Goal: Task Accomplishment & Management: Manage account settings

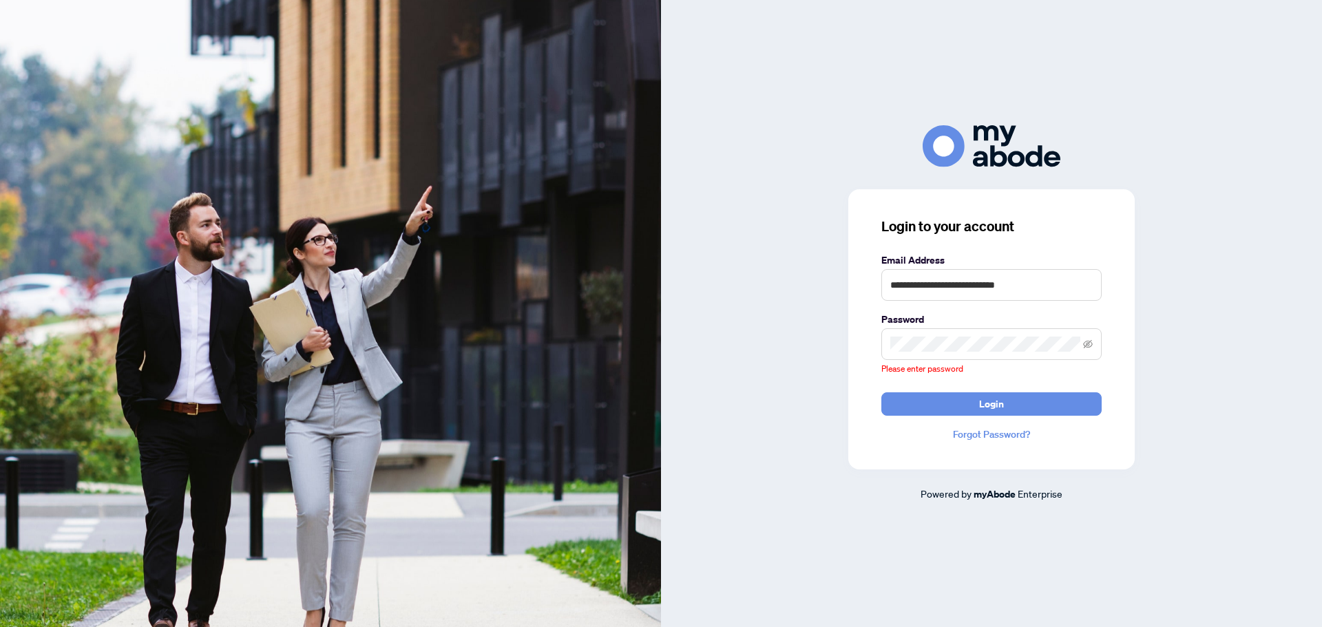
click at [1085, 289] on keeper-lock "Open Keeper Popup" at bounding box center [1085, 285] width 17 height 17
type input "**********"
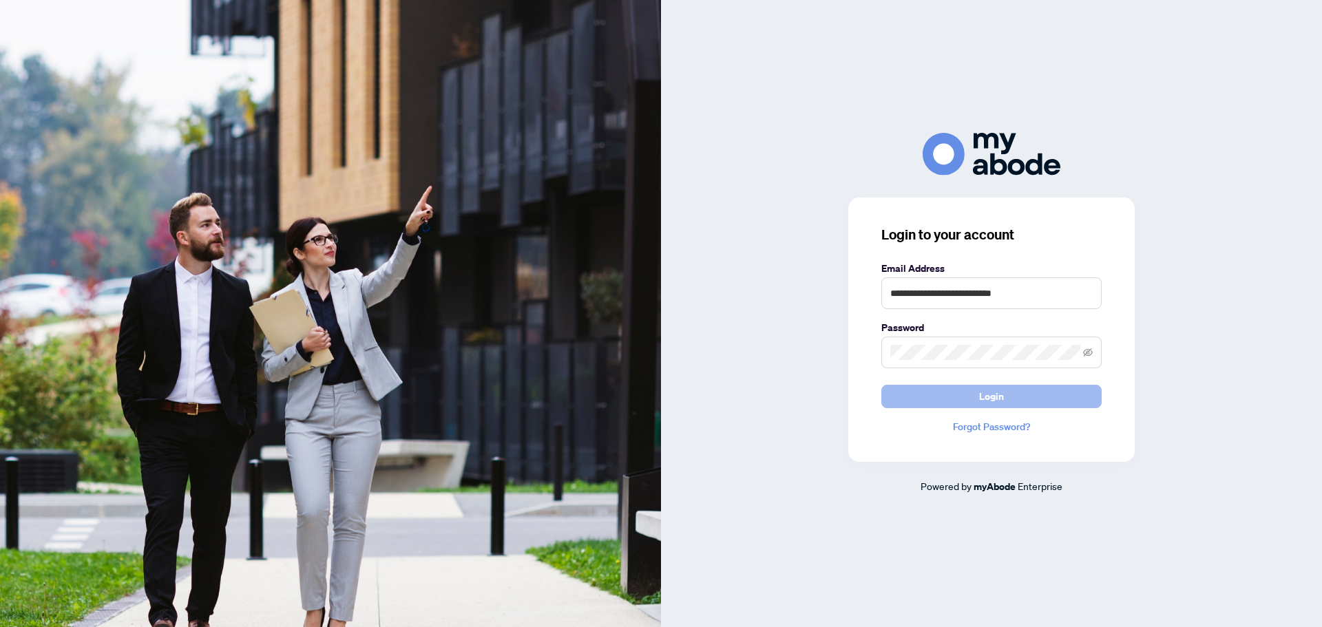
click at [990, 406] on span "Login" at bounding box center [991, 397] width 25 height 22
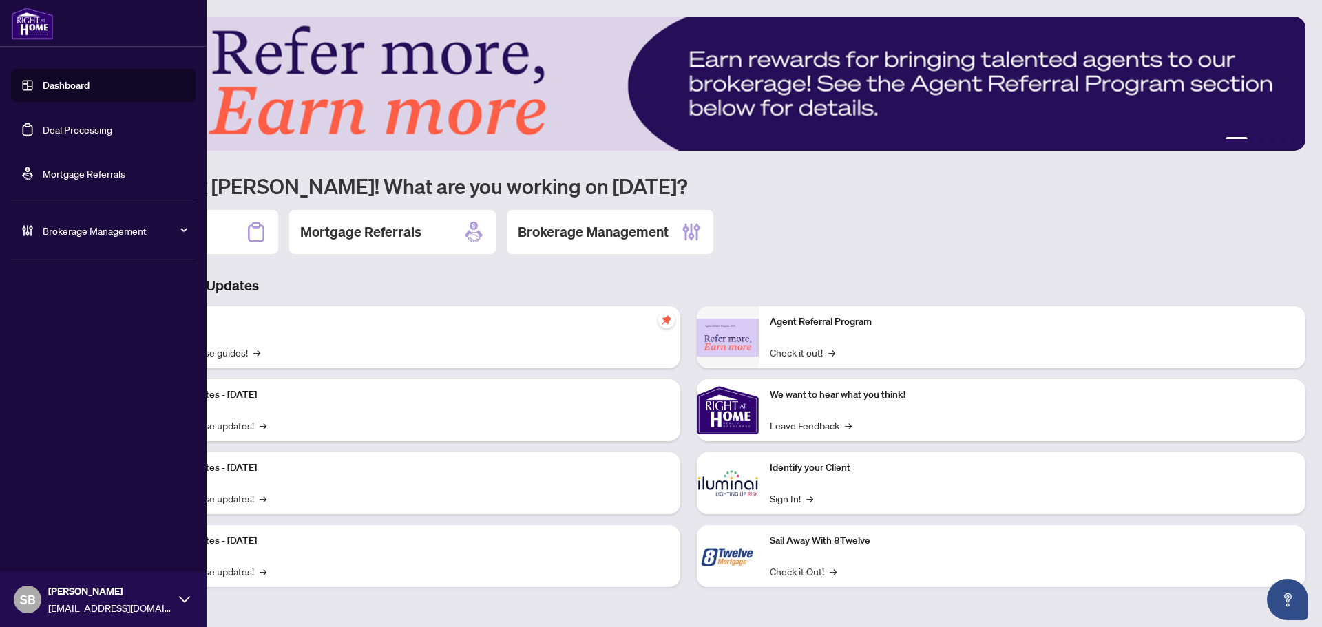
drag, startPoint x: 60, startPoint y: 135, endPoint x: 154, endPoint y: 171, distance: 100.5
click at [60, 136] on link "Deal Processing" at bounding box center [78, 129] width 70 height 12
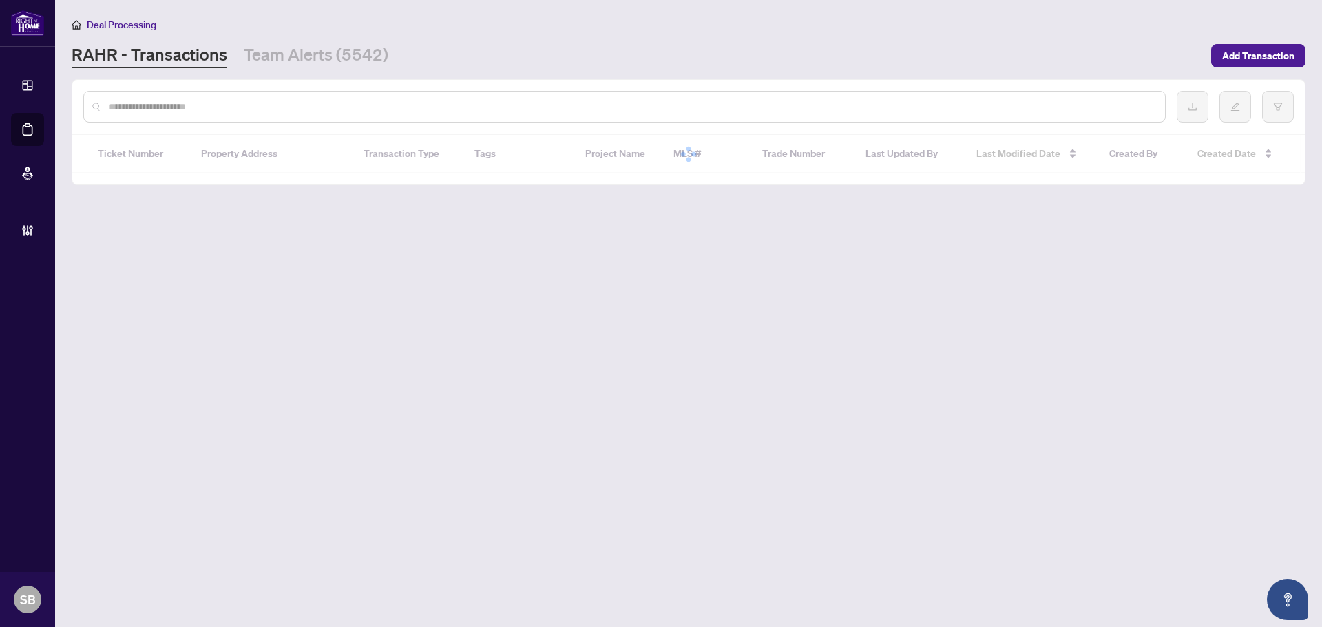
click at [589, 105] on input "text" at bounding box center [631, 106] width 1045 height 15
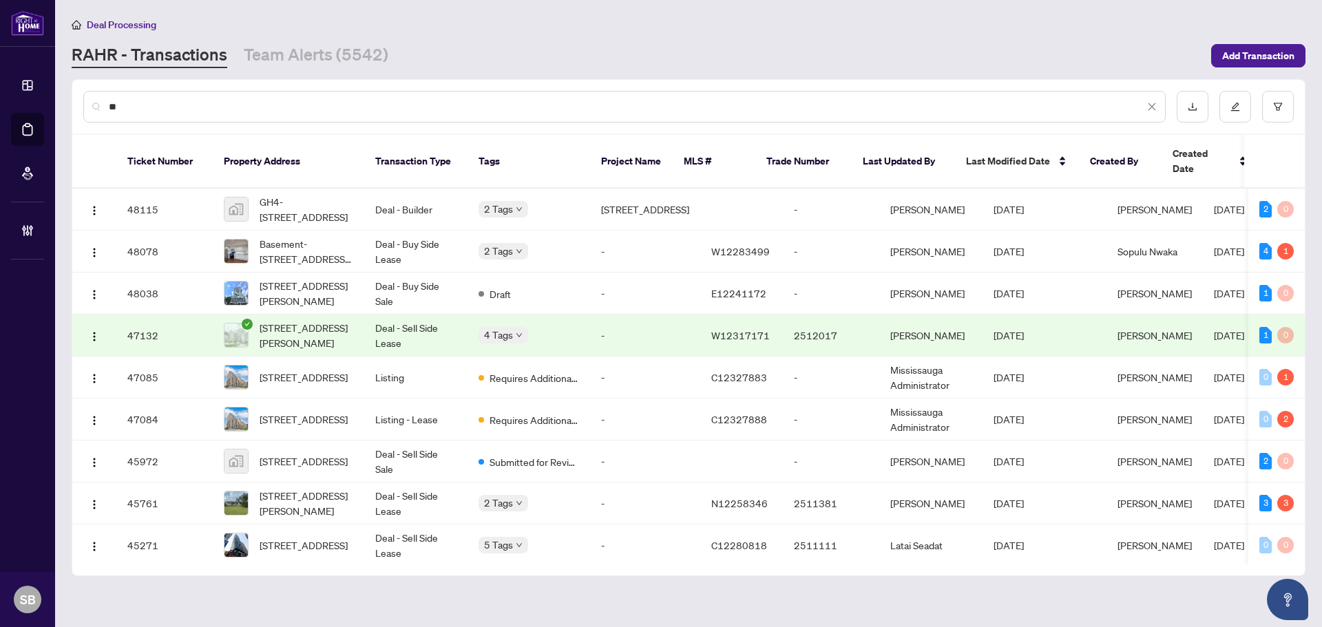
type input "*"
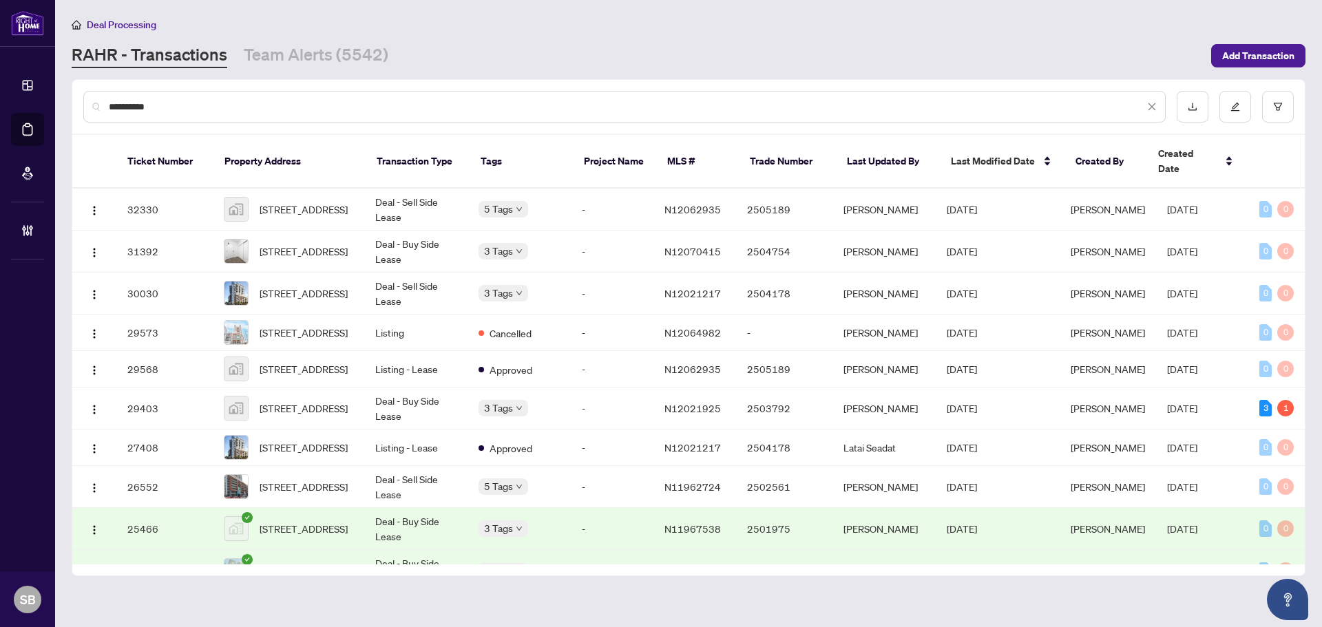
type input "**********"
click at [1277, 45] on span "Add Transaction" at bounding box center [1258, 56] width 72 height 22
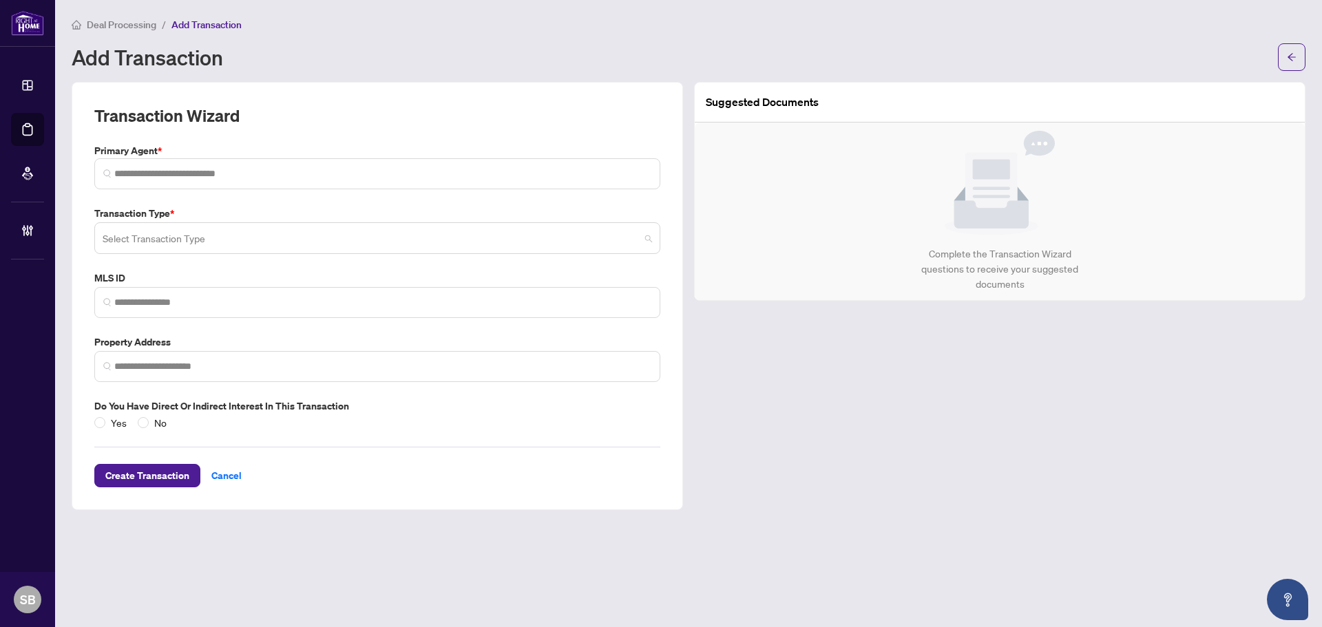
click at [222, 228] on input "search" at bounding box center [371, 240] width 537 height 30
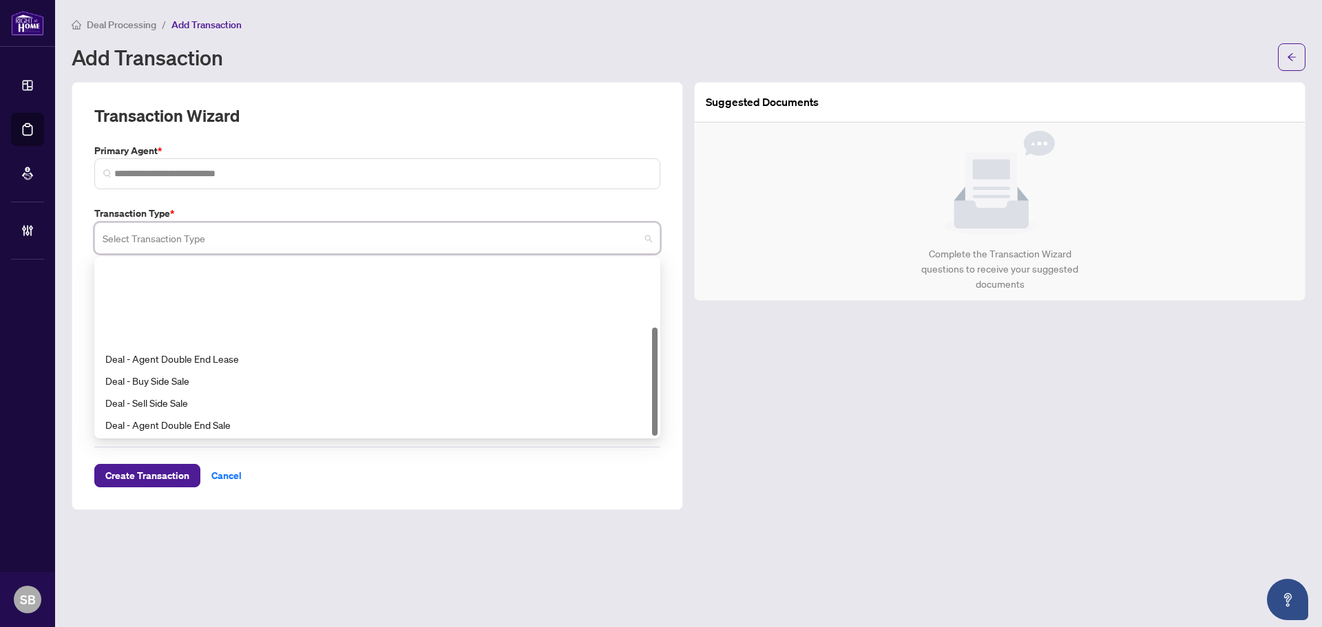
scroll to position [110, 0]
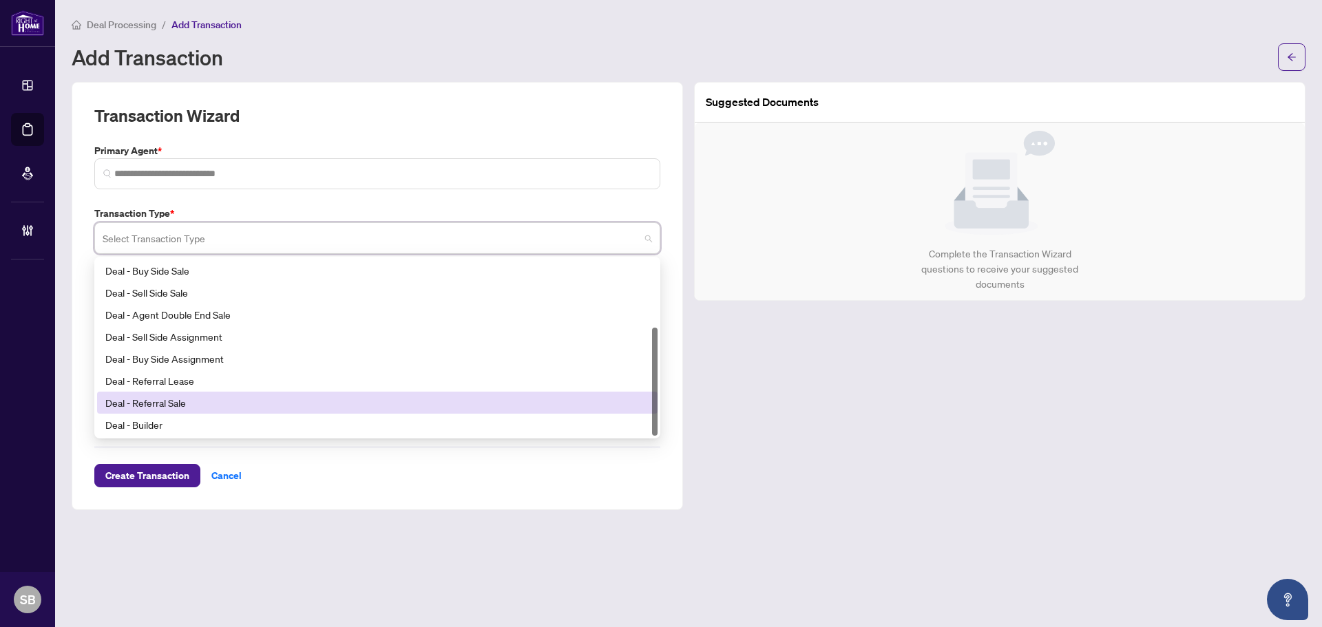
click at [205, 399] on div "Deal - Referral Sale" at bounding box center [377, 402] width 544 height 15
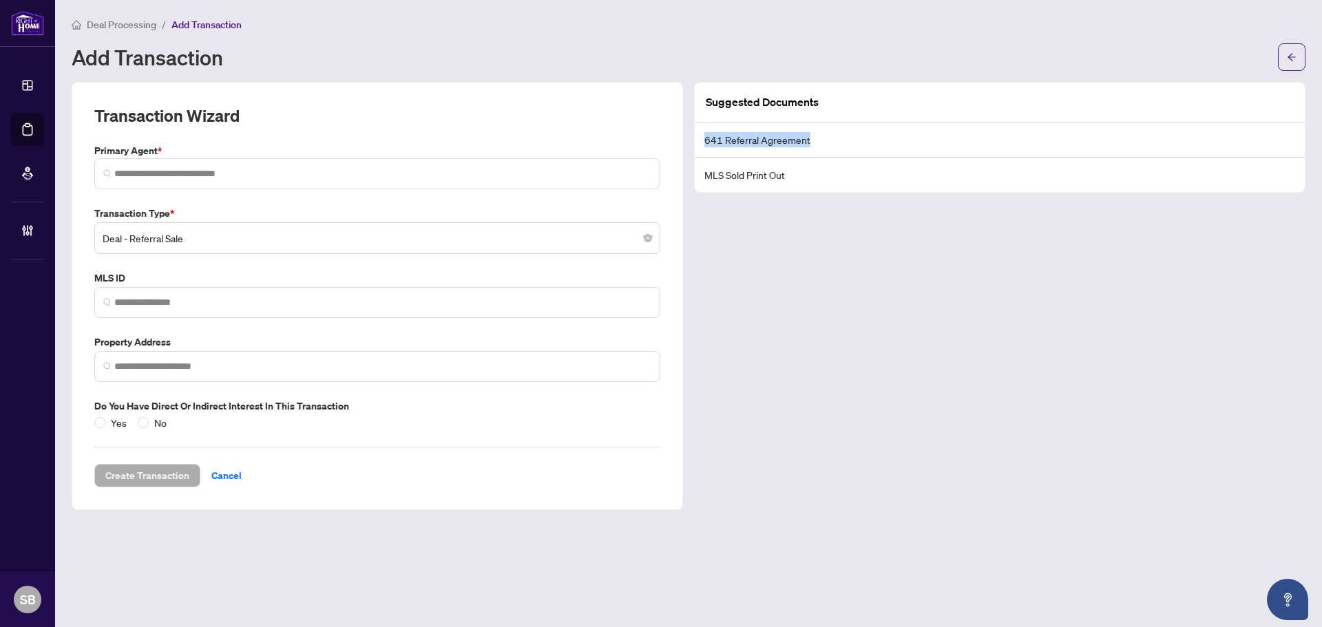
drag, startPoint x: 828, startPoint y: 144, endPoint x: 699, endPoint y: 142, distance: 129.5
click at [699, 142] on li "641 Referral Agreement" at bounding box center [1000, 140] width 610 height 35
copy li "641 Referral Agreement"
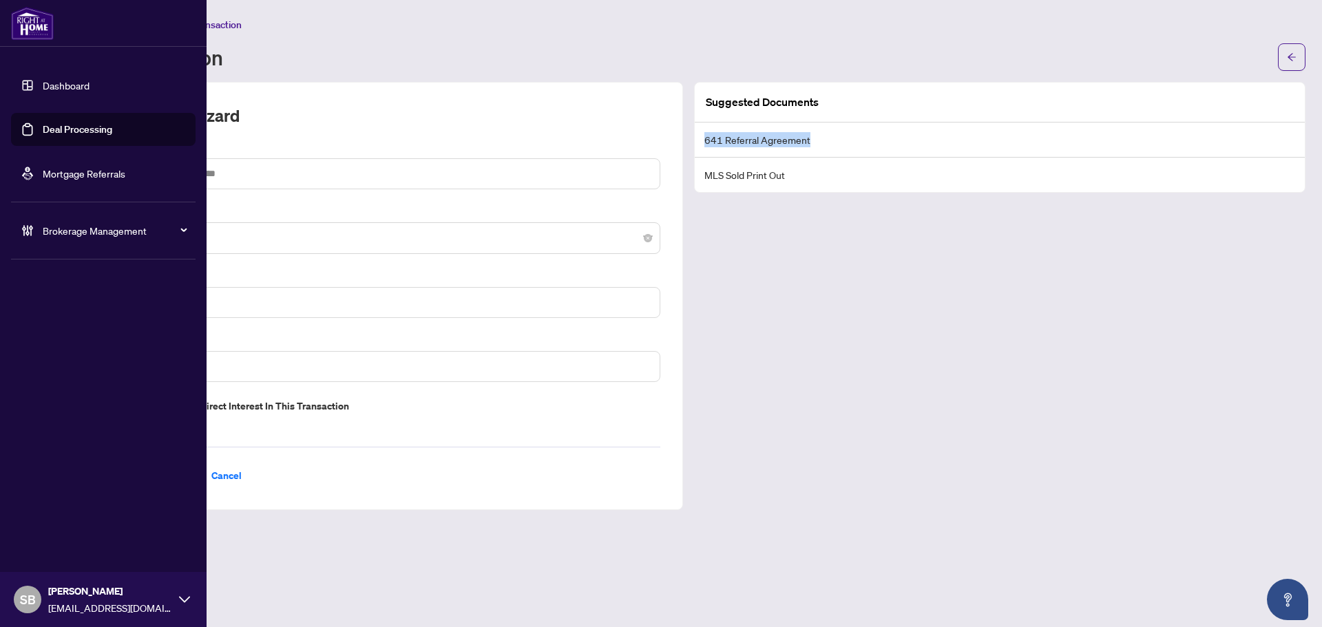
click at [52, 86] on link "Dashboard" at bounding box center [66, 85] width 47 height 12
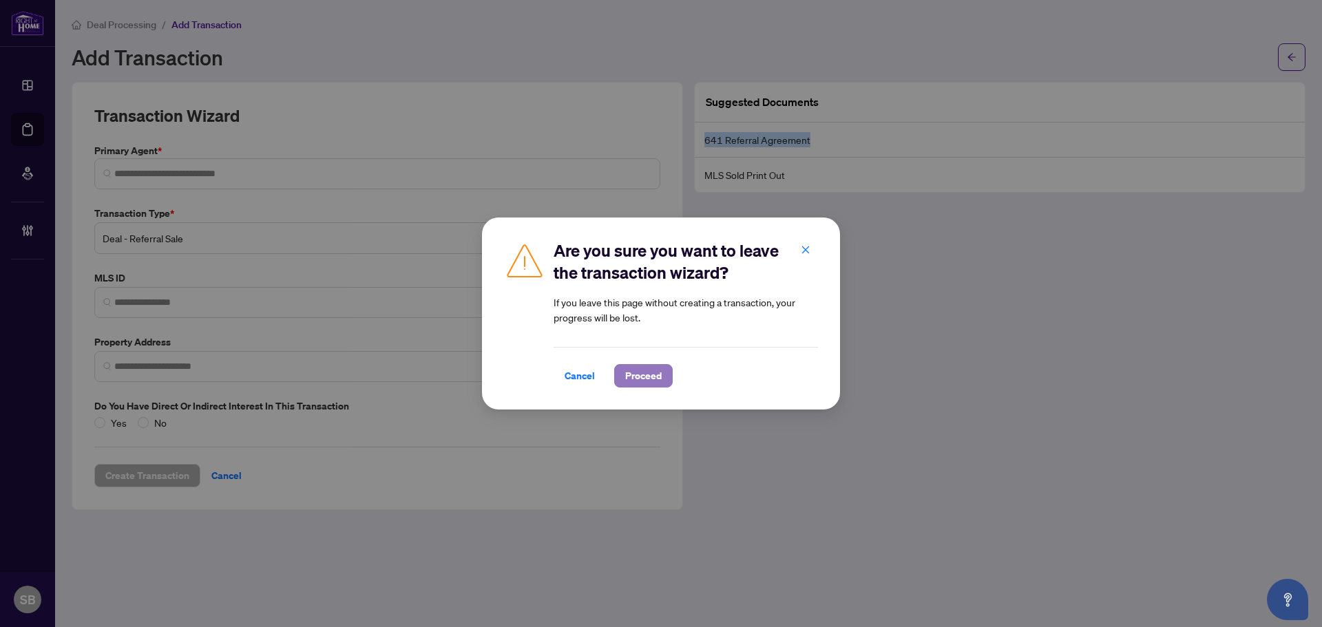
click at [651, 381] on span "Proceed" at bounding box center [643, 376] width 36 height 22
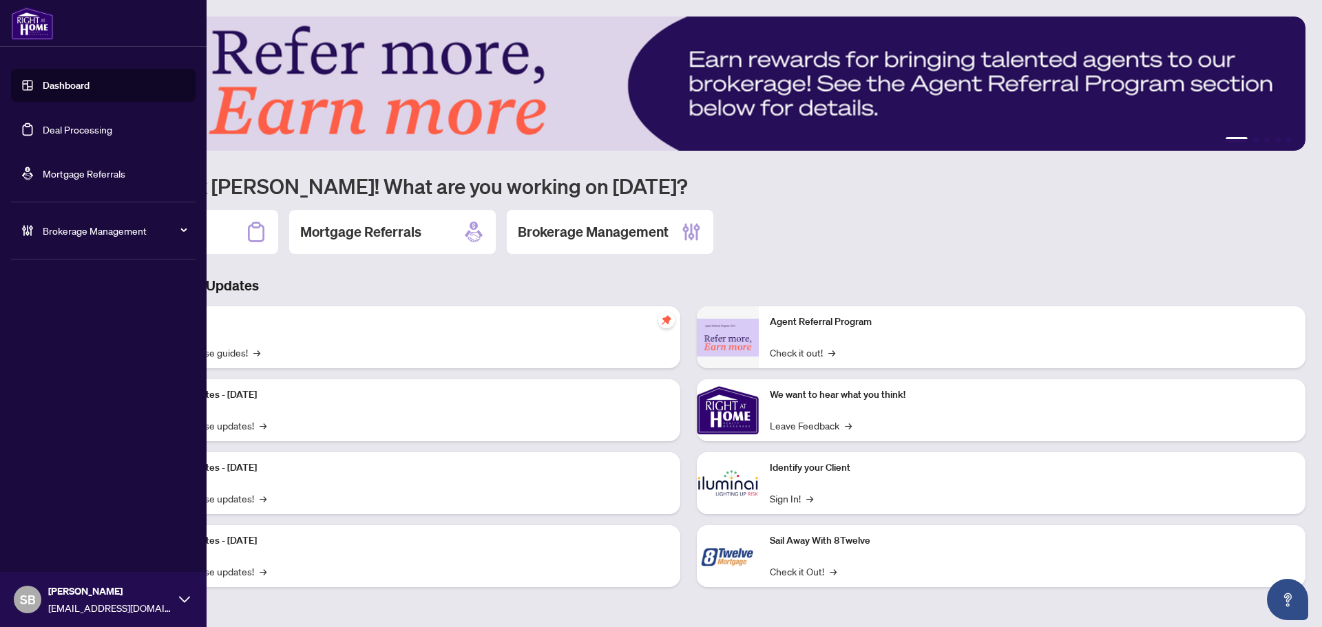
click at [61, 134] on link "Deal Processing" at bounding box center [78, 129] width 70 height 12
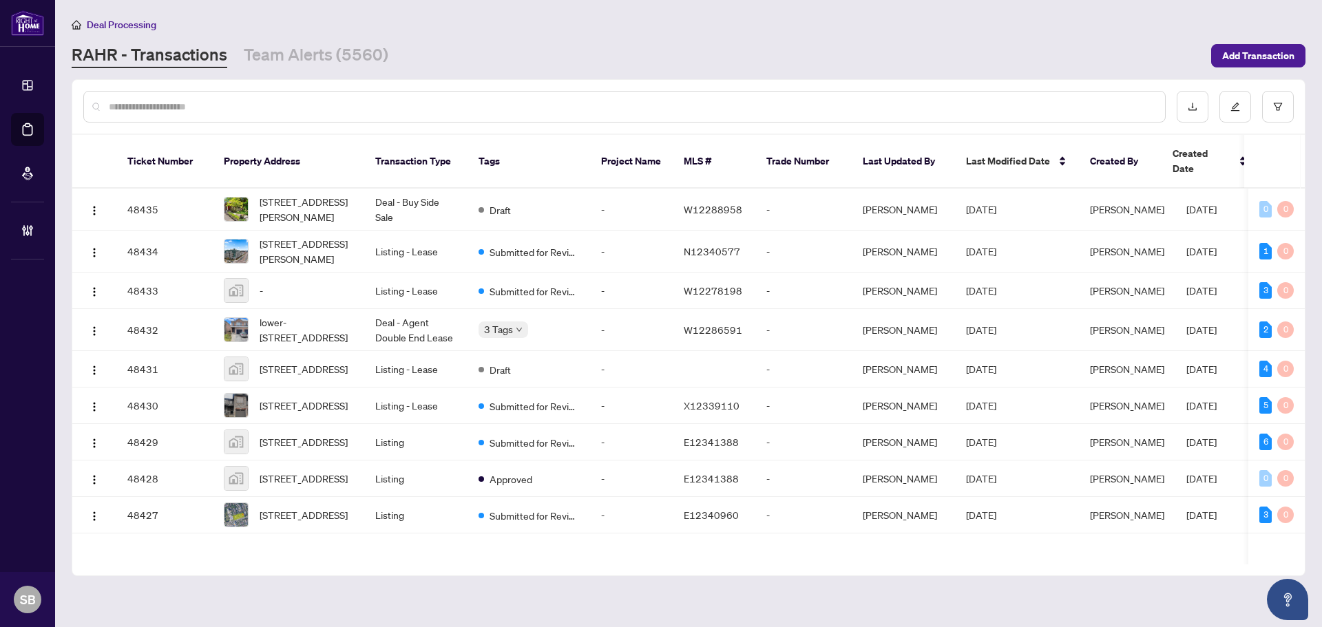
click at [333, 100] on div at bounding box center [624, 107] width 1082 height 32
click at [334, 100] on input "text" at bounding box center [631, 106] width 1045 height 15
paste input "*********"
type input "*********"
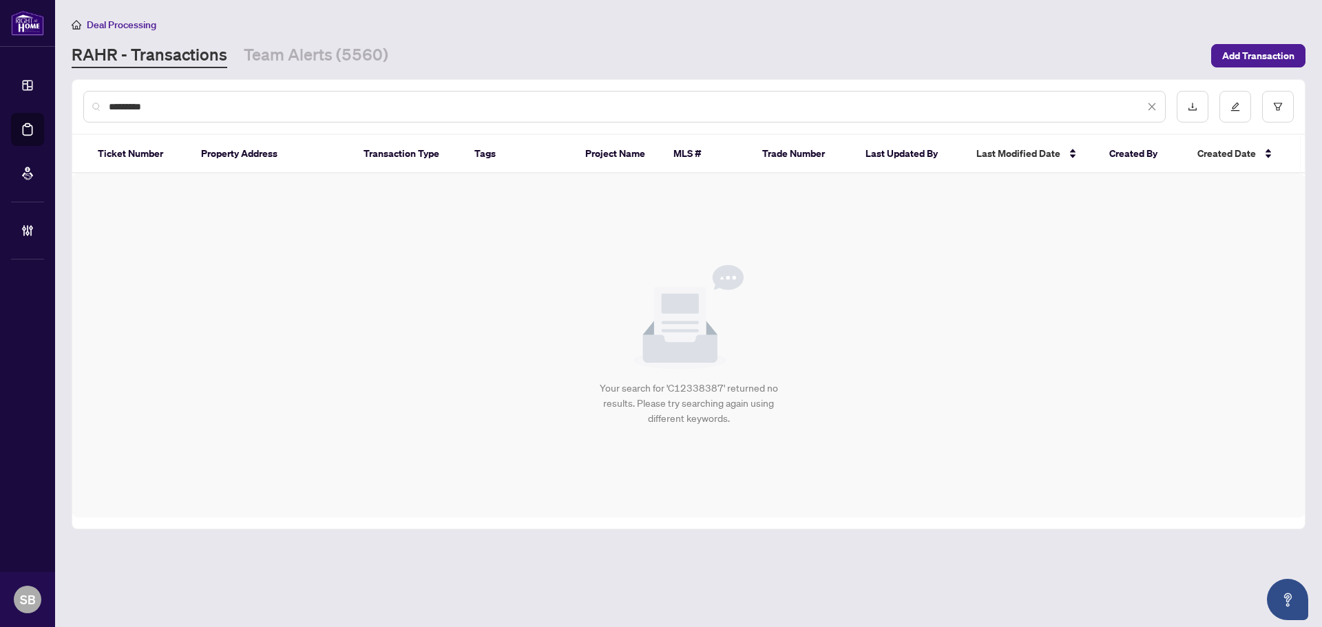
drag, startPoint x: 217, startPoint y: 109, endPoint x: 61, endPoint y: 107, distance: 155.6
click at [61, 107] on main "Deal Processing RAHR - Transactions Team Alerts (5560) Add Transaction ********…" at bounding box center [688, 313] width 1267 height 627
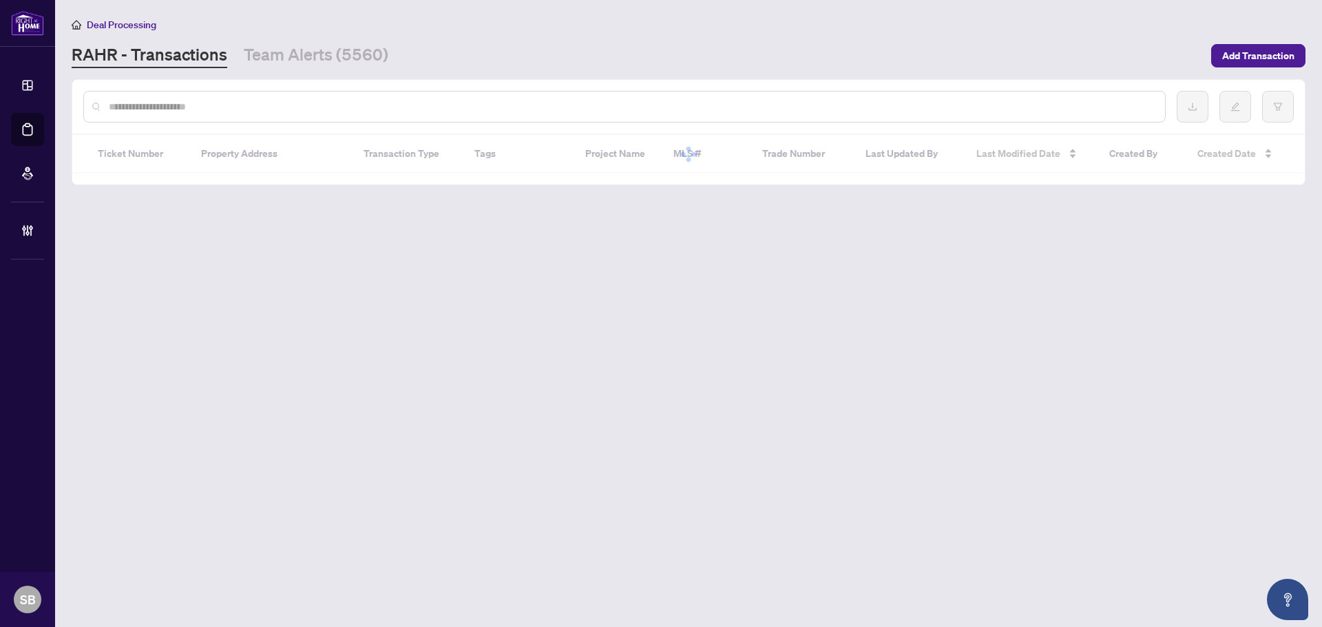
paste input "**********"
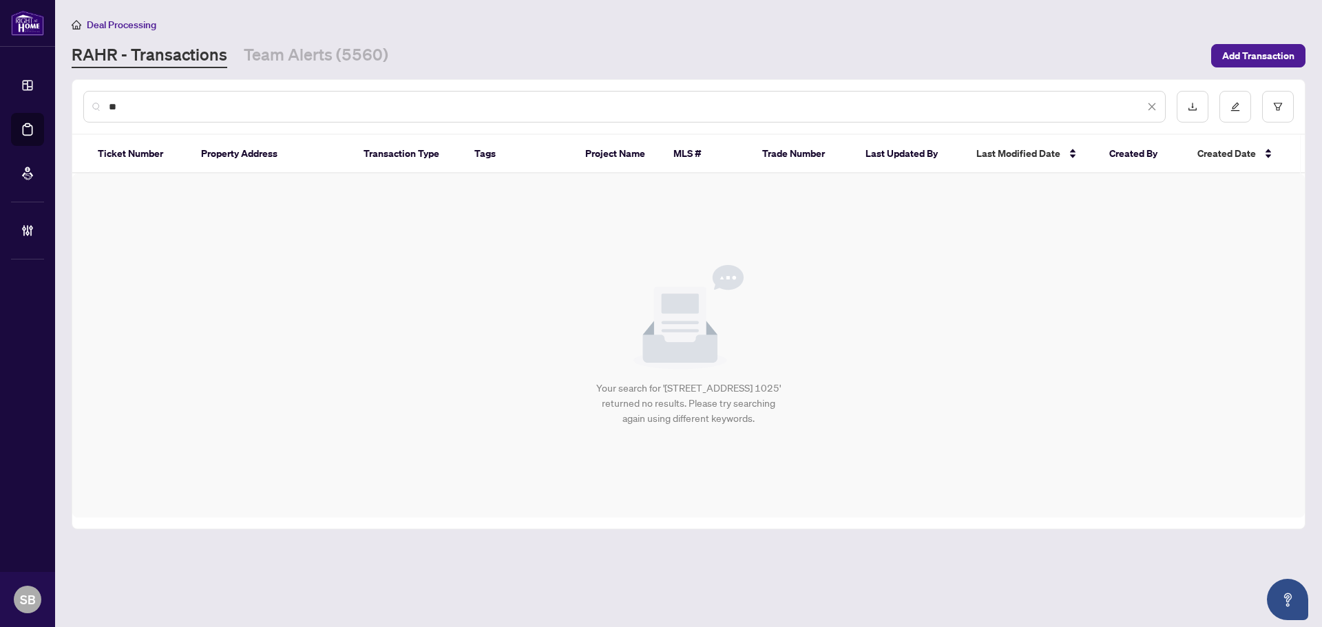
type input "*"
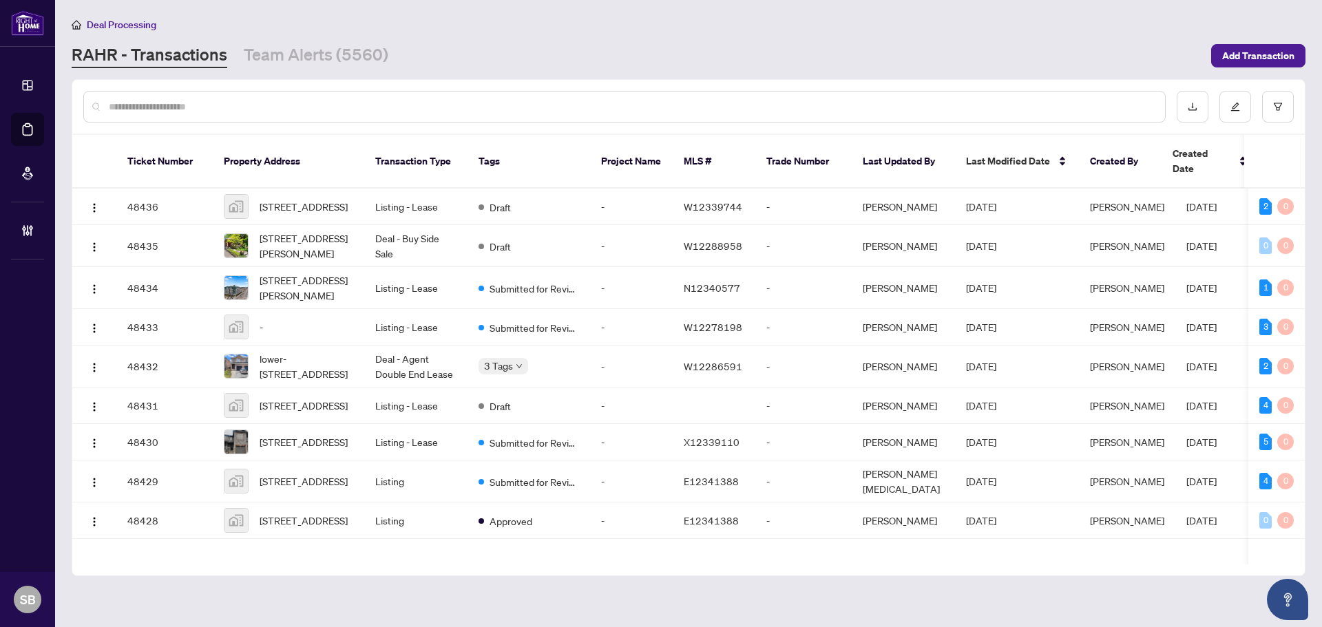
click at [330, 100] on input "text" at bounding box center [631, 106] width 1045 height 15
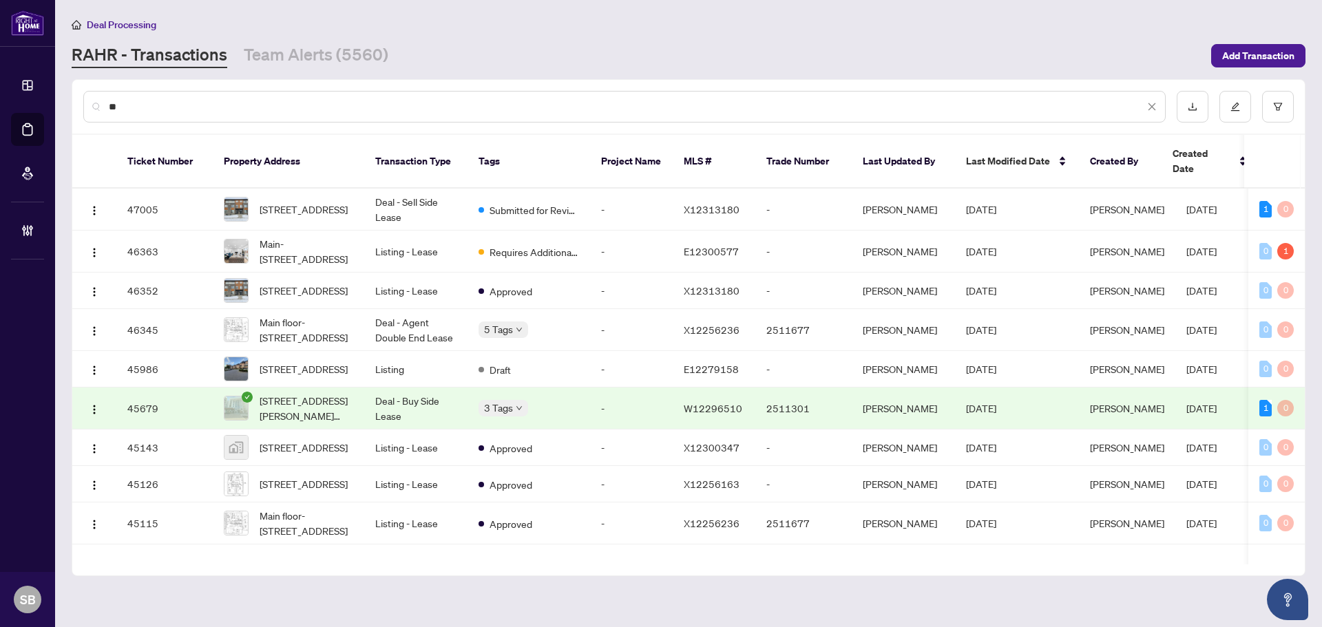
click at [260, 103] on input "**" at bounding box center [627, 106] width 1036 height 15
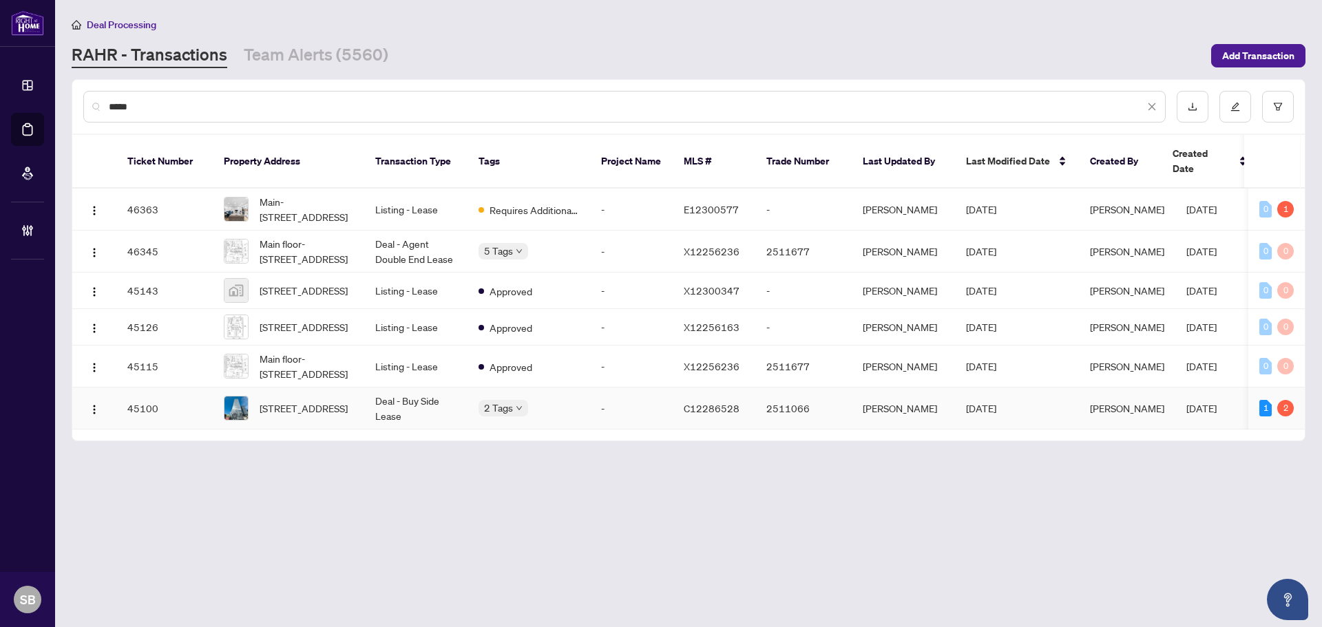
type input "*****"
click at [386, 411] on td "Deal - Buy Side Lease" at bounding box center [415, 409] width 103 height 42
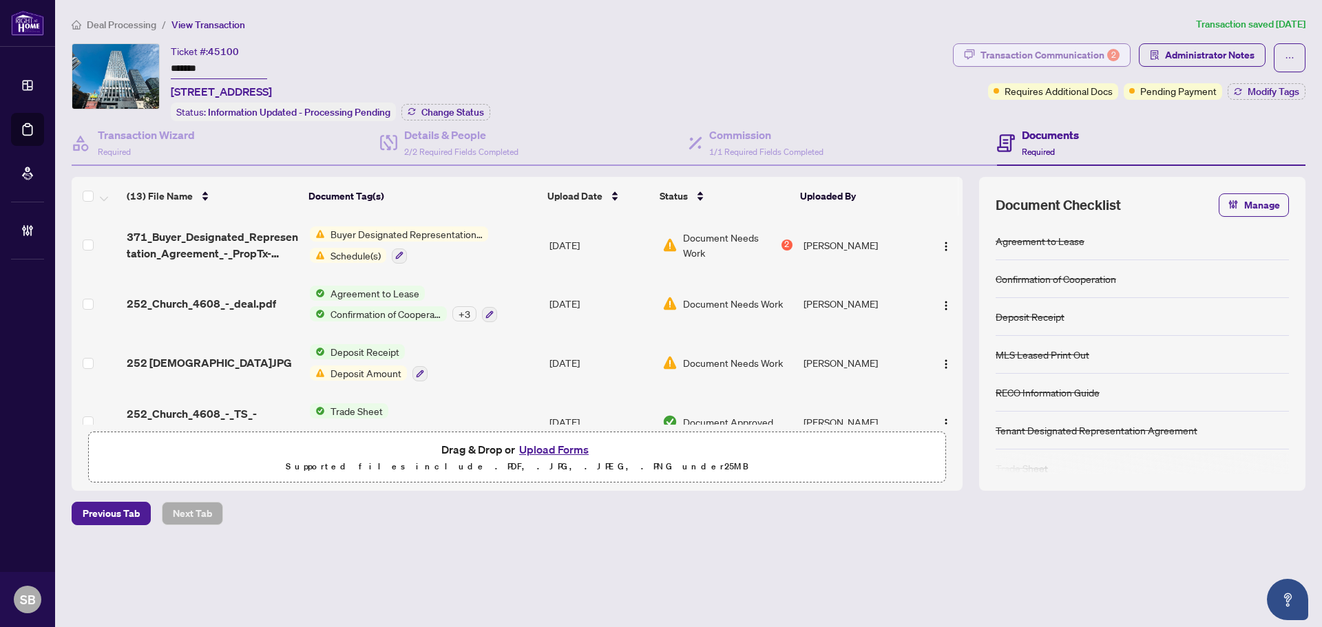
click at [1043, 56] on div "Transaction Communication 2" at bounding box center [1050, 55] width 139 height 22
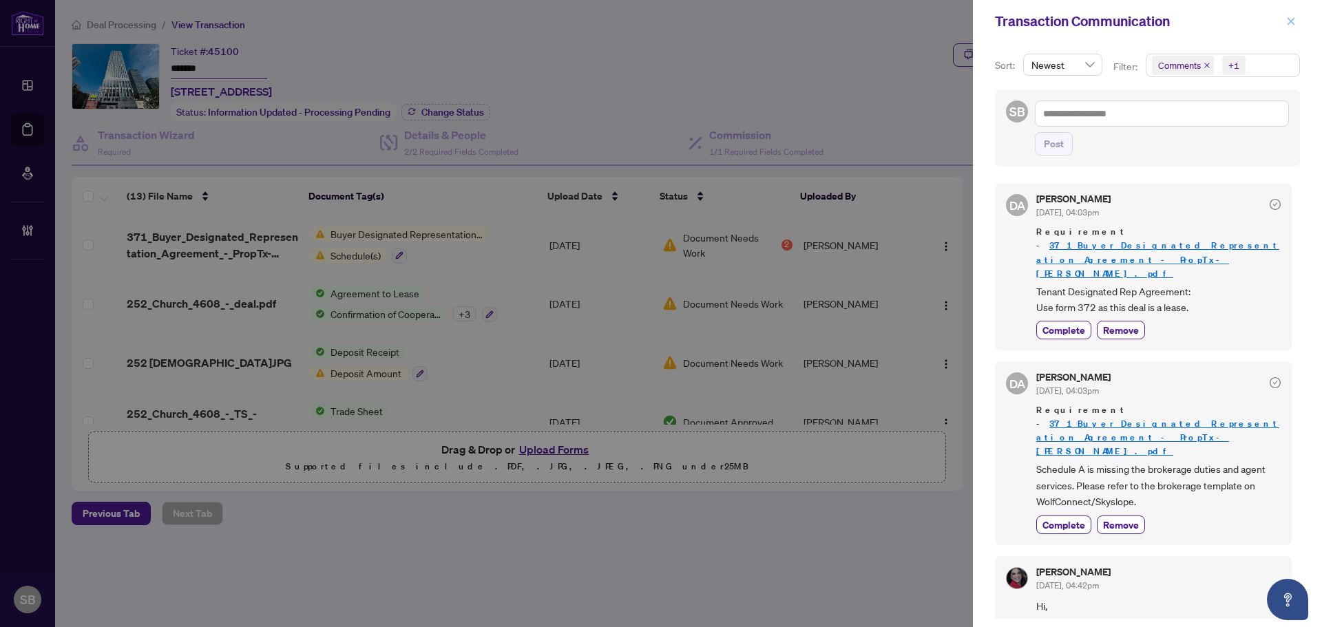
click at [1286, 17] on icon "close" at bounding box center [1291, 22] width 10 height 10
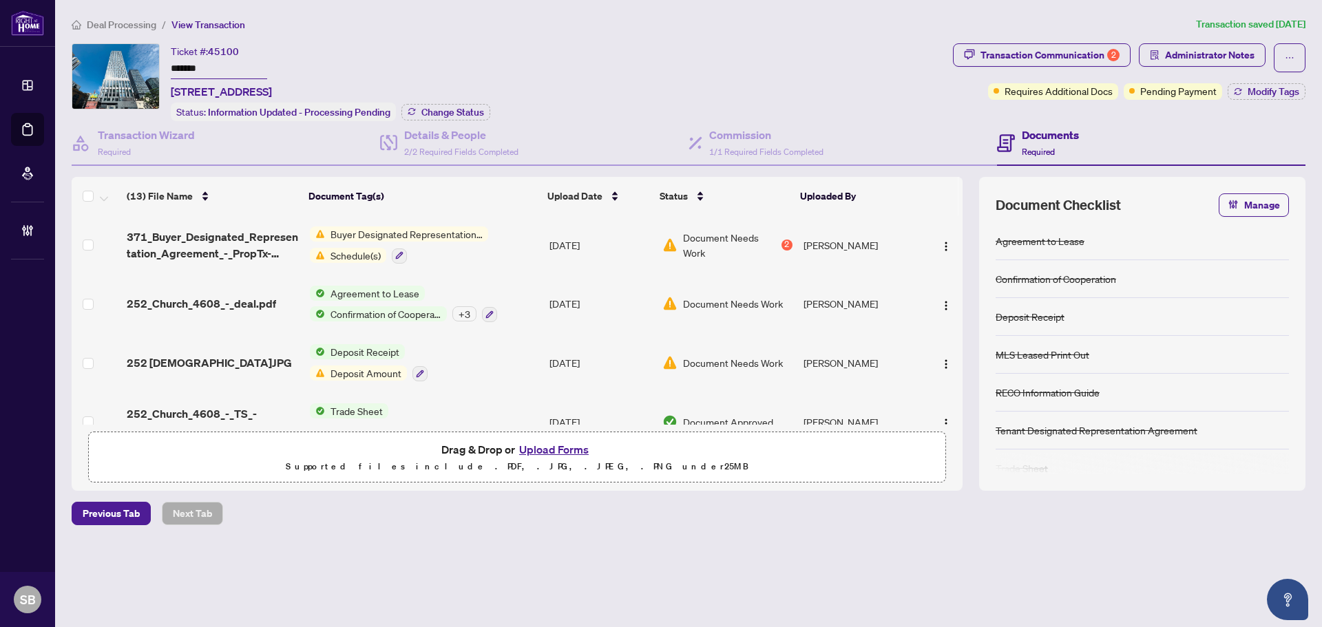
click at [494, 239] on td "Buyer Designated Representation Agreement Schedule(s)" at bounding box center [424, 245] width 240 height 59
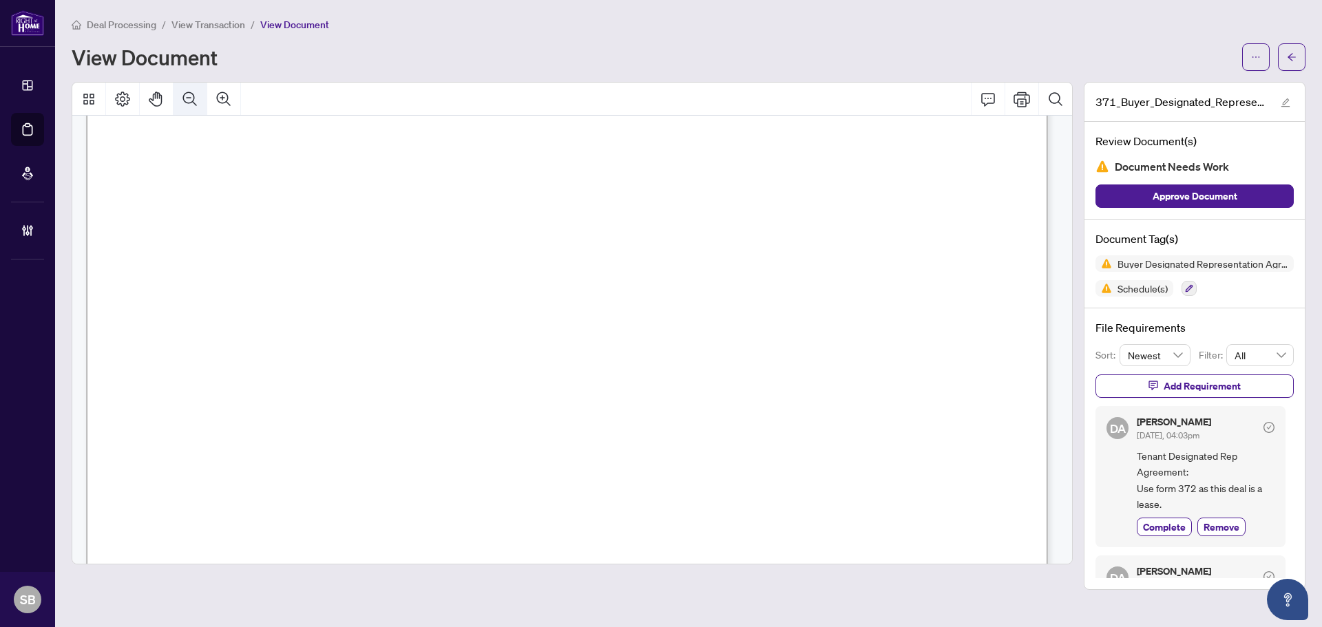
click at [196, 100] on icon "Zoom Out" at bounding box center [190, 99] width 17 height 17
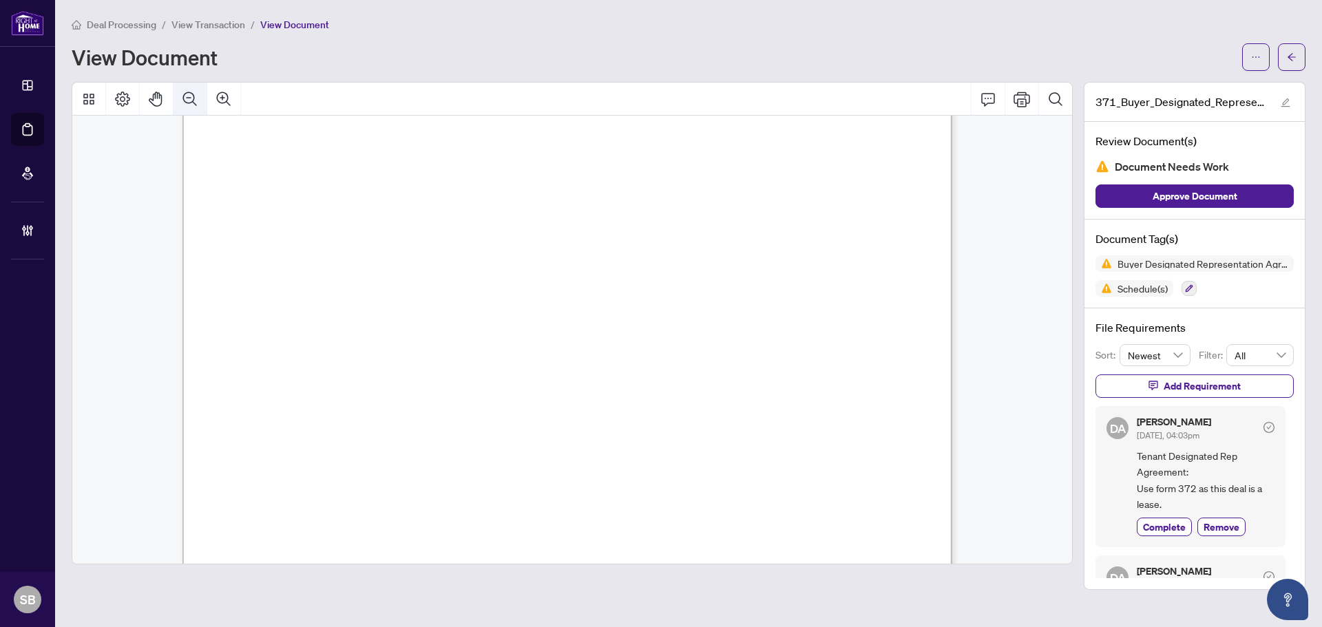
click at [194, 98] on icon "Zoom Out" at bounding box center [190, 99] width 14 height 14
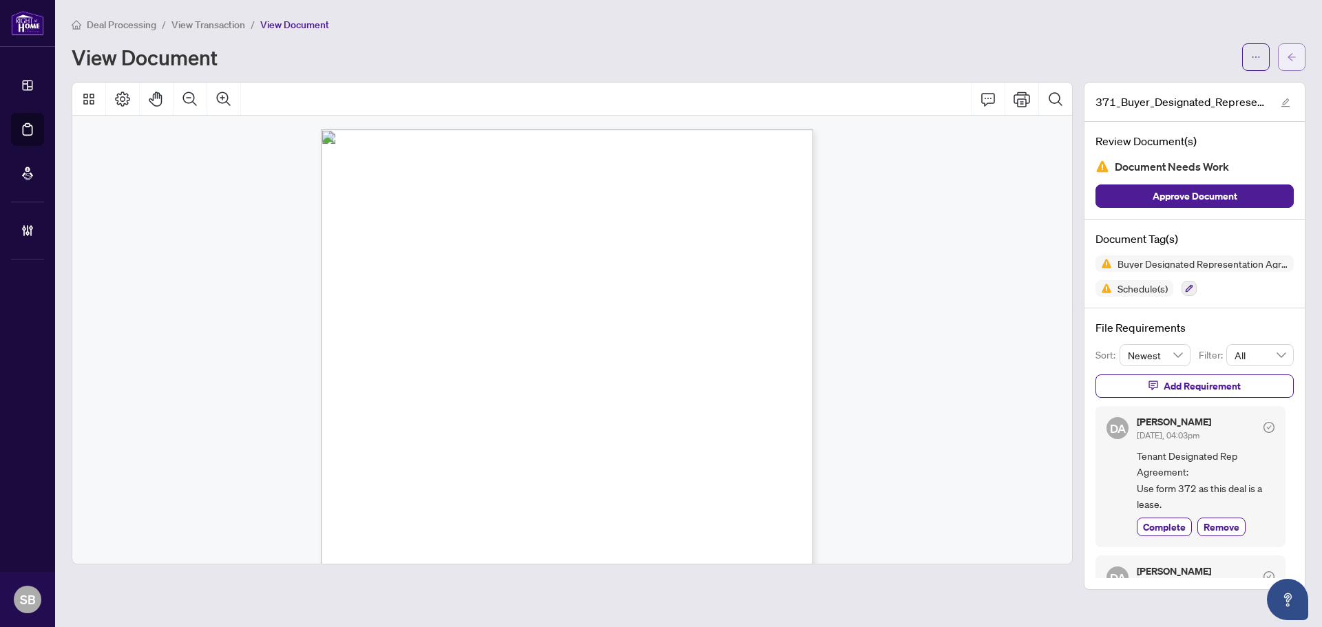
click at [1285, 61] on button "button" at bounding box center [1292, 57] width 28 height 28
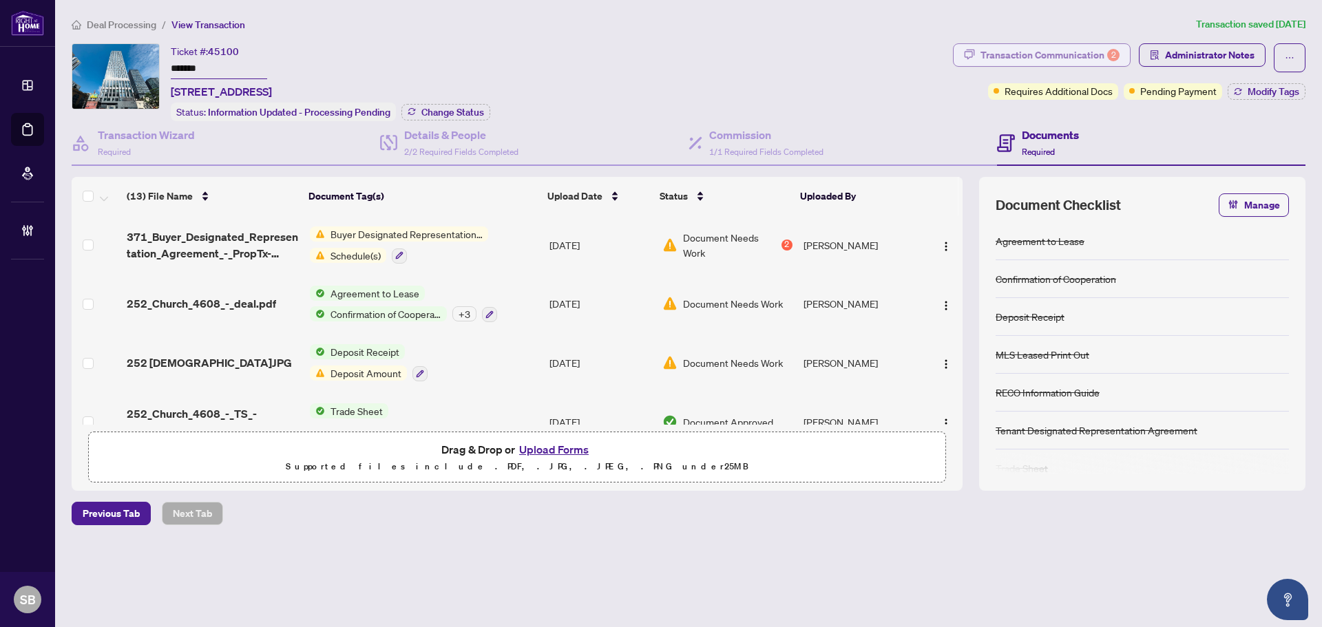
click at [1095, 51] on div "Transaction Communication 2" at bounding box center [1050, 55] width 139 height 22
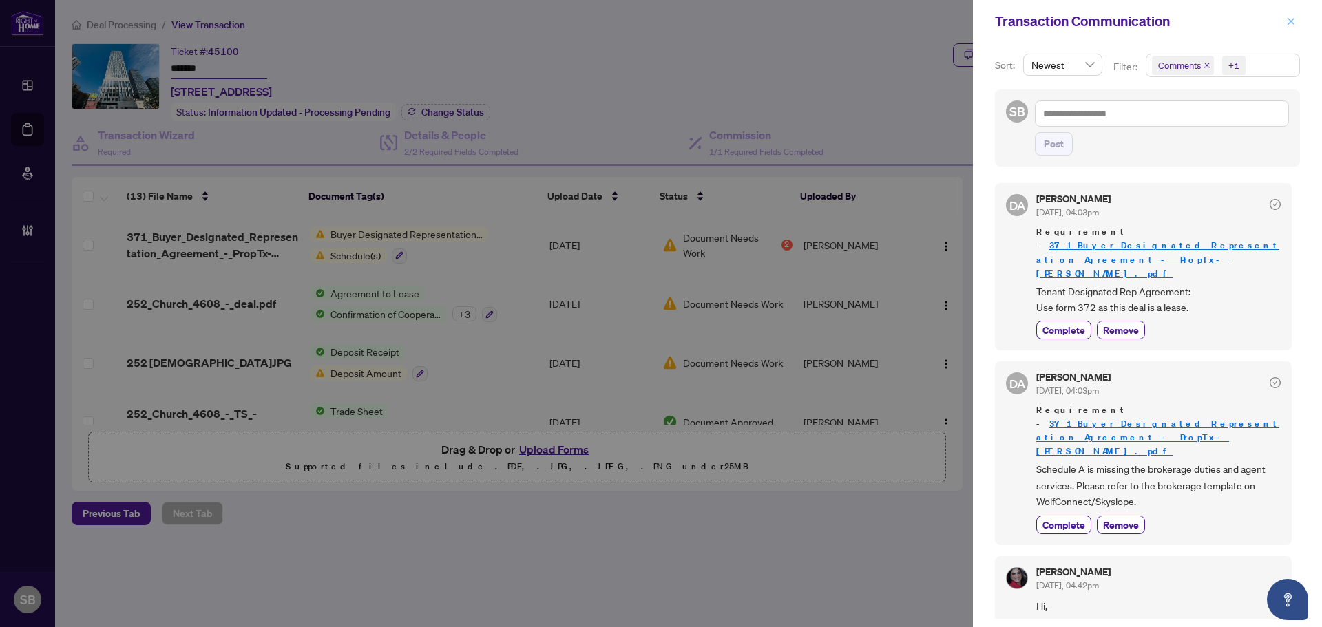
click at [1293, 24] on icon "close" at bounding box center [1292, 21] width 8 height 8
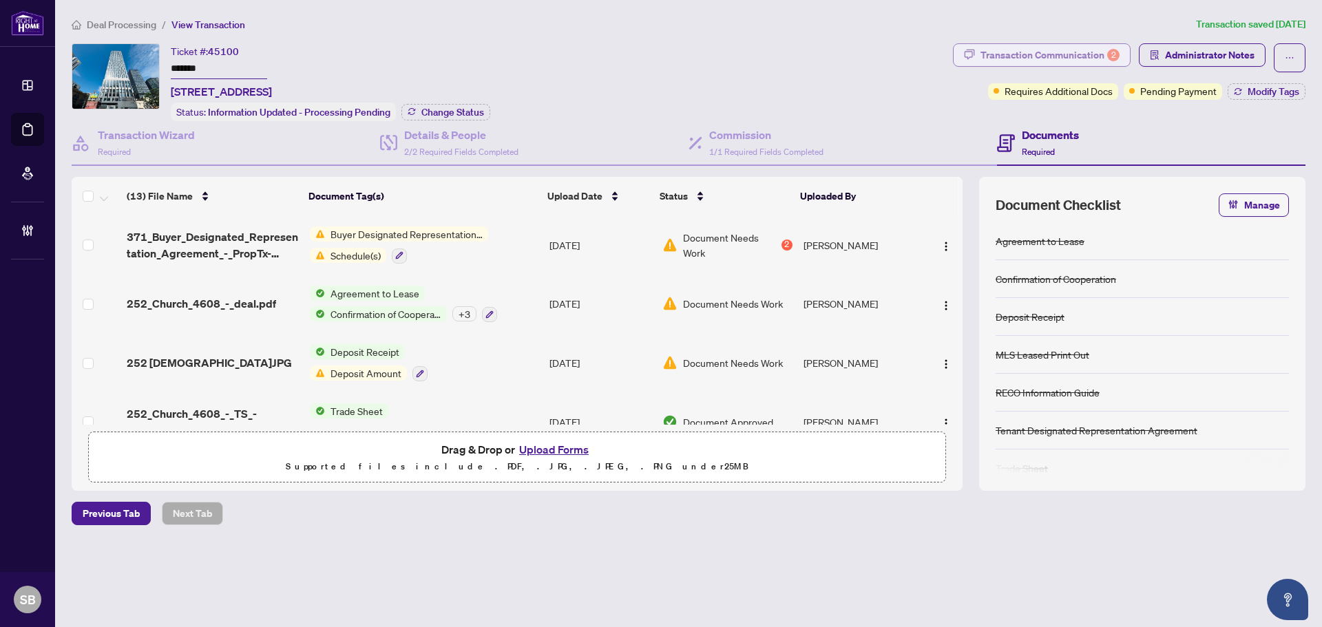
click at [1066, 61] on div "Transaction Communication 2" at bounding box center [1050, 55] width 139 height 22
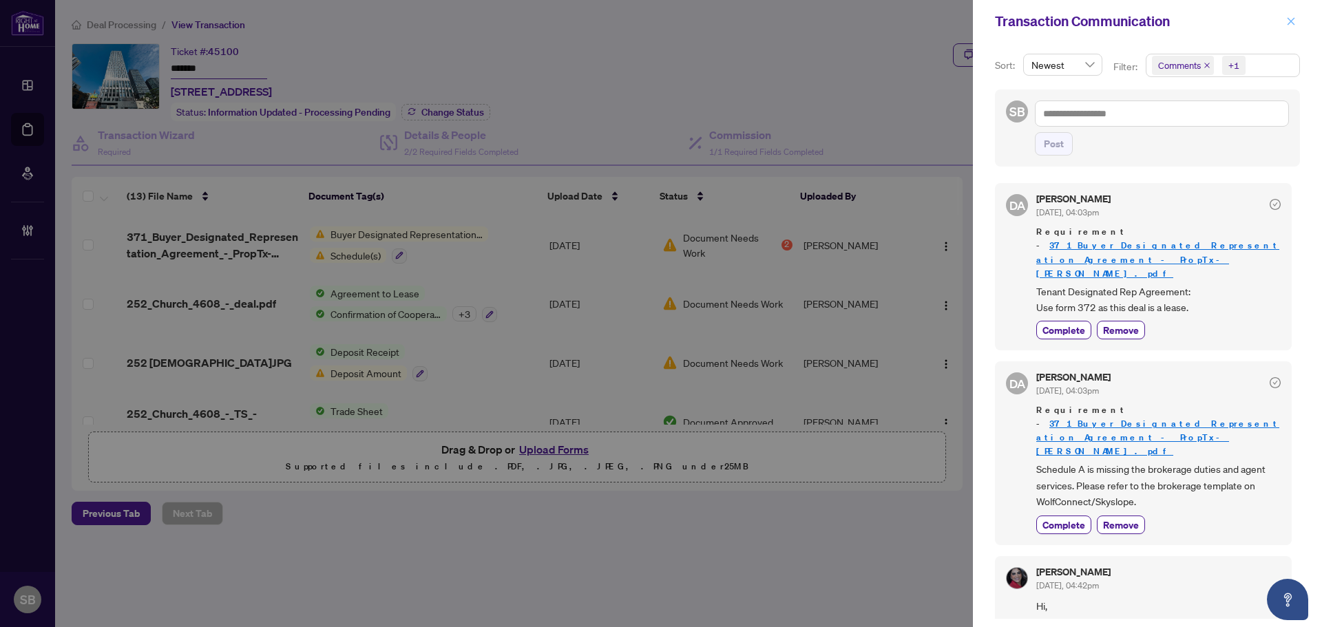
click at [1290, 21] on icon "close" at bounding box center [1292, 21] width 8 height 8
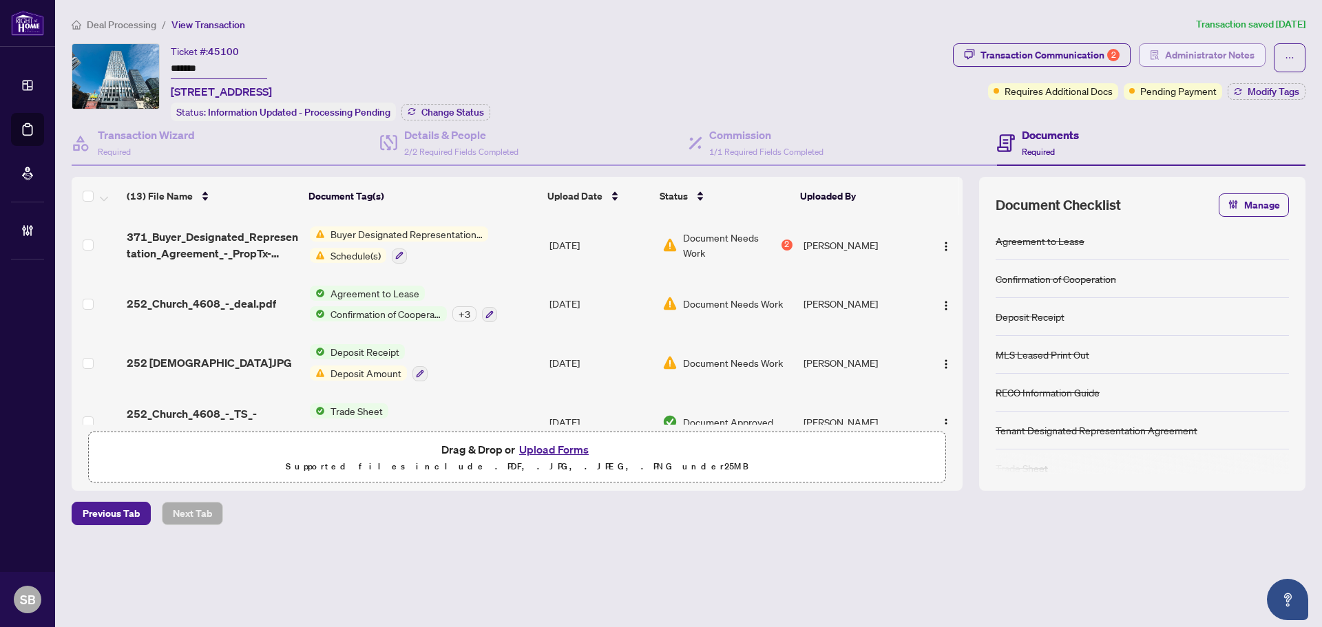
click at [1205, 56] on span "Administrator Notes" at bounding box center [1210, 55] width 90 height 22
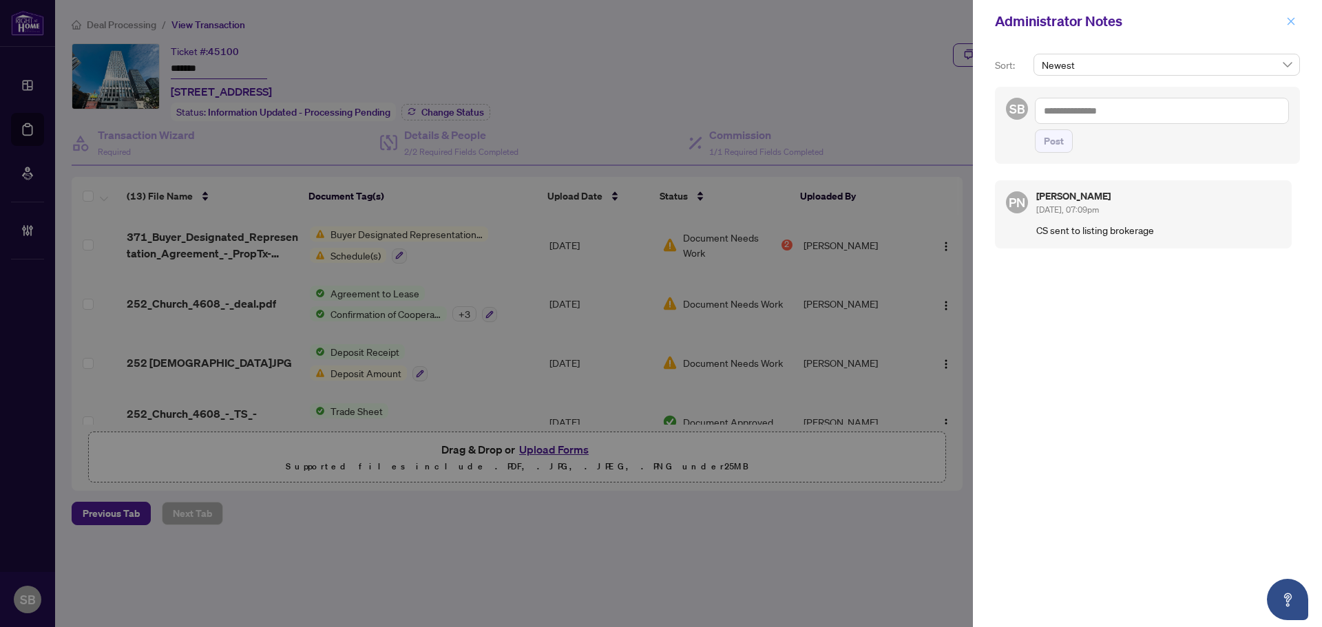
click at [1289, 25] on icon "close" at bounding box center [1291, 22] width 10 height 10
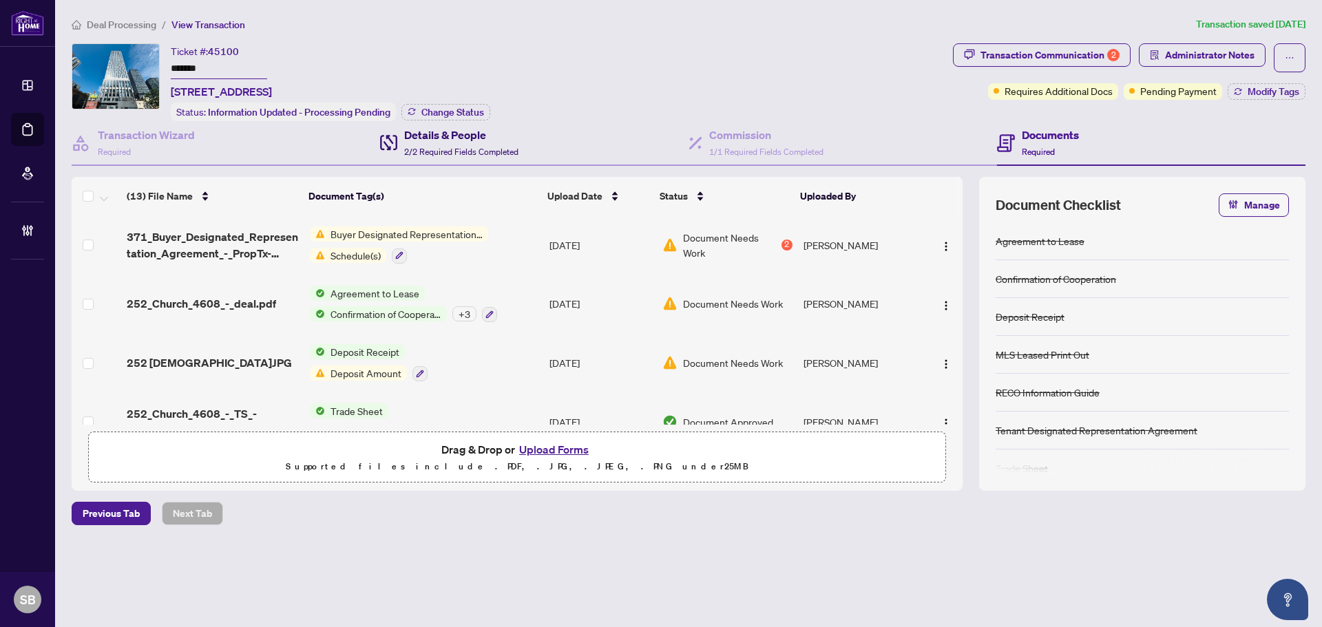
click at [455, 140] on h4 "Details & People" at bounding box center [461, 135] width 114 height 17
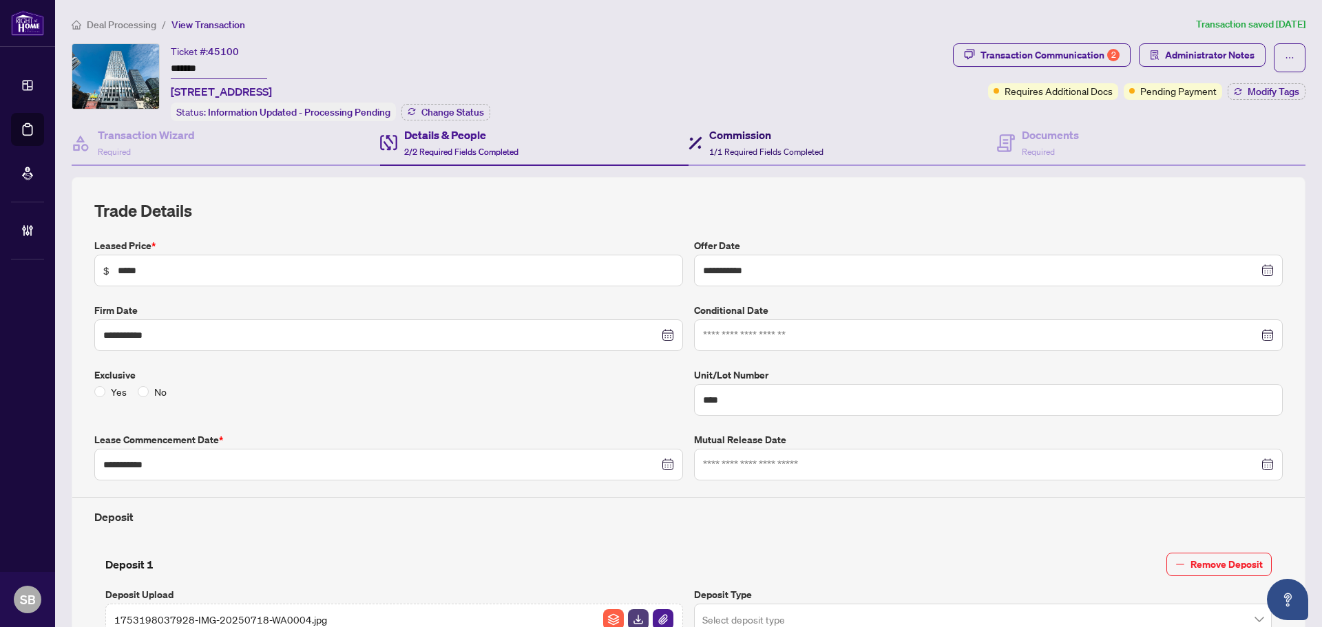
drag, startPoint x: 817, startPoint y: 143, endPoint x: 828, endPoint y: 143, distance: 11.0
click at [816, 143] on div "Commission 1/1 Required Fields Completed" at bounding box center [766, 143] width 114 height 32
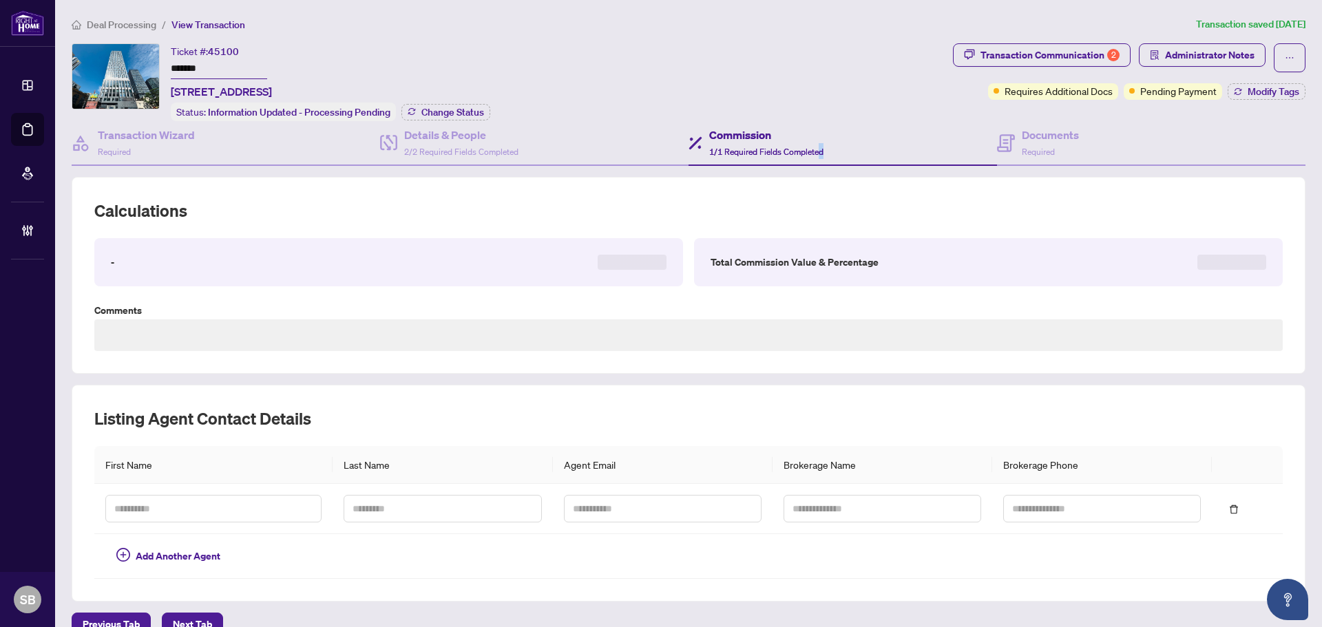
type textarea "**********"
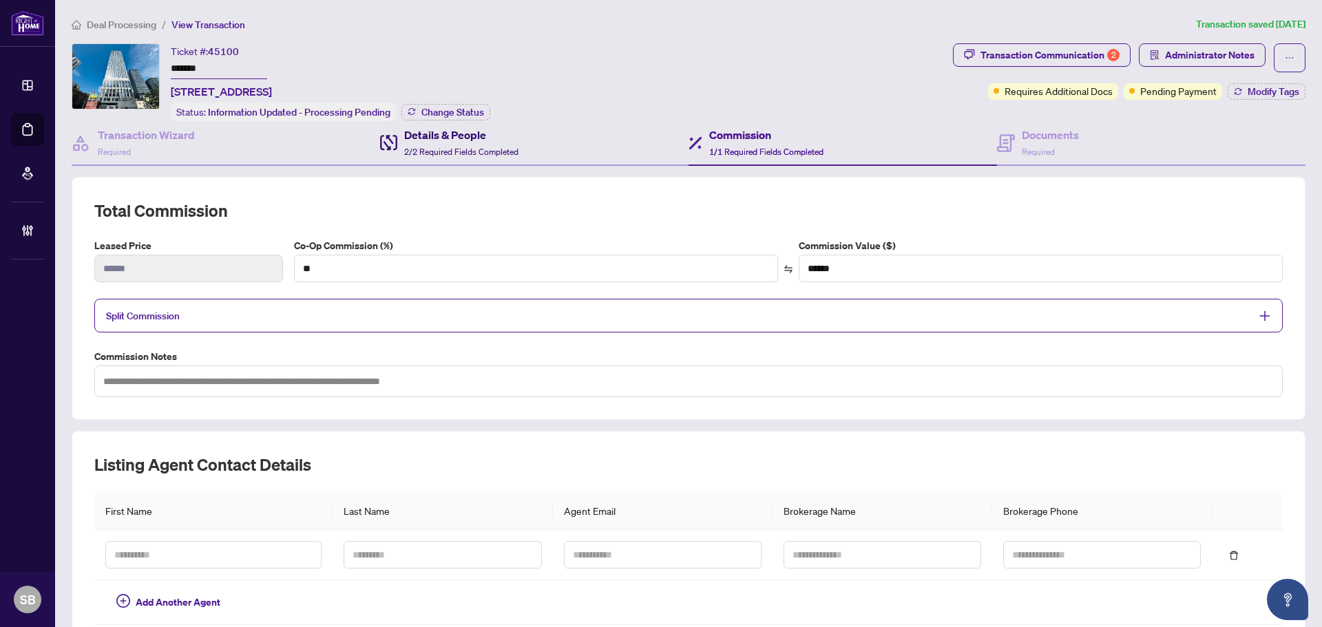
click at [432, 147] on span "2/2 Required Fields Completed" at bounding box center [461, 152] width 114 height 10
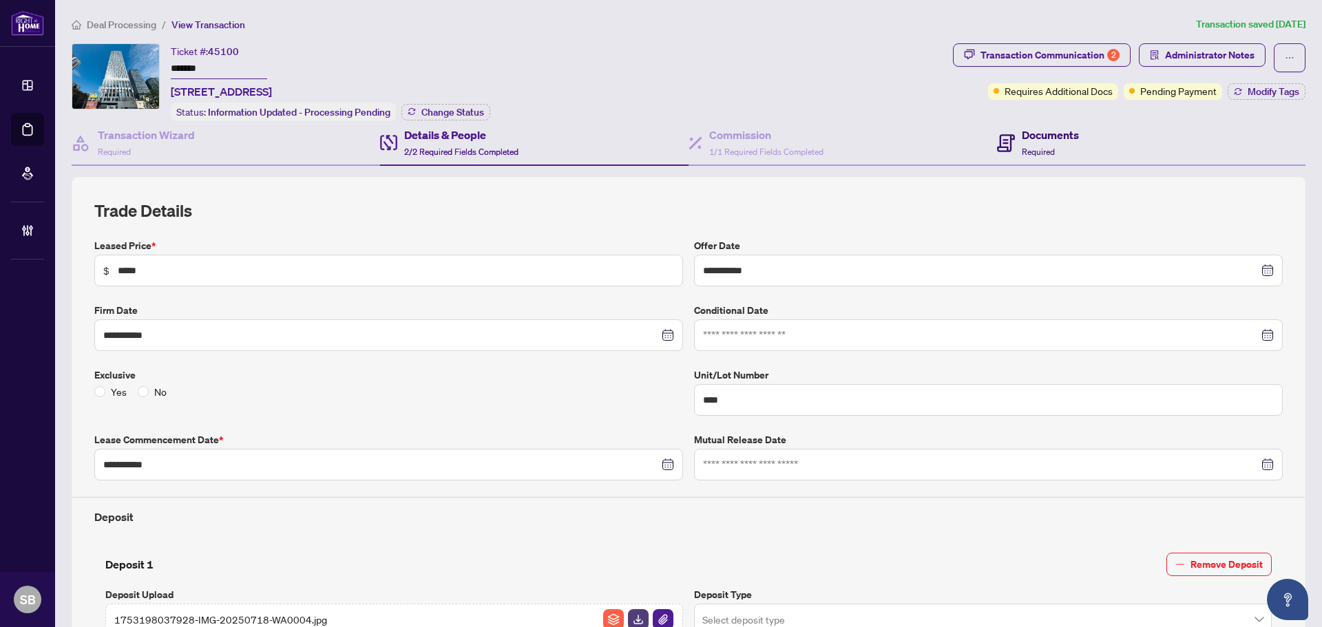
click at [1028, 142] on div "Documents Required" at bounding box center [1050, 143] width 57 height 32
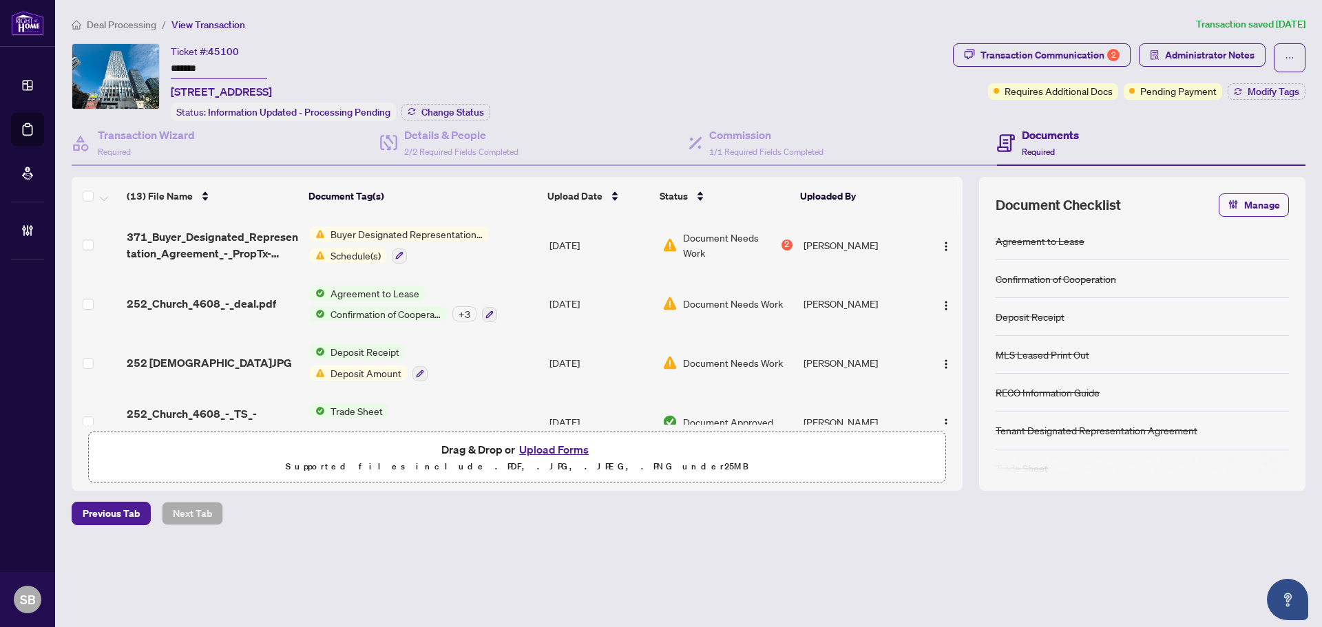
click at [540, 257] on td "Buyer Designated Representation Agreement Schedule(s)" at bounding box center [424, 245] width 240 height 59
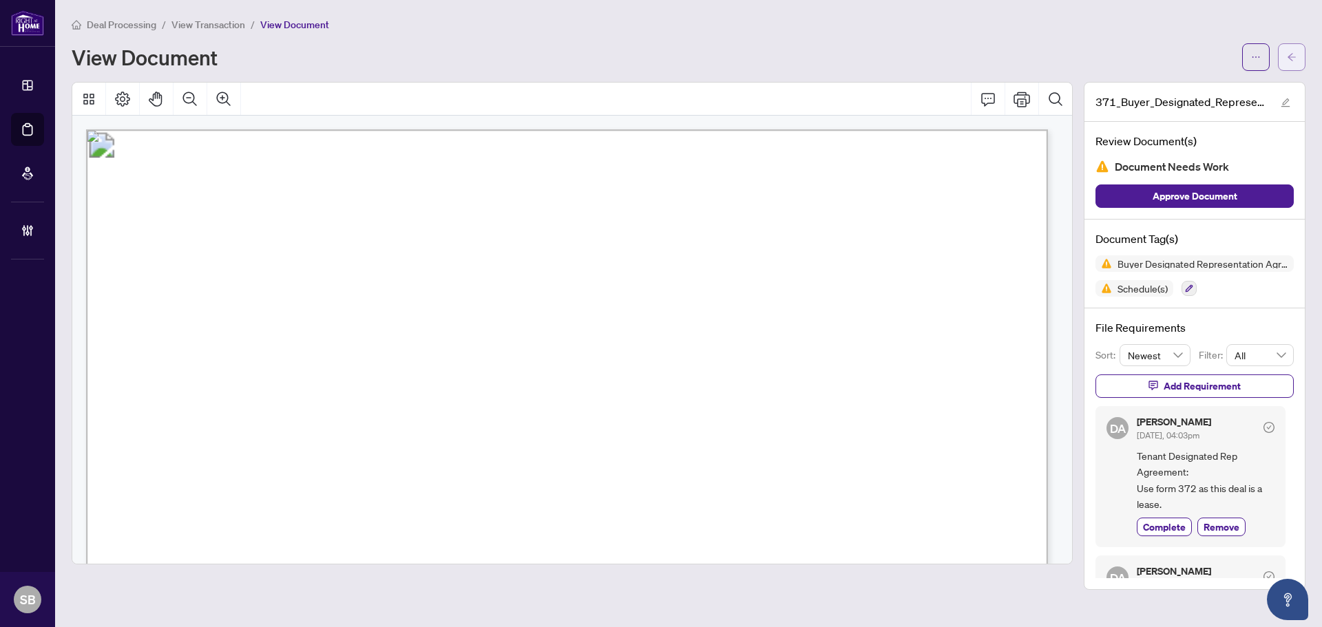
click at [1297, 56] on button "button" at bounding box center [1292, 57] width 28 height 28
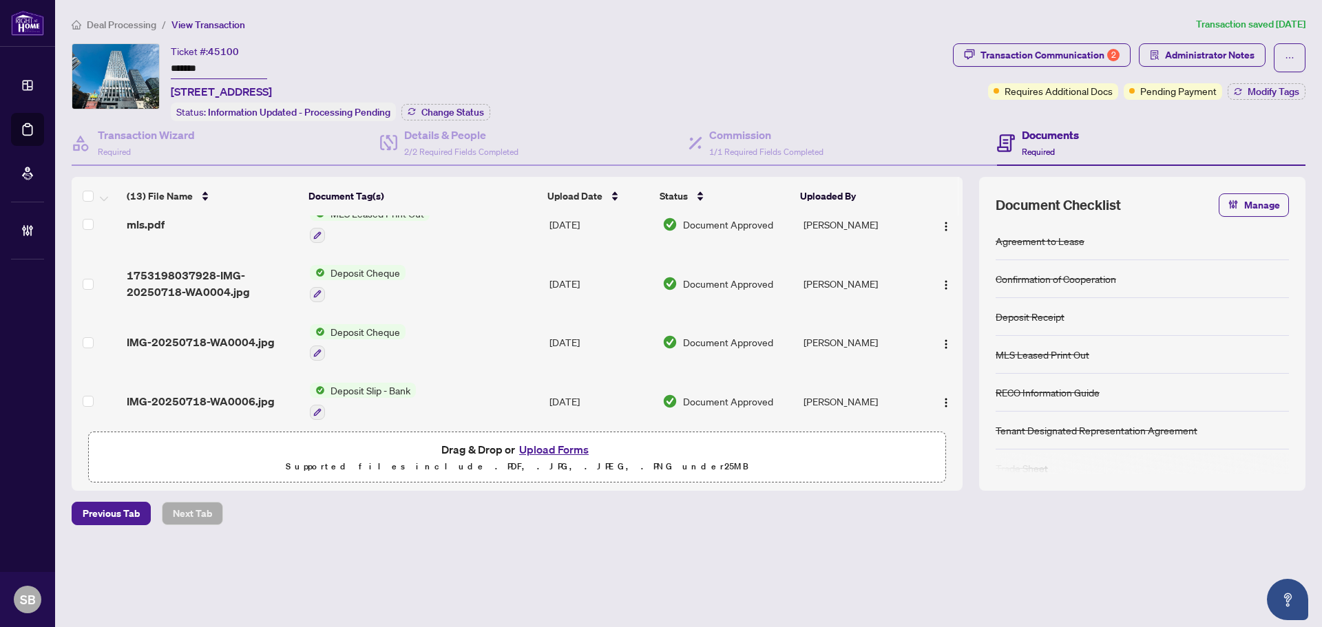
scroll to position [558, 0]
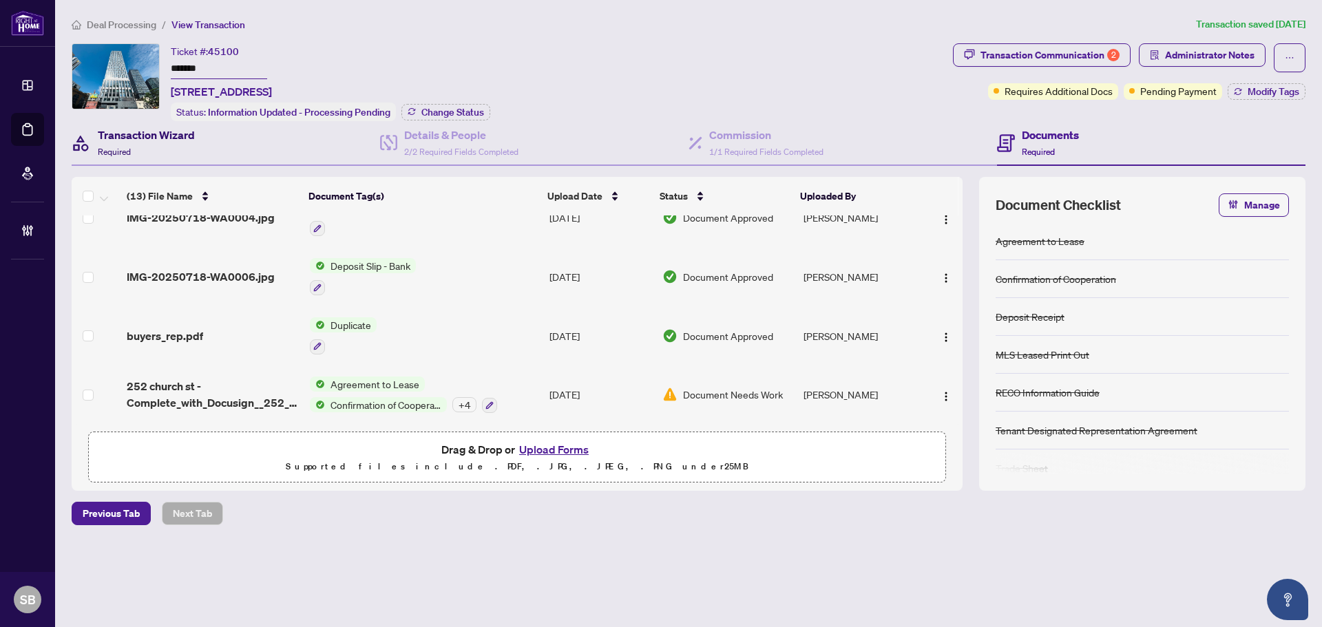
click at [122, 140] on h4 "Transaction Wizard" at bounding box center [146, 135] width 97 height 17
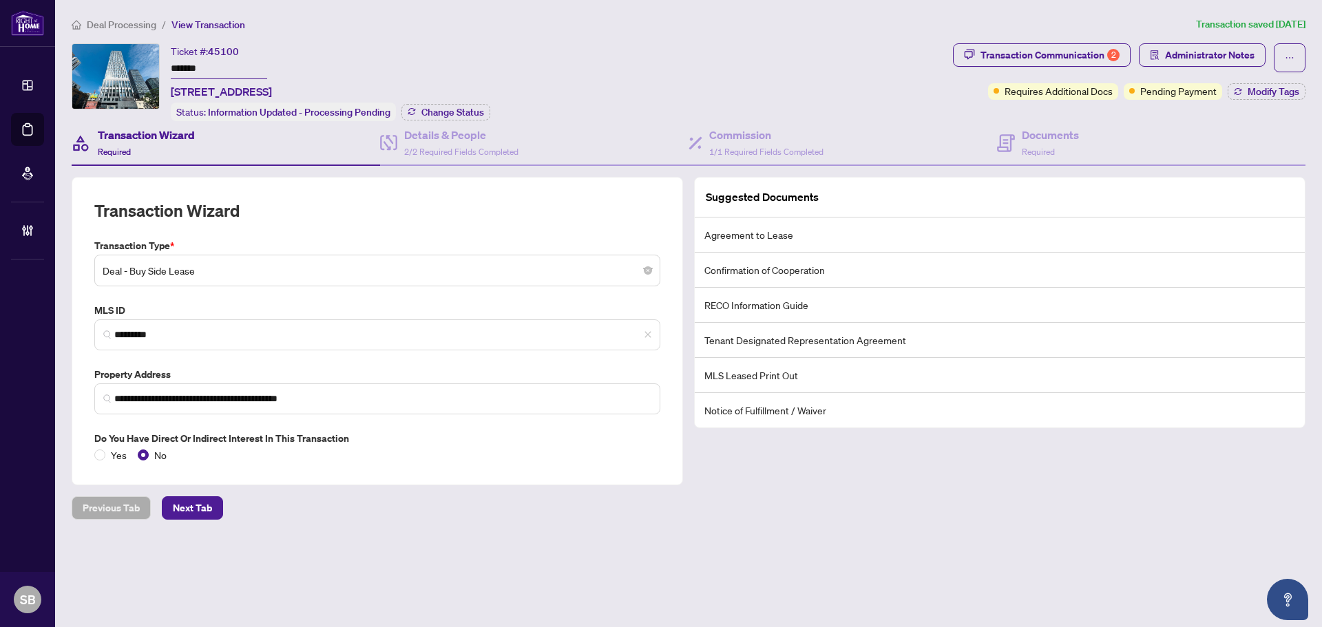
click at [142, 23] on span "Deal Processing" at bounding box center [122, 25] width 70 height 12
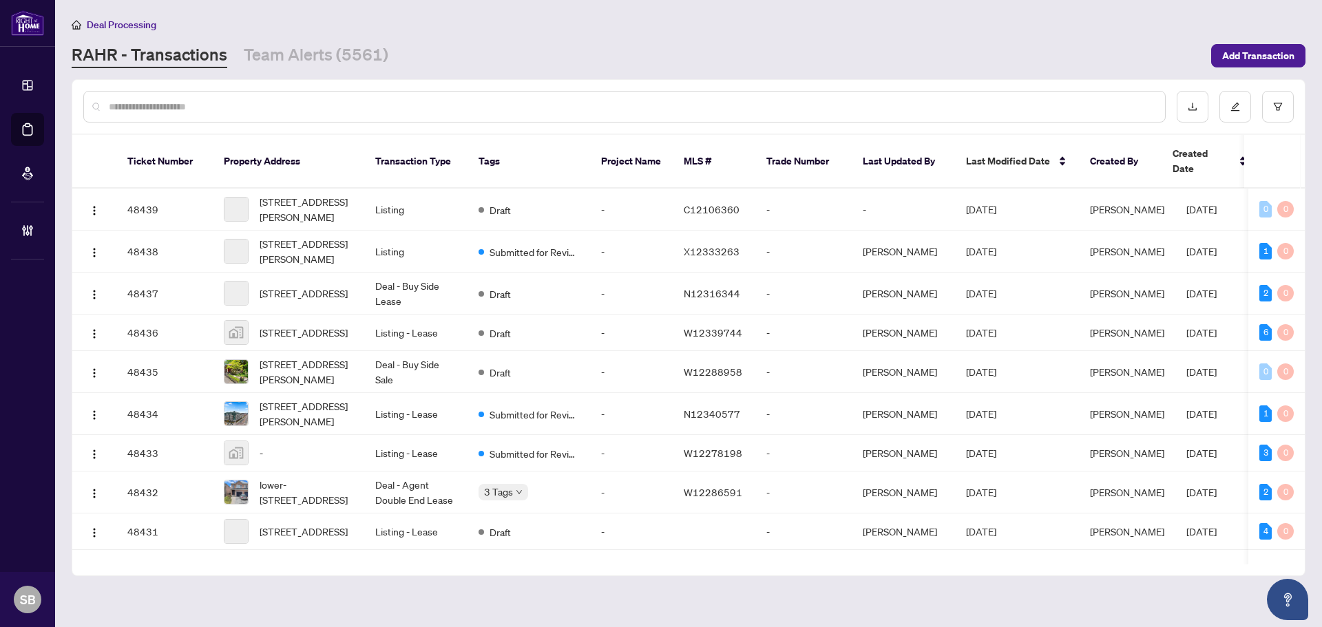
click at [243, 103] on input "text" at bounding box center [631, 106] width 1045 height 15
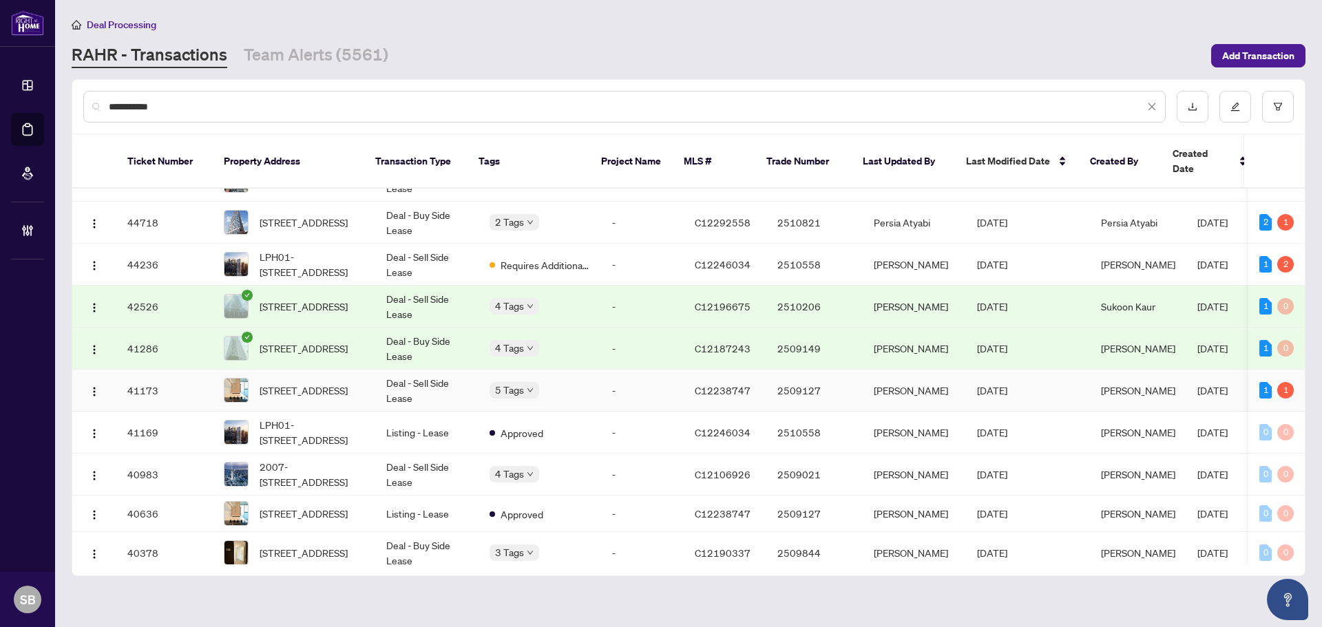
scroll to position [207, 0]
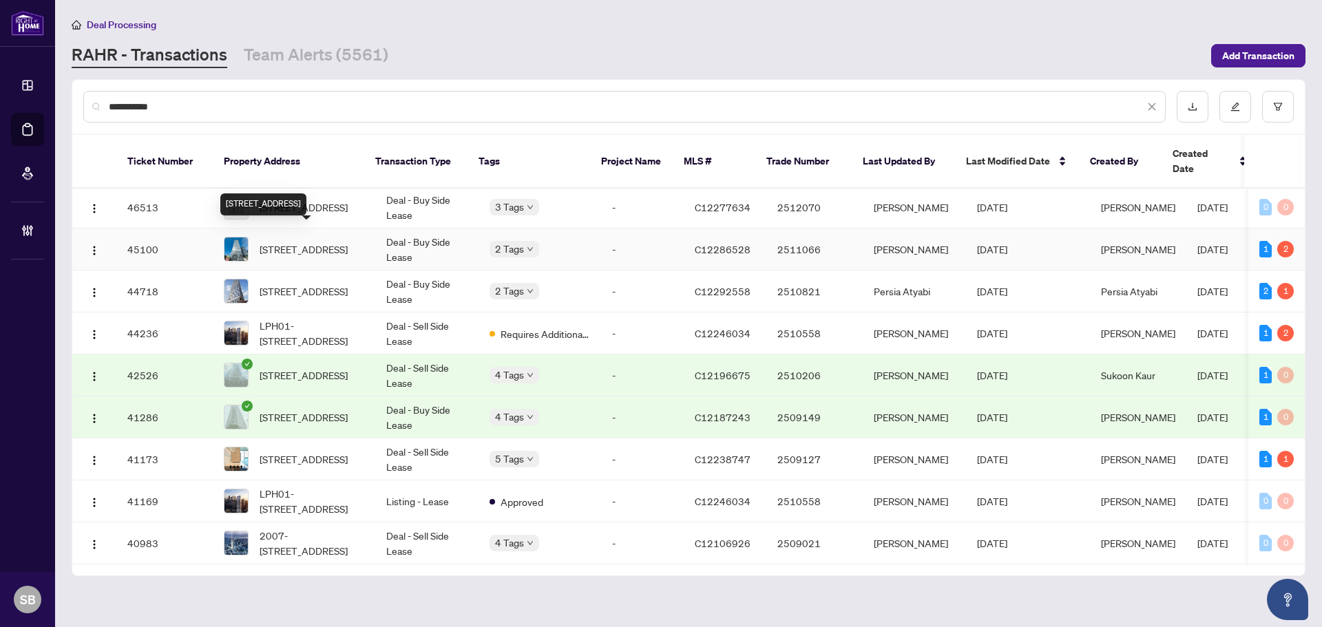
type input "**********"
click at [333, 242] on span "4608-252 Church St, Toronto, Ontario M5B 0E6, Canada" at bounding box center [304, 249] width 88 height 15
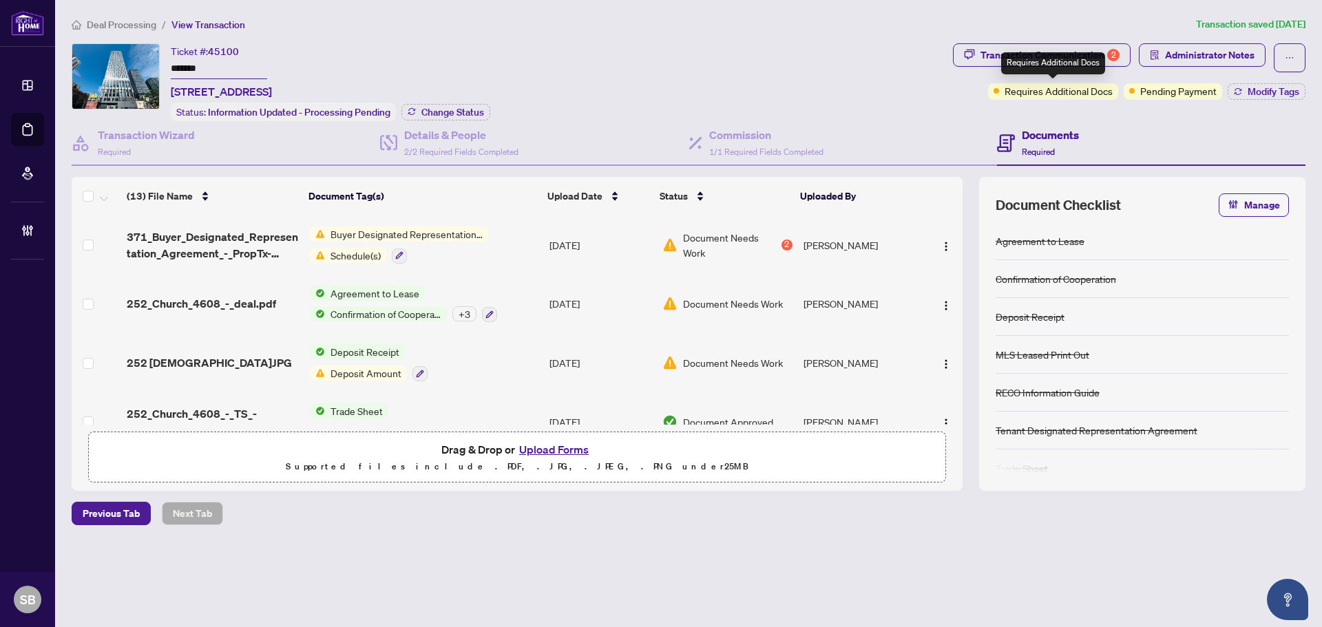
click at [1085, 53] on div "Requires Additional Docs" at bounding box center [1053, 63] width 104 height 22
click at [1087, 53] on div "Transaction Communication 2" at bounding box center [1050, 55] width 139 height 22
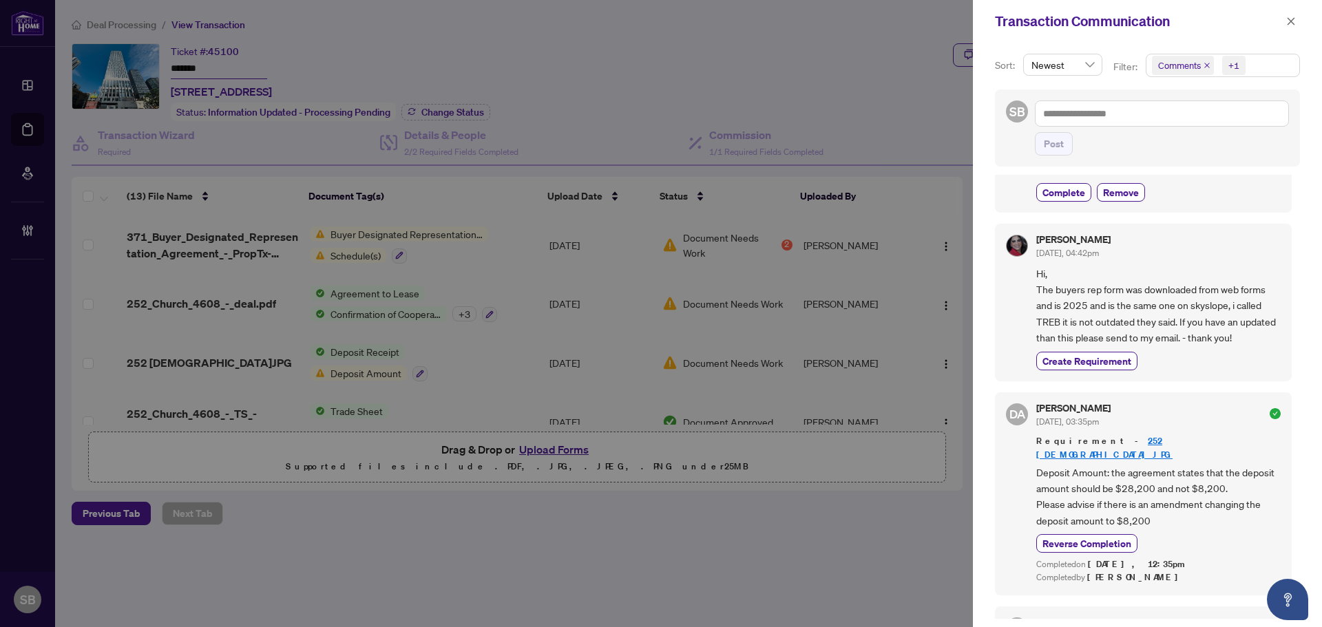
scroll to position [344, 0]
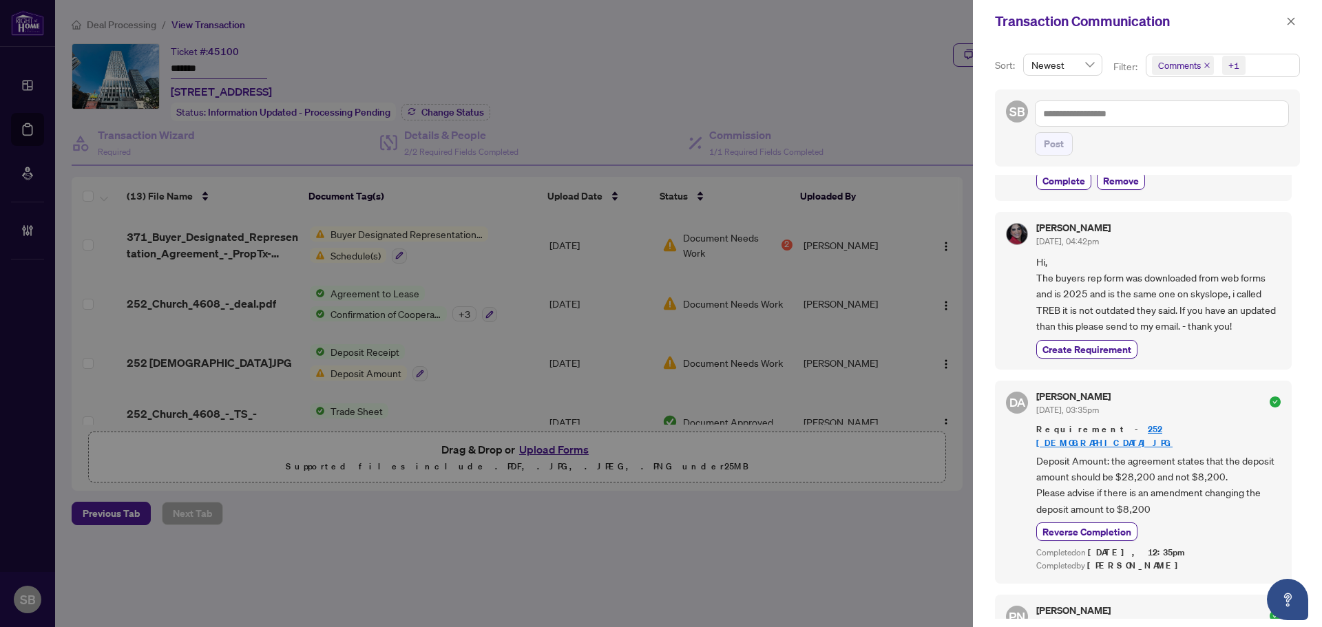
click at [1285, 23] on button "button" at bounding box center [1291, 21] width 18 height 17
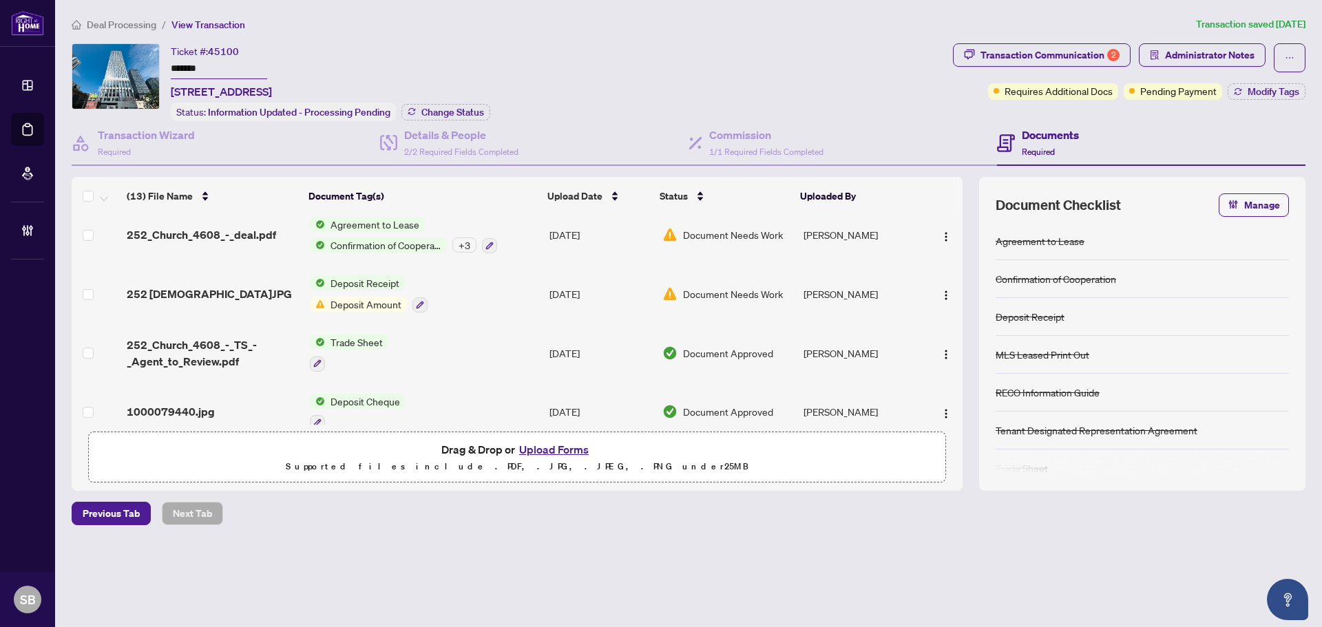
scroll to position [0, 0]
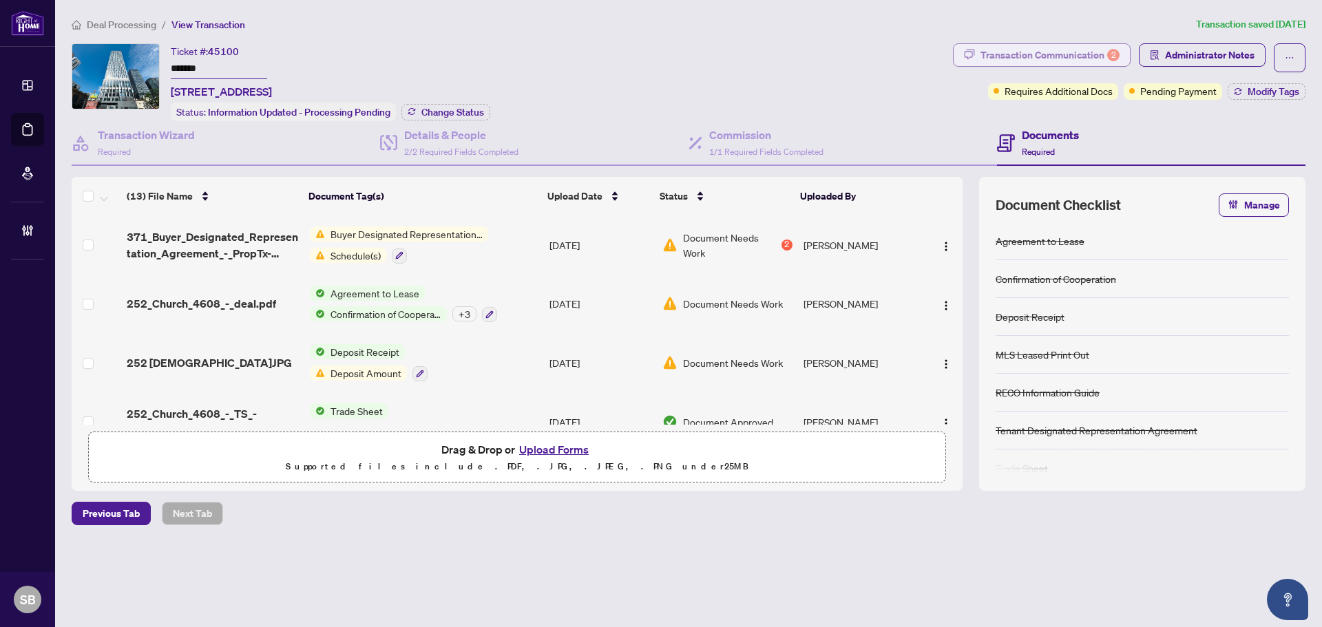
click at [1086, 57] on div "Transaction Communication 2" at bounding box center [1050, 55] width 139 height 22
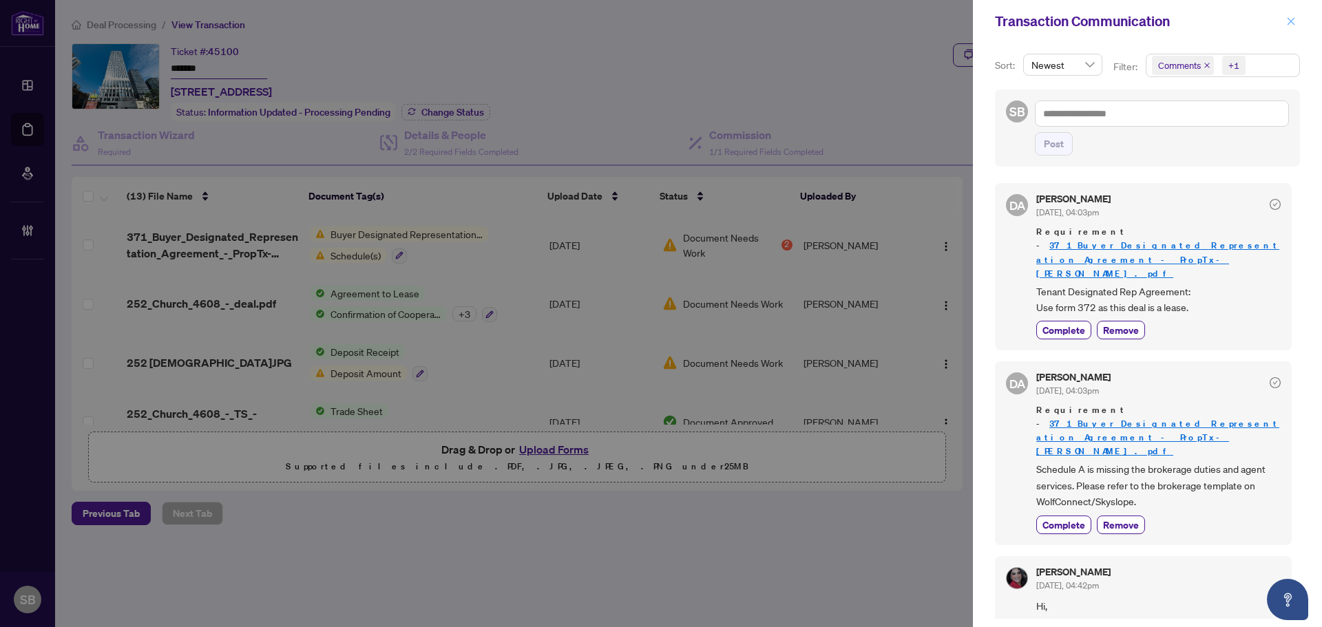
click at [1287, 21] on icon "close" at bounding box center [1291, 22] width 10 height 10
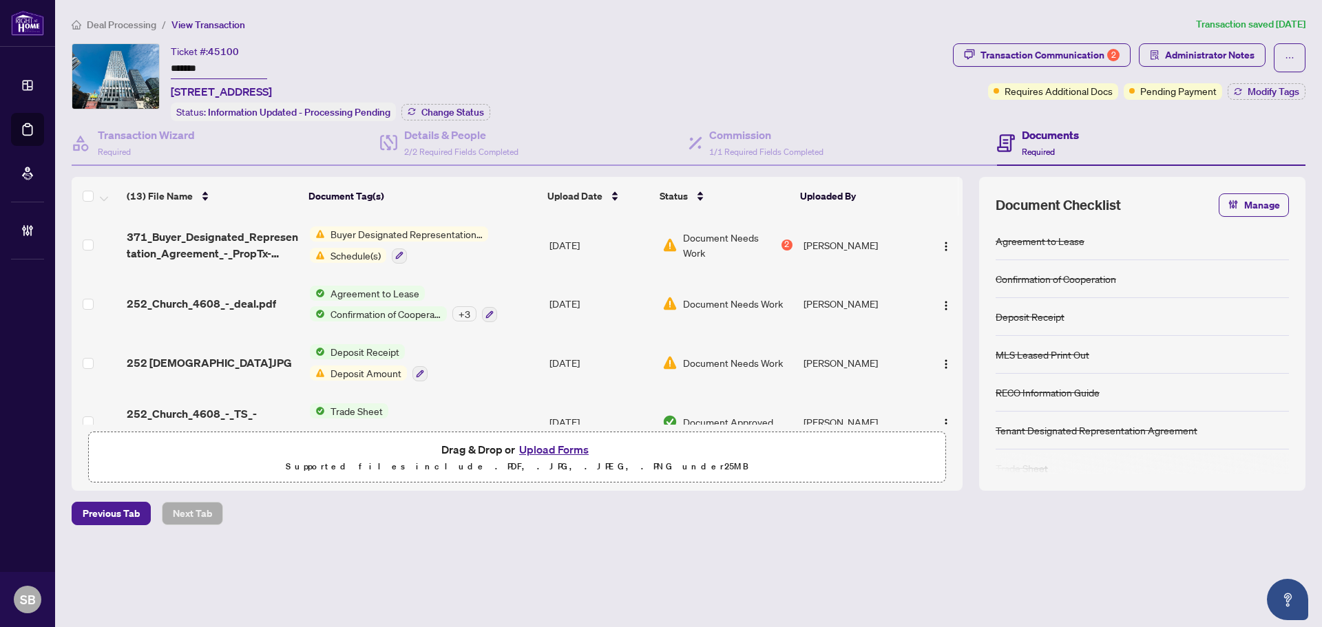
click at [1197, 30] on article "Transaction saved 2 days ago" at bounding box center [1250, 25] width 109 height 16
click at [1197, 67] on span "Administrator Notes" at bounding box center [1202, 57] width 127 height 29
click at [1189, 58] on span "Administrator Notes" at bounding box center [1210, 55] width 90 height 22
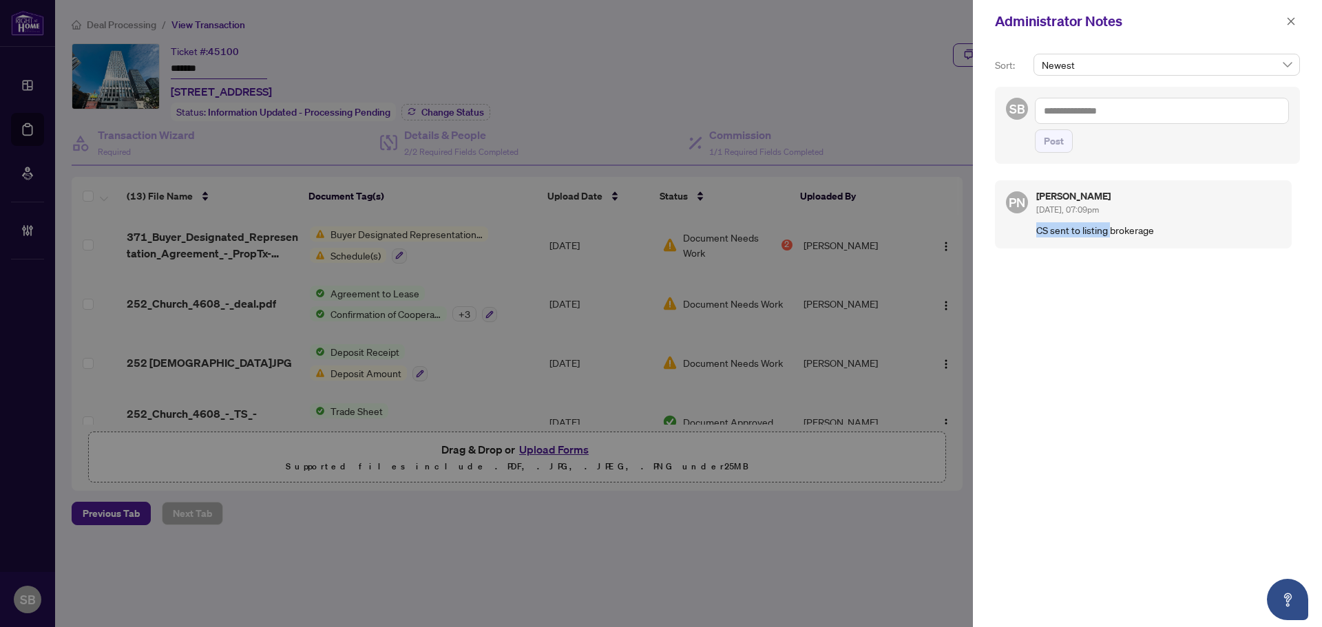
drag, startPoint x: 1033, startPoint y: 230, endPoint x: 1174, endPoint y: 221, distance: 141.4
click at [1133, 222] on div "PN Paula Nguyen Jul/23/2025, 07:09pm CS sent to listing brokerage" at bounding box center [1143, 214] width 297 height 68
click at [1174, 221] on div "Paula Nguyen Jul/23/2025, 07:09pm CS sent to listing brokerage" at bounding box center [1158, 214] width 244 height 46
drag, startPoint x: 1049, startPoint y: 232, endPoint x: 1171, endPoint y: 240, distance: 122.8
click at [1171, 239] on div "PN Paula Nguyen Jul/23/2025, 07:09pm CS sent to listing brokerage" at bounding box center [1143, 214] width 297 height 68
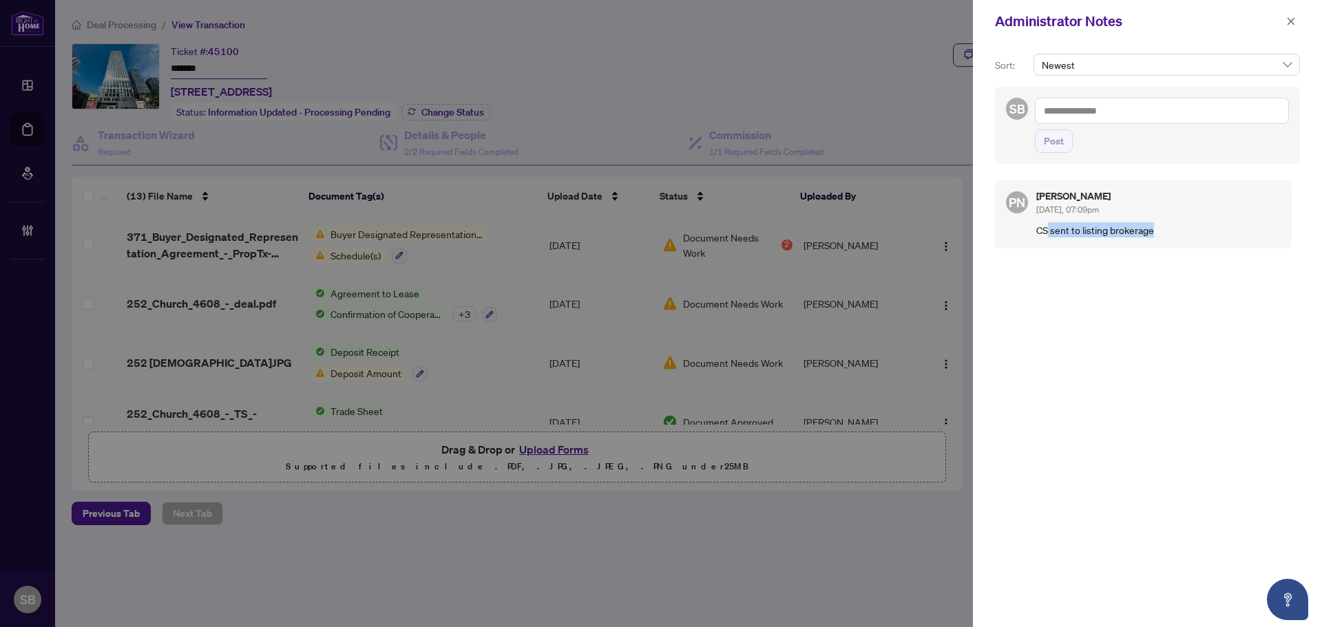
click at [1118, 296] on div "PN Paula Nguyen Jul/23/2025, 07:09pm CS sent to listing brokerage" at bounding box center [1147, 393] width 305 height 443
click at [1294, 19] on icon "close" at bounding box center [1292, 21] width 8 height 8
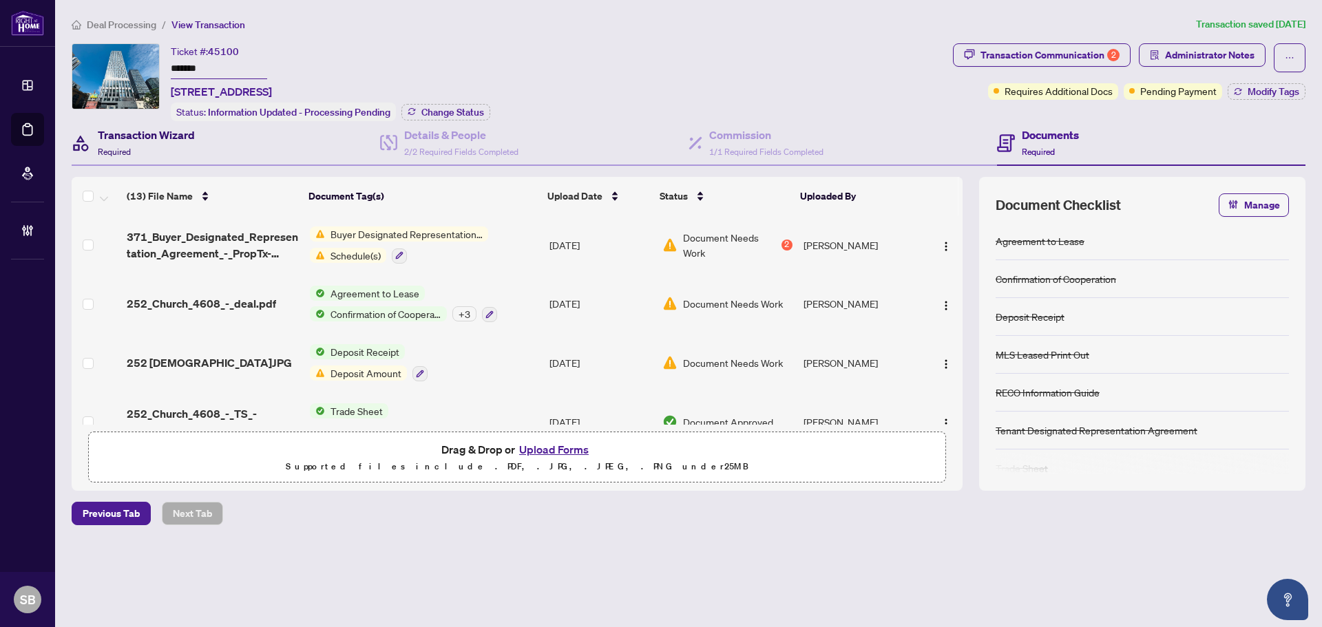
click at [141, 143] on div "Transaction Wizard Required" at bounding box center [146, 143] width 97 height 32
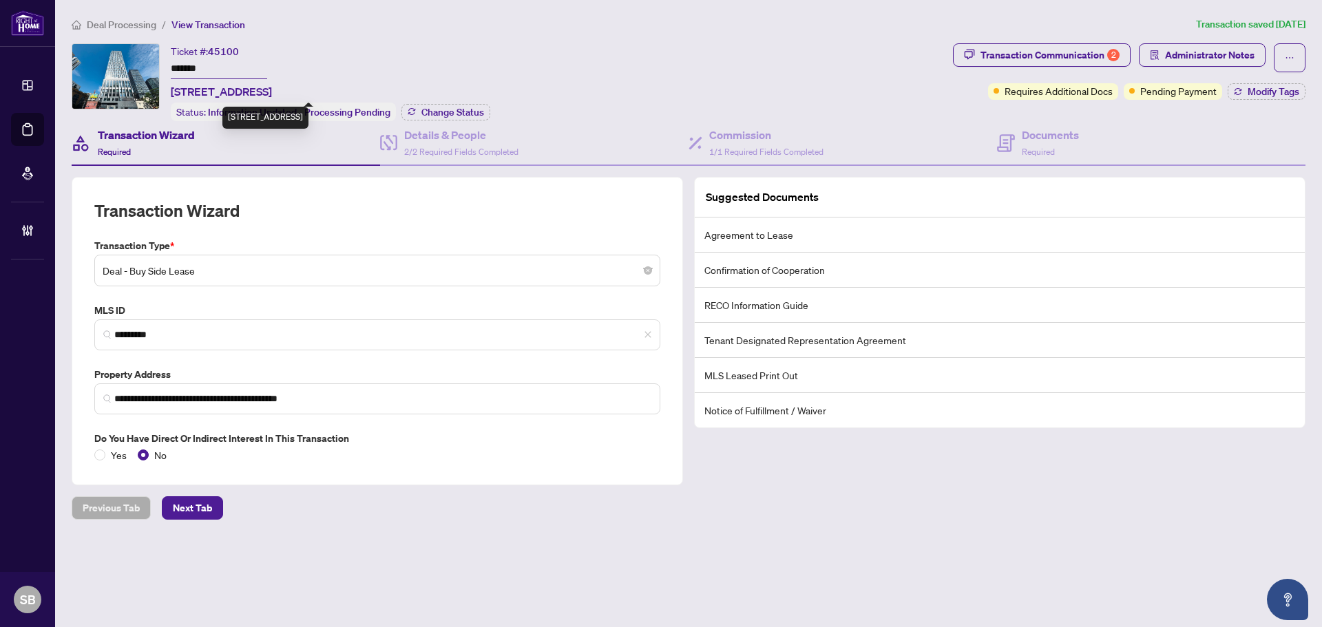
drag, startPoint x: 271, startPoint y: 86, endPoint x: 171, endPoint y: 91, distance: 99.3
click at [171, 91] on span "4608-252 Church St, Toronto, Ontario M5B 0E6, Canada" at bounding box center [221, 91] width 101 height 17
copy span "4608-252 Church St"
click at [1033, 139] on h4 "Documents" at bounding box center [1050, 135] width 57 height 17
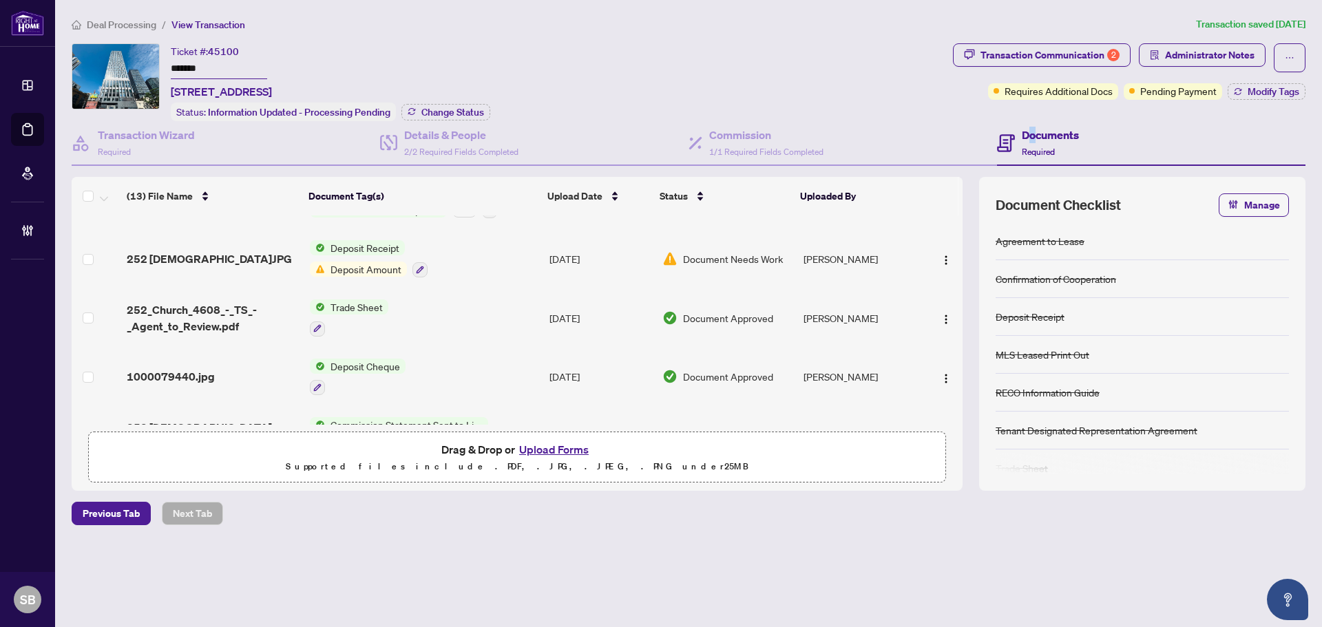
scroll to position [207, 0]
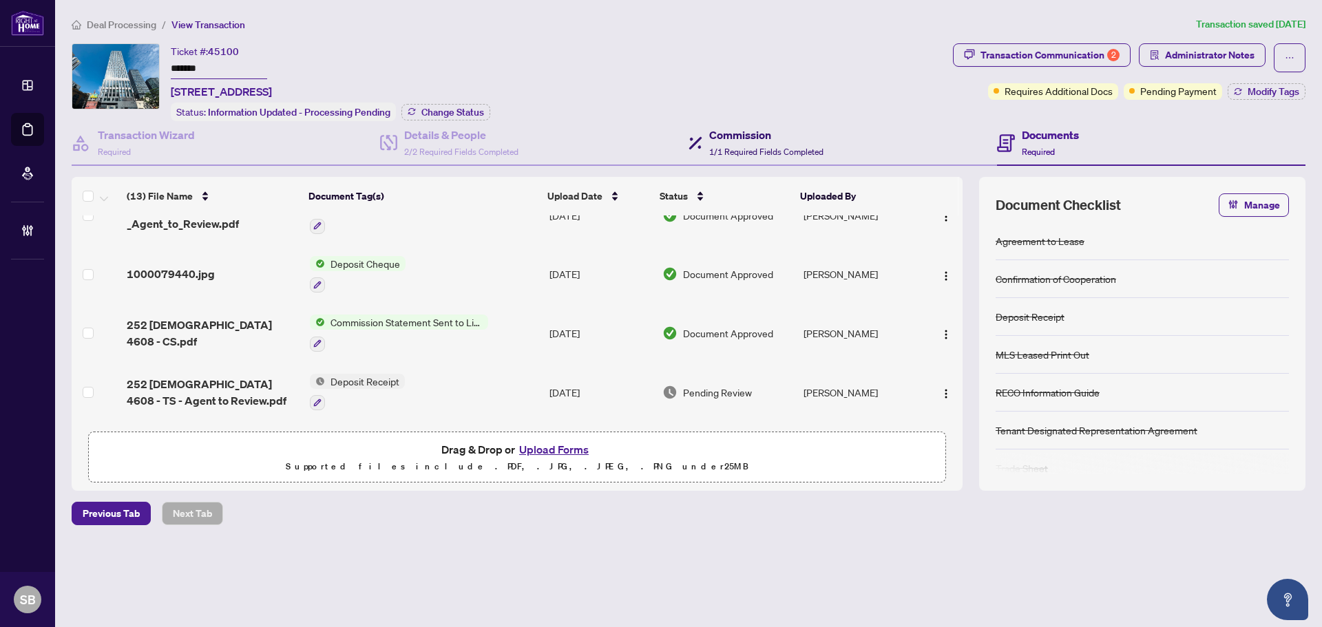
drag, startPoint x: 749, startPoint y: 147, endPoint x: 773, endPoint y: 147, distance: 24.1
click at [749, 147] on span "1/1 Required Fields Completed" at bounding box center [766, 152] width 114 height 10
type textarea "**********"
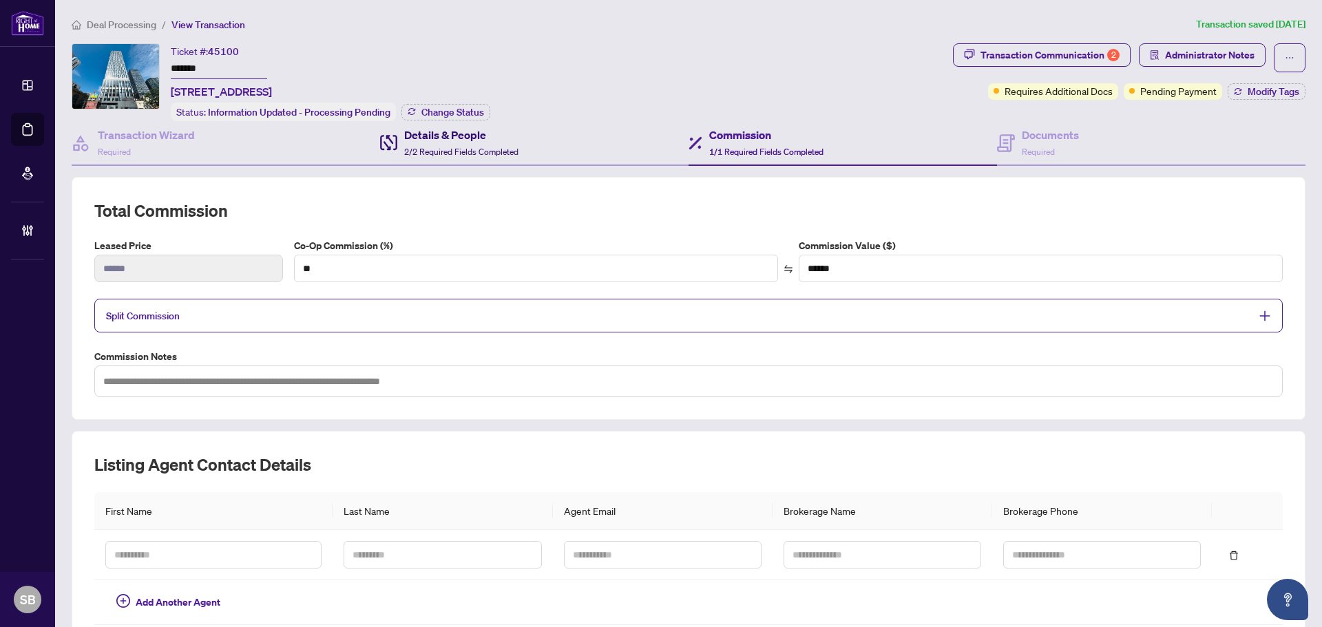
click at [450, 141] on div "Details & People 2/2 Required Fields Completed" at bounding box center [461, 143] width 114 height 32
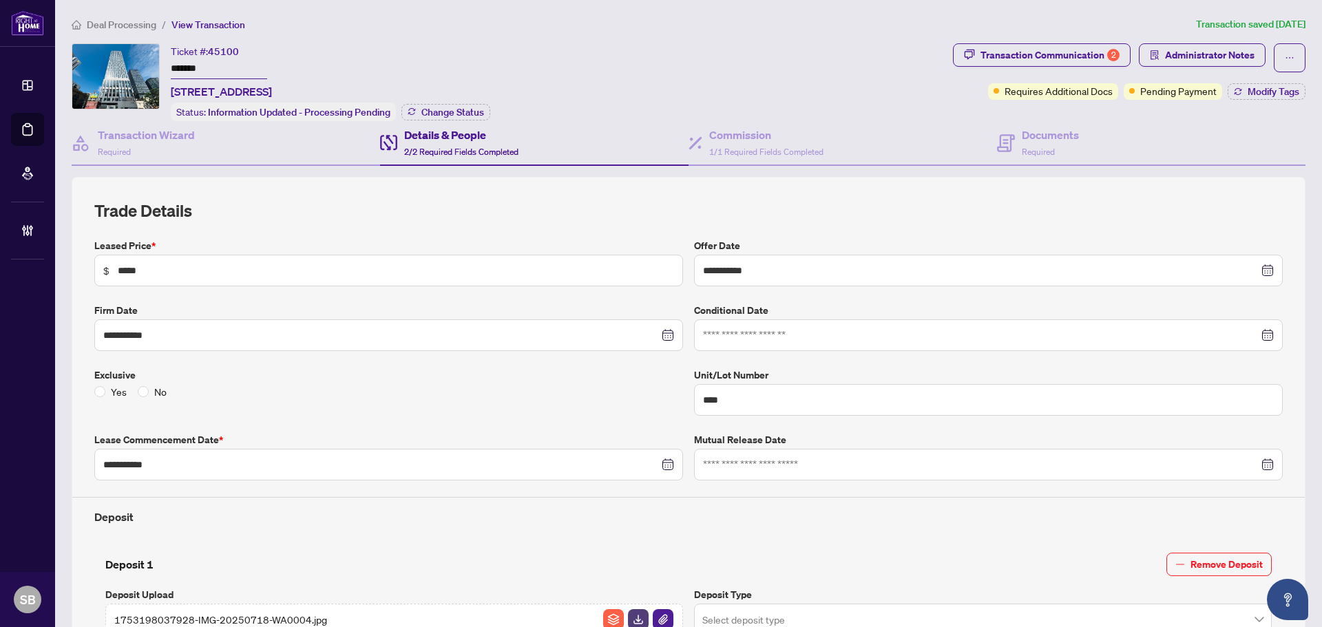
click at [151, 30] on li "Deal Processing" at bounding box center [114, 25] width 85 height 16
click at [142, 21] on span "Deal Processing" at bounding box center [122, 25] width 70 height 12
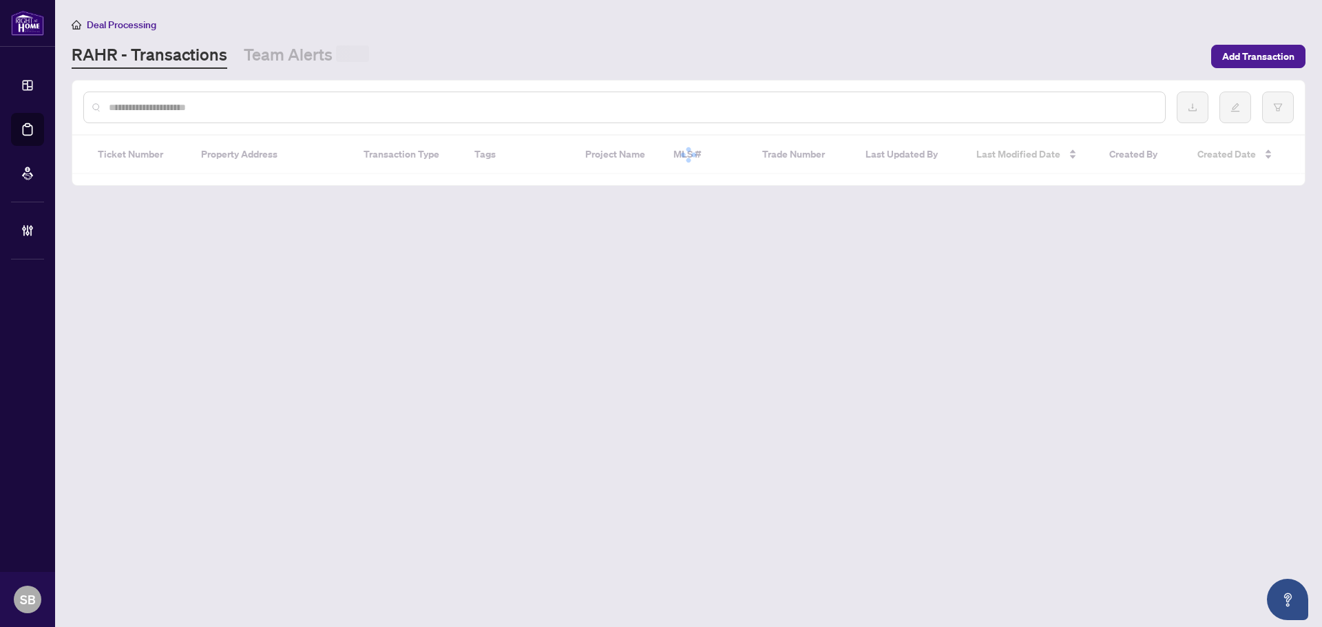
click at [390, 112] on input "text" at bounding box center [631, 107] width 1045 height 15
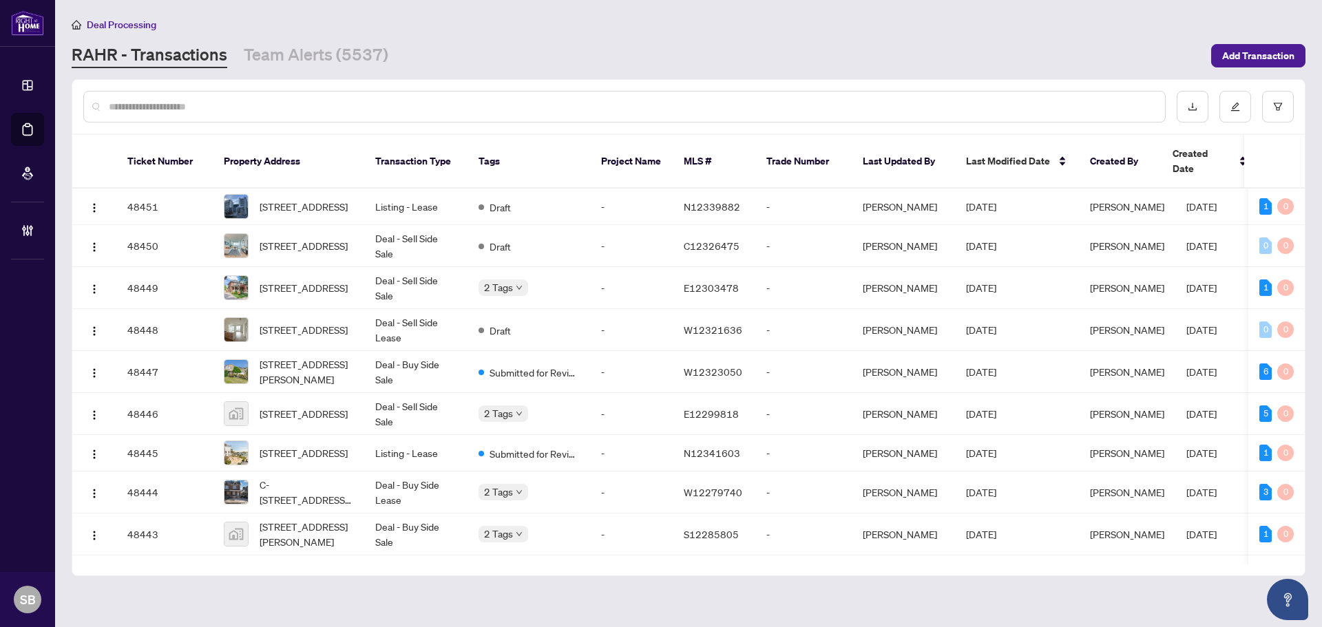
paste input "*********"
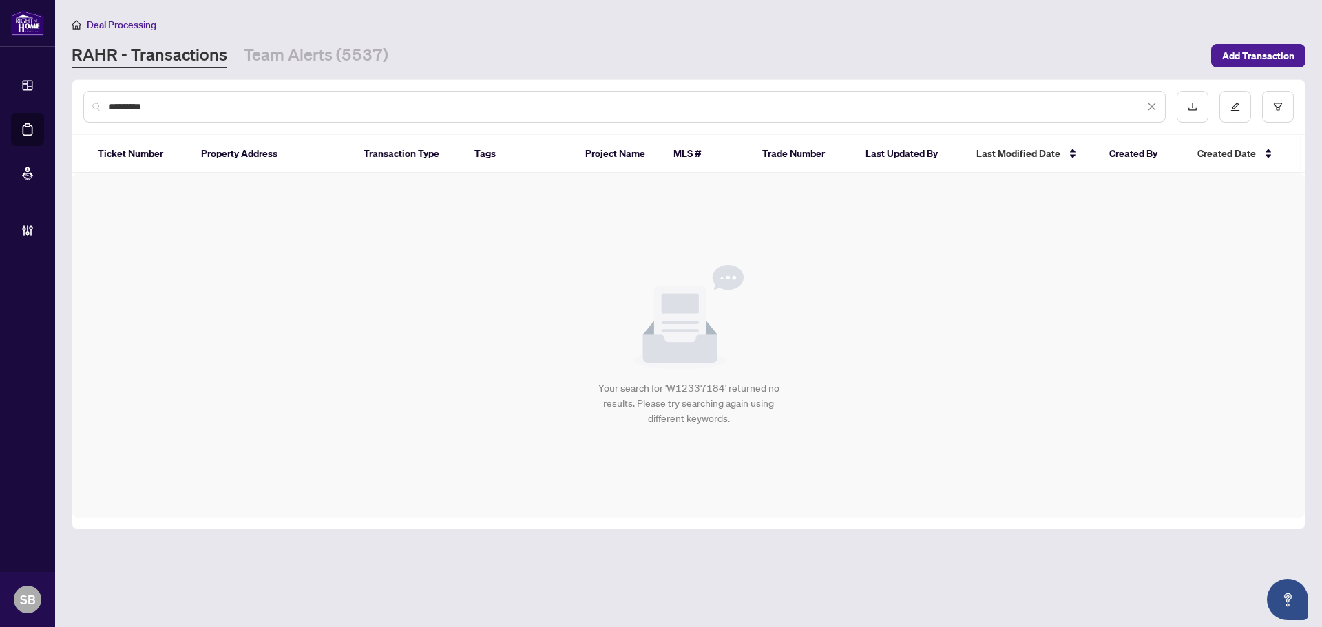
type input "*********"
click at [183, 110] on input "*********" at bounding box center [627, 106] width 1036 height 15
drag, startPoint x: 173, startPoint y: 111, endPoint x: 40, endPoint y: 116, distance: 133.0
click at [50, 114] on div "Dashboard Deal Processing Mortgage Referrals Brokerage Management SB Shelly Bar…" at bounding box center [661, 313] width 1322 height 627
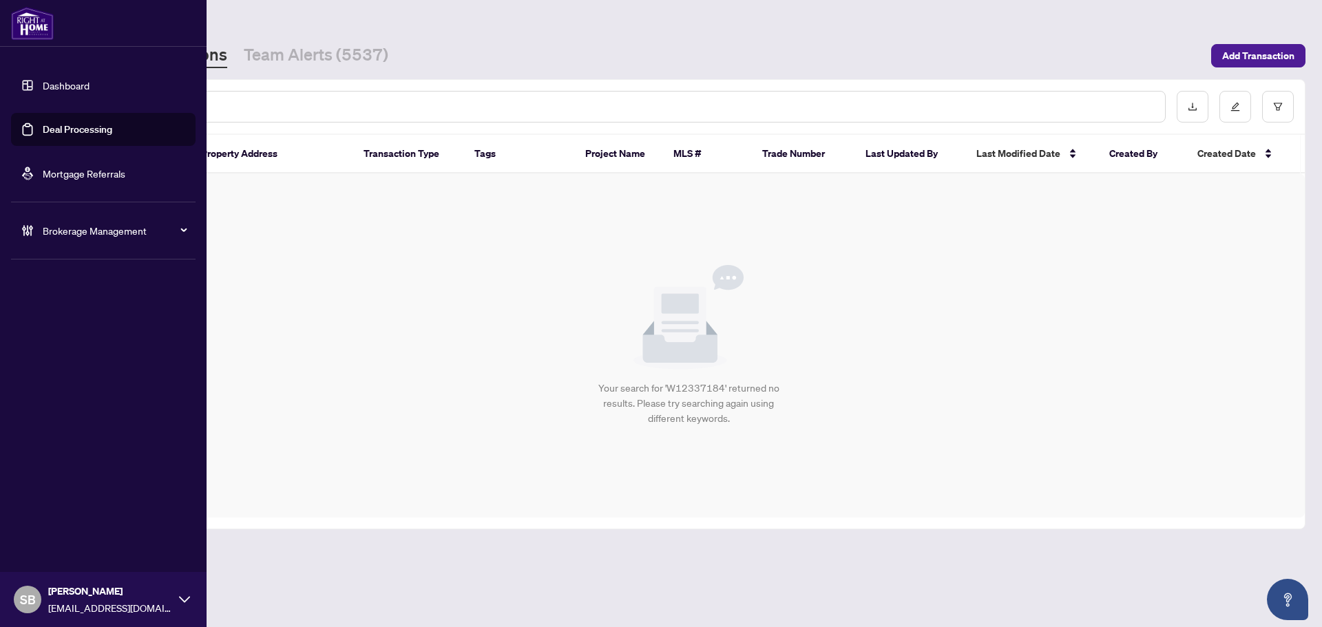
paste input "**********"
type input "**********"
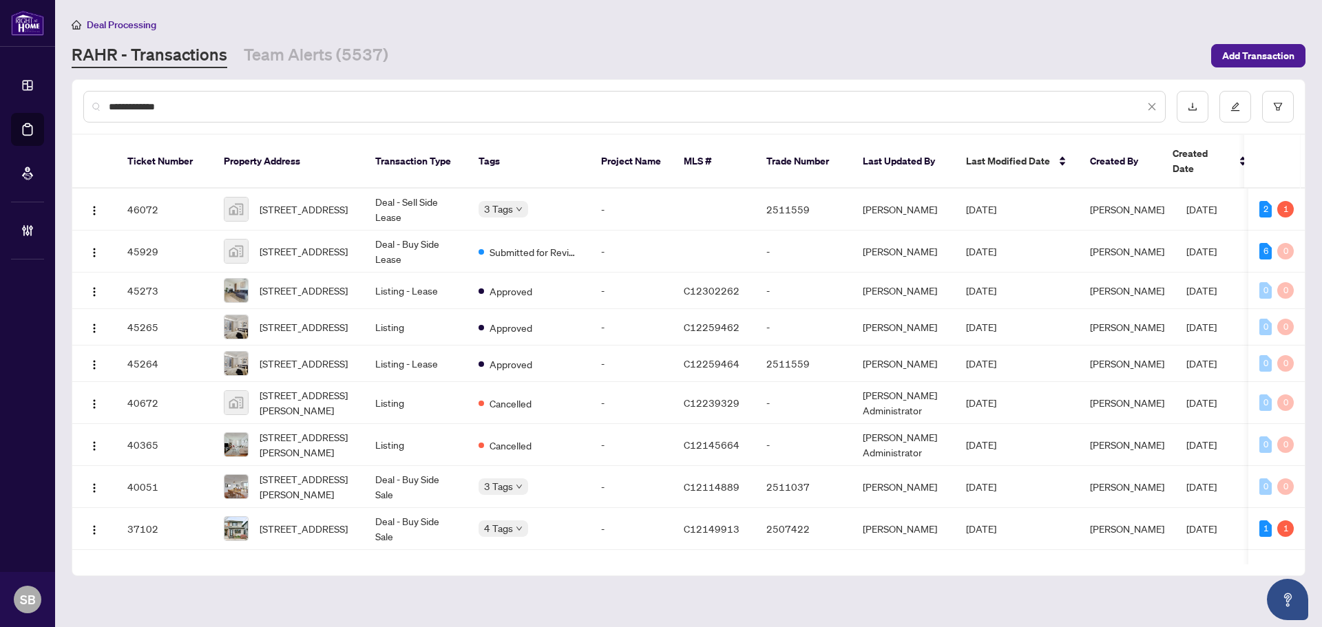
drag, startPoint x: 331, startPoint y: 104, endPoint x: 301, endPoint y: 104, distance: 30.3
click at [302, 104] on input "**********" at bounding box center [627, 106] width 1036 height 15
drag, startPoint x: 283, startPoint y: 104, endPoint x: 98, endPoint y: 94, distance: 185.5
click at [98, 94] on div "**********" at bounding box center [624, 107] width 1082 height 32
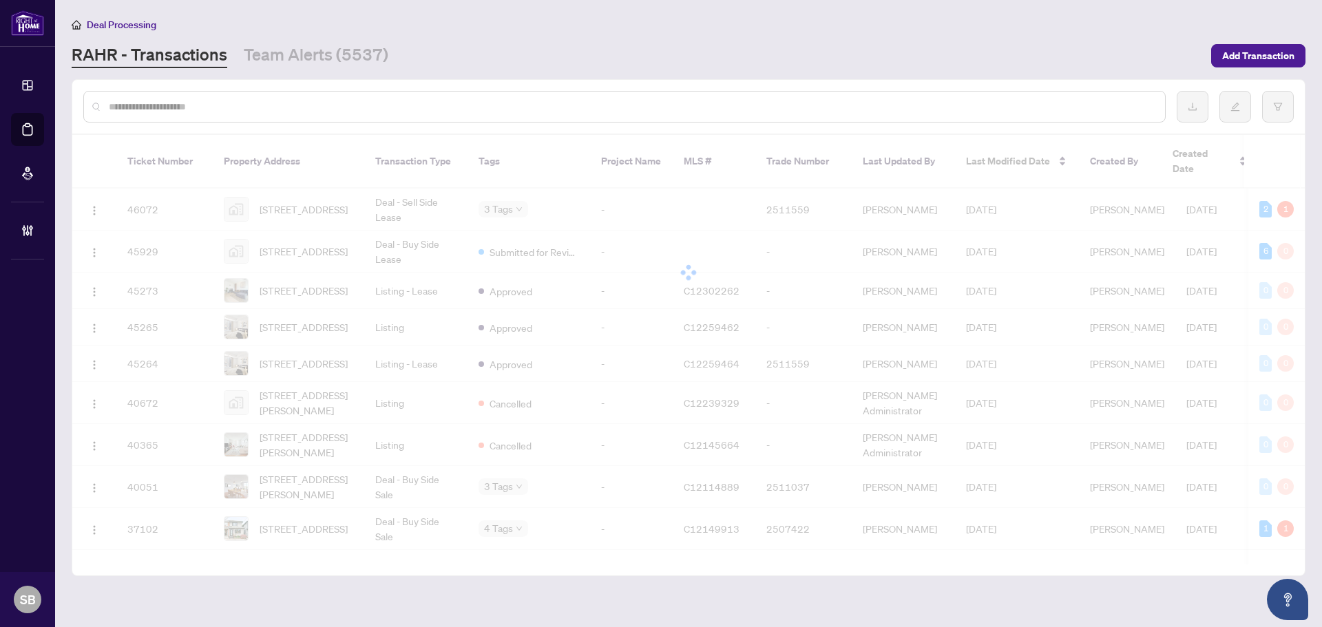
paste input "*********"
type input "*********"
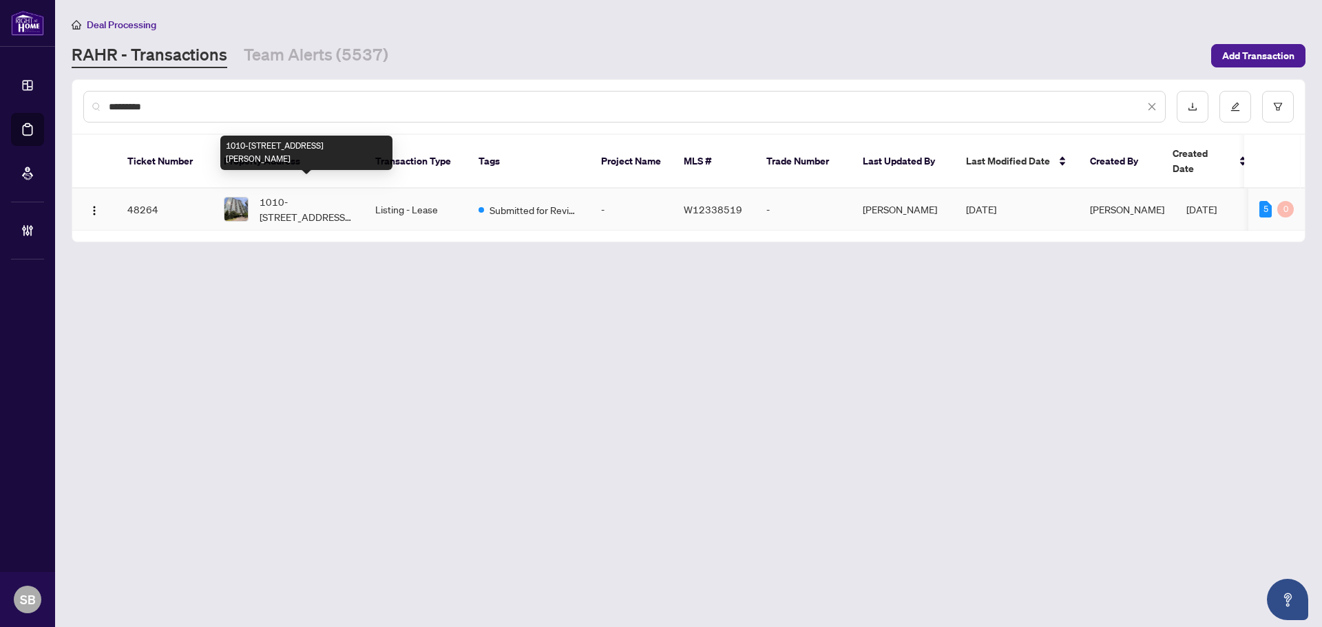
click at [262, 194] on span "1010-339 Rathburn Rd, Mississauga, Ontario L5B 0K6, Canada" at bounding box center [307, 209] width 94 height 30
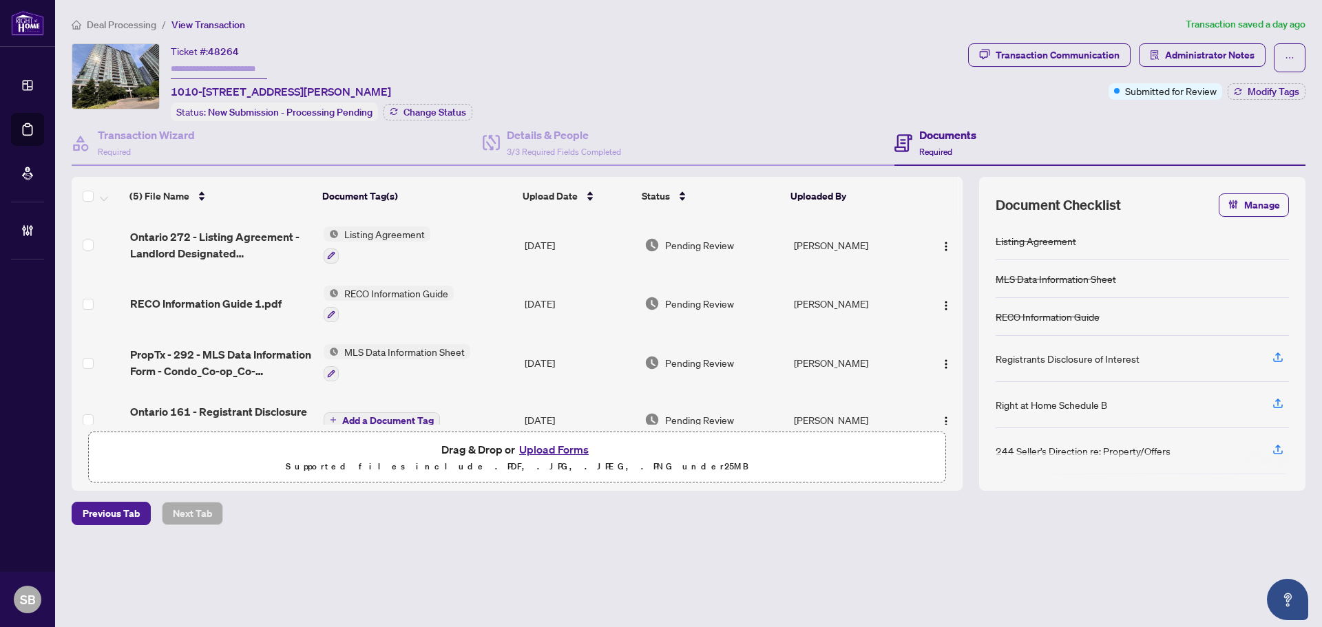
click at [481, 234] on td "Listing Agreement" at bounding box center [419, 245] width 202 height 59
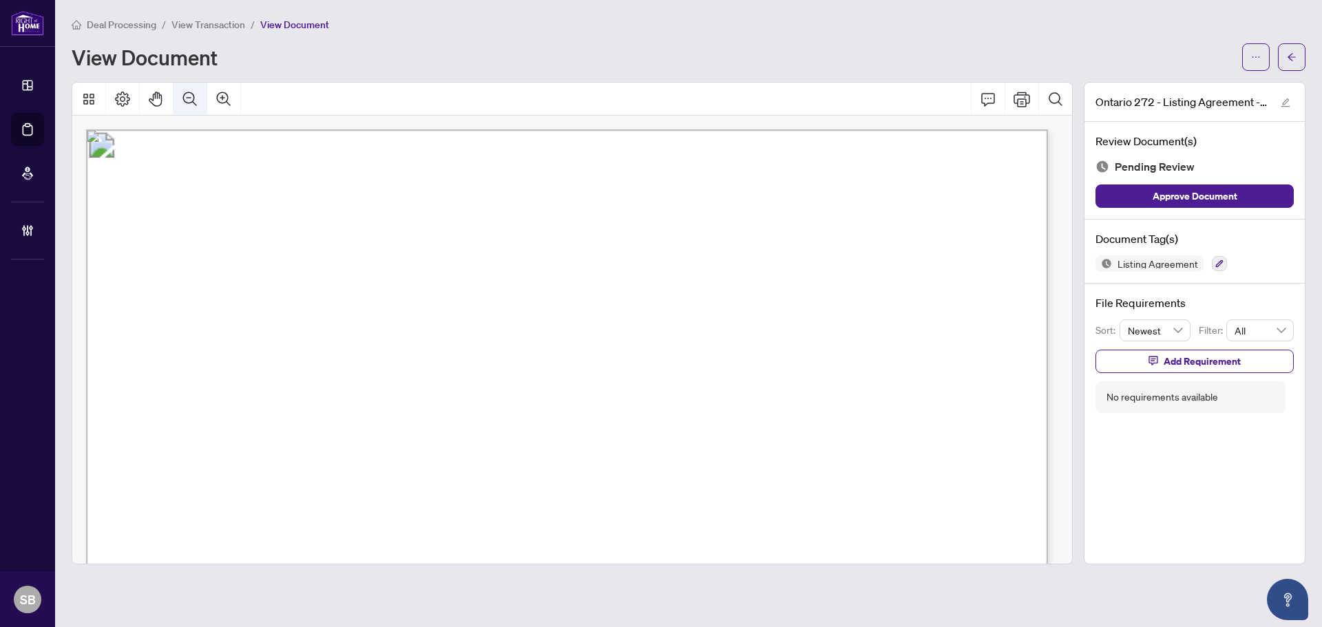
click at [189, 93] on icon "Zoom Out" at bounding box center [190, 99] width 17 height 17
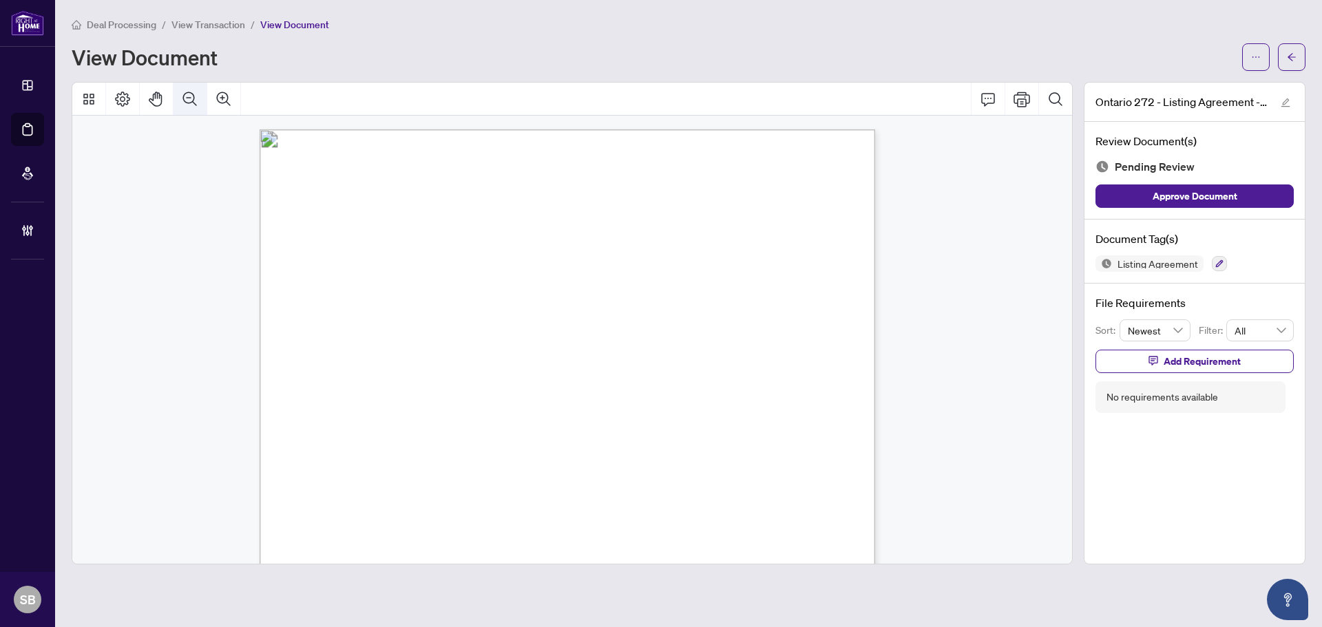
click at [189, 93] on icon "Zoom Out" at bounding box center [190, 99] width 17 height 17
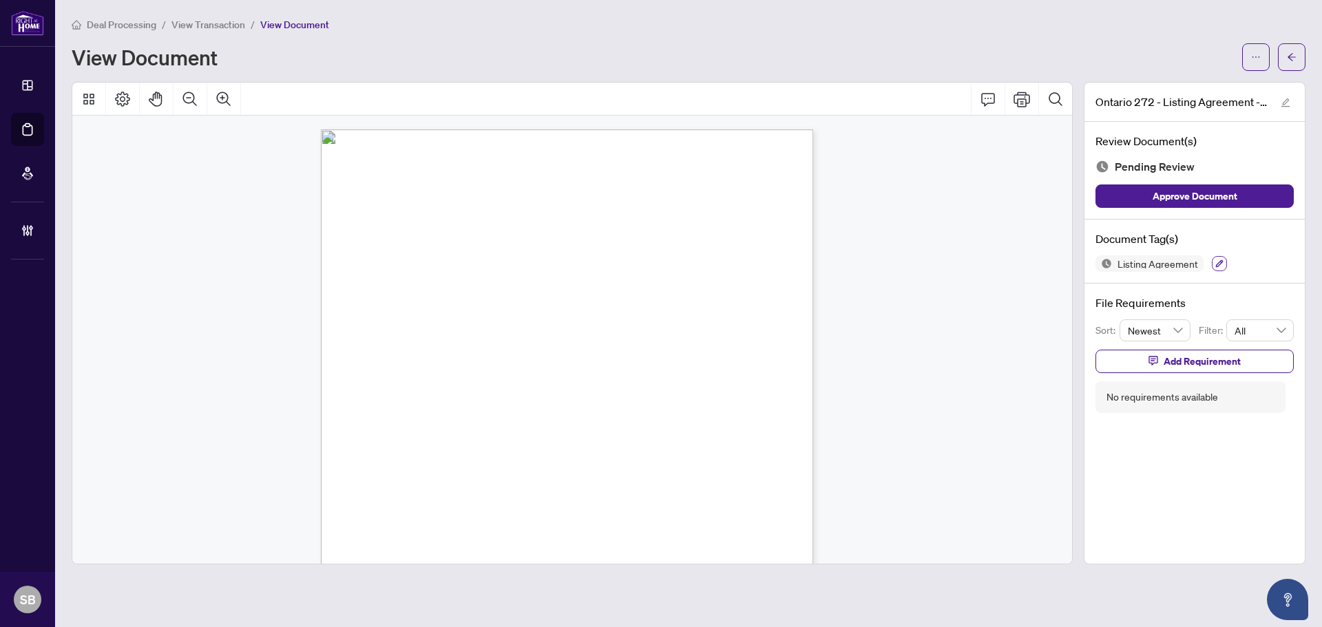
click at [1215, 264] on icon "button" at bounding box center [1219, 264] width 8 height 8
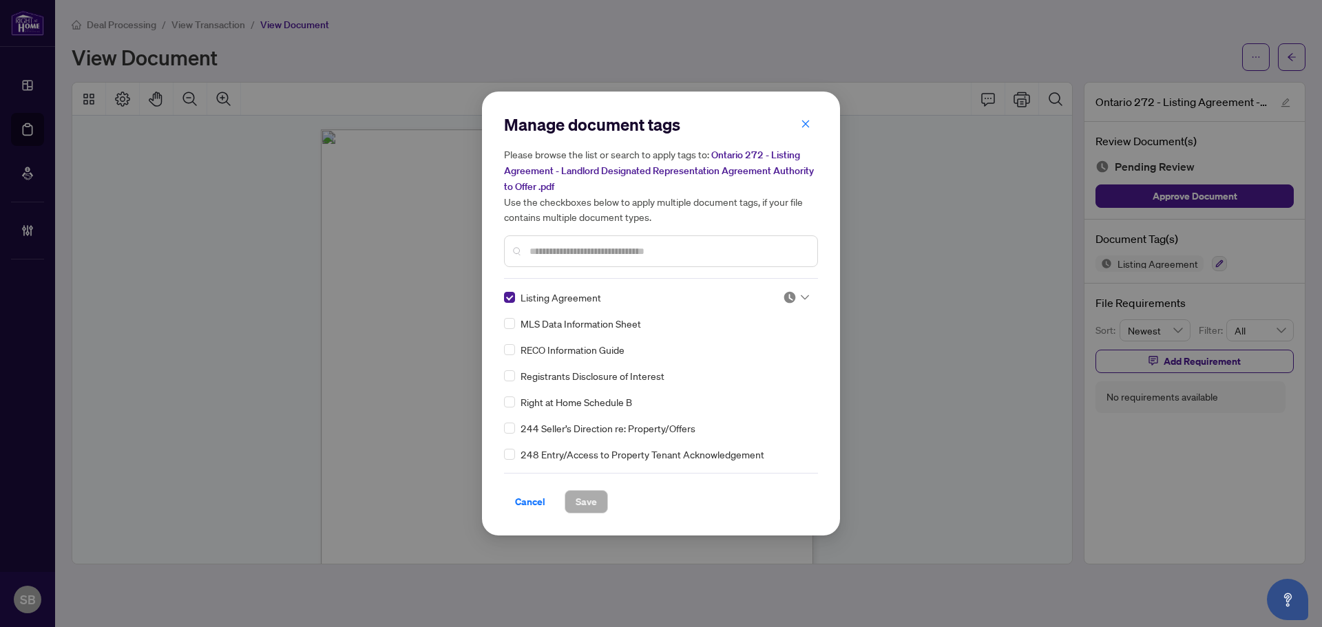
click at [802, 295] on icon at bounding box center [805, 298] width 8 height 6
click at [754, 362] on div "Approved" at bounding box center [751, 364] width 88 height 15
click at [589, 503] on span "Save" at bounding box center [586, 502] width 21 height 22
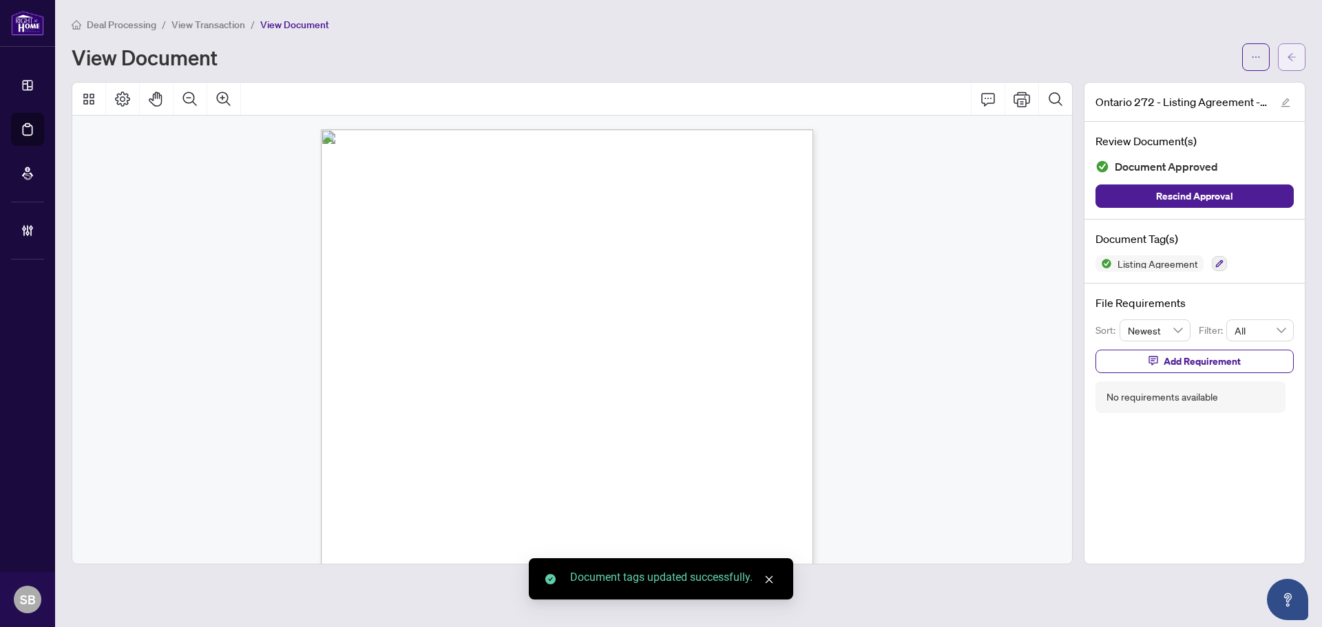
click at [1288, 59] on icon "arrow-left" at bounding box center [1292, 57] width 10 height 10
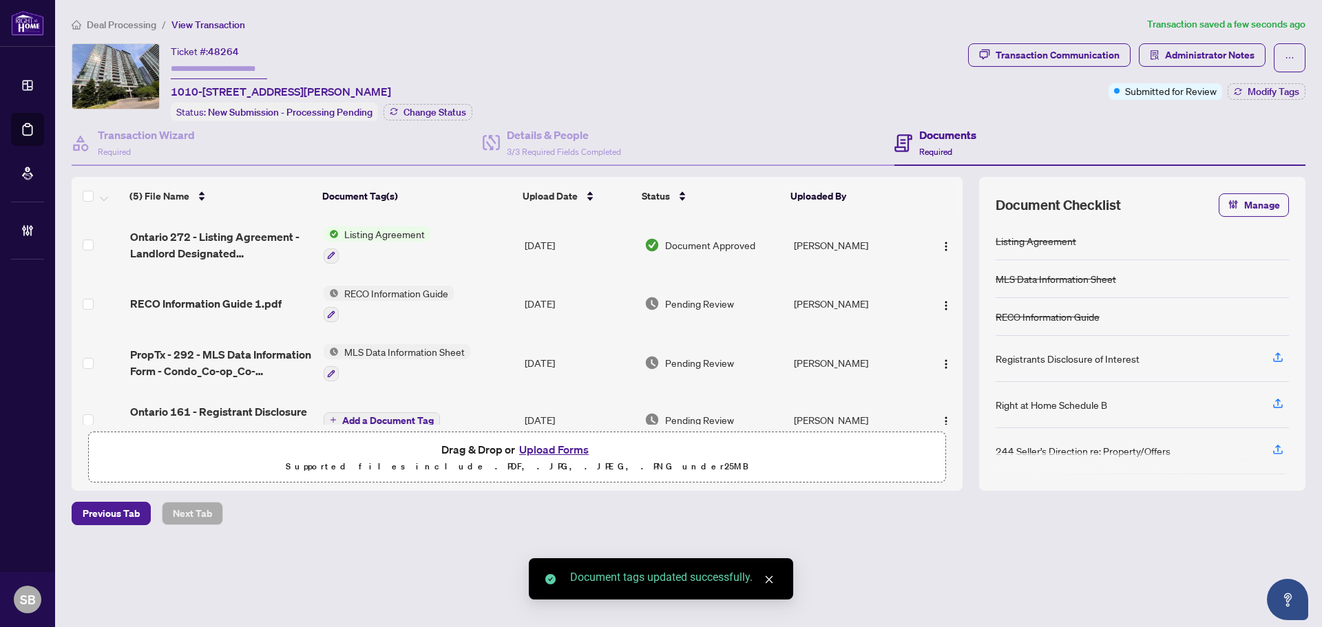
click at [496, 288] on td "RECO Information Guide" at bounding box center [419, 304] width 202 height 59
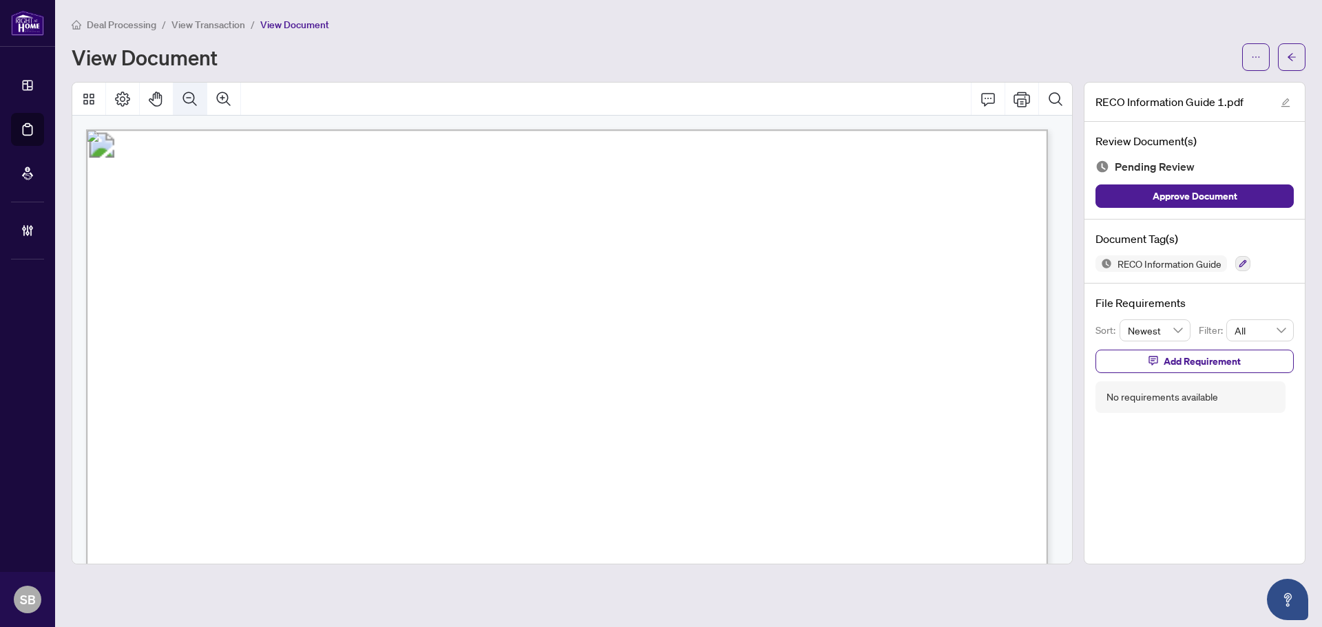
click at [192, 94] on icon "Zoom Out" at bounding box center [190, 99] width 17 height 17
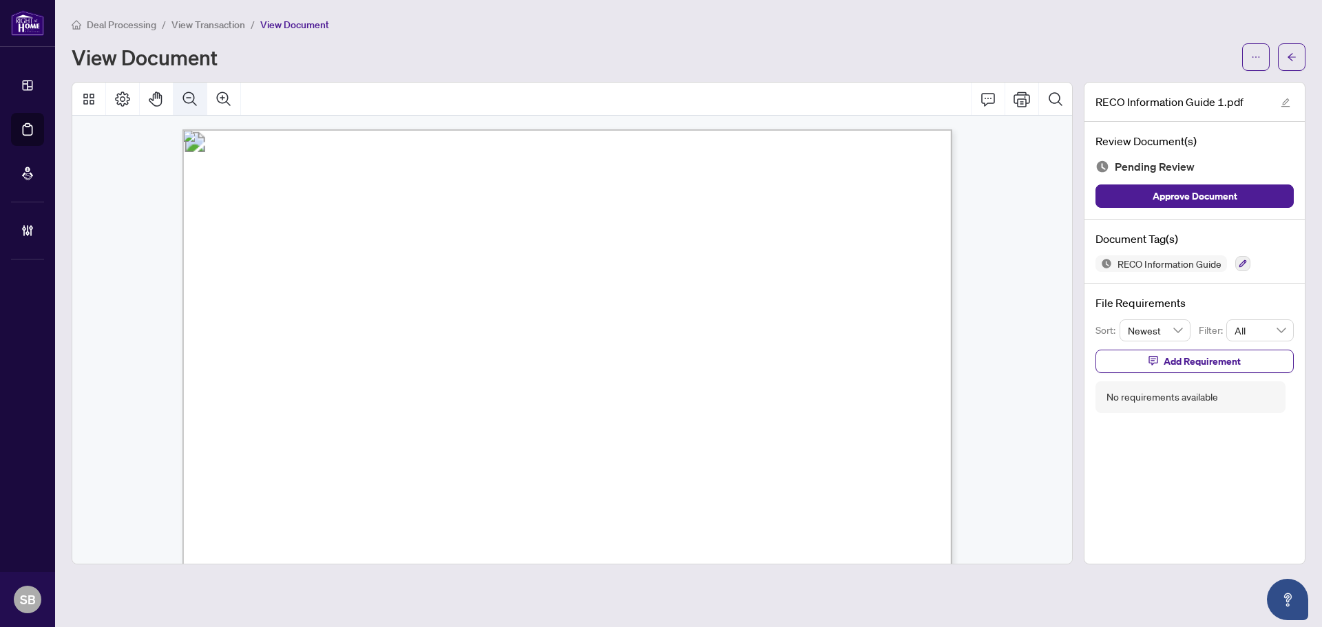
click at [193, 94] on icon "Zoom Out" at bounding box center [190, 99] width 17 height 17
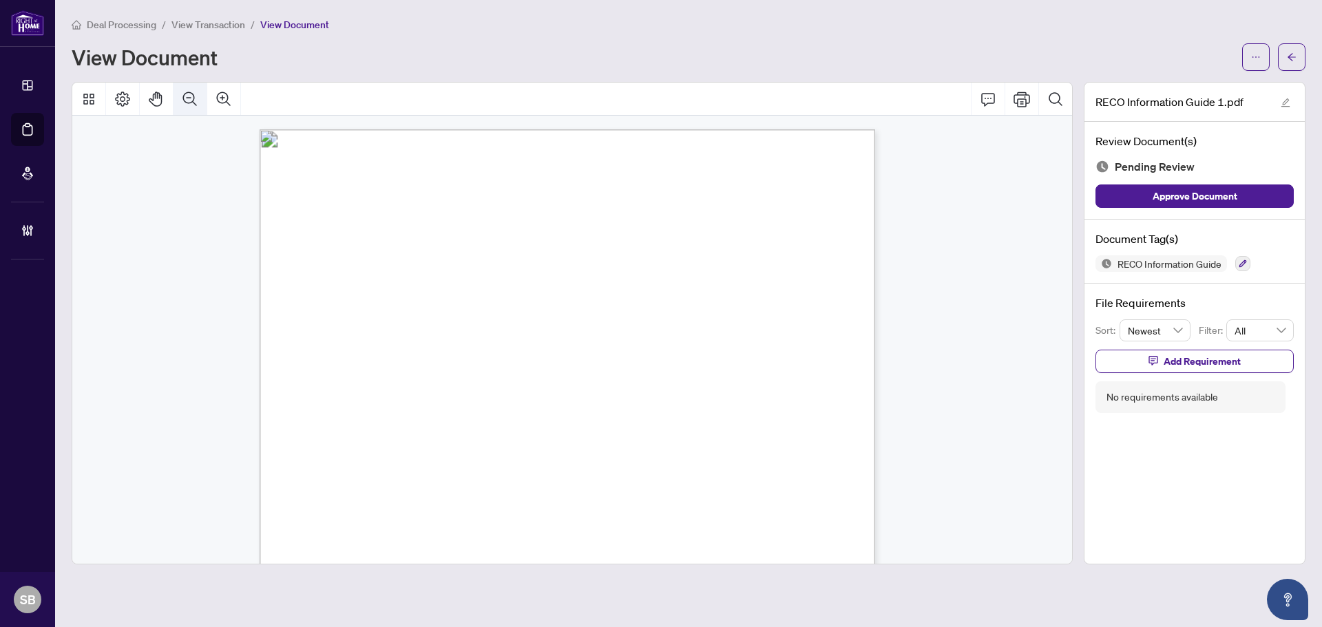
click at [193, 94] on icon "Zoom Out" at bounding box center [190, 99] width 17 height 17
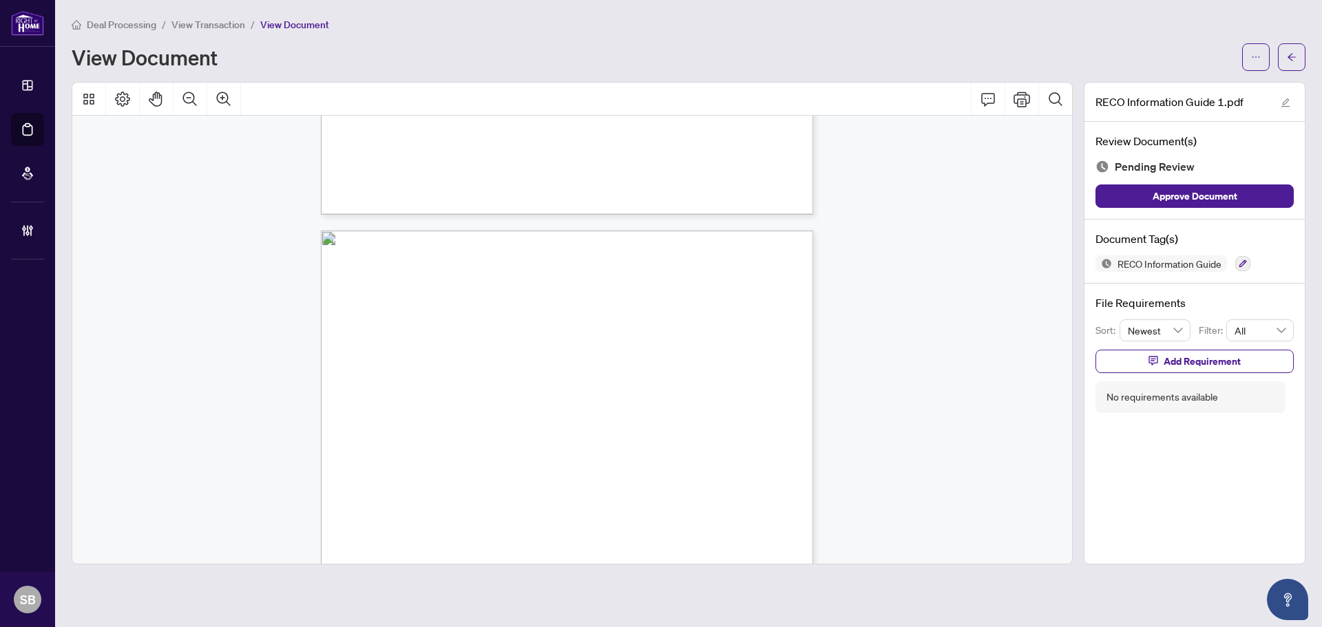
scroll to position [7865, 0]
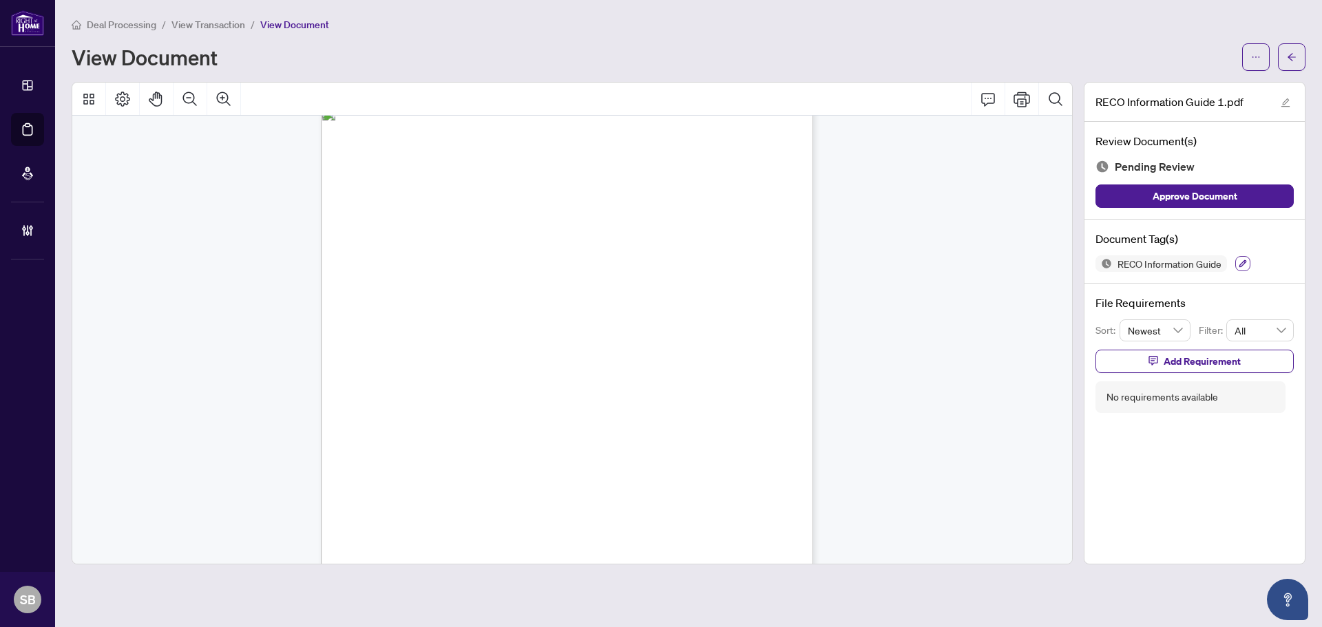
click at [1246, 268] on button "button" at bounding box center [1242, 263] width 15 height 15
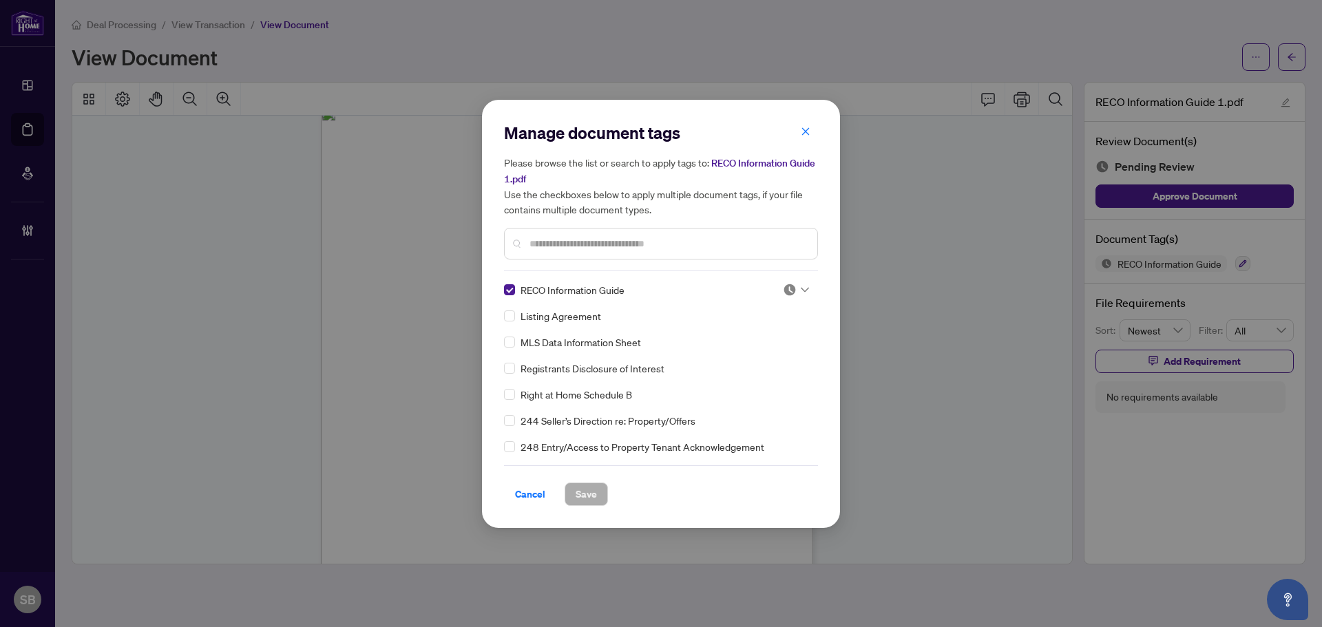
click at [804, 278] on div "Manage document tags Please browse the list or search to apply tags to: RECO In…" at bounding box center [661, 314] width 314 height 384
click at [802, 283] on div at bounding box center [796, 290] width 26 height 14
click at [751, 357] on div "Approved" at bounding box center [751, 356] width 88 height 15
click at [603, 493] on button "Save" at bounding box center [586, 494] width 43 height 23
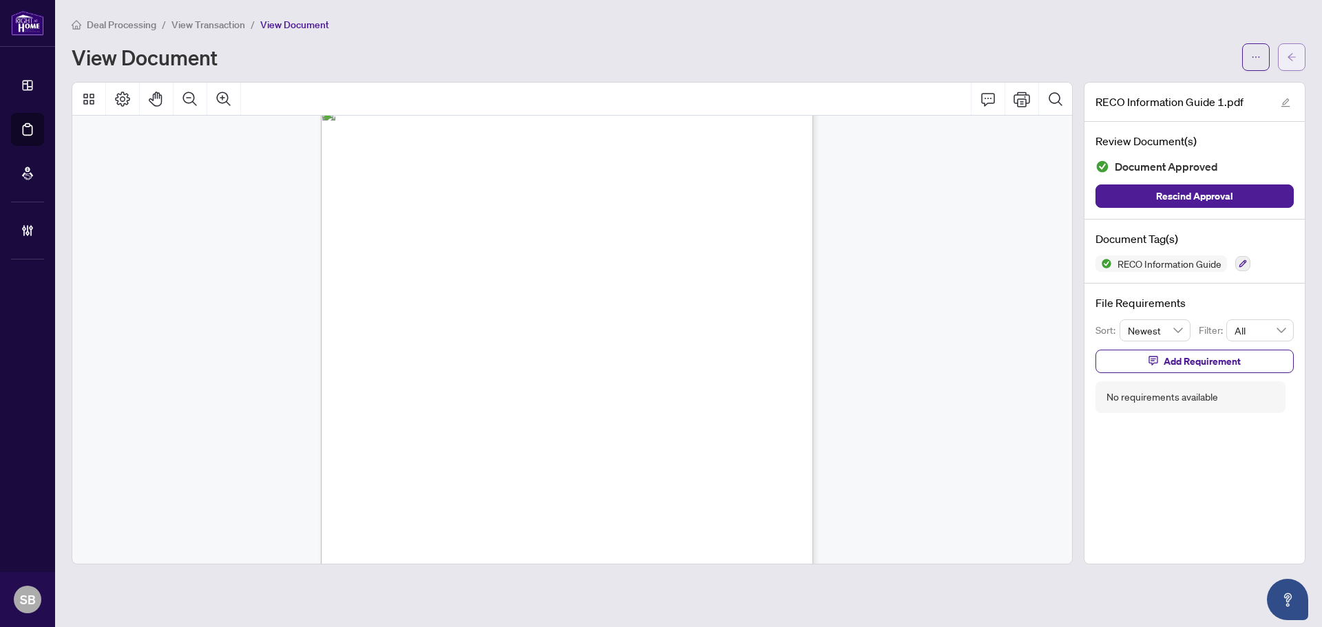
click at [1289, 58] on icon "arrow-left" at bounding box center [1292, 57] width 10 height 10
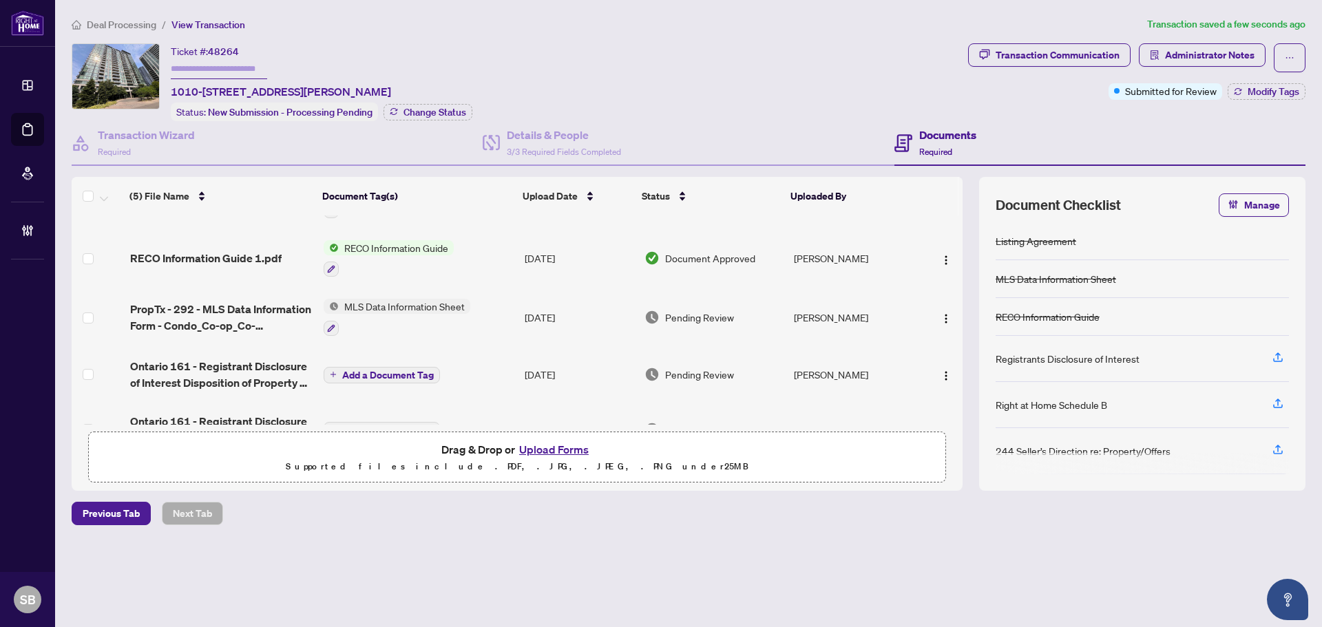
scroll to position [69, 0]
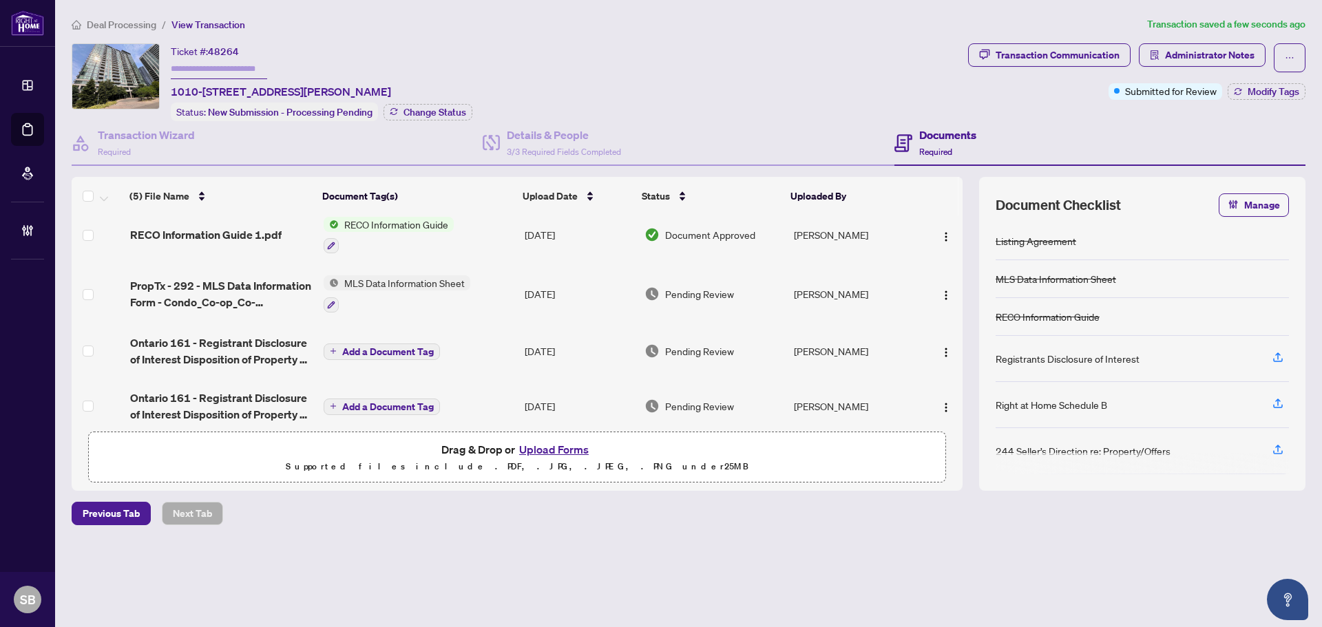
click at [480, 348] on td "Add a Document Tag" at bounding box center [419, 351] width 202 height 55
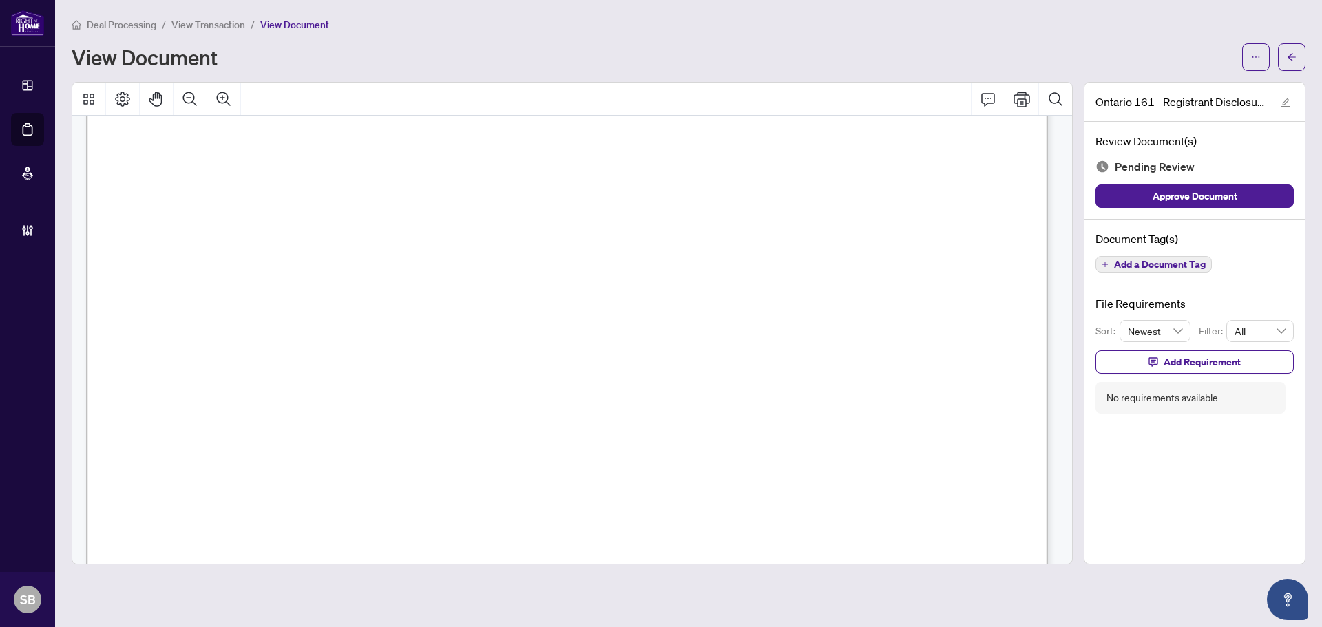
scroll to position [482, 0]
click at [1265, 59] on button "button" at bounding box center [1256, 57] width 28 height 28
click at [1201, 90] on span "Download" at bounding box center [1206, 86] width 105 height 15
click at [1299, 52] on button "button" at bounding box center [1292, 57] width 28 height 28
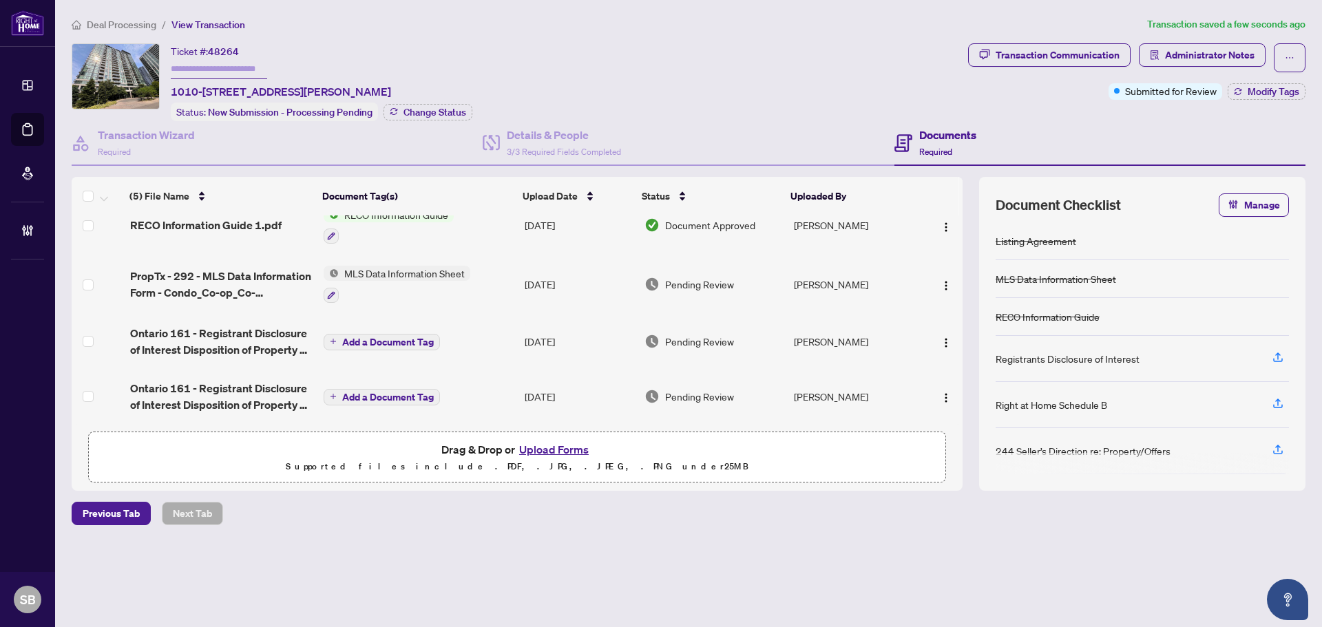
scroll to position [82, 0]
click at [260, 393] on span "Ontario 161 - Registrant Disclosure of Interest Disposition of Property 5 1.pdf" at bounding box center [221, 396] width 182 height 33
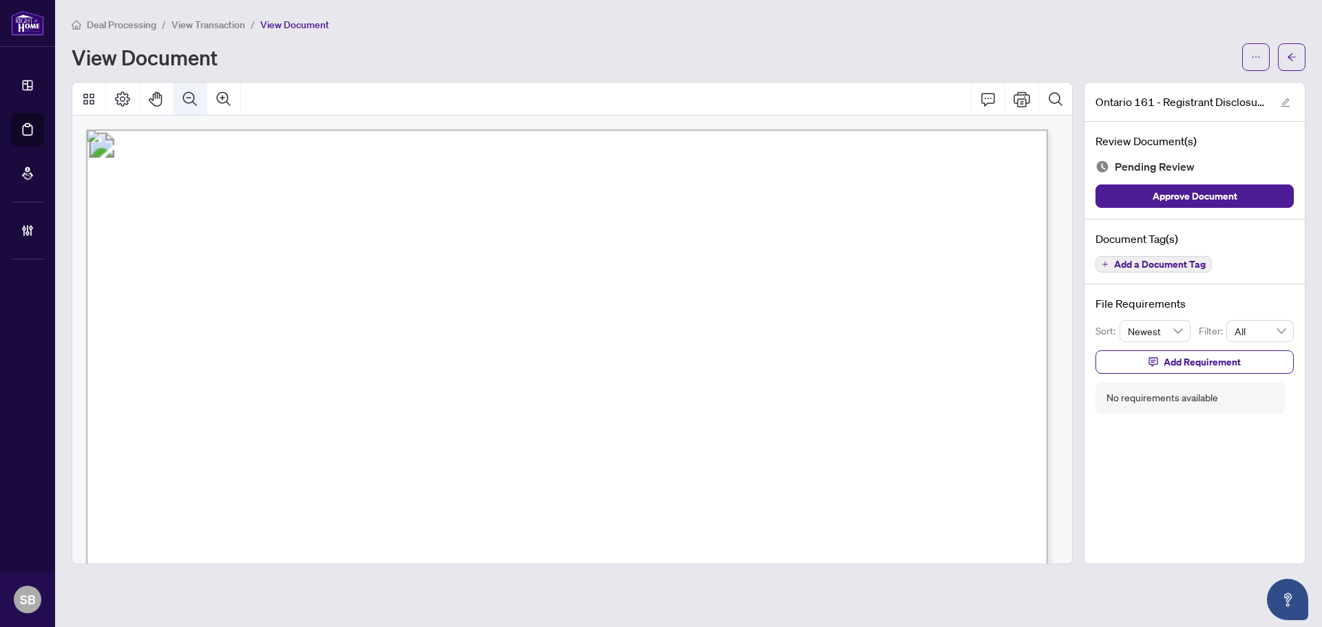
click at [195, 95] on icon "Zoom Out" at bounding box center [190, 99] width 17 height 17
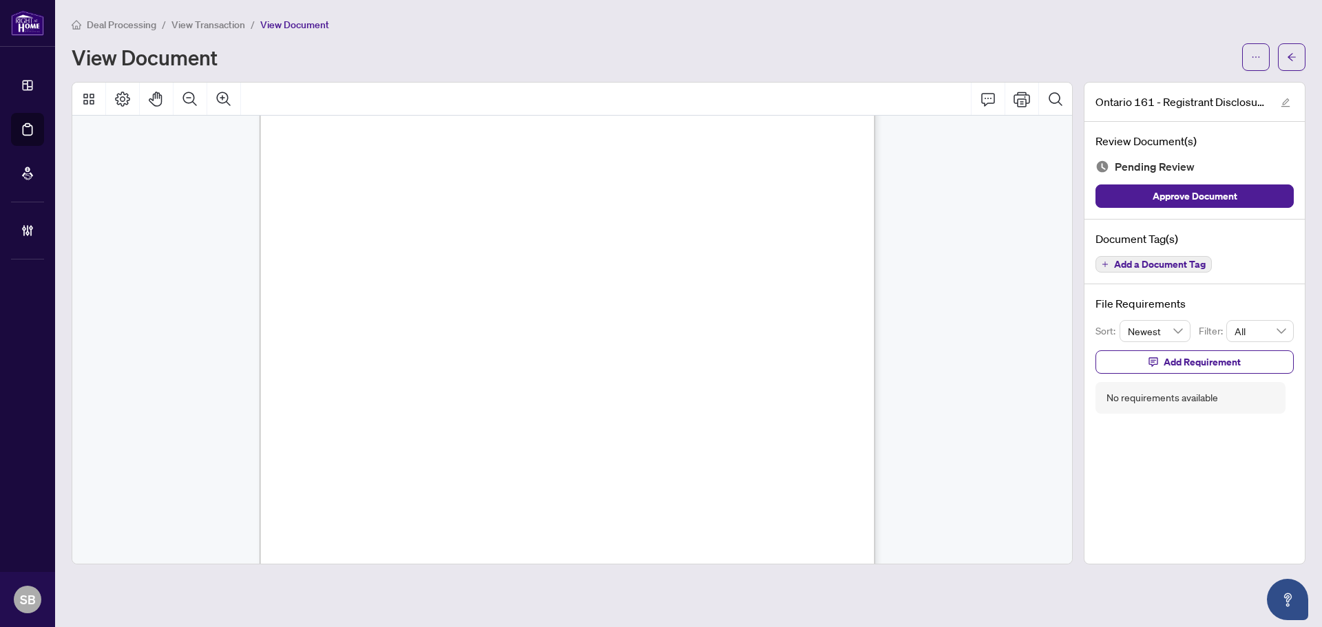
scroll to position [101, 0]
click at [1301, 60] on button "button" at bounding box center [1292, 57] width 28 height 28
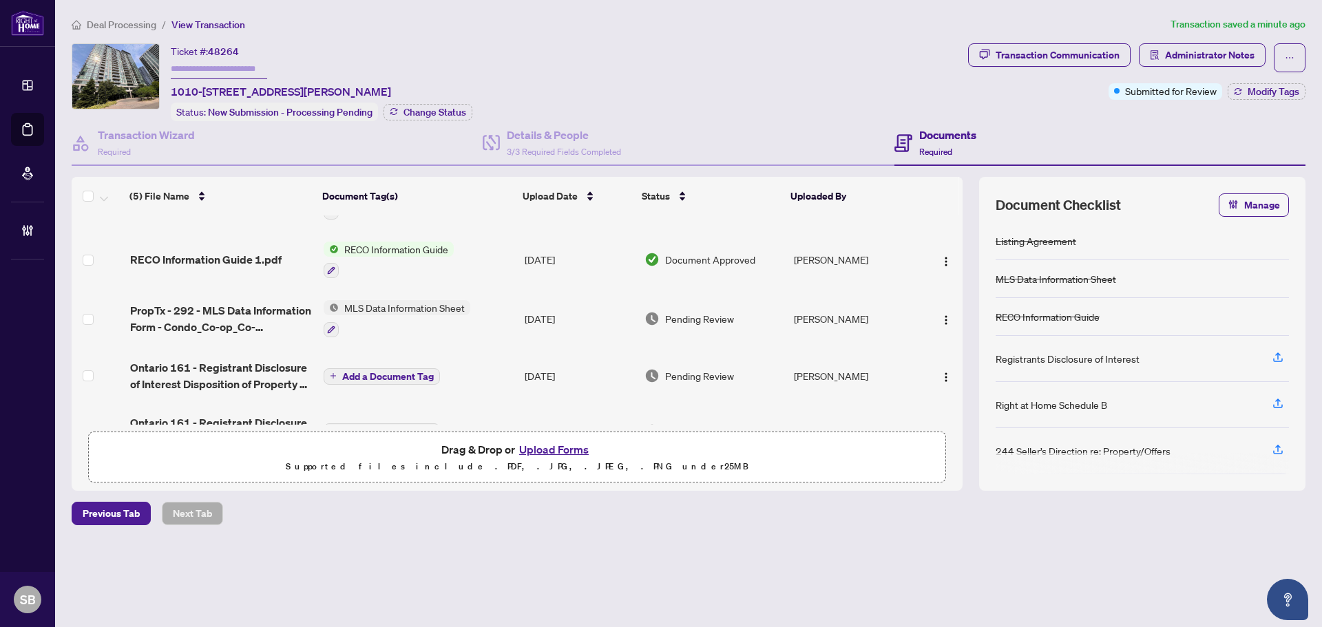
scroll to position [69, 0]
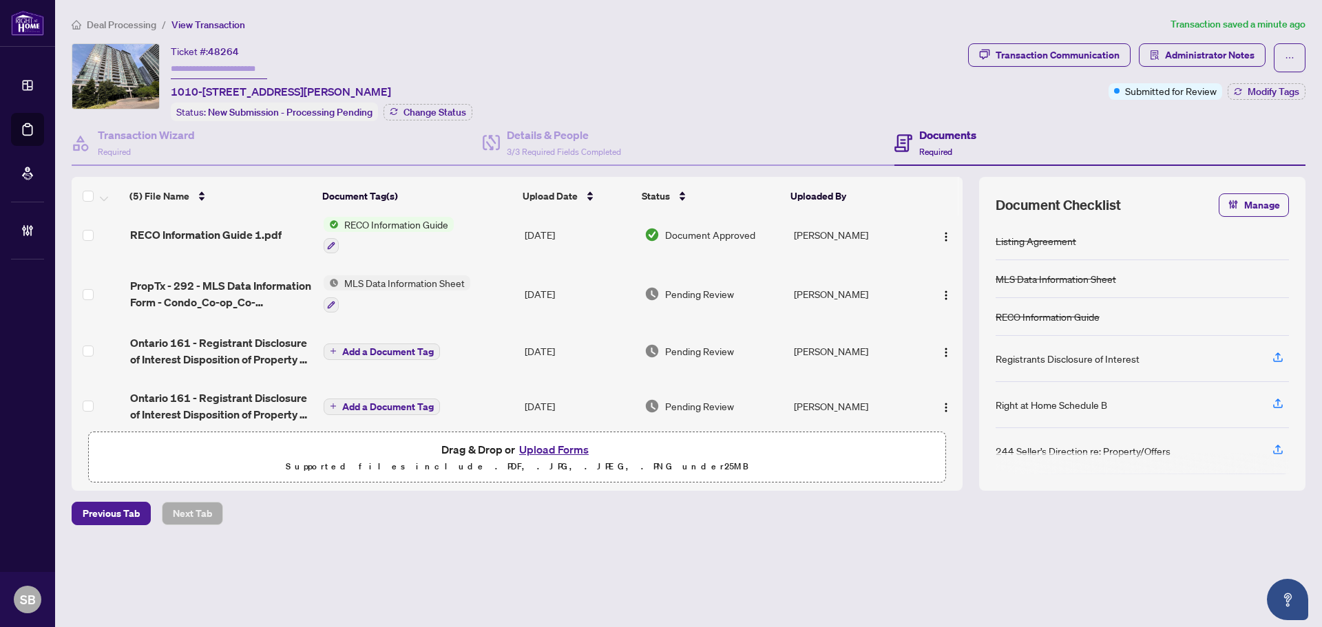
click at [454, 296] on div at bounding box center [397, 304] width 147 height 17
click at [567, 279] on td "Aug/12/2025" at bounding box center [579, 293] width 120 height 59
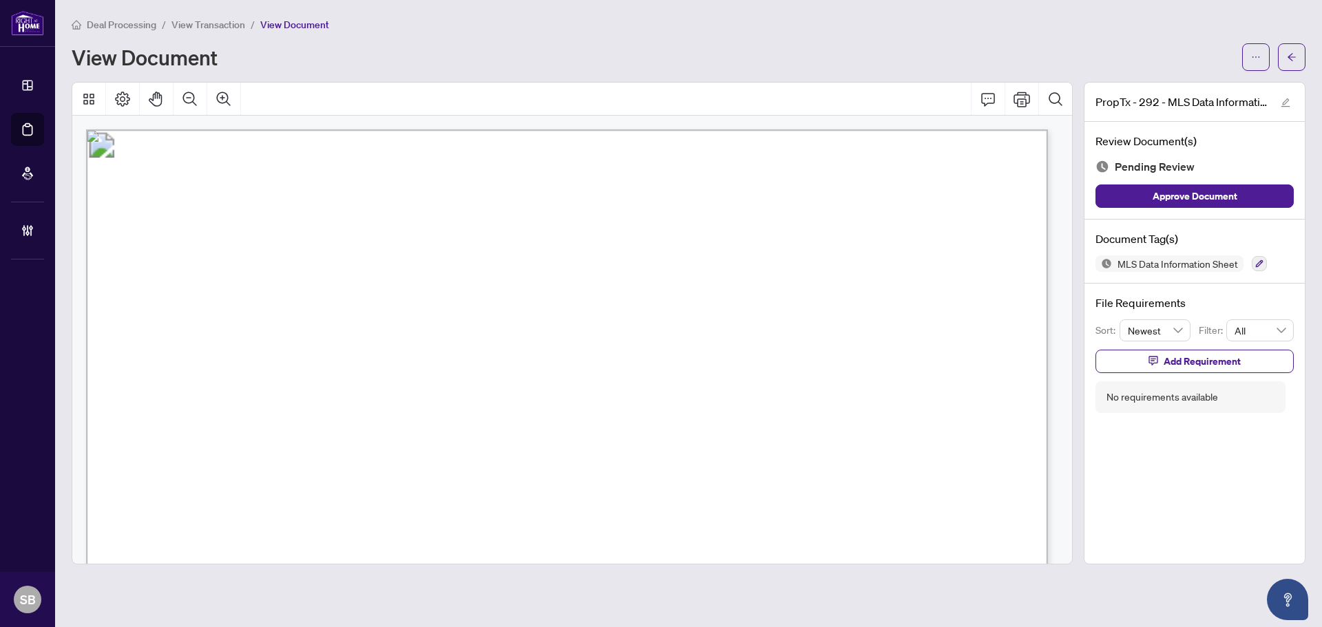
click at [194, 112] on button "Zoom Out" at bounding box center [190, 99] width 33 height 33
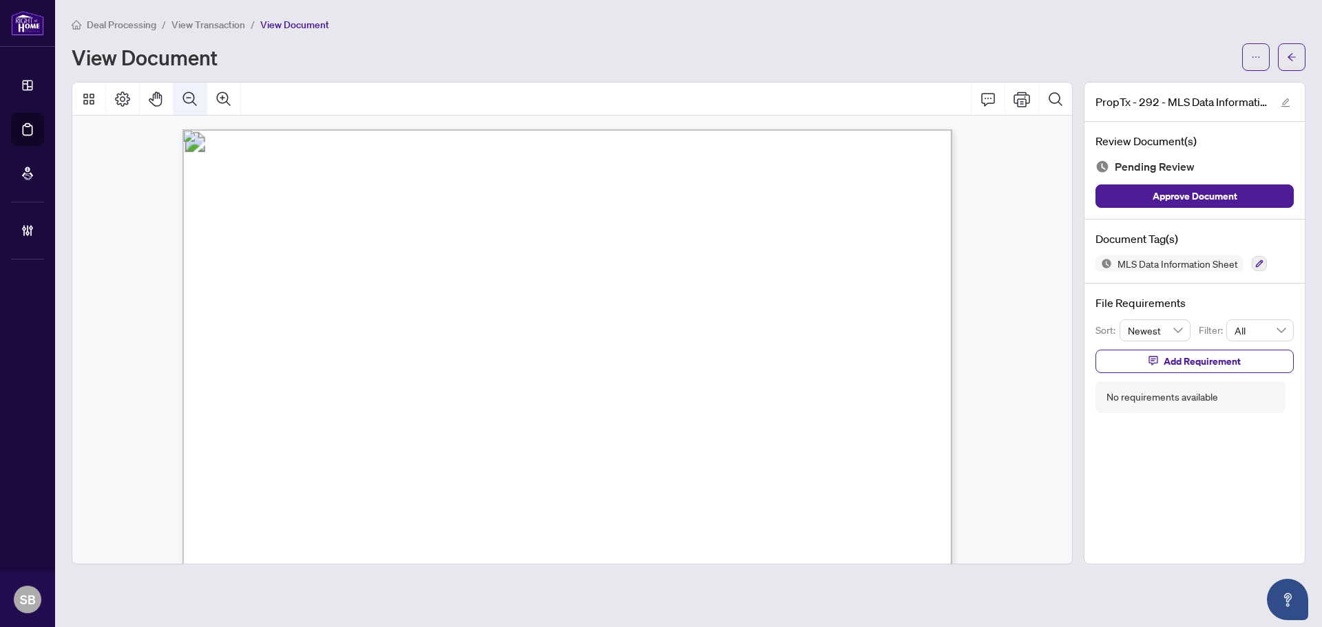
click at [194, 111] on button "Zoom Out" at bounding box center [190, 99] width 33 height 33
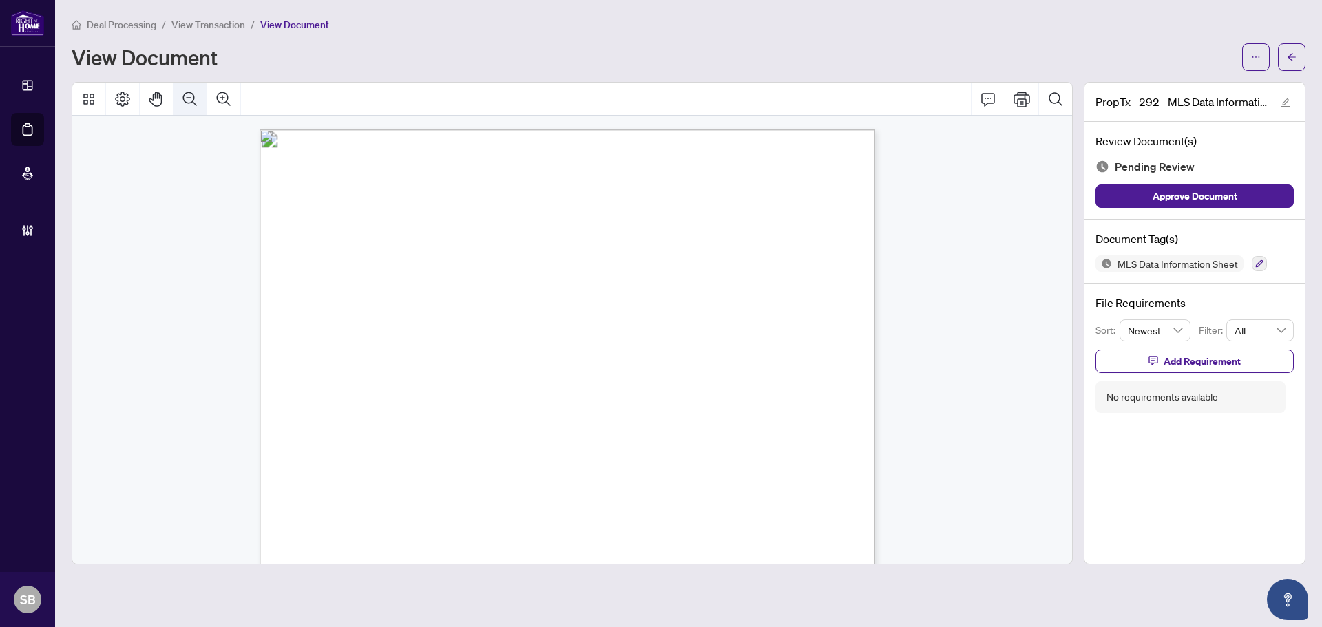
click at [194, 111] on button "Zoom Out" at bounding box center [190, 99] width 33 height 33
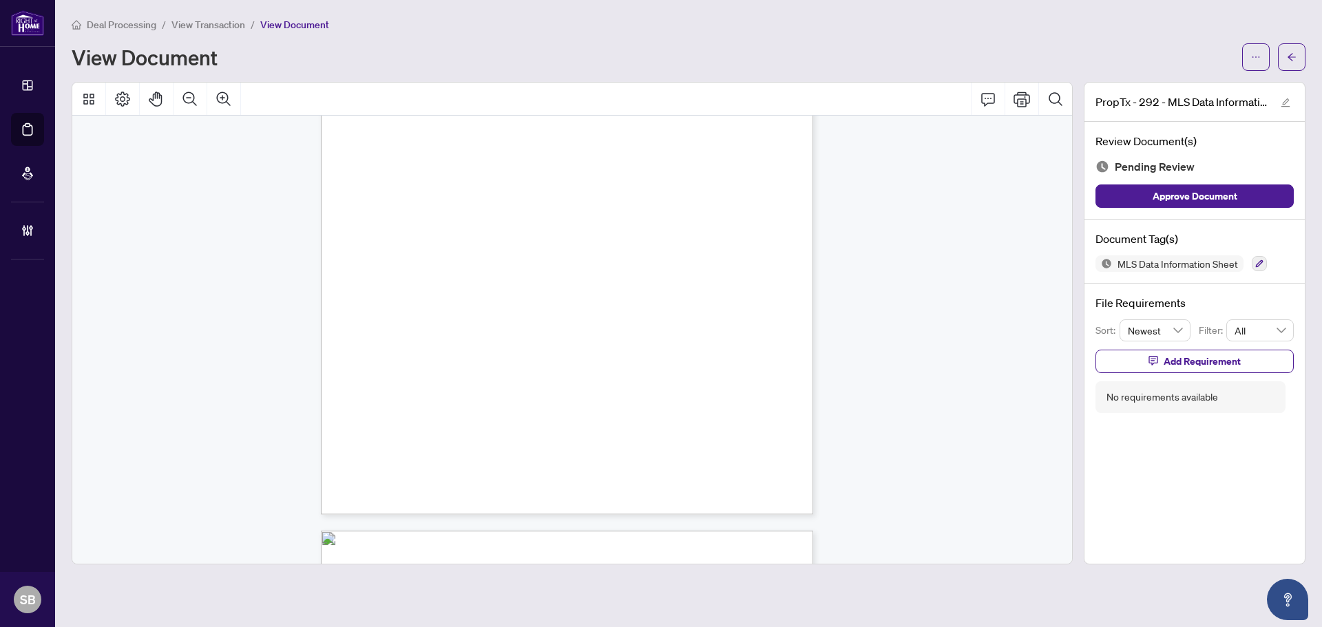
scroll to position [5225, 0]
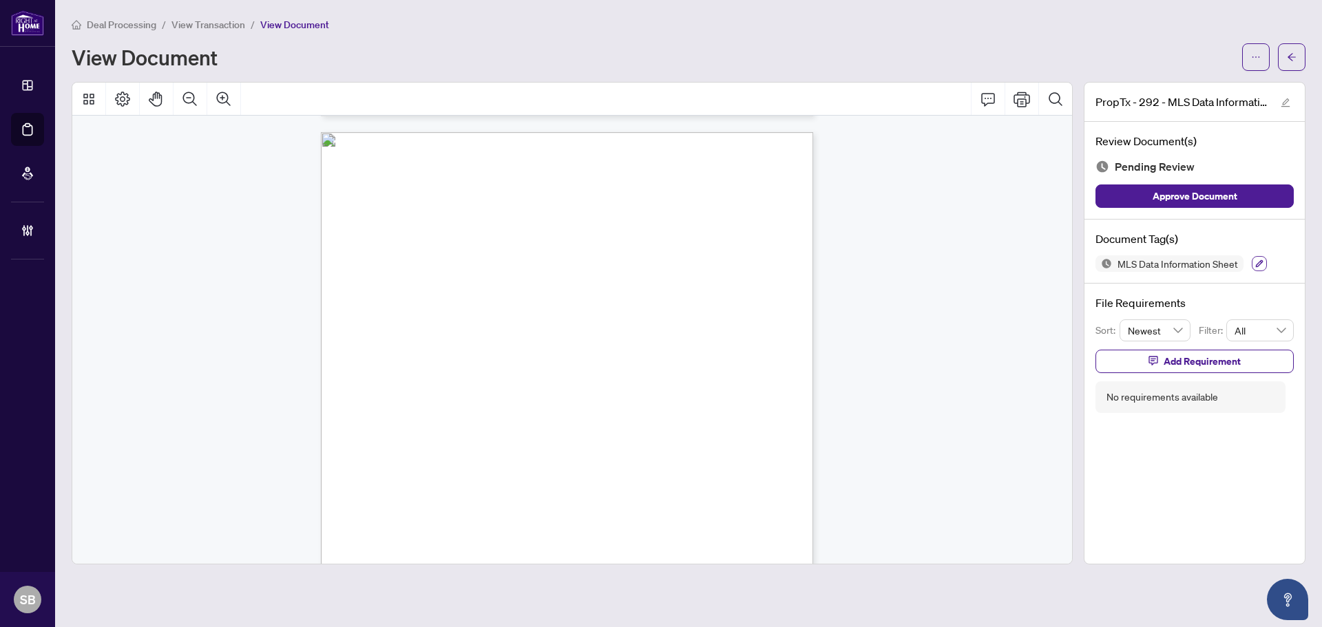
click at [1262, 267] on div at bounding box center [1259, 263] width 15 height 17
click at [1259, 265] on icon "button" at bounding box center [1260, 264] width 8 height 8
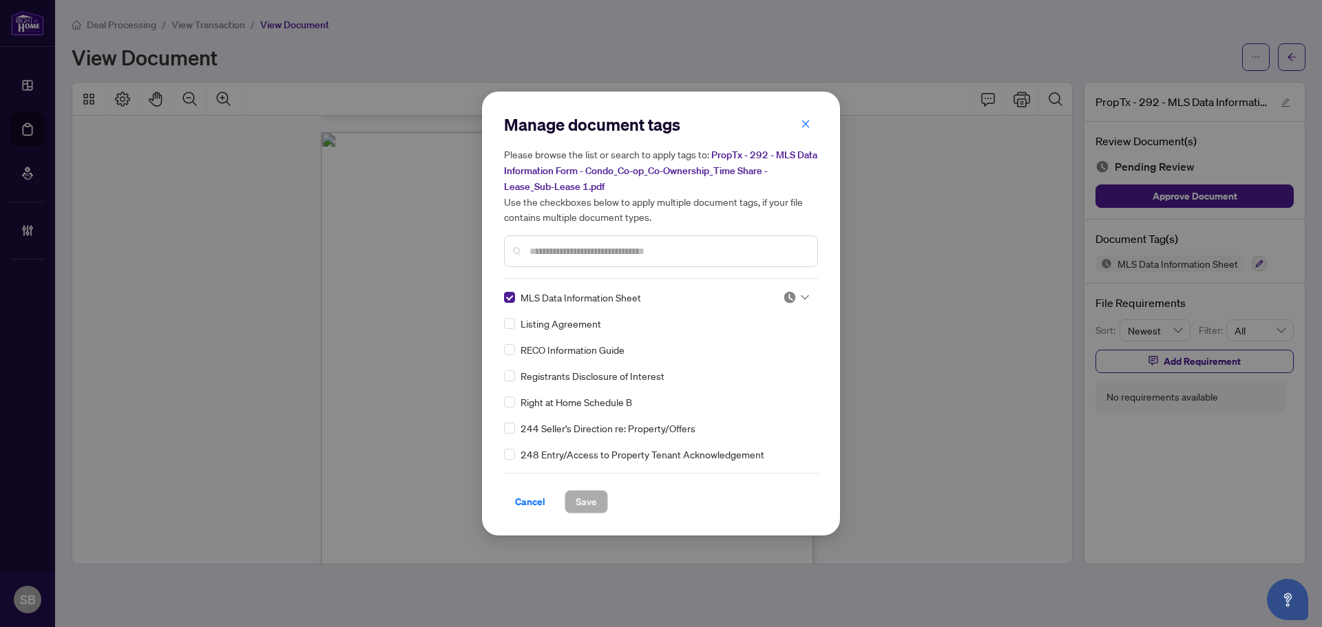
click at [801, 299] on icon at bounding box center [805, 298] width 8 height 6
click at [775, 360] on div "Approved" at bounding box center [751, 364] width 88 height 15
click at [576, 509] on span "Save" at bounding box center [586, 502] width 21 height 22
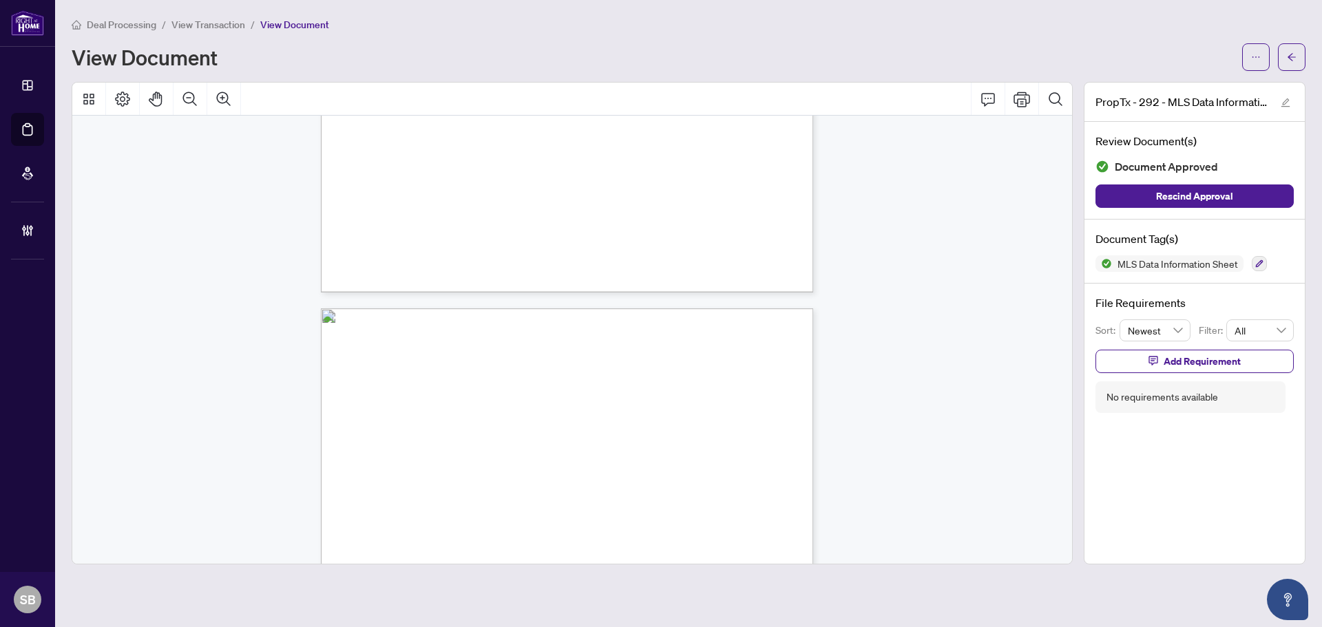
scroll to position [5914, 0]
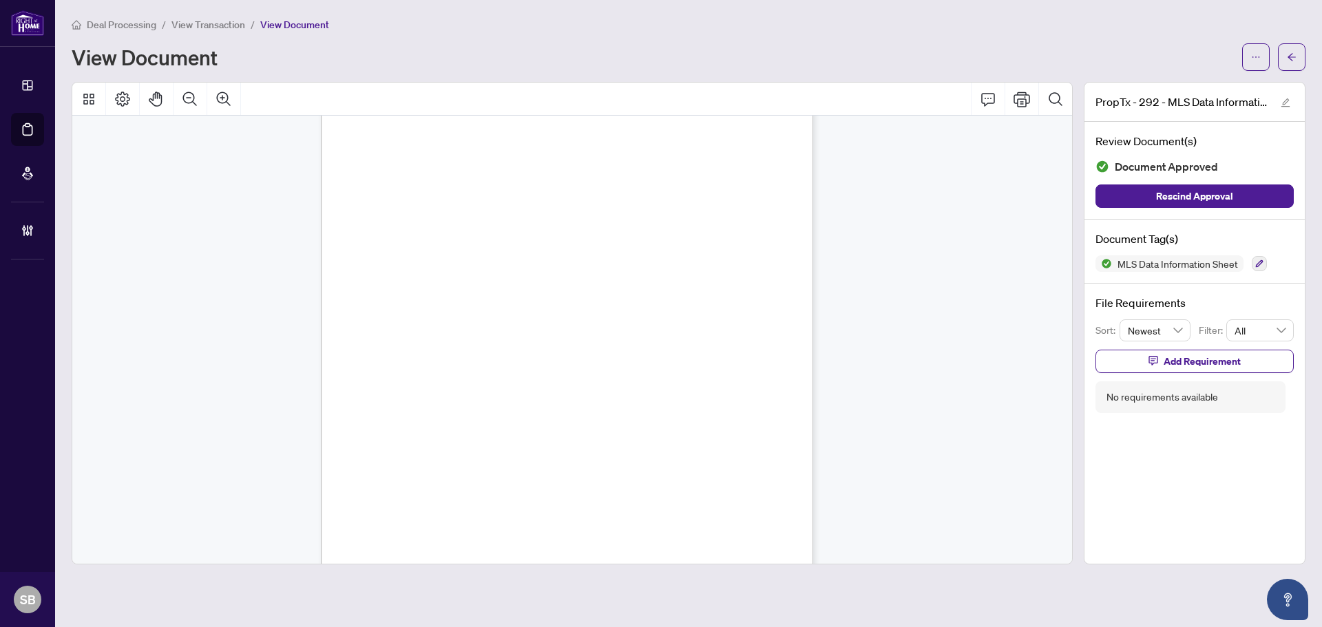
drag, startPoint x: 1294, startPoint y: 61, endPoint x: 1319, endPoint y: 162, distance: 104.4
click at [1293, 58] on icon "arrow-left" at bounding box center [1292, 57] width 10 height 10
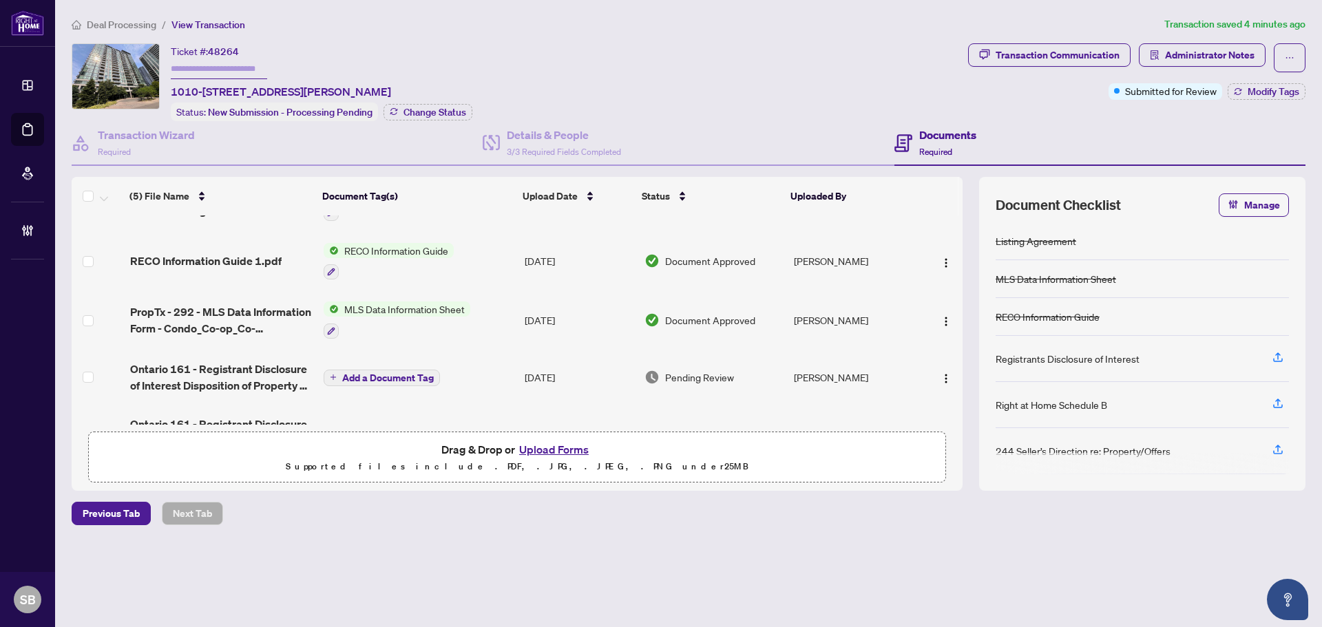
scroll to position [82, 0]
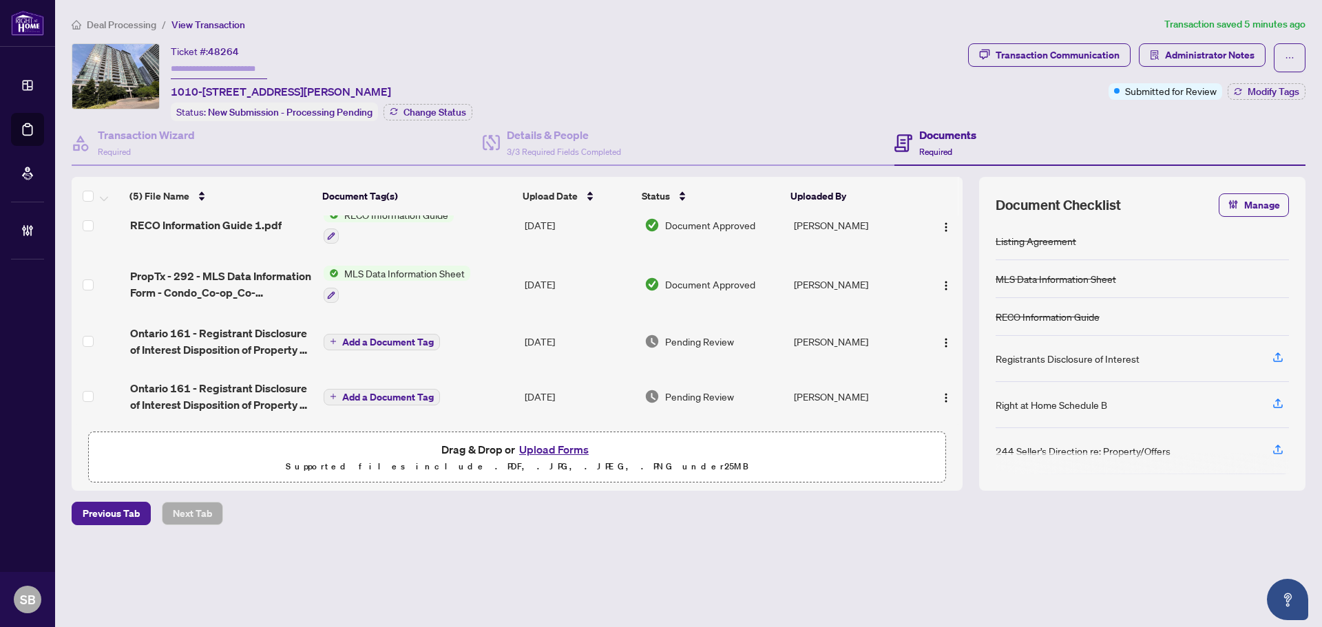
click at [407, 337] on span "Add a Document Tag" at bounding box center [388, 342] width 92 height 10
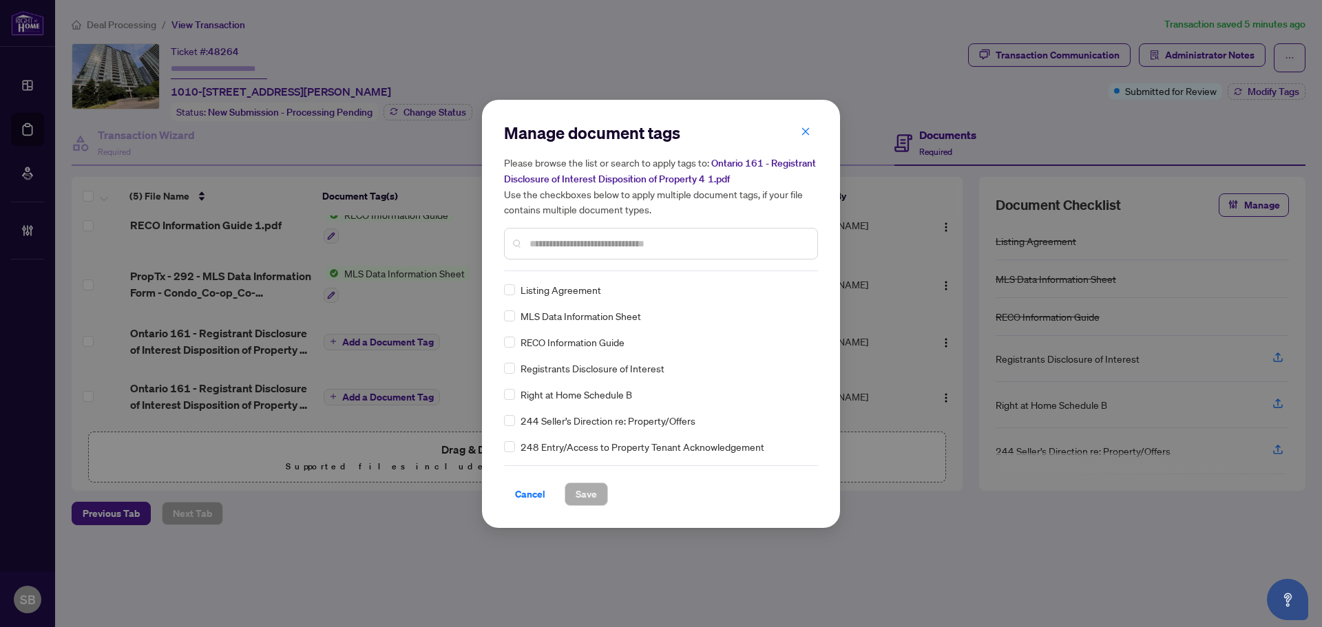
click at [587, 237] on input "text" at bounding box center [668, 243] width 277 height 15
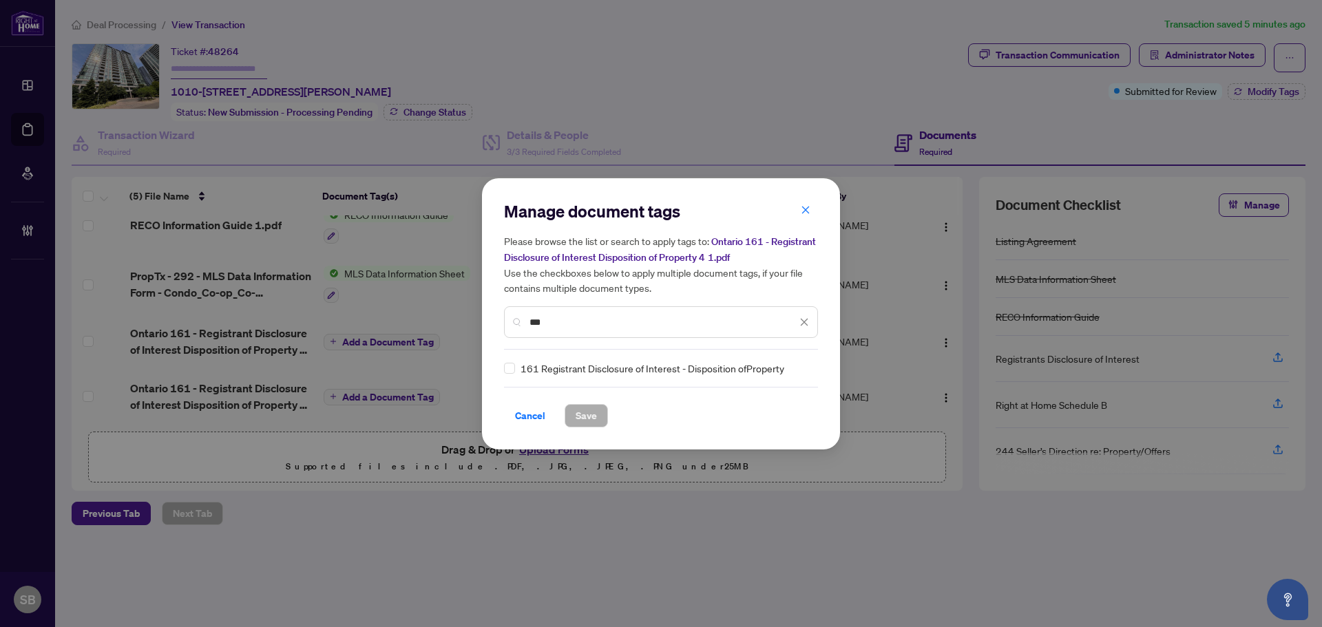
type input "***"
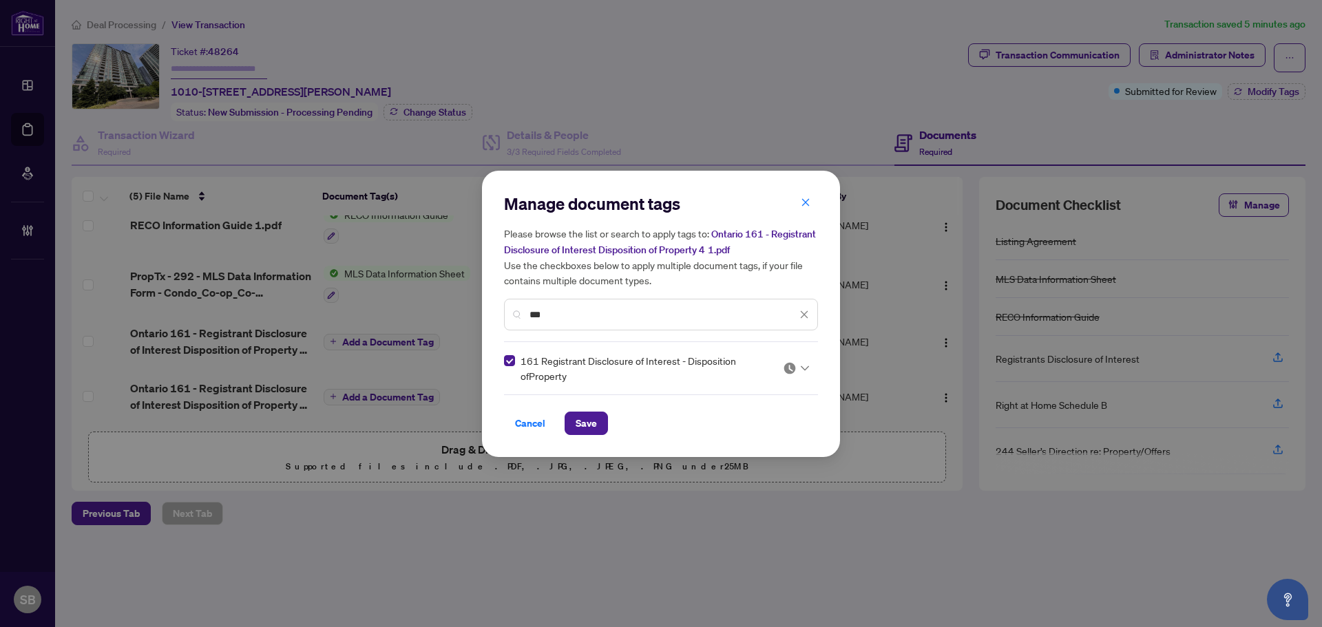
click at [802, 368] on icon at bounding box center [805, 369] width 8 height 6
click at [768, 432] on div "Approved" at bounding box center [755, 435] width 88 height 15
click at [585, 432] on span "Save" at bounding box center [586, 423] width 21 height 22
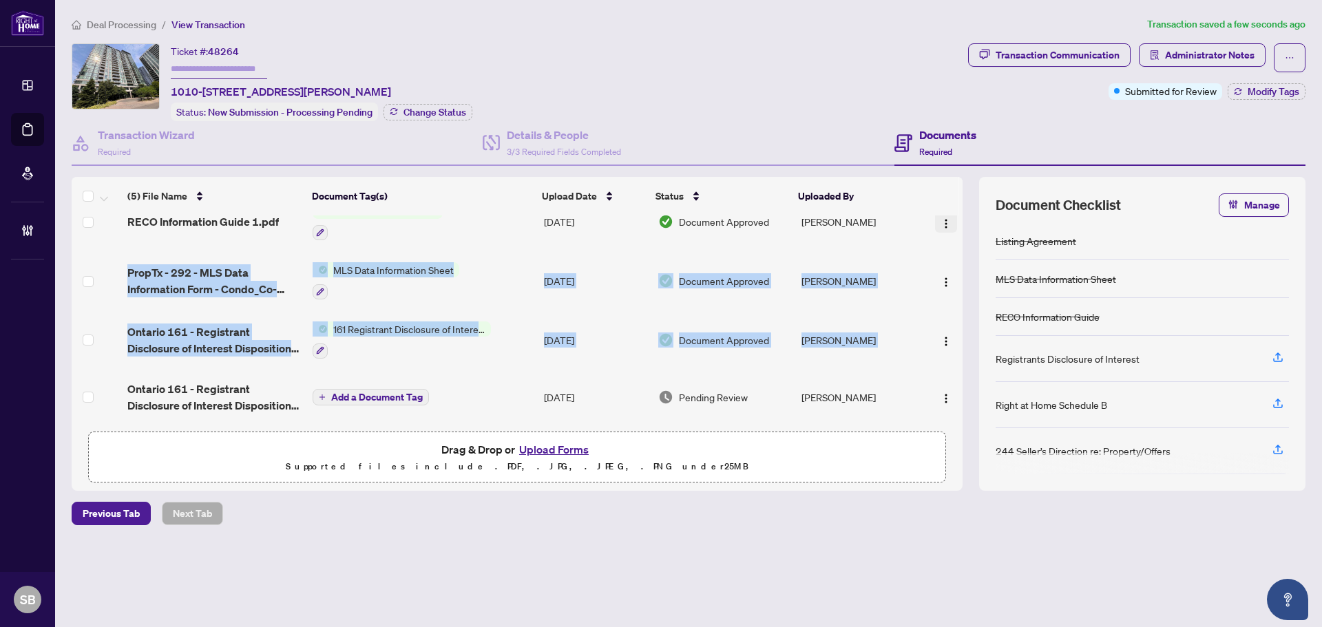
drag, startPoint x: 957, startPoint y: 313, endPoint x: 949, endPoint y: 225, distance: 88.5
click at [949, 225] on tbody "Ontario 272 - Listing Agreement - Landlord Designated Representation Agreement …" at bounding box center [517, 279] width 891 height 291
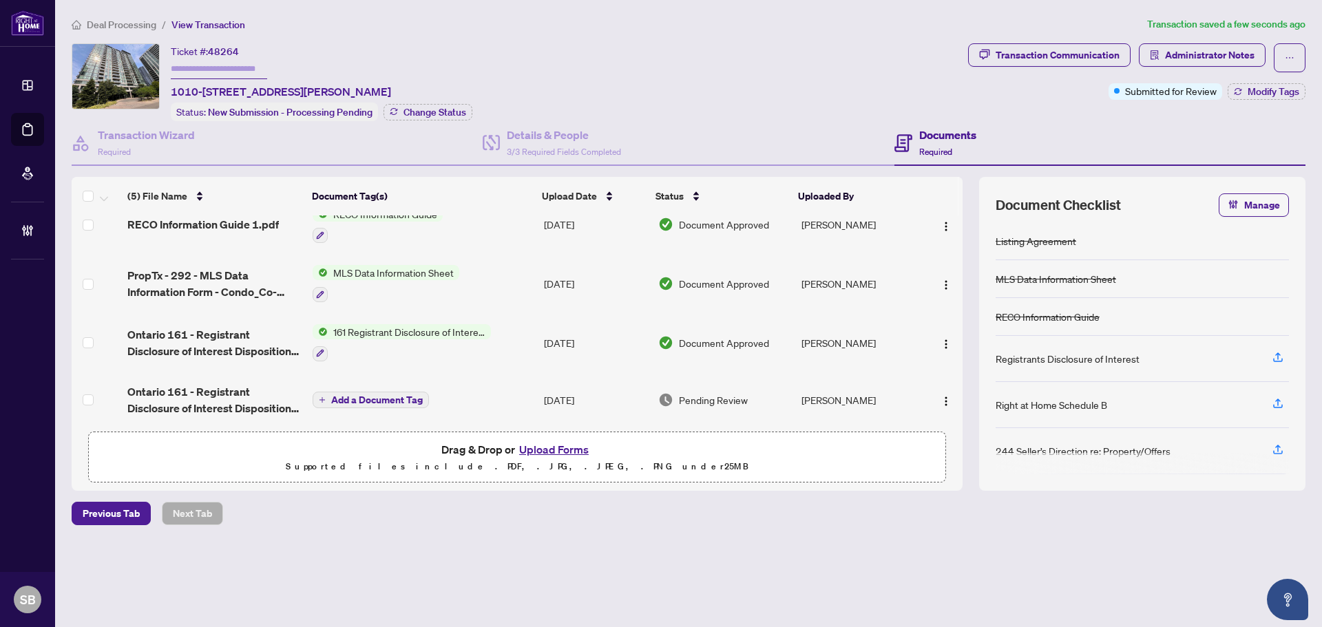
click at [879, 82] on div "Ticket #: 48264 1010-339 Rathburn Rd, Mississauga, Ontario L5B 0K6, Canada Stat…" at bounding box center [517, 82] width 891 height 78
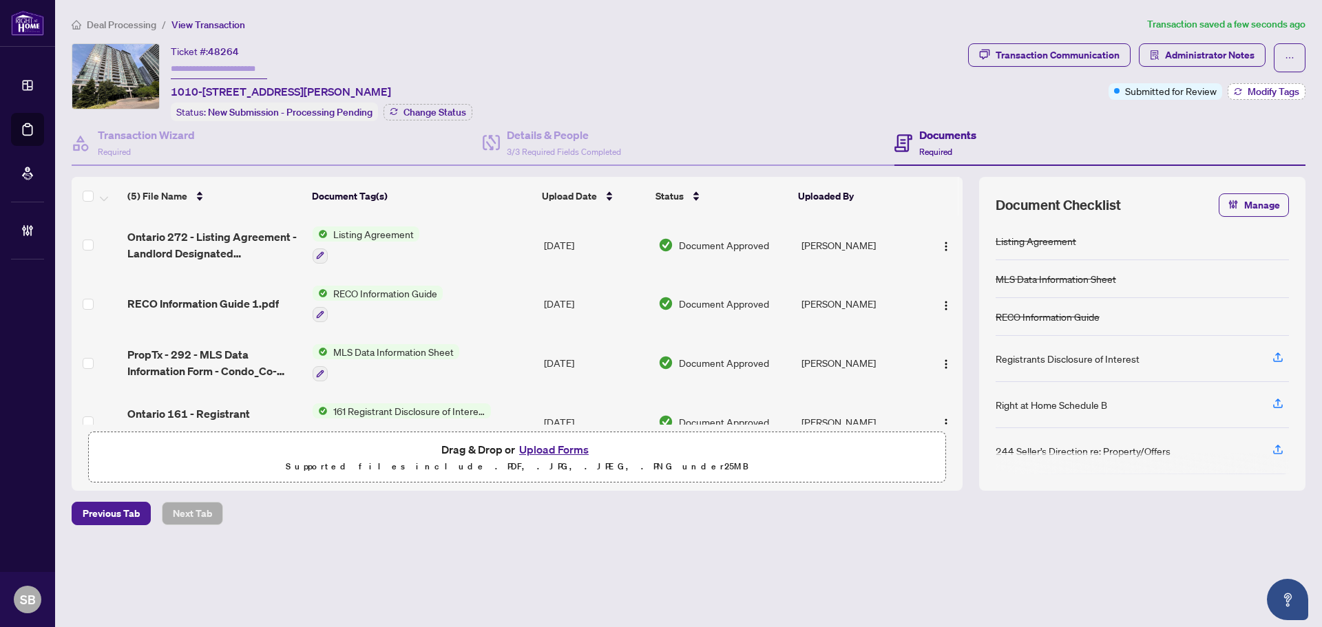
click at [1284, 87] on span "Modify Tags" at bounding box center [1274, 92] width 52 height 10
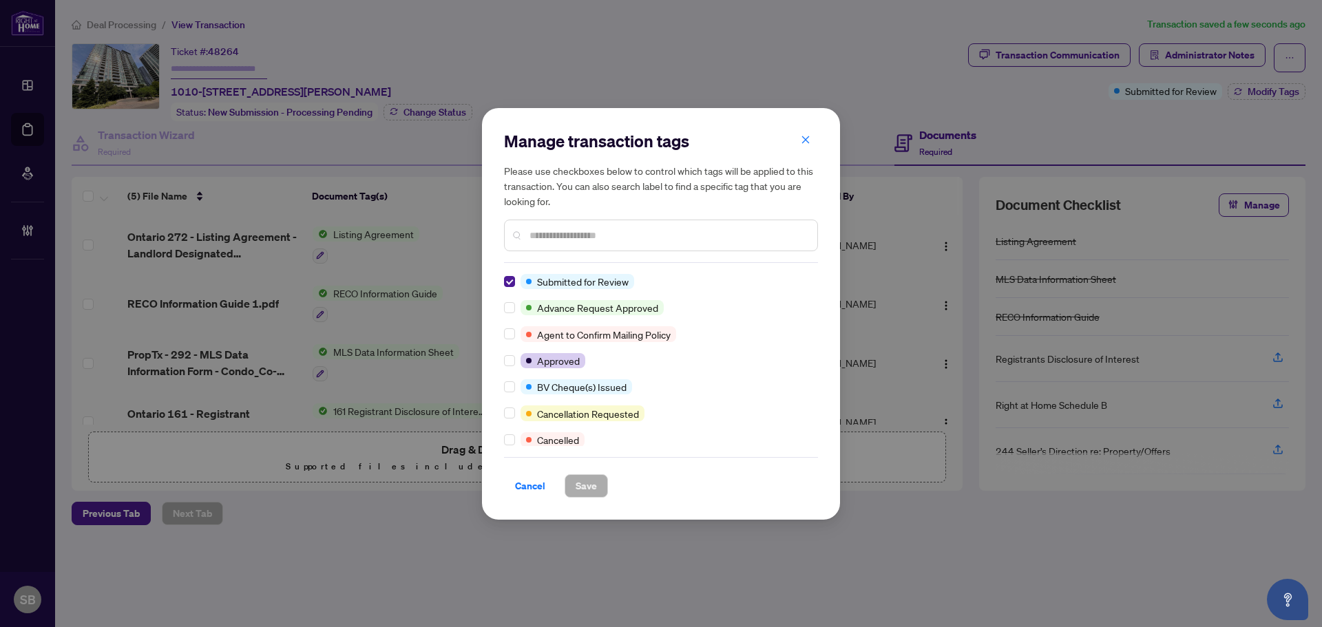
click at [506, 359] on div "Manage transaction tags Please use checkboxes below to control which tags will …" at bounding box center [661, 314] width 358 height 412
click at [508, 352] on div "Submitted for Review Advance Request Approved Agent to Confirm Mailing Policy A…" at bounding box center [661, 360] width 314 height 172
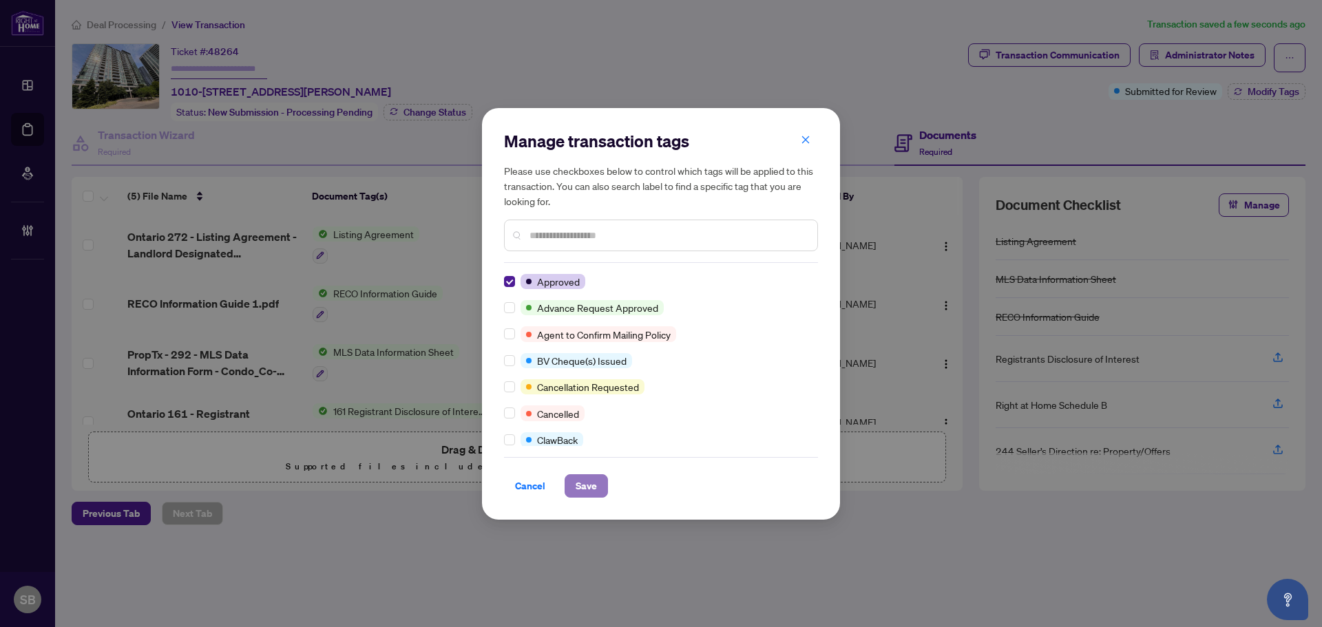
click at [589, 485] on span "Save" at bounding box center [586, 486] width 21 height 22
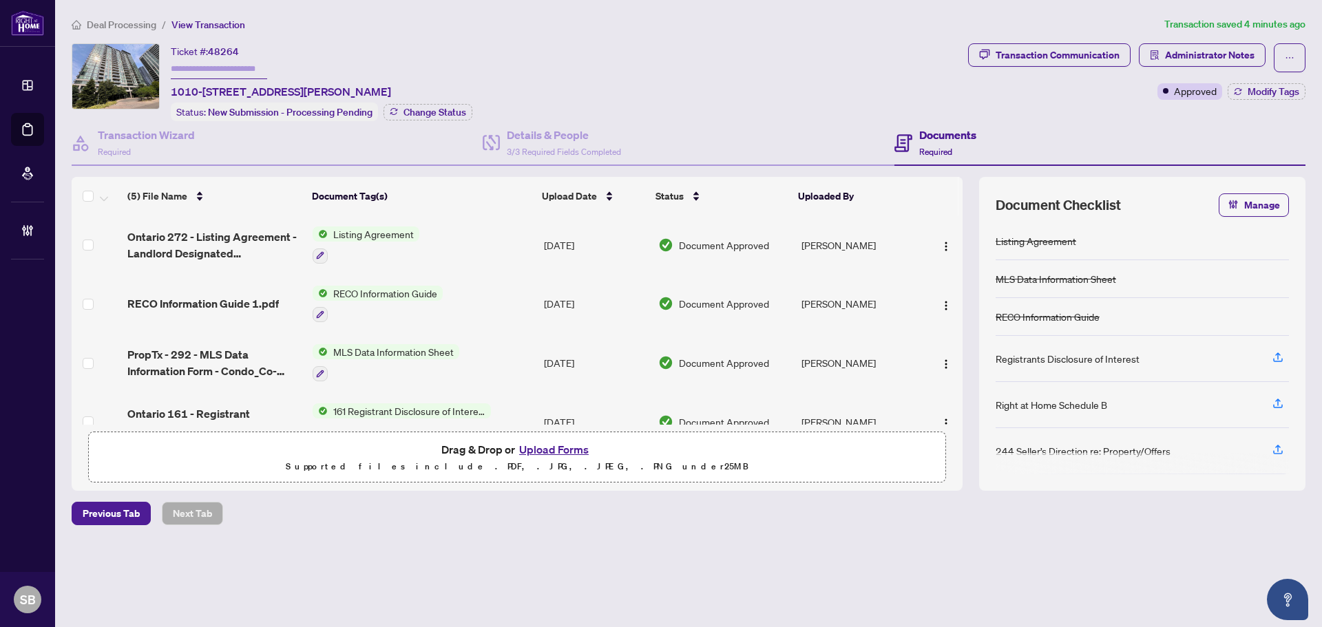
click at [127, 24] on span "Deal Processing" at bounding box center [122, 25] width 70 height 12
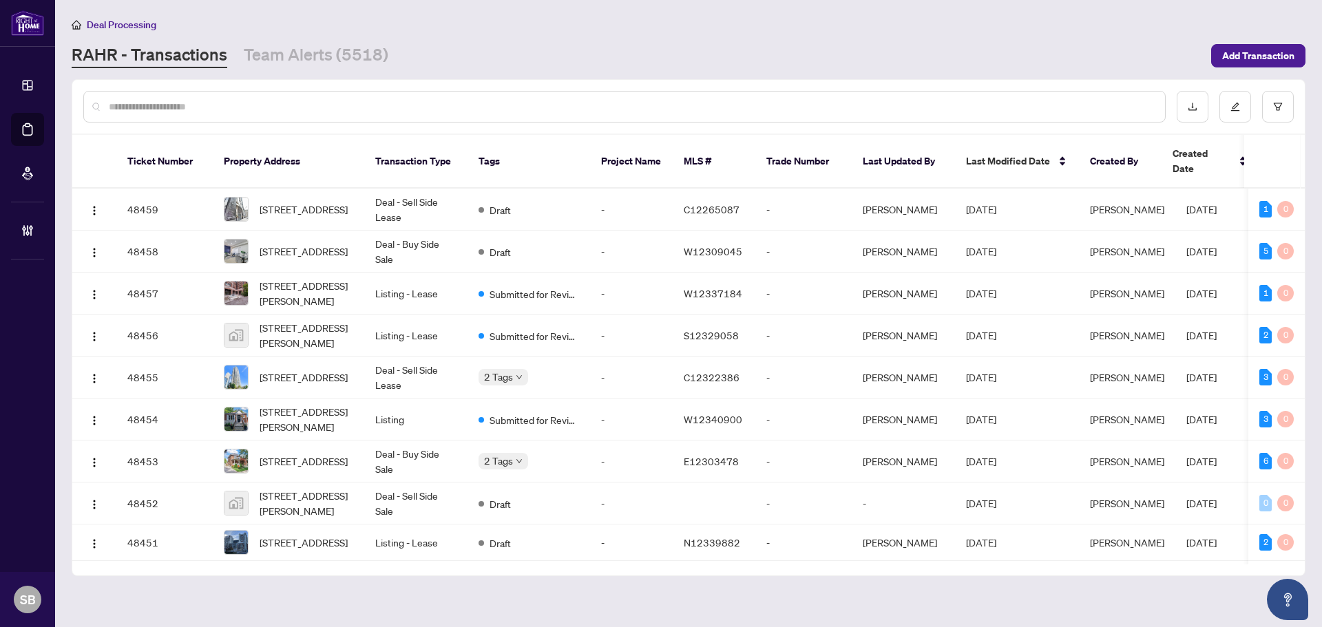
click at [452, 105] on input "text" at bounding box center [631, 106] width 1045 height 15
click at [1286, 100] on button "button" at bounding box center [1278, 107] width 32 height 32
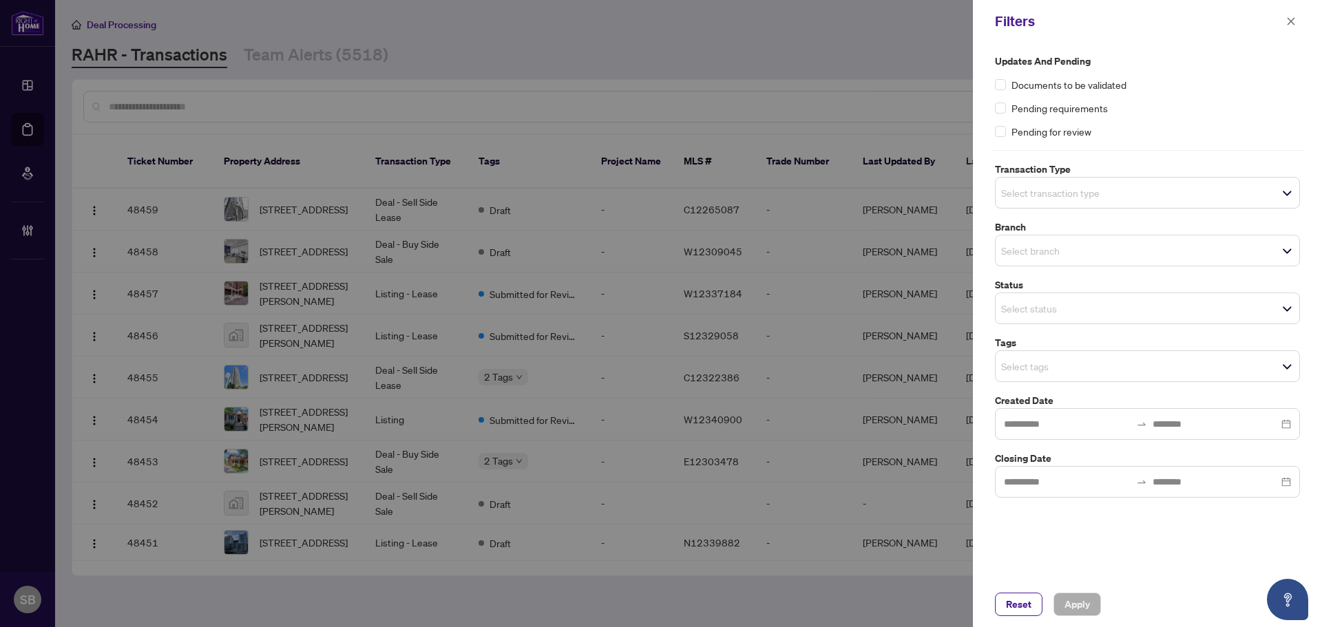
click at [1175, 190] on span "Select transaction type" at bounding box center [1148, 192] width 304 height 19
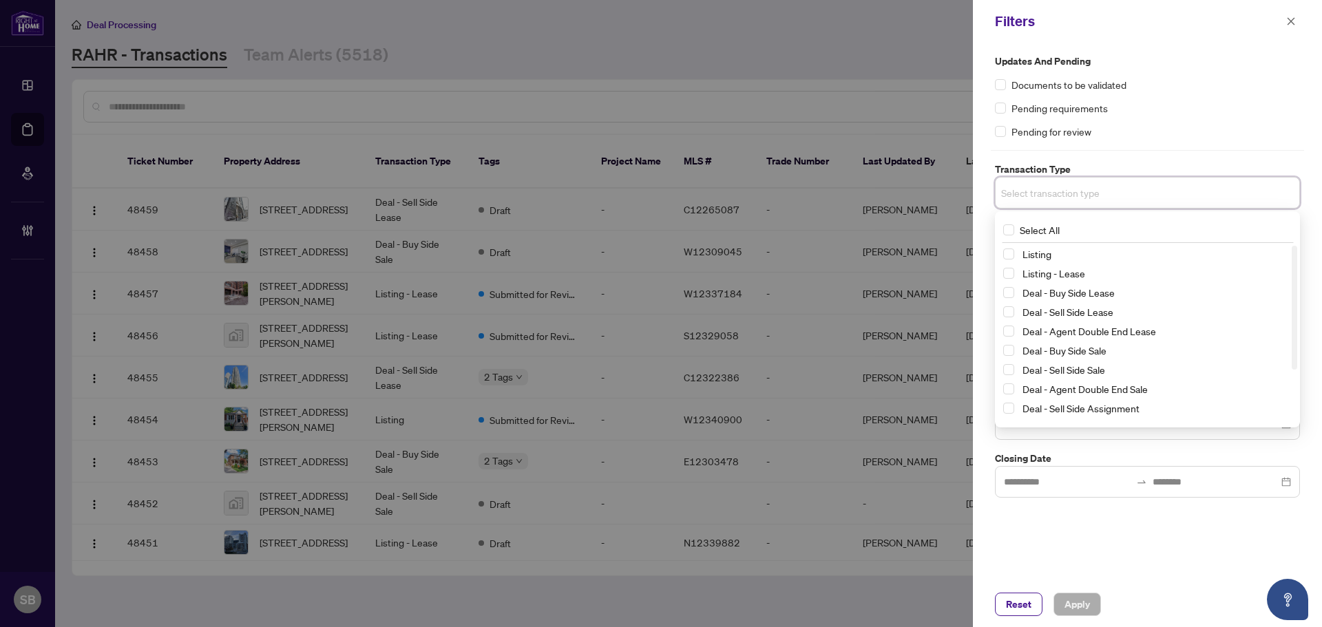
click at [1223, 173] on label "Transaction Type" at bounding box center [1147, 169] width 305 height 15
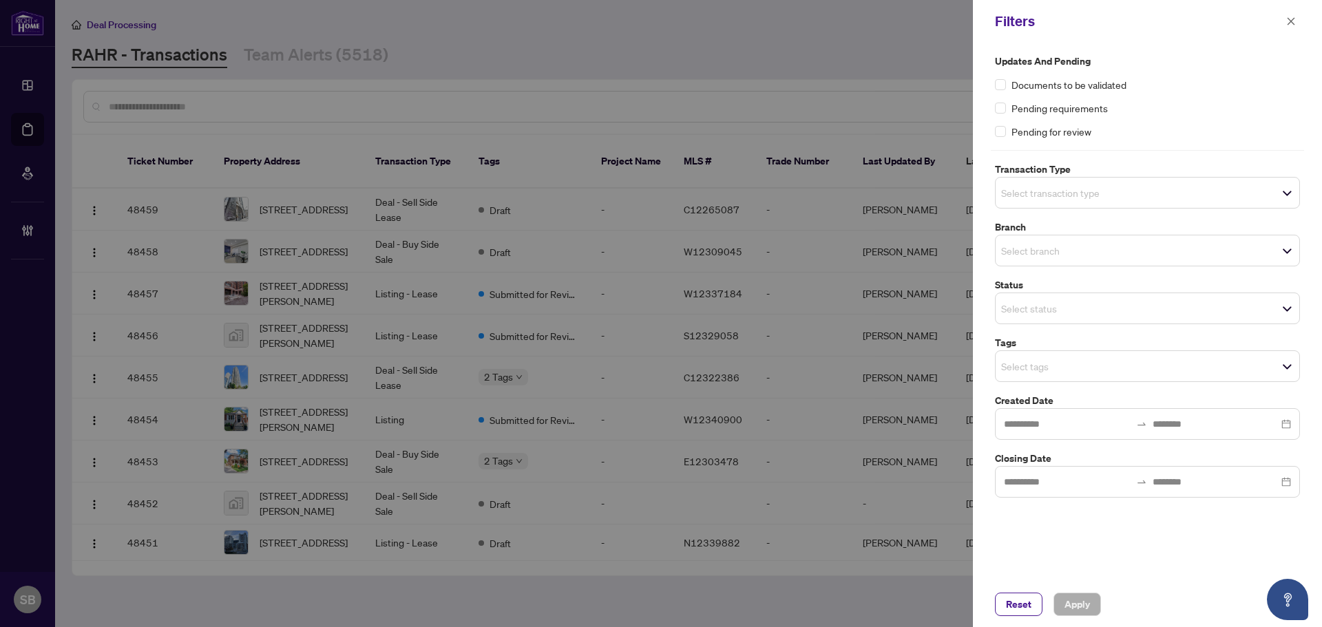
click at [1192, 249] on span "Select branch" at bounding box center [1148, 250] width 304 height 19
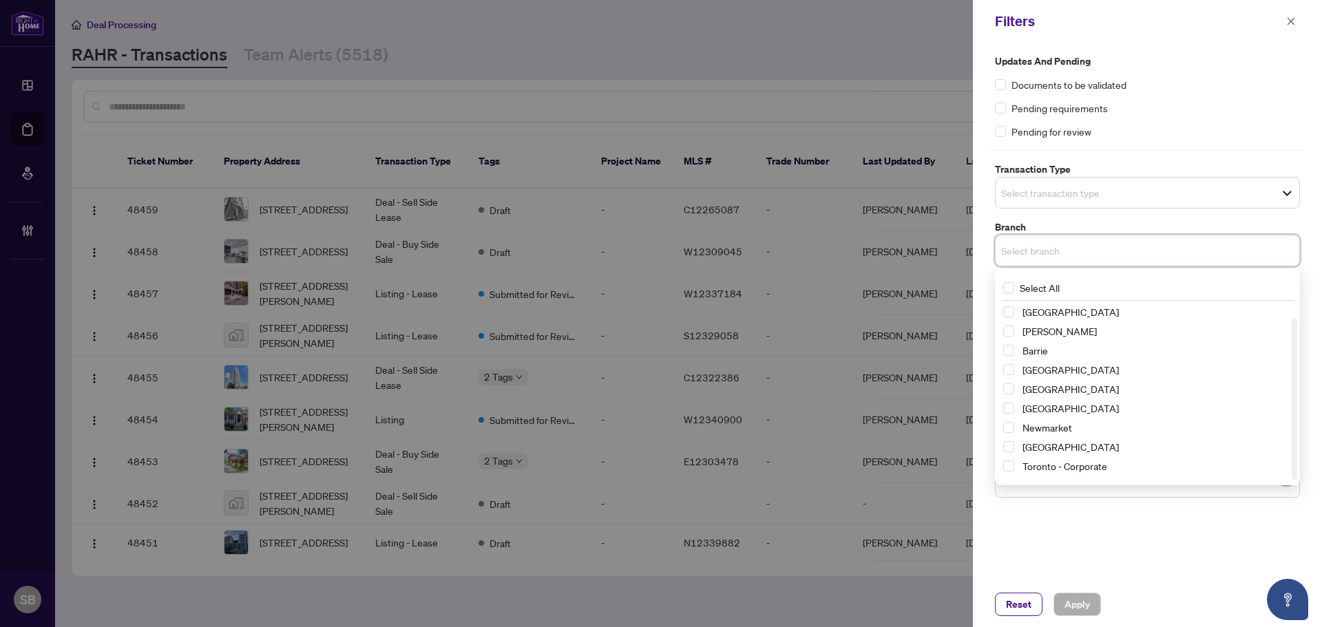
scroll to position [17, 0]
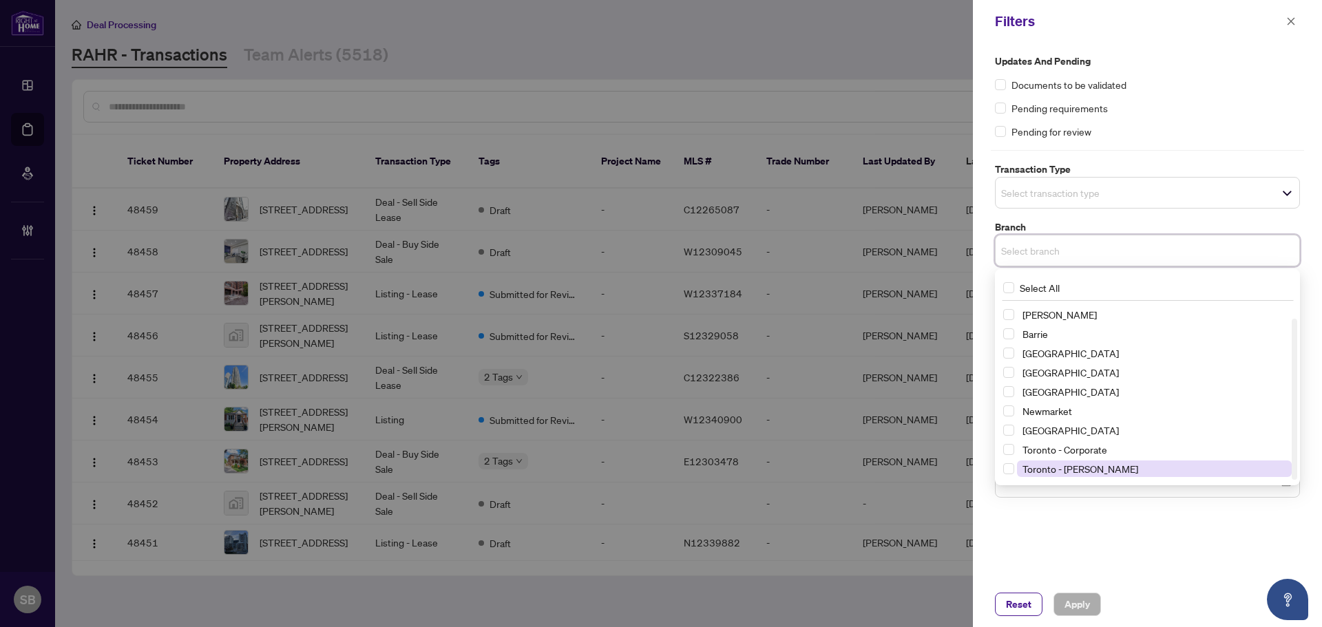
click at [1084, 466] on span "Toronto - Don Mills" at bounding box center [1081, 469] width 116 height 12
click at [1240, 134] on div "Pending for review" at bounding box center [1147, 131] width 305 height 15
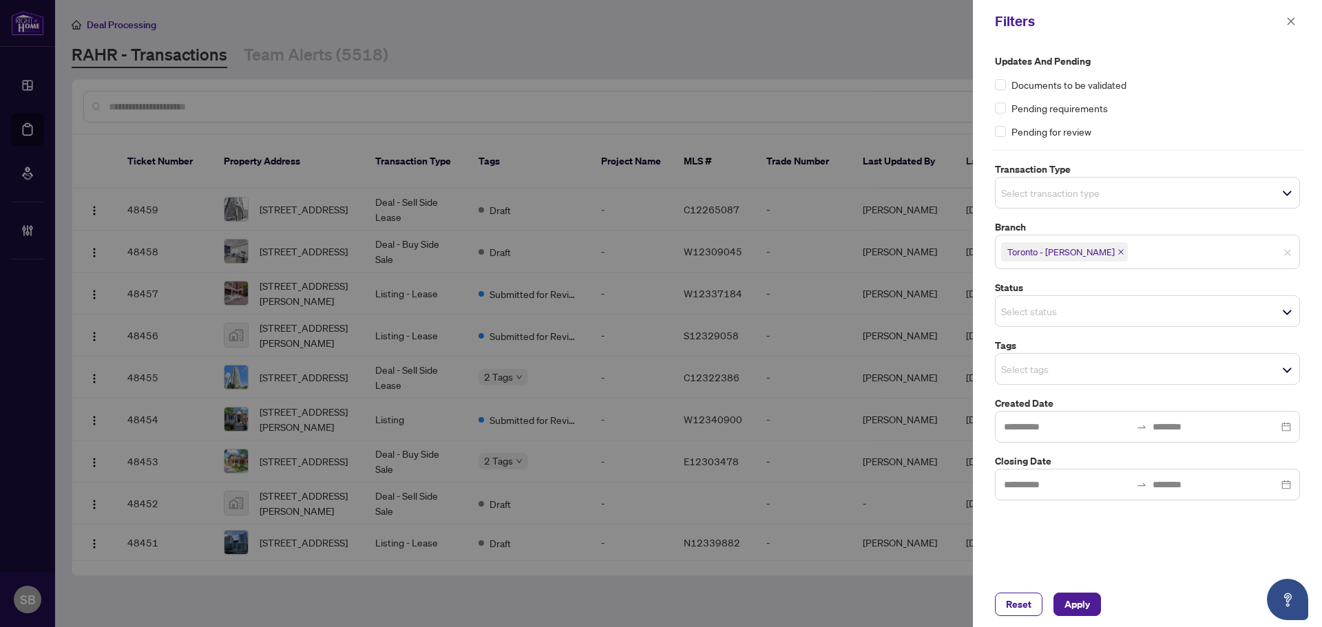
click at [1140, 307] on span "Select status" at bounding box center [1148, 311] width 304 height 19
click at [1135, 315] on span "Select status" at bounding box center [1148, 311] width 304 height 19
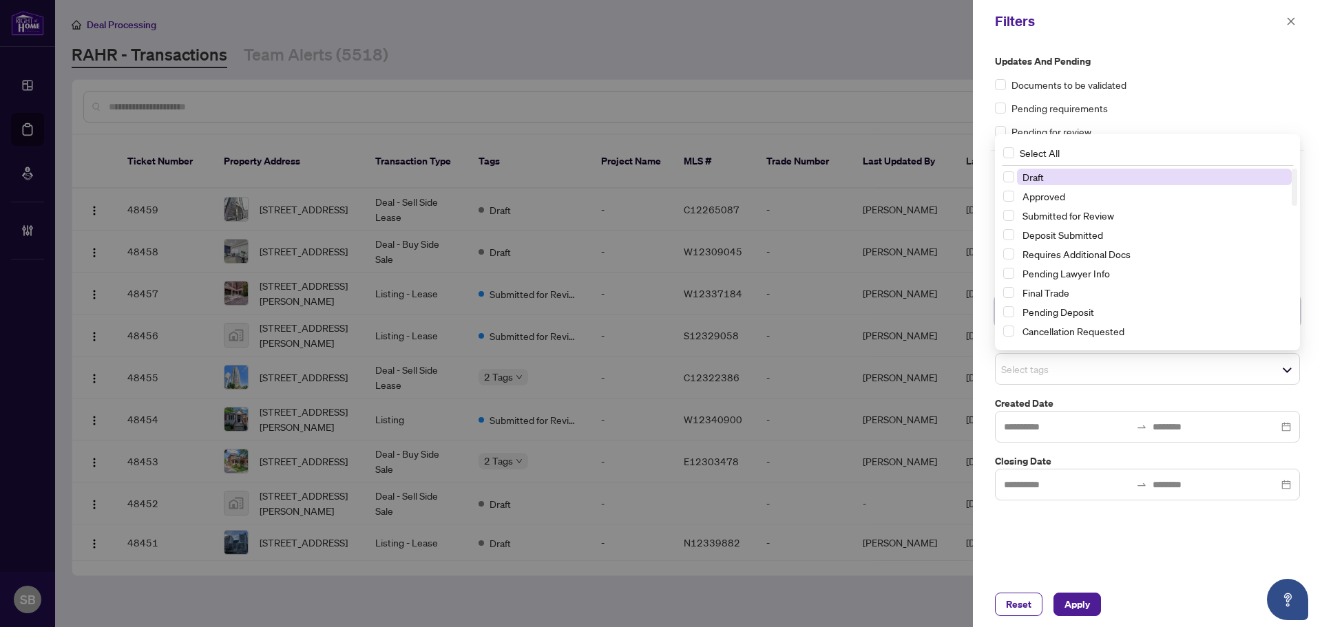
click at [1118, 355] on div "Select tags" at bounding box center [1147, 369] width 305 height 32
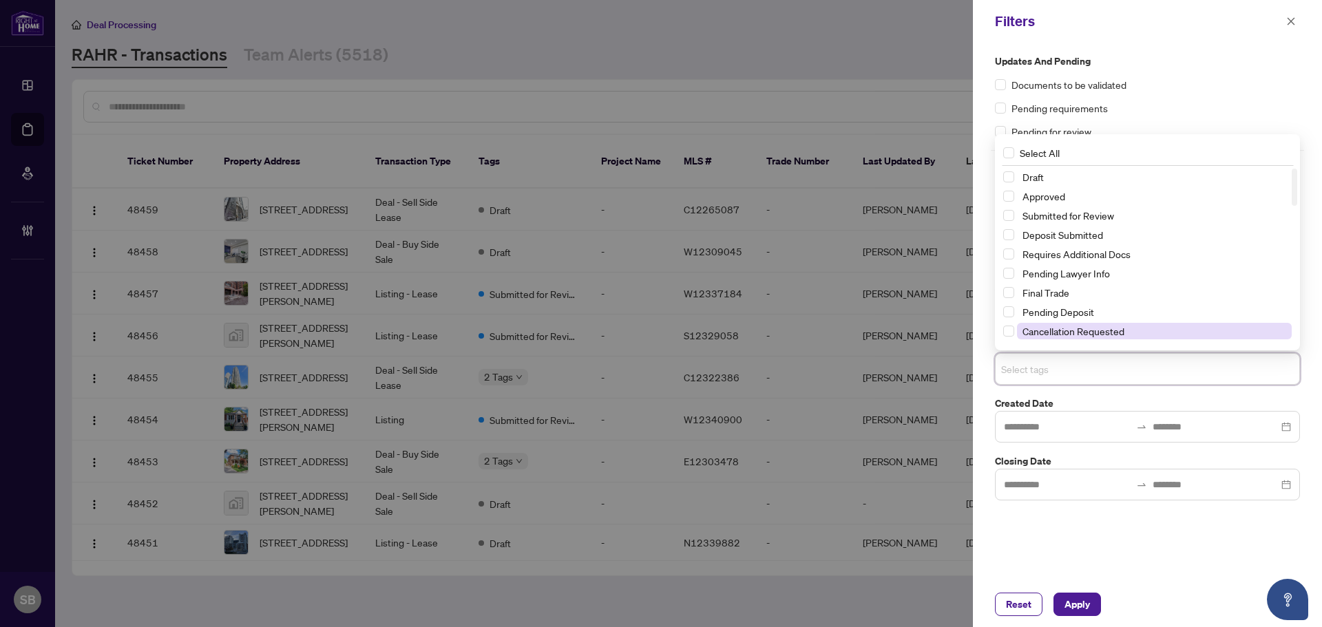
click at [1120, 337] on span "Cancellation Requested" at bounding box center [1074, 331] width 102 height 12
click at [1262, 74] on div "Updates and Pending Documents to be validated Pending requirements Pending for …" at bounding box center [1147, 96] width 305 height 85
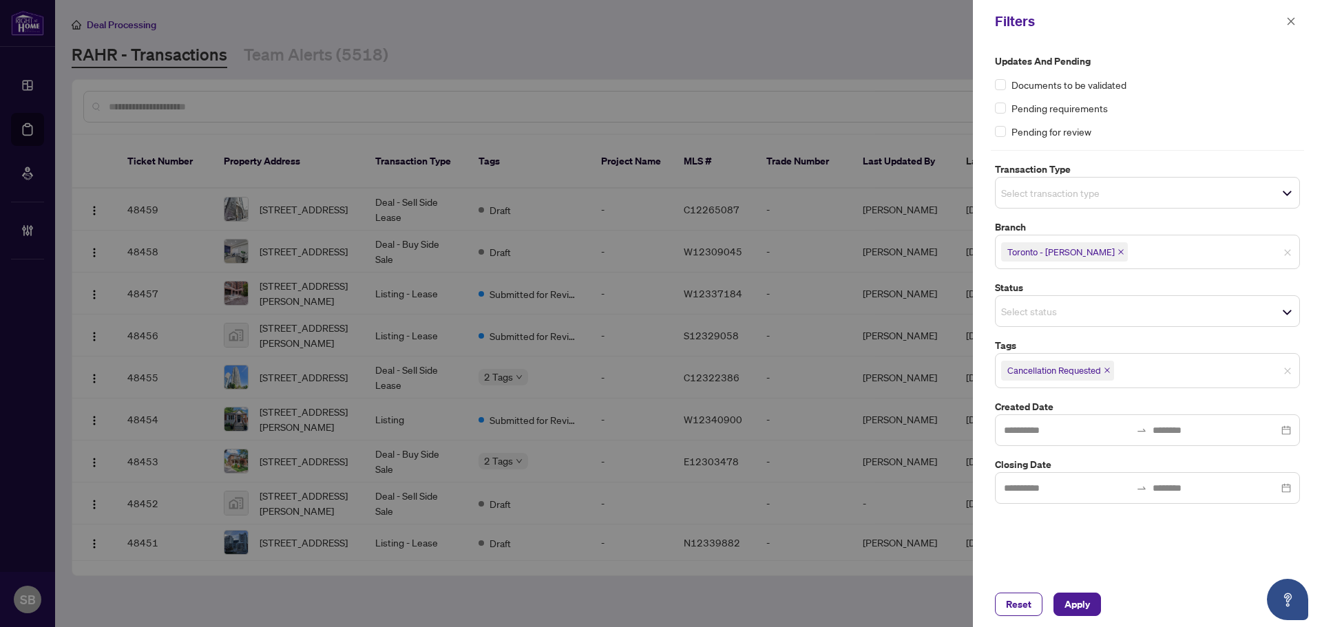
click at [1164, 197] on span "Select transaction type" at bounding box center [1148, 192] width 304 height 19
click at [1228, 128] on div "Pending for review" at bounding box center [1147, 131] width 305 height 15
click at [1021, 189] on input "search" at bounding box center [1049, 193] width 96 height 17
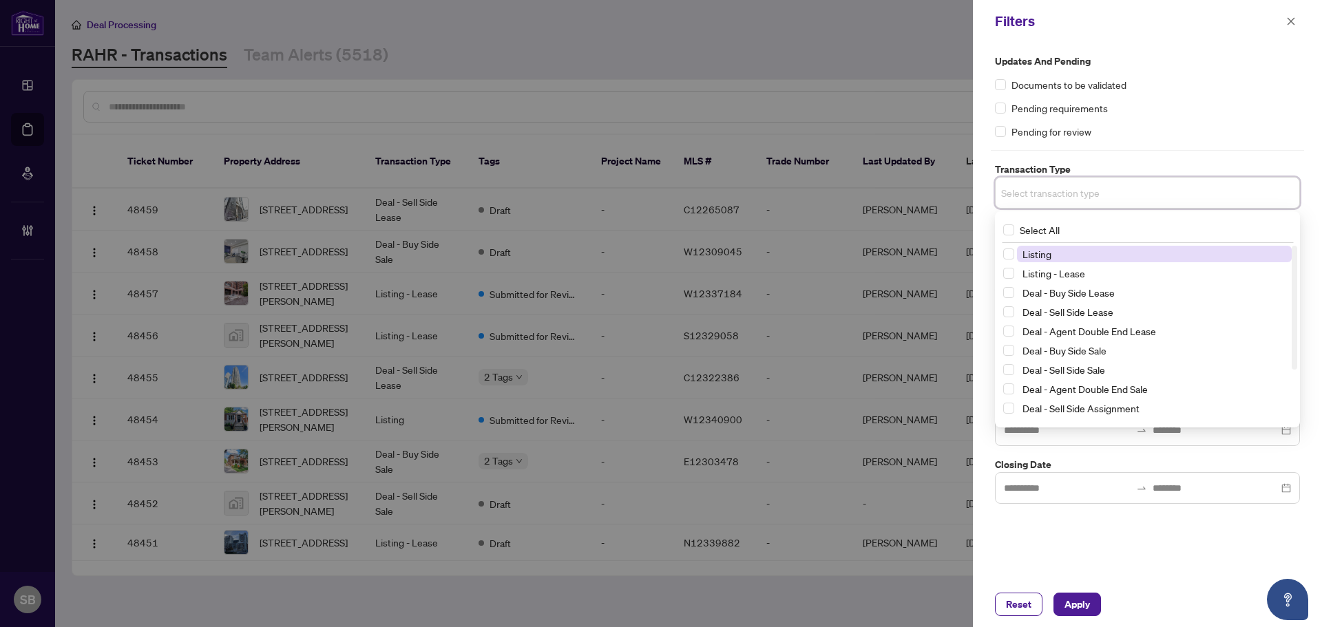
click at [1038, 254] on span "Listing" at bounding box center [1037, 254] width 29 height 12
click at [1033, 273] on span "Listing - Lease" at bounding box center [1054, 276] width 63 height 12
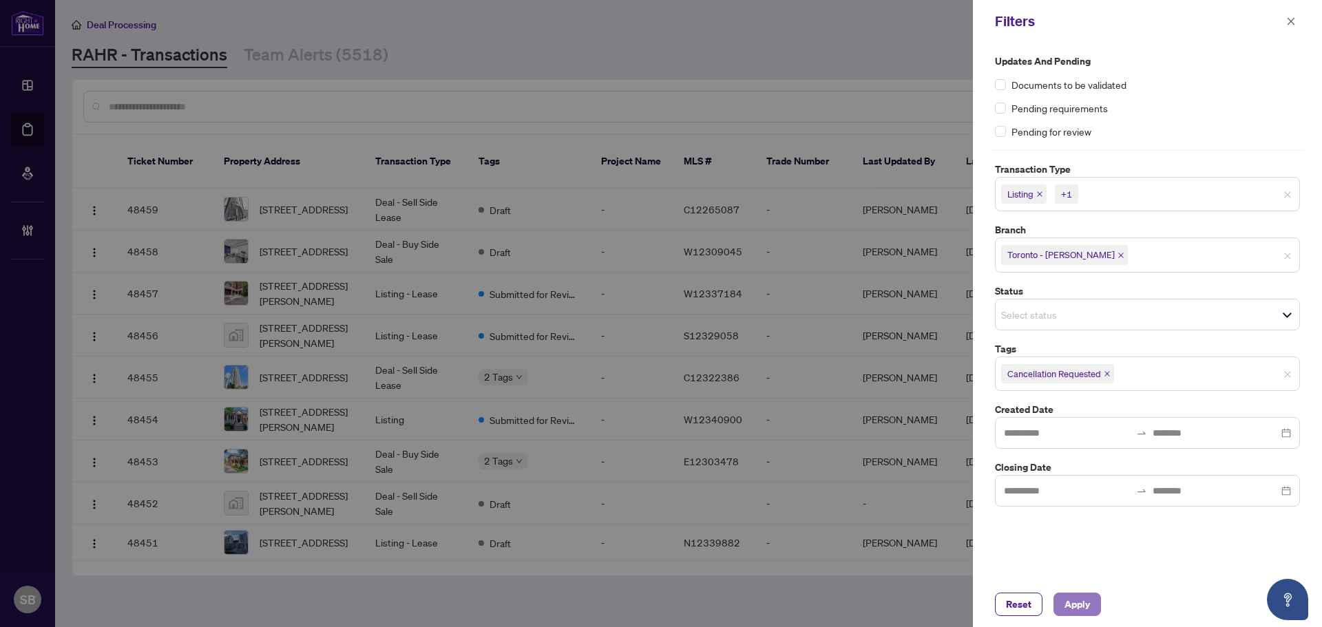
drag, startPoint x: 1071, startPoint y: 600, endPoint x: 1082, endPoint y: 596, distance: 12.0
click at [1071, 599] on span "Apply" at bounding box center [1077, 605] width 25 height 22
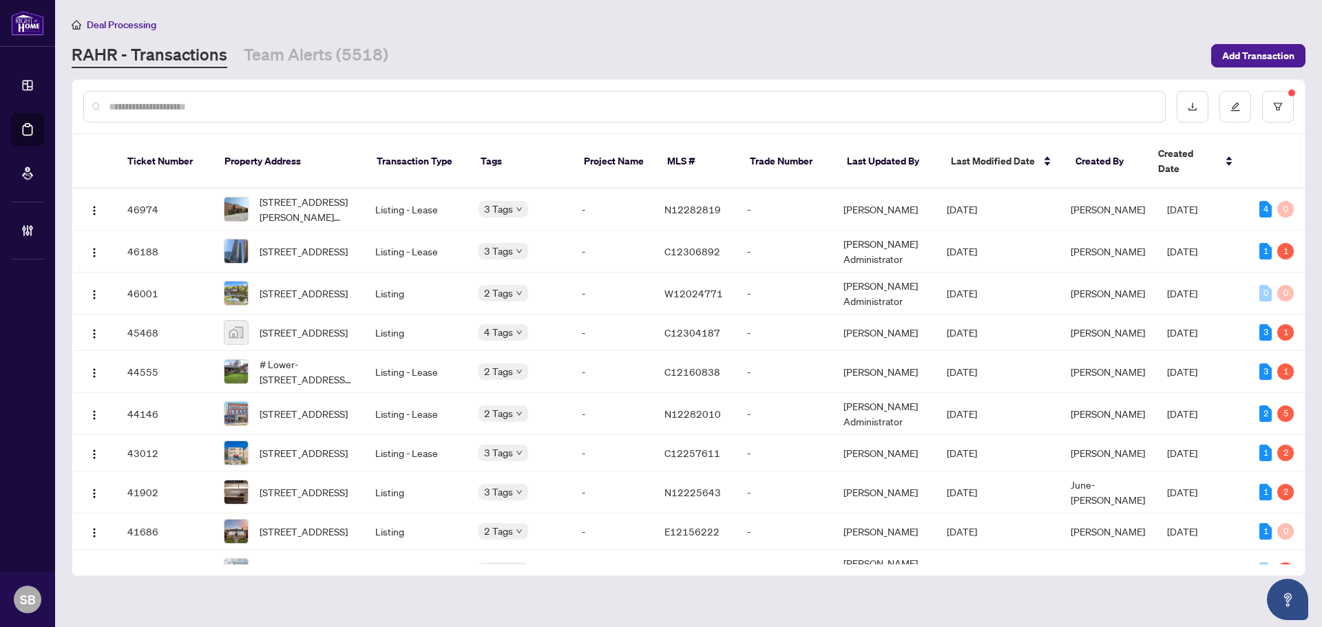
scroll to position [0, 0]
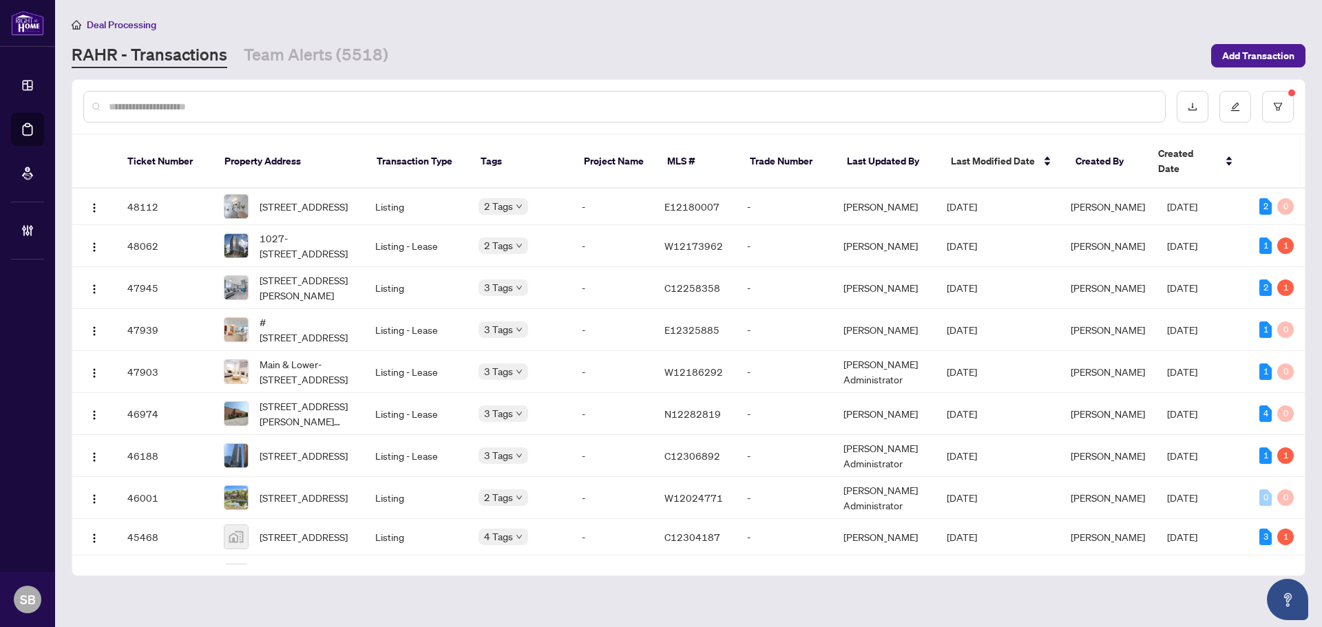
click at [1297, 105] on div at bounding box center [688, 107] width 1233 height 54
click at [1287, 102] on button "button" at bounding box center [1278, 107] width 32 height 32
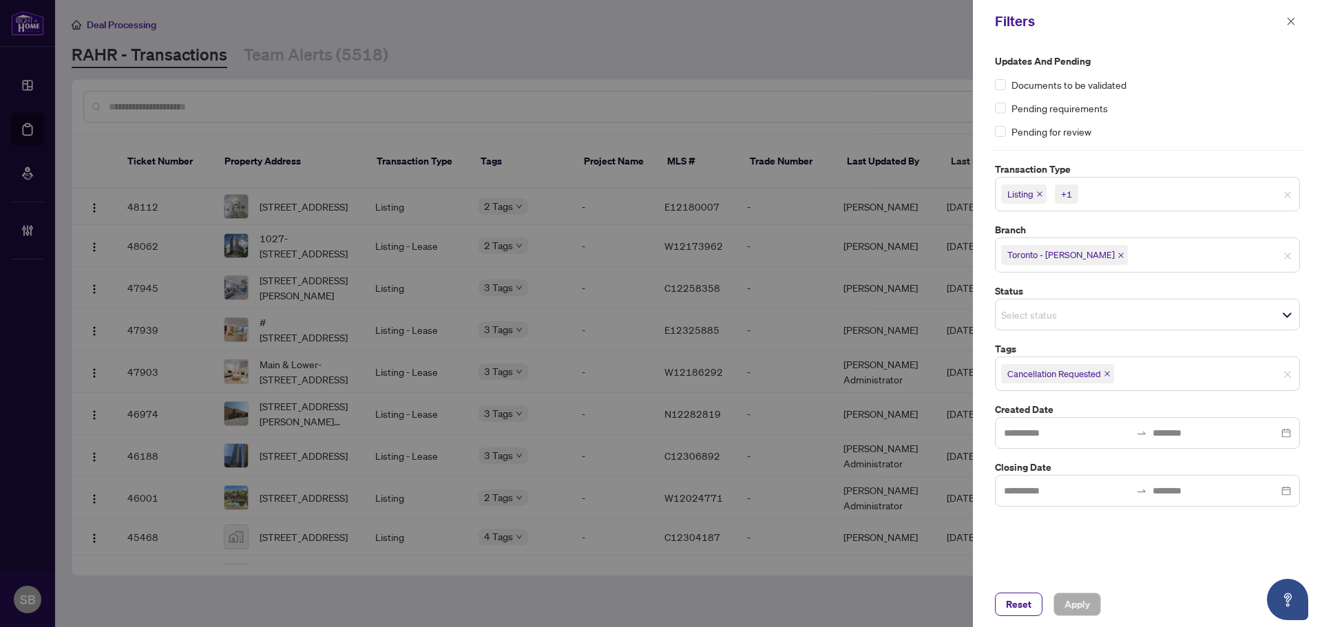
click at [1067, 195] on div "+1" at bounding box center [1066, 194] width 11 height 14
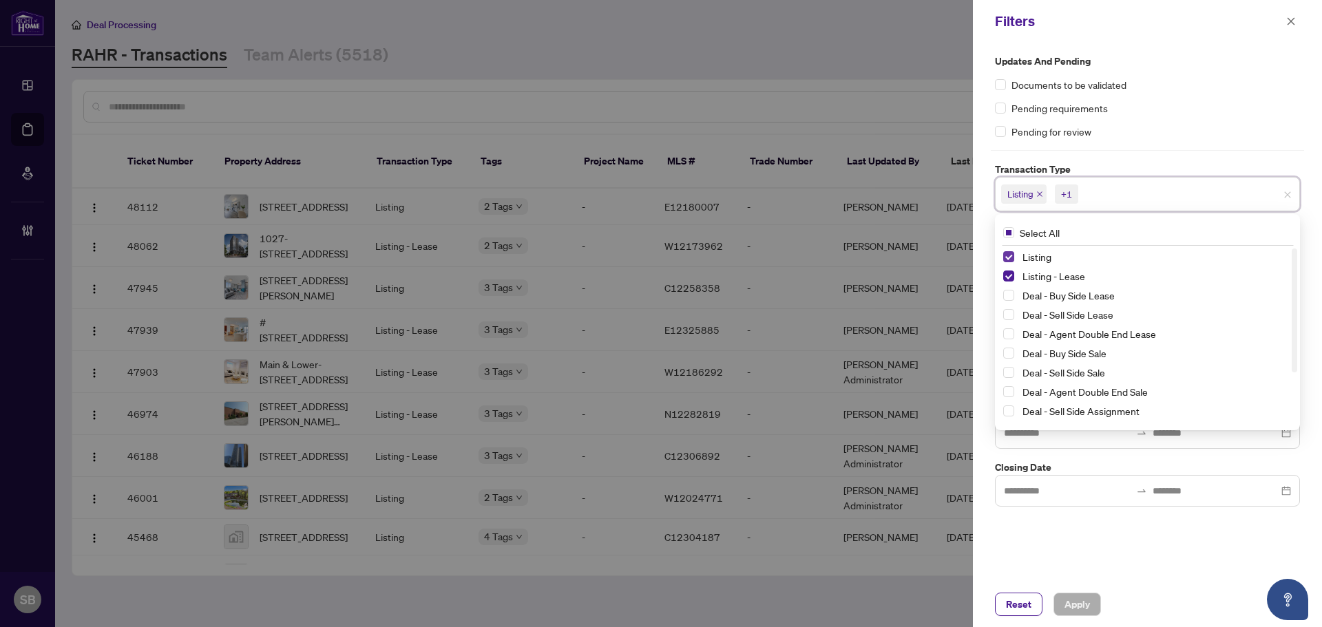
click at [1012, 256] on span "Select Listing" at bounding box center [1008, 256] width 11 height 11
click at [1007, 275] on span "Select Listing - Lease" at bounding box center [1008, 276] width 11 height 11
click at [1056, 530] on div "Updates and Pending Documents to be validated Pending requirements Pending for …" at bounding box center [1147, 312] width 349 height 539
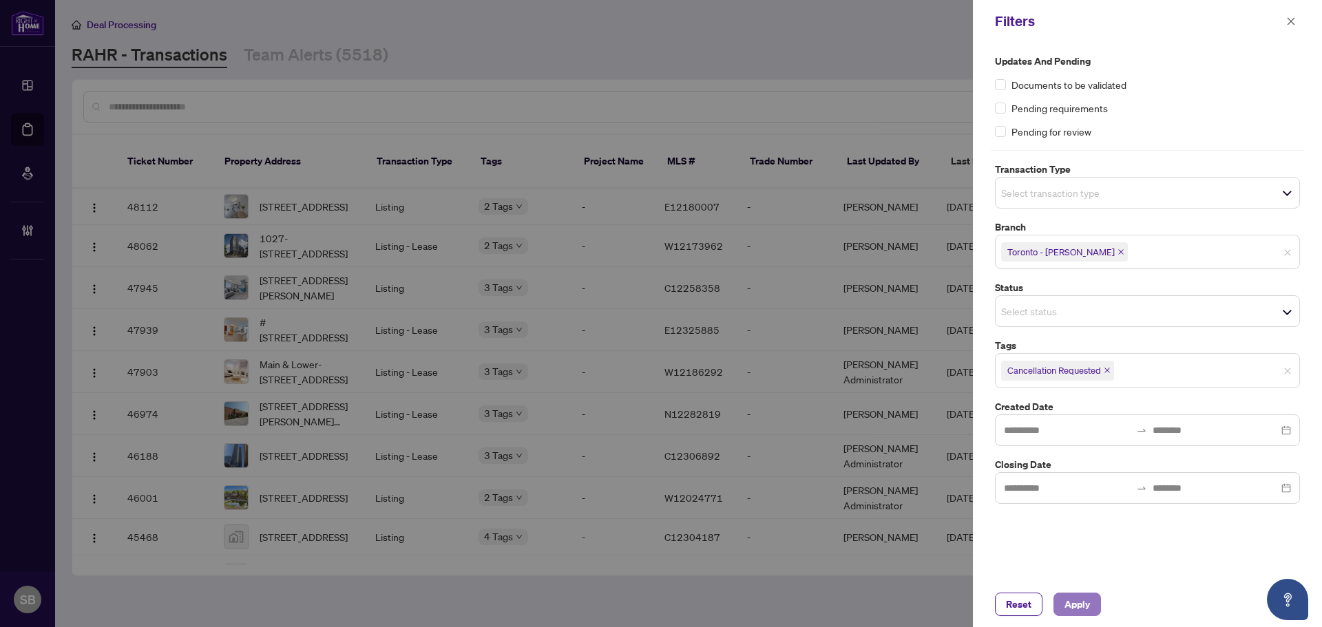
click at [1075, 607] on span "Apply" at bounding box center [1077, 605] width 25 height 22
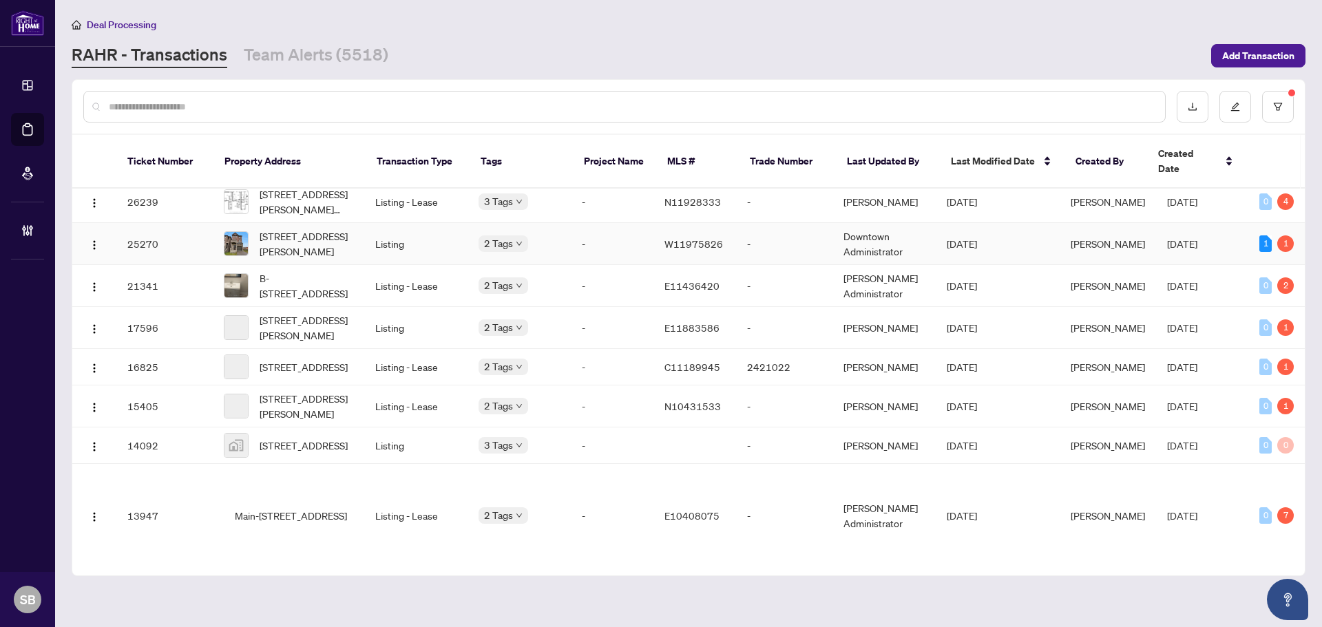
scroll to position [1094, 0]
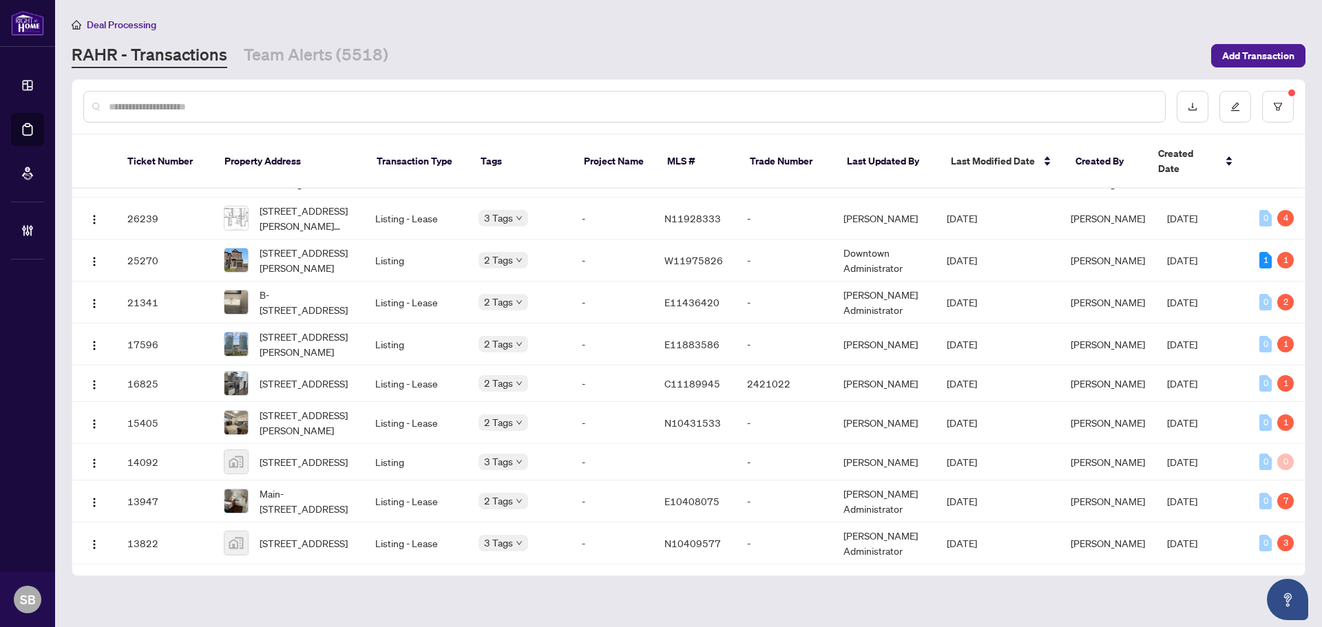
click at [406, 92] on div at bounding box center [624, 107] width 1082 height 32
click at [386, 129] on div at bounding box center [688, 107] width 1233 height 54
click at [390, 114] on div at bounding box center [624, 107] width 1082 height 32
click at [393, 112] on input "text" at bounding box center [631, 106] width 1045 height 15
click at [393, 103] on input "text" at bounding box center [631, 106] width 1045 height 15
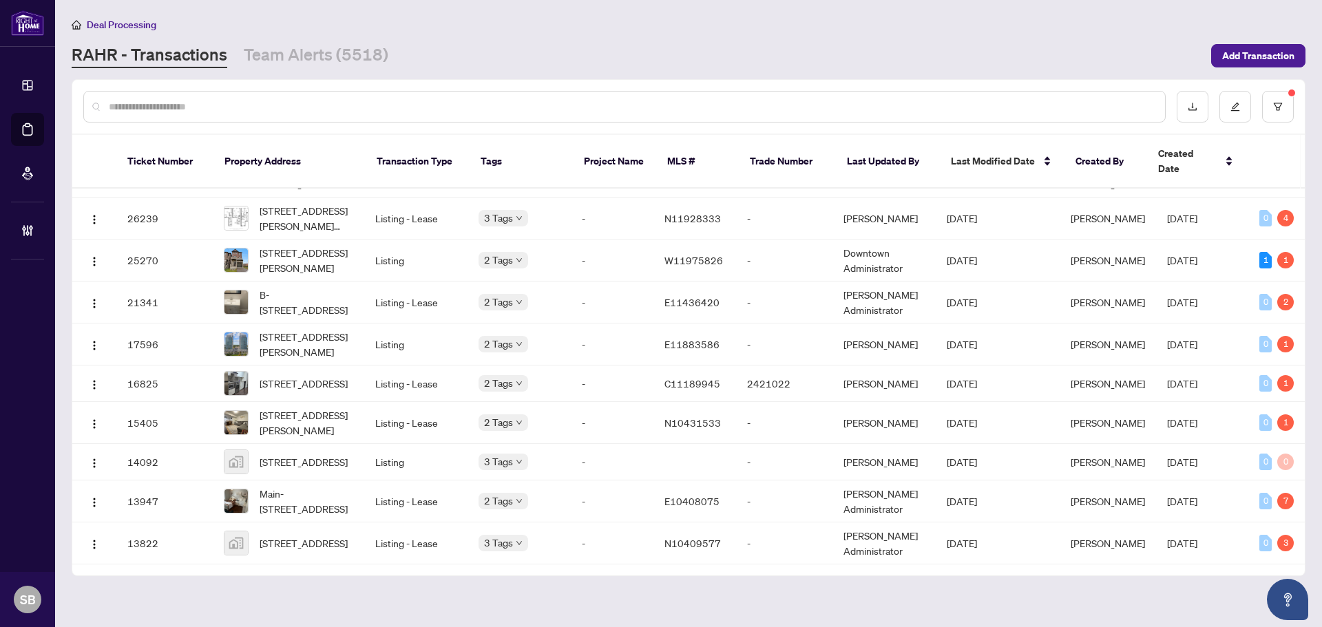
click at [393, 104] on input "text" at bounding box center [631, 106] width 1045 height 15
click at [1290, 107] on button "button" at bounding box center [1278, 107] width 32 height 32
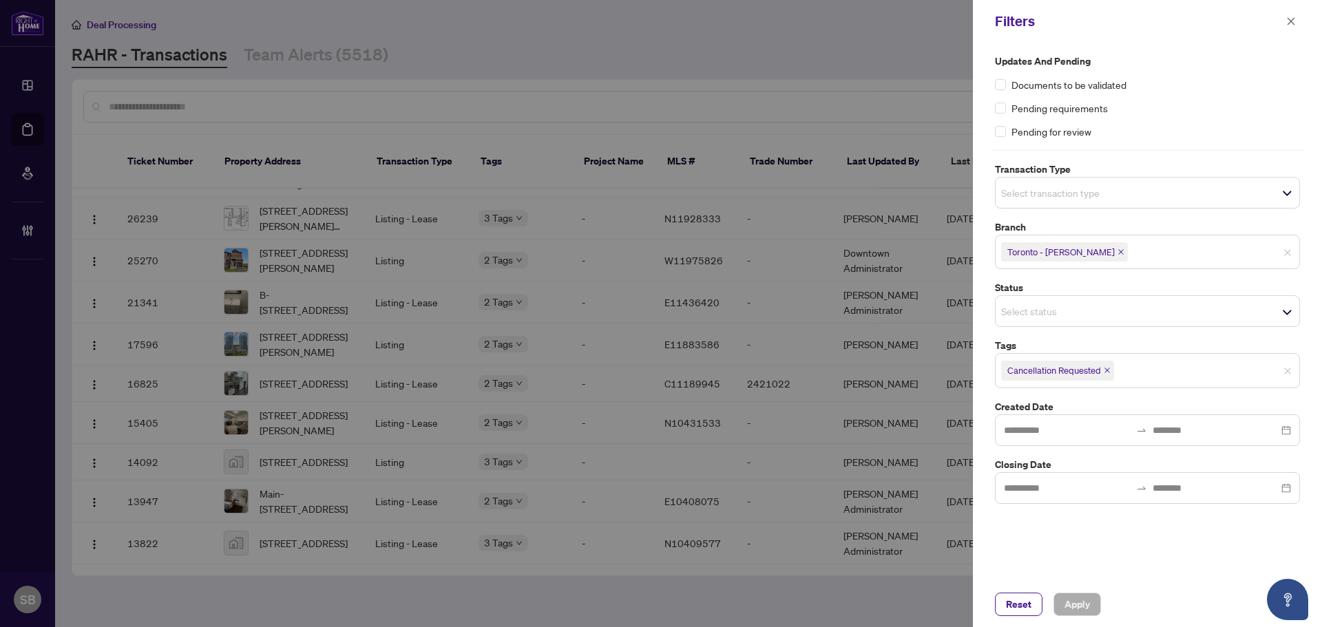
click at [1018, 593] on button "Reset" at bounding box center [1019, 604] width 48 height 23
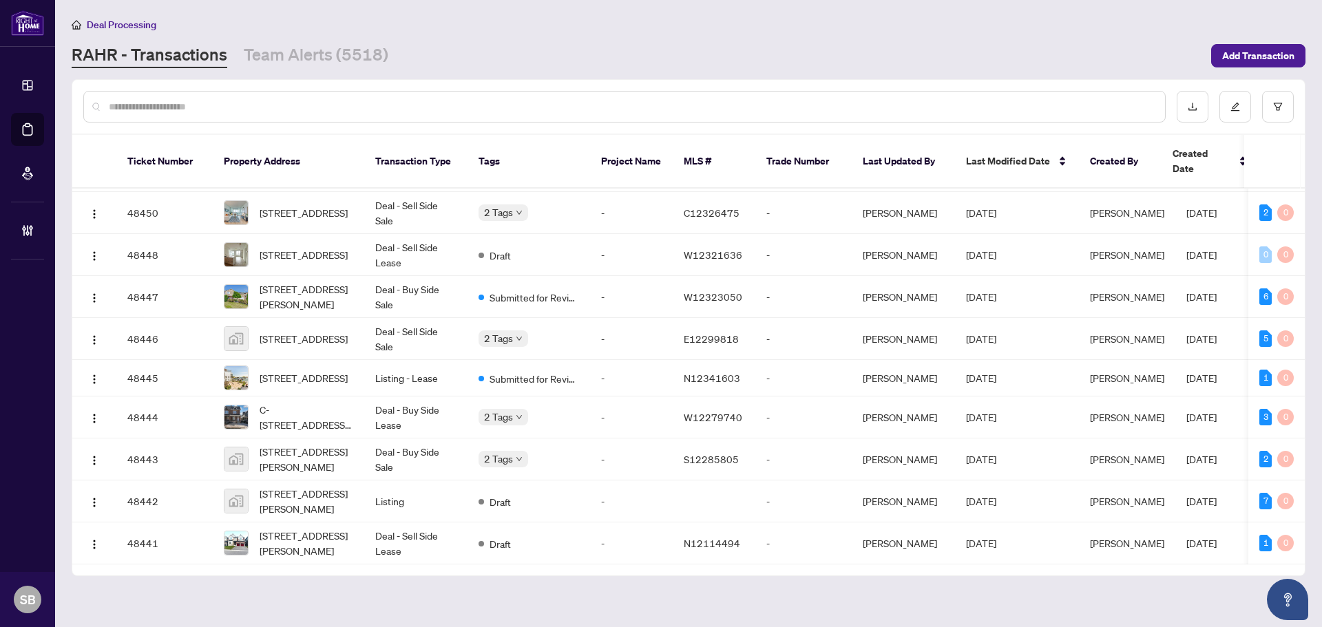
scroll to position [0, 0]
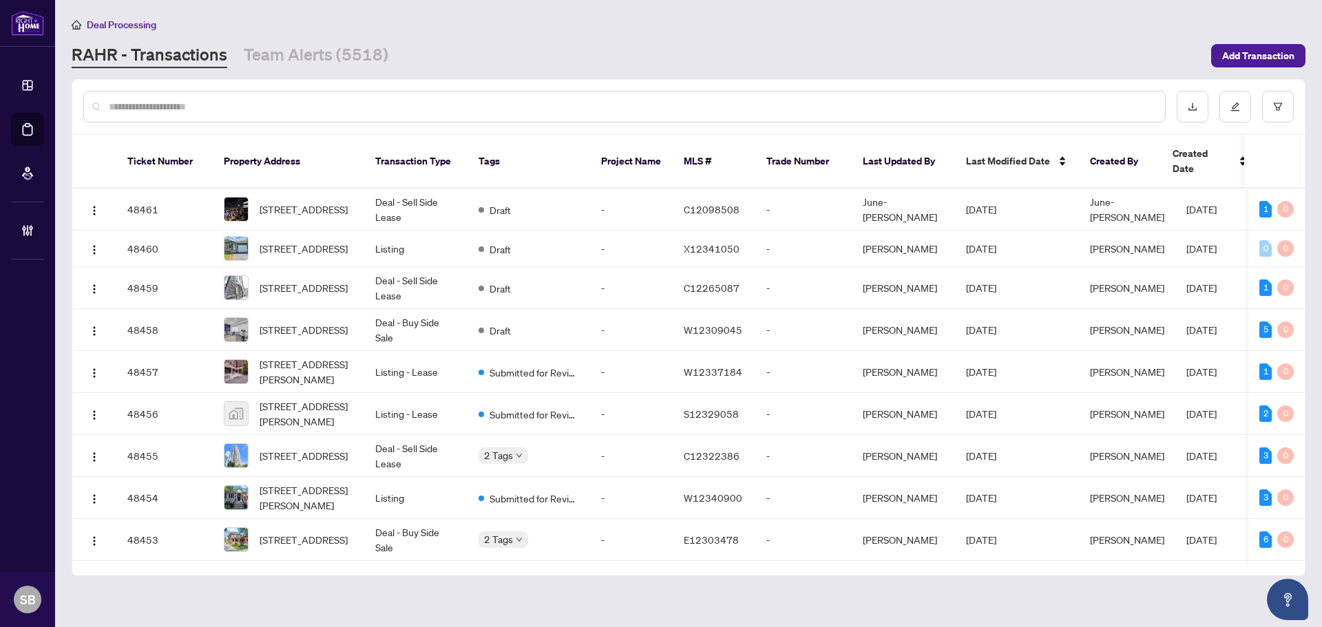
click at [271, 111] on input "text" at bounding box center [631, 106] width 1045 height 15
click at [269, 101] on input "text" at bounding box center [631, 106] width 1045 height 15
click at [266, 105] on input "text" at bounding box center [631, 106] width 1045 height 15
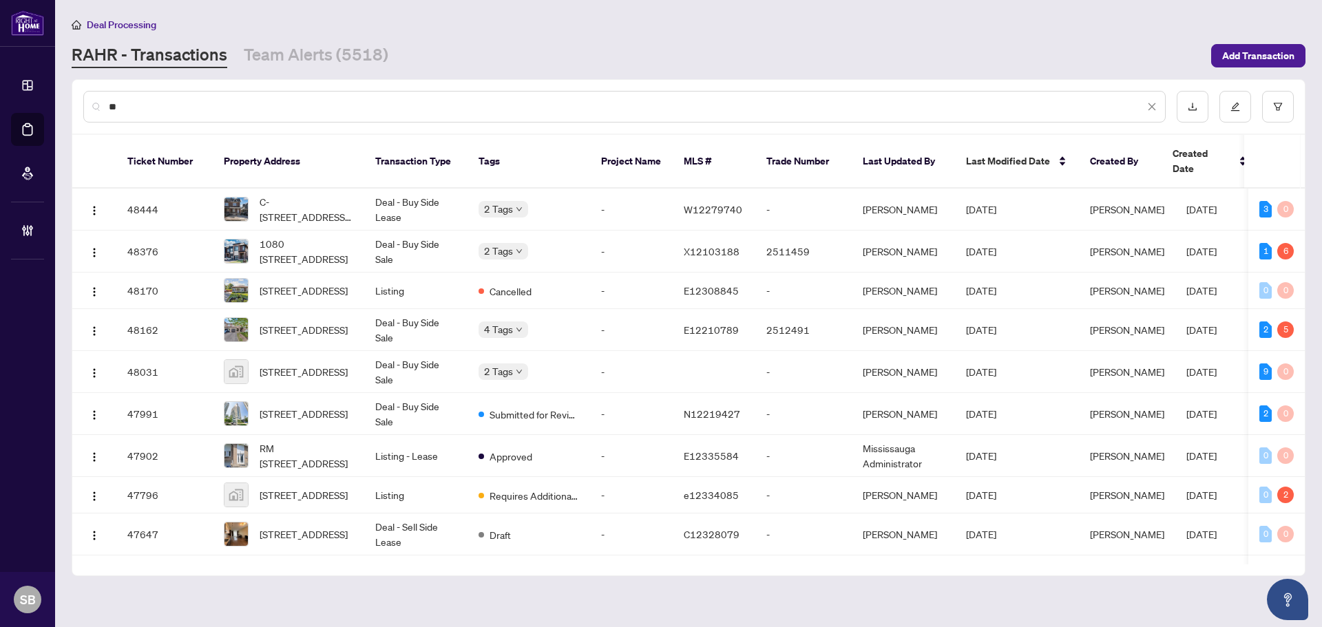
type input "*"
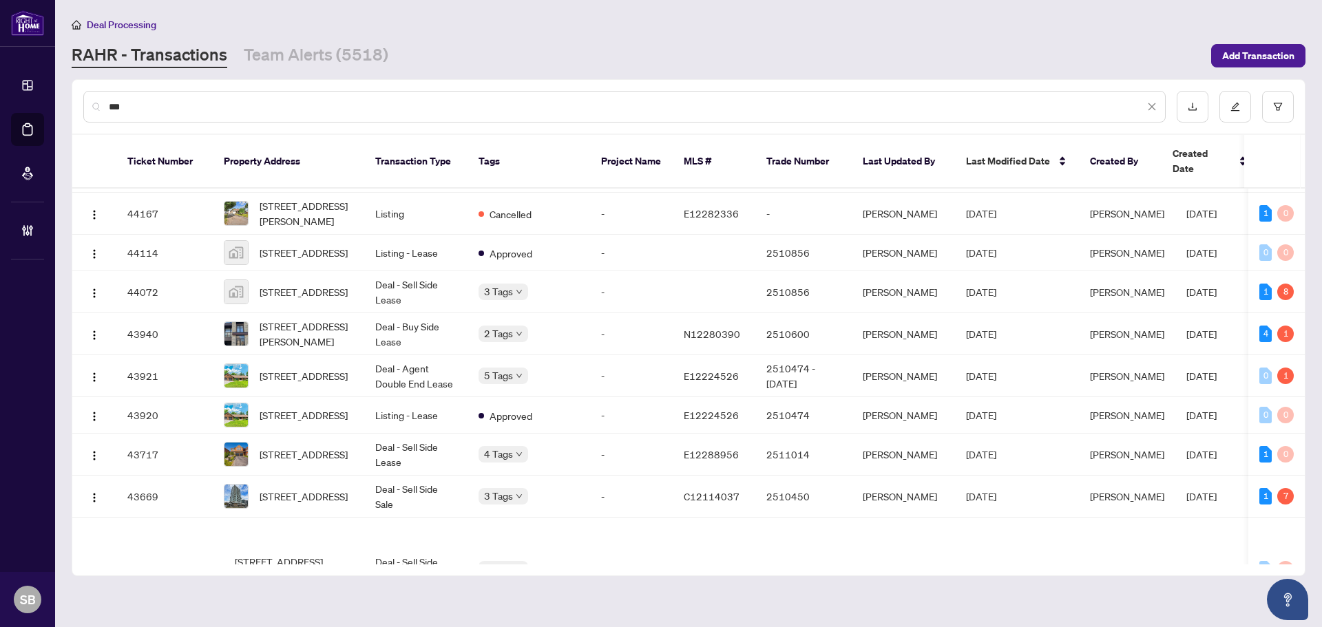
scroll to position [505, 0]
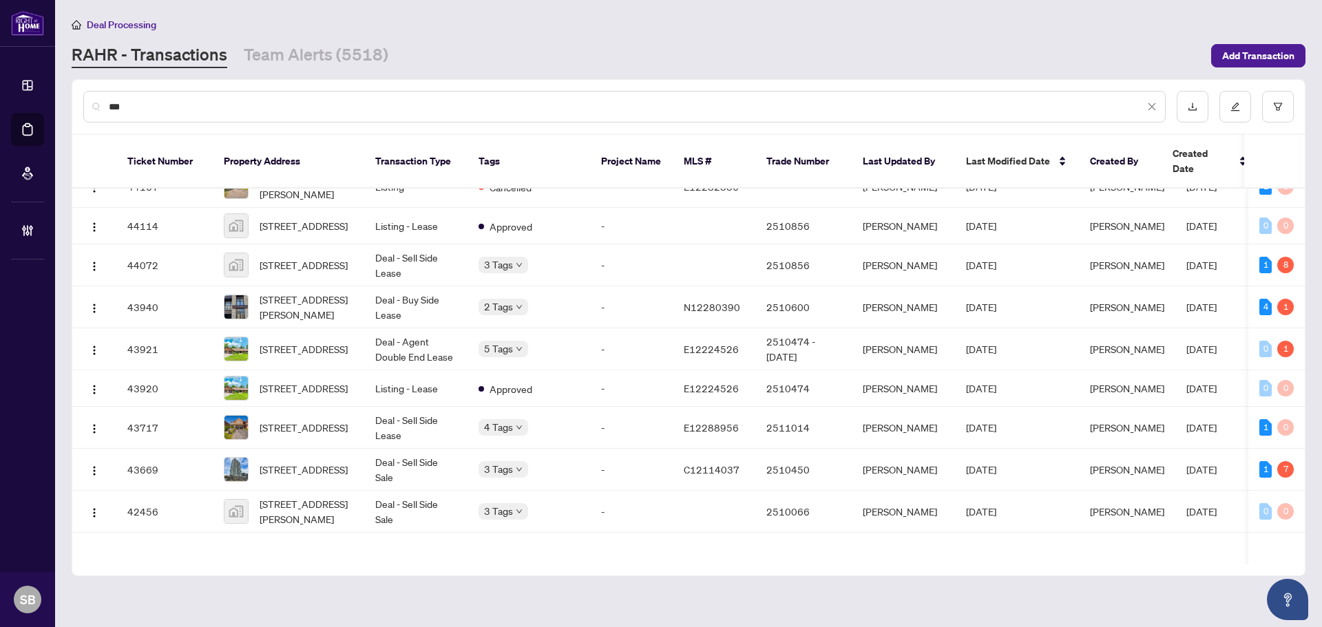
type input "***"
click at [293, 104] on input "***" at bounding box center [627, 106] width 1036 height 15
drag, startPoint x: 231, startPoint y: 114, endPoint x: 20, endPoint y: 118, distance: 210.8
click at [23, 118] on div "Dashboard Deal Processing Mortgage Referrals Brokerage Management SB Shelly Bar…" at bounding box center [661, 313] width 1322 height 627
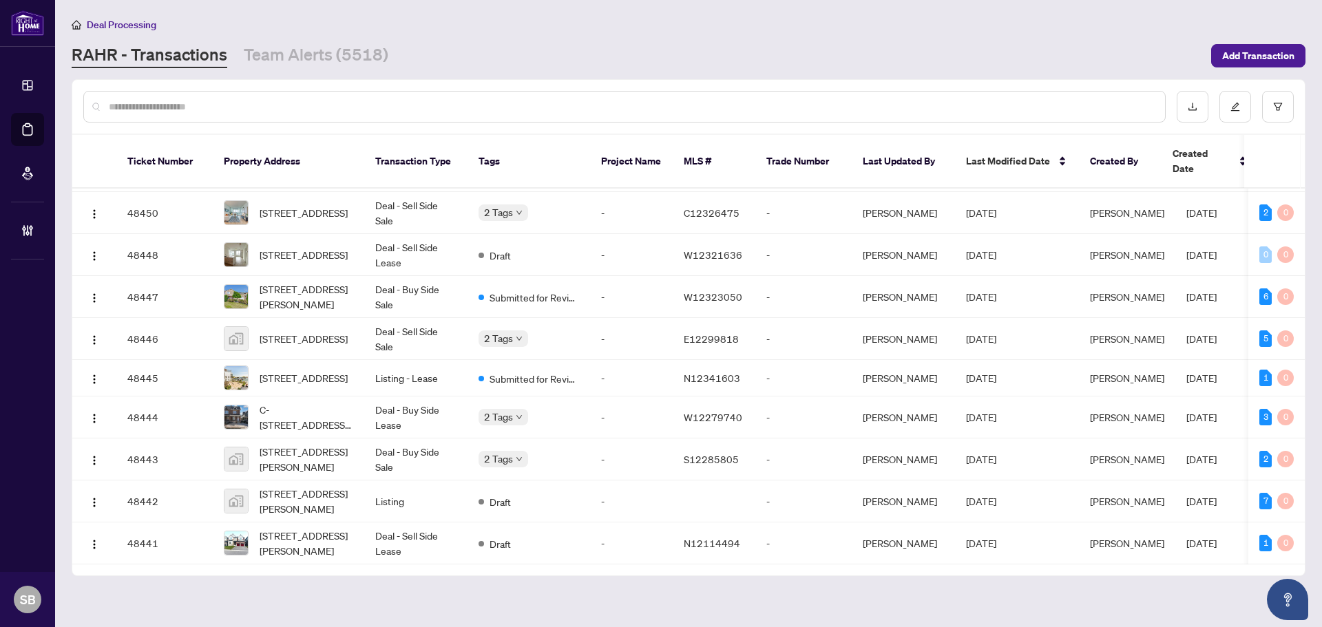
scroll to position [0, 0]
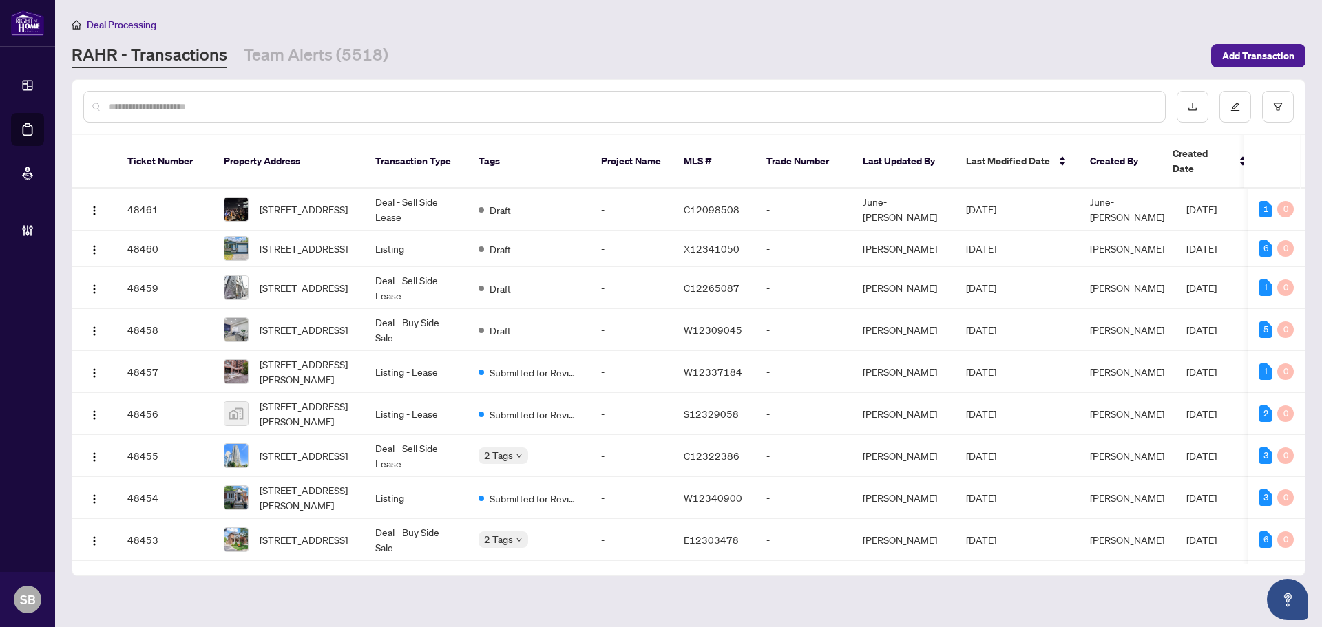
click at [353, 103] on input "text" at bounding box center [631, 106] width 1045 height 15
paste input "**********"
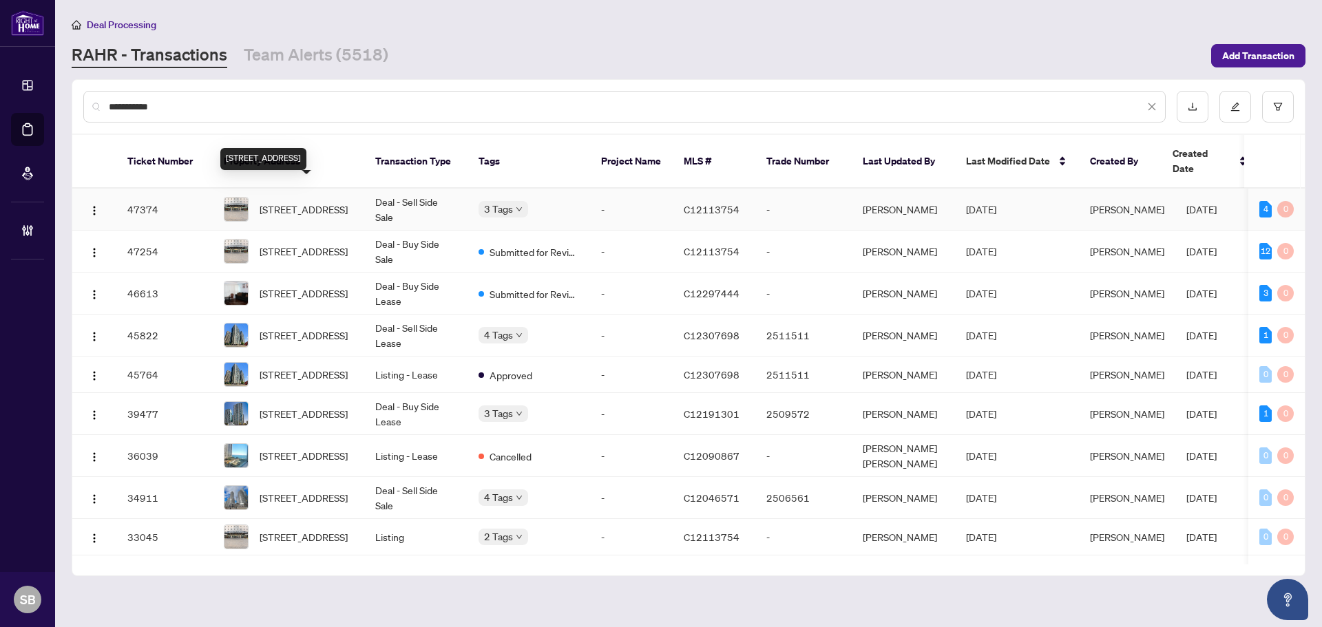
type input "**********"
click at [320, 202] on span "1812-77 Harbour Sq, Toronto, Ontario M5J 2S2, Canada" at bounding box center [304, 209] width 88 height 15
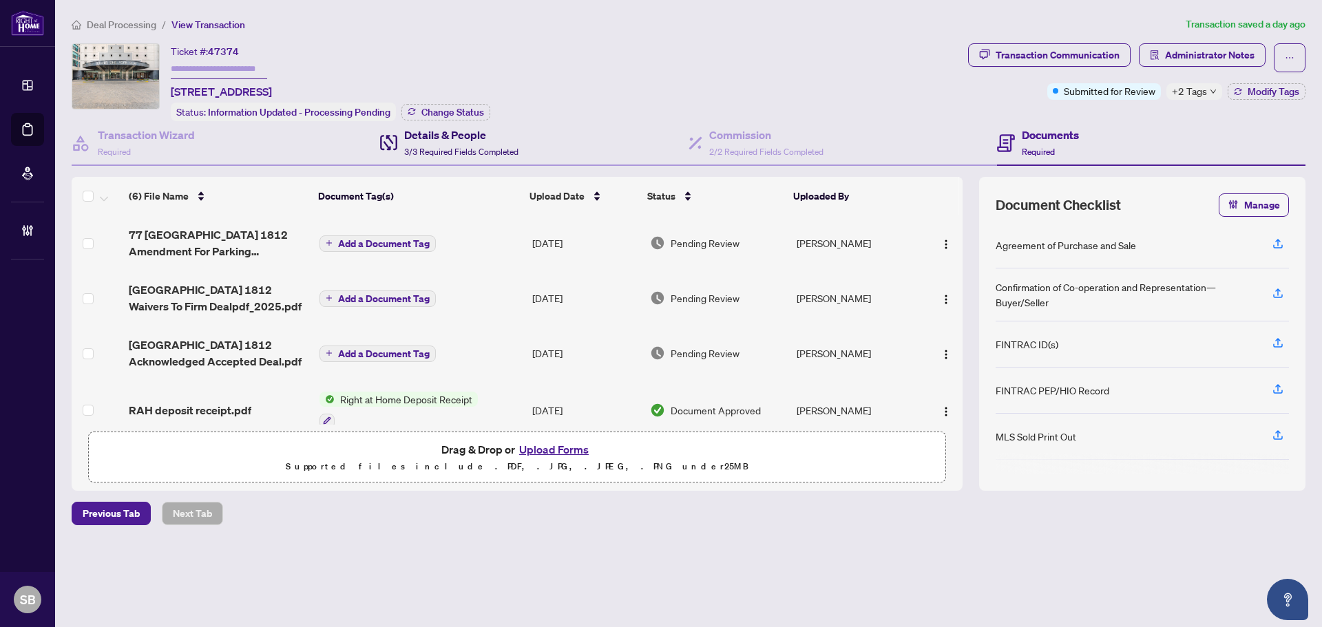
click at [470, 137] on h4 "Details & People" at bounding box center [461, 135] width 114 height 17
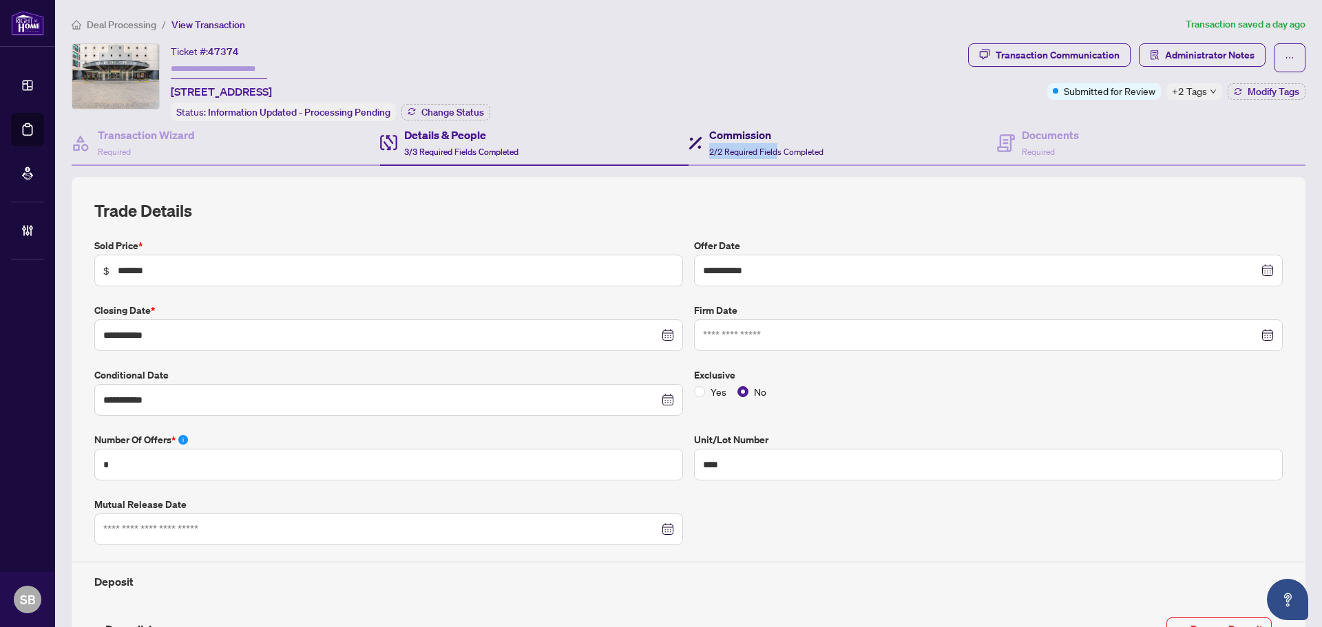
click at [773, 141] on div "Commission 2/2 Required Fields Completed" at bounding box center [766, 143] width 114 height 32
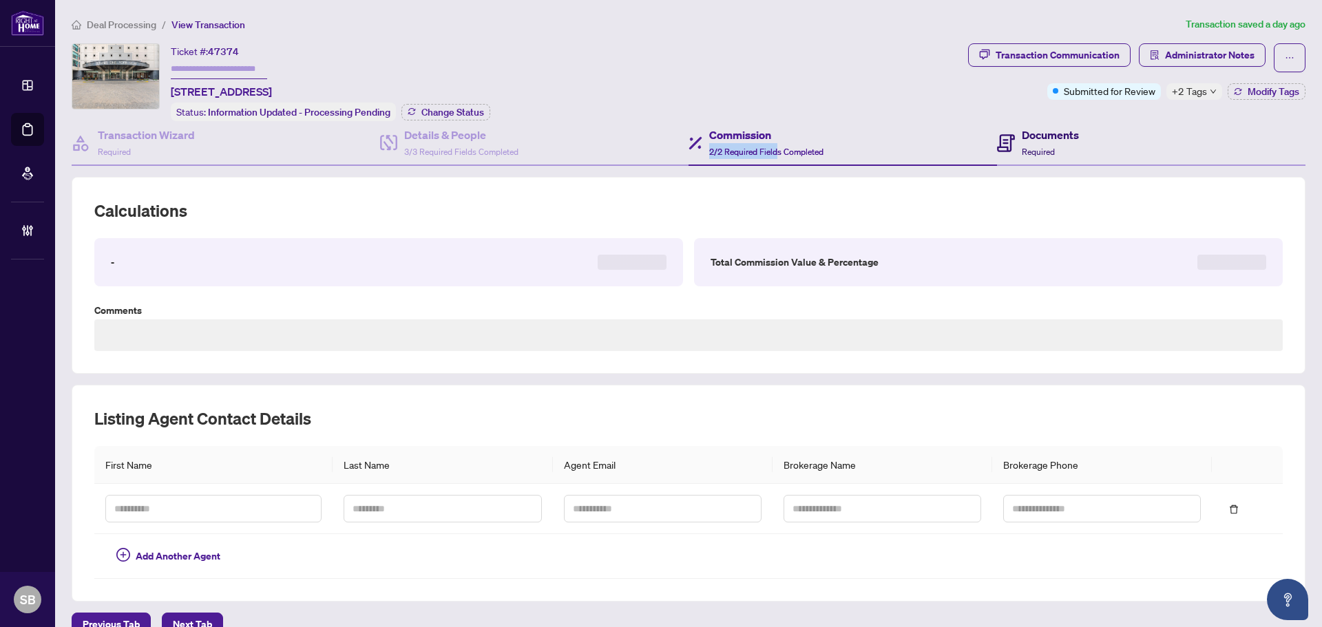
drag, startPoint x: 1034, startPoint y: 149, endPoint x: 1045, endPoint y: 149, distance: 11.0
click at [1034, 149] on span "Required" at bounding box center [1038, 152] width 33 height 10
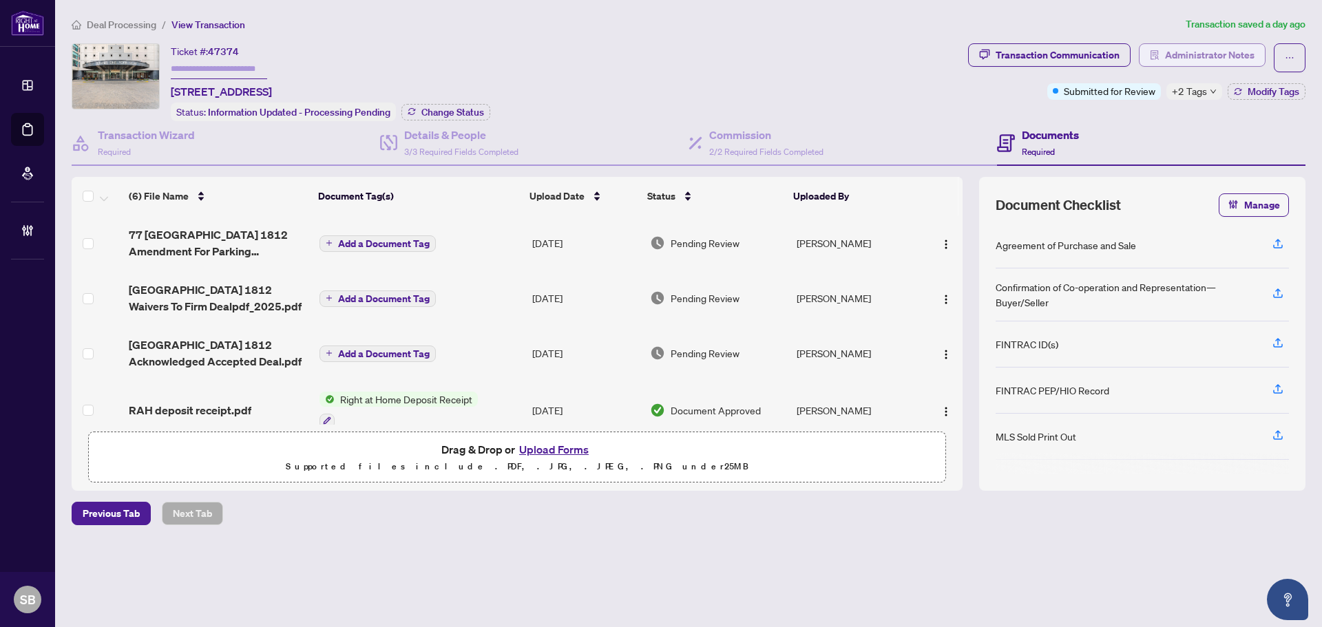
drag, startPoint x: 1170, startPoint y: 42, endPoint x: 1175, endPoint y: 52, distance: 11.1
click at [1170, 43] on div "Deal Processing / View Transaction Transaction saved a day ago Ticket #: 47374 …" at bounding box center [688, 295] width 1245 height 557
click at [1184, 61] on span "Administrator Notes" at bounding box center [1210, 55] width 90 height 22
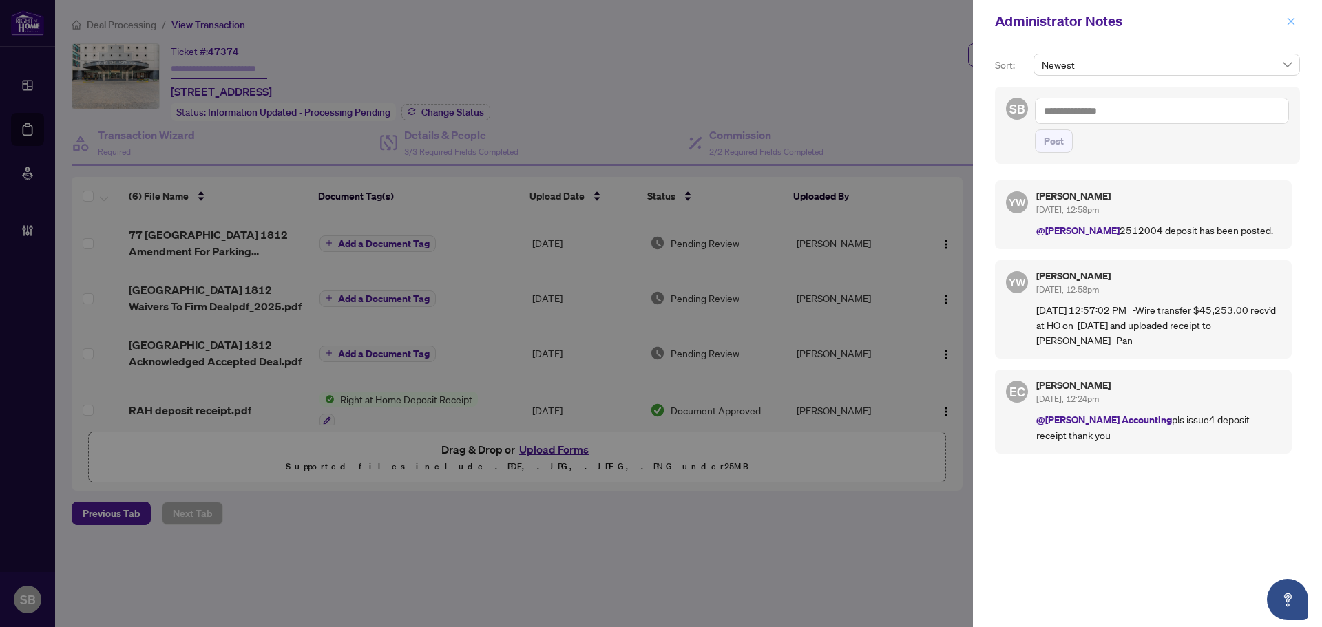
click at [1292, 20] on icon "close" at bounding box center [1291, 22] width 10 height 10
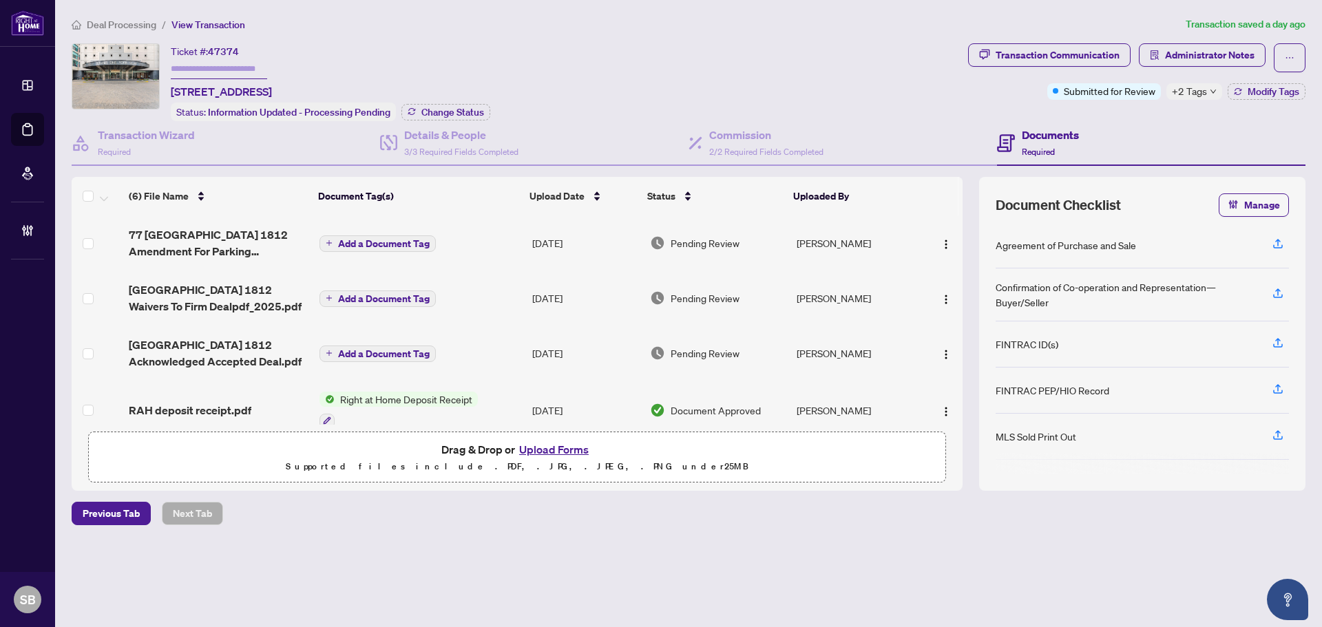
drag, startPoint x: 237, startPoint y: 89, endPoint x: 165, endPoint y: 85, distance: 72.4
click at [165, 85] on div "Ticket #: 47374 1812-77 Harbour Sq, Toronto, Ontario M5J 2S2, Canada Status: In…" at bounding box center [517, 82] width 891 height 78
click at [185, 98] on span "1812-77 Harbour Sq, Toronto, Ontario M5J 2S2, Canada" at bounding box center [221, 91] width 101 height 17
drag, startPoint x: 273, startPoint y: 85, endPoint x: 174, endPoint y: 90, distance: 99.9
click at [174, 90] on span "1812-77 Harbour Sq, Toronto, Ontario M5J 2S2, Canada" at bounding box center [221, 91] width 101 height 17
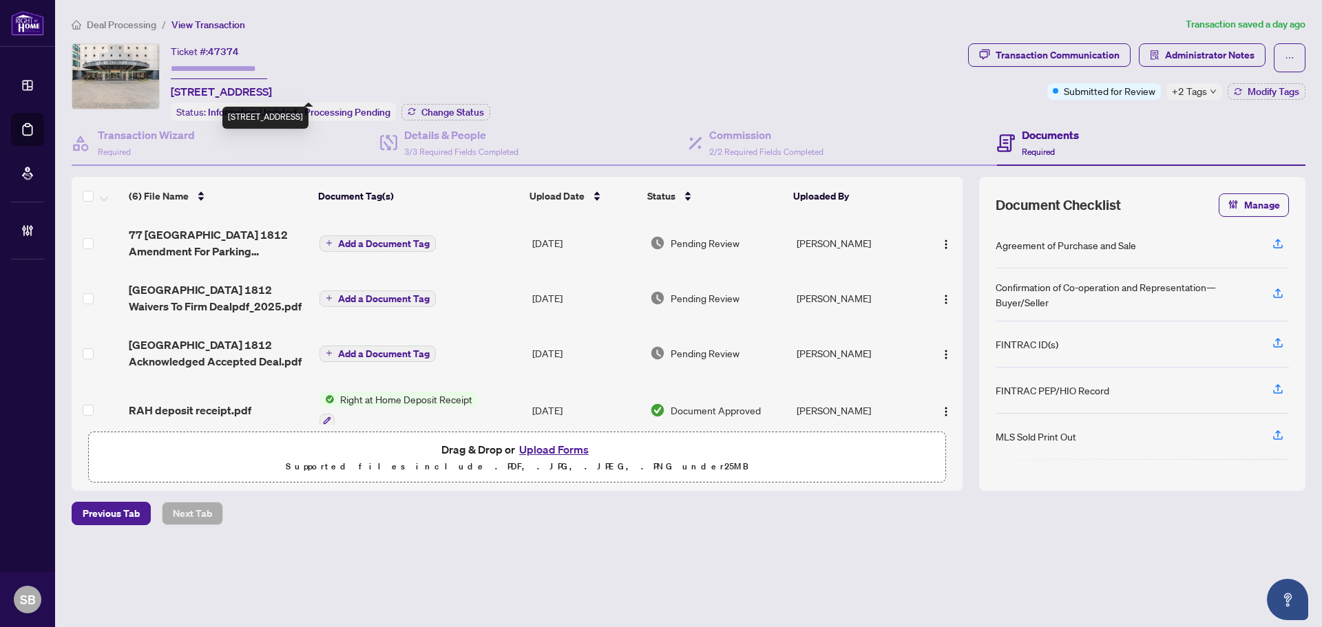
copy span "1812-77 Harbour Sq"
click at [1258, 90] on span "Modify Tags" at bounding box center [1274, 92] width 52 height 10
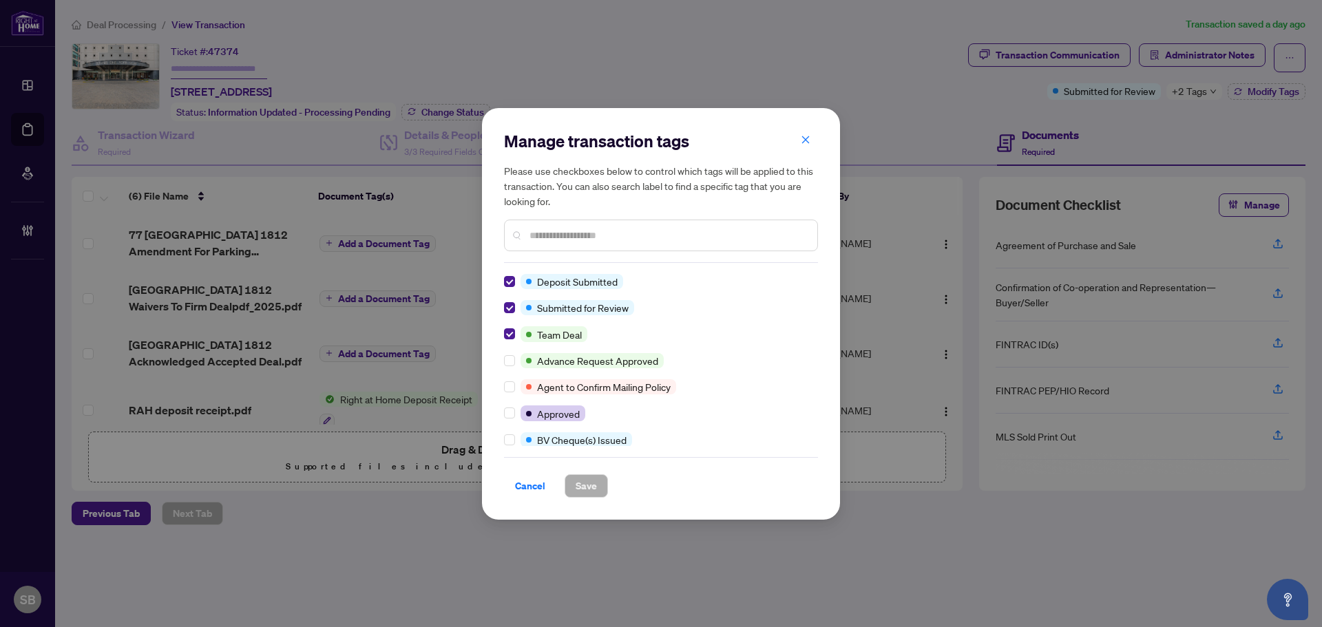
click at [808, 168] on h5 "Please use checkboxes below to control which tags will be applied to this trans…" at bounding box center [661, 185] width 314 height 45
click at [799, 144] on button "button" at bounding box center [806, 140] width 28 height 23
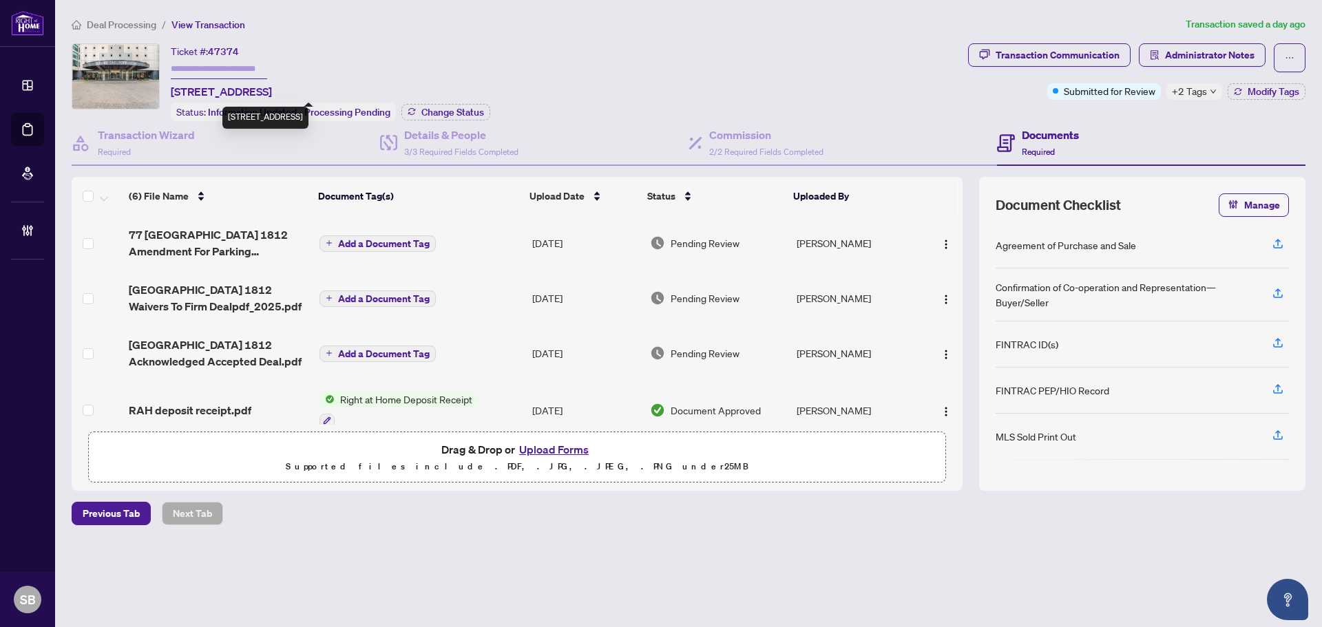
drag, startPoint x: 276, startPoint y: 90, endPoint x: 164, endPoint y: 87, distance: 112.3
click at [164, 87] on div "Ticket #: 47374 1812-77 Harbour Sq, Toronto, Ontario M5J 2S2, Canada Status: In…" at bounding box center [517, 82] width 891 height 78
click at [235, 92] on span "1812-77 Harbour Sq, Toronto, Ontario M5J 2S2, Canada" at bounding box center [221, 91] width 101 height 17
drag, startPoint x: 273, startPoint y: 90, endPoint x: 167, endPoint y: 92, distance: 106.7
click at [167, 92] on div "Ticket #: 47374 1812-77 Harbour Sq, Toronto, Ontario M5J 2S2, Canada Status: In…" at bounding box center [517, 82] width 891 height 78
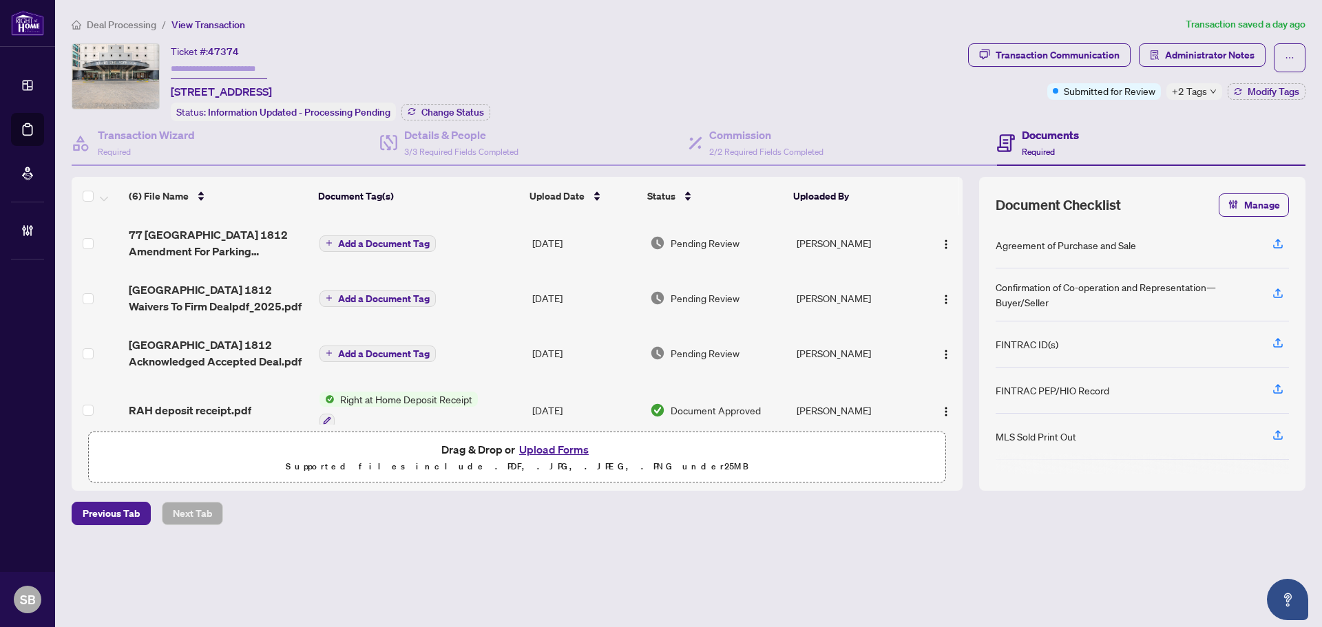
copy span "1812-77 Harbour Sq"
click at [124, 28] on span "Deal Processing" at bounding box center [122, 25] width 70 height 12
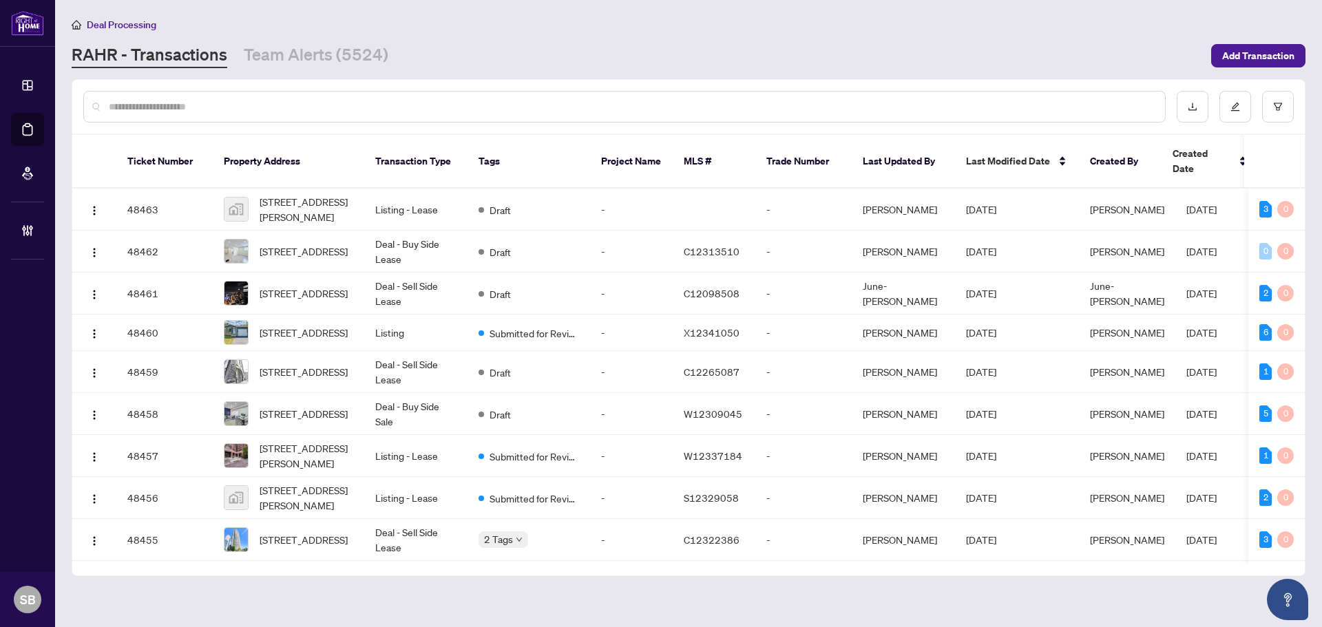
click at [391, 109] on input "text" at bounding box center [631, 106] width 1045 height 15
paste input "**********"
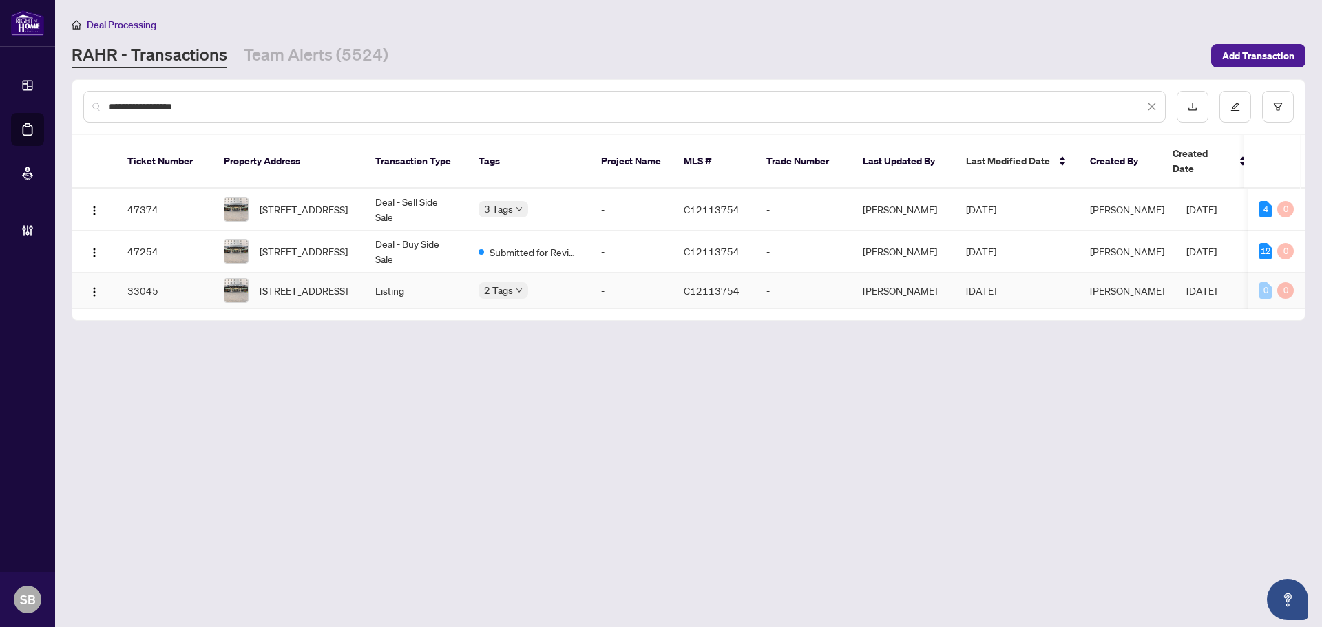
type input "**********"
click at [448, 287] on td "Listing" at bounding box center [415, 291] width 103 height 36
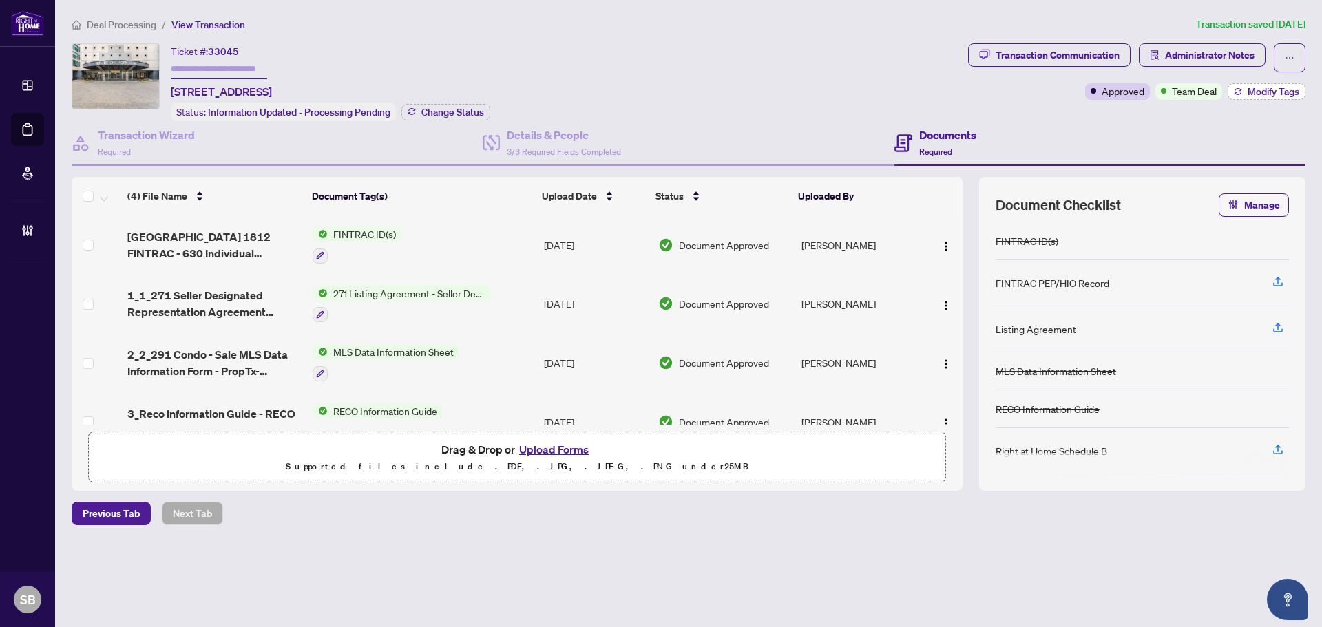
click at [1268, 93] on span "Modify Tags" at bounding box center [1274, 92] width 52 height 10
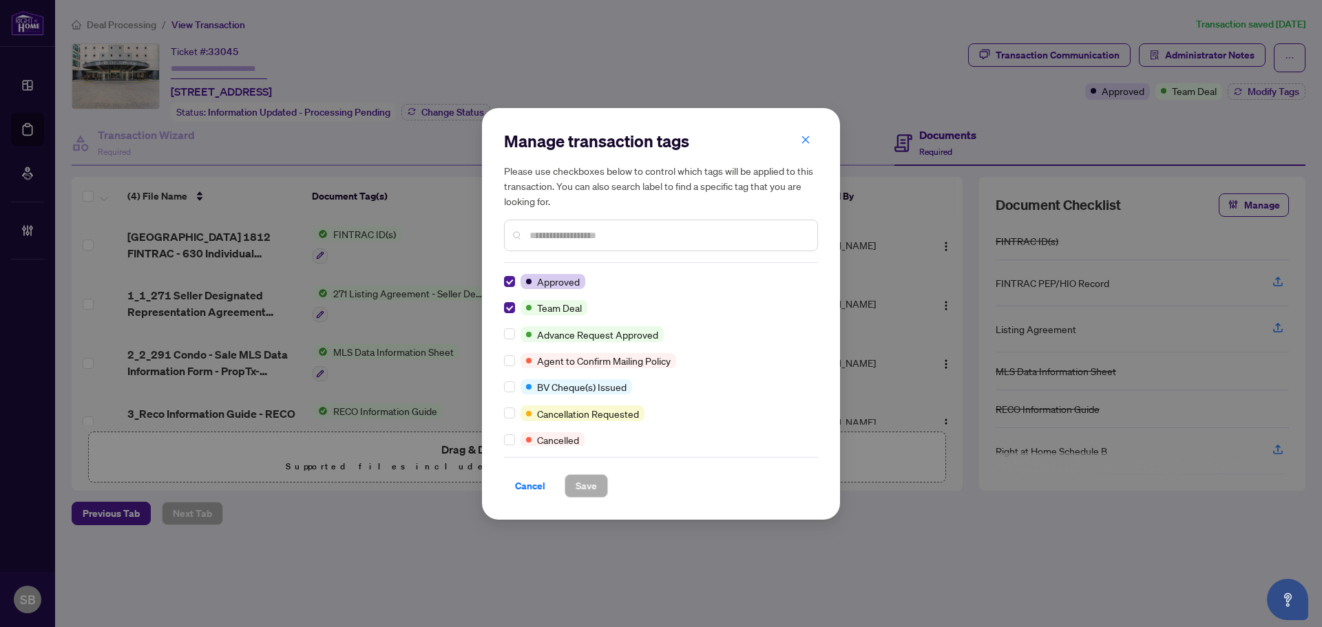
click at [524, 478] on span "Cancel" at bounding box center [530, 486] width 30 height 22
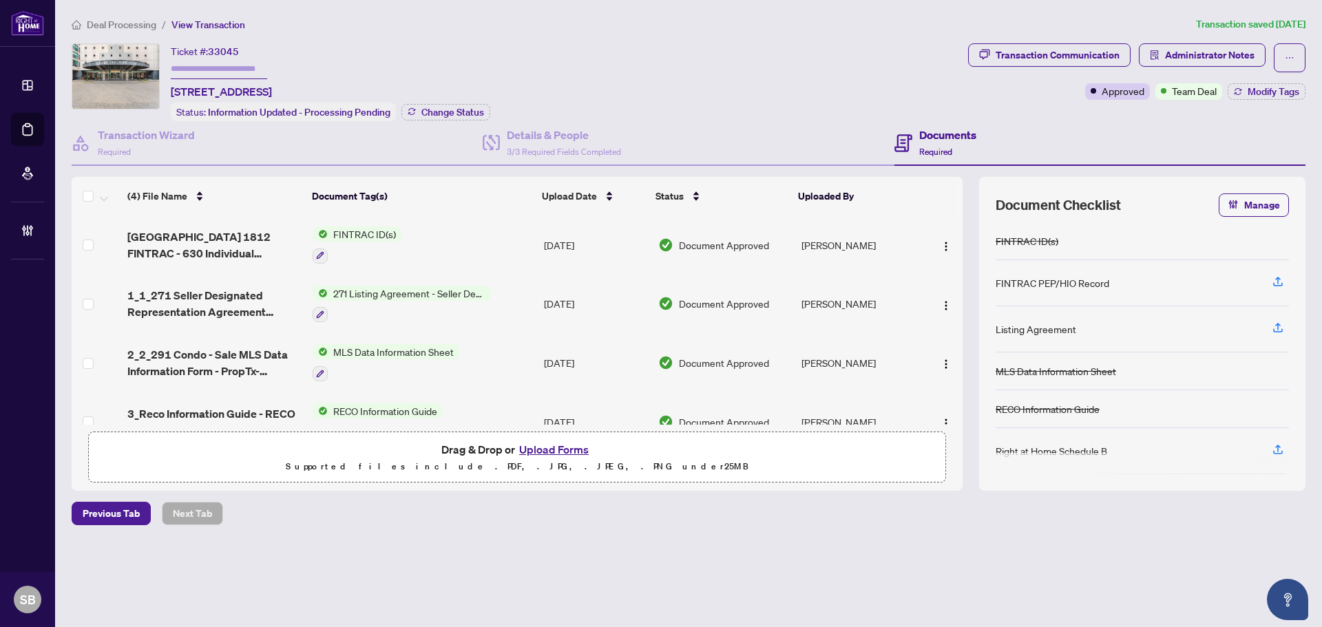
click at [573, 117] on div "Ticket #: 33045 1812-77 Harbour Sq, Toronto, Ontario M5J 2S2, Canada Status: In…" at bounding box center [517, 82] width 891 height 78
click at [577, 138] on h4 "Details & People" at bounding box center [564, 135] width 114 height 17
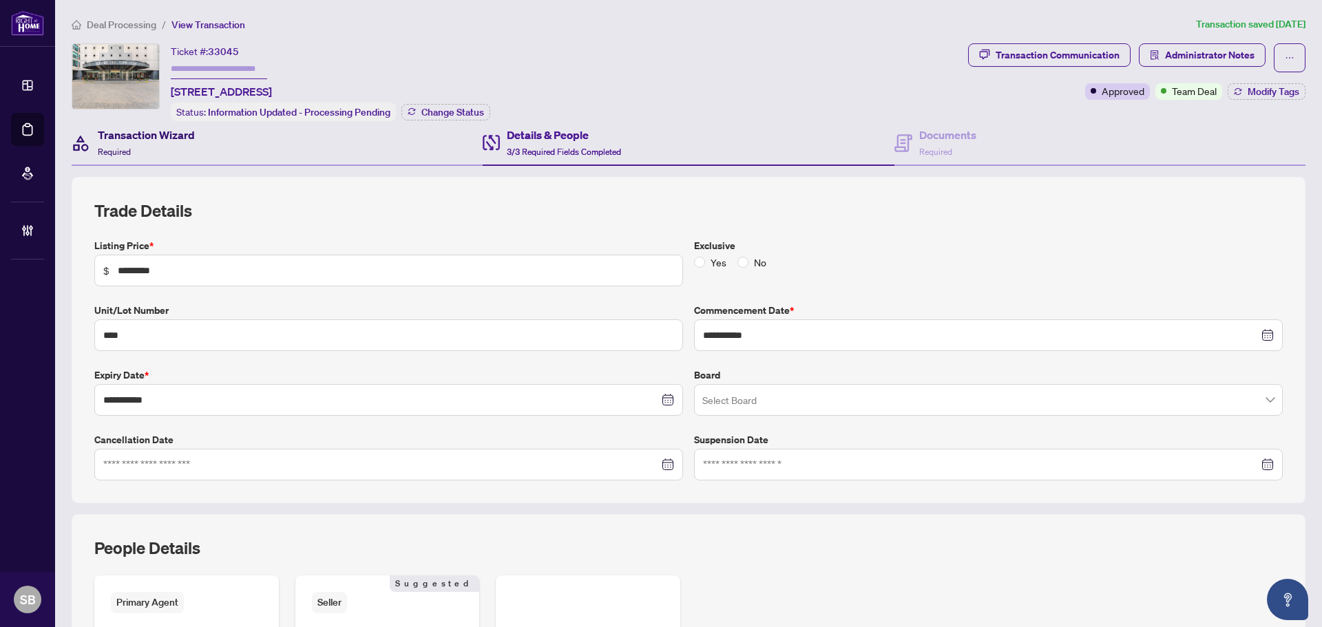
click at [130, 138] on h4 "Transaction Wizard" at bounding box center [146, 135] width 97 height 17
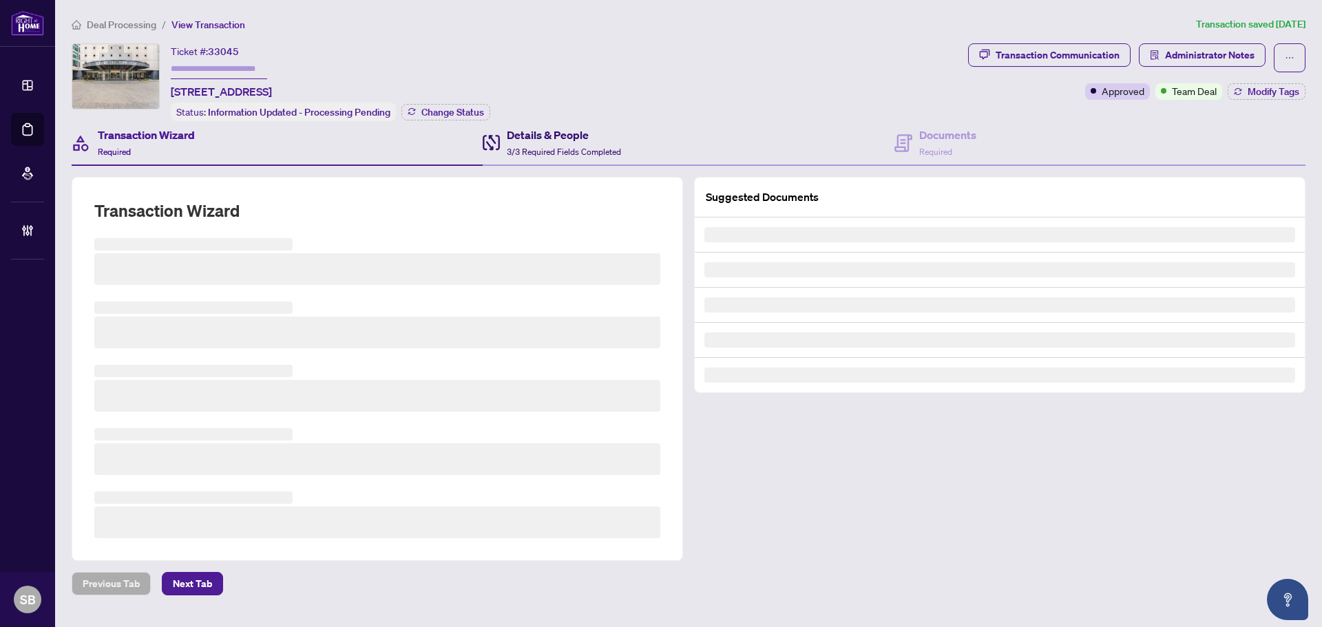
click at [556, 134] on h4 "Details & People" at bounding box center [564, 135] width 114 height 17
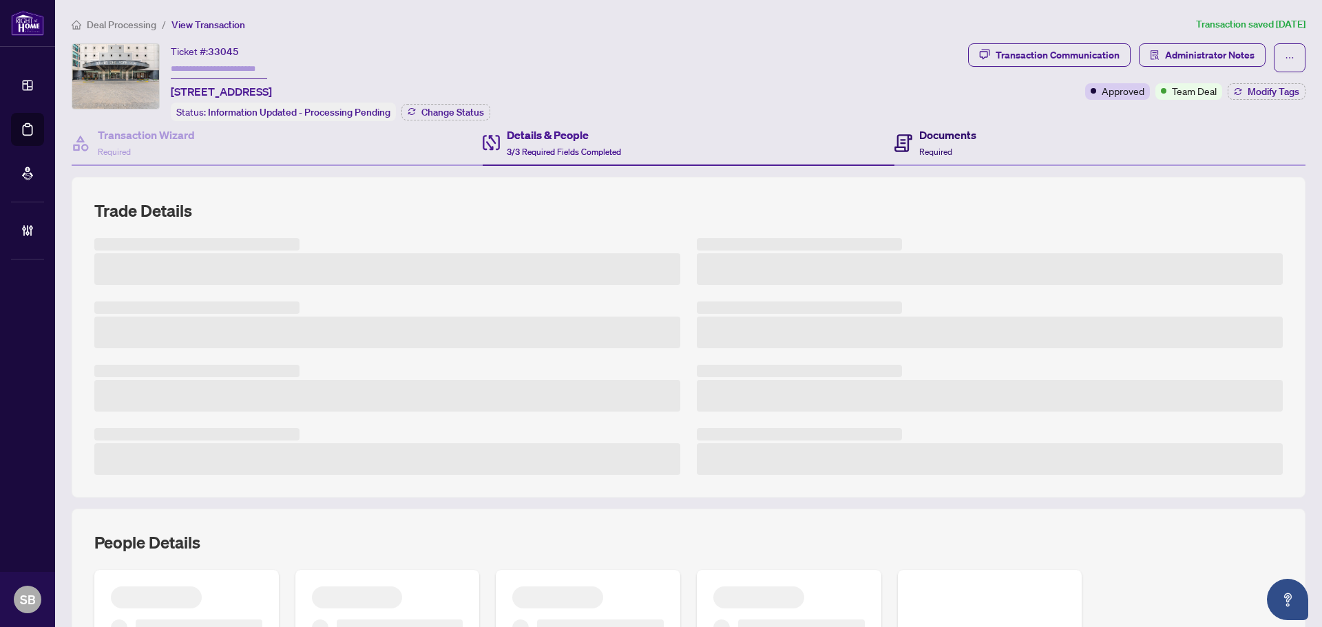
click at [950, 127] on h4 "Documents" at bounding box center [947, 135] width 57 height 17
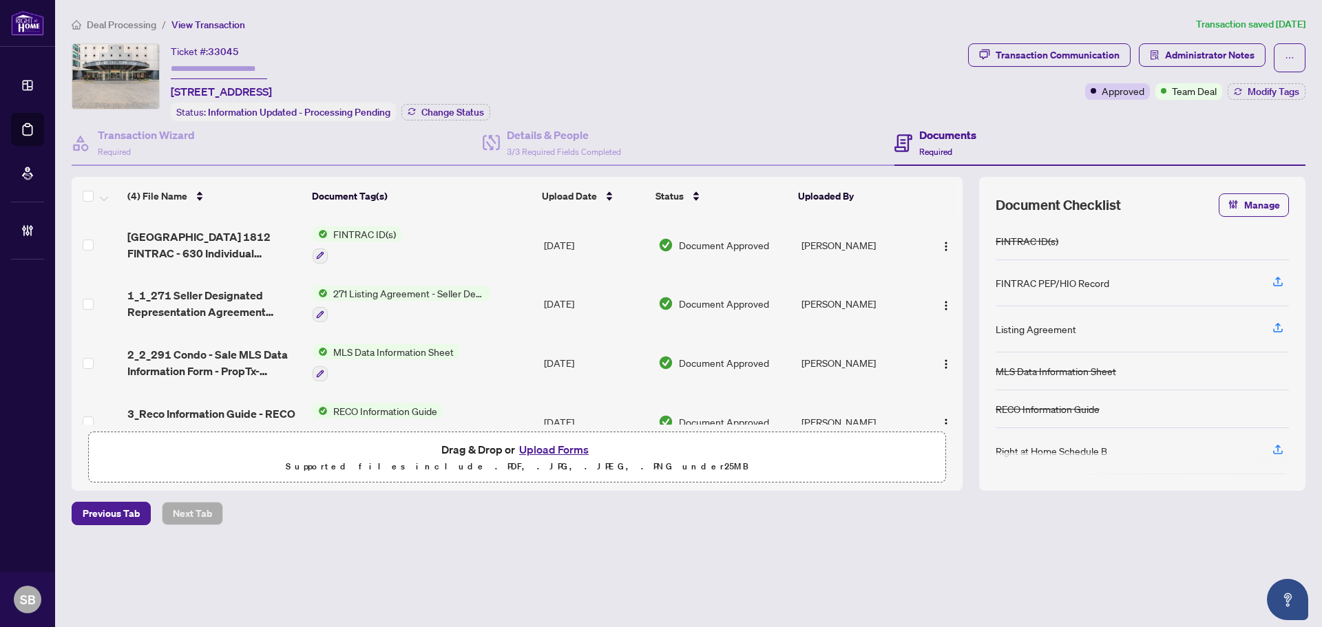
click at [112, 27] on span "Deal Processing" at bounding box center [122, 25] width 70 height 12
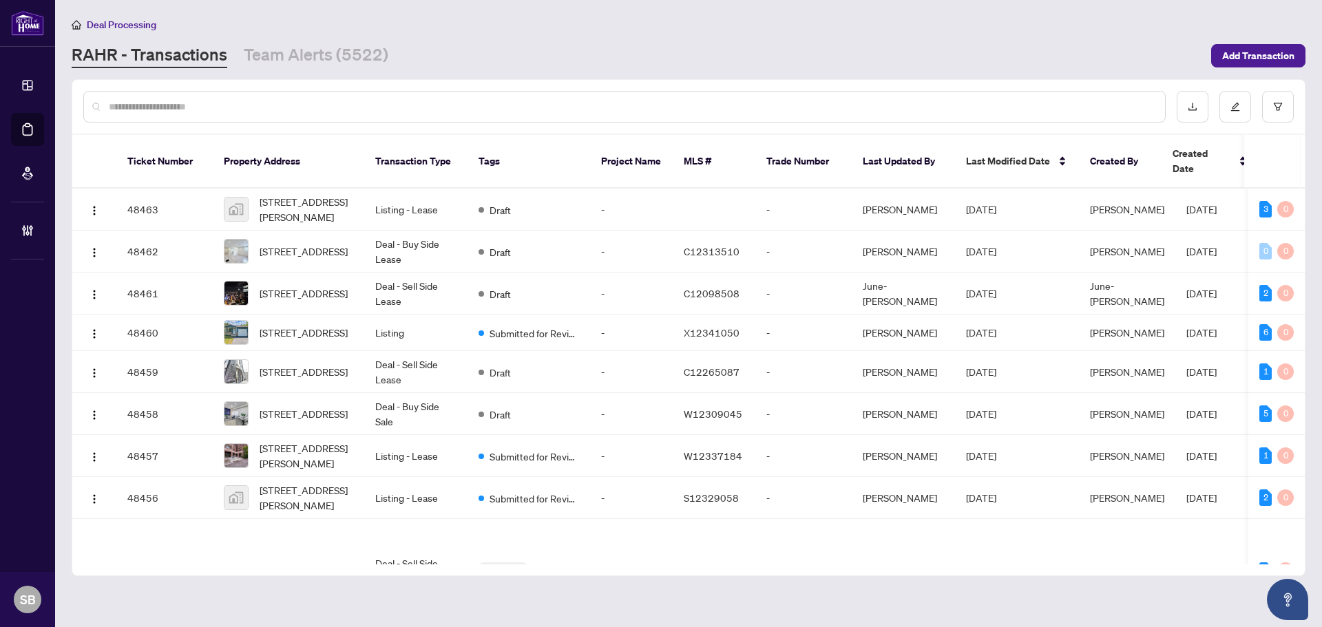
click at [343, 105] on input "text" at bounding box center [631, 106] width 1045 height 15
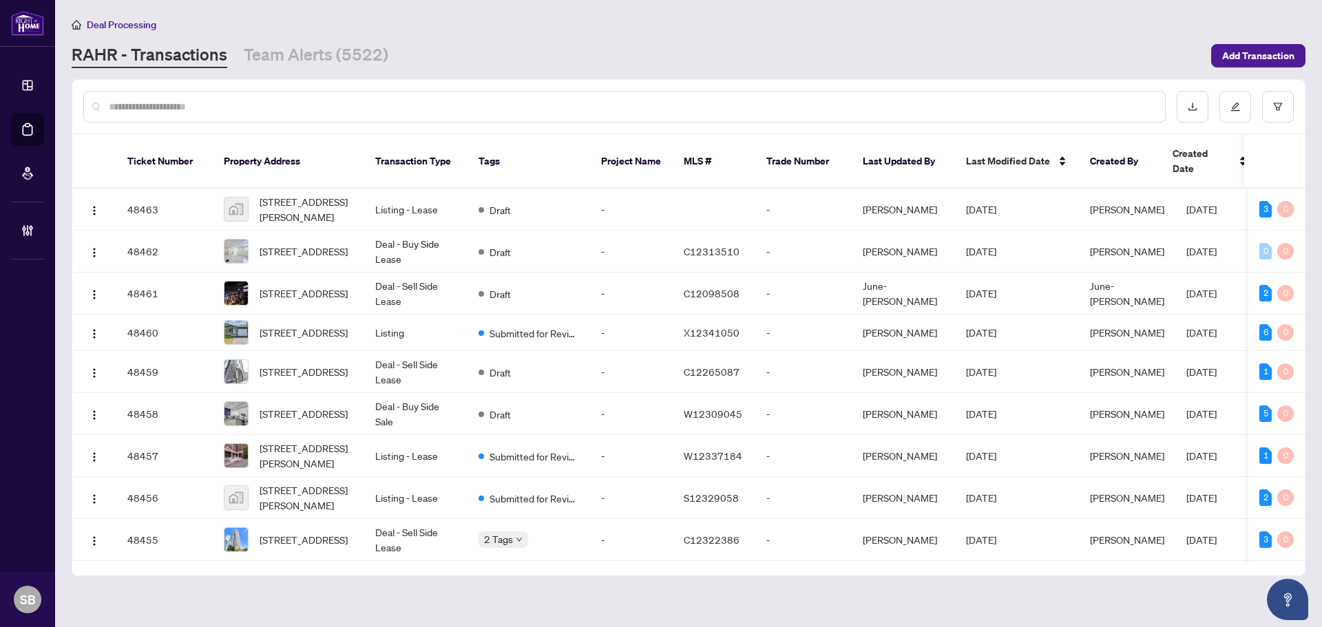
paste input "**********"
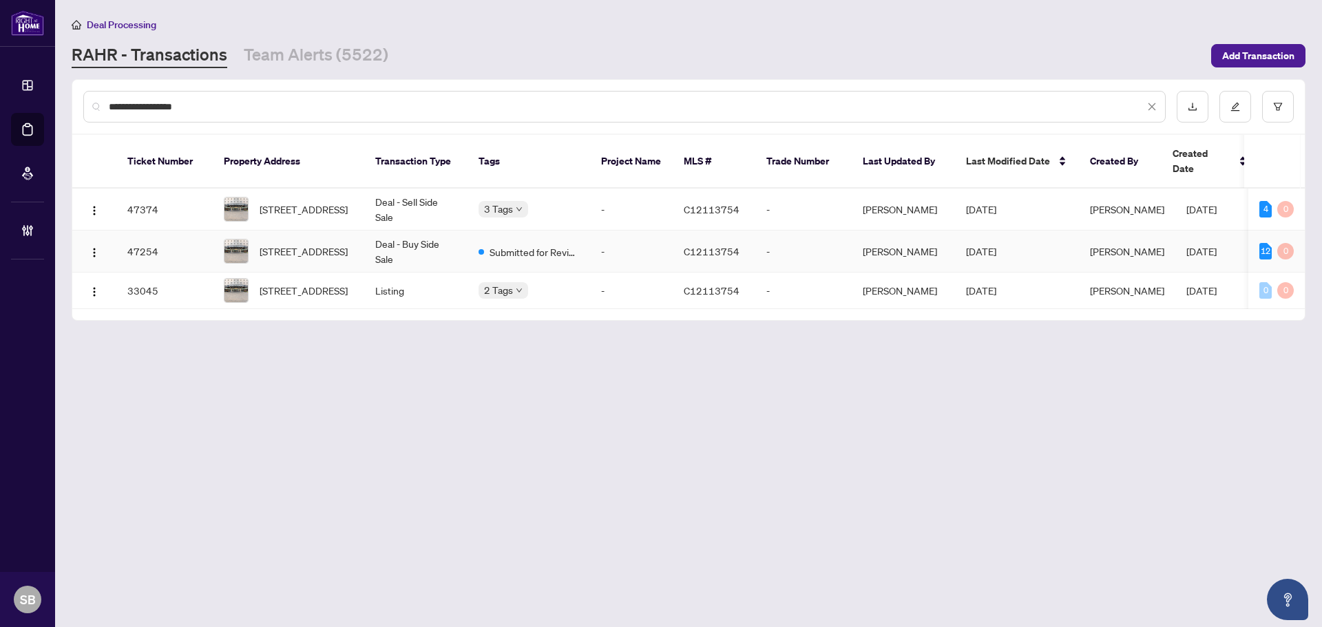
type input "**********"
click at [625, 249] on td "-" at bounding box center [631, 252] width 83 height 42
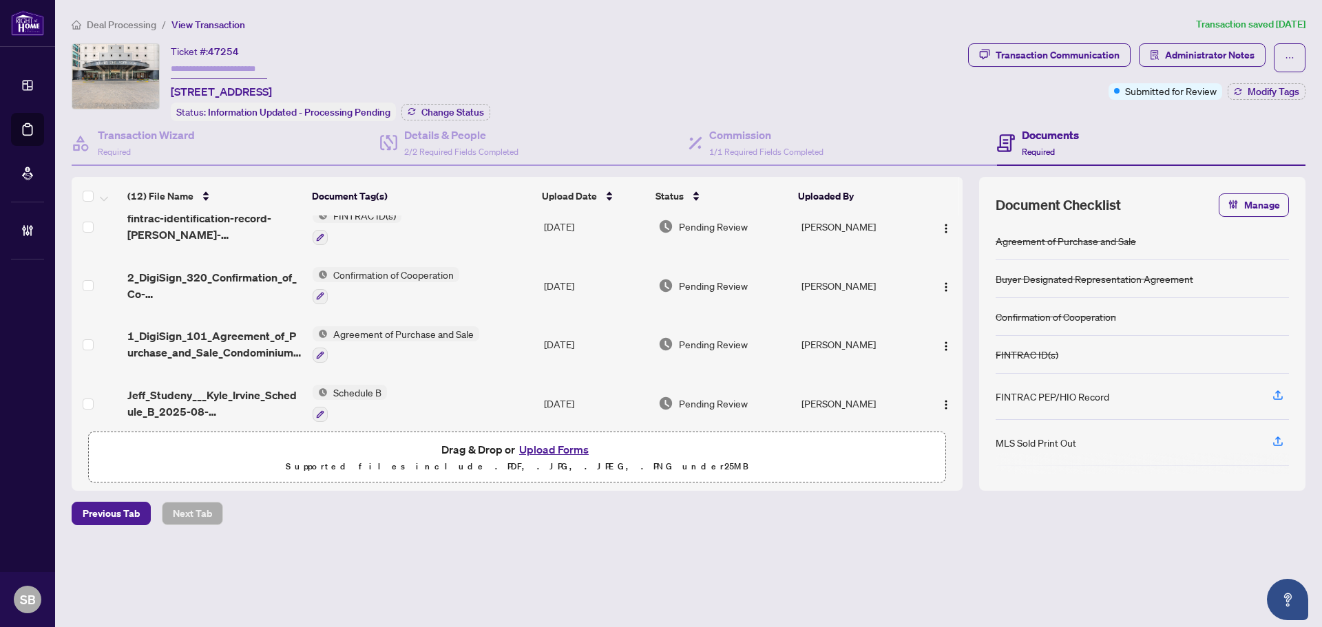
scroll to position [500, 0]
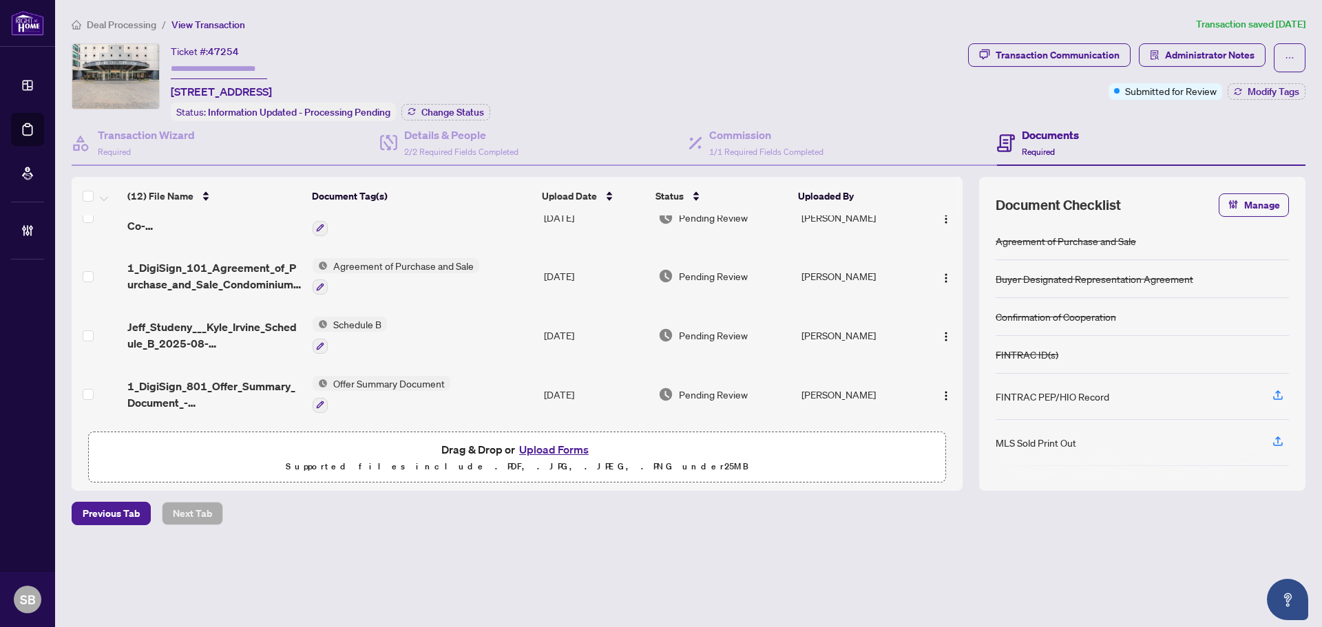
click at [102, 20] on span "Deal Processing" at bounding box center [122, 25] width 70 height 12
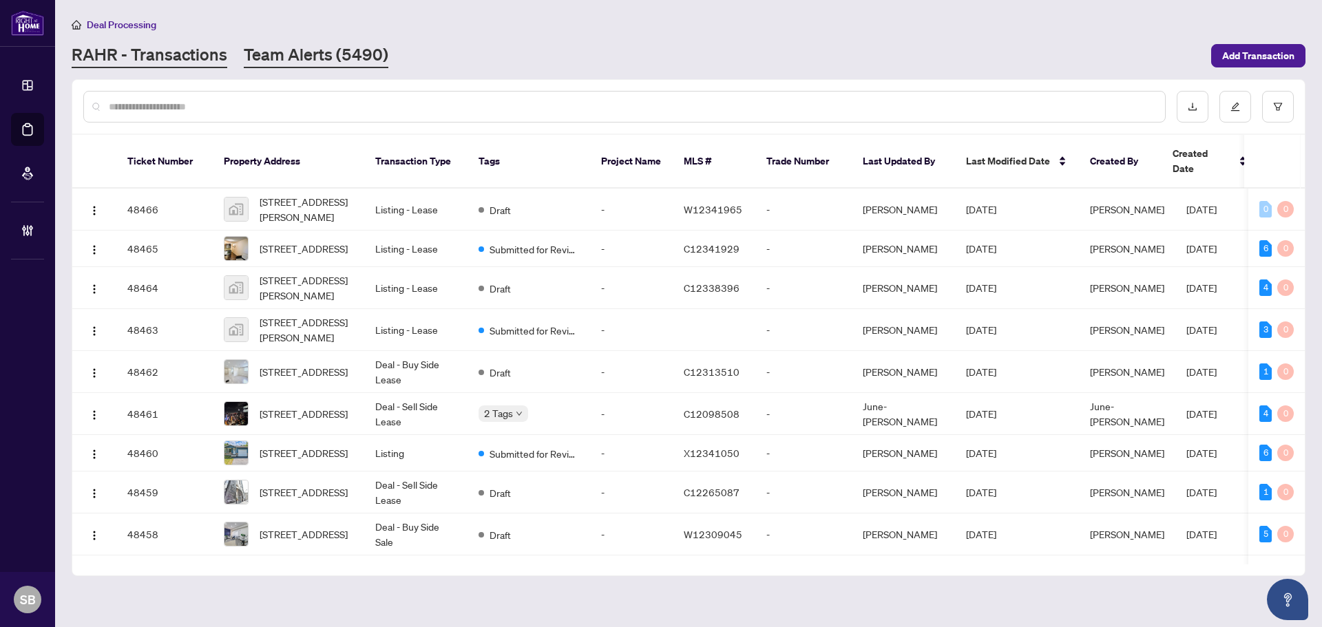
click at [314, 51] on link "Team Alerts (5490)" at bounding box center [316, 55] width 145 height 25
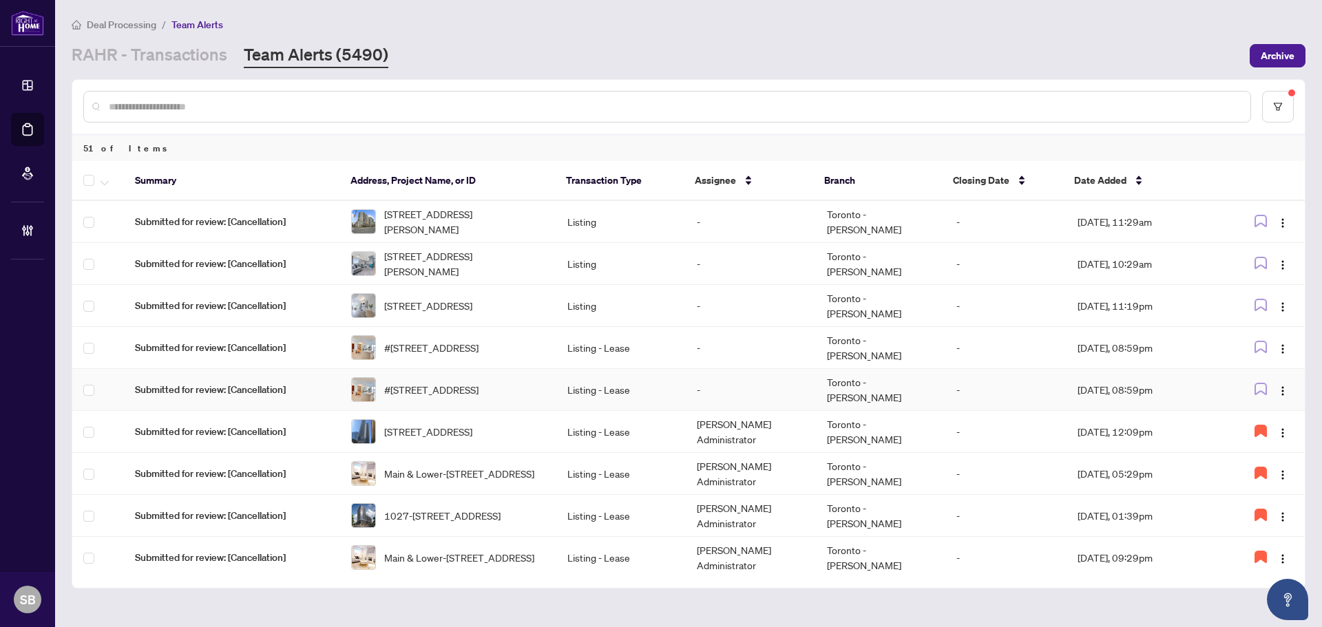
click at [731, 394] on td "-" at bounding box center [750, 390] width 129 height 42
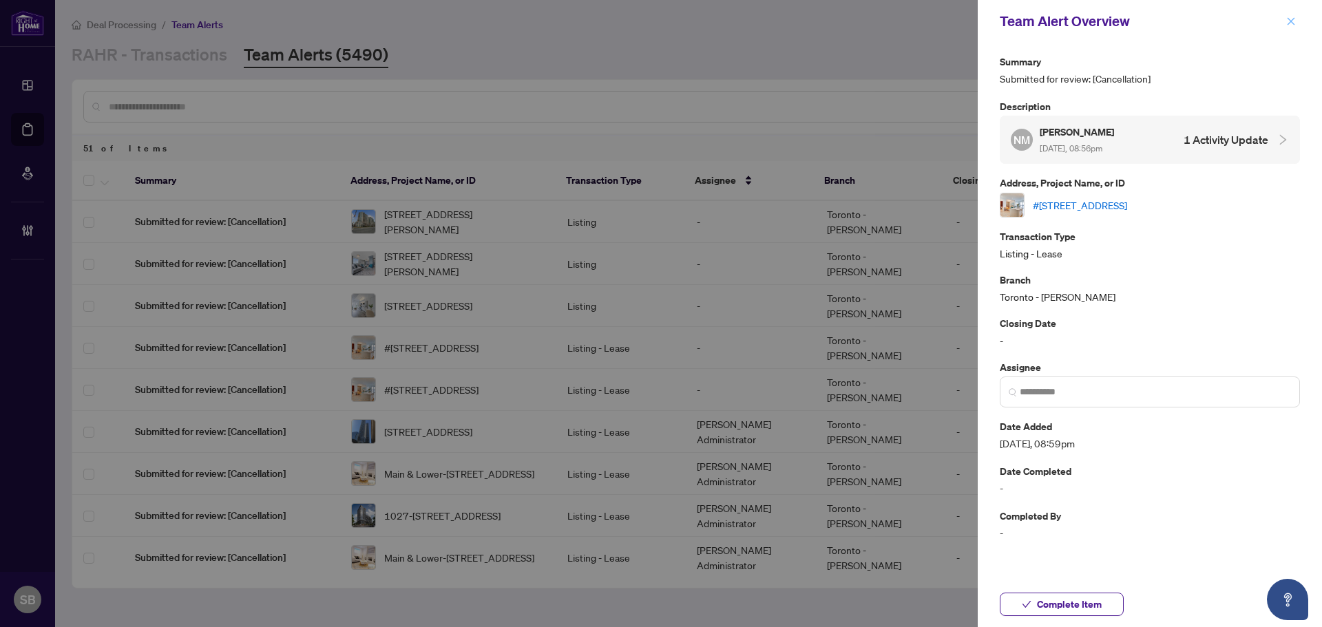
click at [1293, 26] on icon "close" at bounding box center [1291, 22] width 10 height 10
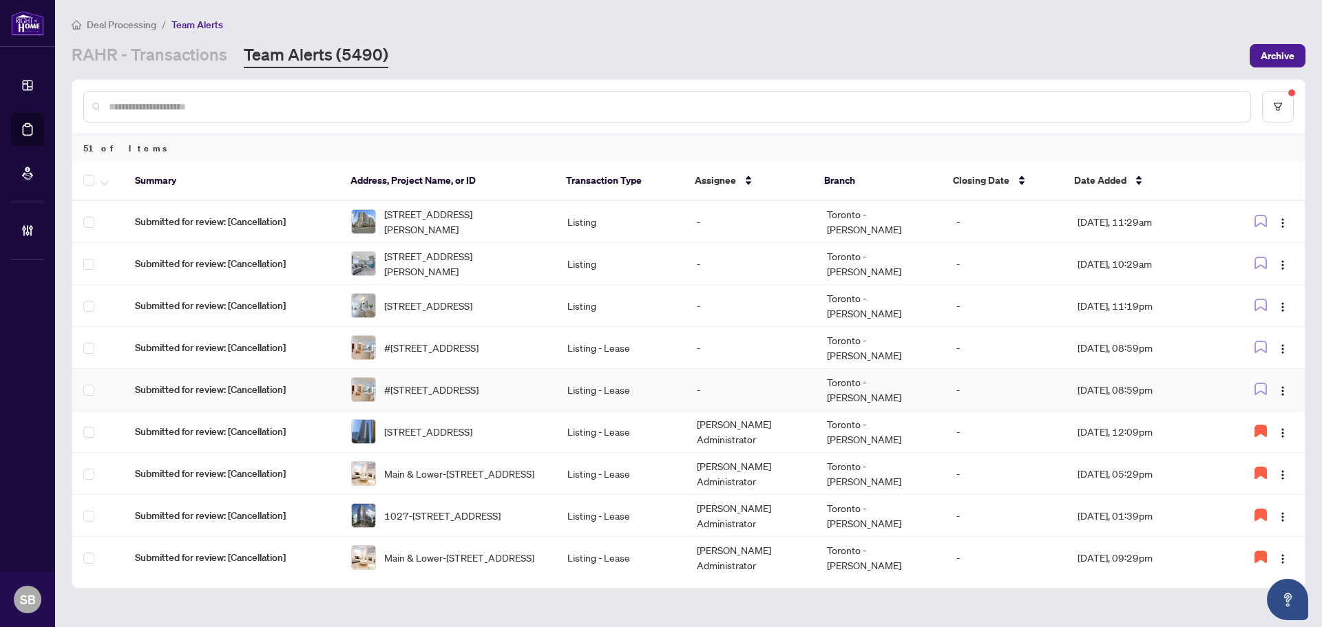
click at [750, 400] on td "-" at bounding box center [750, 390] width 129 height 42
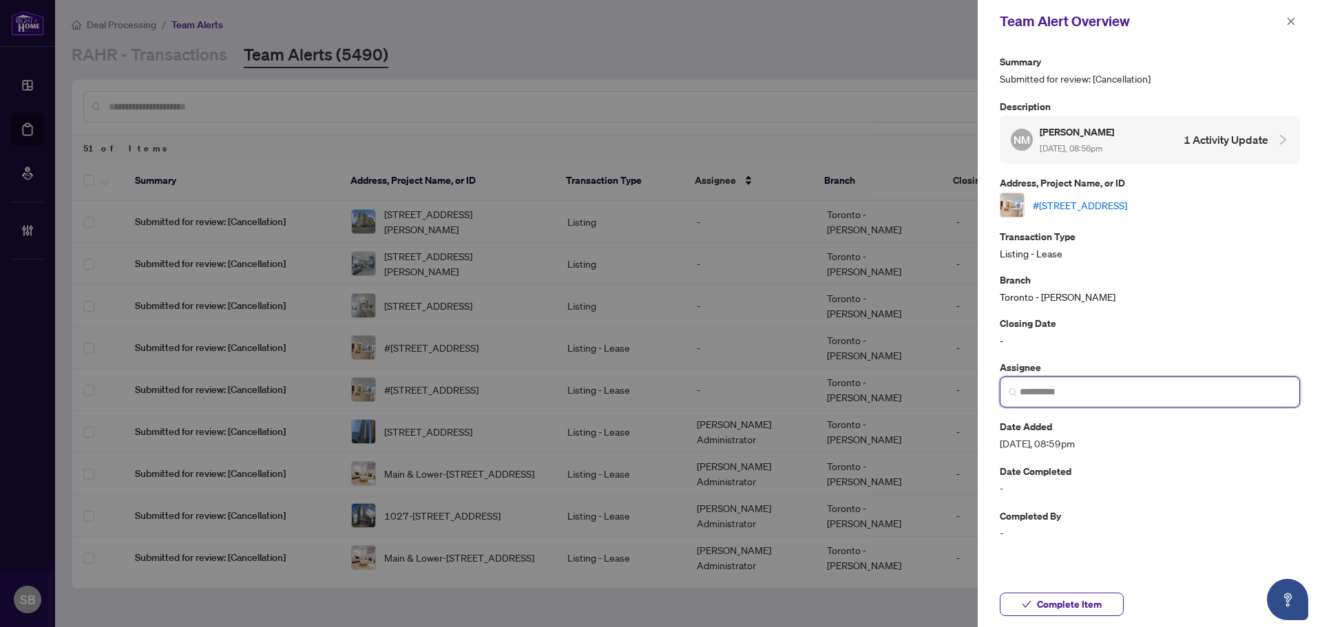
click at [1043, 386] on input "search" at bounding box center [1155, 392] width 271 height 14
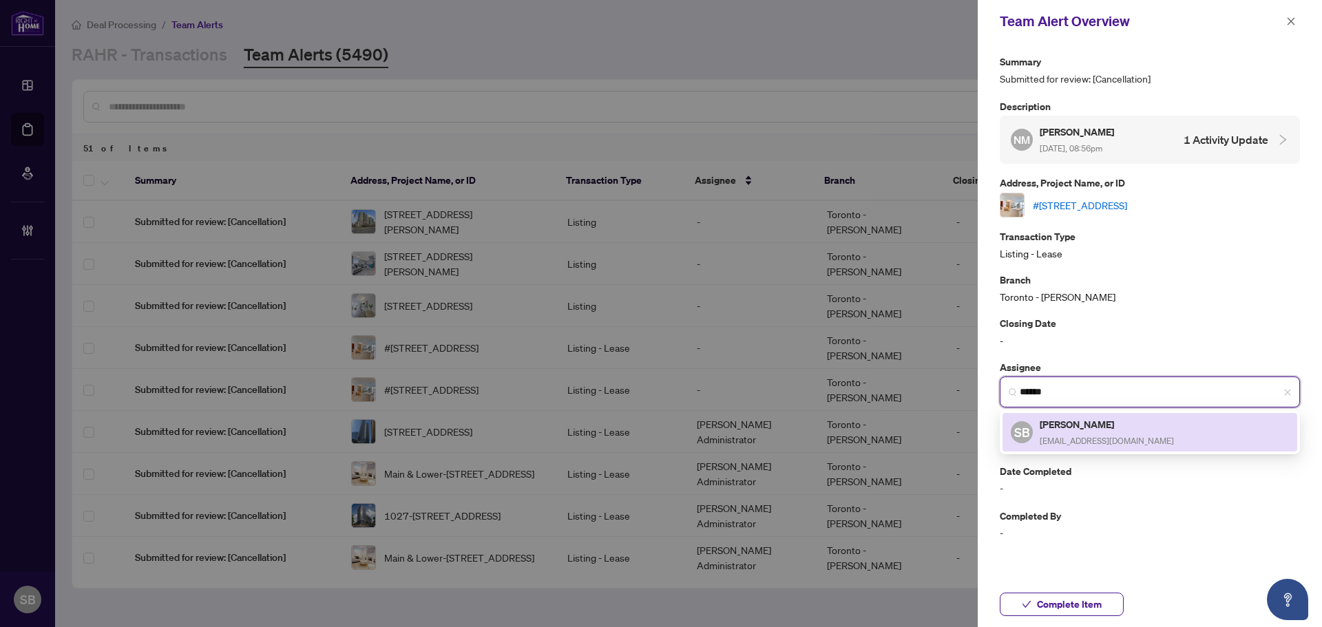
click at [1058, 421] on h5 "[PERSON_NAME]" at bounding box center [1107, 425] width 134 height 16
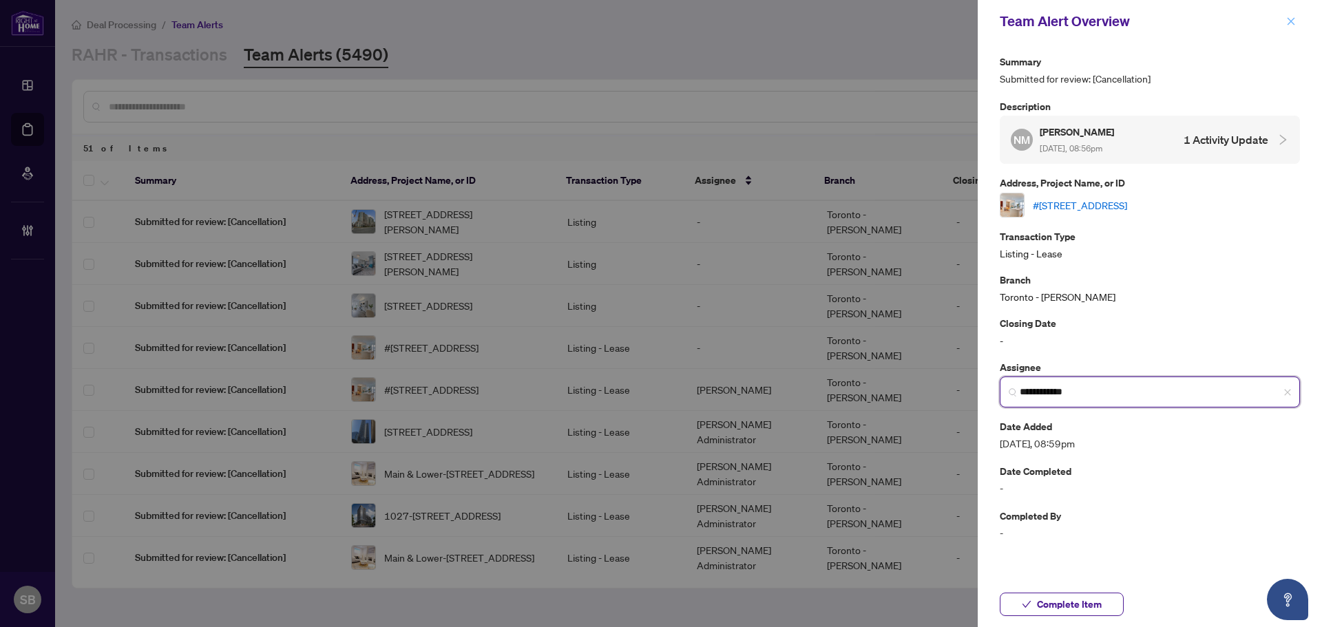
type input "**********"
click at [1295, 19] on icon "close" at bounding box center [1291, 22] width 10 height 10
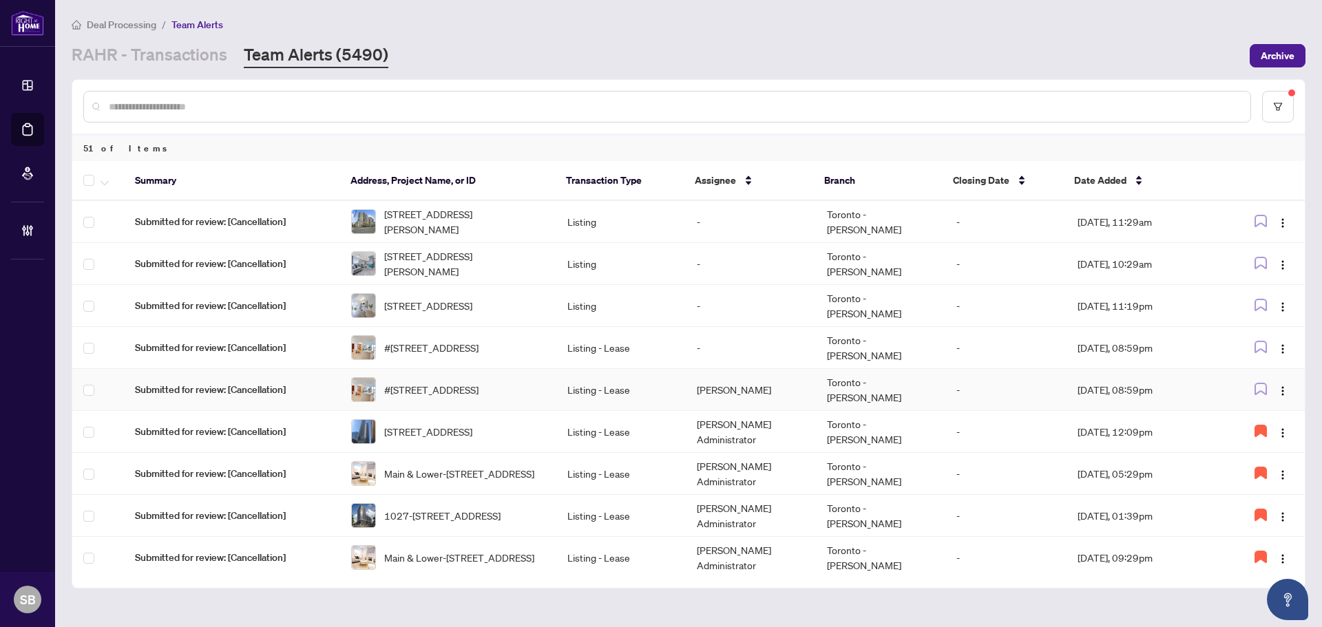
click at [1060, 386] on td "-" at bounding box center [1005, 390] width 121 height 42
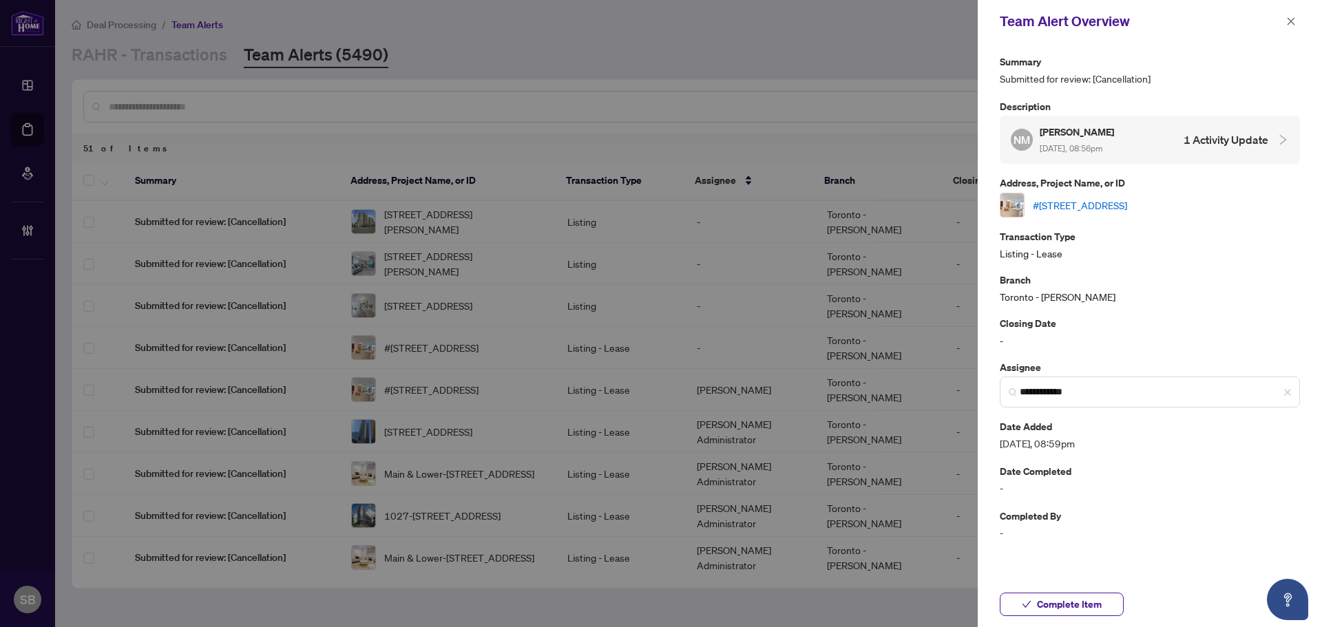
click at [1111, 207] on link "#539-22 East Haven Dr, Toronto, Ontario M1N 0B4, Canada" at bounding box center [1080, 205] width 94 height 15
click at [1290, 22] on icon "close" at bounding box center [1291, 22] width 10 height 10
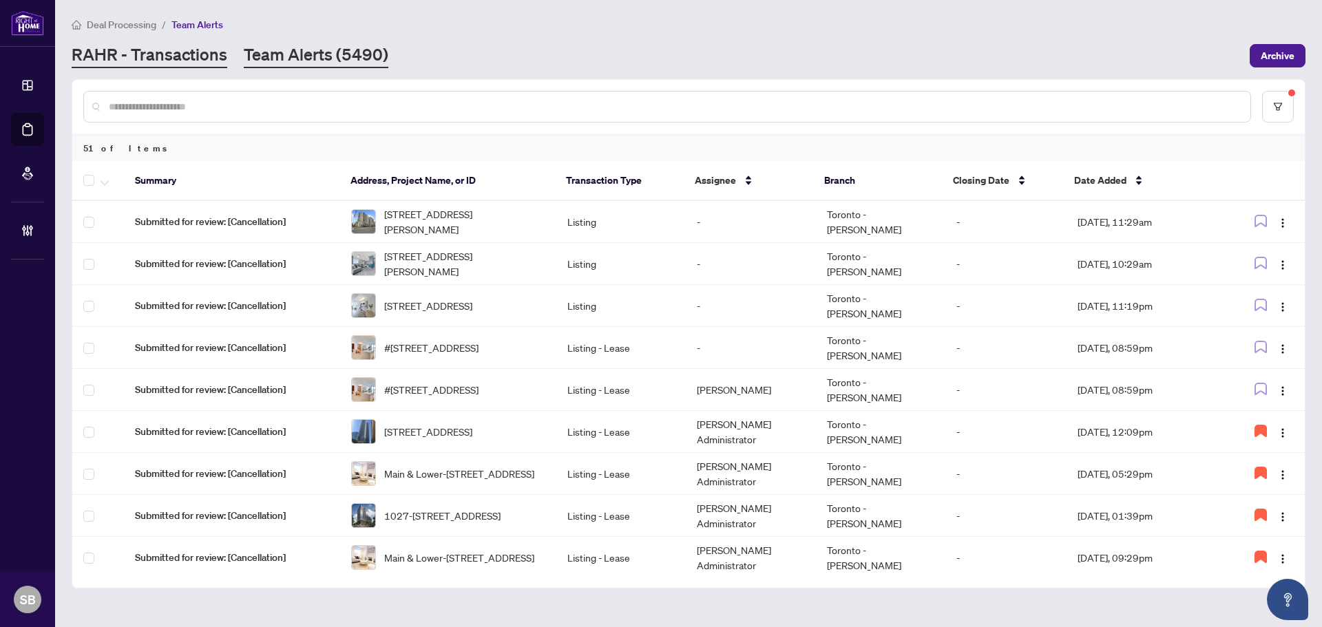
click at [198, 50] on link "RAHR - Transactions" at bounding box center [150, 55] width 156 height 25
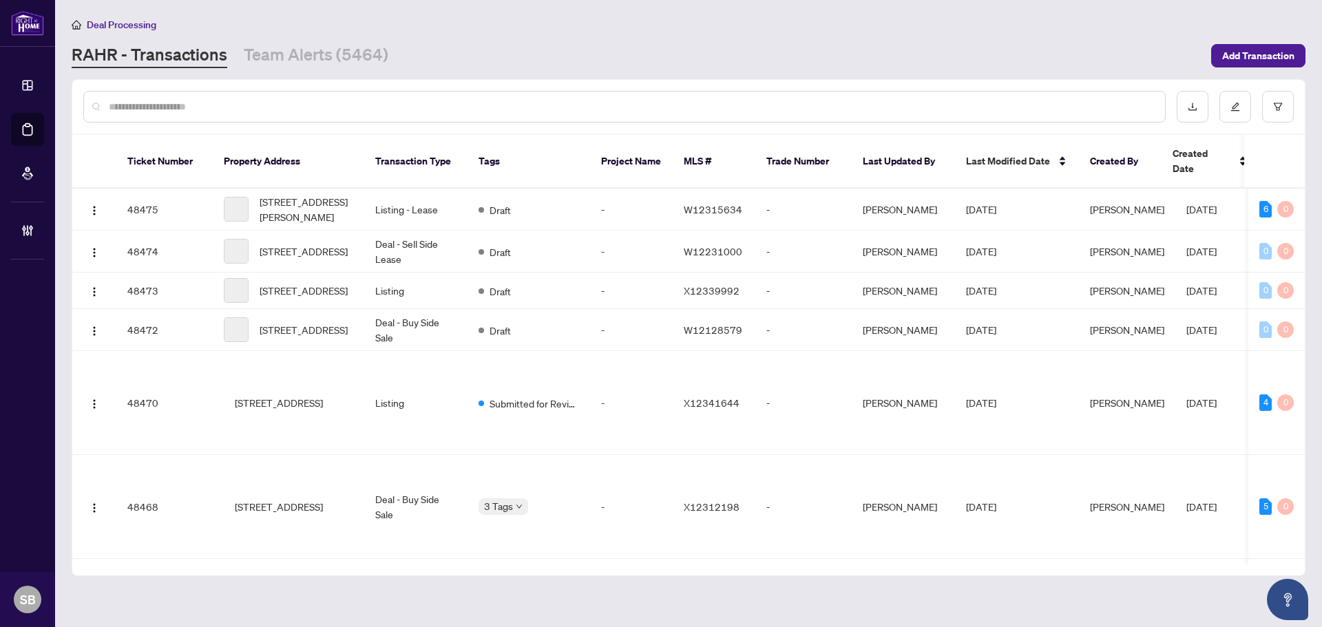
click at [236, 105] on input "text" at bounding box center [631, 106] width 1045 height 15
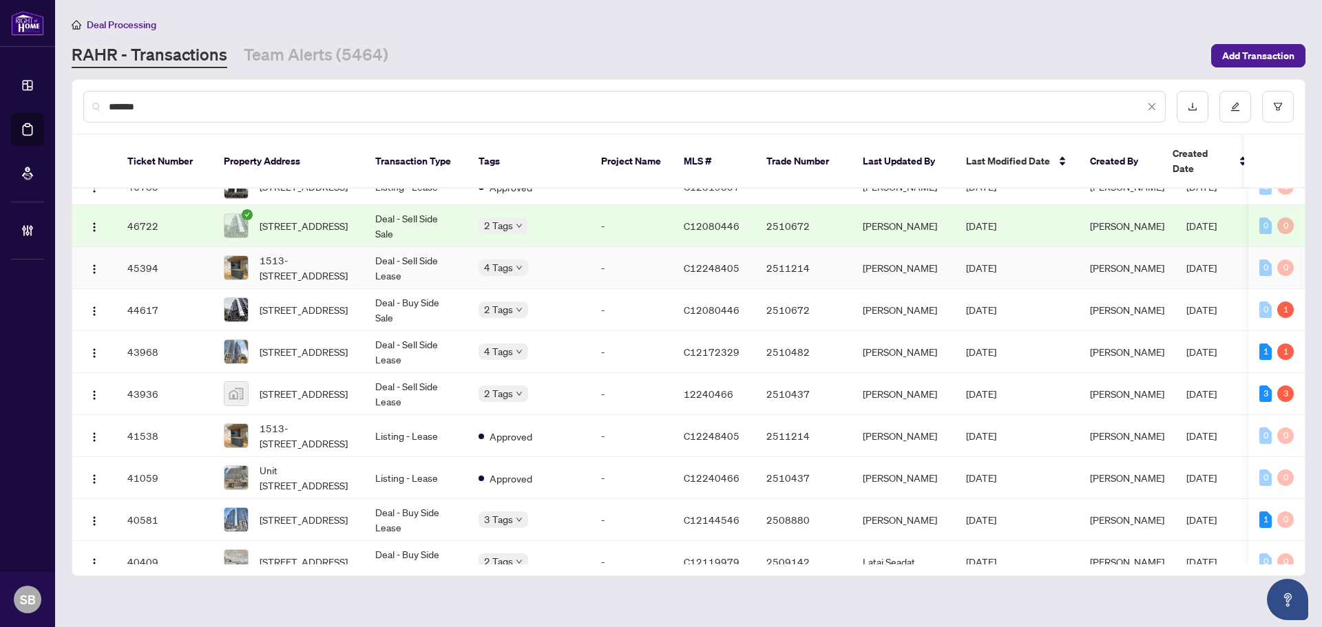
scroll to position [69, 0]
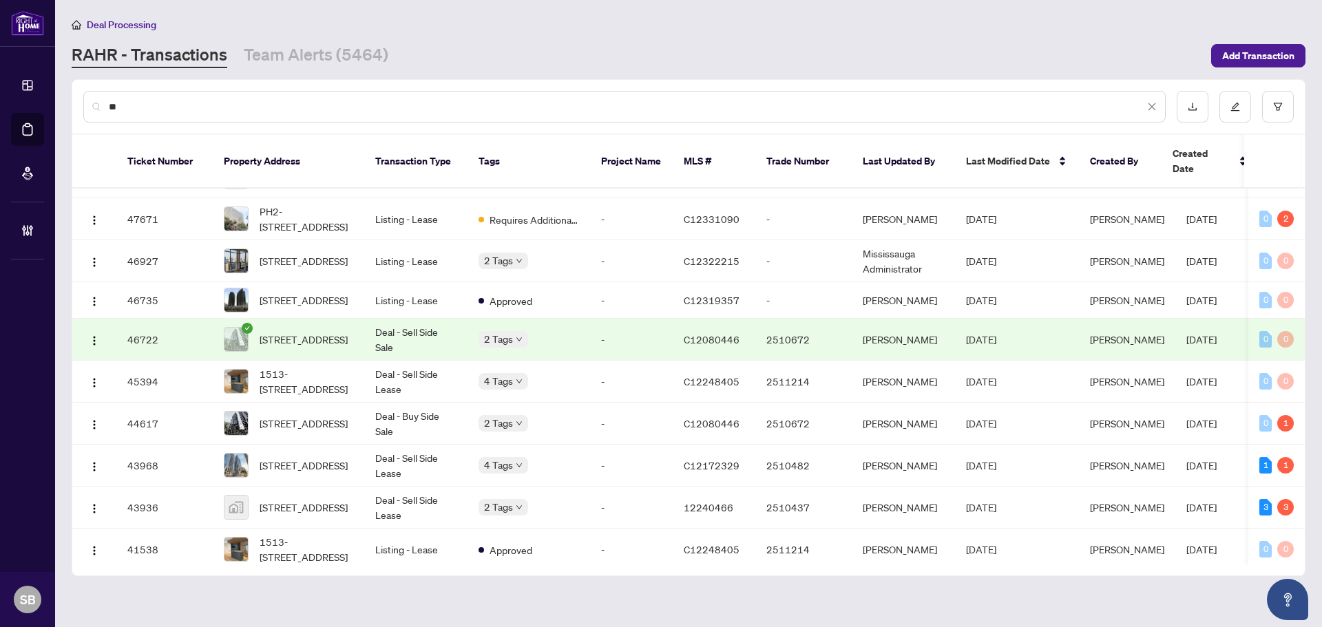
type input "*"
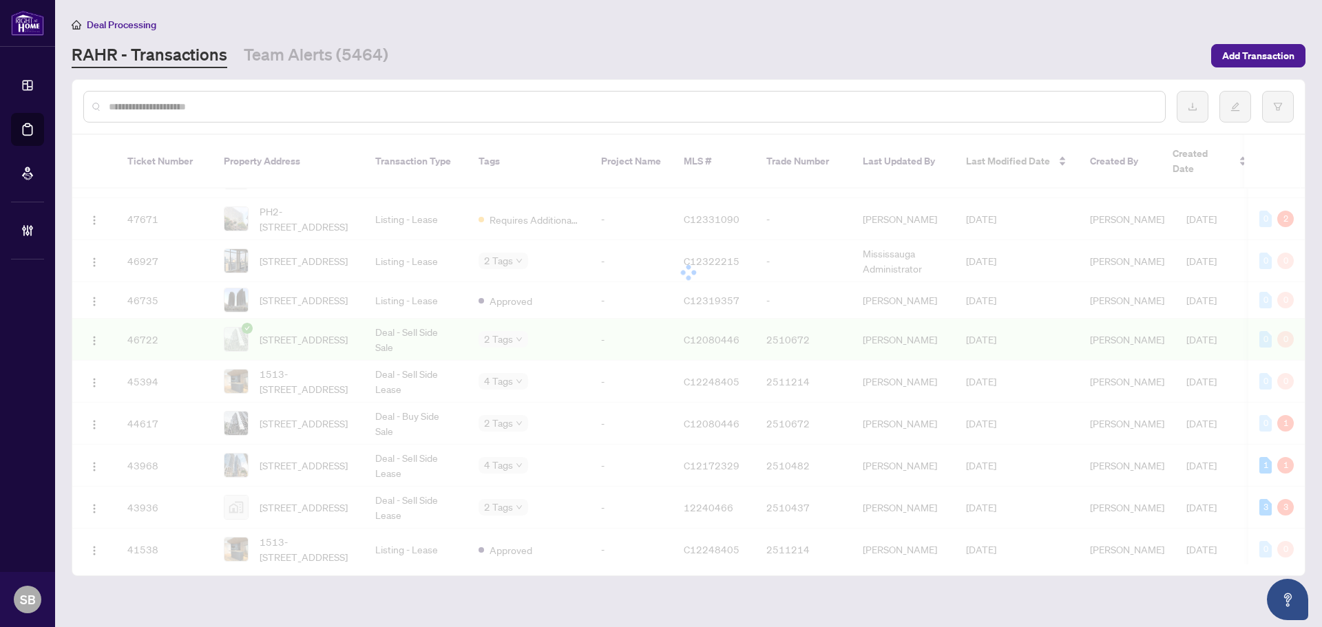
scroll to position [0, 0]
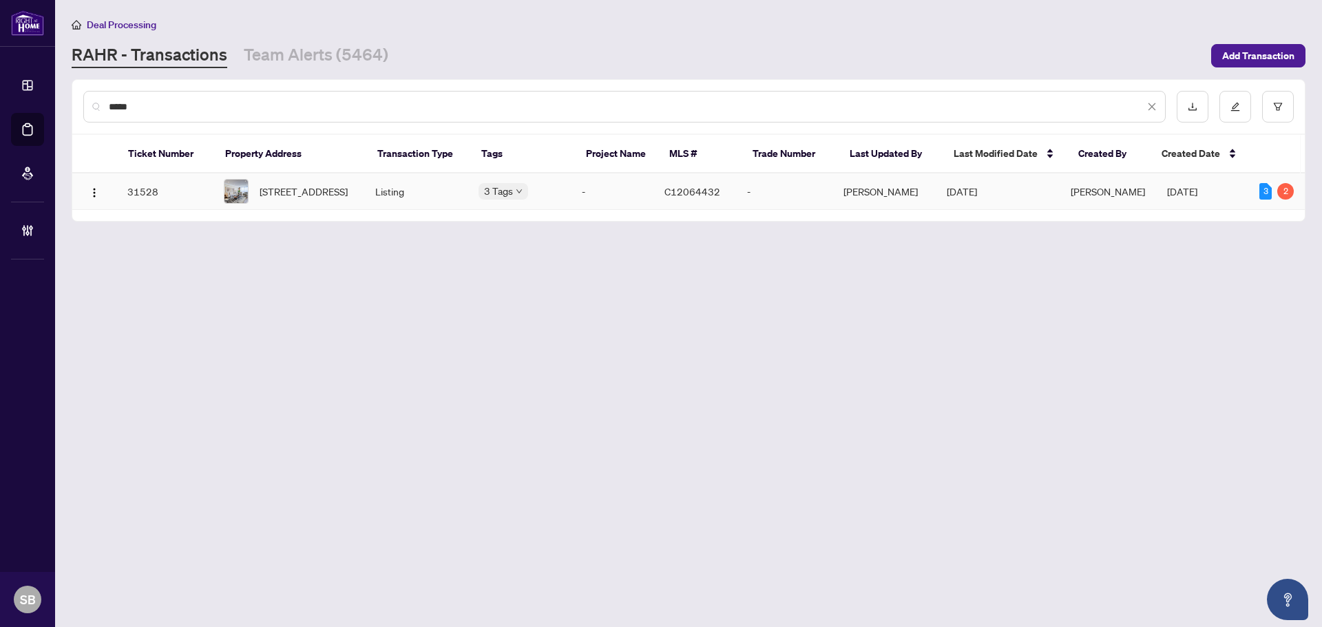
type input "*****"
click at [330, 210] on td "1207-130 Carlton St, Toronto, Ontario M5A 4K3, Canada" at bounding box center [288, 192] width 151 height 36
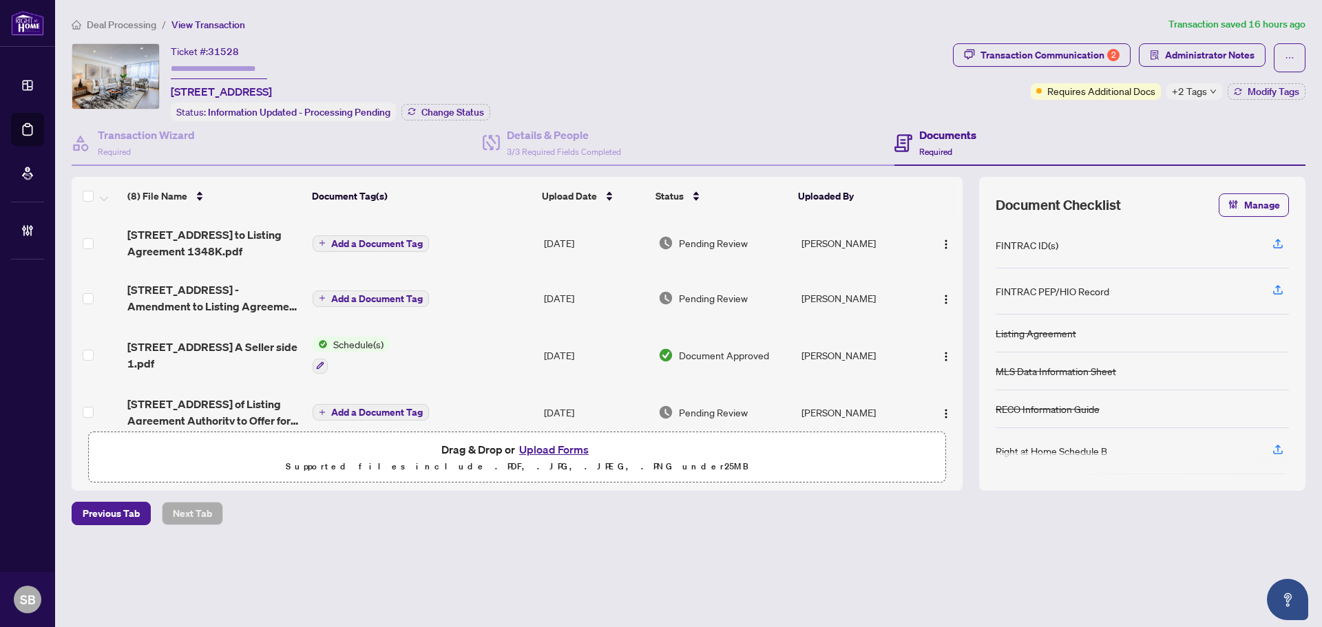
click at [1250, 74] on div "Transaction Communication 2 Administrator Notes Requires Additional Docs +2 Tag…" at bounding box center [1129, 71] width 353 height 56
click at [1253, 96] on span "Modify Tags" at bounding box center [1274, 92] width 52 height 10
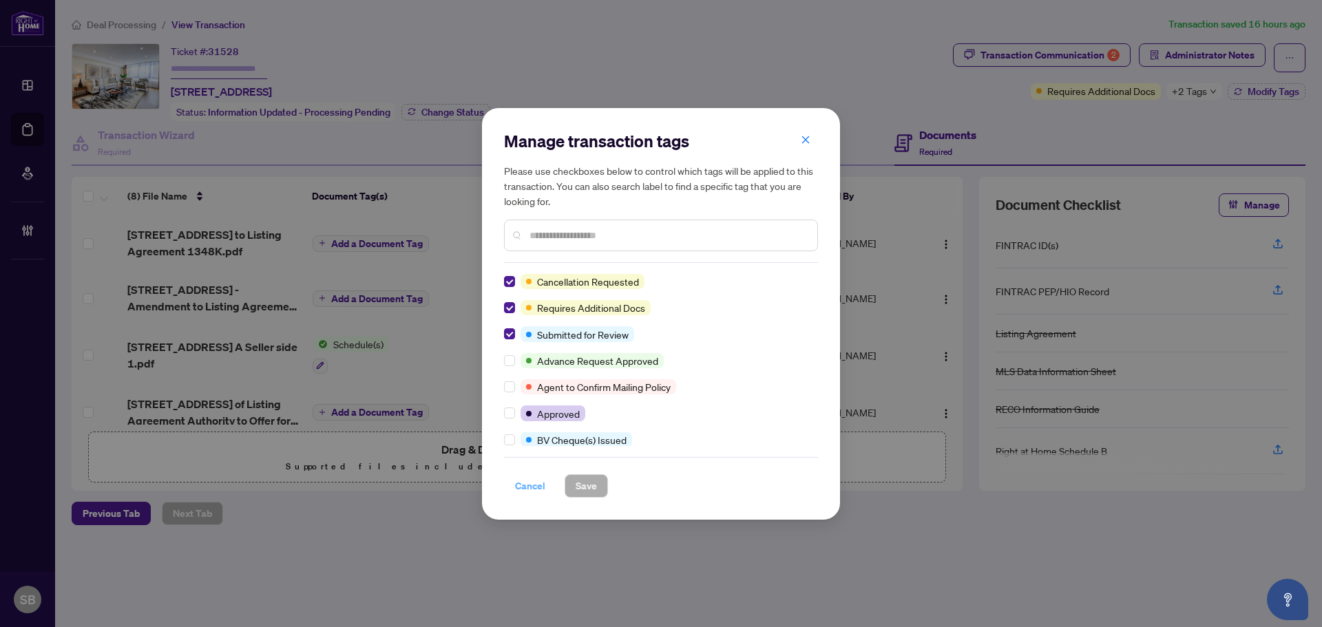
click at [523, 492] on span "Cancel" at bounding box center [530, 486] width 30 height 22
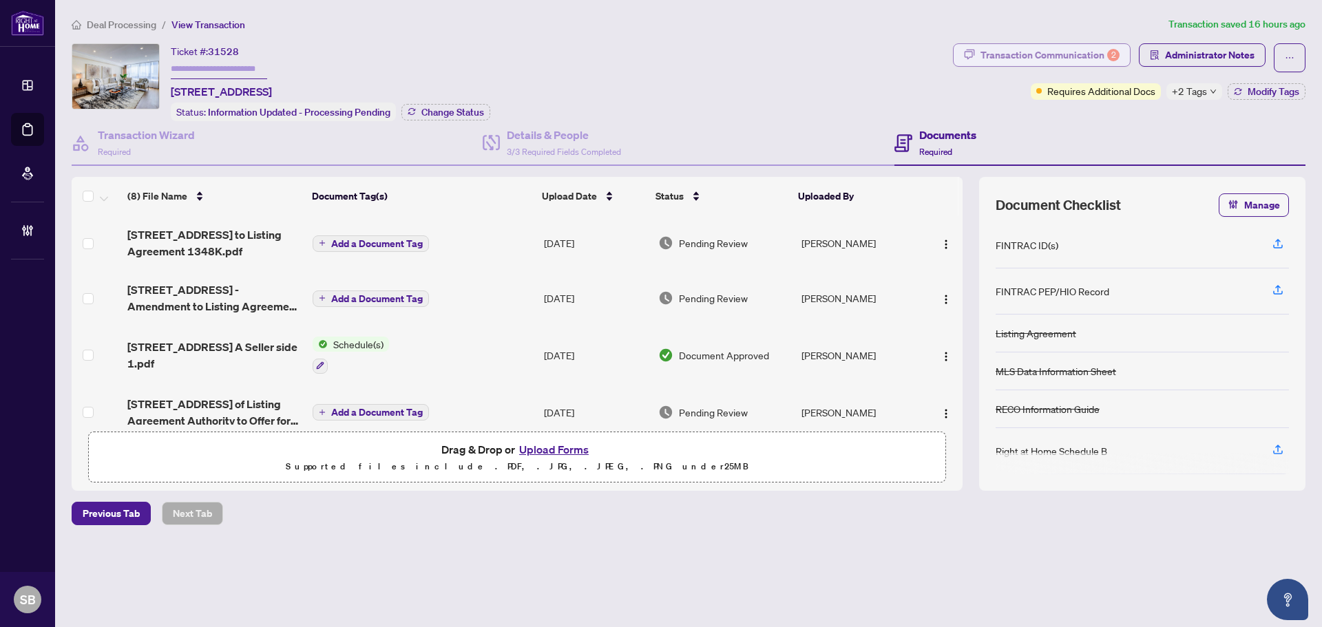
click at [1014, 54] on div "Transaction Communication 2" at bounding box center [1050, 55] width 139 height 22
type textarea "**********"
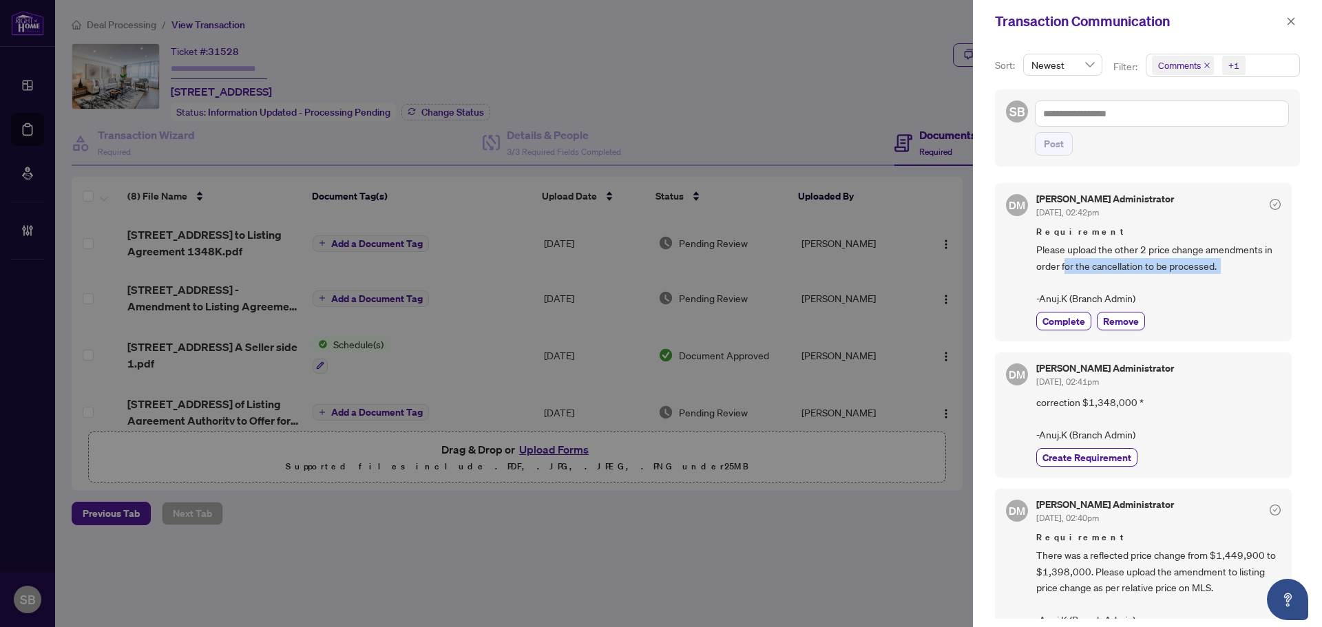
drag, startPoint x: 1066, startPoint y: 267, endPoint x: 1204, endPoint y: 276, distance: 138.0
click at [1202, 276] on span "Please upload the other 2 price change amendments in order for the cancellation…" at bounding box center [1158, 274] width 244 height 65
click at [1204, 276] on span "Please upload the other 2 price change amendments in order for the cancellation…" at bounding box center [1158, 274] width 244 height 65
click at [1295, 25] on icon "close" at bounding box center [1292, 21] width 8 height 8
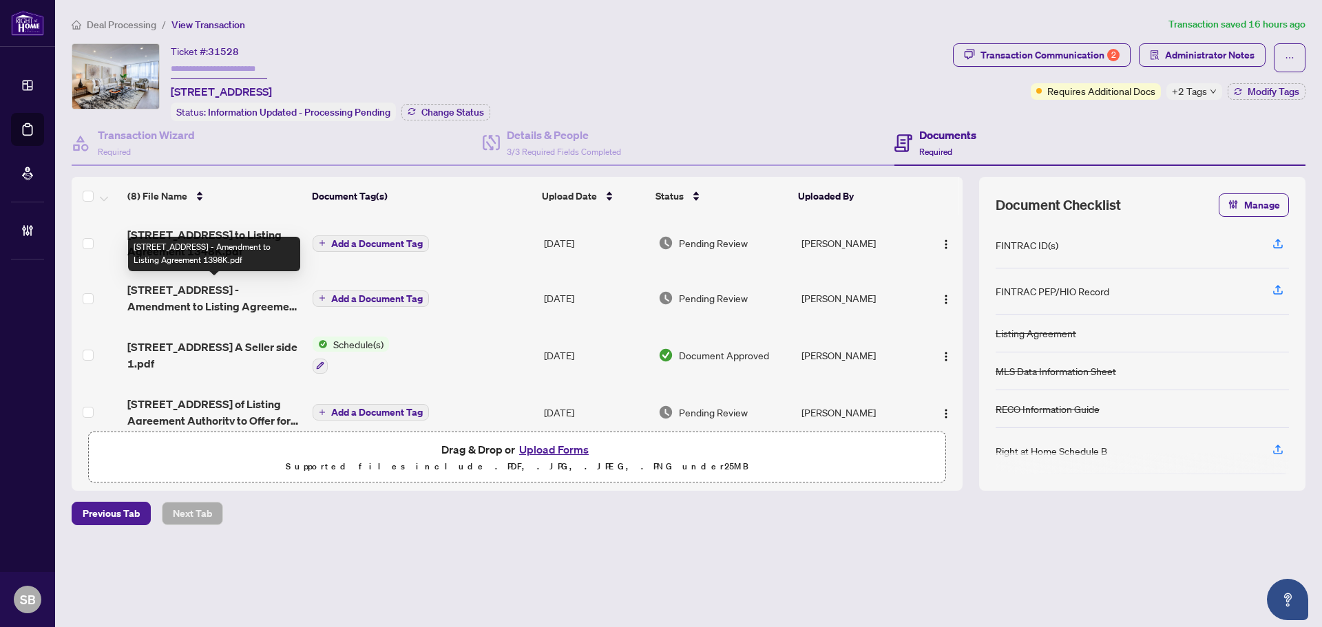
click at [262, 307] on span "1207 130 Carlton St - Amendment to Listing Agreement 1398K.pdf" at bounding box center [214, 298] width 174 height 33
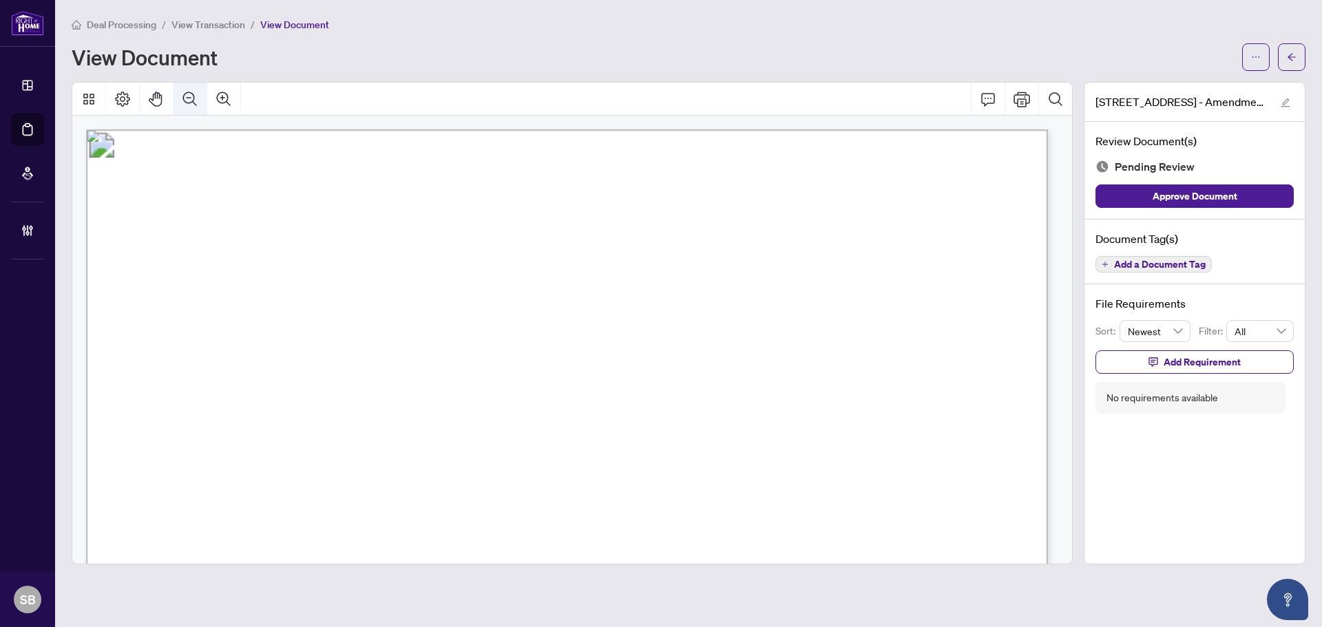
click at [187, 92] on icon "Zoom Out" at bounding box center [190, 99] width 14 height 14
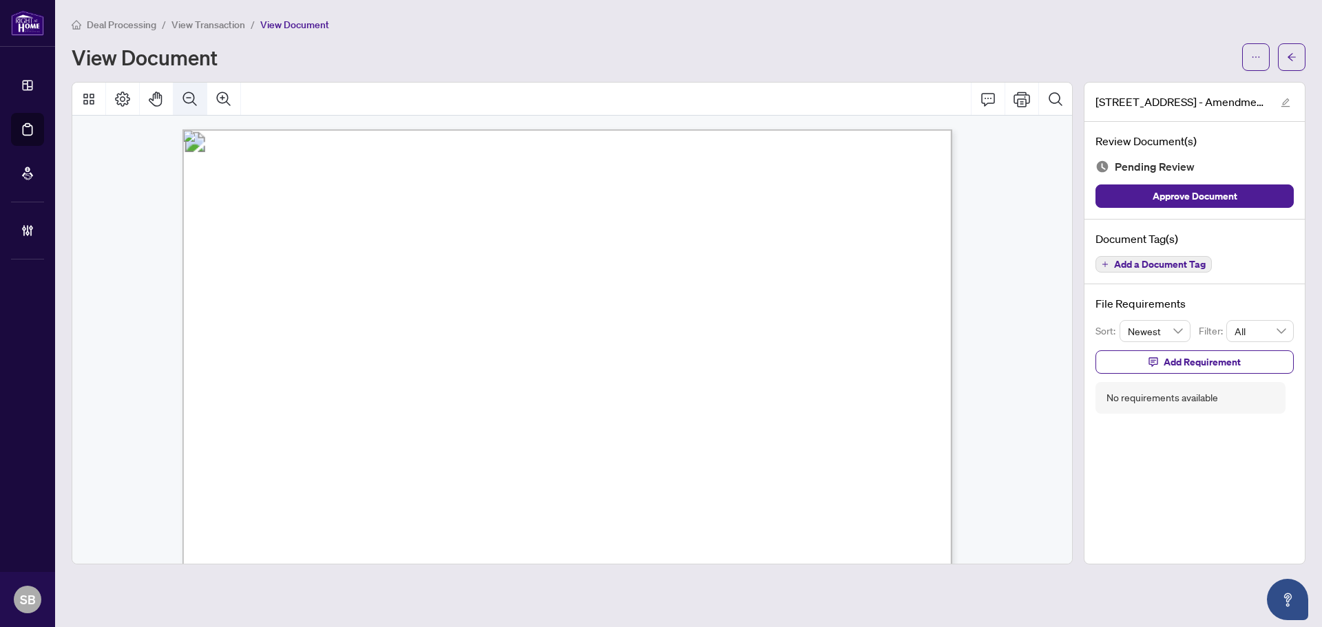
click at [187, 91] on icon "Zoom Out" at bounding box center [190, 99] width 17 height 17
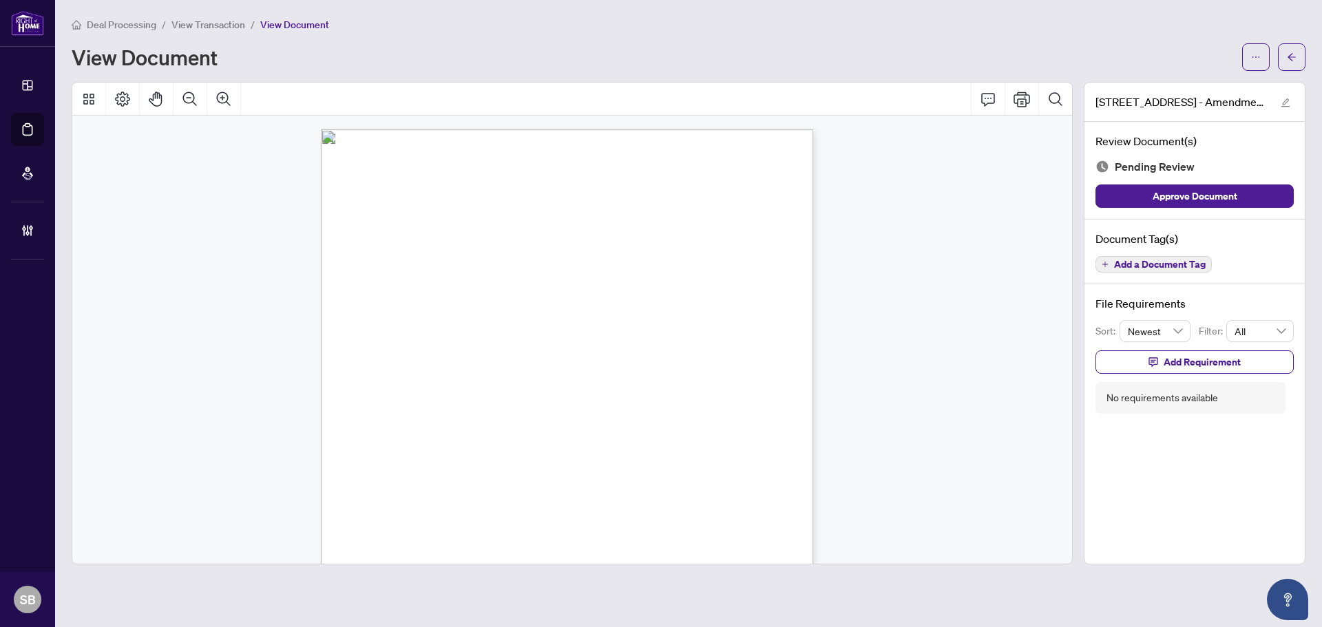
scroll to position [217, 0]
click at [1187, 262] on span "Add a Document Tag" at bounding box center [1160, 265] width 92 height 10
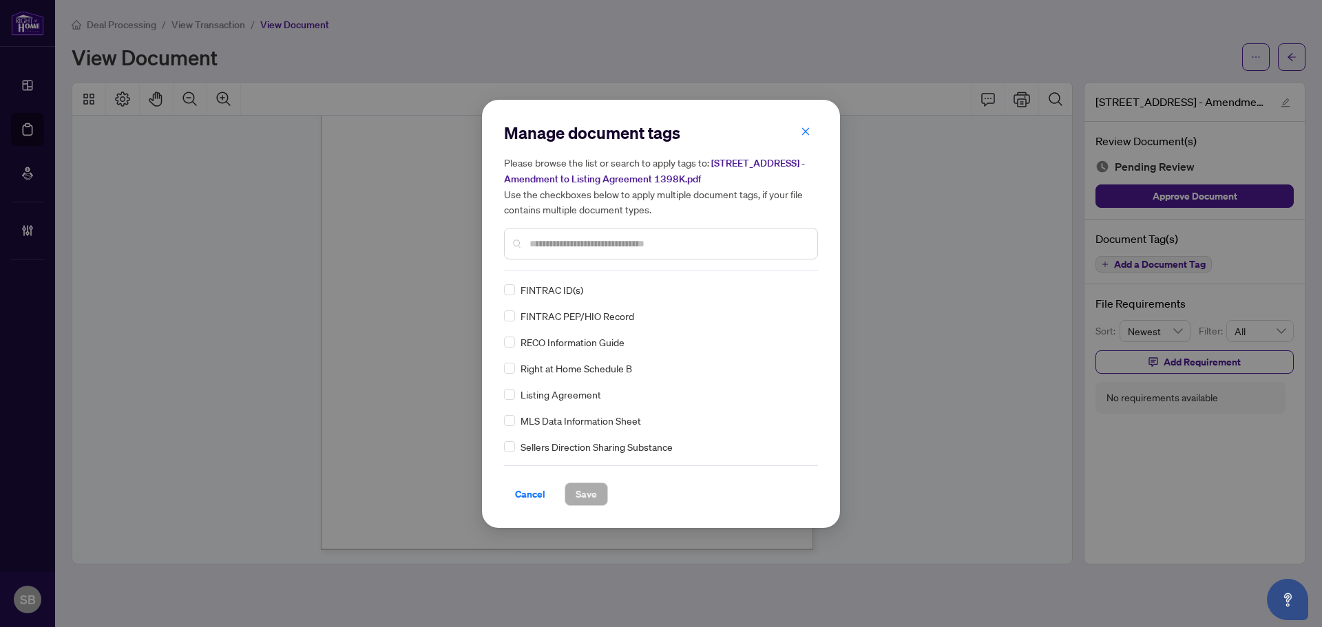
click at [512, 466] on div "Cancel Save" at bounding box center [661, 486] width 314 height 41
click at [528, 487] on span "Cancel" at bounding box center [530, 494] width 30 height 22
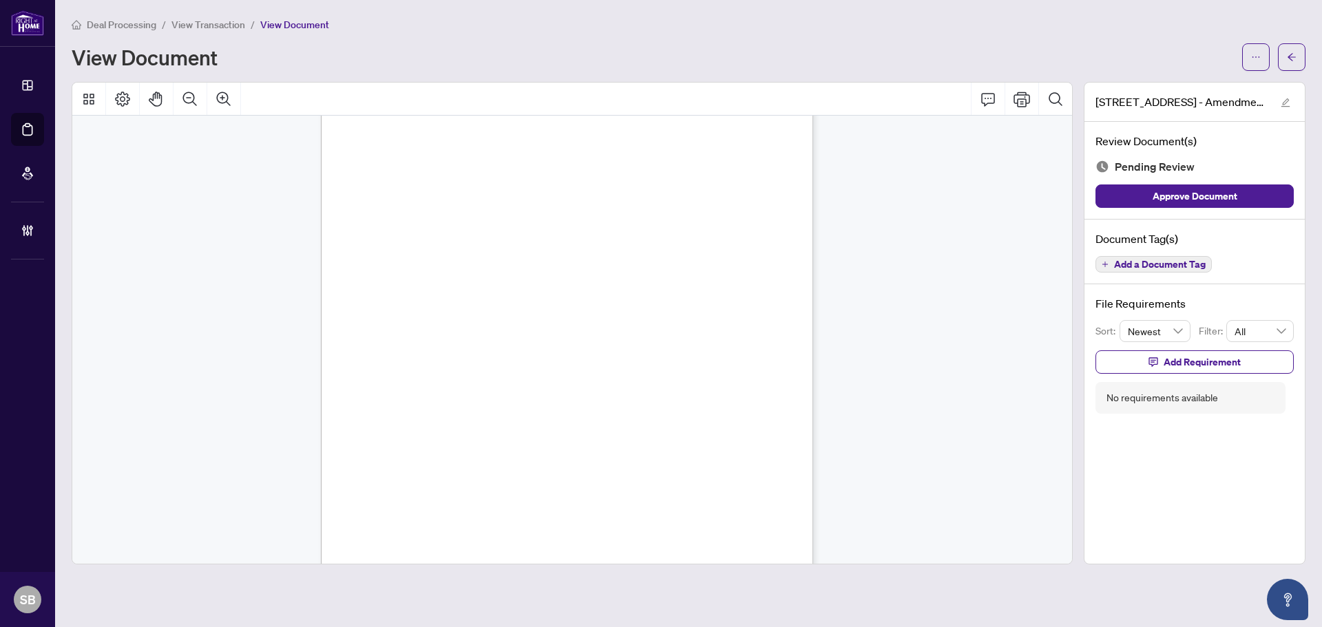
scroll to position [0, 0]
click at [1299, 53] on button "button" at bounding box center [1292, 57] width 28 height 28
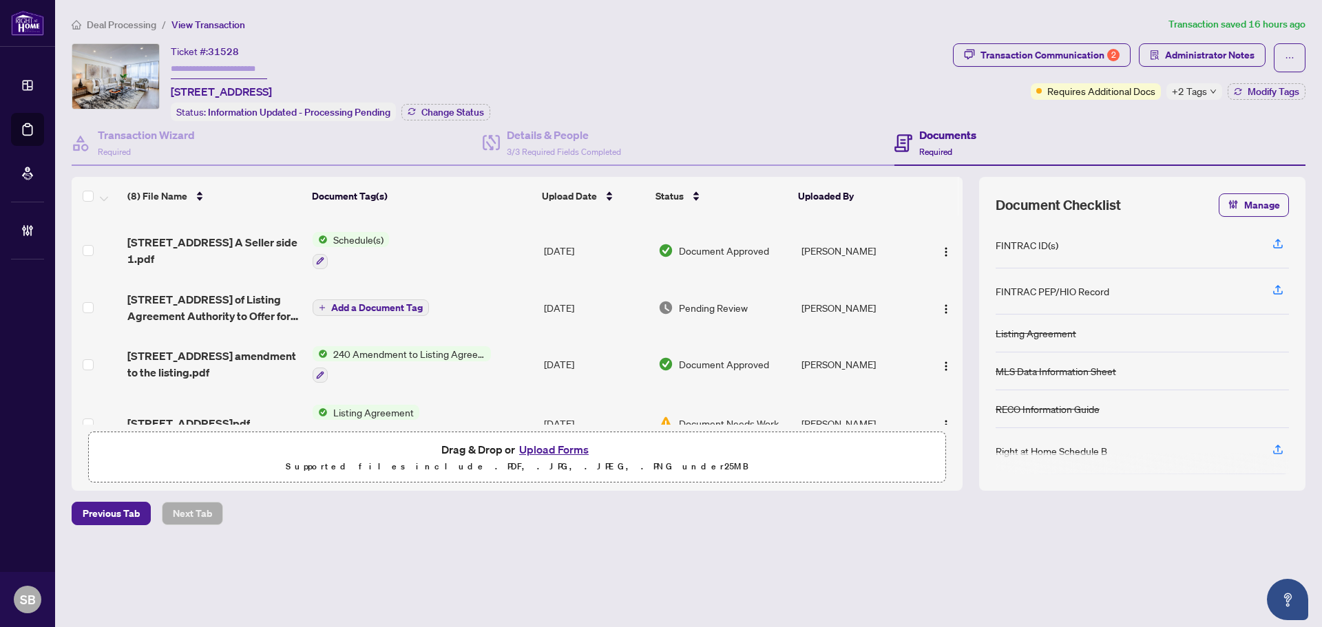
scroll to position [138, 0]
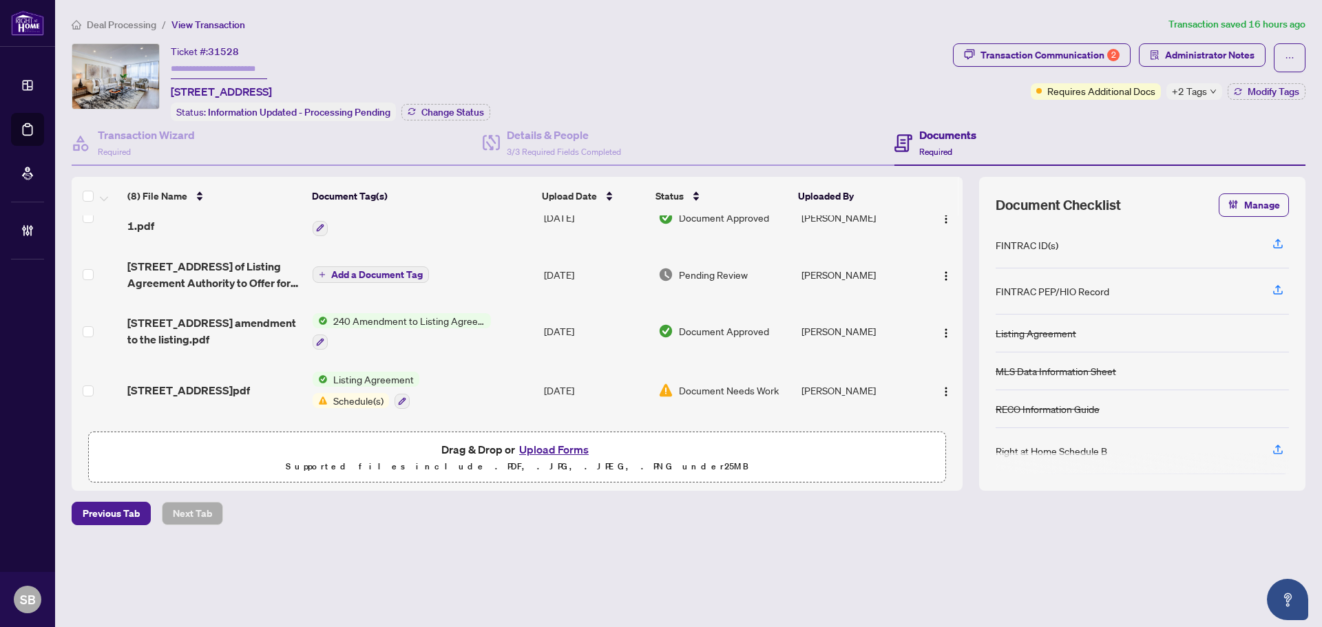
click at [484, 276] on td "Add a Document Tag" at bounding box center [422, 274] width 231 height 55
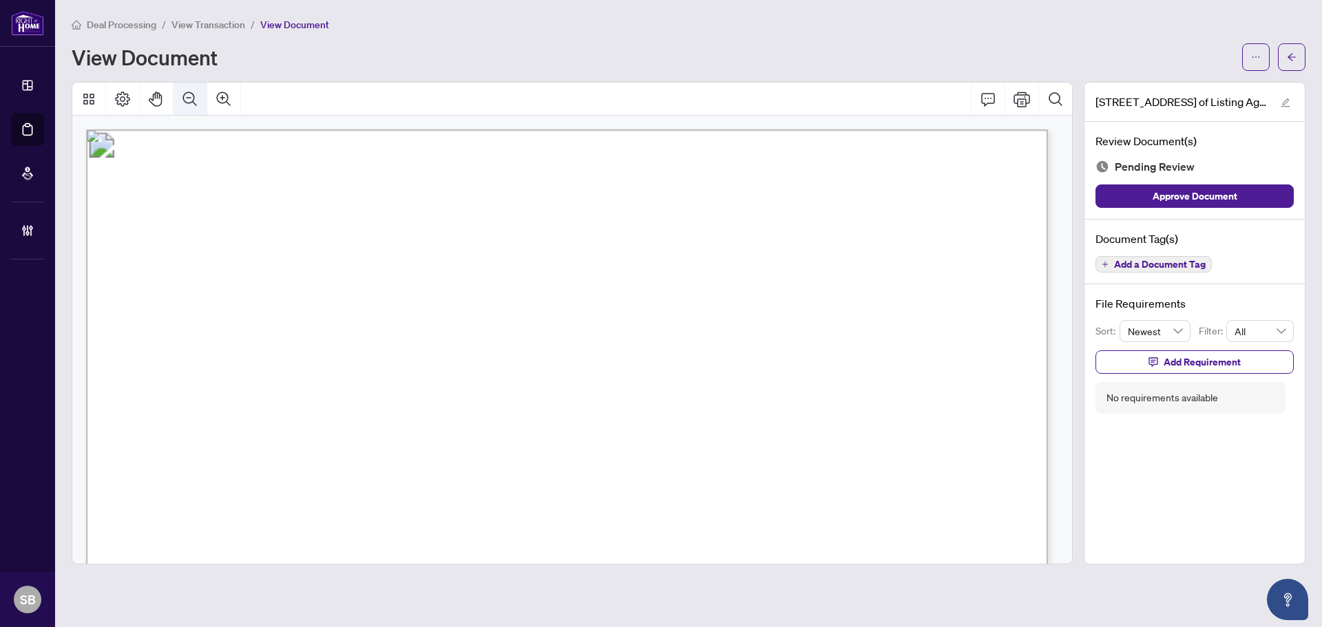
click at [185, 94] on icon "Zoom Out" at bounding box center [190, 99] width 17 height 17
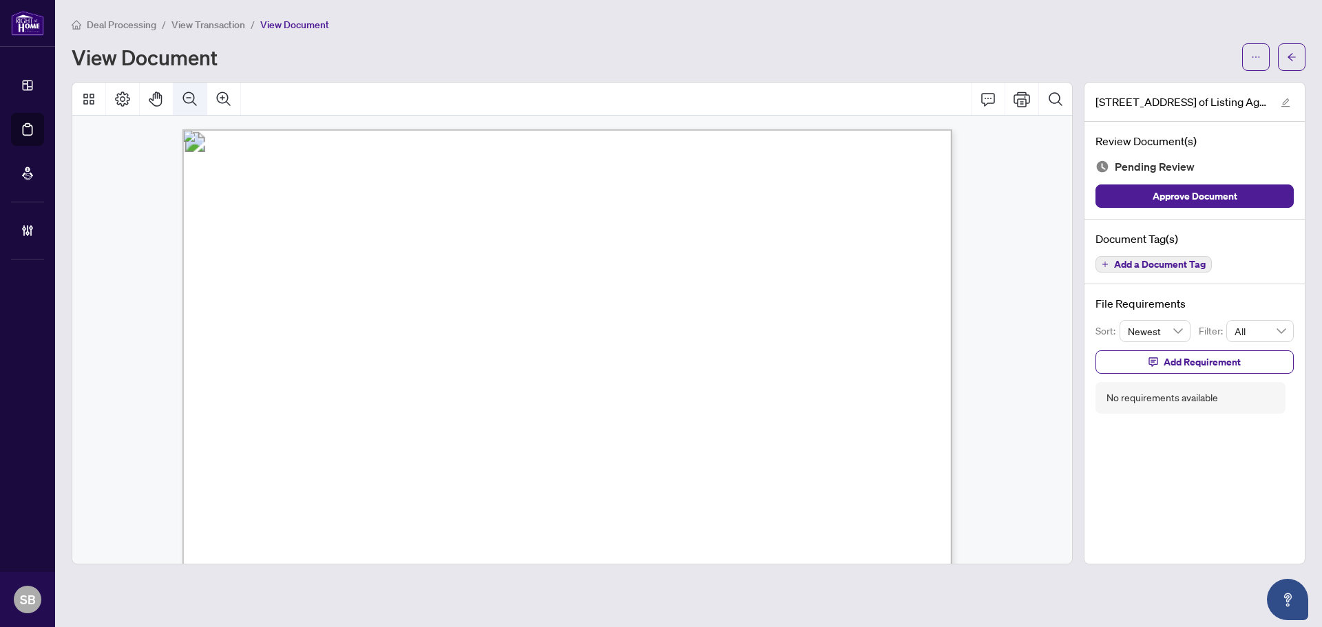
click at [186, 96] on icon "Zoom Out" at bounding box center [190, 99] width 17 height 17
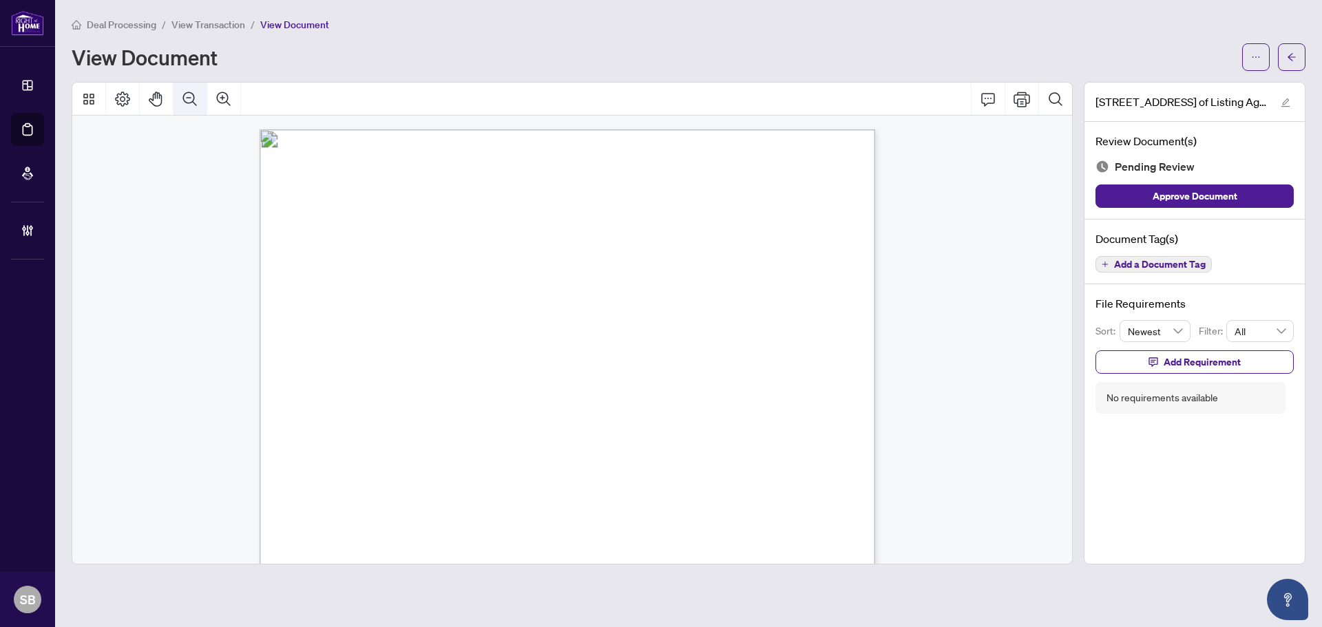
click at [186, 96] on icon "Zoom Out" at bounding box center [190, 99] width 17 height 17
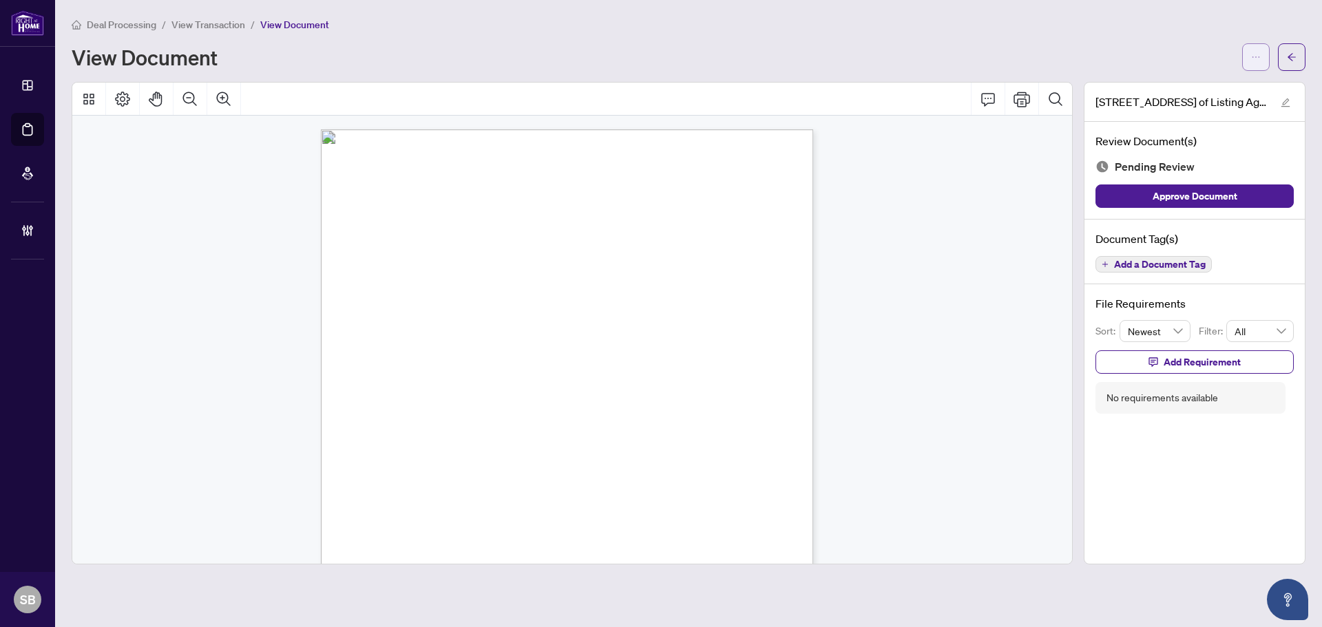
click at [1254, 62] on span "button" at bounding box center [1256, 57] width 10 height 22
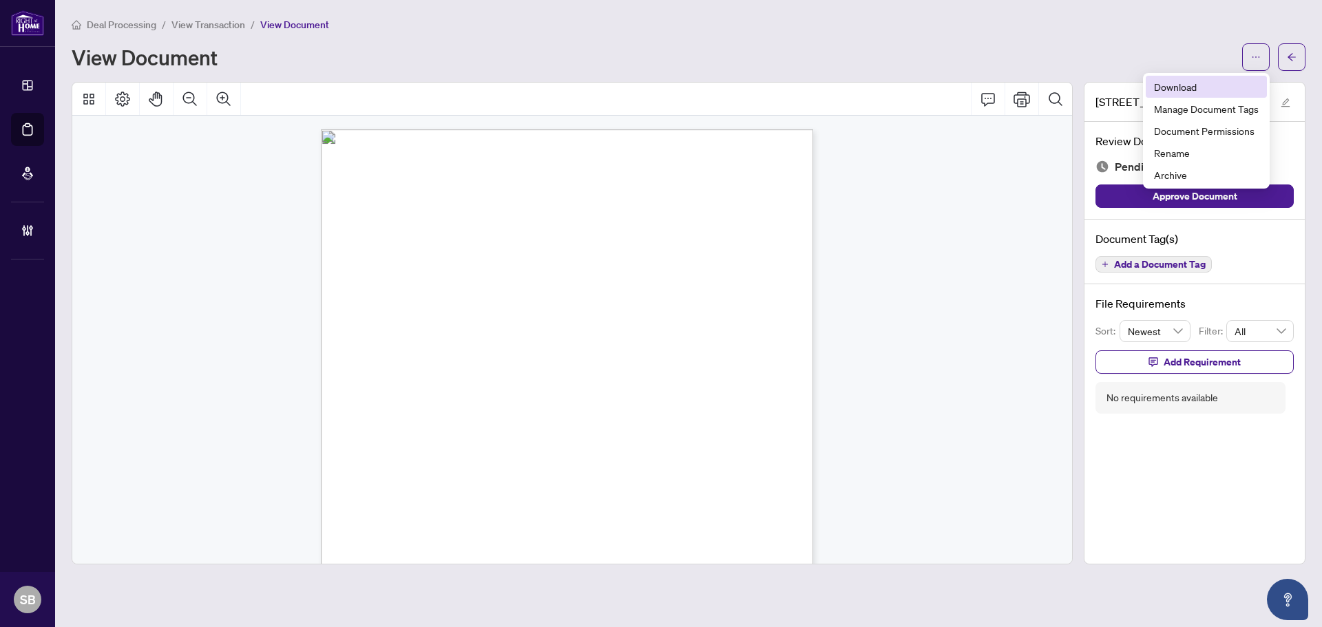
click at [1205, 85] on span "Download" at bounding box center [1206, 86] width 105 height 15
click at [207, 26] on span "View Transaction" at bounding box center [208, 25] width 74 height 12
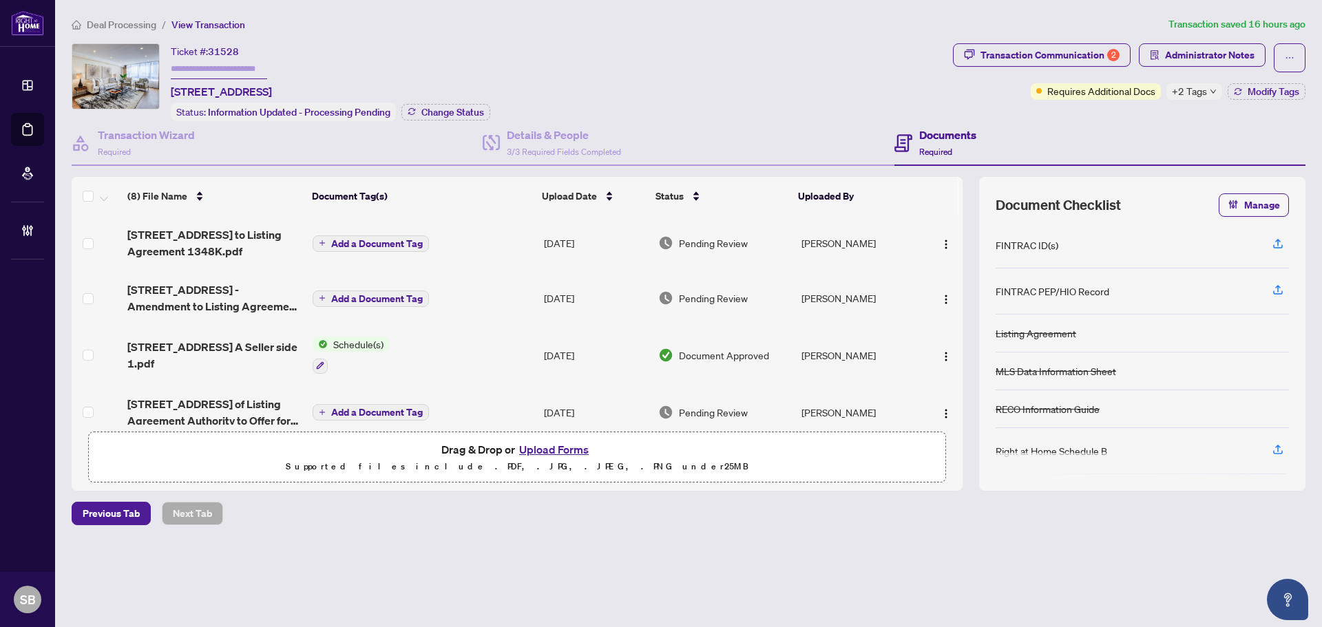
click at [506, 294] on td "Add a Document Tag" at bounding box center [422, 298] width 231 height 55
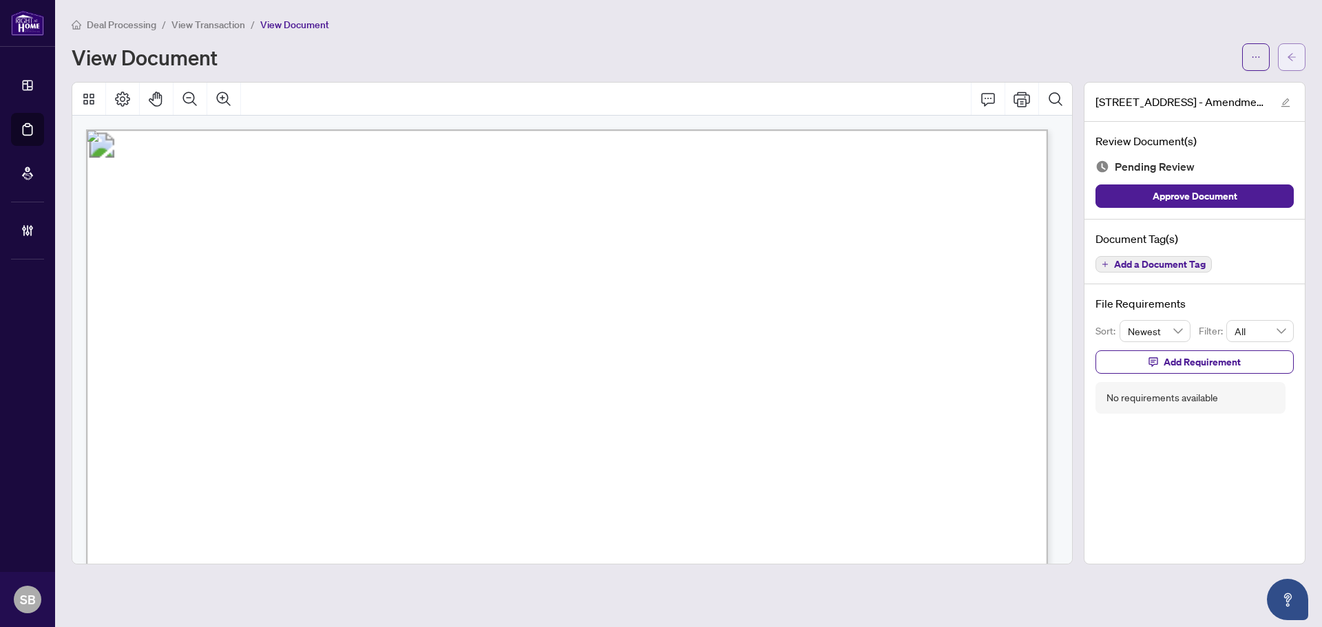
click at [1286, 48] on button "button" at bounding box center [1292, 57] width 28 height 28
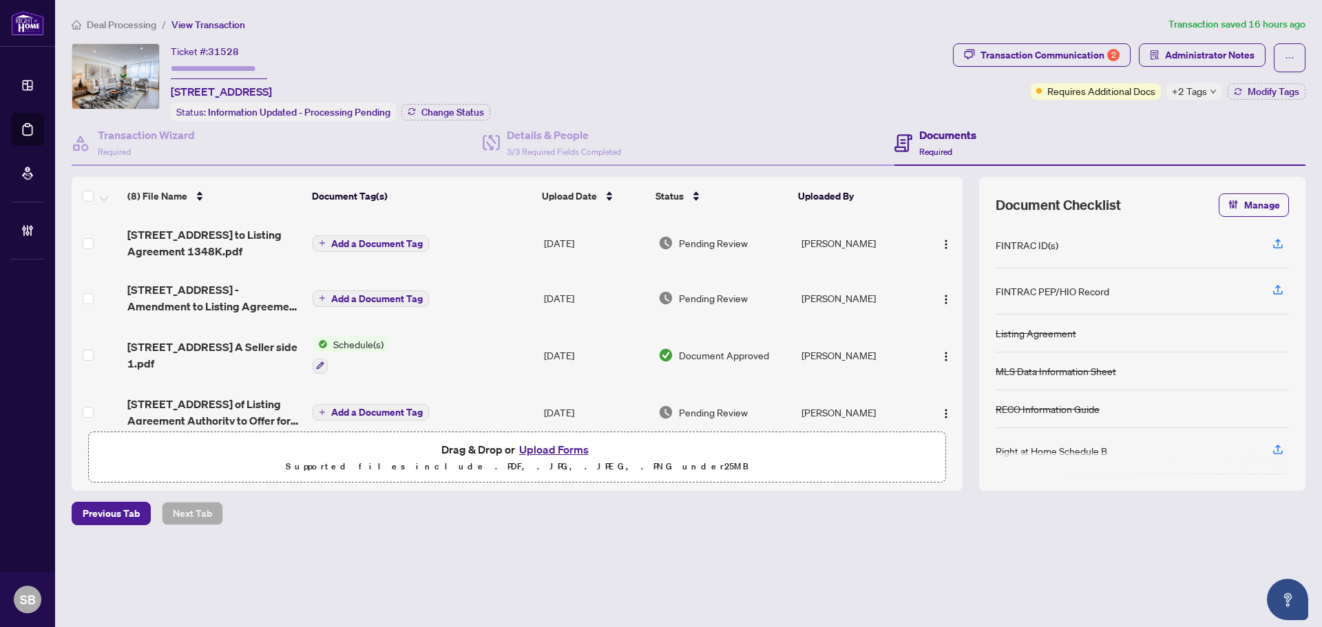
click at [1047, 36] on div "Deal Processing / View Transaction Transaction saved 16 hours ago Ticket #: 315…" at bounding box center [688, 295] width 1245 height 557
click at [1047, 48] on div "Transaction Communication 2" at bounding box center [1050, 55] width 139 height 22
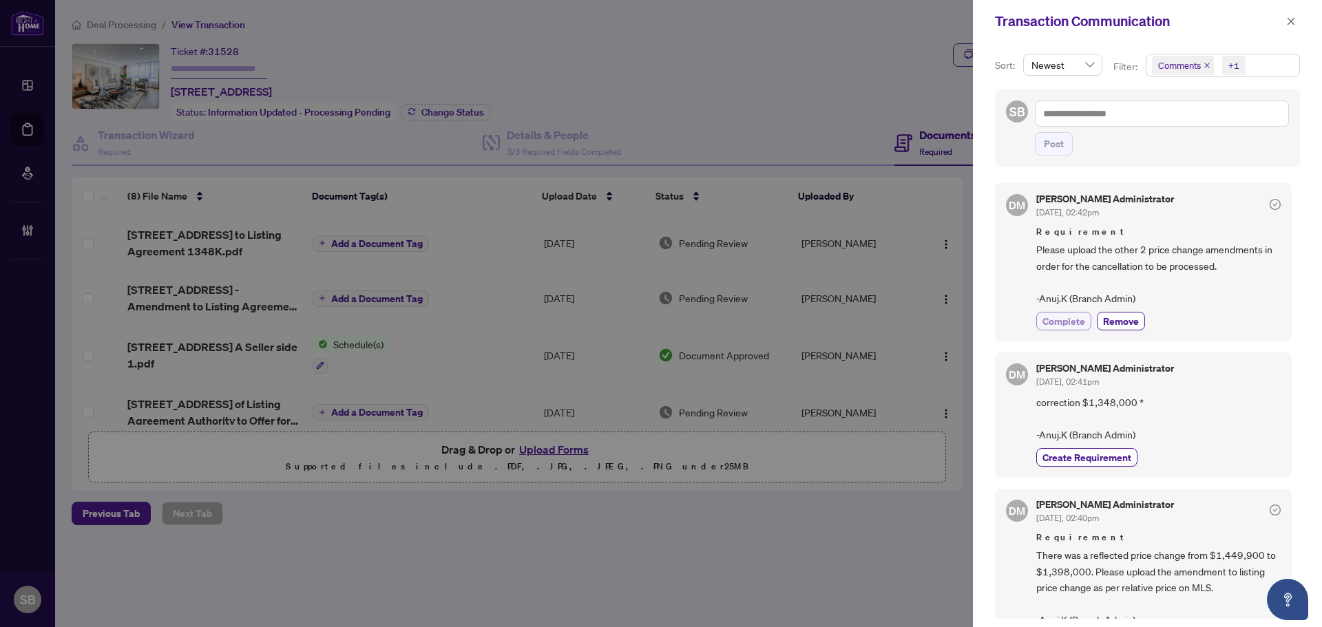
click at [1061, 321] on span "Complete" at bounding box center [1064, 321] width 43 height 14
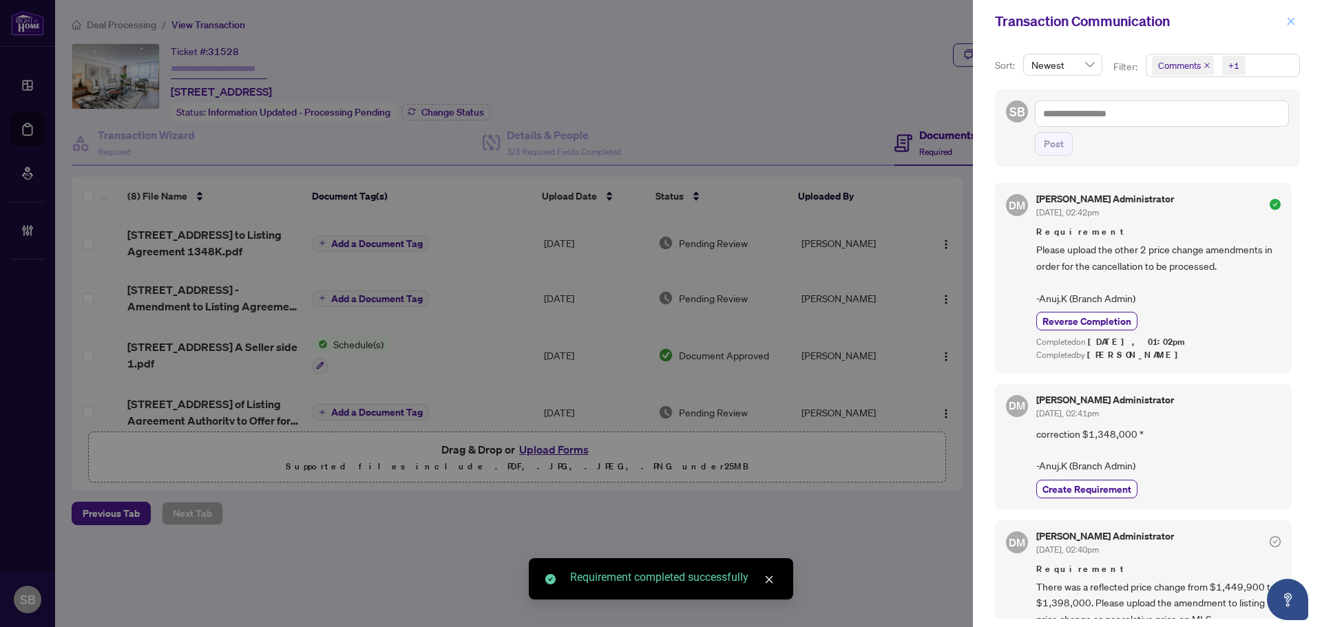
click at [1288, 24] on icon "close" at bounding box center [1291, 22] width 10 height 10
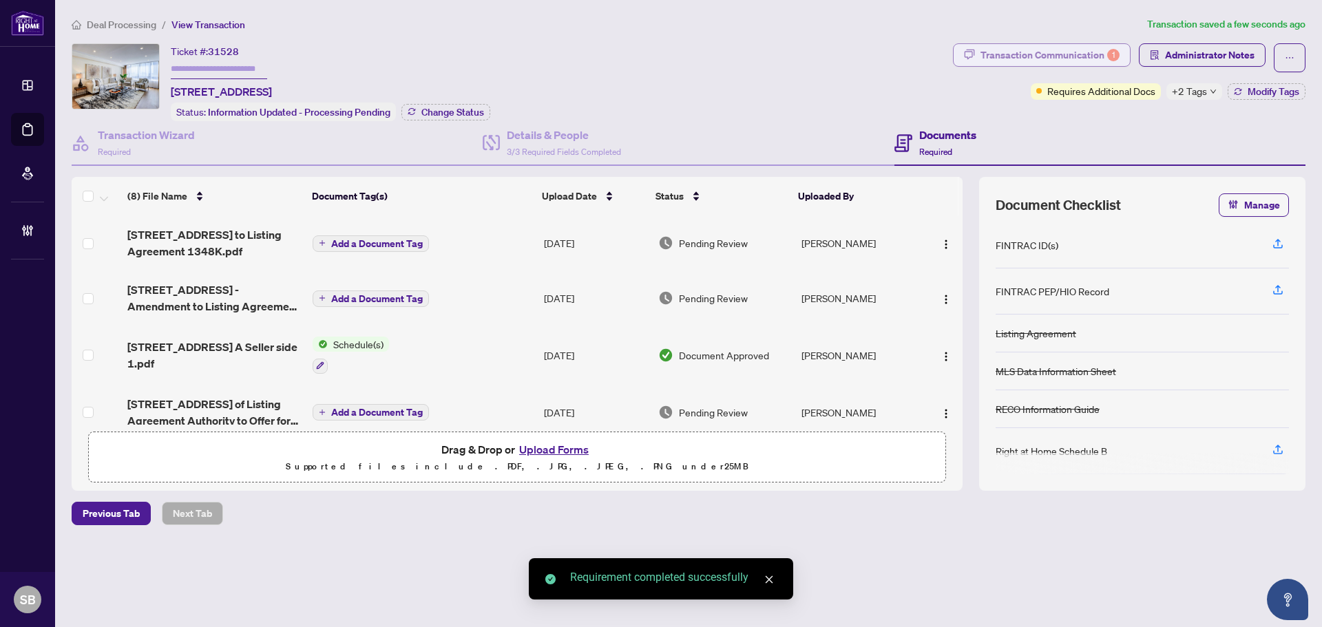
click at [1102, 44] on div "Transaction Communication 1" at bounding box center [1050, 55] width 139 height 22
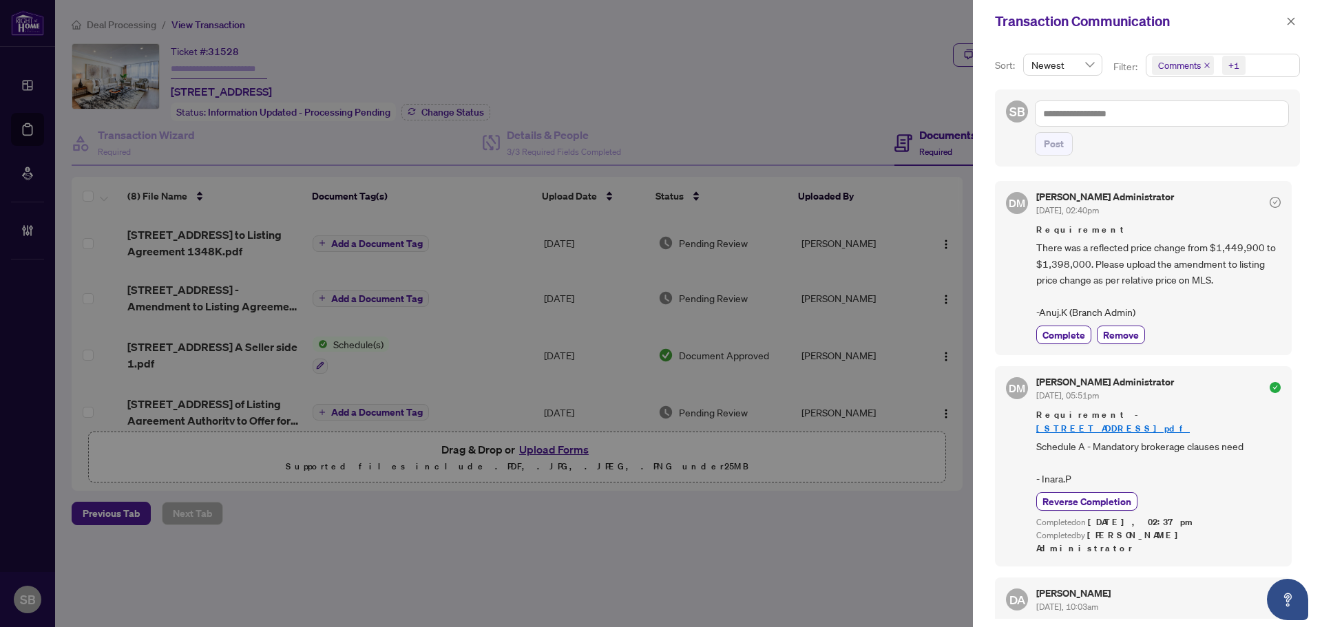
scroll to position [275, 0]
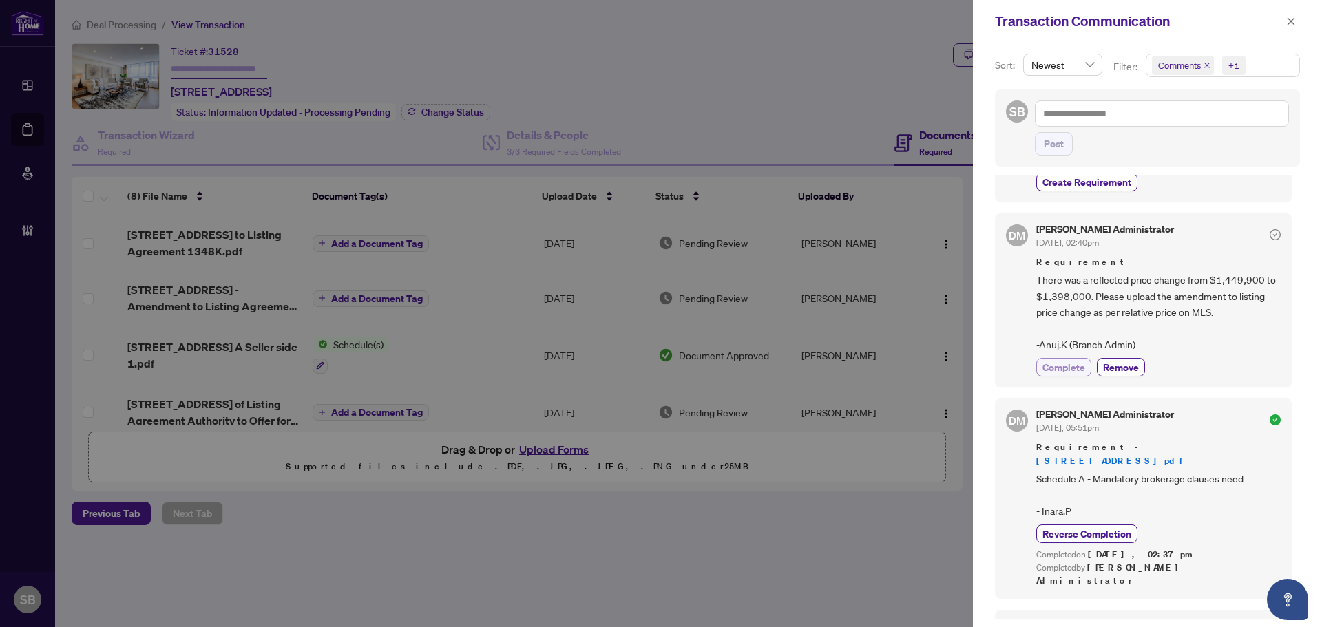
click at [1060, 370] on span "Complete" at bounding box center [1064, 367] width 43 height 14
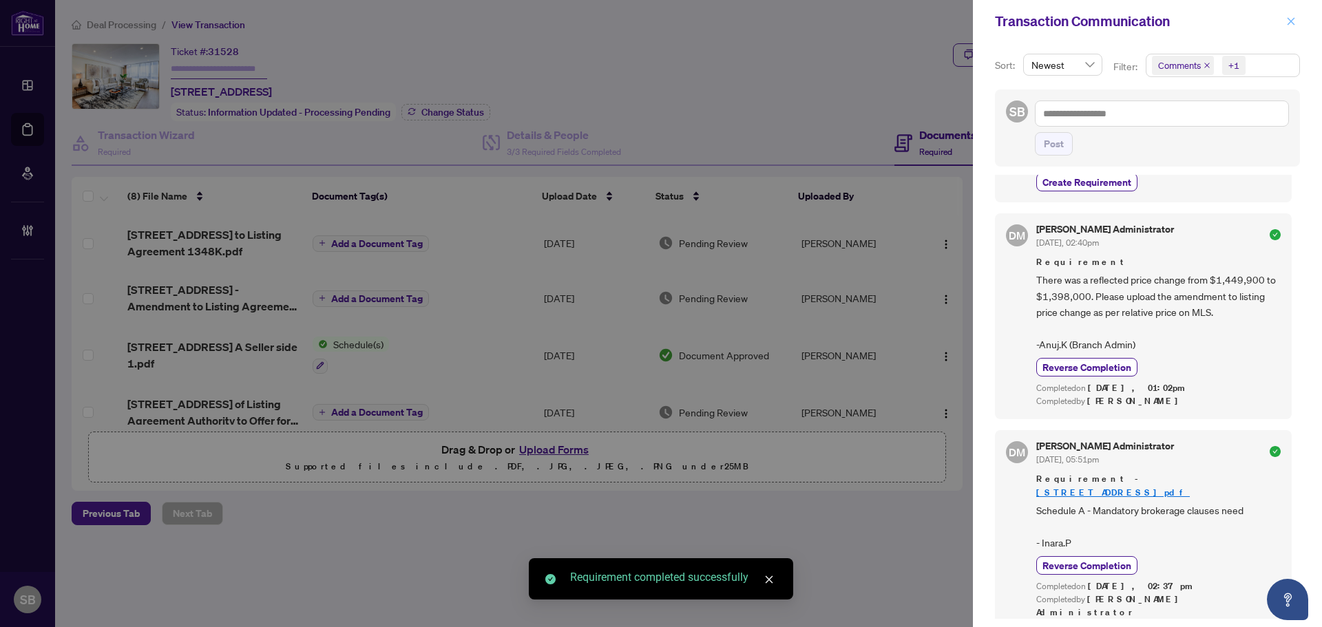
click at [1291, 13] on span "button" at bounding box center [1291, 21] width 10 height 22
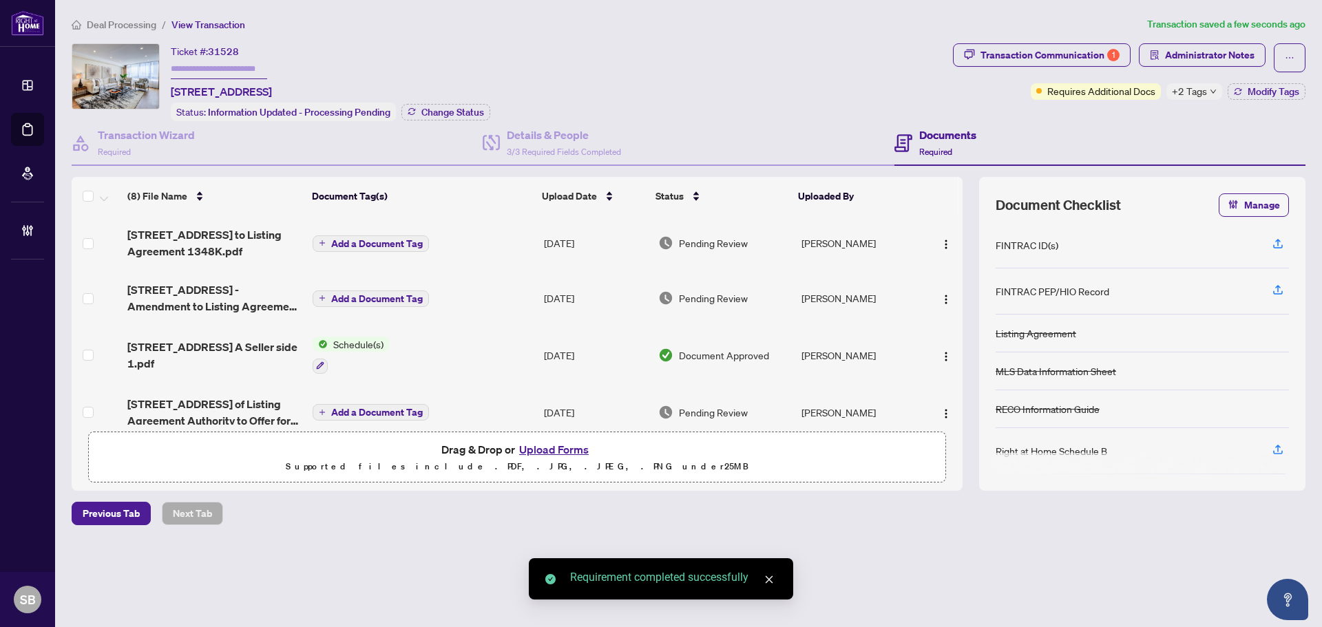
click at [468, 312] on td "Add a Document Tag" at bounding box center [422, 298] width 231 height 55
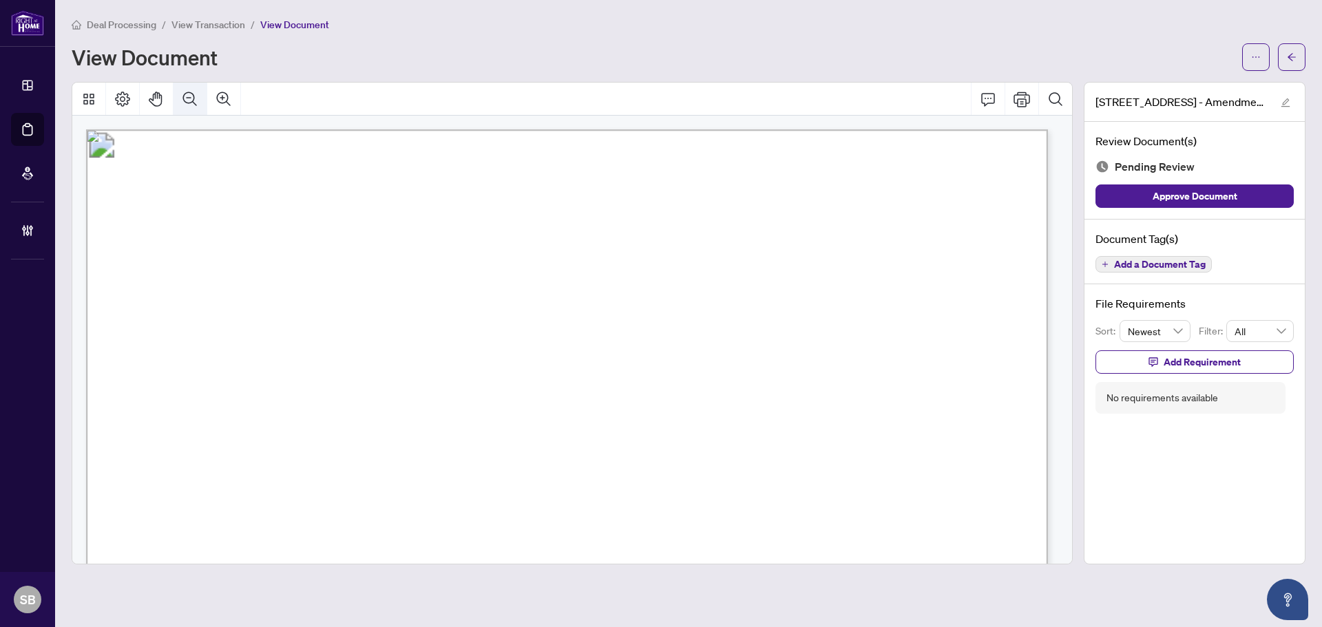
click at [190, 101] on icon "Zoom Out" at bounding box center [190, 99] width 17 height 17
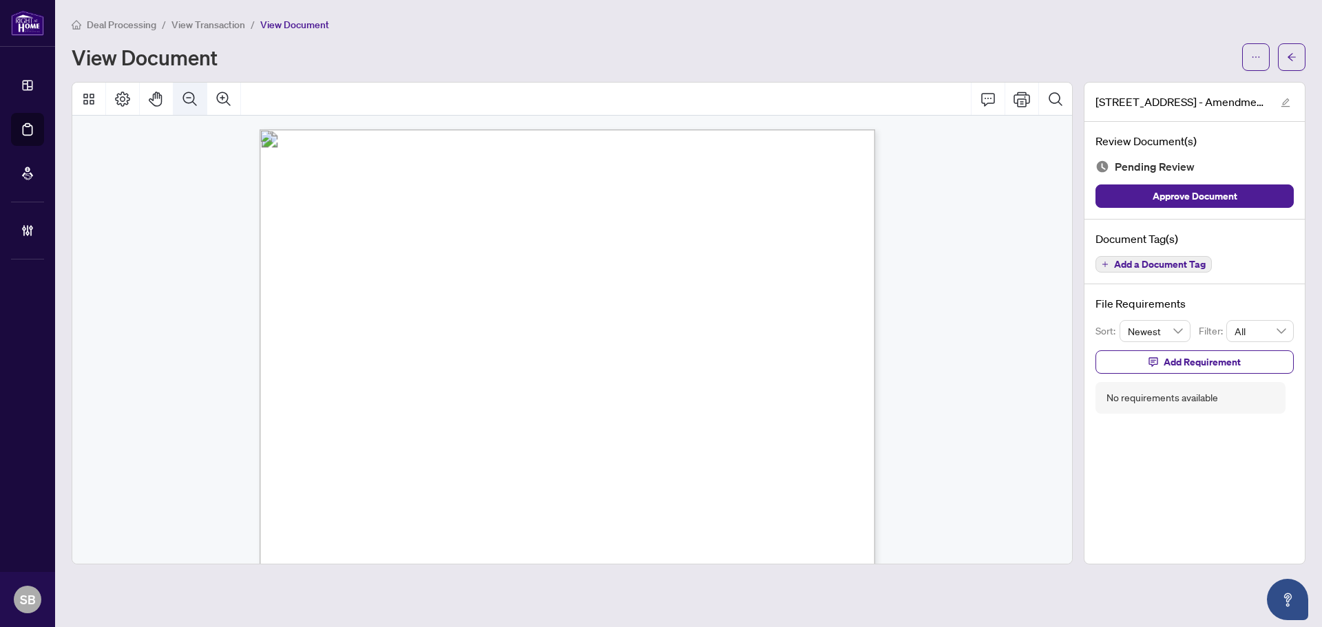
click at [190, 101] on icon "Zoom Out" at bounding box center [190, 99] width 17 height 17
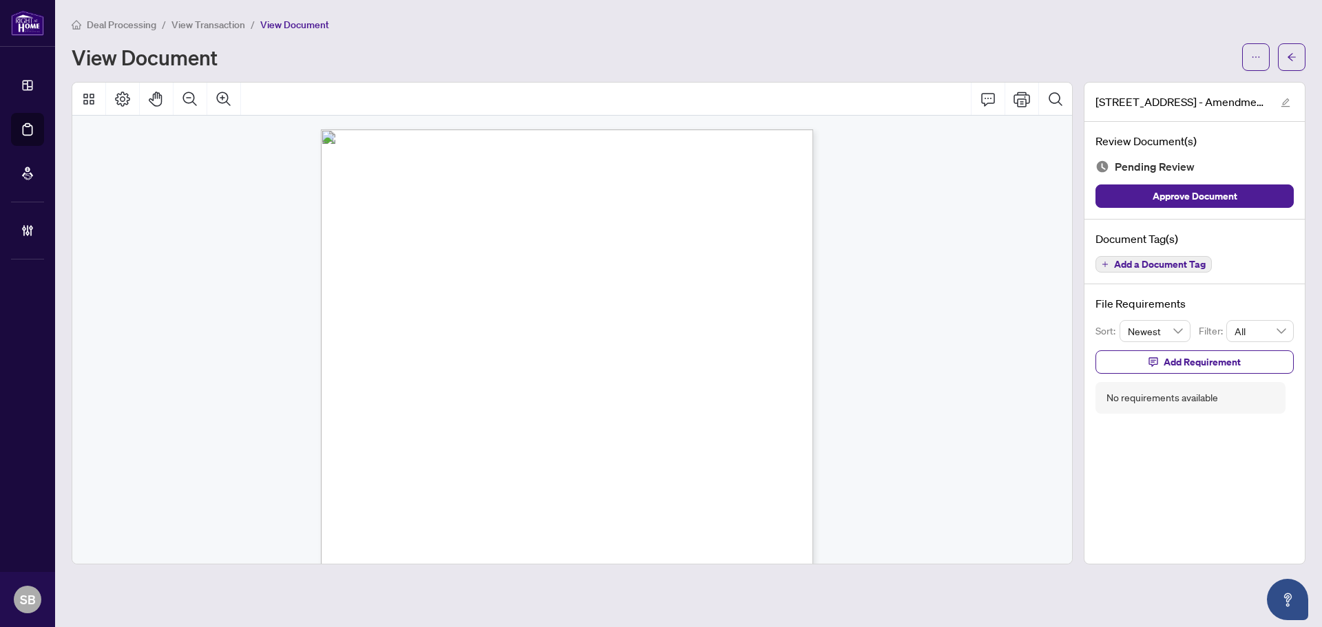
click at [1169, 261] on span "Add a Document Tag" at bounding box center [1160, 265] width 92 height 10
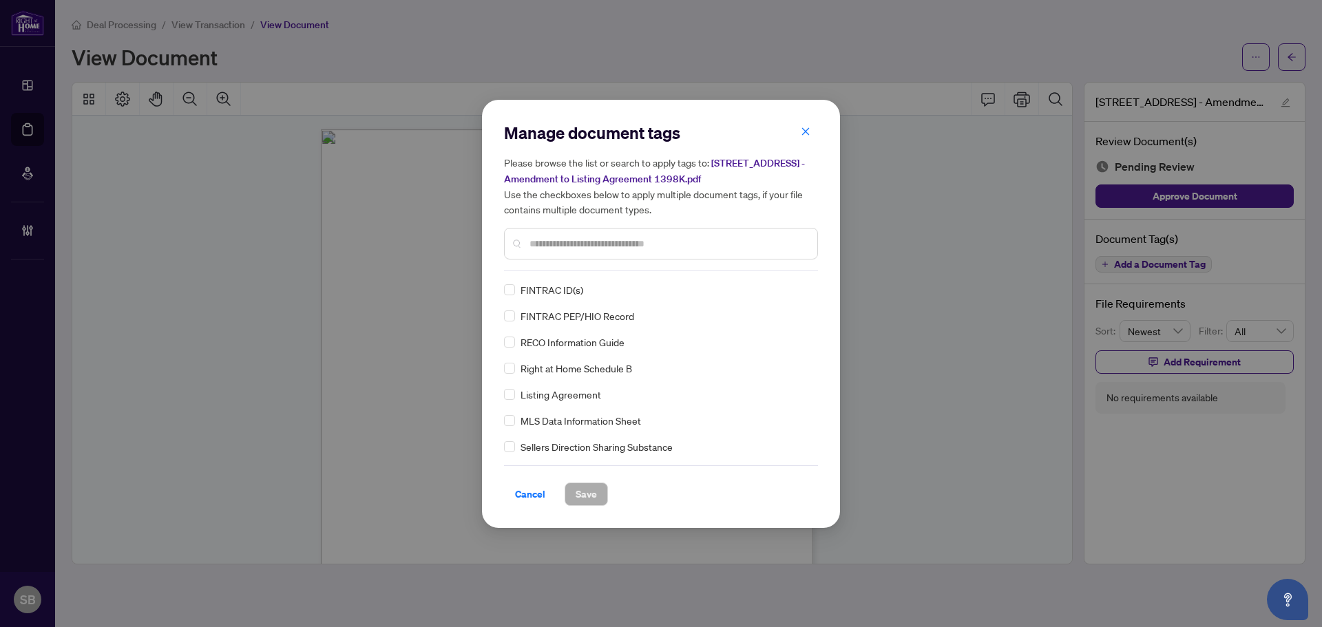
click at [567, 241] on input "text" at bounding box center [668, 243] width 277 height 15
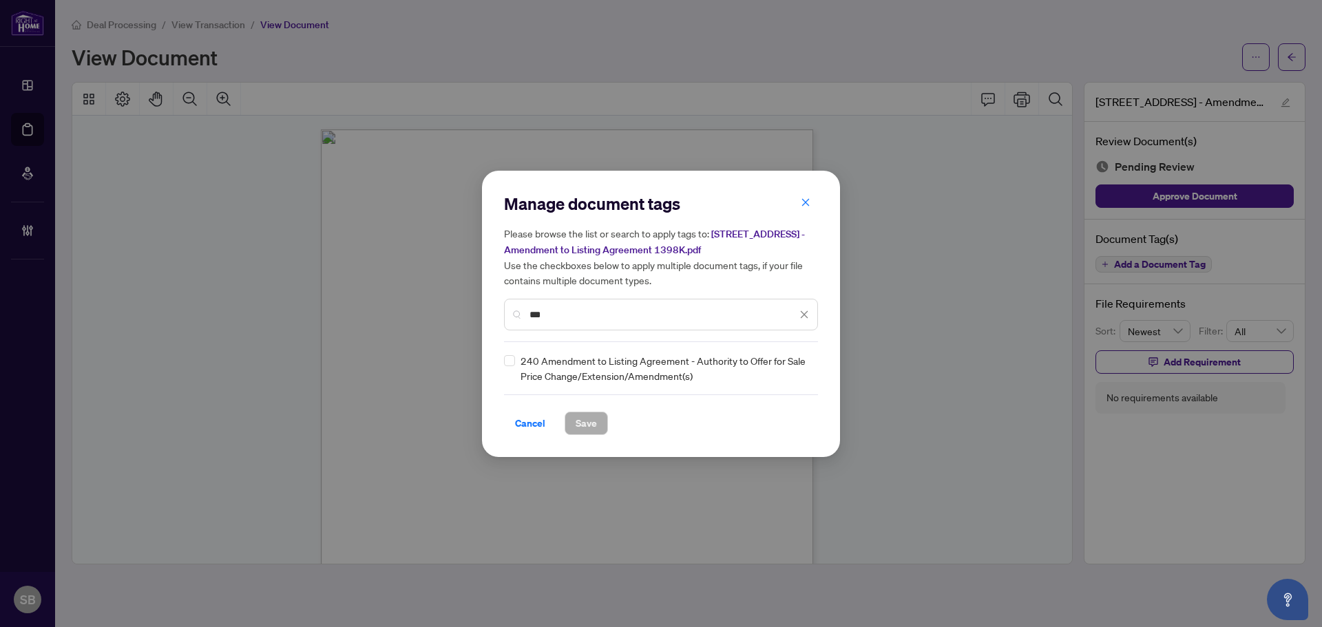
type input "***"
drag, startPoint x: 797, startPoint y: 365, endPoint x: 795, endPoint y: 374, distance: 9.1
click at [797, 365] on div at bounding box center [796, 369] width 26 height 14
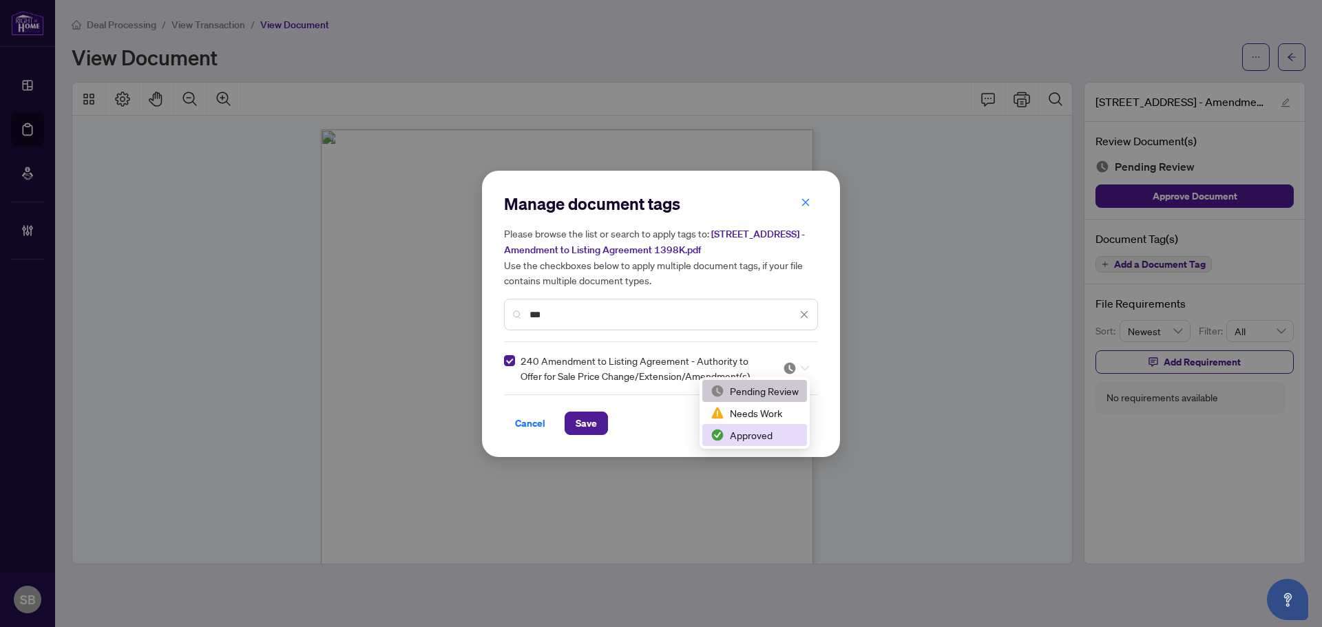
click at [749, 432] on div "Approved" at bounding box center [755, 435] width 88 height 15
click at [567, 414] on button "Save" at bounding box center [586, 423] width 43 height 23
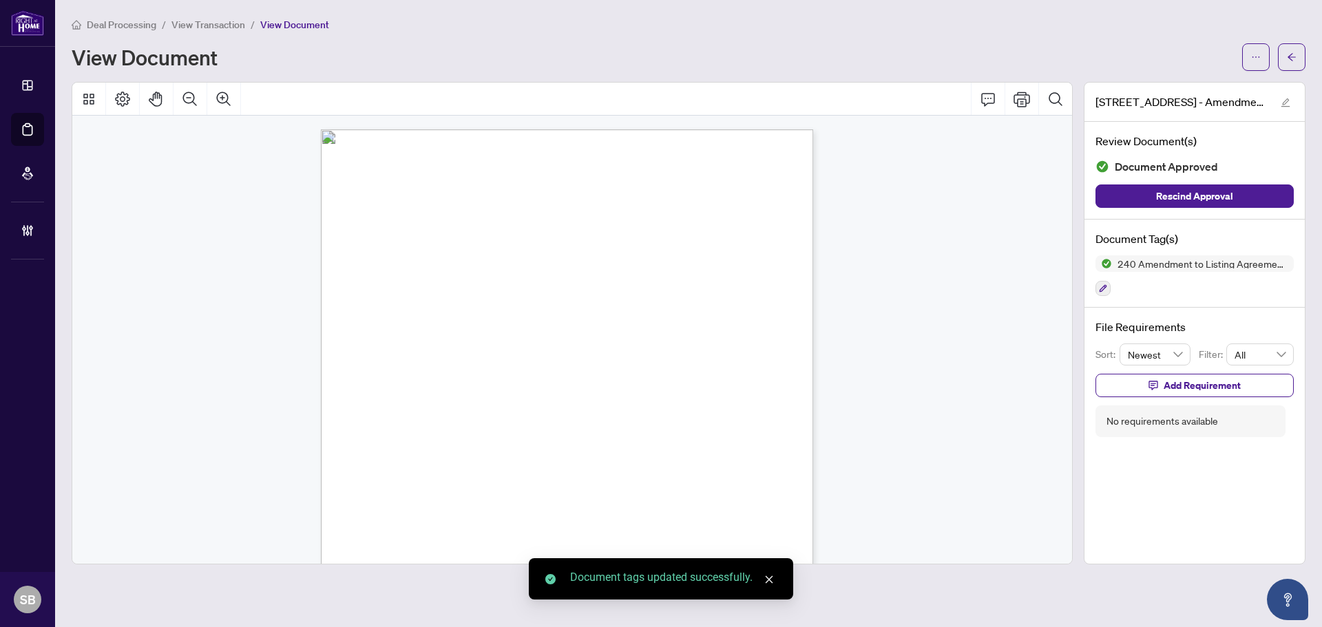
click at [1293, 59] on icon "arrow-left" at bounding box center [1292, 57] width 10 height 10
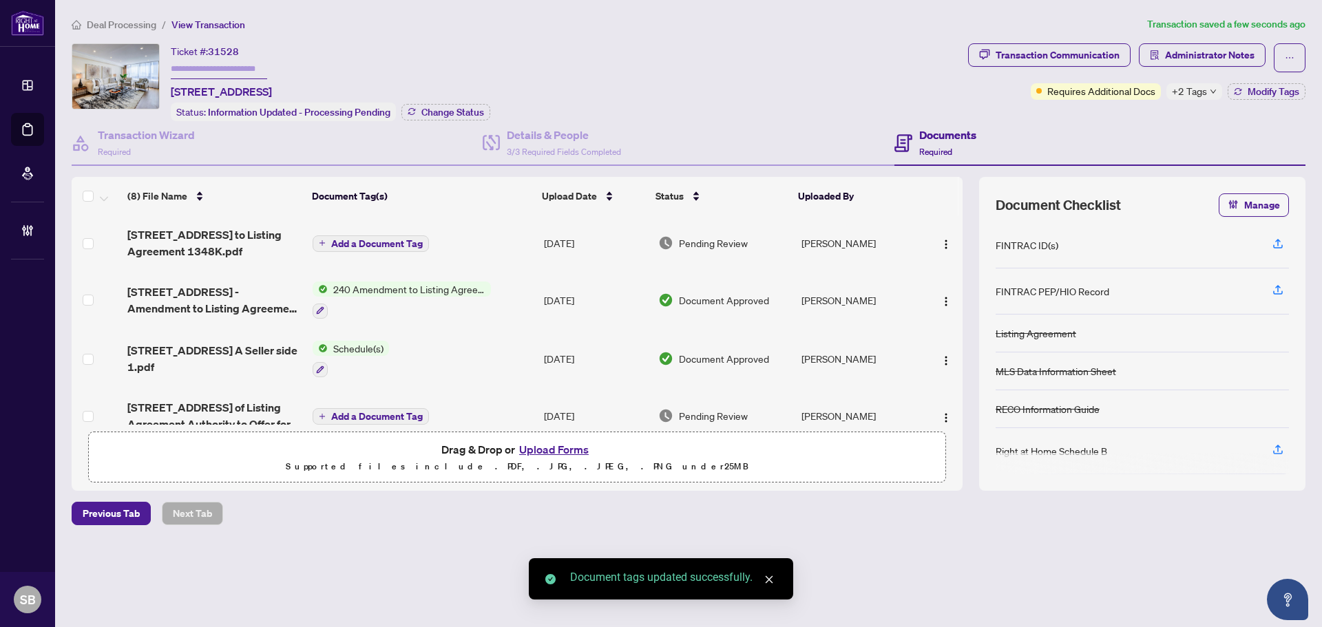
click at [436, 240] on td "Add a Document Tag" at bounding box center [422, 243] width 231 height 55
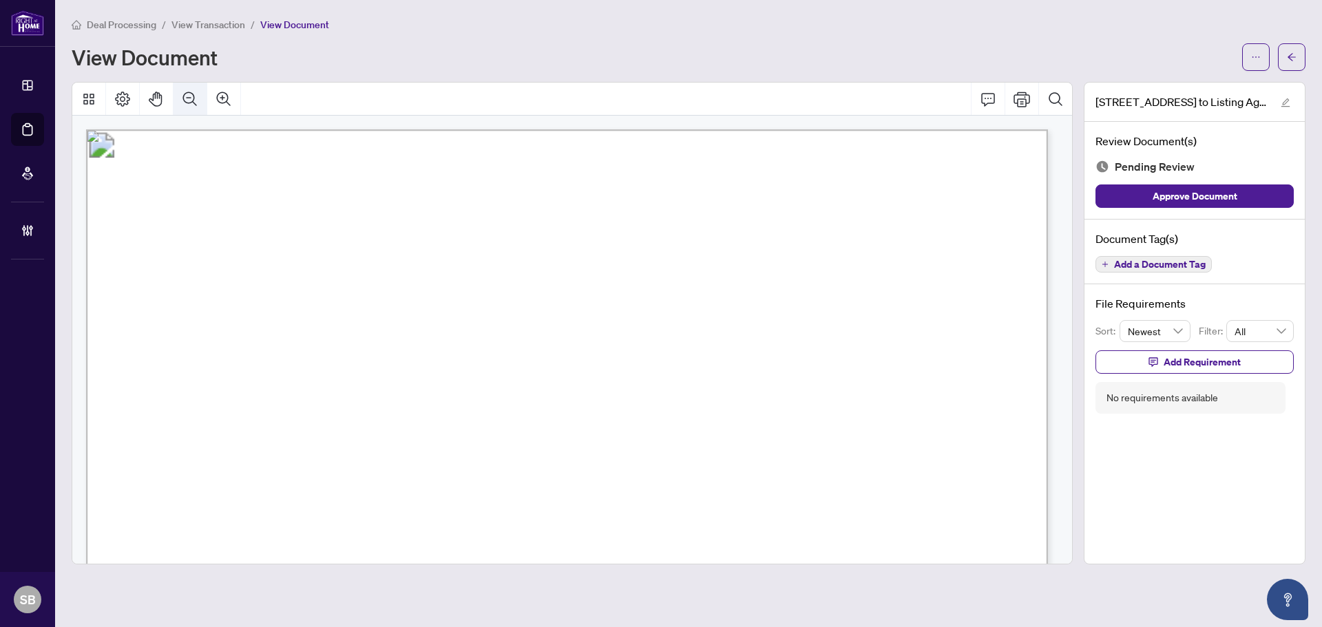
click at [195, 94] on icon "Zoom Out" at bounding box center [190, 99] width 17 height 17
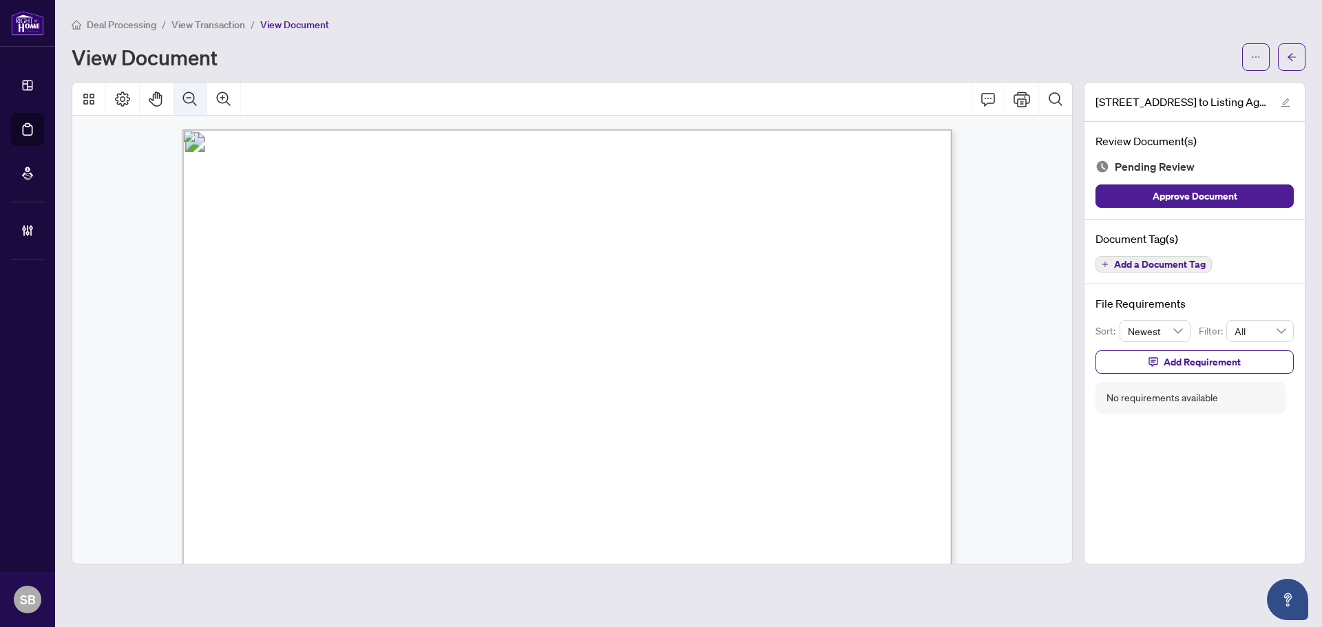
click at [195, 94] on icon "Zoom Out" at bounding box center [190, 99] width 17 height 17
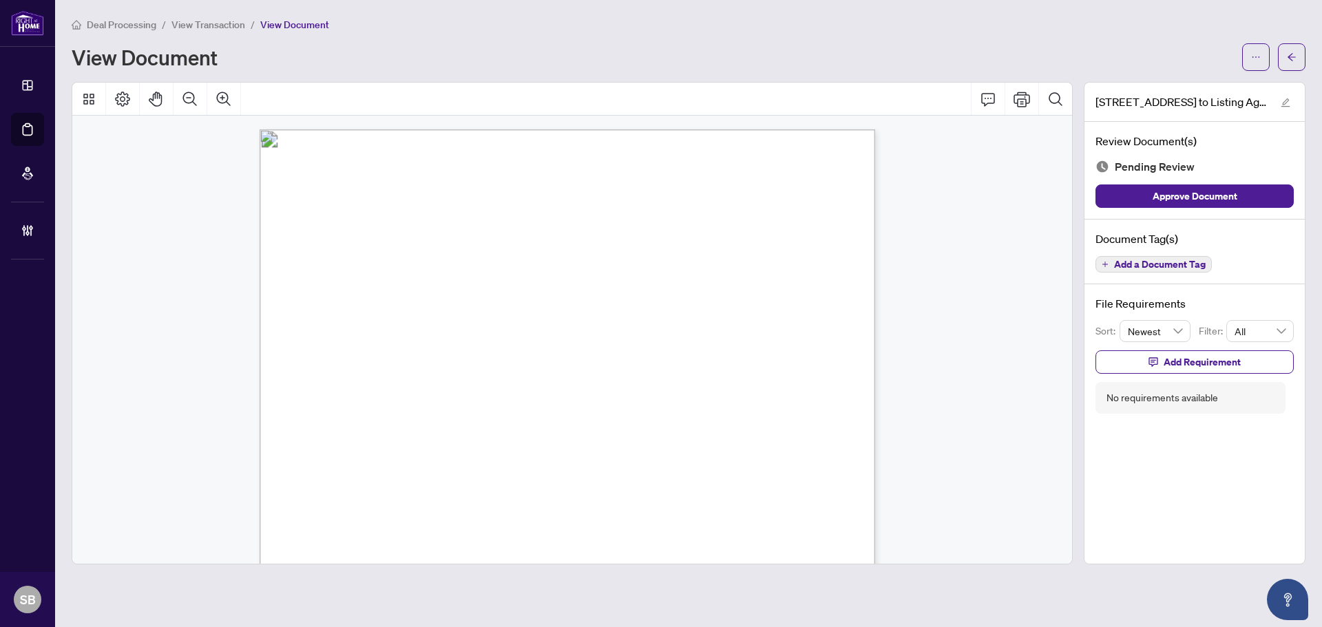
click at [1150, 258] on button "Add a Document Tag" at bounding box center [1154, 264] width 116 height 17
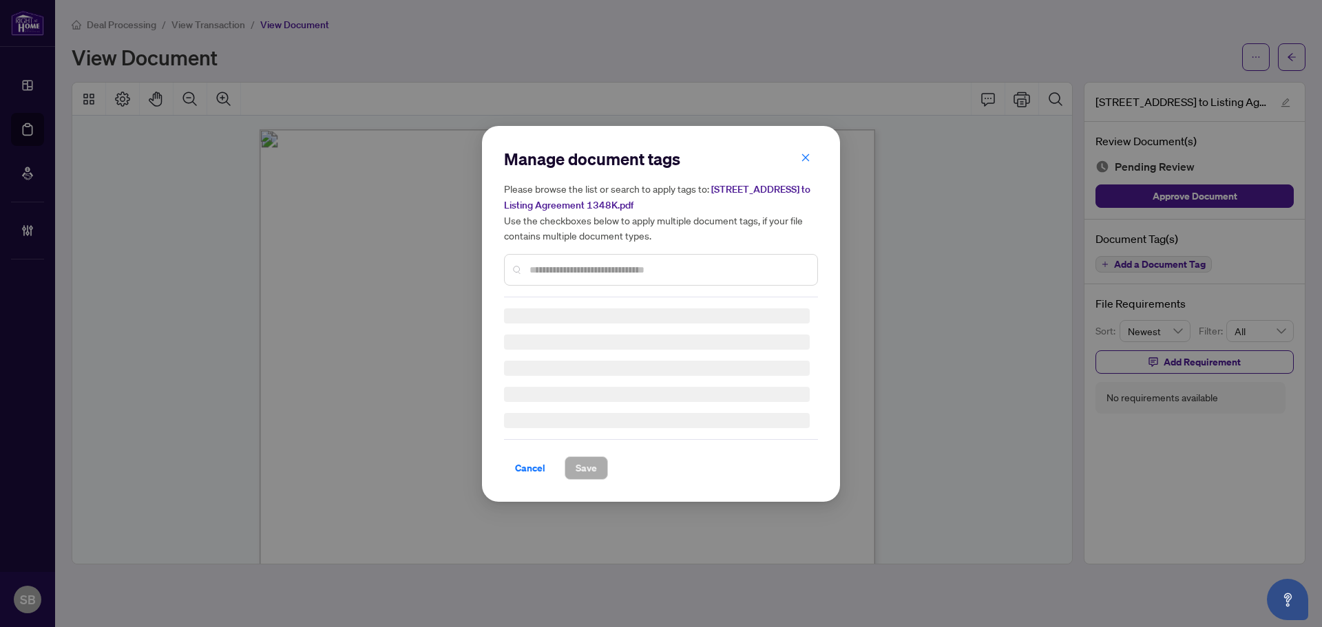
click at [575, 260] on div at bounding box center [661, 270] width 314 height 32
click at [575, 266] on div "Manage document tags Please browse the list or search to apply tags to: 1207 13…" at bounding box center [661, 222] width 314 height 149
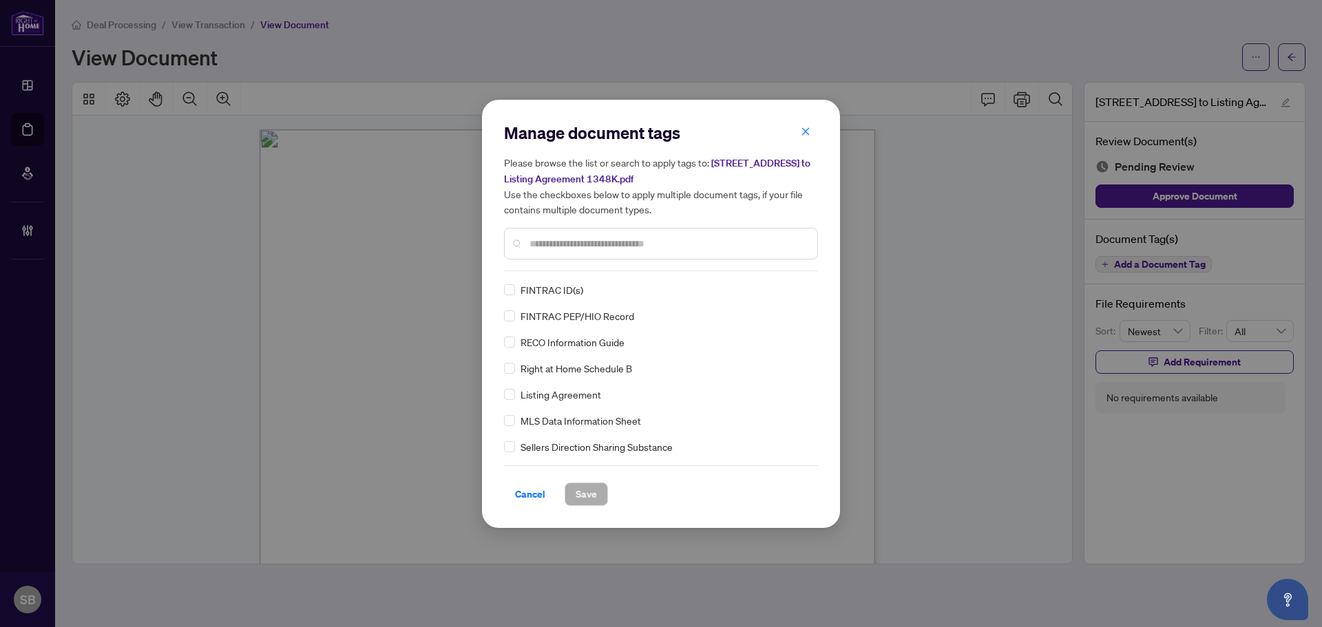
click at [561, 240] on input "text" at bounding box center [668, 243] width 277 height 15
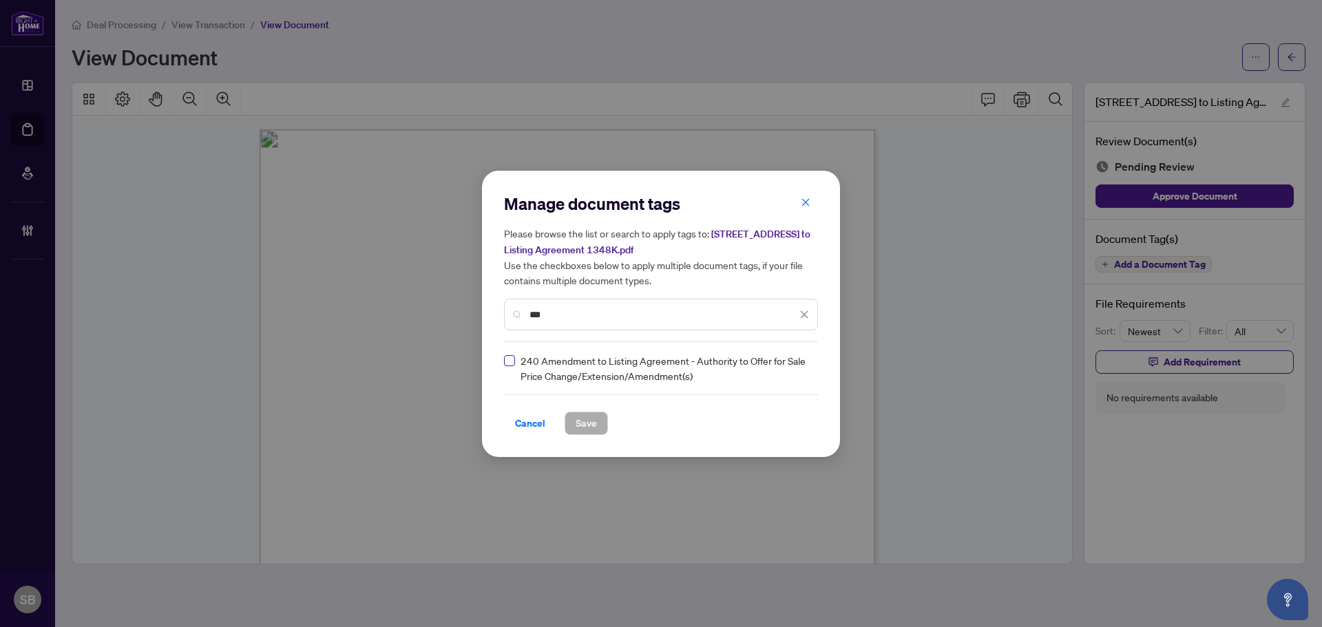
type input "***"
click at [787, 362] on img at bounding box center [790, 369] width 14 height 14
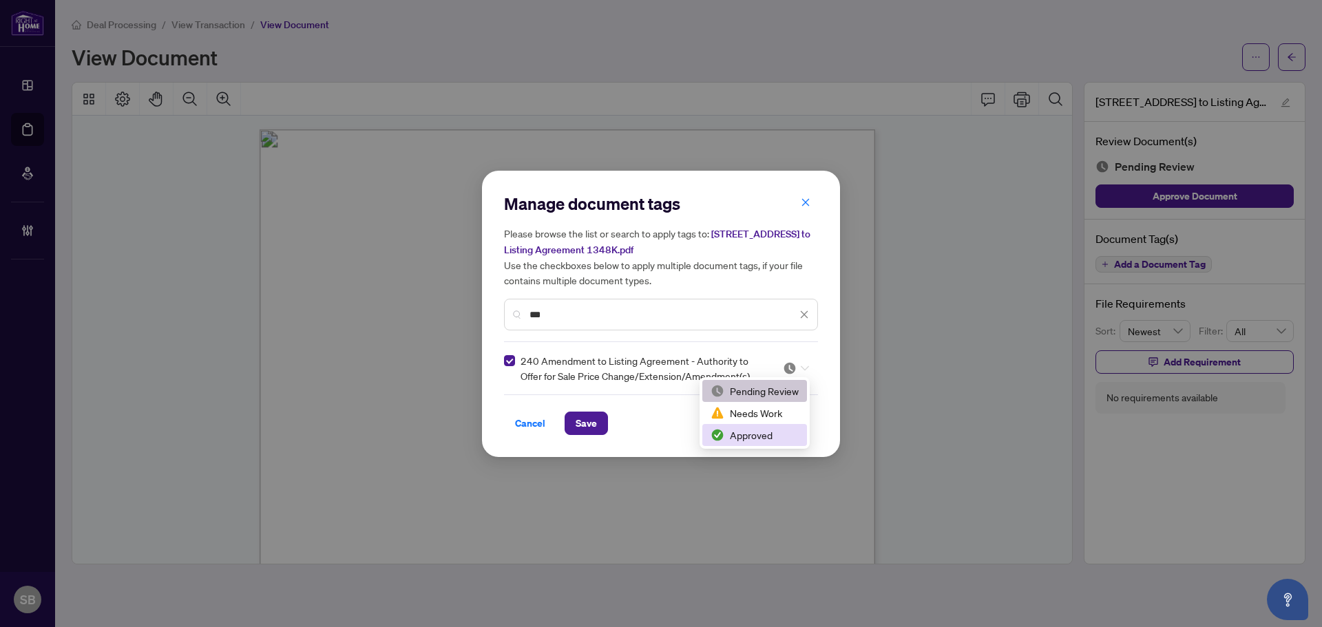
click at [741, 437] on div "Approved" at bounding box center [755, 435] width 88 height 15
click at [589, 434] on button "Save" at bounding box center [586, 423] width 43 height 23
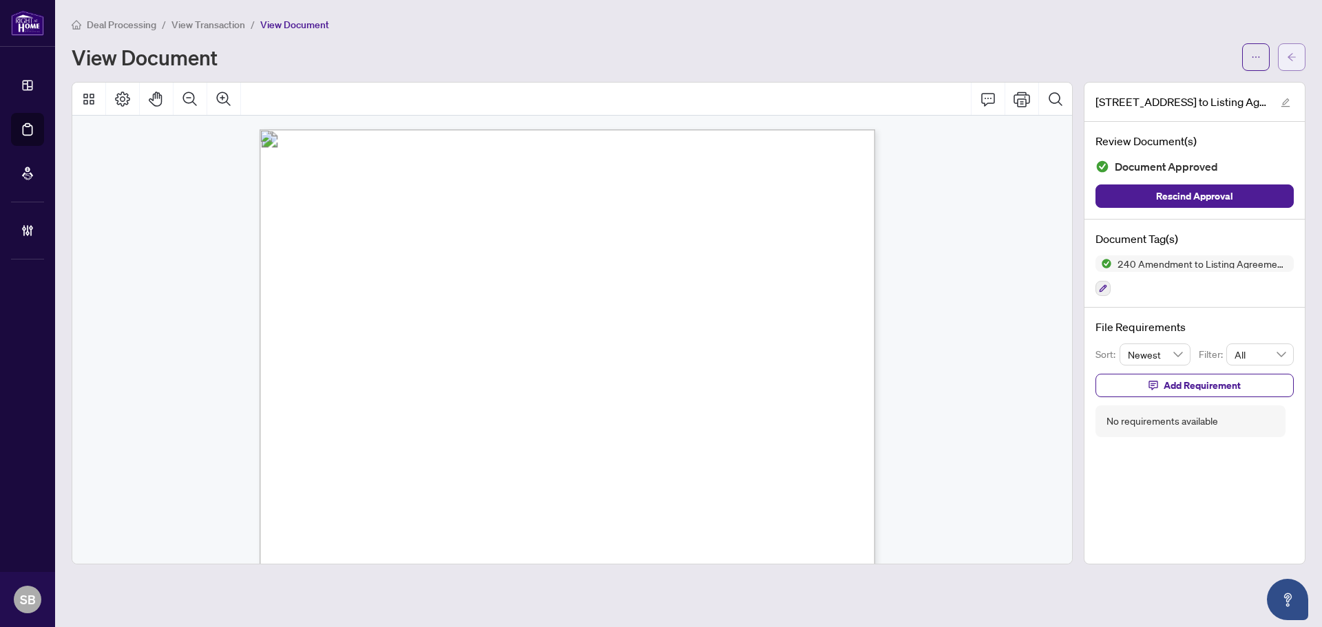
click at [1297, 52] on button "button" at bounding box center [1292, 57] width 28 height 28
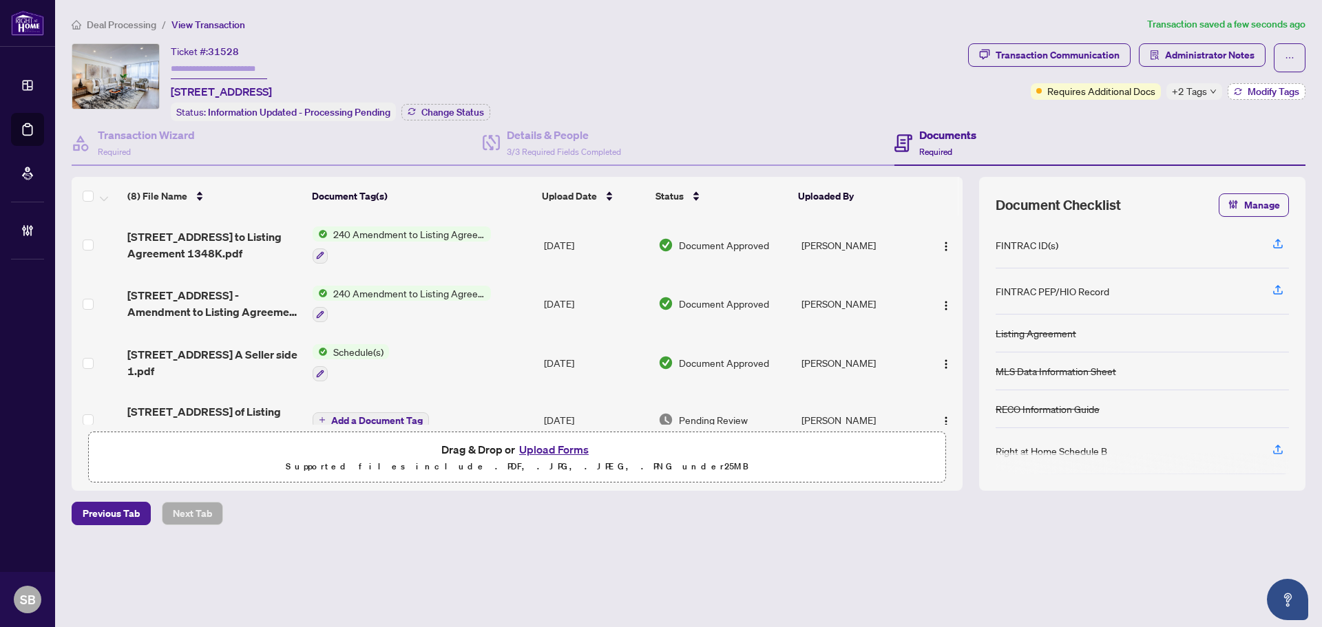
click at [1234, 87] on icon "button" at bounding box center [1238, 91] width 8 height 8
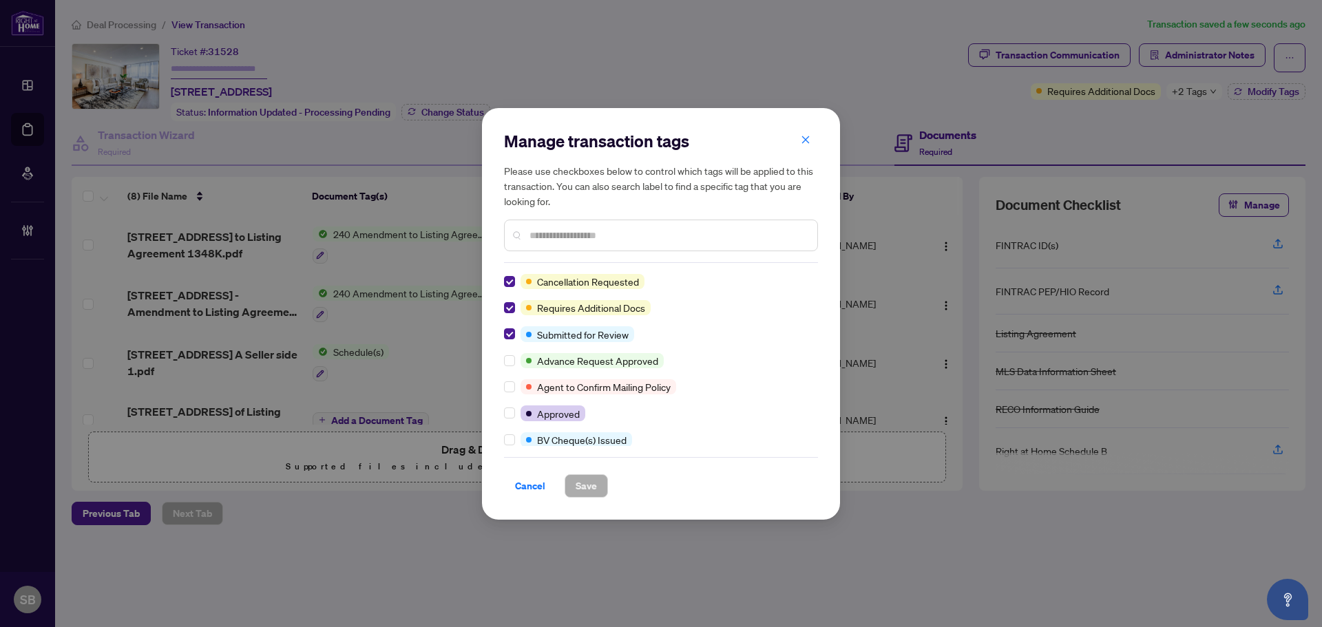
drag, startPoint x: 525, startPoint y: 485, endPoint x: 547, endPoint y: 483, distance: 22.8
click at [525, 485] on span "Cancel" at bounding box center [530, 486] width 30 height 22
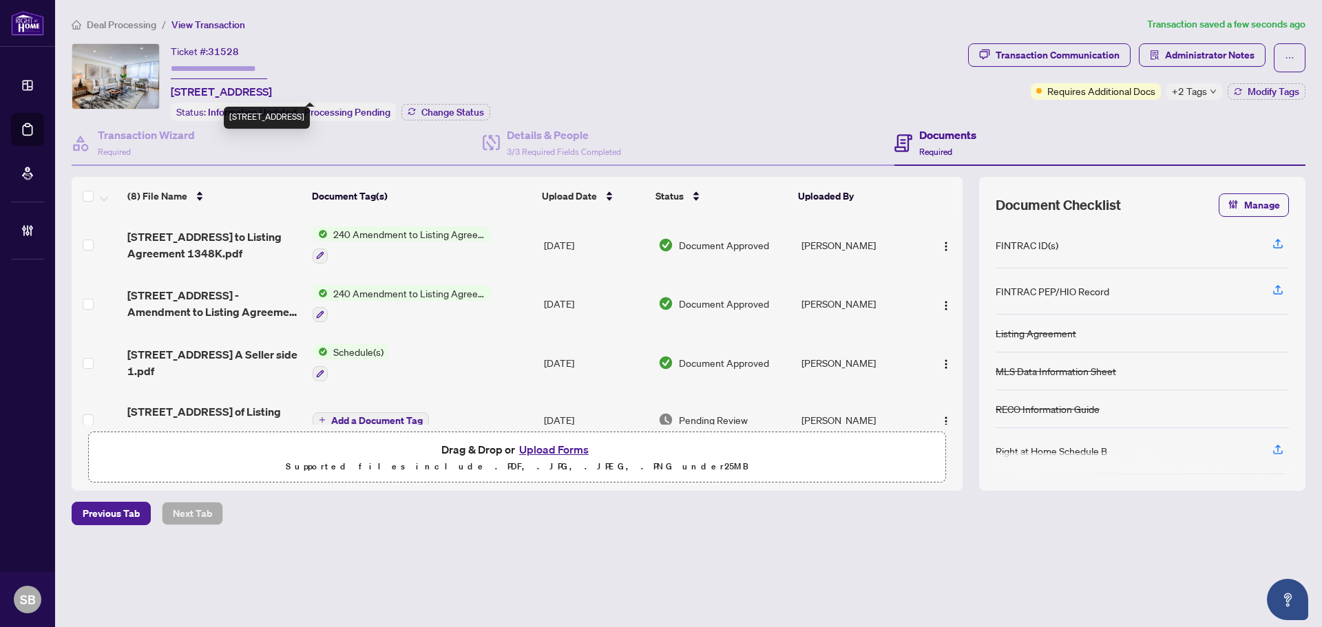
drag, startPoint x: 316, startPoint y: 89, endPoint x: 176, endPoint y: 90, distance: 139.8
click at [171, 87] on span "1207-130 Carlton St, Toronto, Ontario M5A 4K3, Canada" at bounding box center [221, 91] width 101 height 17
copy span "1207-130 Carlton St, Toronto"
click at [135, 14] on main "Deal Processing / View Transaction Transaction saved 31 minutes ago Ticket #: 3…" at bounding box center [688, 313] width 1267 height 627
click at [131, 21] on span "Deal Processing" at bounding box center [122, 25] width 70 height 12
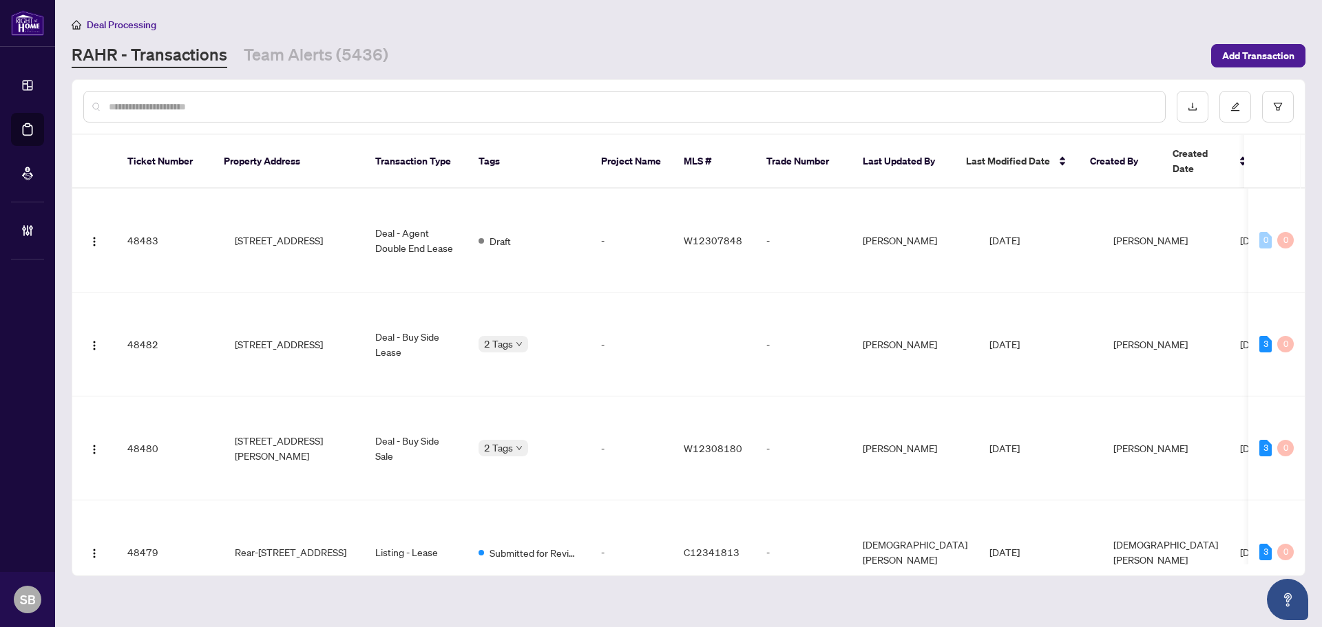
click at [397, 112] on input "text" at bounding box center [631, 106] width 1045 height 15
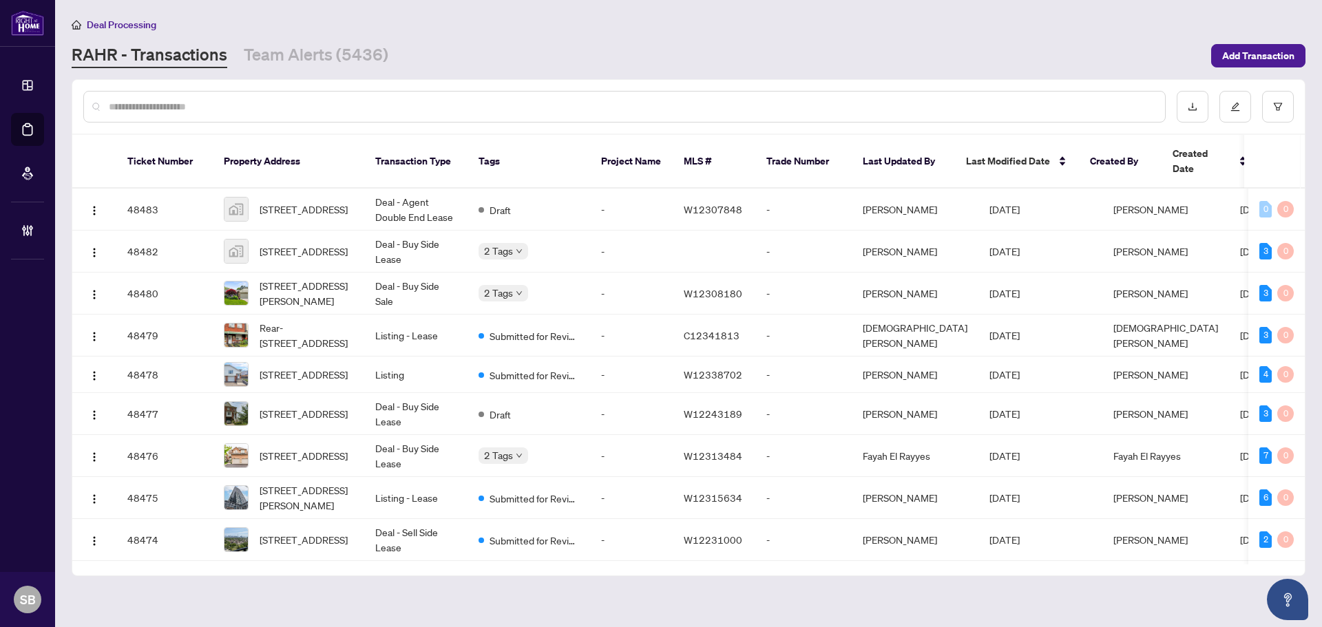
paste input "*********"
type input "*********"
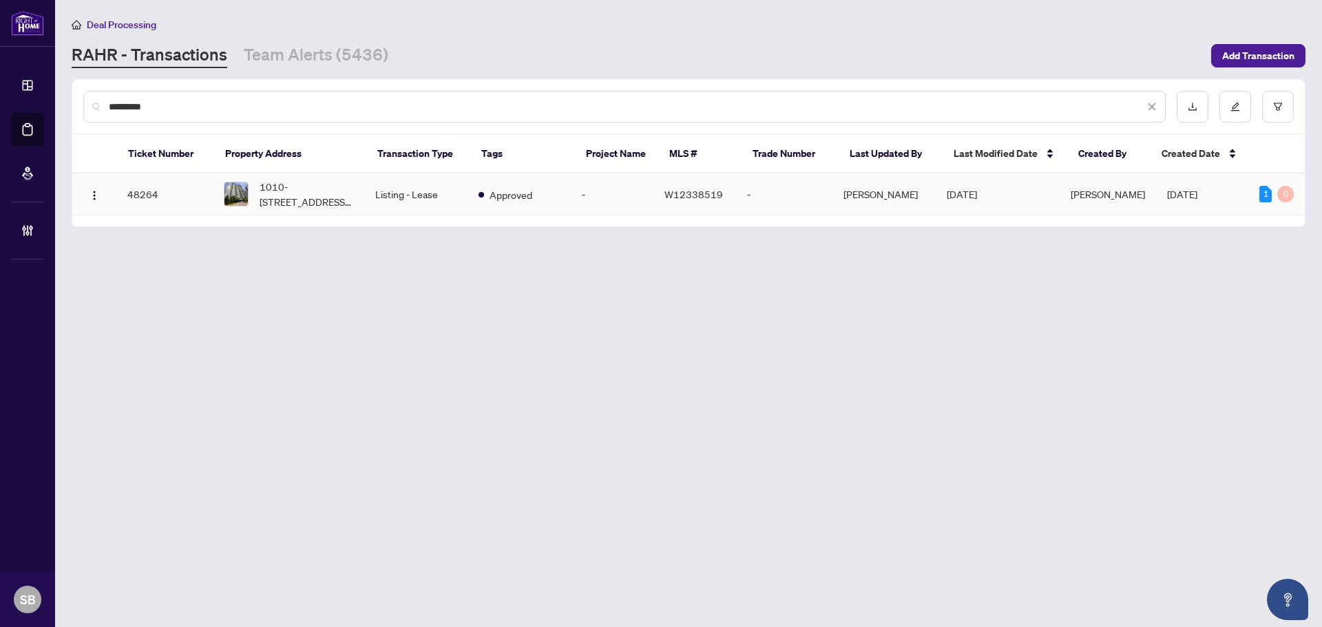
click at [428, 202] on td "Listing - Lease" at bounding box center [415, 195] width 103 height 42
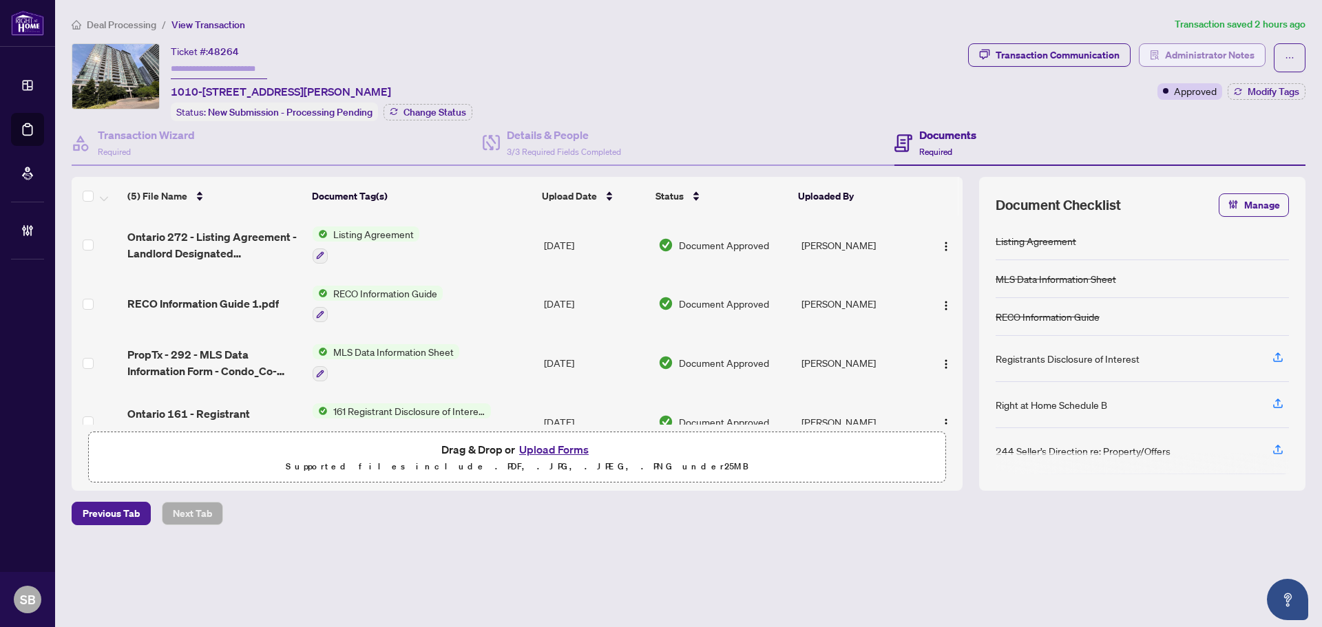
click at [1209, 61] on span "Administrator Notes" at bounding box center [1210, 55] width 90 height 22
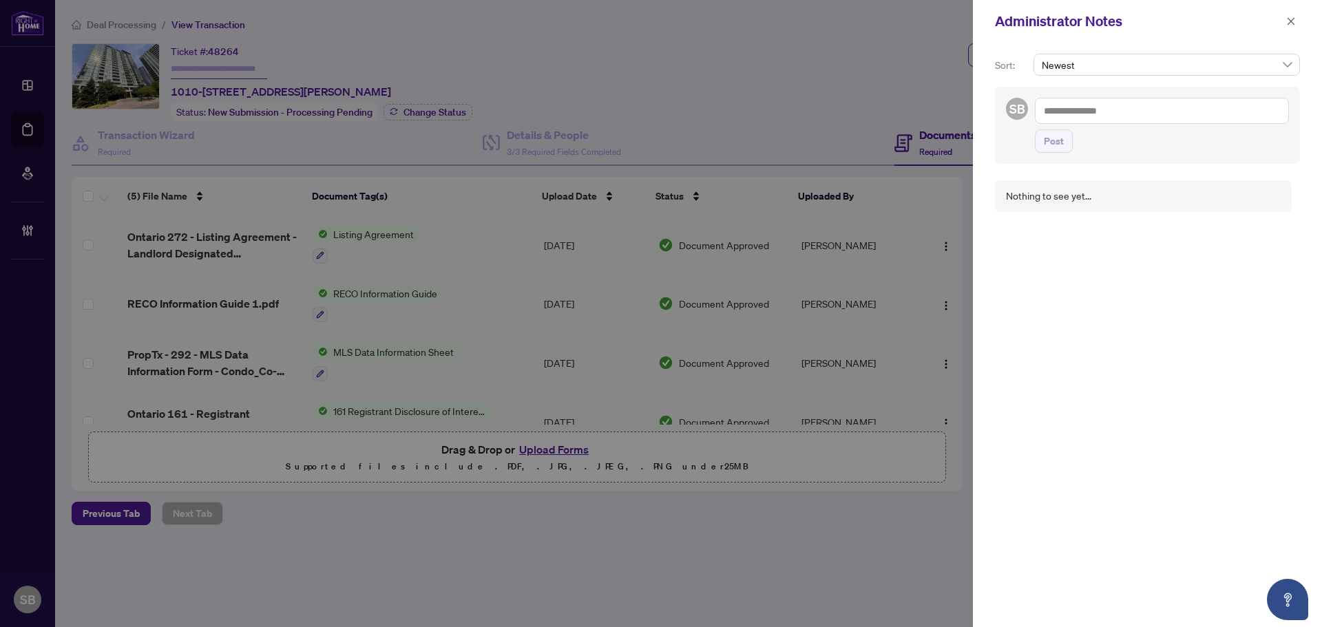
click at [1282, 32] on div "Administrator Notes" at bounding box center [1147, 21] width 349 height 43
click at [1290, 21] on icon "close" at bounding box center [1291, 22] width 10 height 10
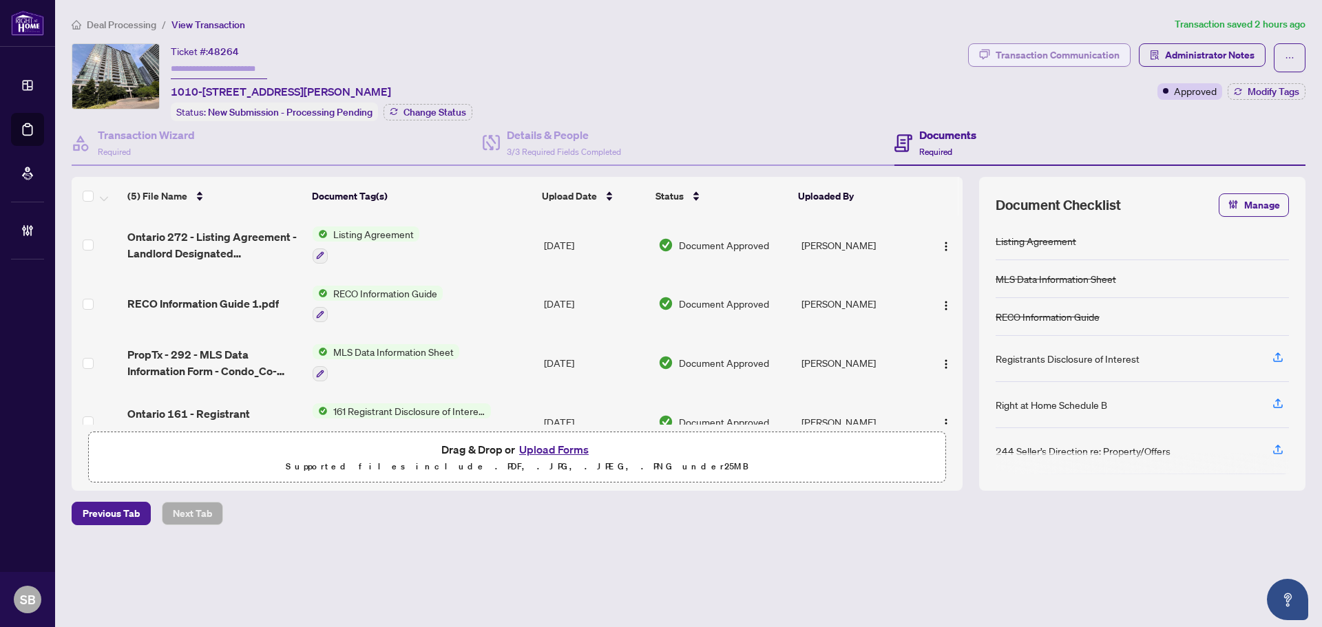
click at [1094, 48] on div "Transaction Communication" at bounding box center [1058, 55] width 124 height 22
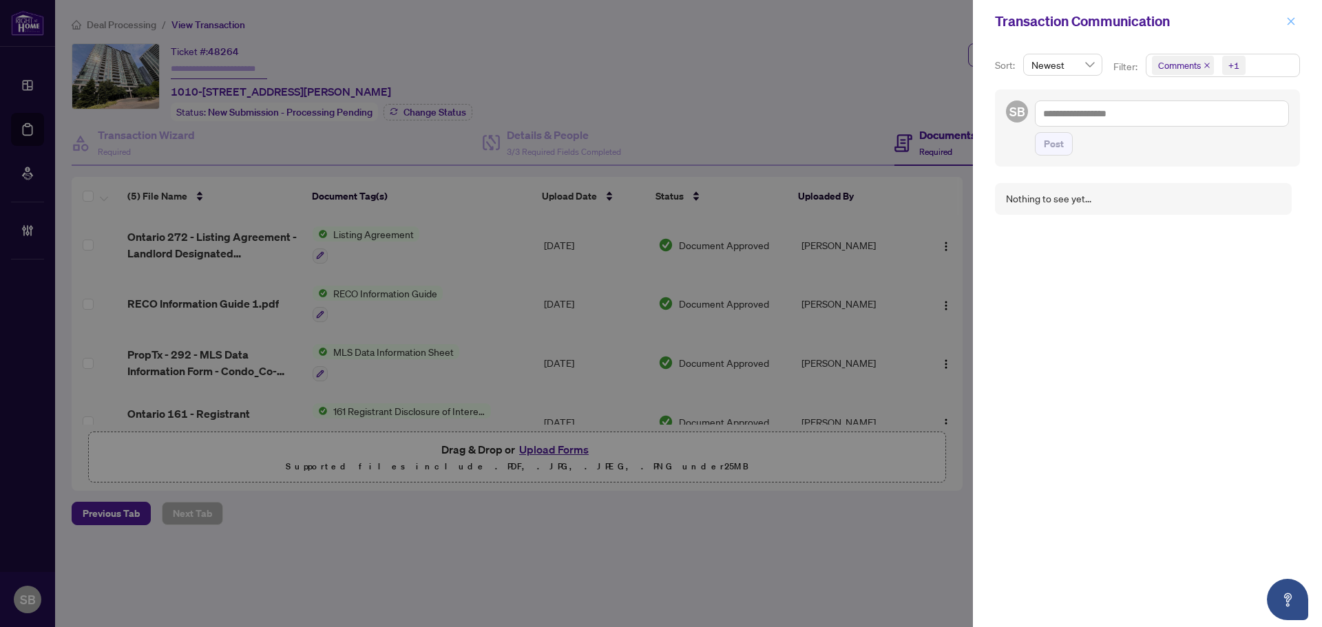
click at [1290, 14] on span "button" at bounding box center [1291, 21] width 10 height 22
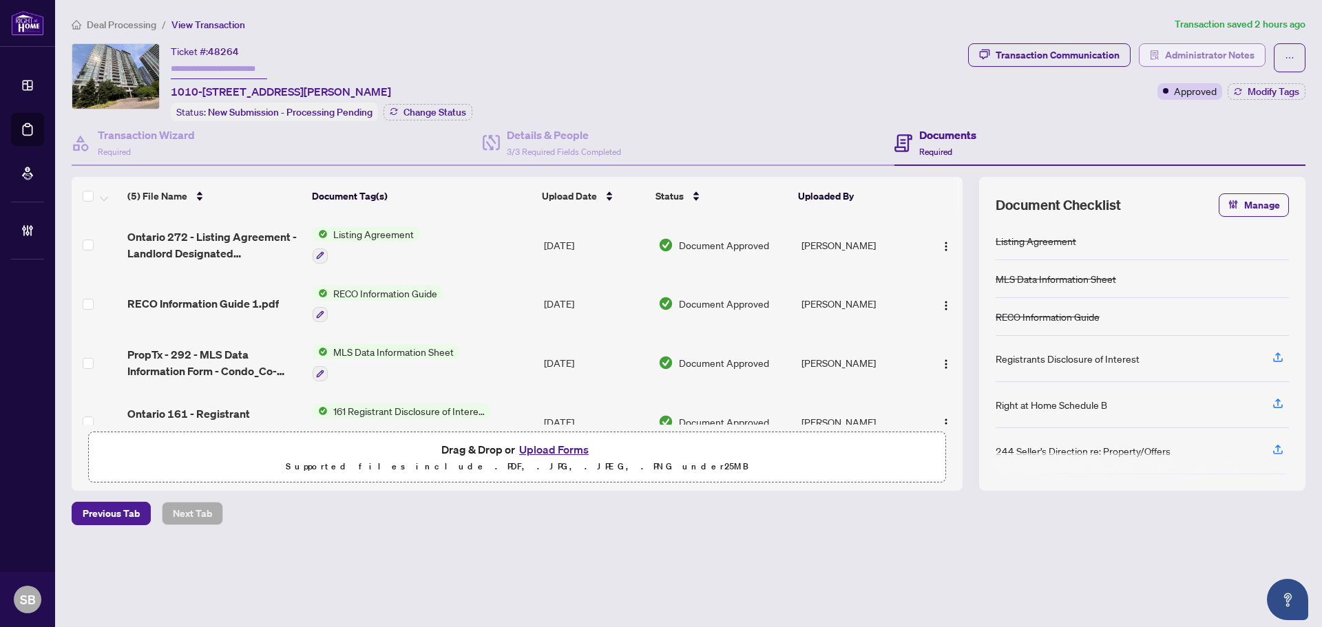
click at [1236, 48] on span "Administrator Notes" at bounding box center [1210, 55] width 90 height 22
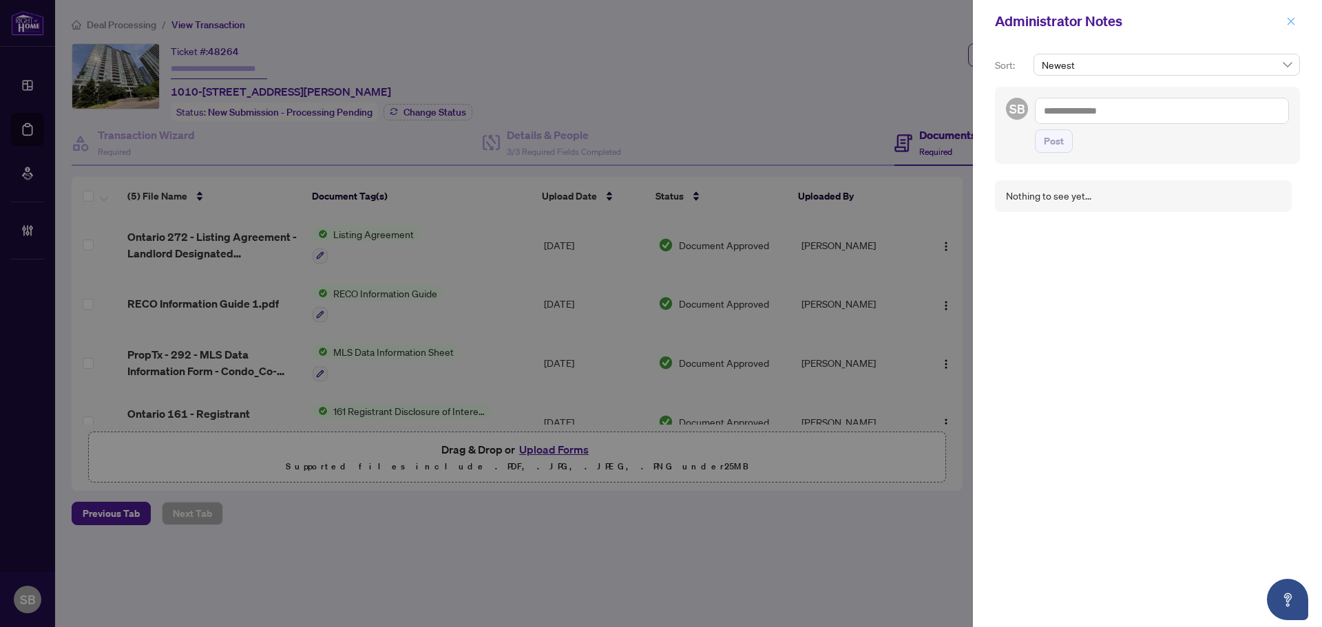
click at [1294, 19] on icon "close" at bounding box center [1292, 21] width 8 height 8
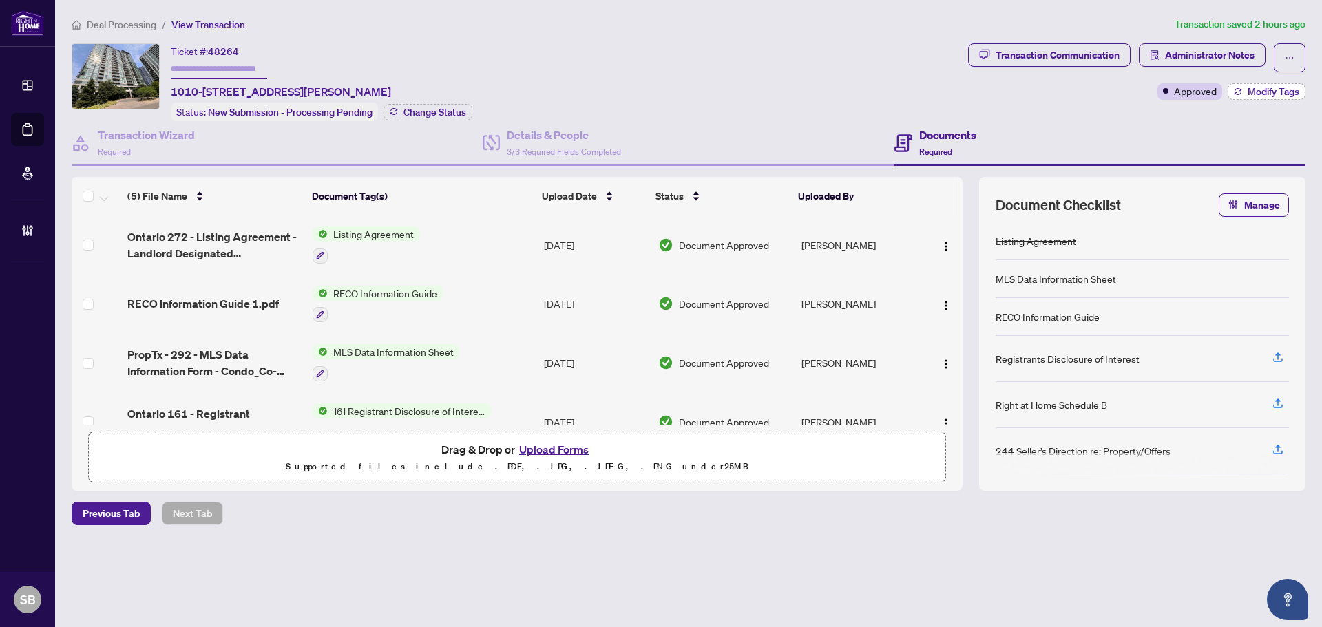
click at [1248, 96] on span "Modify Tags" at bounding box center [1274, 92] width 52 height 10
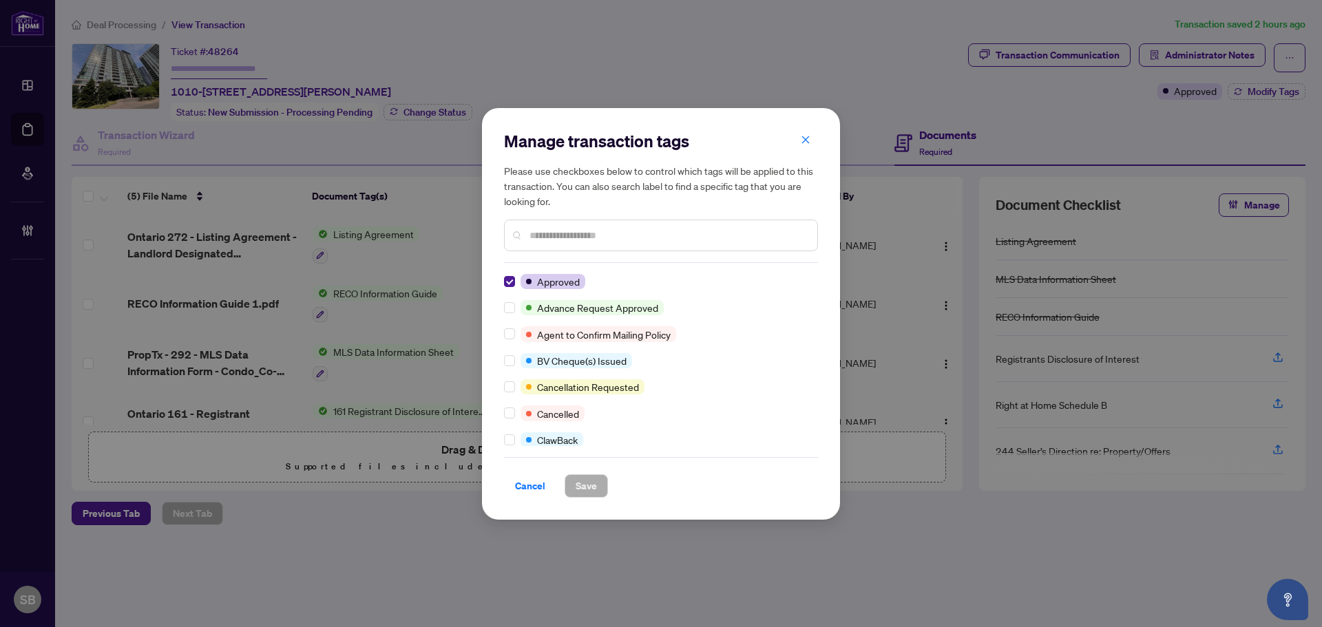
click at [804, 138] on icon "close" at bounding box center [806, 140] width 10 height 10
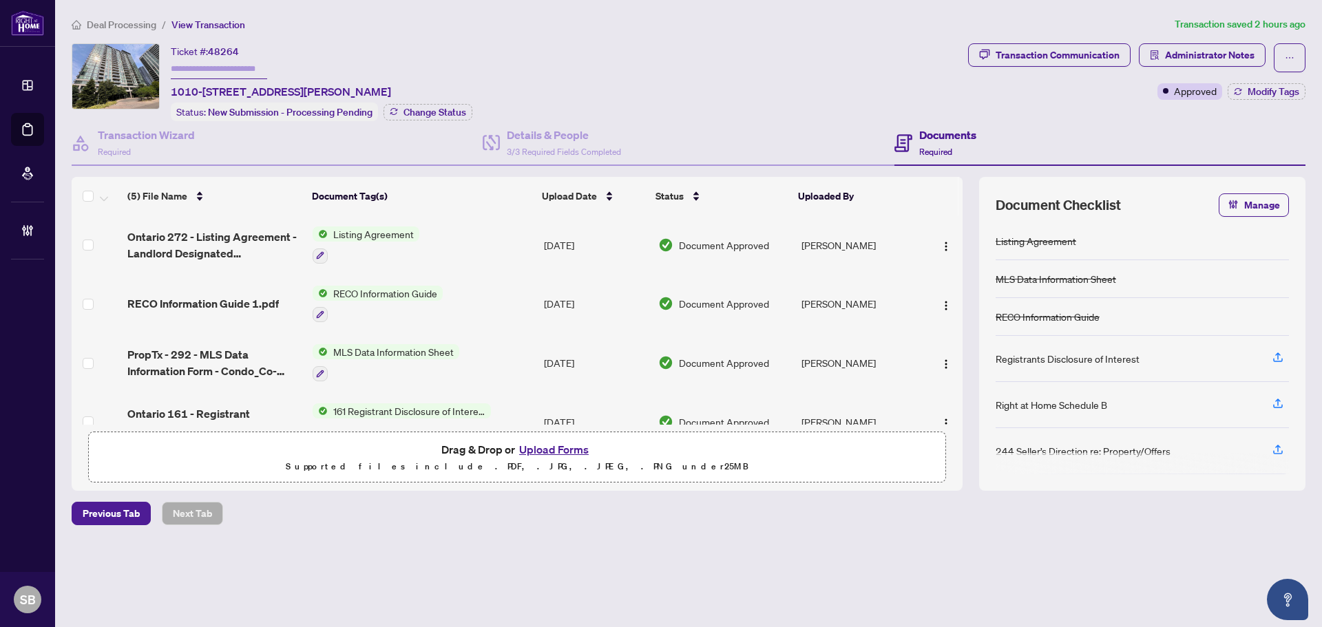
click at [1240, 74] on div "Transaction Communication Administrator Notes Approved Modify Tags" at bounding box center [1136, 71] width 337 height 56
click at [1230, 60] on span "Administrator Notes" at bounding box center [1210, 55] width 90 height 22
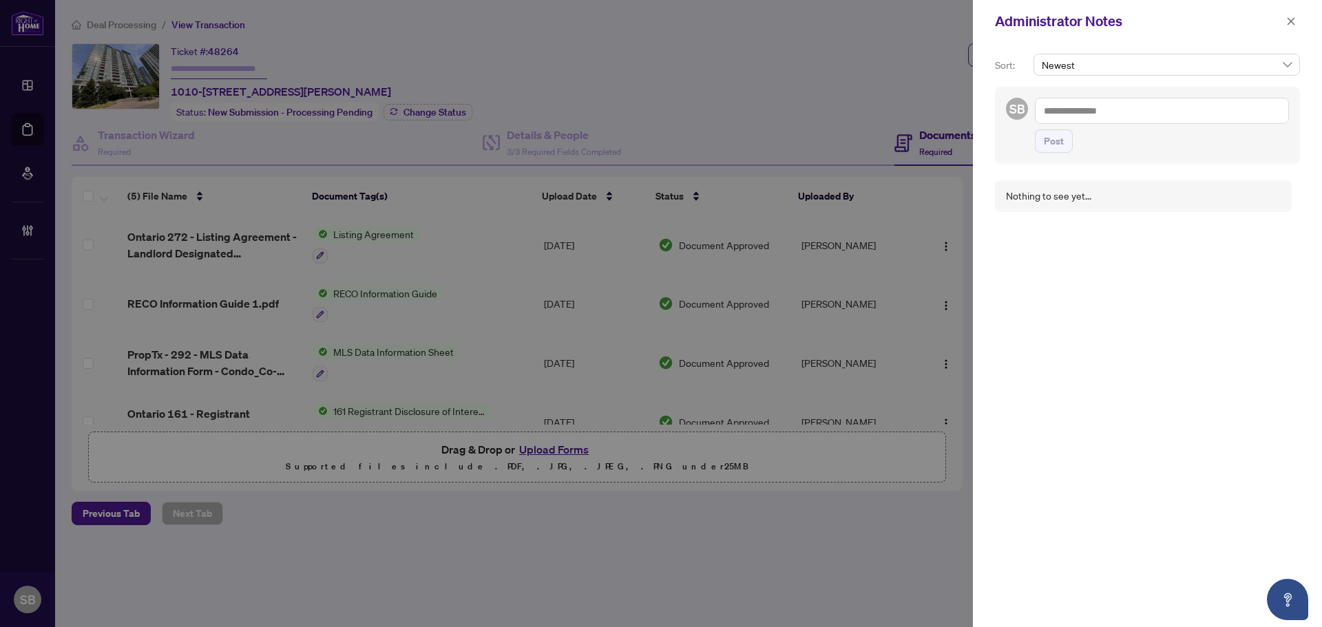
click at [1284, 83] on div "Newest" at bounding box center [1167, 70] width 272 height 33
click at [1290, 18] on icon "close" at bounding box center [1291, 22] width 10 height 10
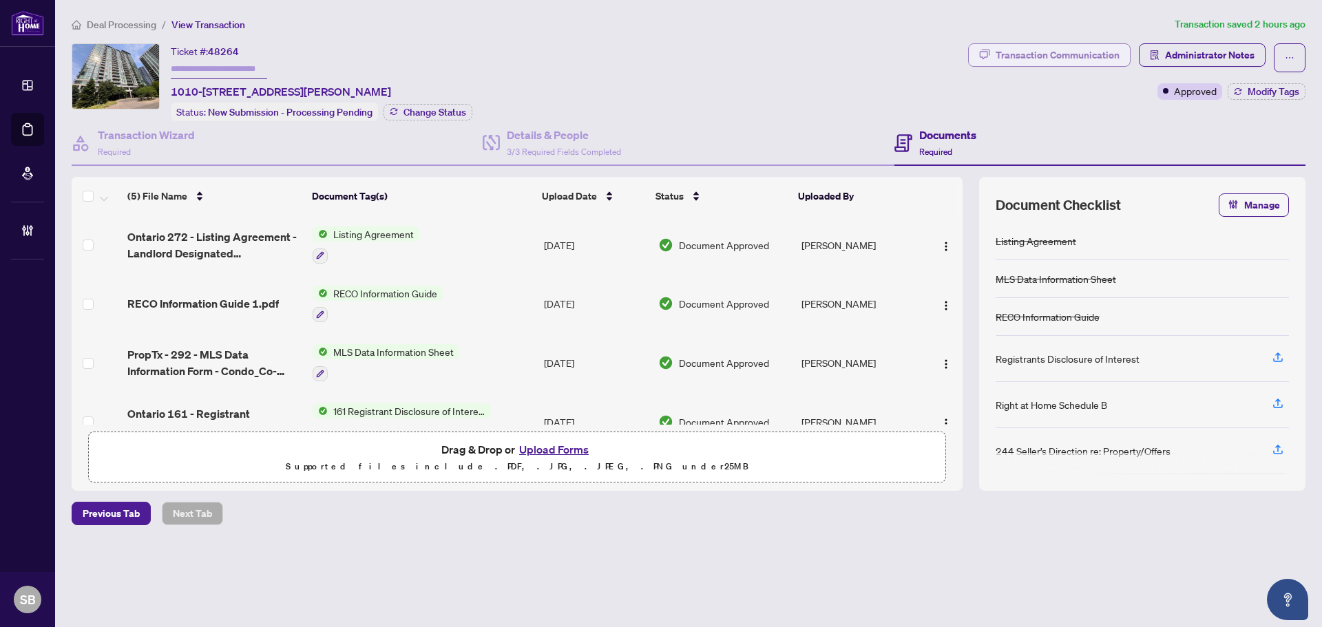
click at [1122, 56] on button "Transaction Communication" at bounding box center [1049, 54] width 163 height 23
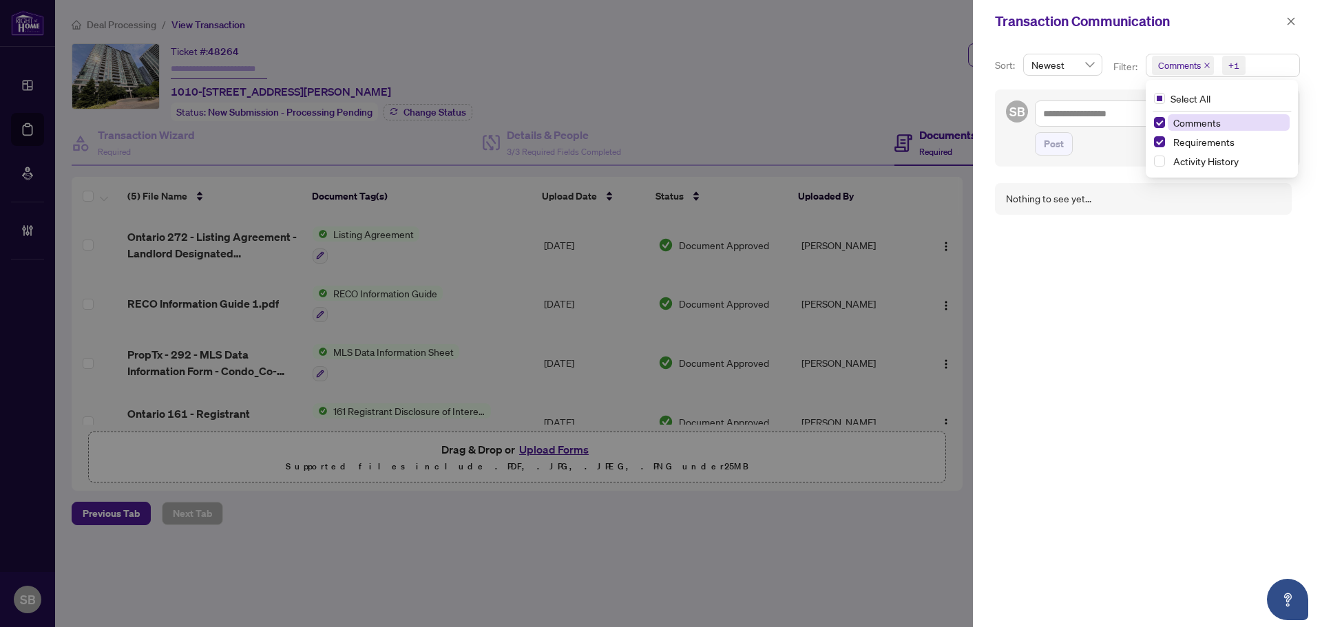
click at [1278, 64] on span "Comments +1" at bounding box center [1223, 65] width 153 height 22
click at [1200, 163] on span "Activity History" at bounding box center [1205, 161] width 65 height 12
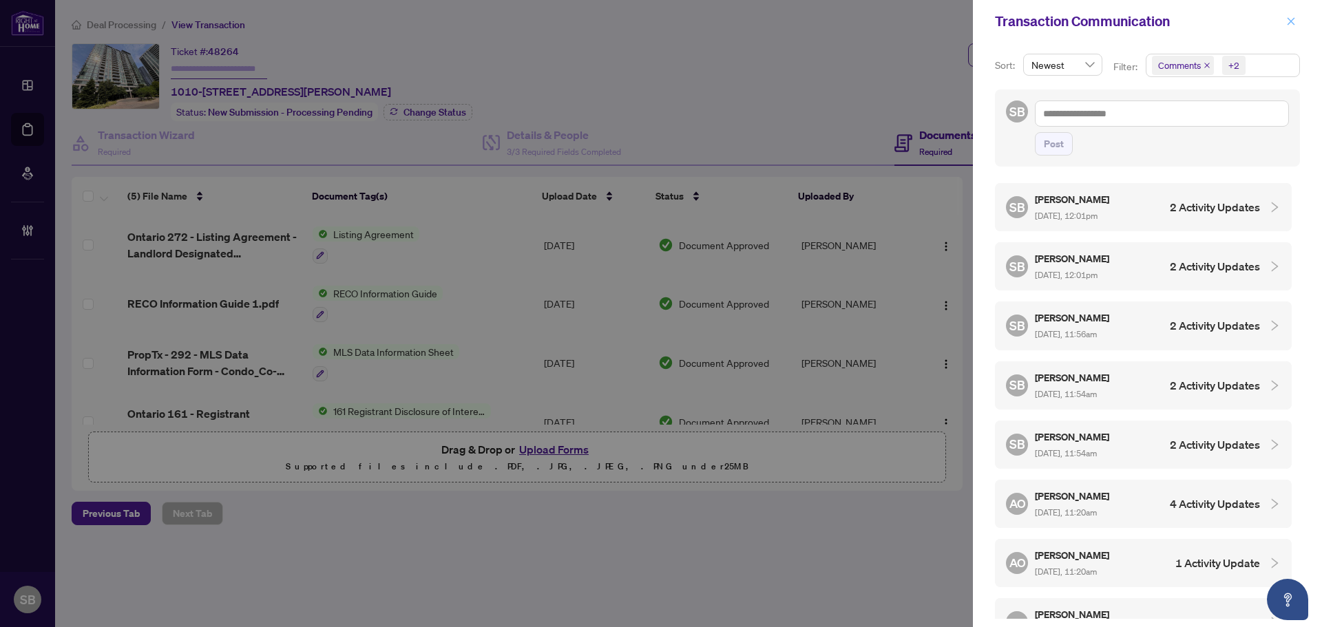
click at [1286, 19] on button "button" at bounding box center [1291, 21] width 18 height 17
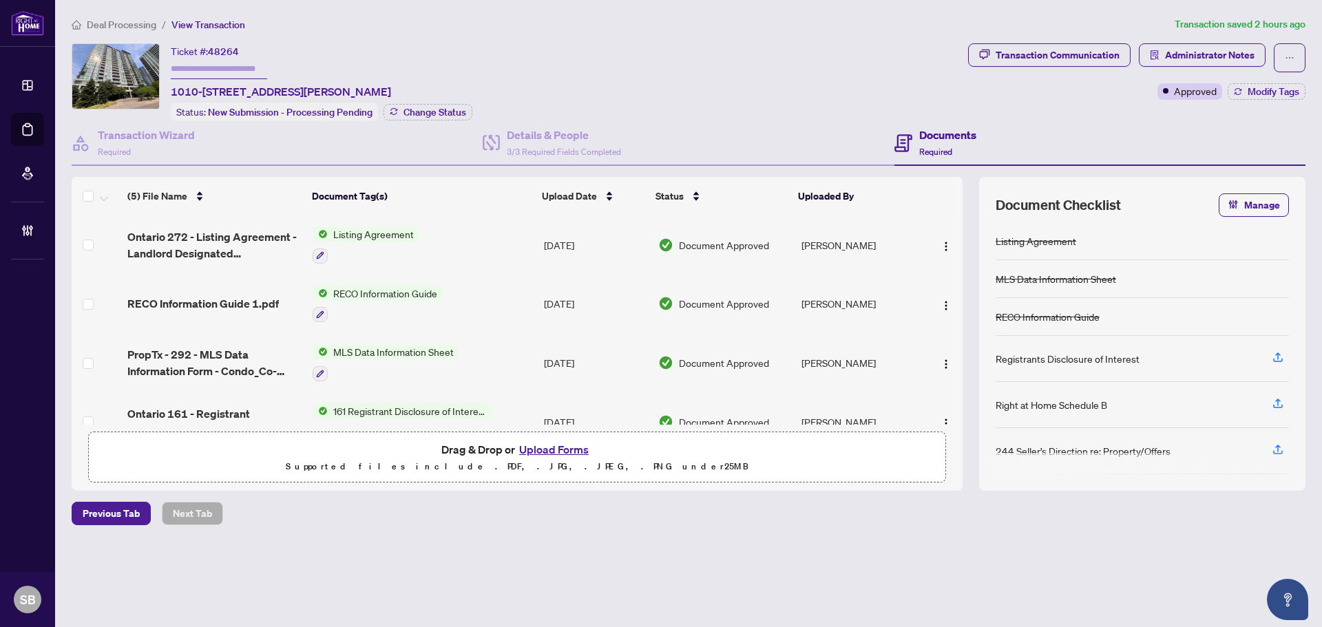
click at [125, 24] on span "Deal Processing" at bounding box center [122, 25] width 70 height 12
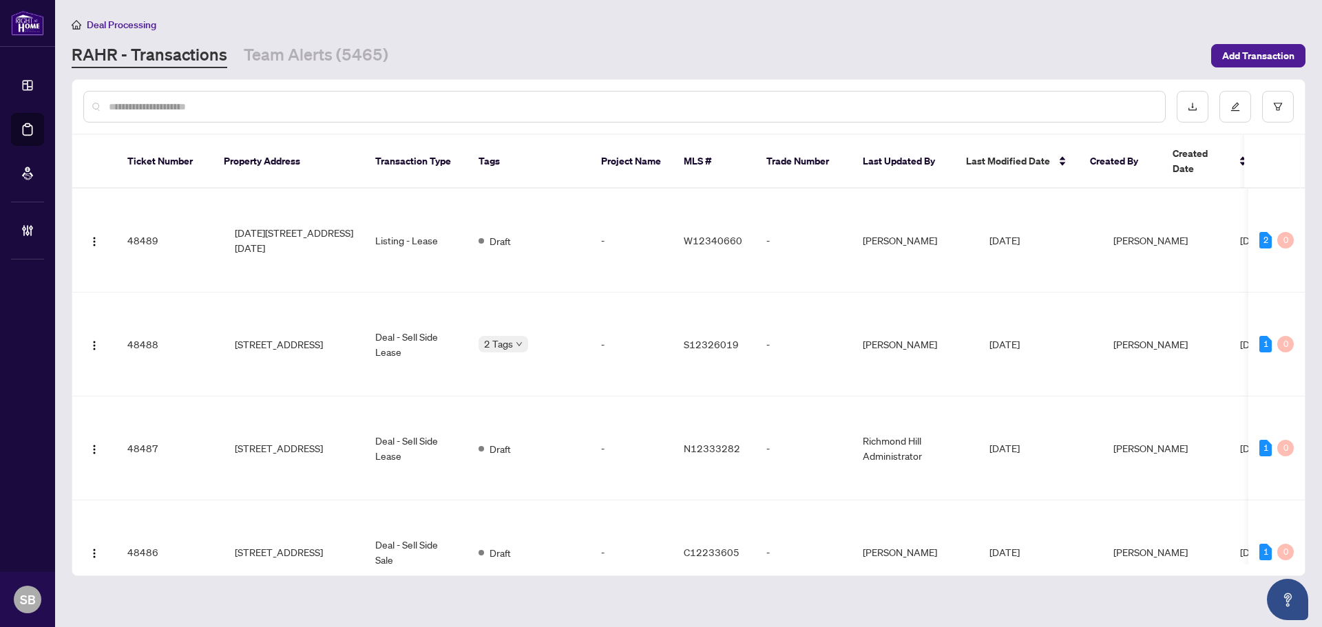
click at [193, 117] on div at bounding box center [624, 107] width 1082 height 32
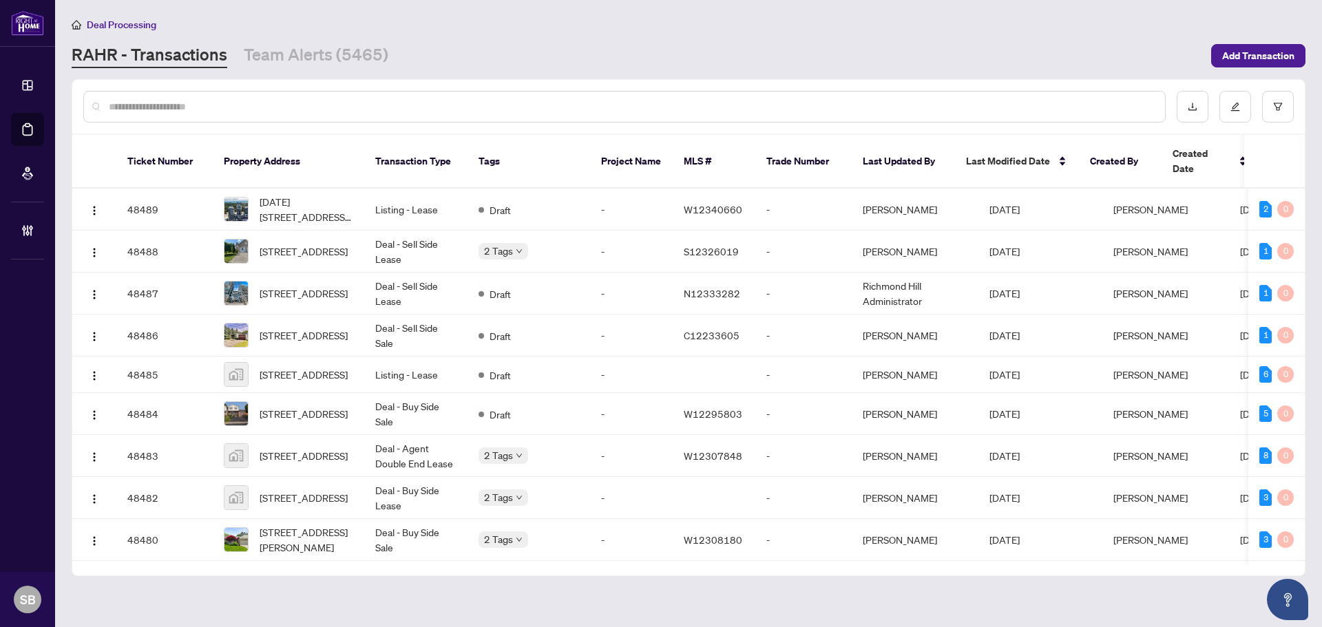
click at [187, 111] on input "text" at bounding box center [631, 106] width 1045 height 15
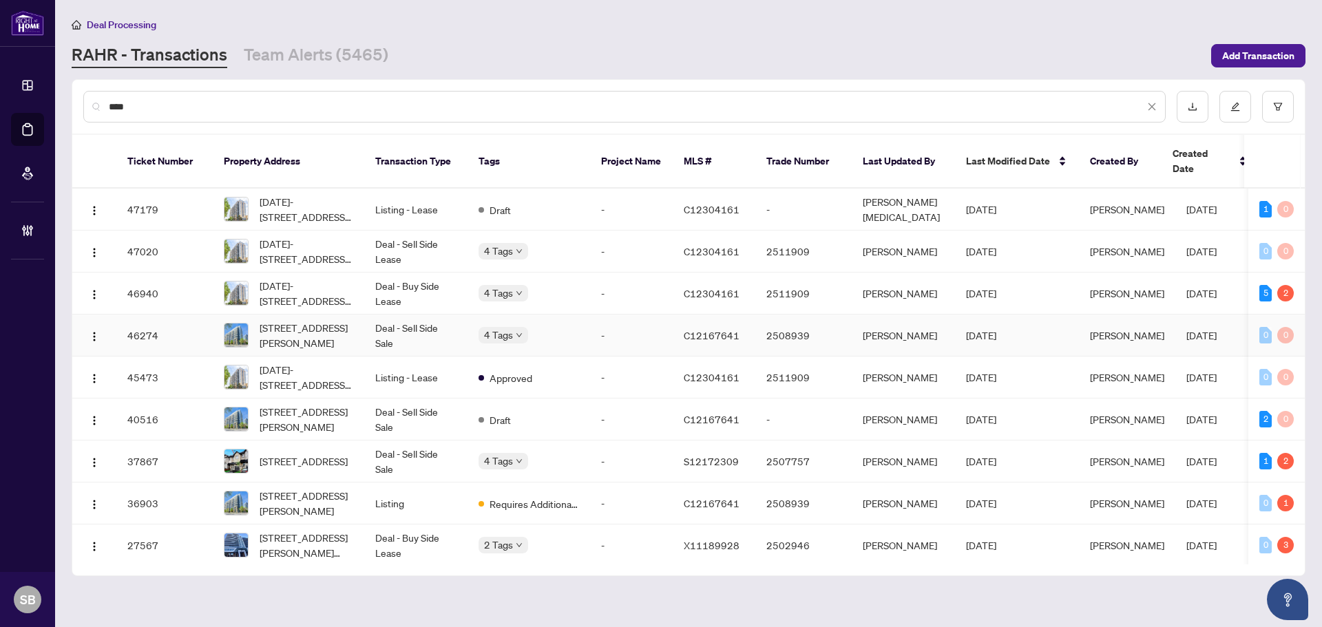
type input "****"
click at [430, 322] on td "Deal - Sell Side Sale" at bounding box center [415, 336] width 103 height 42
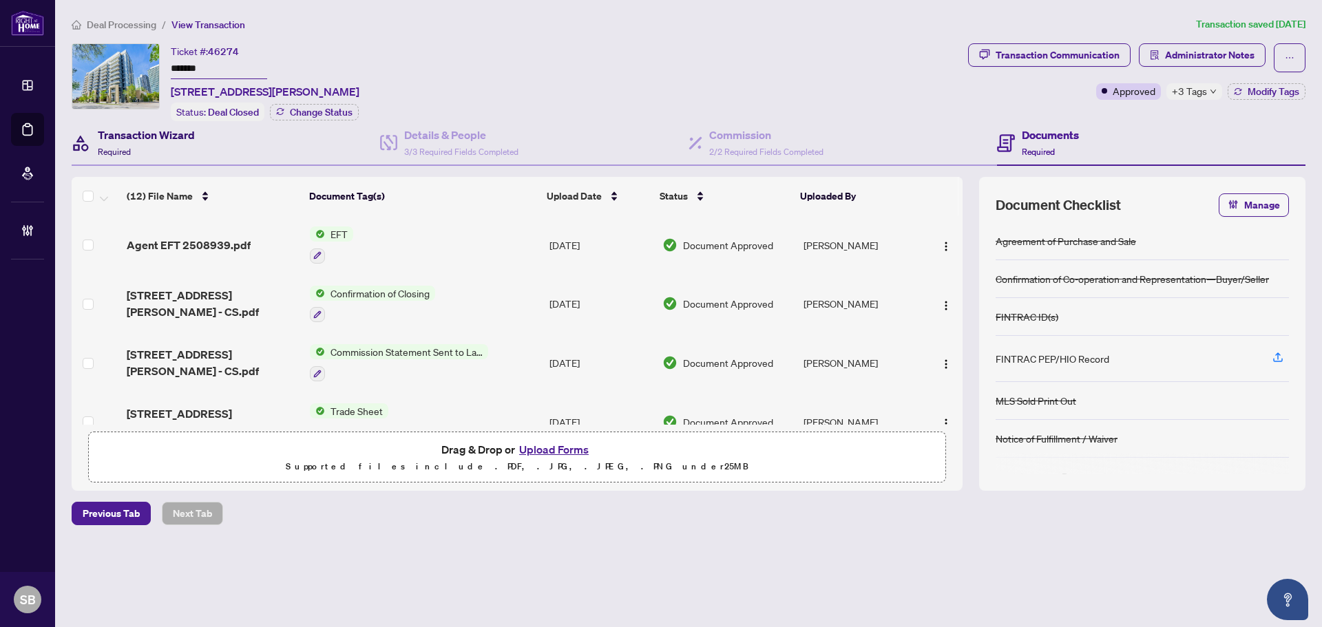
click at [162, 144] on div "Transaction Wizard Required" at bounding box center [146, 143] width 97 height 32
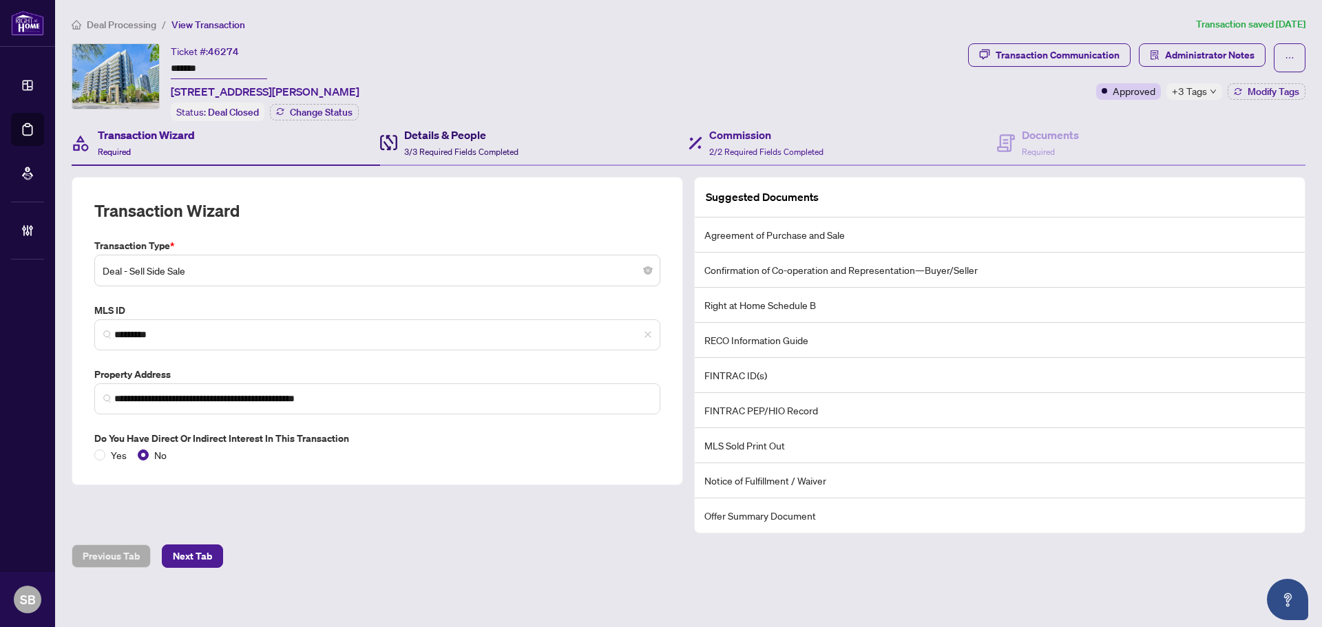
click at [473, 147] on span "3/3 Required Fields Completed" at bounding box center [461, 152] width 114 height 10
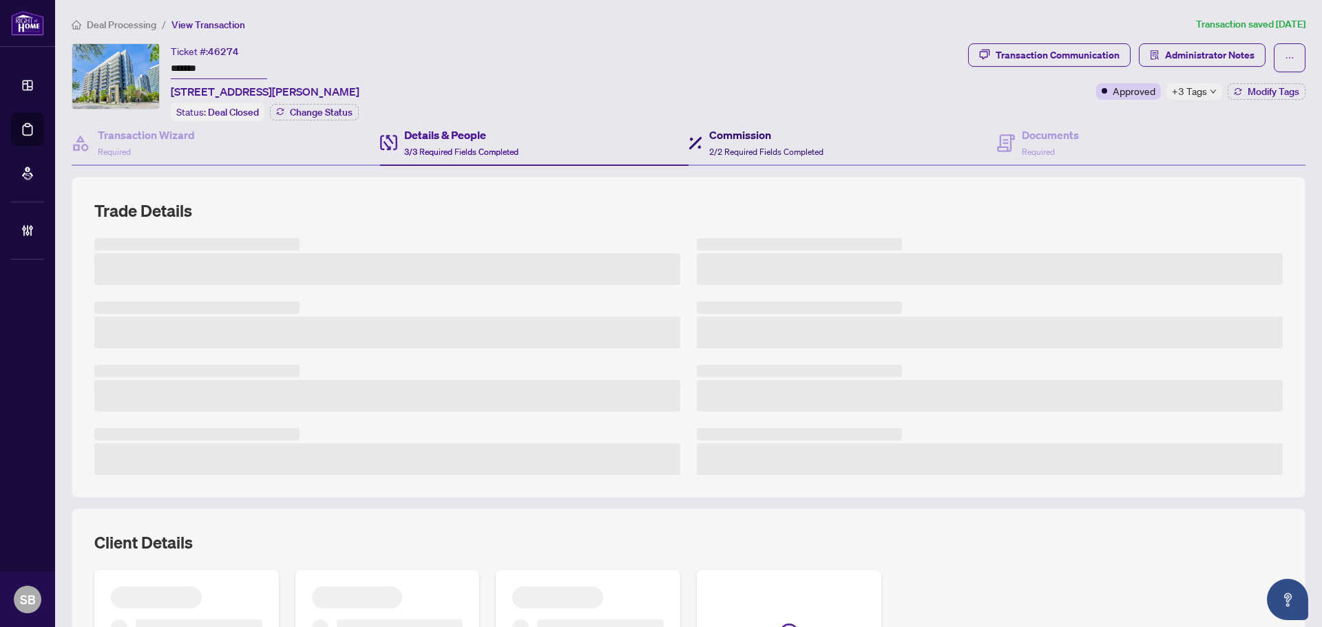
click at [764, 140] on h4 "Commission" at bounding box center [766, 135] width 114 height 17
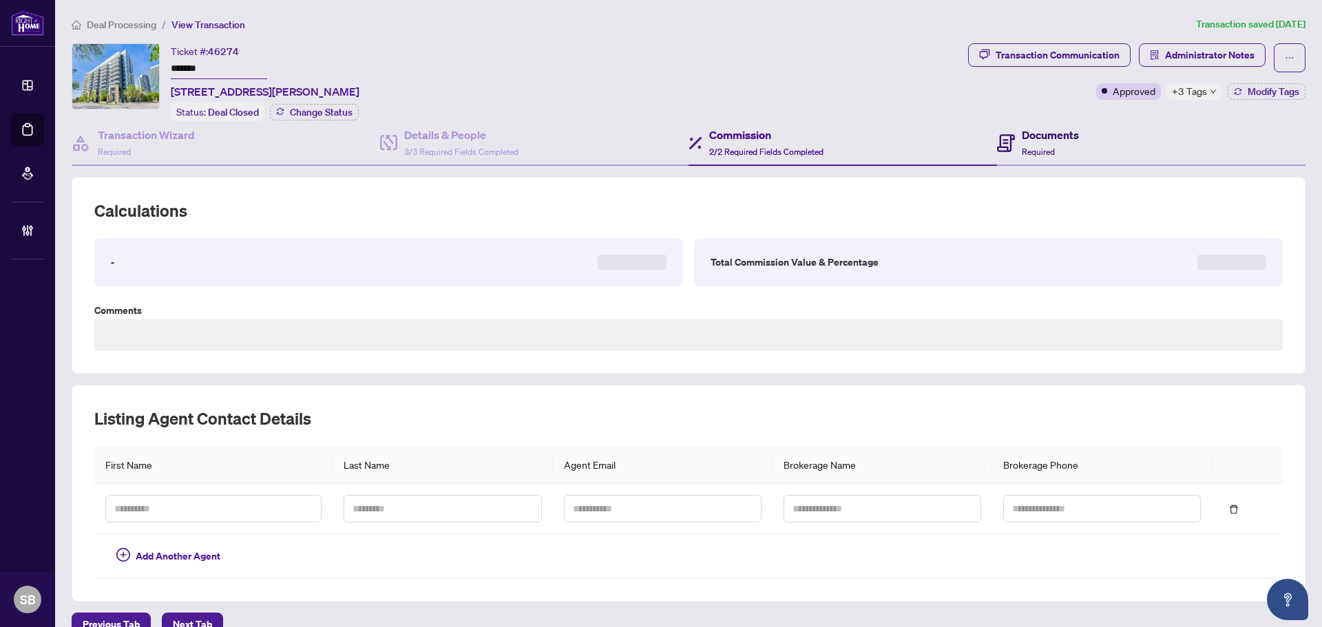
click at [1012, 129] on div "Documents Required" at bounding box center [1038, 143] width 82 height 32
type textarea "**********"
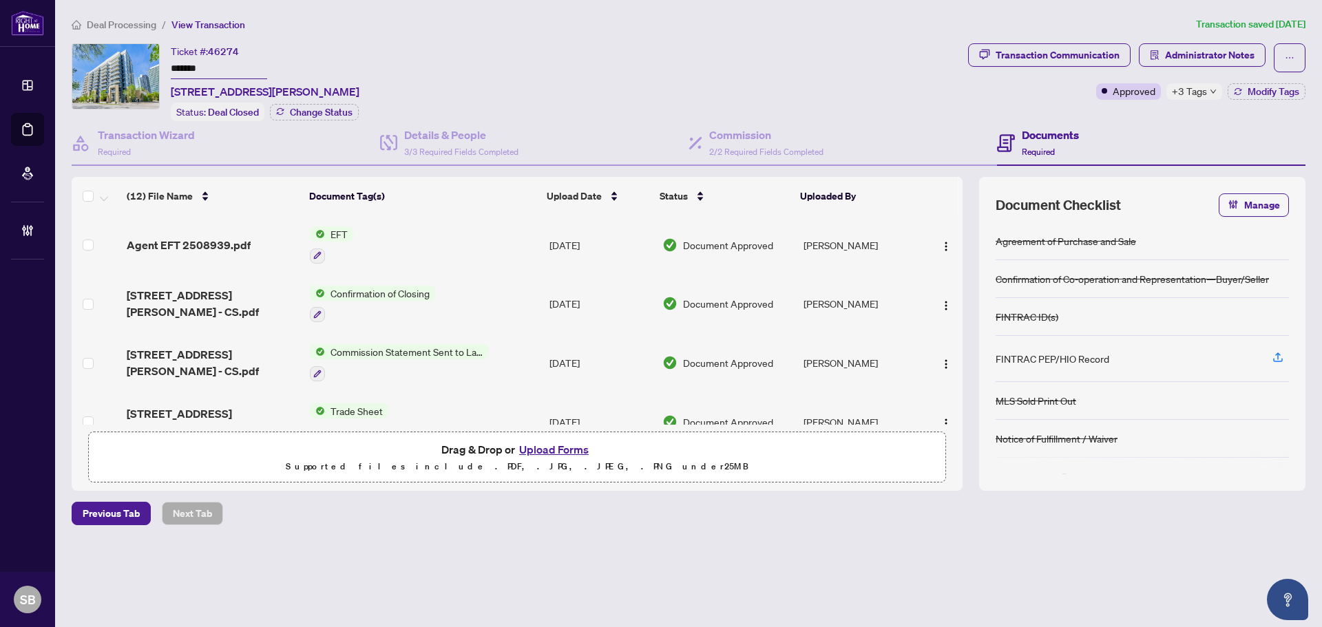
click at [511, 242] on td "EFT" at bounding box center [424, 245] width 240 height 59
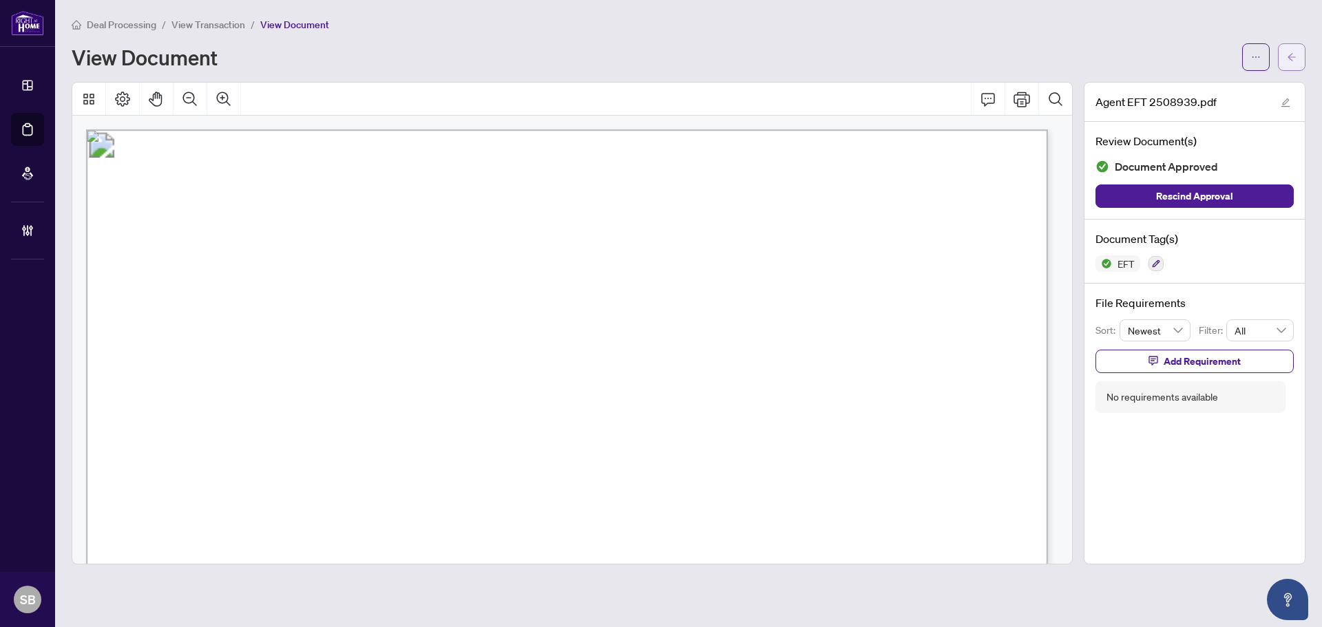
click at [1292, 56] on icon "arrow-left" at bounding box center [1292, 57] width 10 height 10
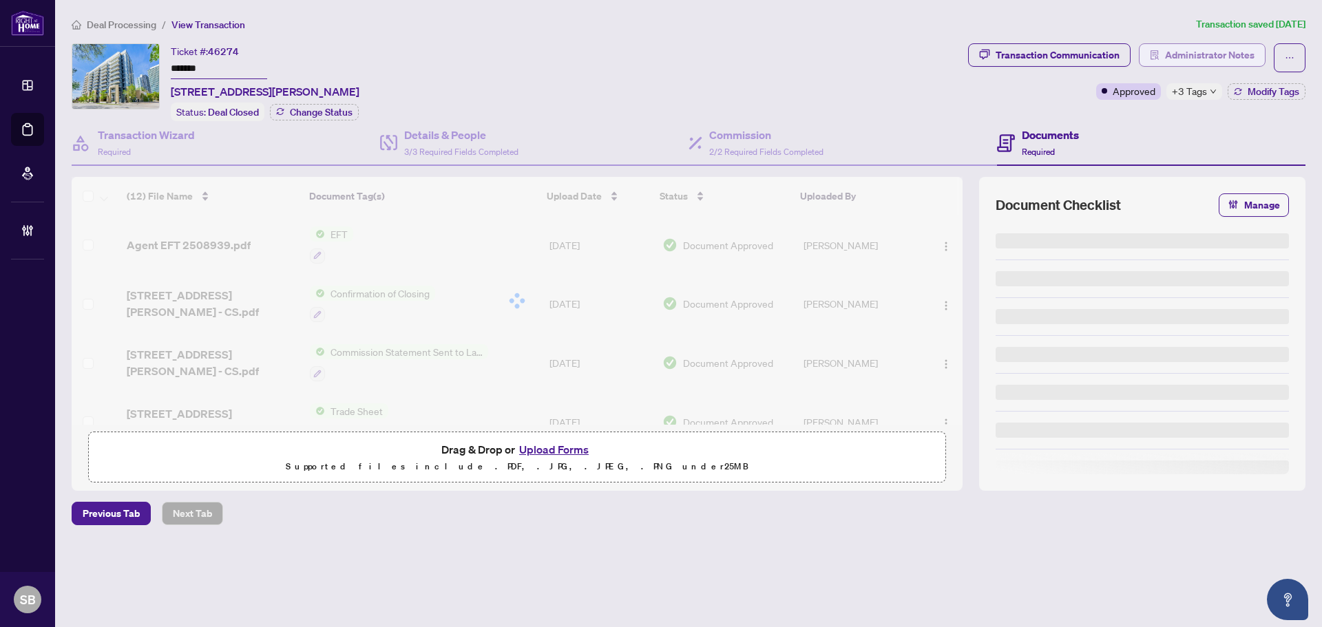
click at [1205, 61] on span "Administrator Notes" at bounding box center [1210, 55] width 90 height 22
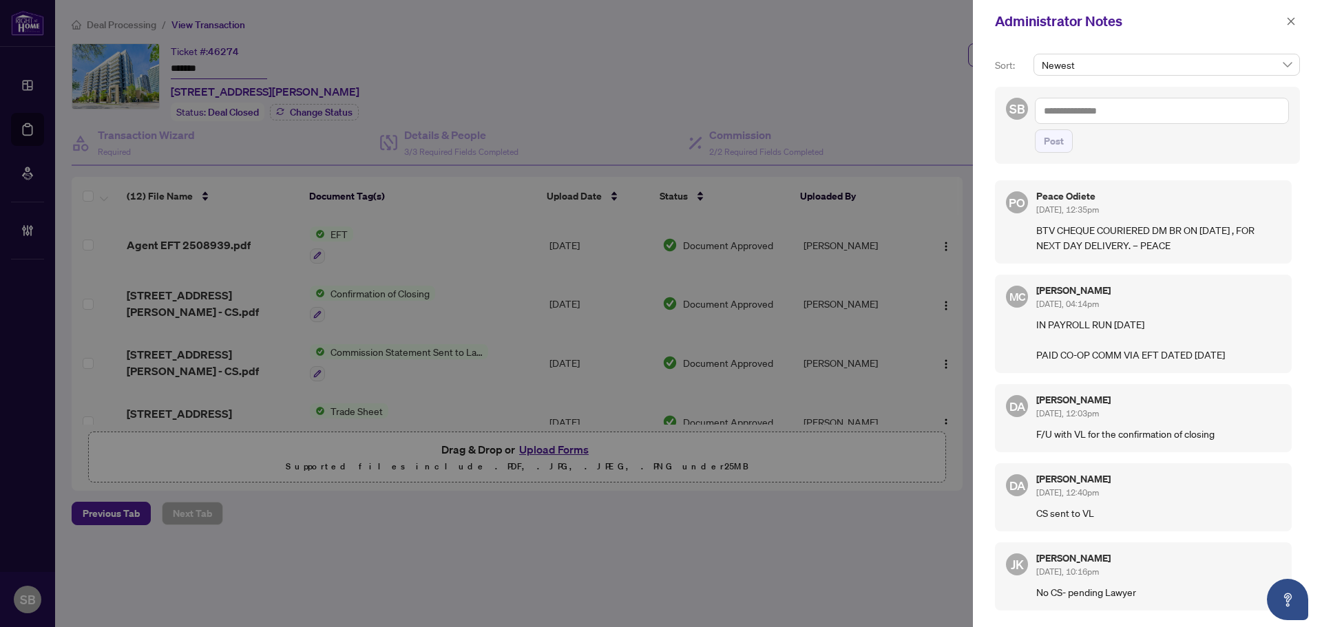
click at [1032, 28] on div "Administrator Notes" at bounding box center [1138, 21] width 287 height 21
click at [1293, 25] on icon "close" at bounding box center [1291, 22] width 10 height 10
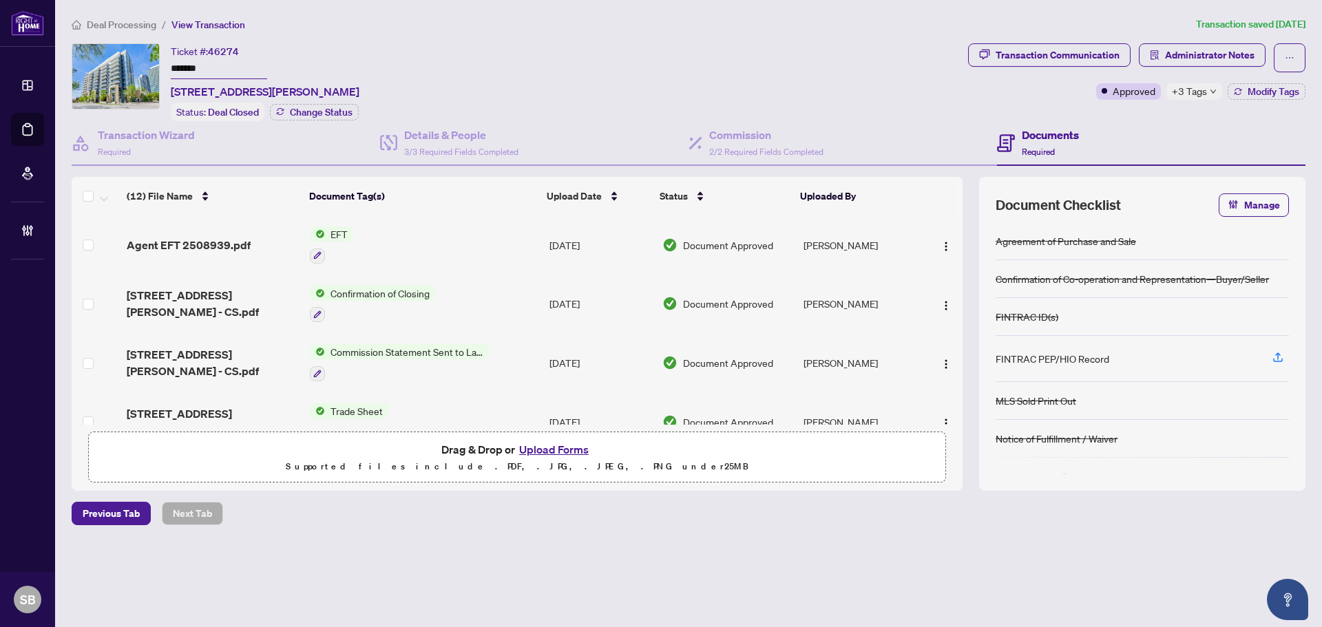
click at [141, 26] on span "Deal Processing" at bounding box center [122, 25] width 70 height 12
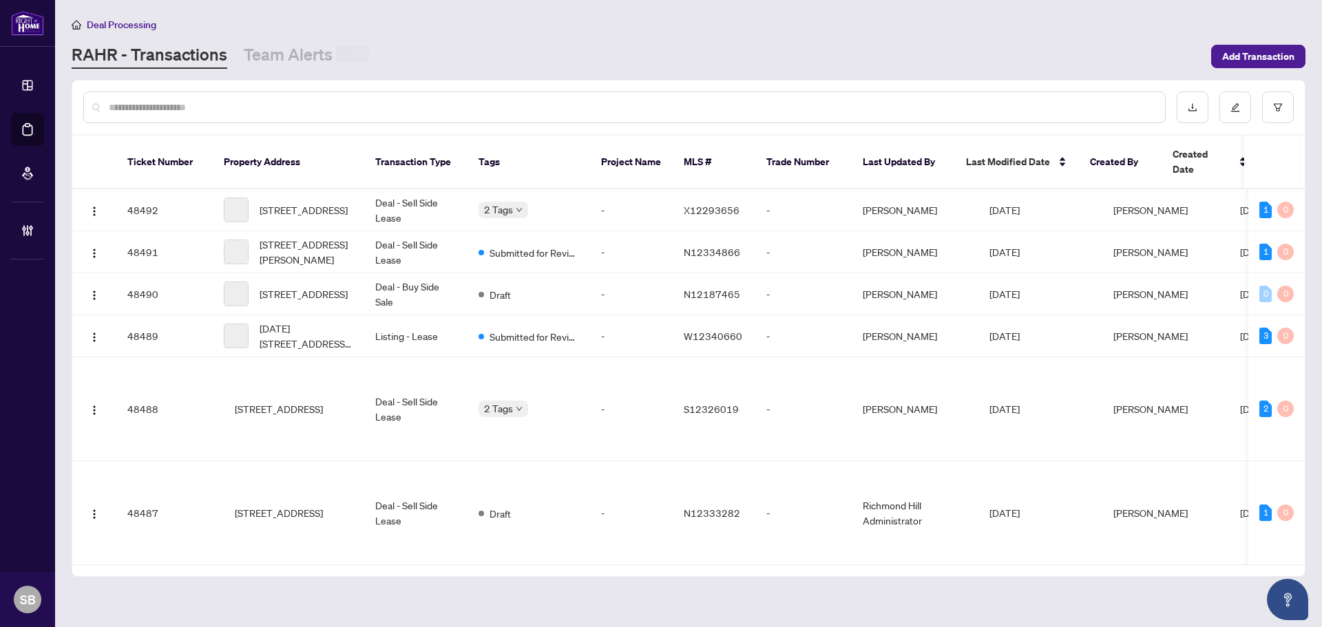
click at [306, 103] on input "text" at bounding box center [631, 107] width 1045 height 15
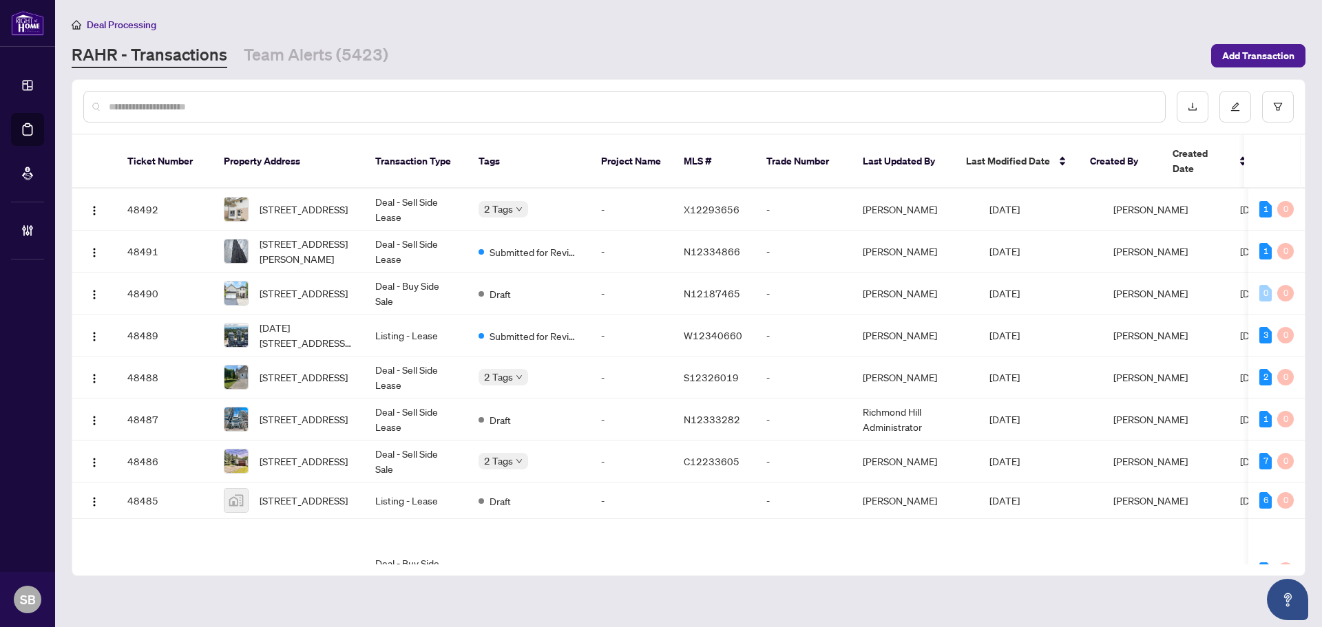
click at [306, 103] on input "text" at bounding box center [631, 106] width 1045 height 15
click at [306, 100] on input "text" at bounding box center [631, 106] width 1045 height 15
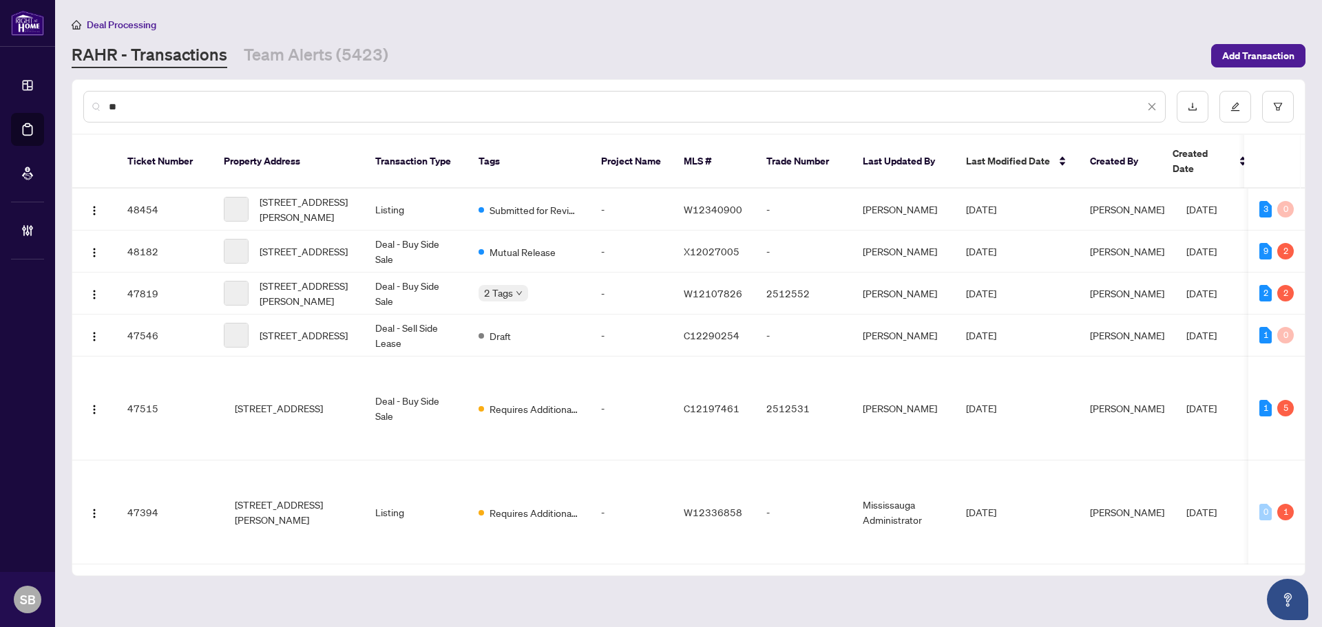
type input "*"
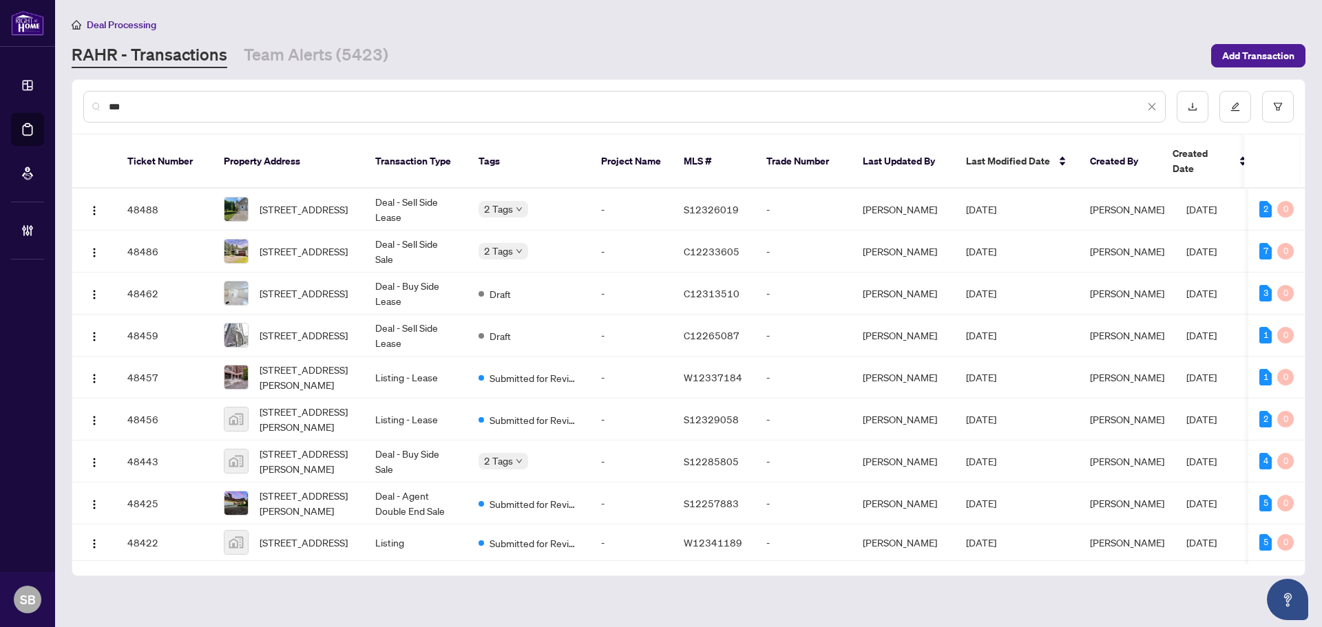
type input "***"
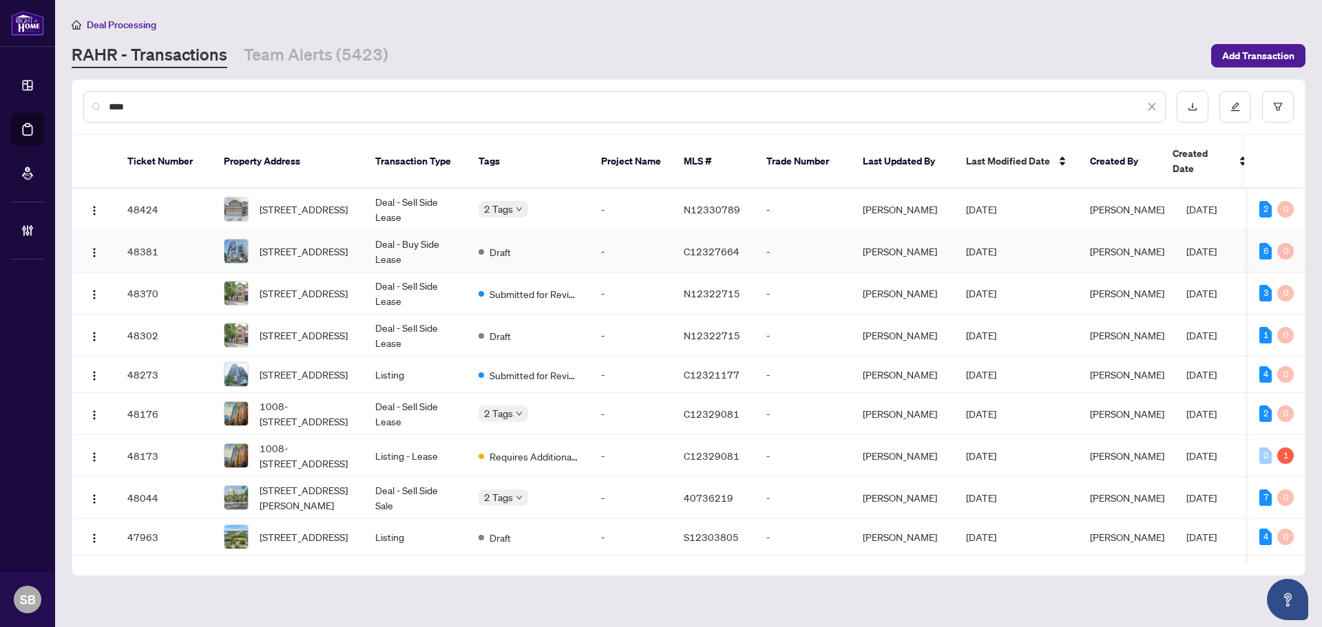
click at [377, 238] on td "Deal - Buy Side Lease" at bounding box center [415, 252] width 103 height 42
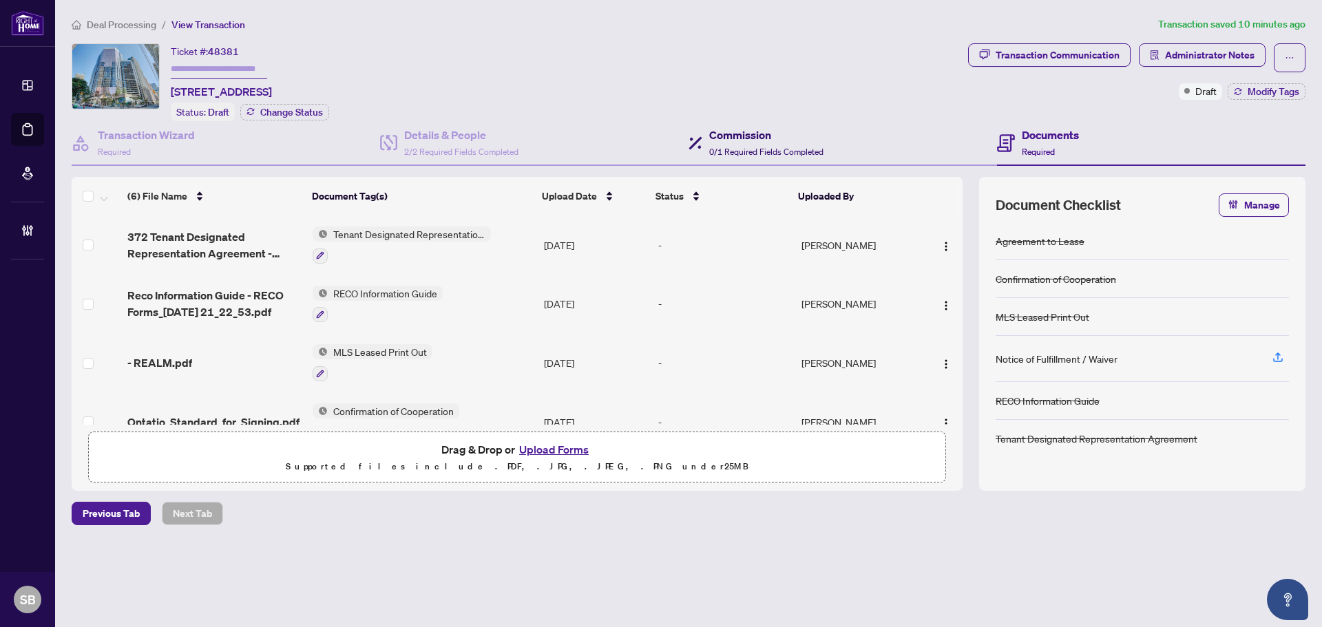
click at [769, 149] on span "0/1 Required Fields Completed" at bounding box center [766, 152] width 114 height 10
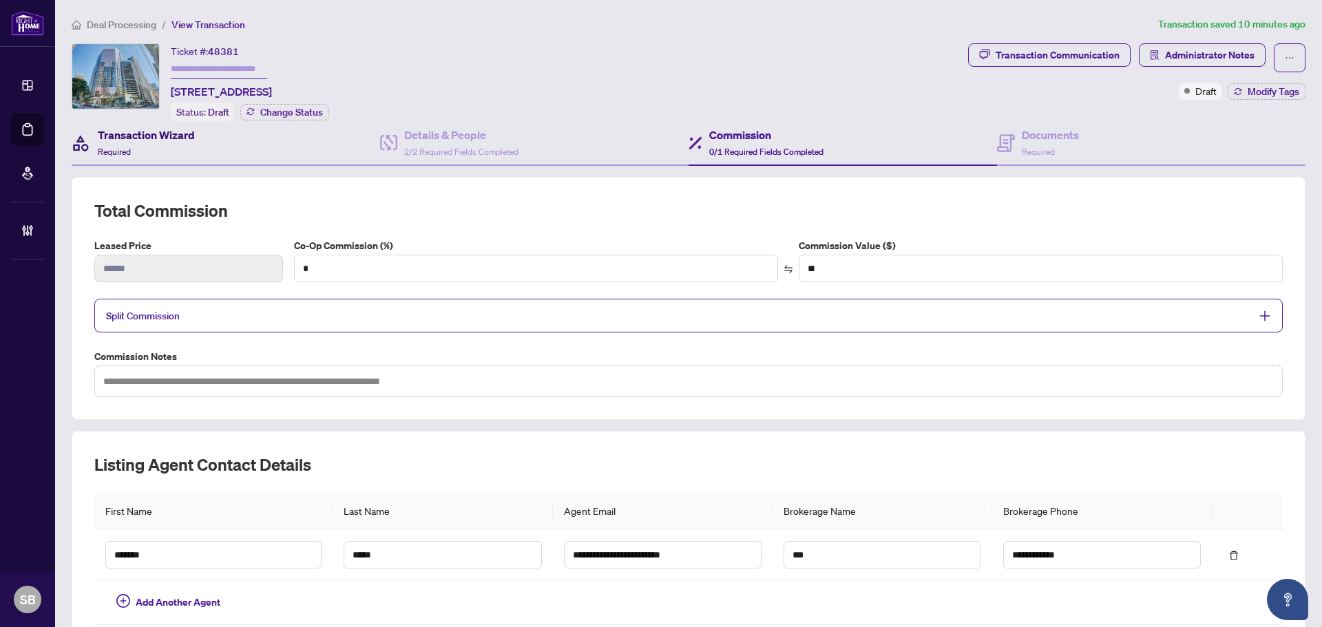
click at [191, 143] on div "Transaction Wizard Required" at bounding box center [146, 143] width 97 height 32
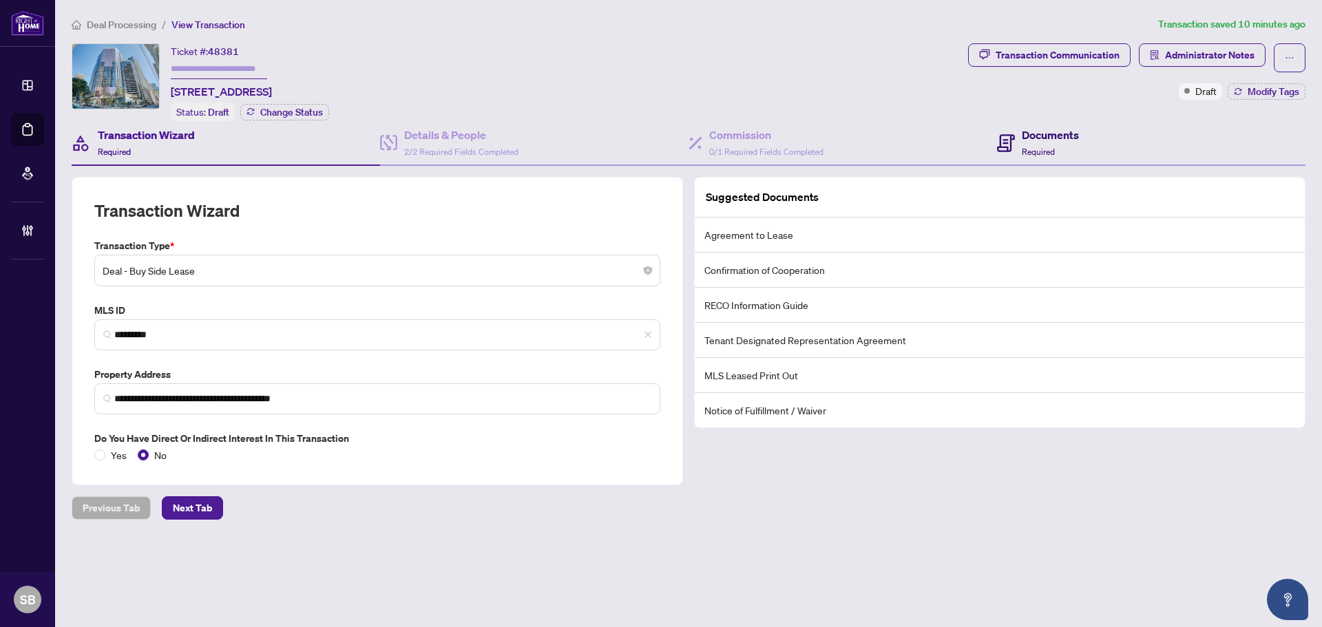
click at [1049, 127] on h4 "Documents" at bounding box center [1050, 135] width 57 height 17
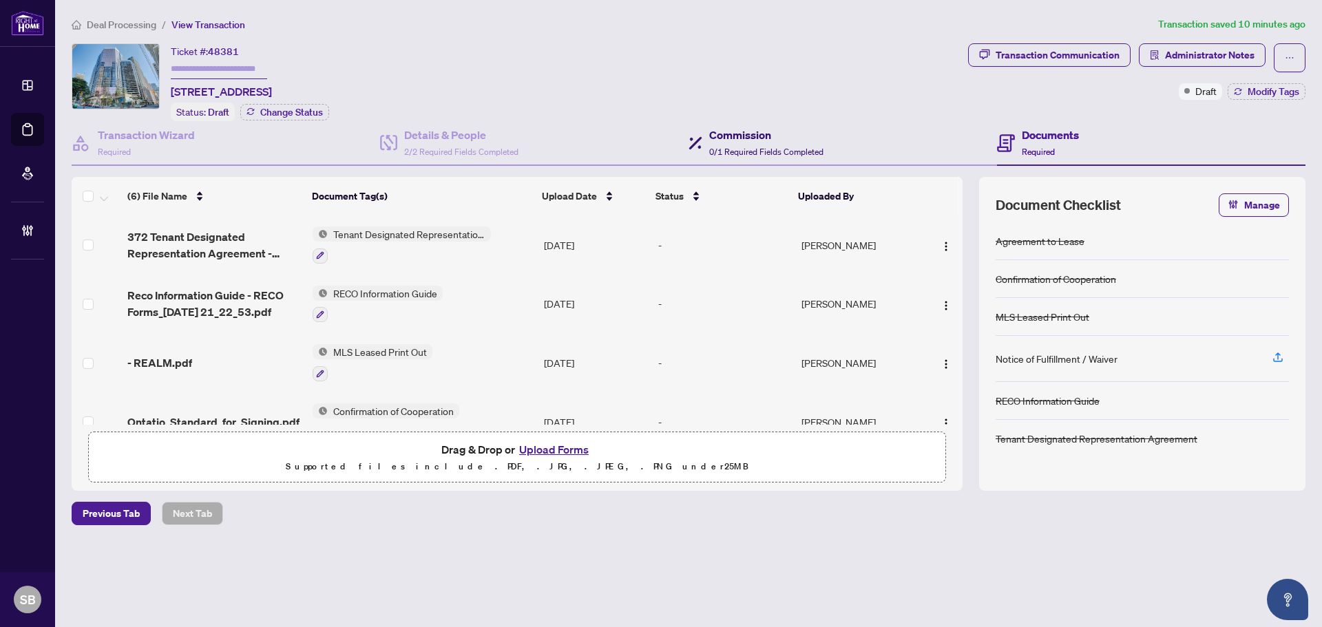
click at [766, 154] on span "0/1 Required Fields Completed" at bounding box center [766, 152] width 114 height 10
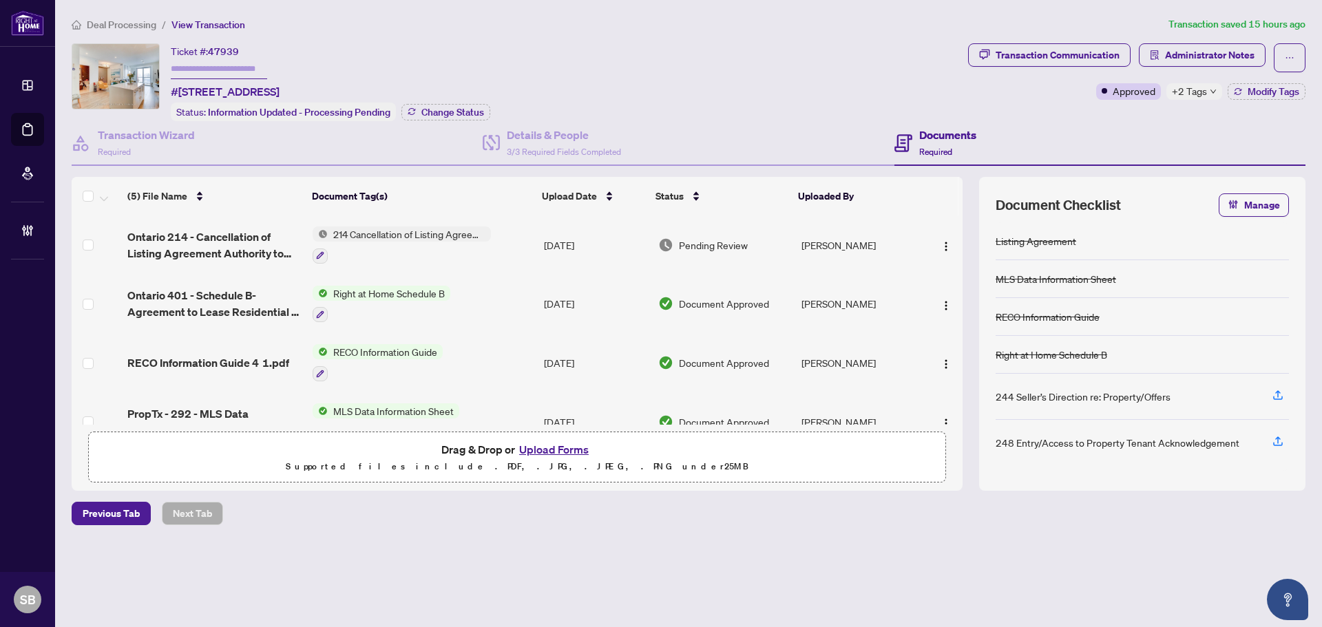
click at [135, 25] on span "Deal Processing" at bounding box center [122, 25] width 70 height 12
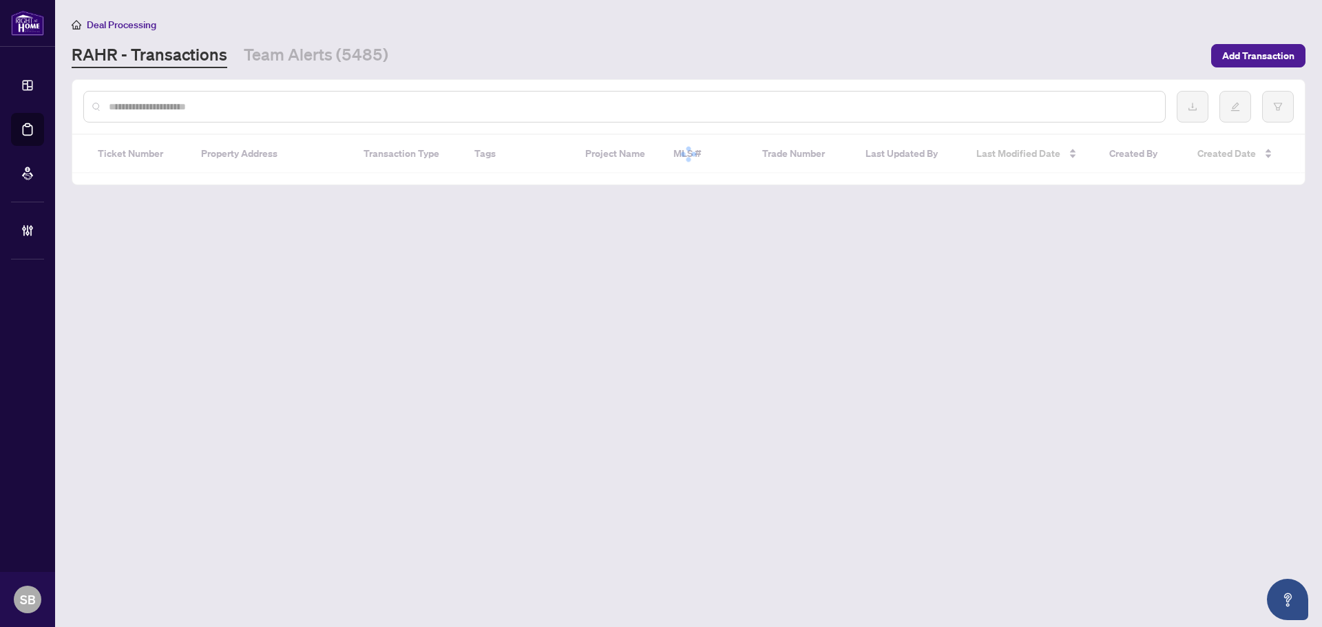
click at [242, 109] on input "text" at bounding box center [631, 106] width 1045 height 15
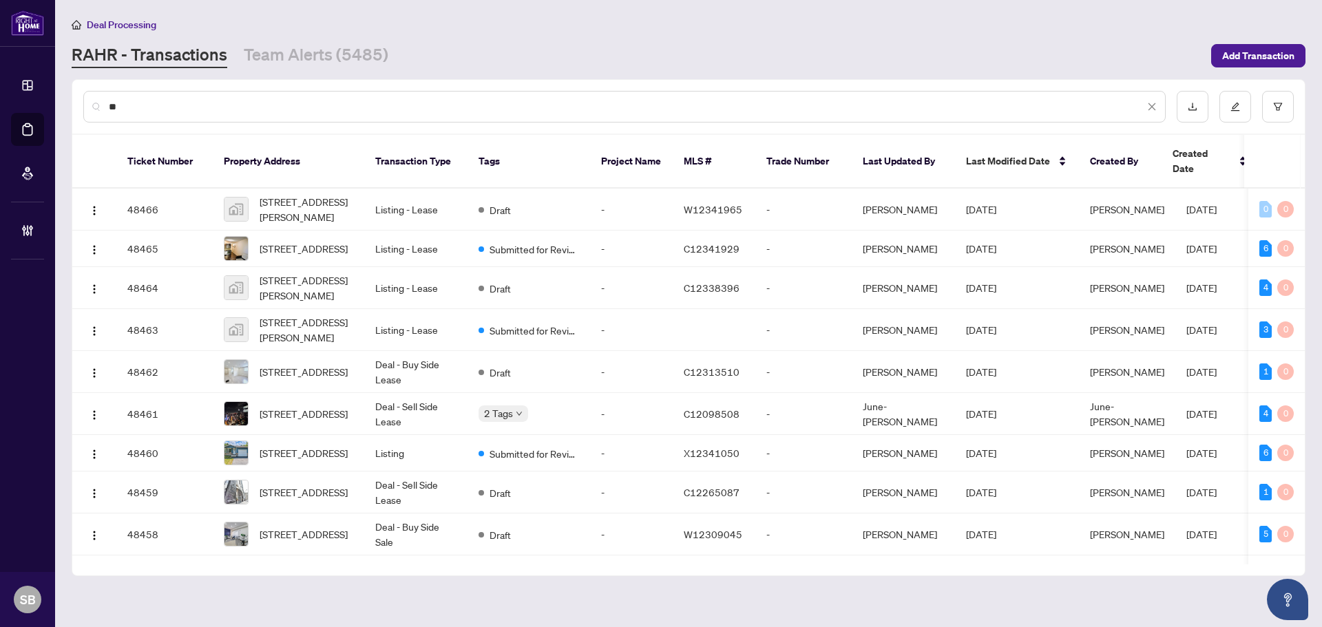
type input "*"
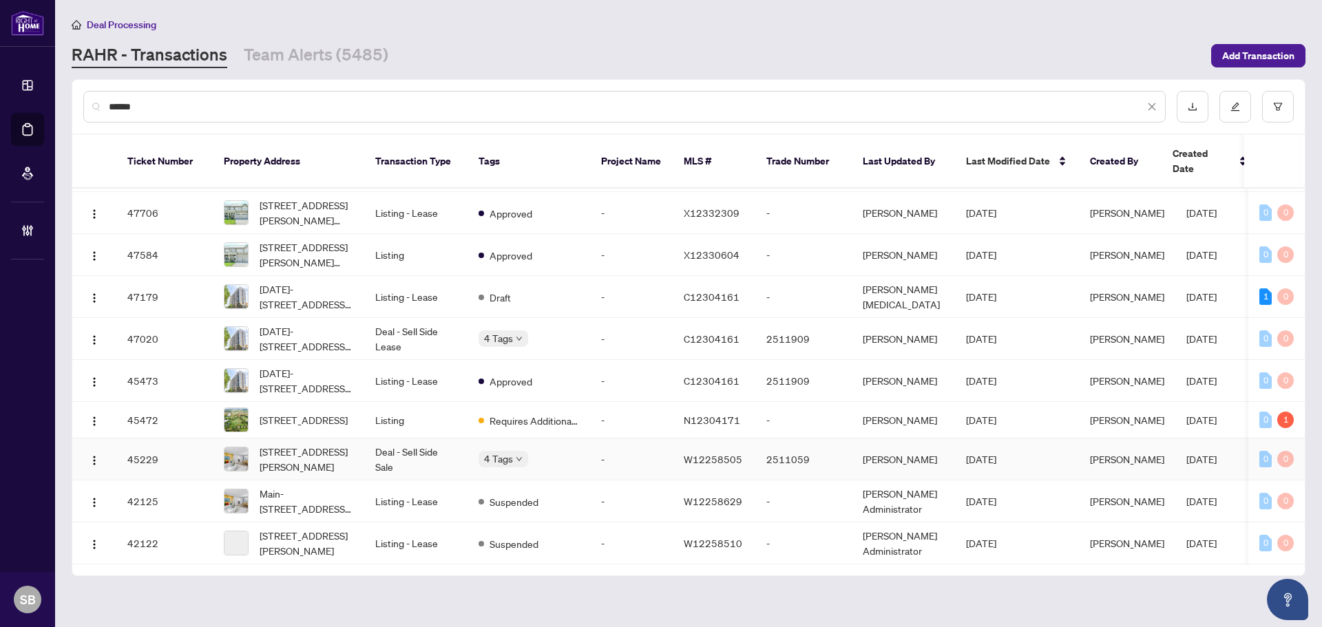
scroll to position [69, 0]
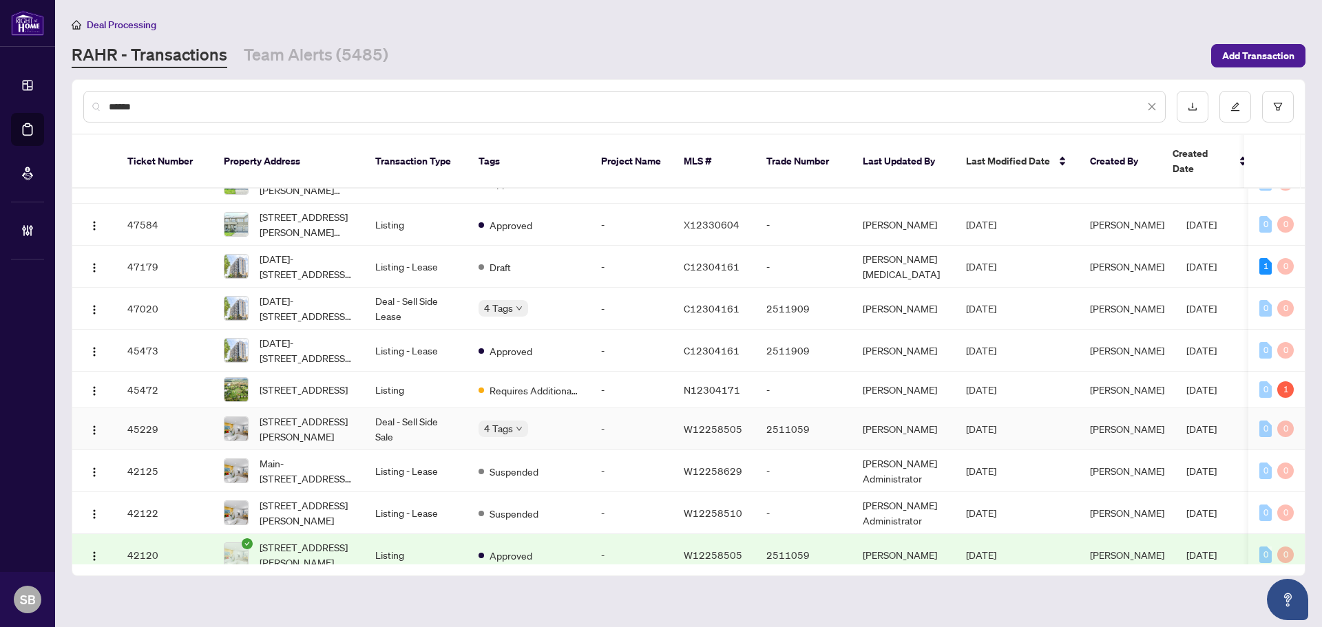
type input "*****"
click at [386, 417] on td "Deal - Sell Side Sale" at bounding box center [415, 429] width 103 height 42
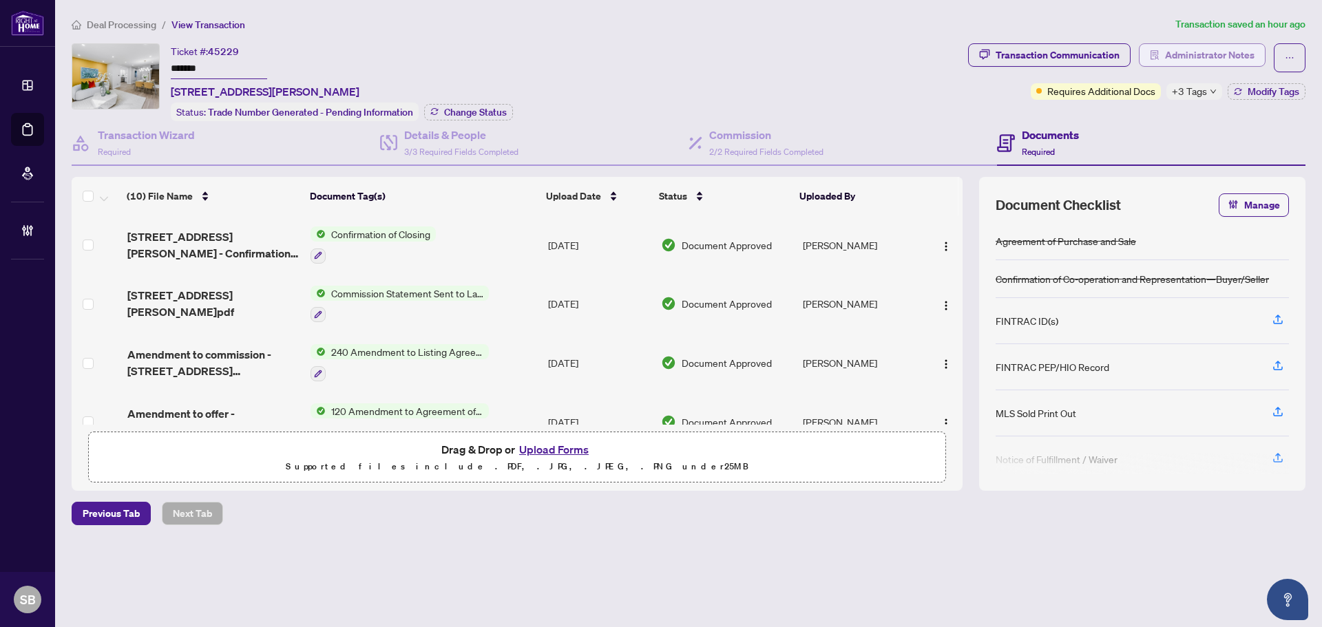
click at [1201, 56] on span "Administrator Notes" at bounding box center [1210, 55] width 90 height 22
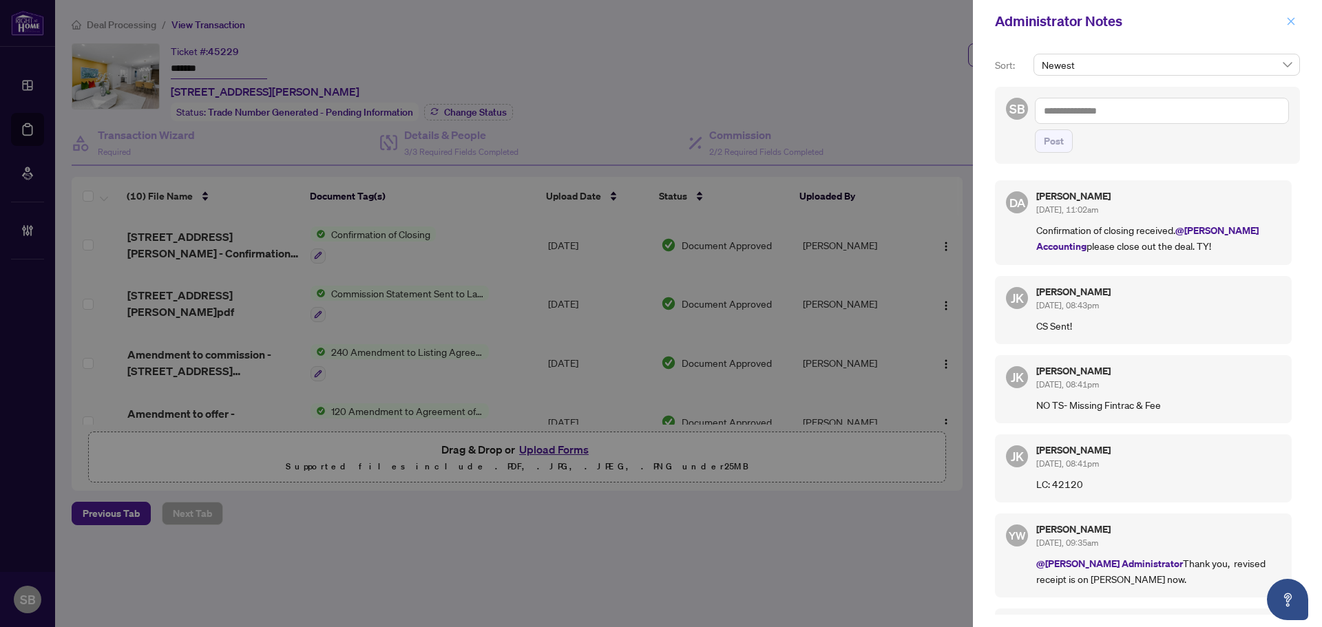
click at [1295, 16] on span "button" at bounding box center [1291, 21] width 10 height 22
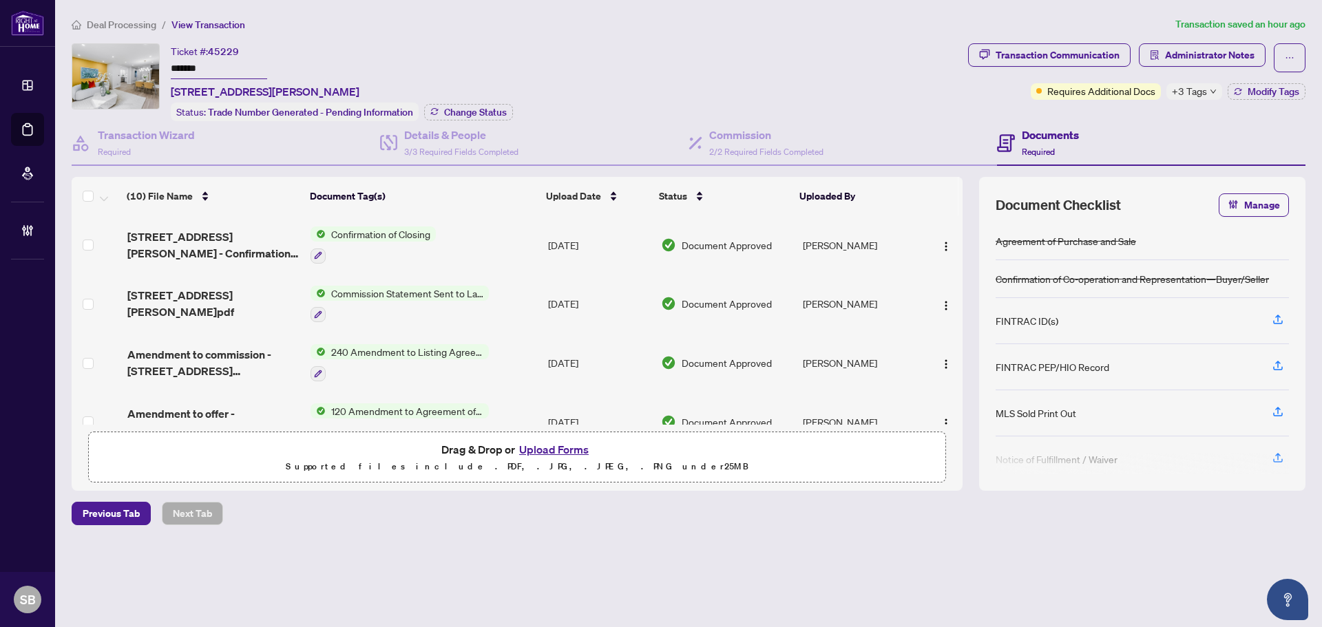
drag, startPoint x: 1204, startPoint y: 59, endPoint x: 1275, endPoint y: 161, distance: 124.2
click at [1204, 60] on span "Administrator Notes" at bounding box center [1210, 55] width 90 height 22
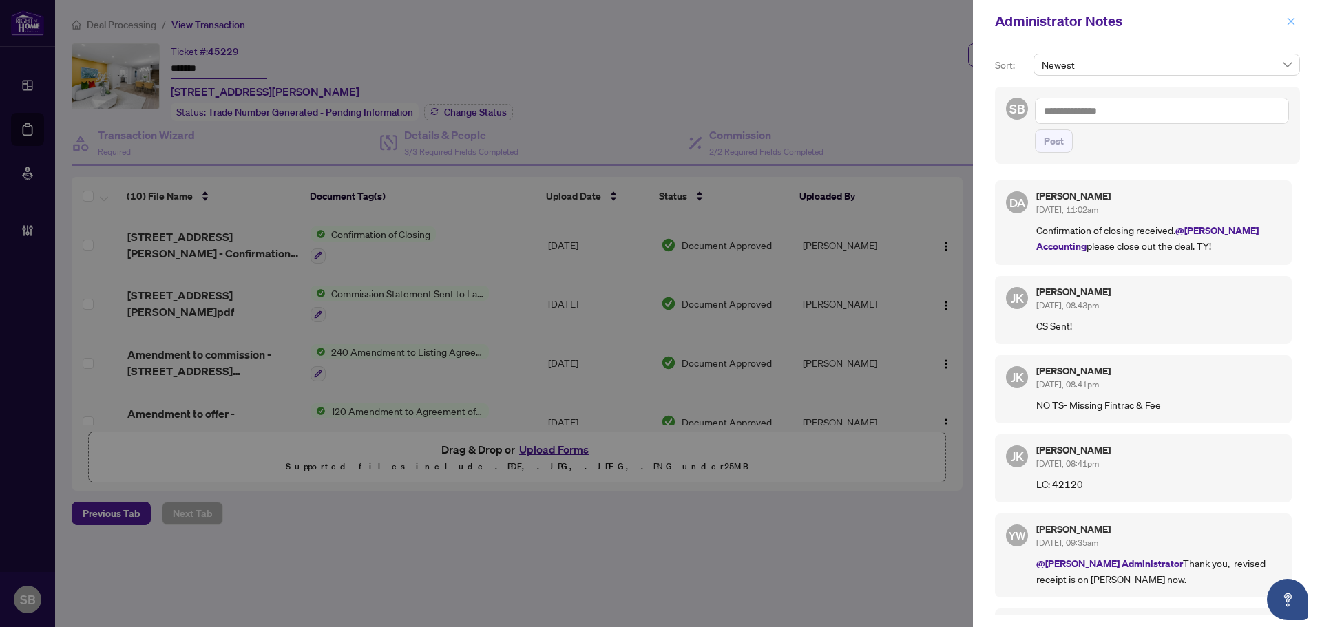
click at [1294, 21] on icon "close" at bounding box center [1291, 22] width 10 height 10
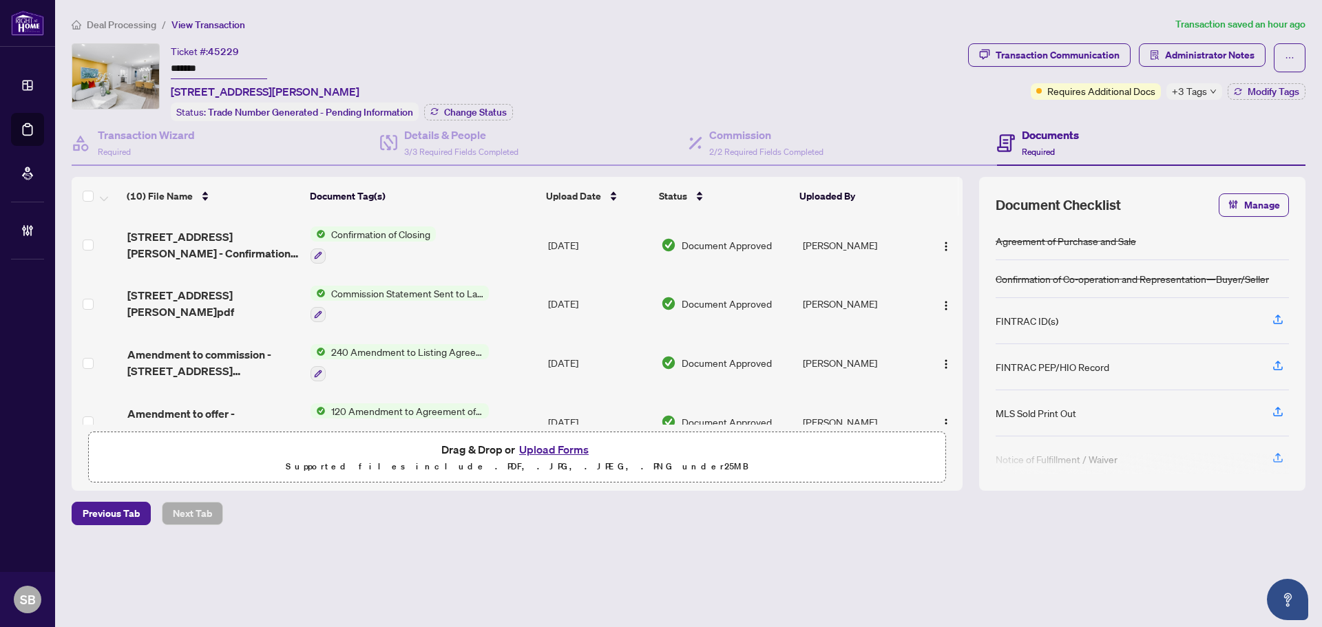
click at [1234, 41] on div "Deal Processing / View Transaction Transaction saved an hour ago Ticket #: 4522…" at bounding box center [688, 295] width 1245 height 557
click at [1232, 52] on span "Administrator Notes" at bounding box center [1210, 55] width 90 height 22
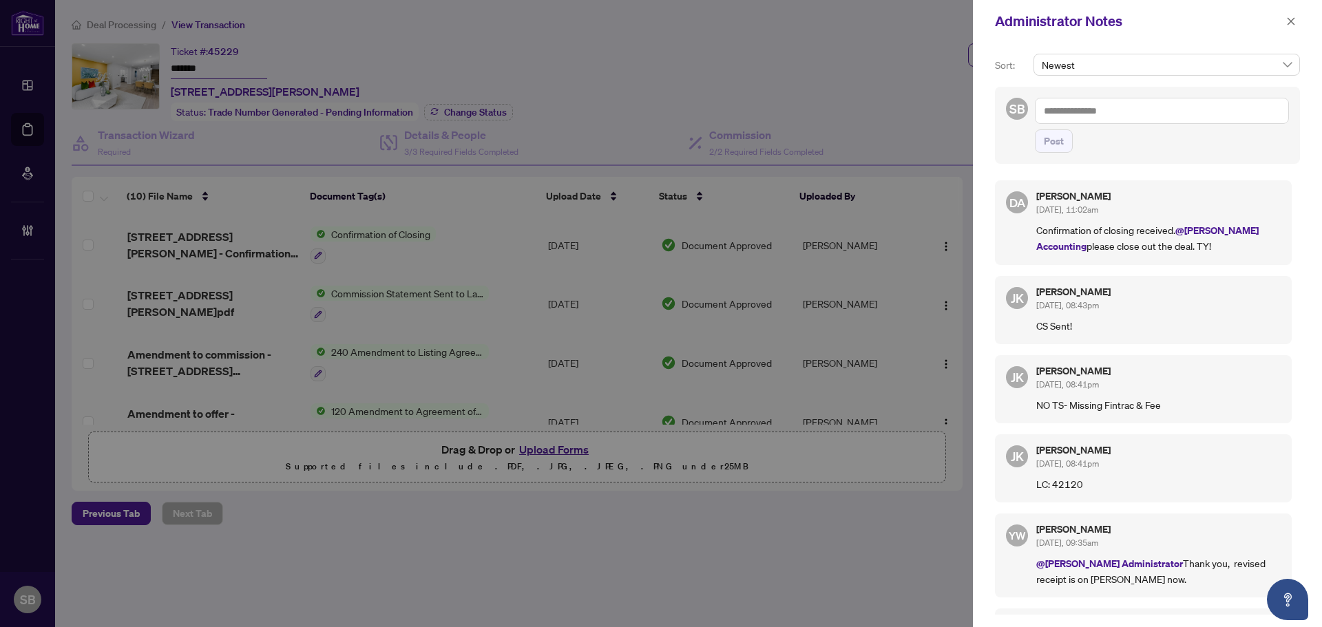
click at [1064, 112] on textarea at bounding box center [1162, 111] width 254 height 26
drag, startPoint x: 1097, startPoint y: 114, endPoint x: 1080, endPoint y: 108, distance: 17.7
click at [1071, 108] on textarea "**********" at bounding box center [1162, 111] width 254 height 26
click at [1107, 112] on textarea "**********" at bounding box center [1162, 111] width 254 height 26
click at [1095, 109] on textarea "**********" at bounding box center [1162, 111] width 254 height 26
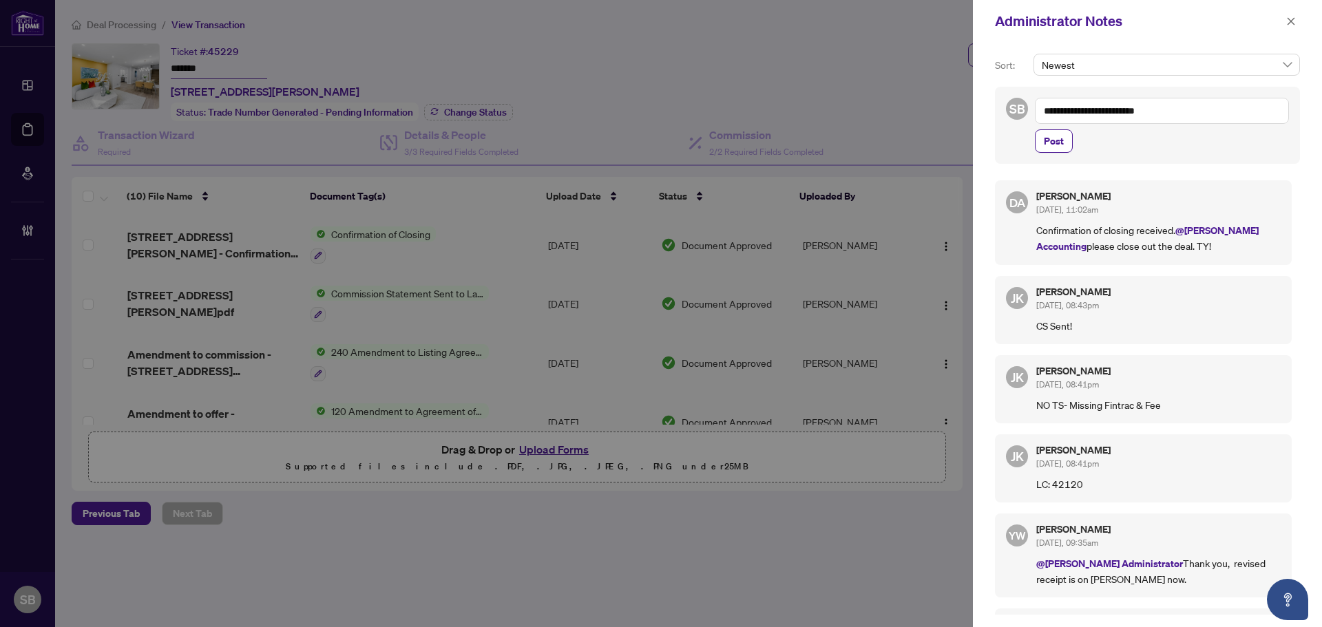
click at [1141, 111] on textarea "**********" at bounding box center [1162, 111] width 254 height 26
click at [1189, 121] on textarea "**********" at bounding box center [1162, 111] width 254 height 26
click at [1172, 102] on textarea "**********" at bounding box center [1162, 111] width 254 height 26
click at [1049, 112] on textarea "**********" at bounding box center [1162, 111] width 254 height 26
click at [1044, 112] on textarea "**********" at bounding box center [1162, 111] width 254 height 26
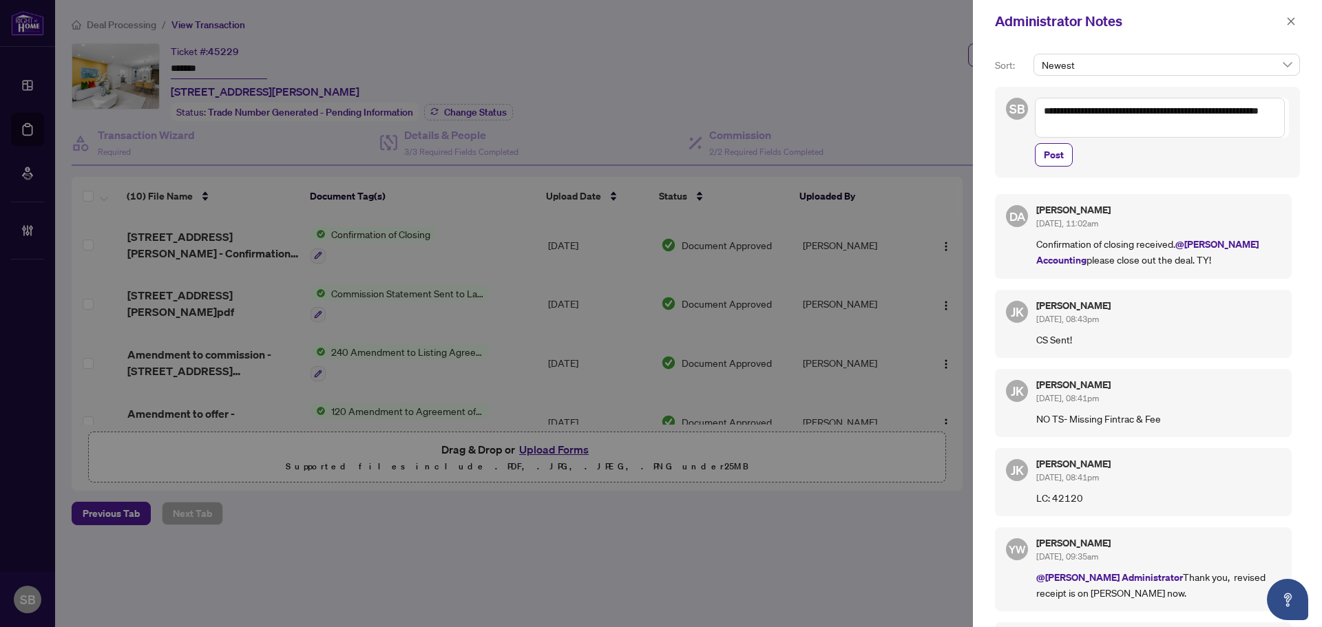
click at [1118, 124] on textarea "**********" at bounding box center [1160, 118] width 250 height 40
click at [1094, 128] on textarea "**********" at bounding box center [1160, 118] width 250 height 40
type textarea "**********"
click at [1050, 158] on span "Post" at bounding box center [1054, 155] width 20 height 22
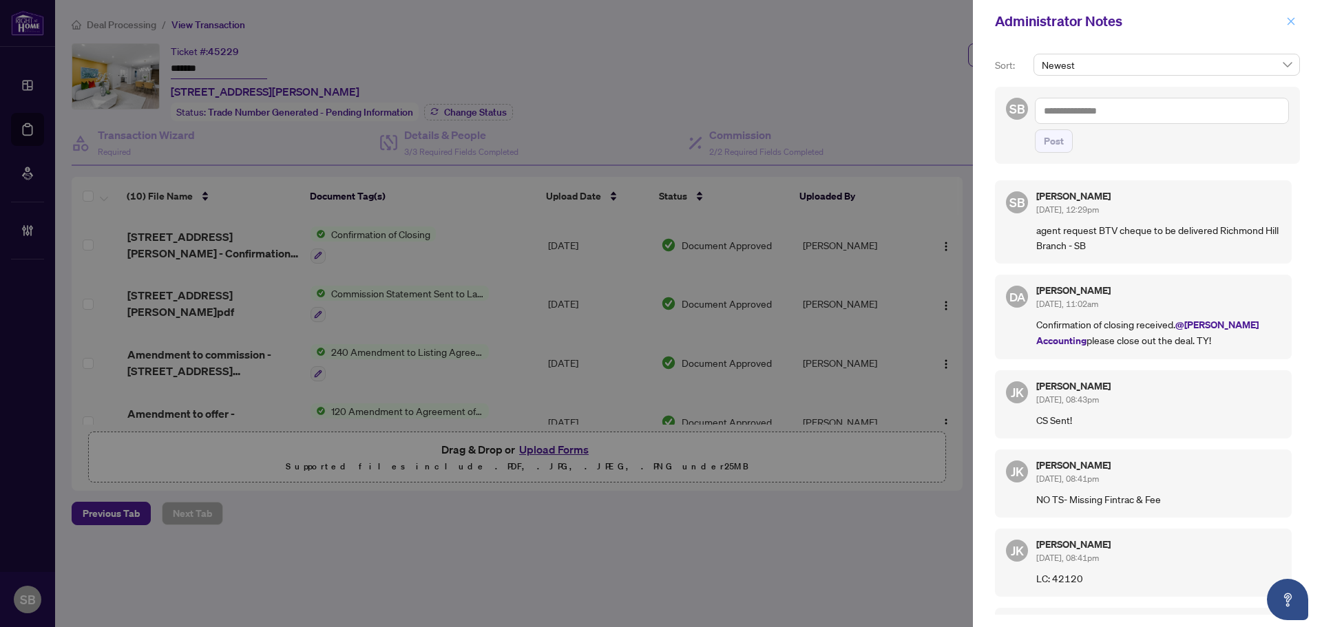
click at [1290, 23] on icon "close" at bounding box center [1291, 22] width 10 height 10
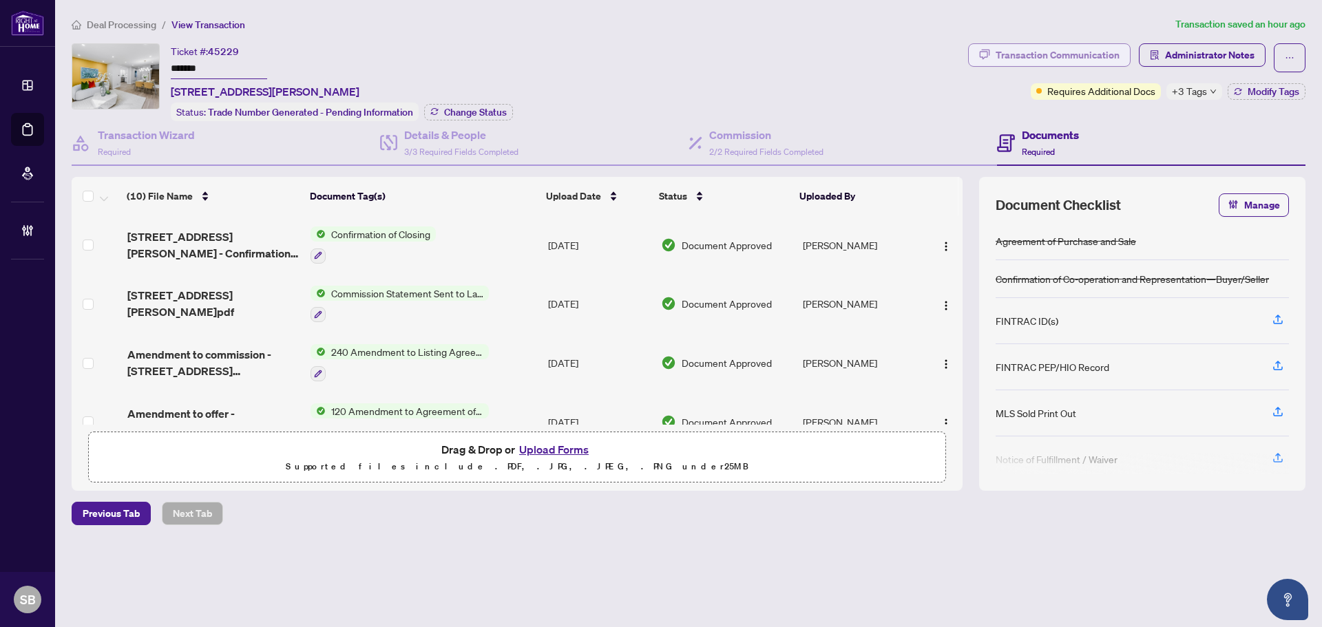
click at [1074, 55] on div "Transaction Communication" at bounding box center [1058, 55] width 124 height 22
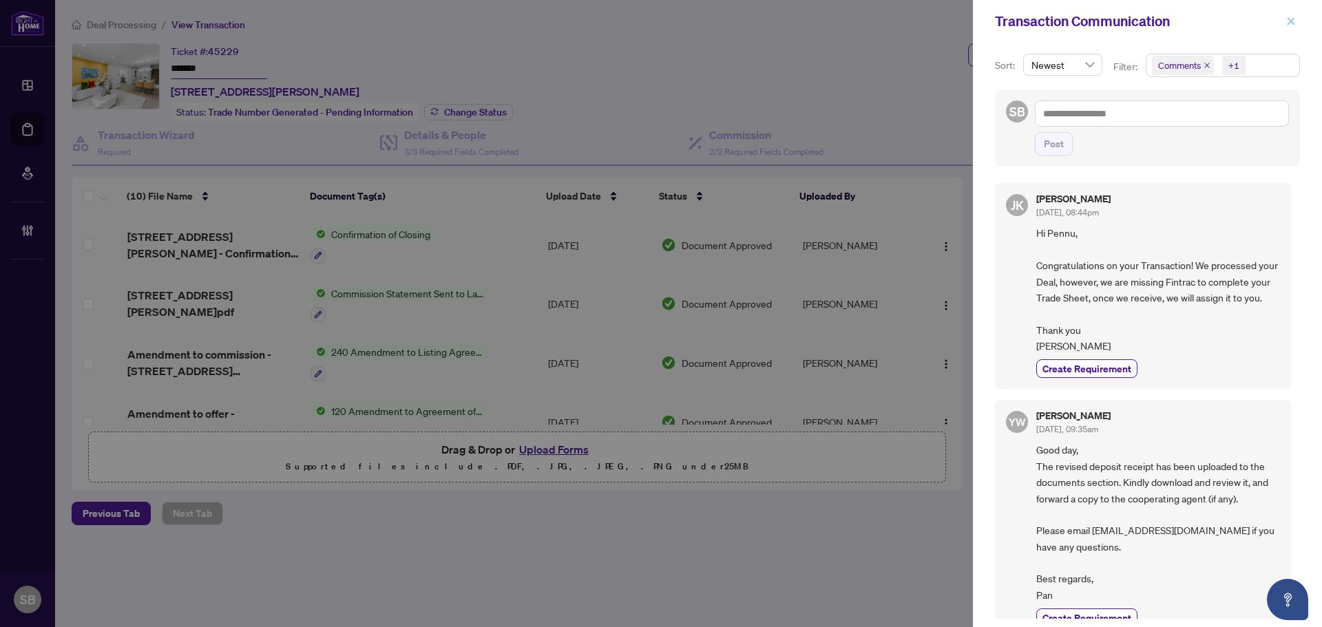
click at [1293, 22] on icon "close" at bounding box center [1291, 22] width 10 height 10
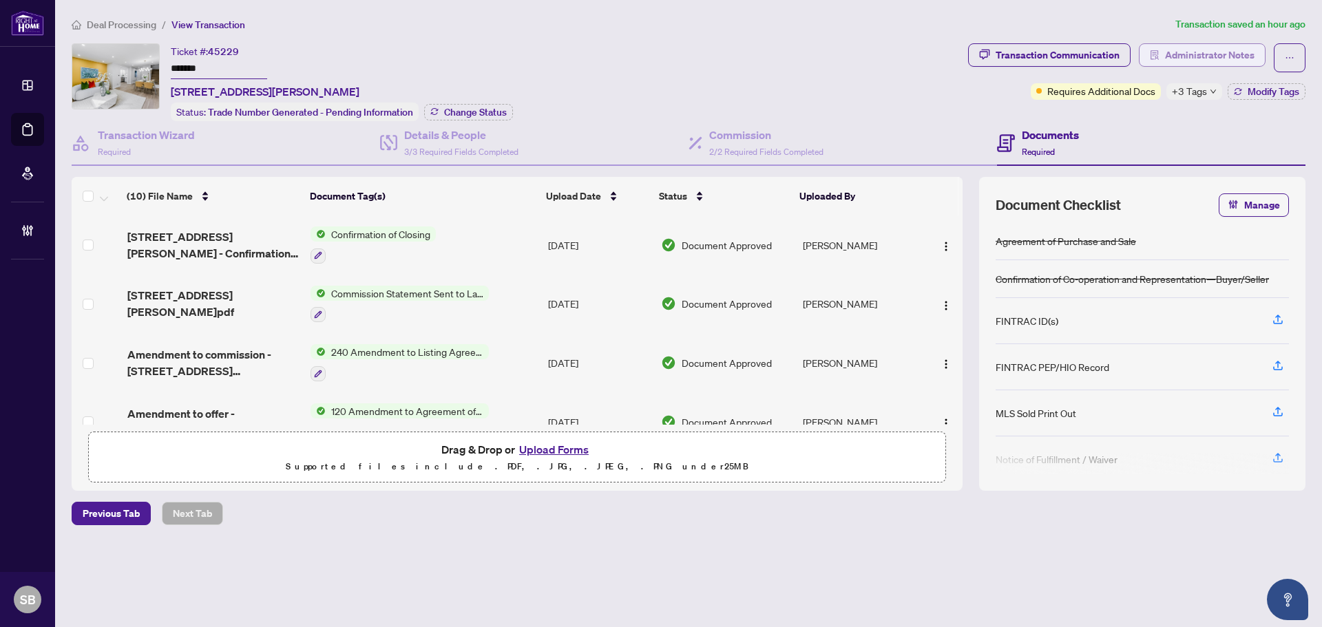
click at [1220, 51] on span "Administrator Notes" at bounding box center [1210, 55] width 90 height 22
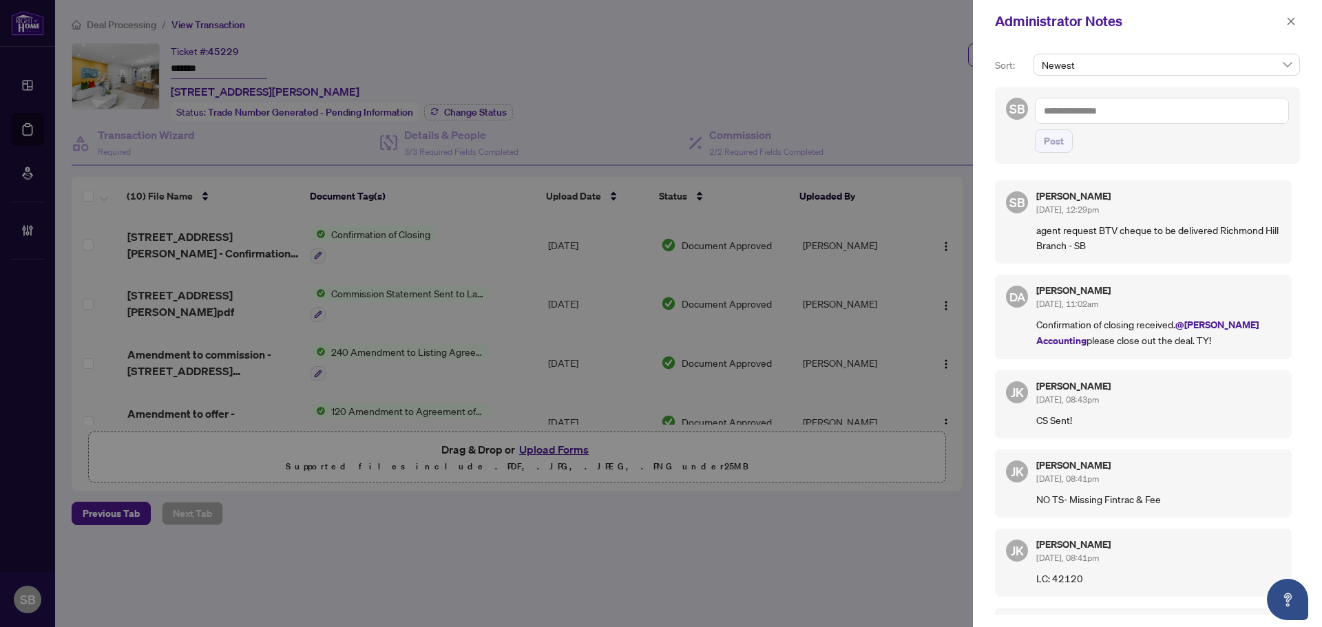
click at [1116, 246] on p "agent request BTV cheque to be delivered Richmond Hill Branch - SB" at bounding box center [1158, 237] width 244 height 30
click at [1286, 21] on button "button" at bounding box center [1291, 21] width 18 height 17
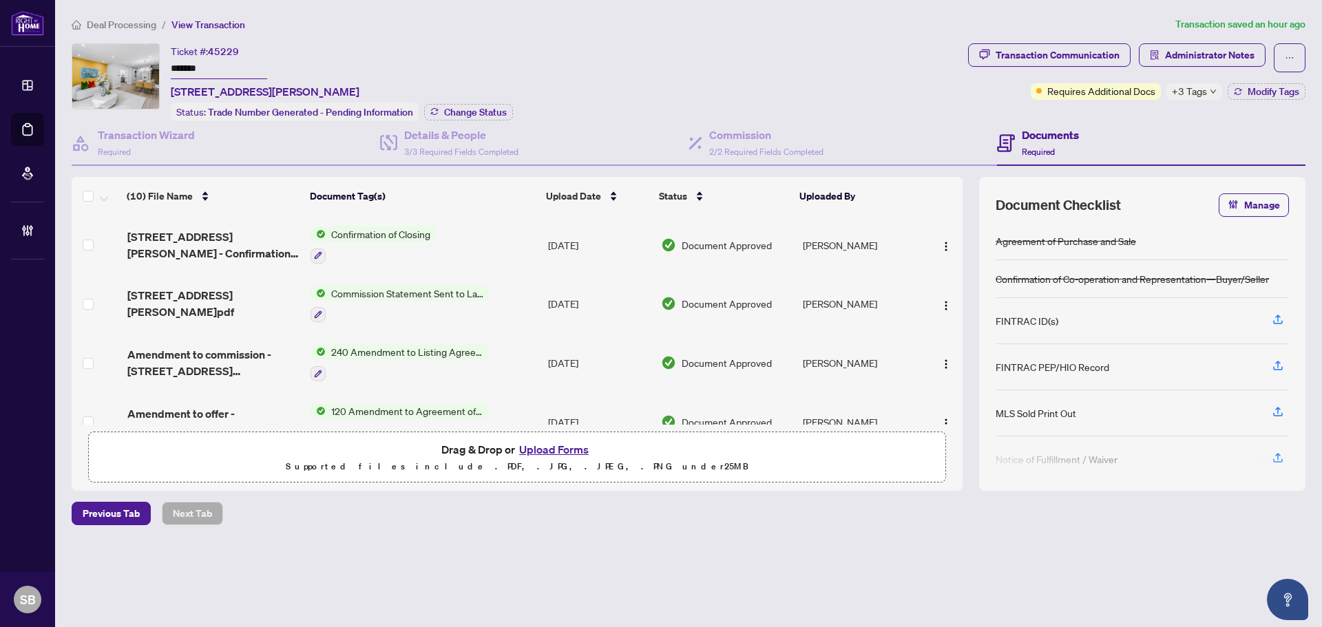
drag, startPoint x: 125, startPoint y: 17, endPoint x: 132, endPoint y: 22, distance: 8.4
click at [125, 18] on li "Deal Processing" at bounding box center [114, 25] width 85 height 16
click at [134, 22] on span "Deal Processing" at bounding box center [122, 25] width 70 height 12
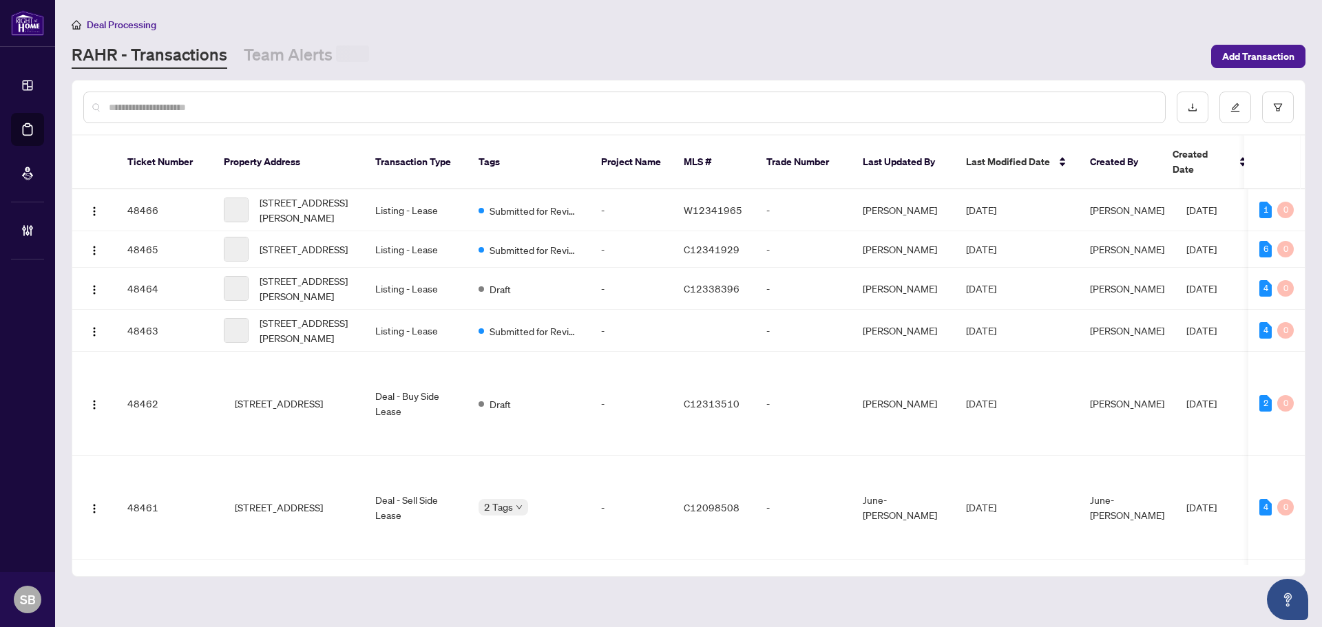
click at [298, 109] on input "text" at bounding box center [631, 107] width 1045 height 15
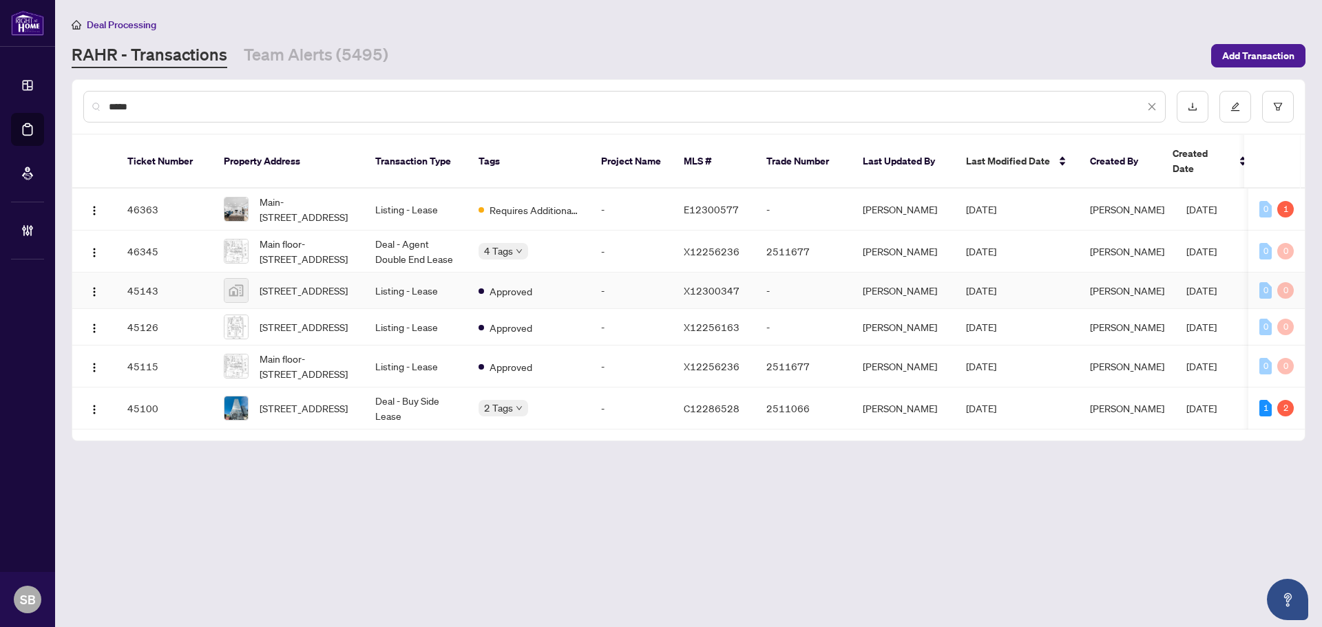
type input "*****"
click at [390, 286] on td "Listing - Lease" at bounding box center [415, 291] width 103 height 36
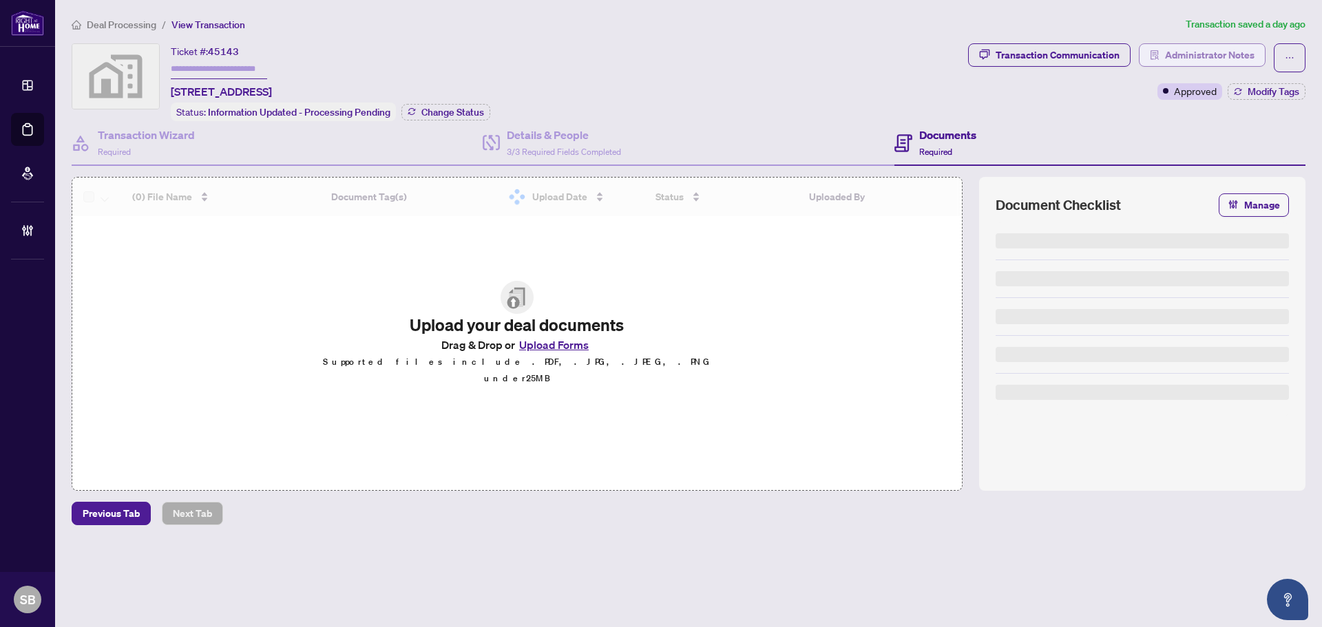
click at [1229, 59] on span "Administrator Notes" at bounding box center [1210, 55] width 90 height 22
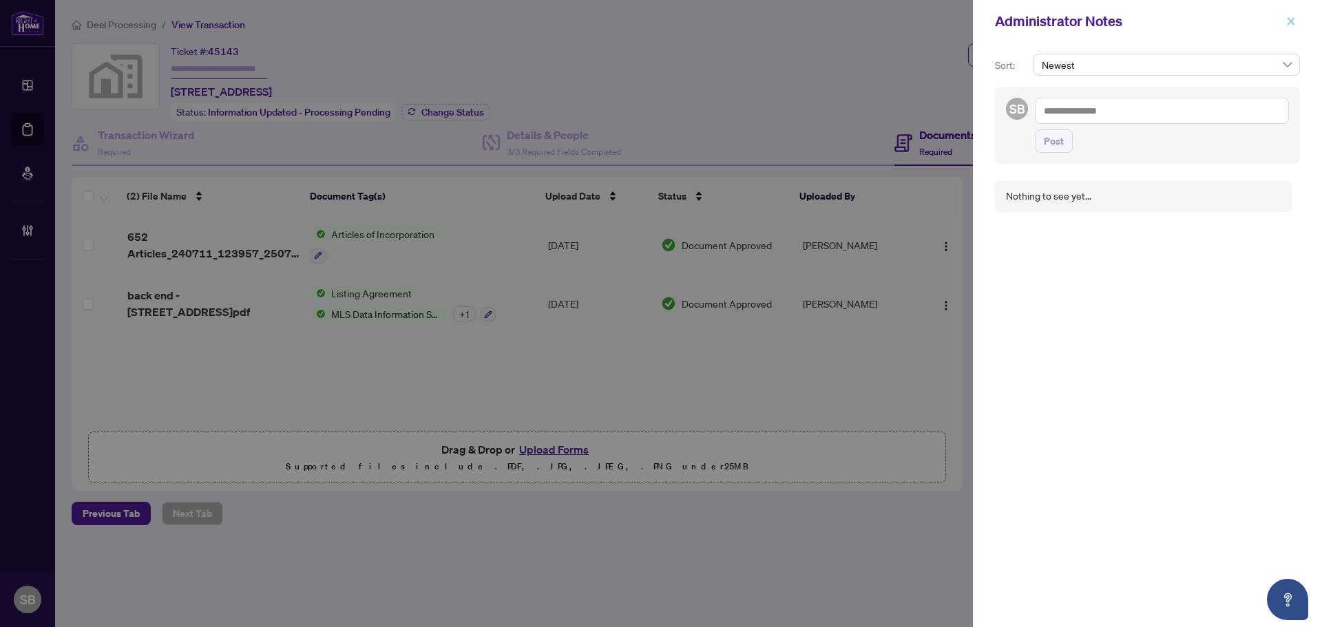
click at [1295, 16] on span "button" at bounding box center [1291, 21] width 10 height 22
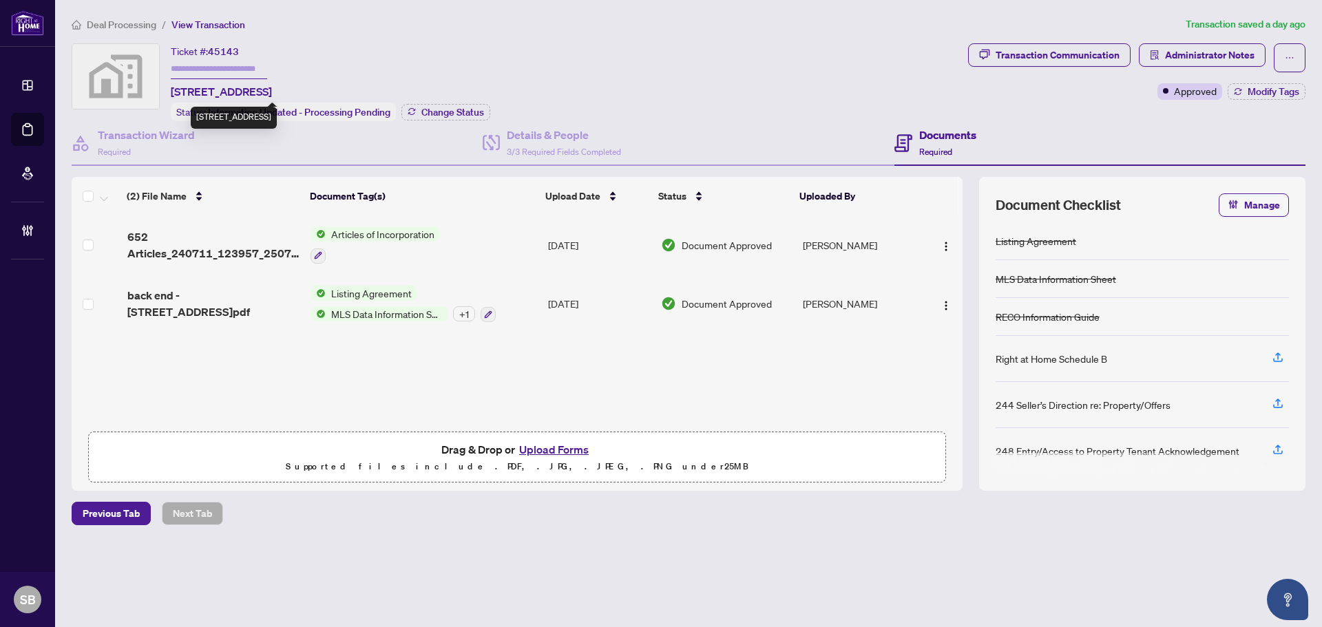
drag, startPoint x: 264, startPoint y: 90, endPoint x: 173, endPoint y: 85, distance: 91.0
click at [173, 85] on span "639 Ontario Street, Stratford, ON, Canada" at bounding box center [221, 91] width 101 height 17
copy span "639 Ontario Street,"
click at [114, 12] on main "Deal Processing / View Transaction Transaction saved a day ago Ticket #: 45143 …" at bounding box center [688, 313] width 1267 height 627
click at [118, 19] on span "Deal Processing" at bounding box center [122, 25] width 70 height 12
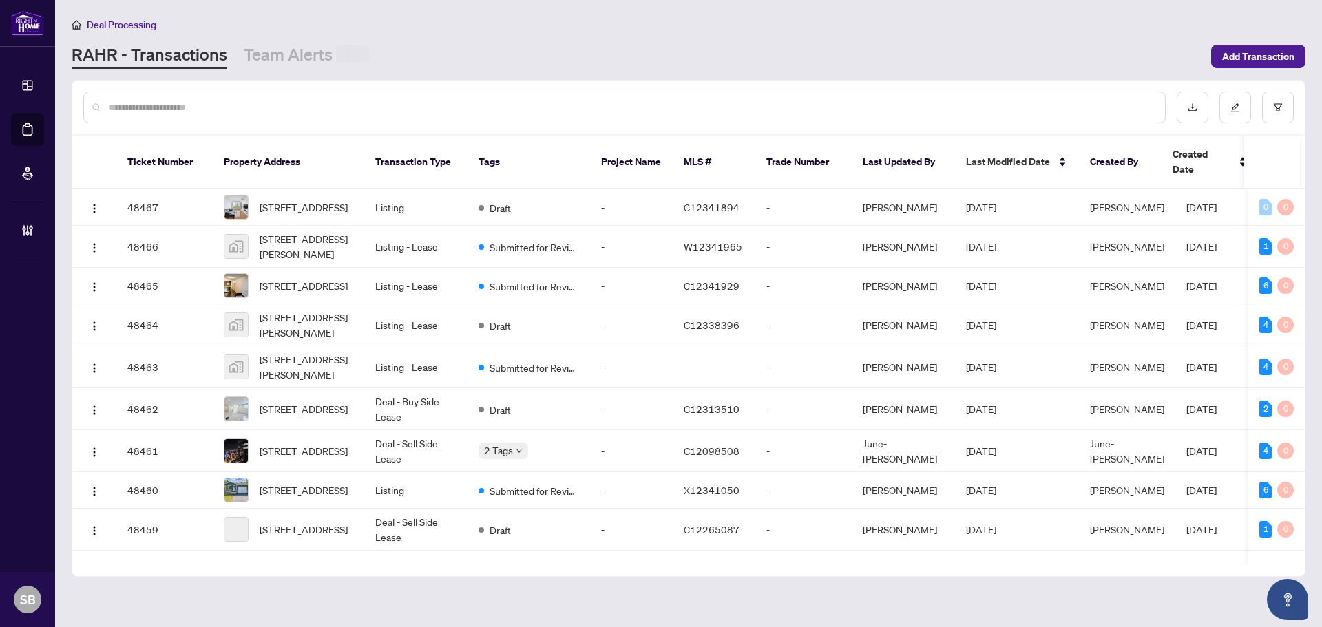
click at [351, 103] on input "text" at bounding box center [631, 107] width 1045 height 15
paste input "**********"
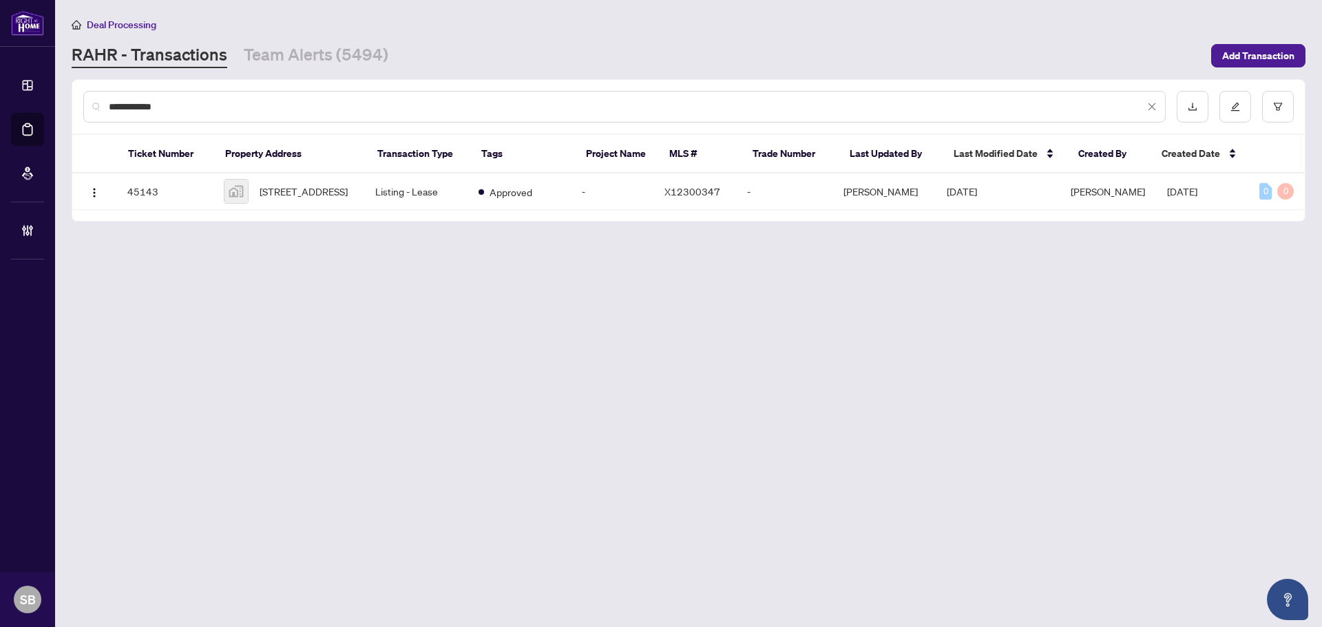
type input "**********"
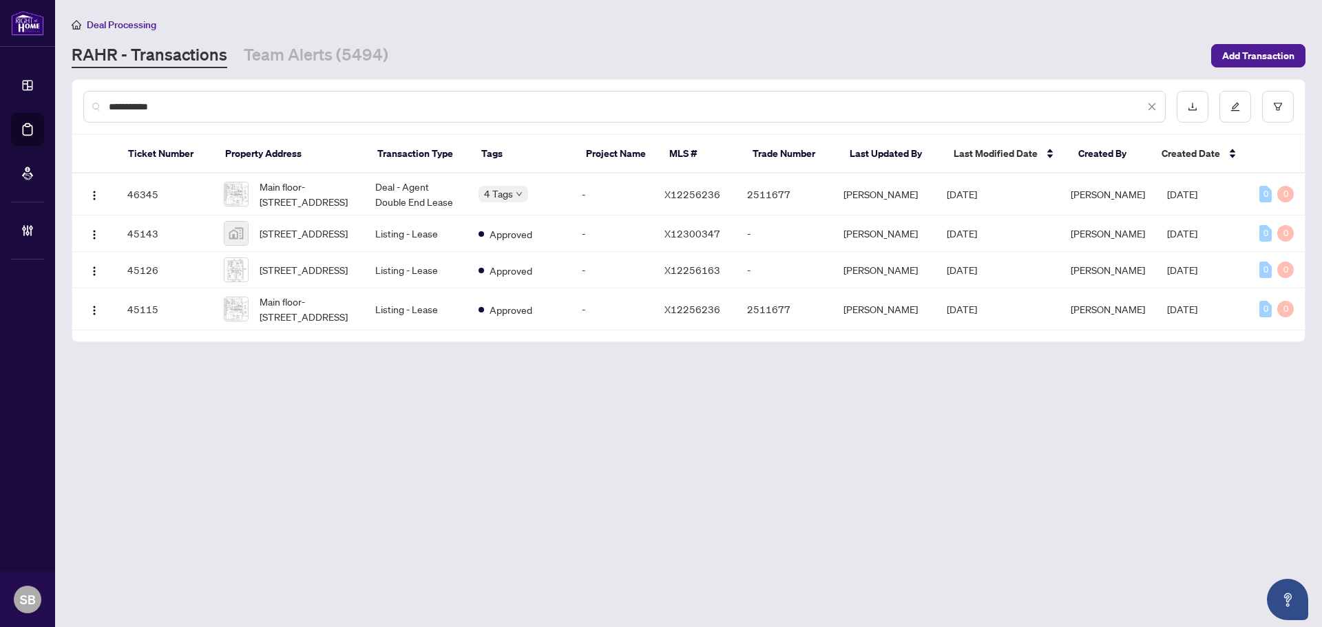
drag, startPoint x: 198, startPoint y: 109, endPoint x: 53, endPoint y: 83, distance: 147.6
click at [53, 83] on div "**********" at bounding box center [661, 313] width 1322 height 627
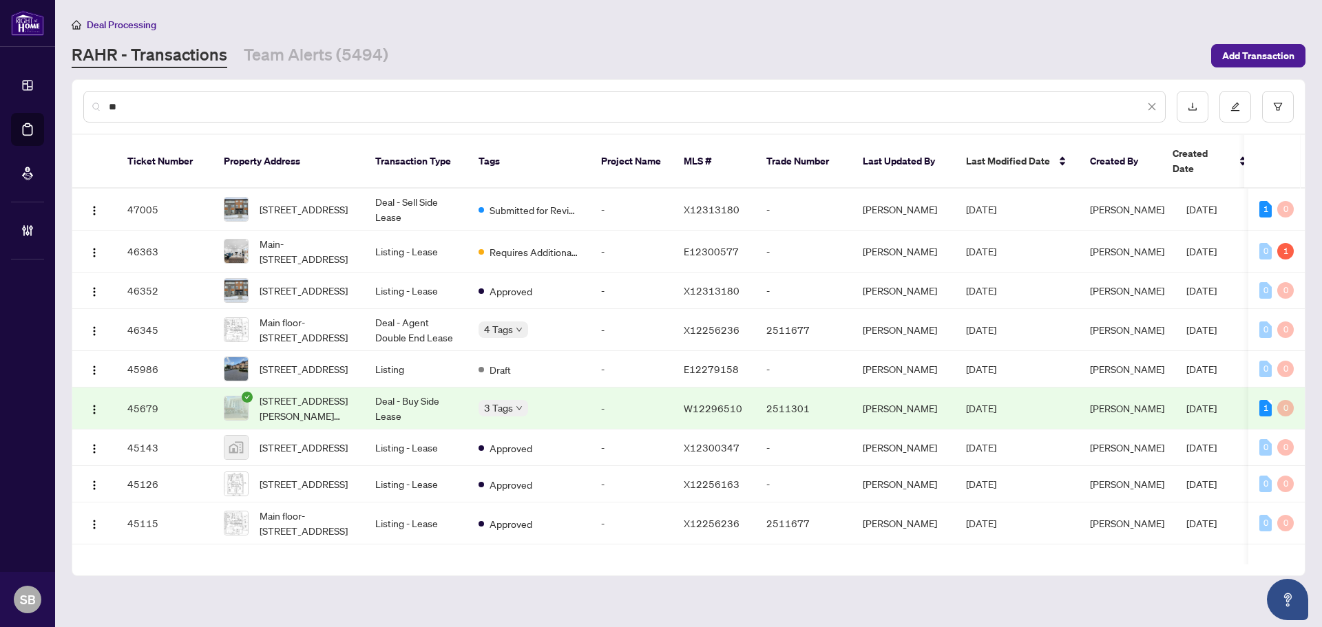
click at [327, 96] on div "**" at bounding box center [624, 107] width 1082 height 32
click at [325, 101] on input "**" at bounding box center [627, 106] width 1036 height 15
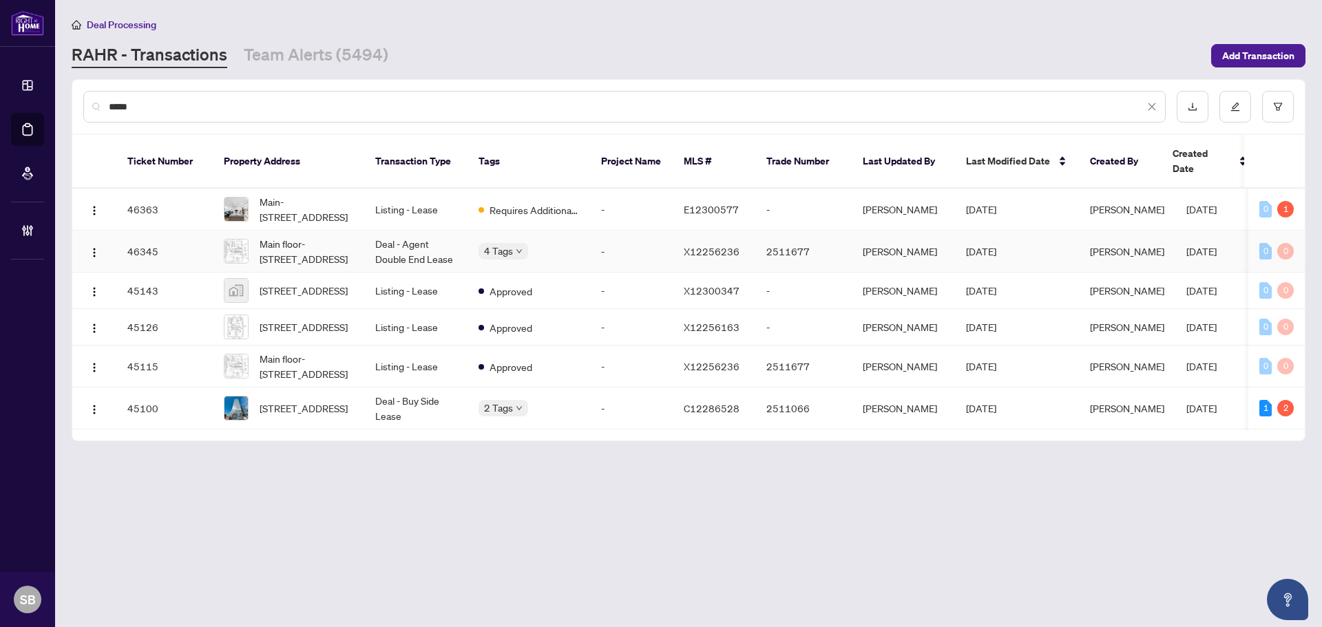
type input "*****"
click at [808, 240] on td "2511677" at bounding box center [803, 252] width 96 height 42
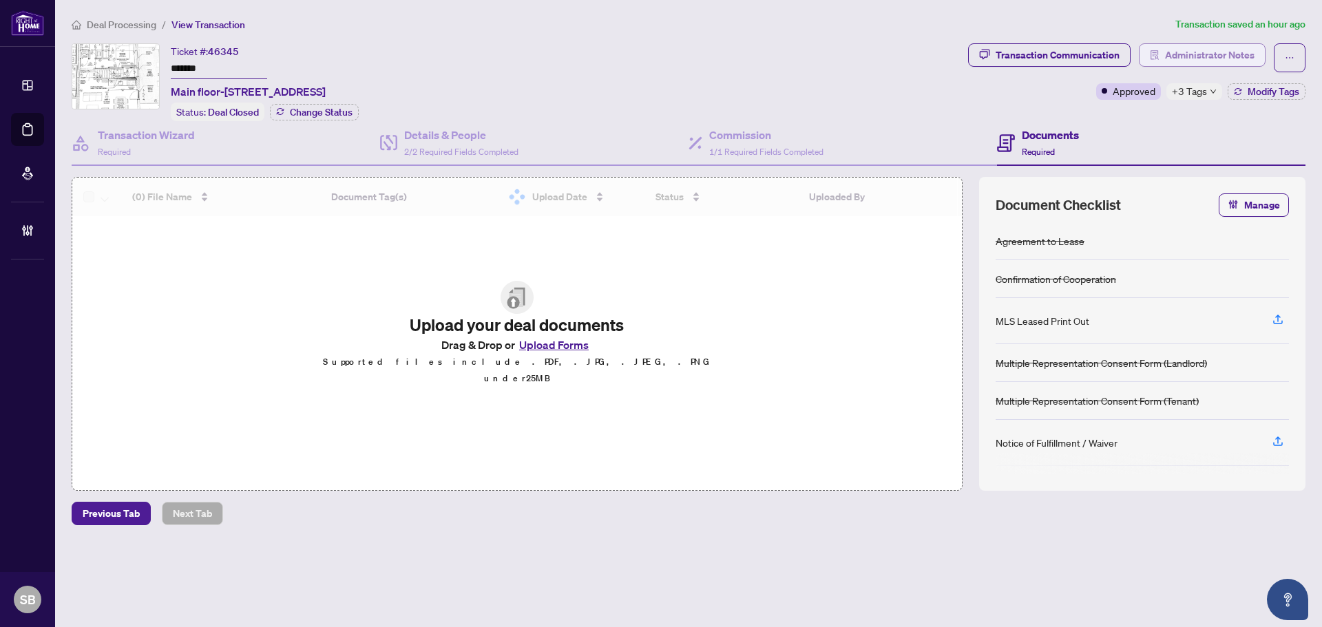
click at [1193, 63] on span "Administrator Notes" at bounding box center [1210, 55] width 90 height 22
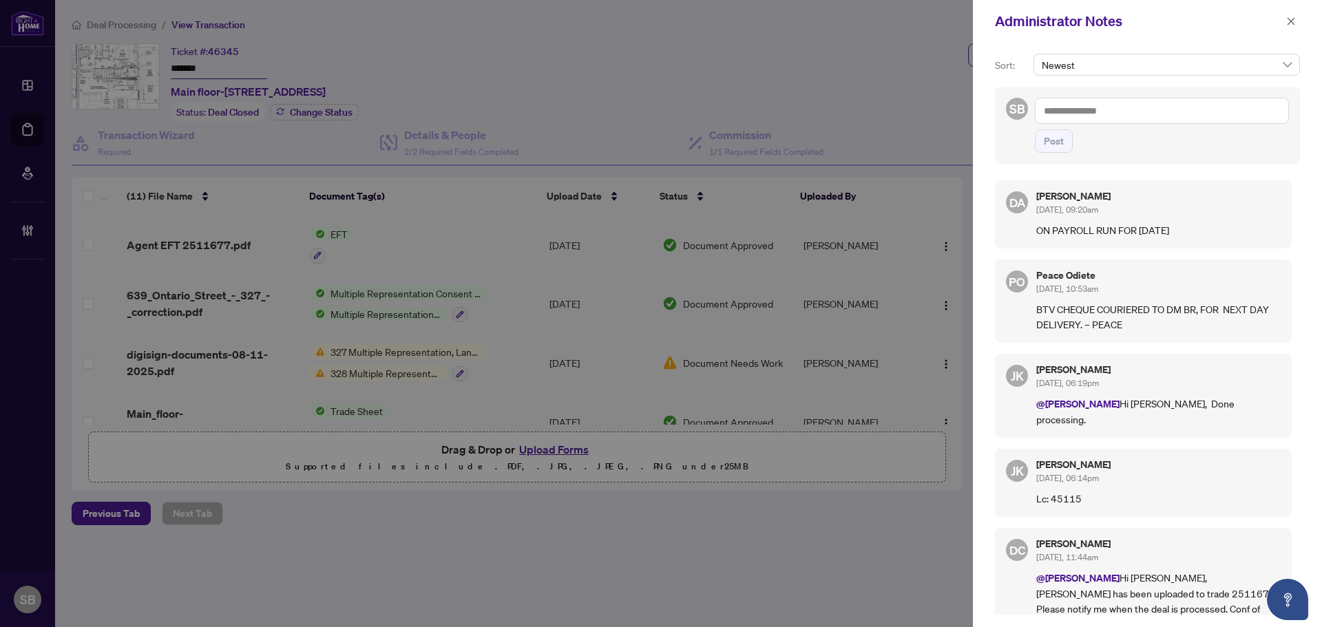
click at [1294, 39] on div "Administrator Notes" at bounding box center [1147, 21] width 349 height 43
drag, startPoint x: 1293, startPoint y: 36, endPoint x: 1293, endPoint y: 26, distance: 10.4
click at [1293, 34] on div "Administrator Notes" at bounding box center [1147, 21] width 349 height 43
click at [1293, 26] on icon "close" at bounding box center [1291, 22] width 10 height 10
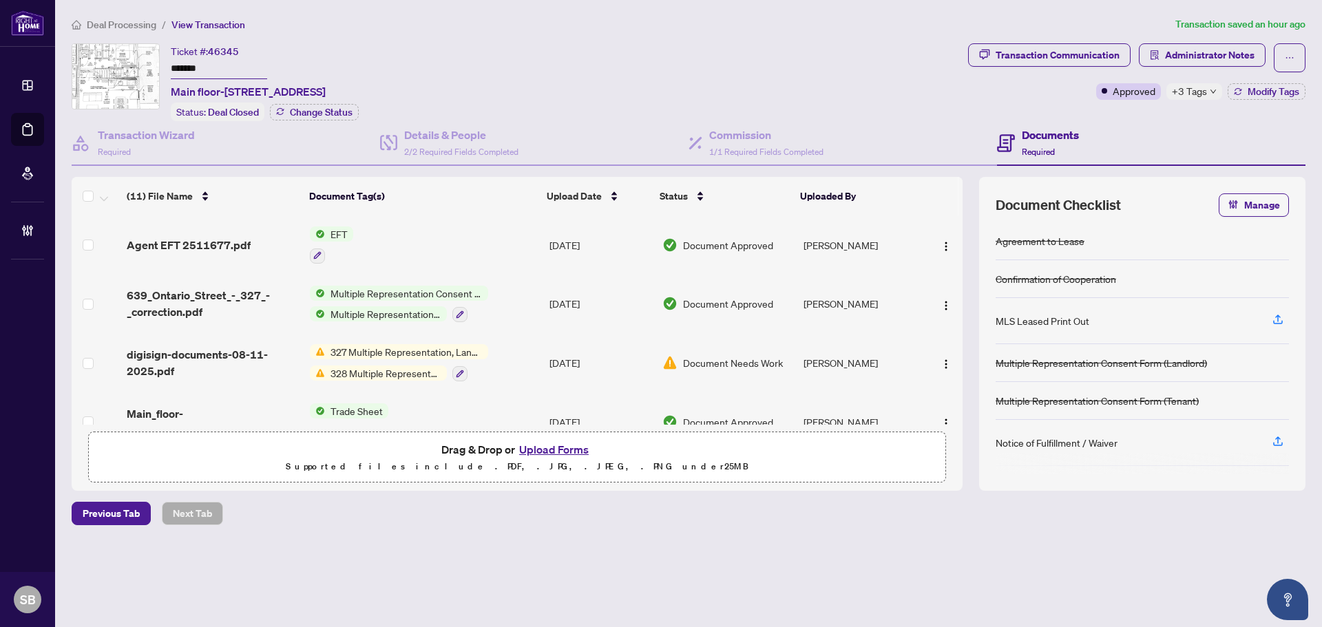
click at [130, 25] on span "Deal Processing" at bounding box center [122, 25] width 70 height 12
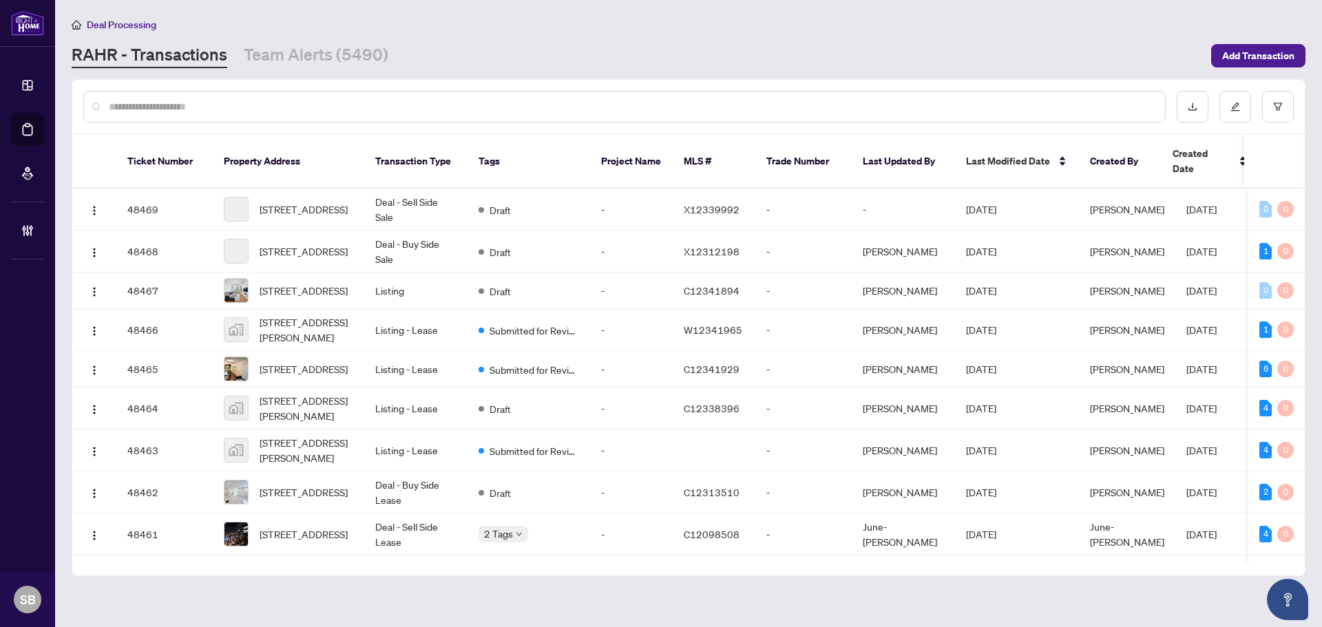
click at [244, 99] on input "text" at bounding box center [631, 106] width 1045 height 15
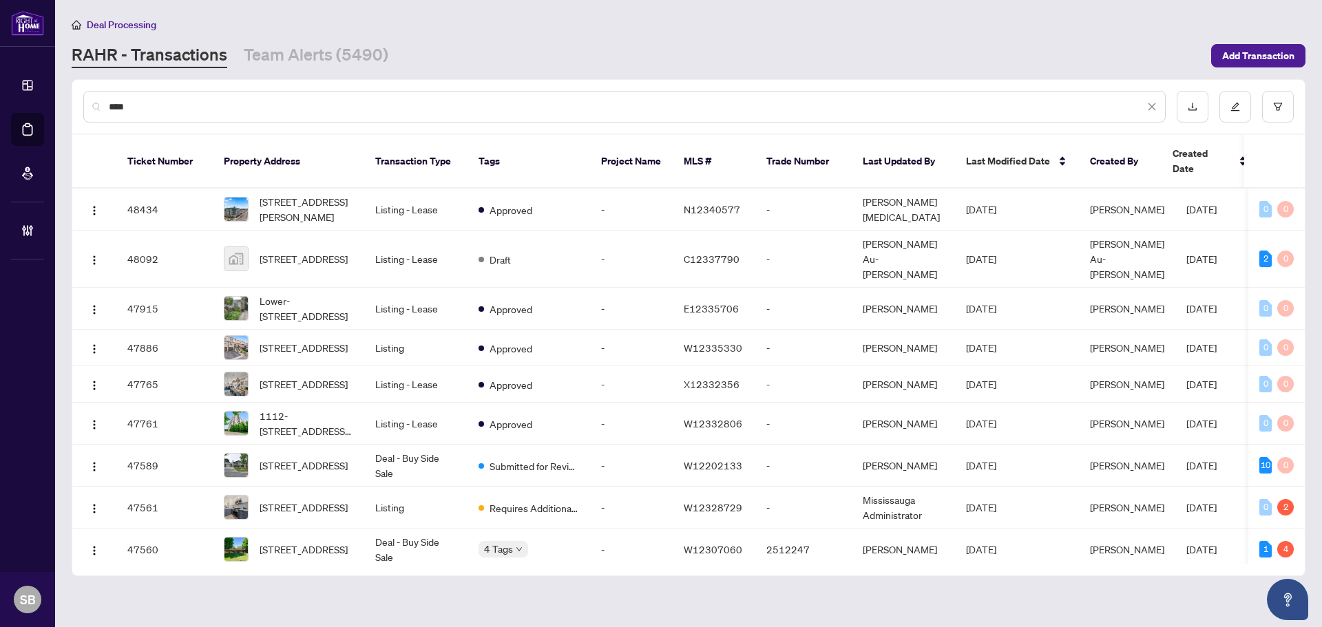
type input "*****"
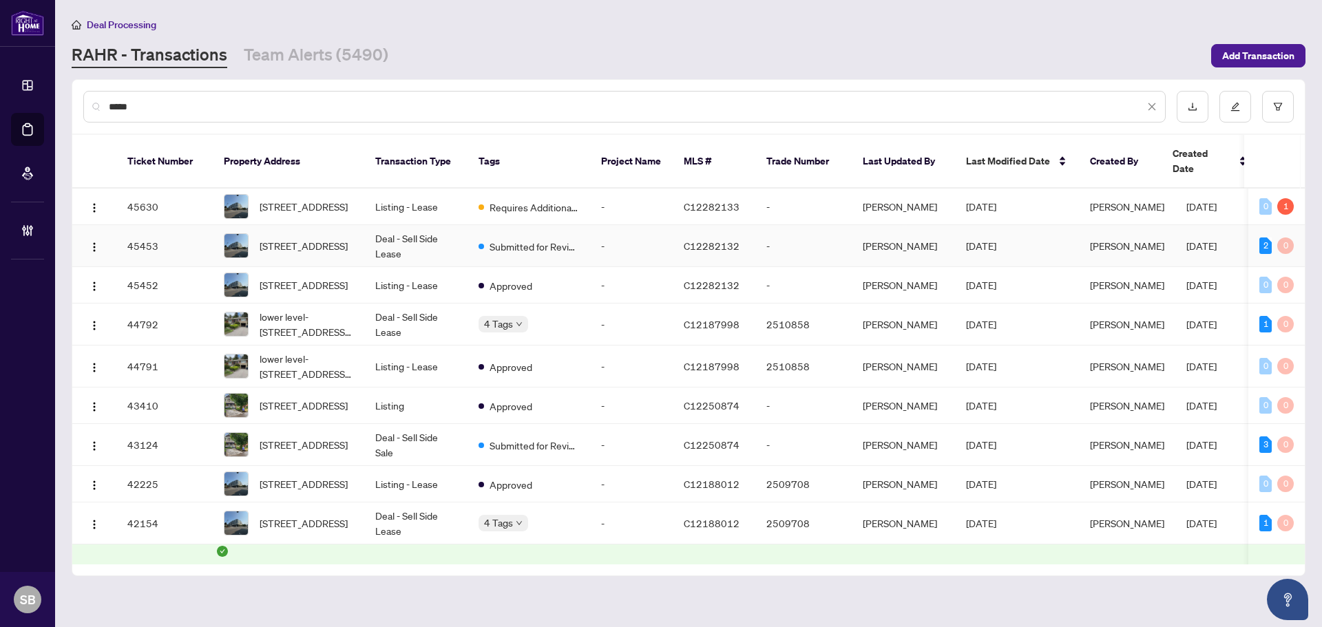
click at [375, 238] on td "Deal - Sell Side Lease" at bounding box center [415, 246] width 103 height 42
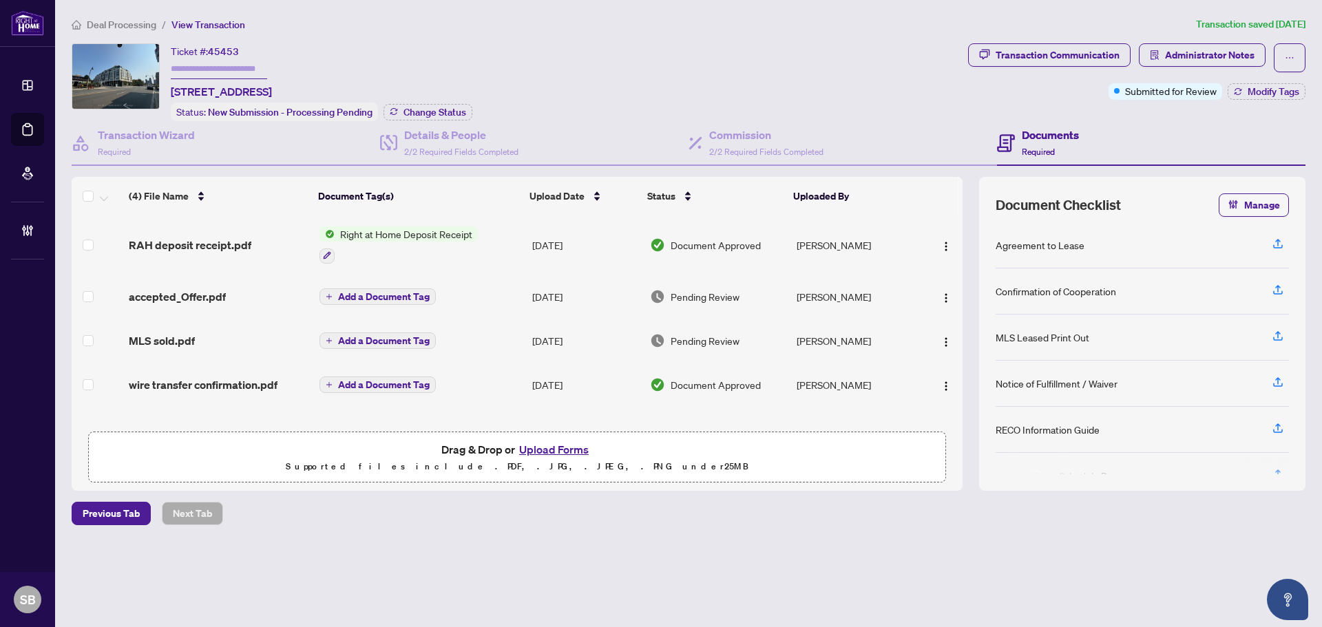
click at [138, 22] on span "Deal Processing" at bounding box center [122, 25] width 70 height 12
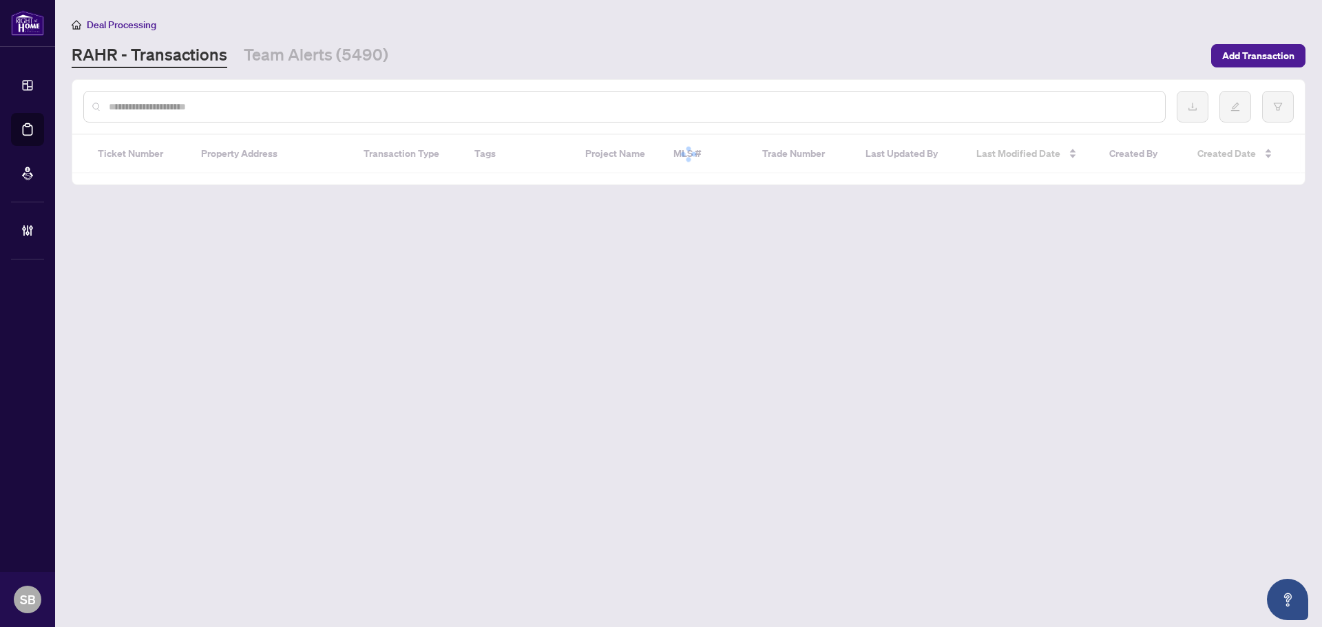
click at [341, 108] on input "text" at bounding box center [631, 106] width 1045 height 15
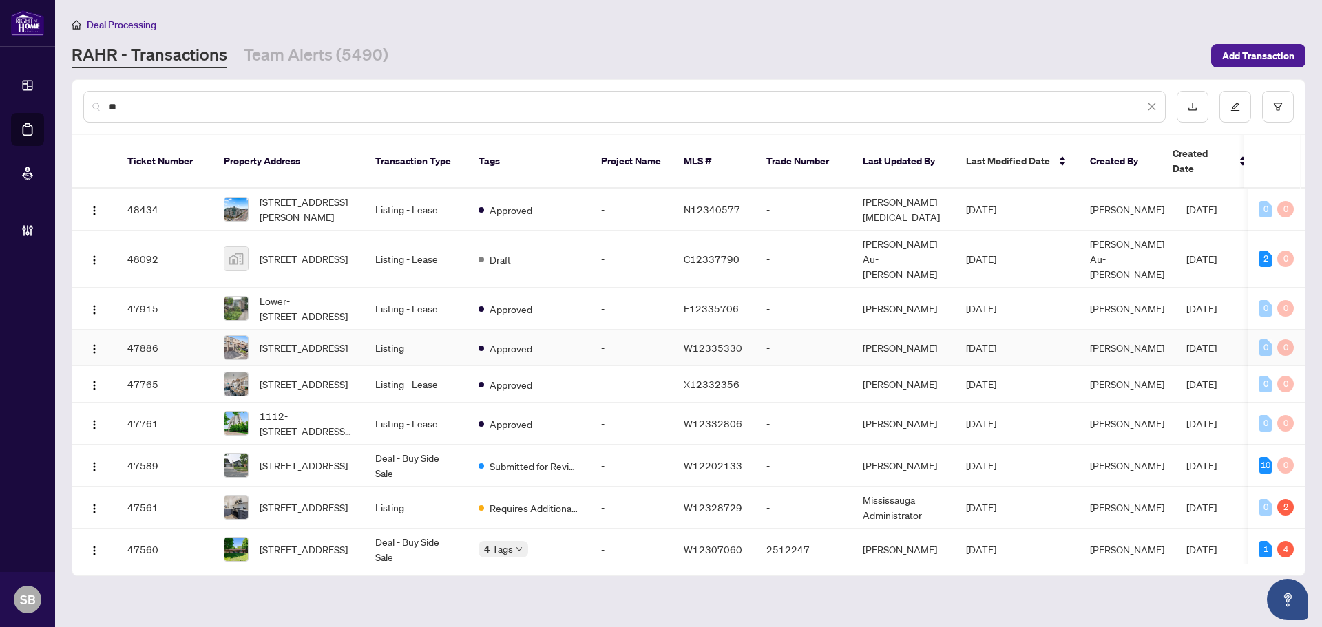
type input "*"
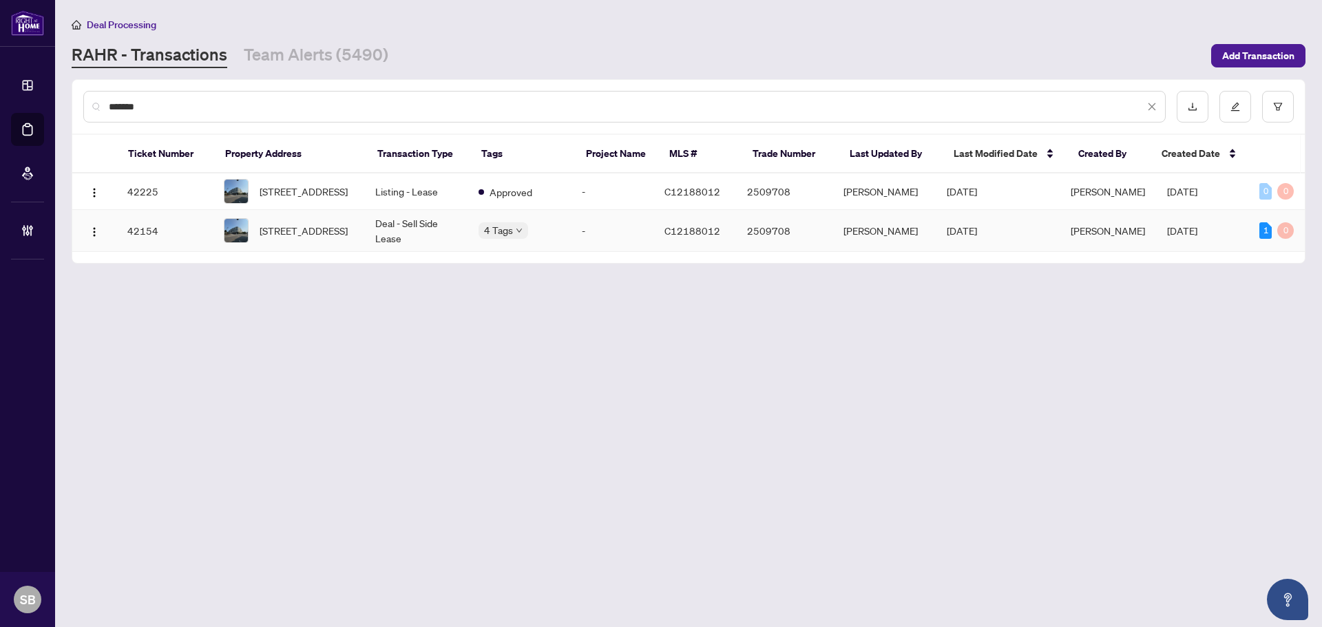
type input "*******"
click at [386, 236] on td "Deal - Sell Side Lease" at bounding box center [415, 231] width 103 height 42
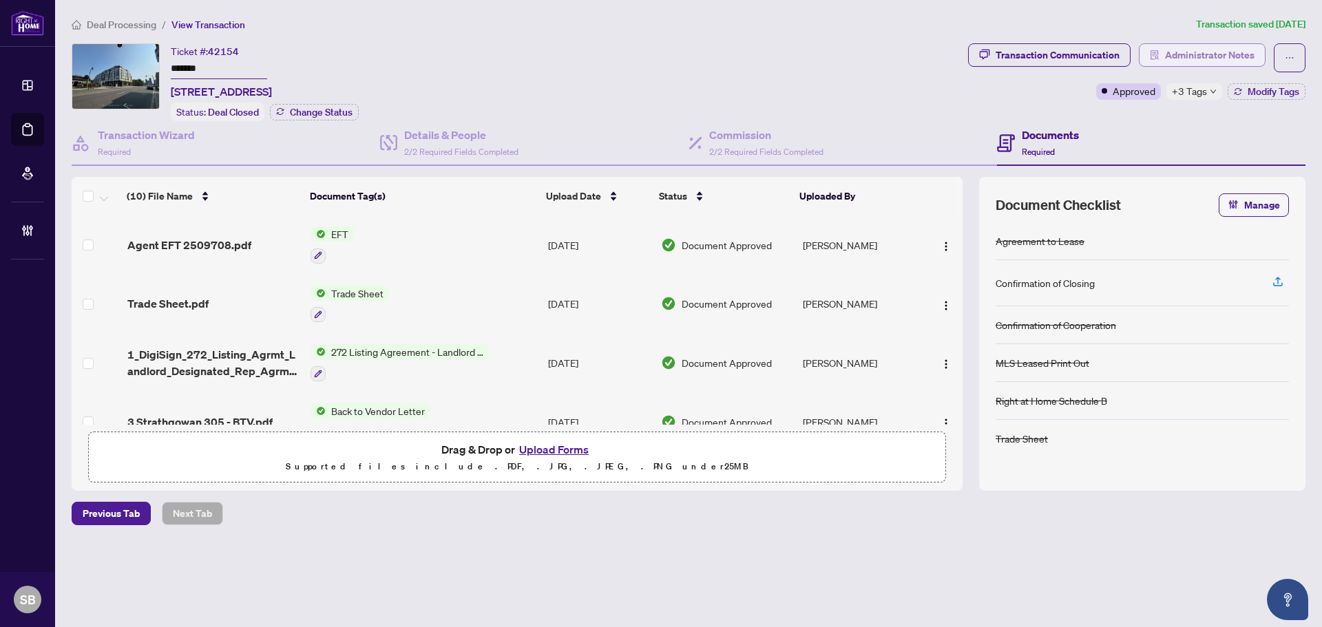
click at [1216, 59] on span "Administrator Notes" at bounding box center [1210, 55] width 90 height 22
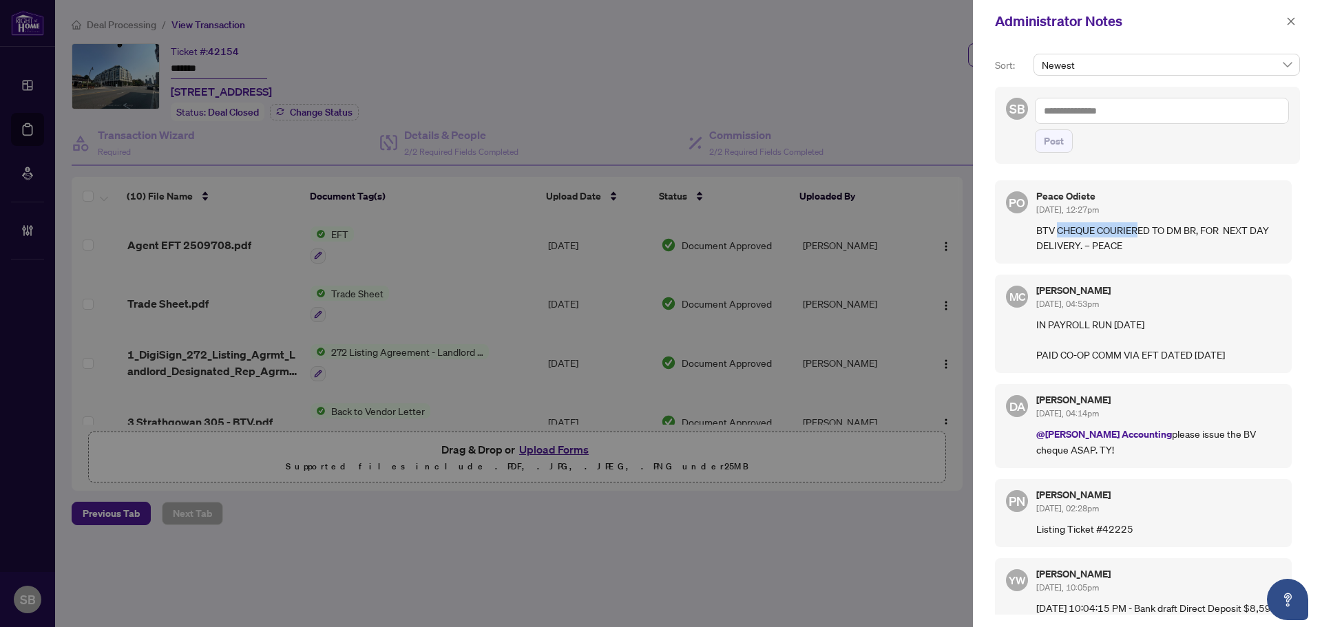
drag, startPoint x: 1058, startPoint y: 226, endPoint x: 1162, endPoint y: 227, distance: 104.0
click at [1151, 227] on p "BTV CHEQUE COURIERED TO DM BR, FOR NEXT DAY DELIVERY. – PEACE" at bounding box center [1158, 237] width 244 height 30
click at [1164, 228] on p "BTV CHEQUE COURIERED TO DM BR, FOR NEXT DAY DELIVERY. – PEACE" at bounding box center [1158, 237] width 244 height 30
click at [1127, 240] on p "BTV CHEQUE COURIERED TO DM BR, FOR NEXT DAY DELIVERY. – PEACE" at bounding box center [1158, 237] width 244 height 30
click at [1294, 12] on span "button" at bounding box center [1291, 21] width 10 height 22
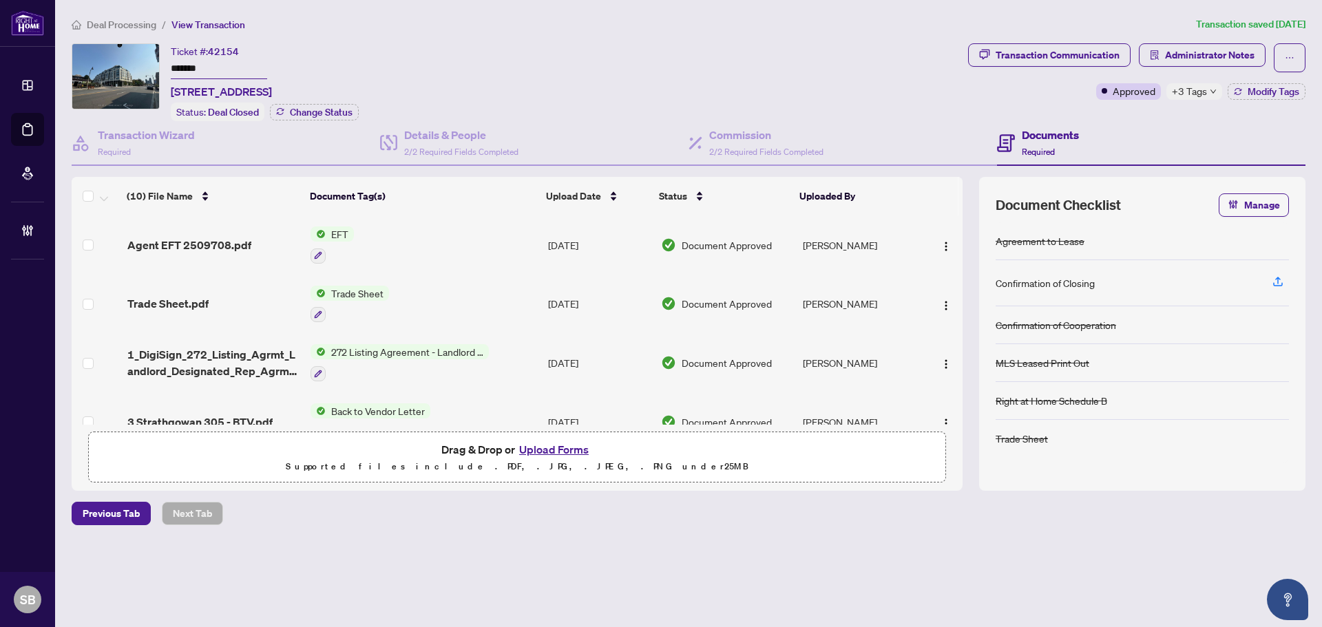
click at [137, 23] on span "Deal Processing" at bounding box center [122, 25] width 70 height 12
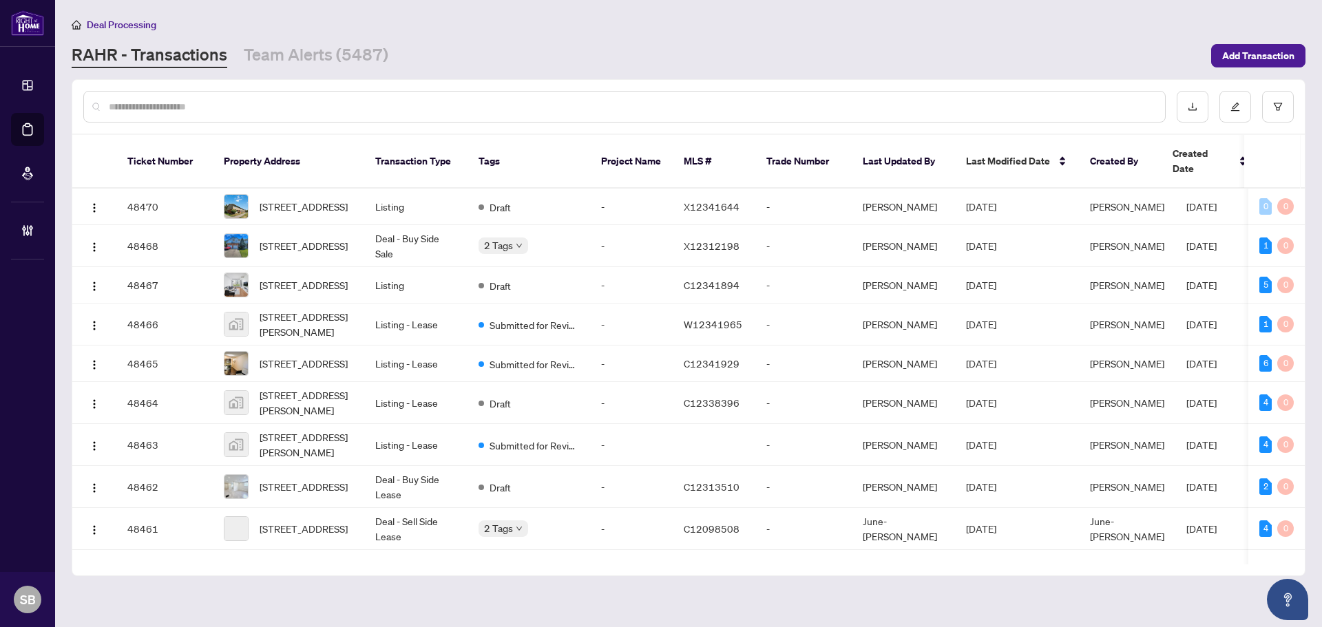
click at [485, 107] on input "text" at bounding box center [631, 106] width 1045 height 15
click at [479, 105] on input "text" at bounding box center [631, 106] width 1045 height 15
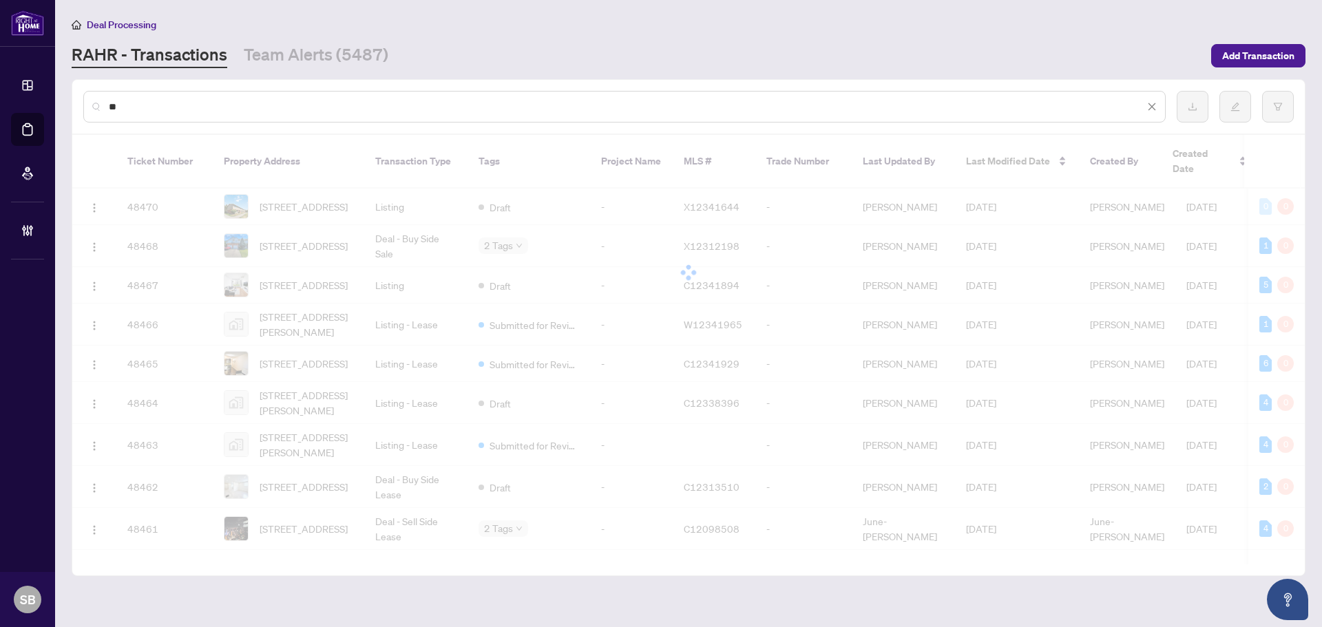
type input "*"
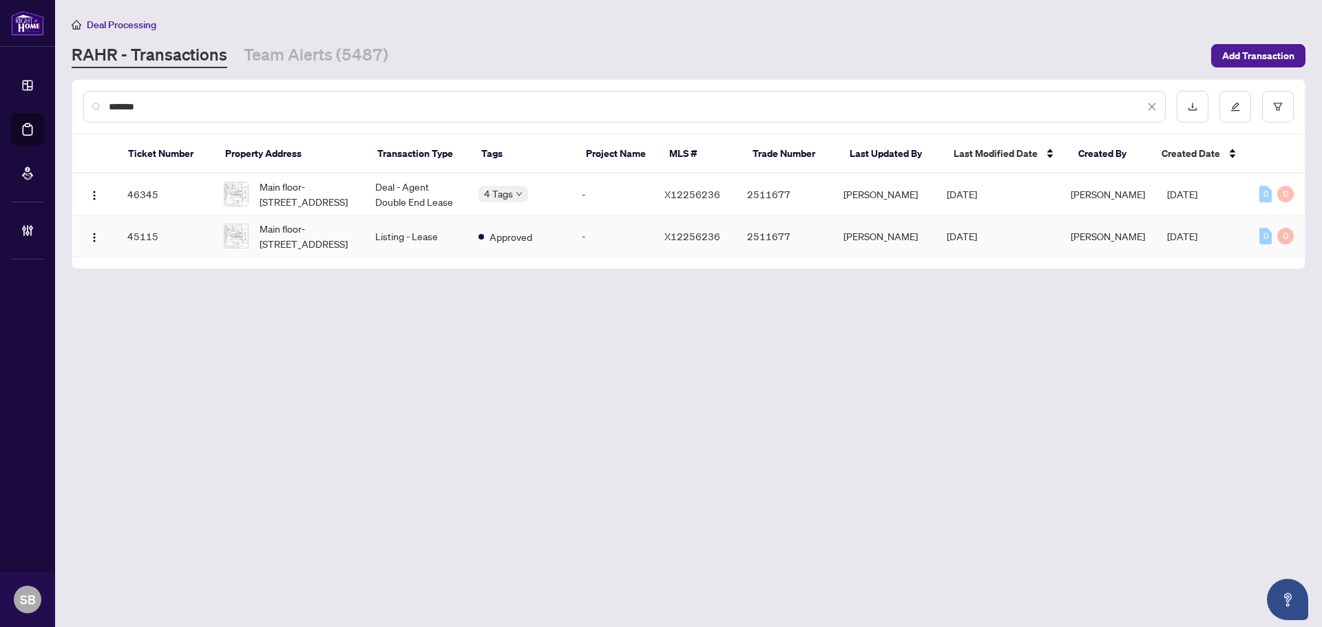
type input "*******"
click at [426, 193] on td "Deal - Agent Double End Lease" at bounding box center [415, 195] width 103 height 42
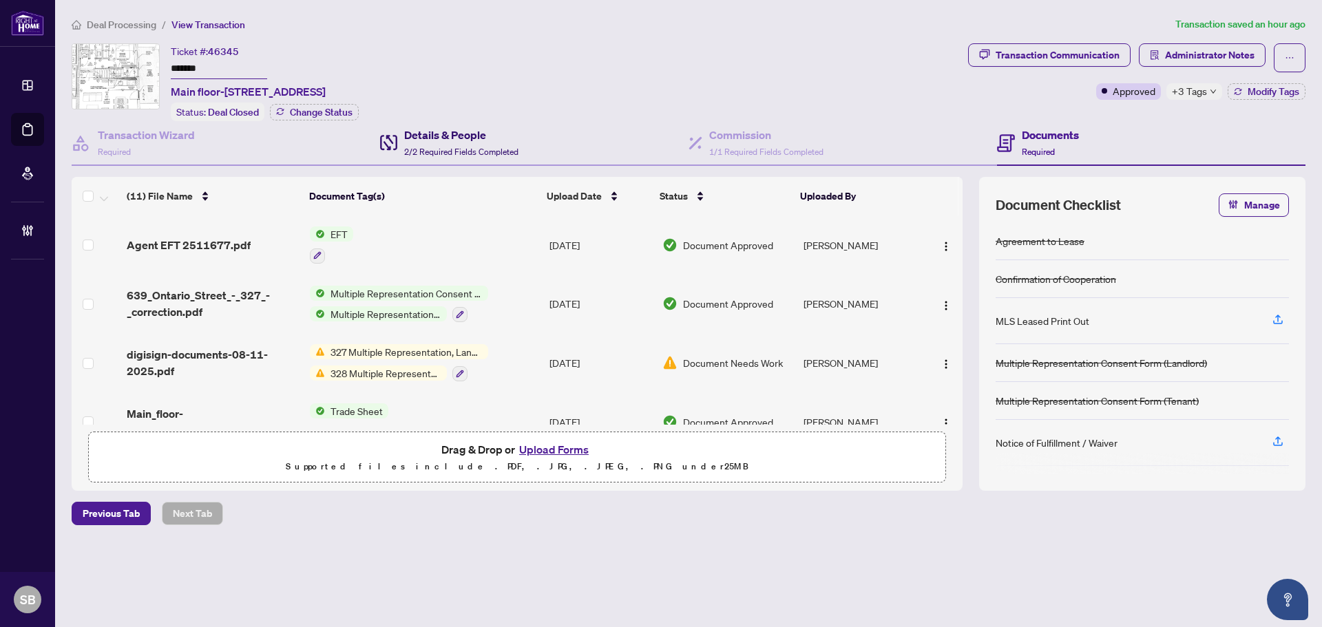
click at [447, 144] on div "Details & People 2/2 Required Fields Completed" at bounding box center [461, 143] width 114 height 32
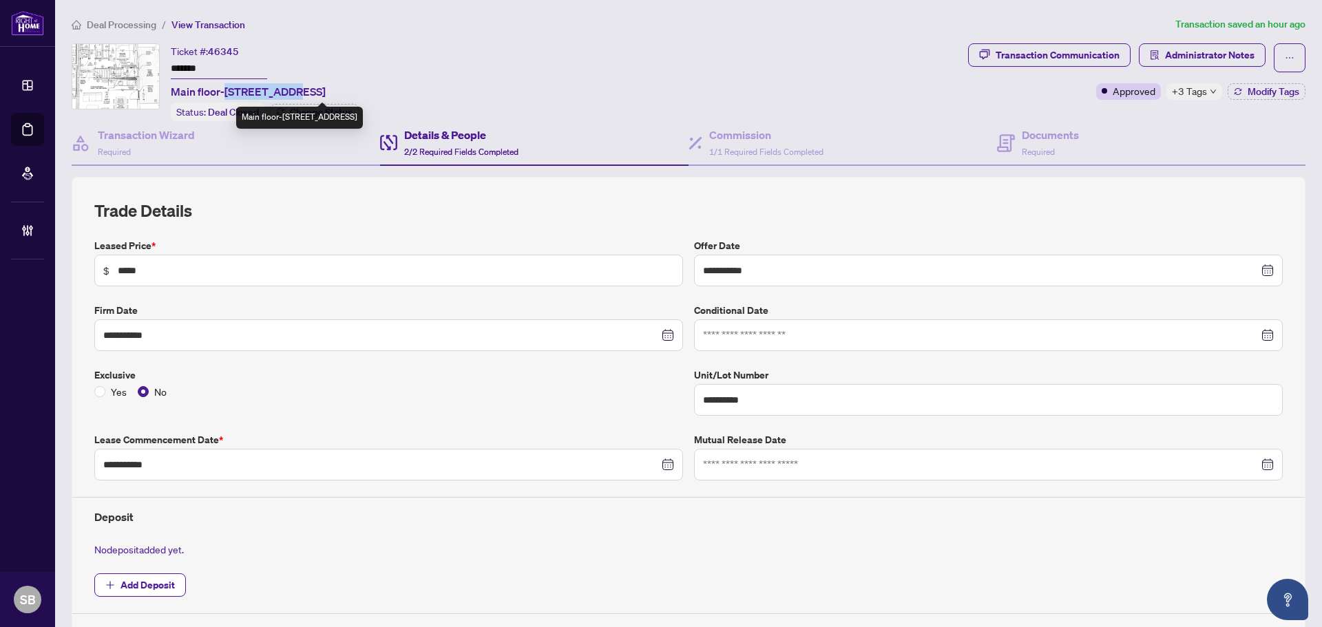
drag, startPoint x: 286, startPoint y: 90, endPoint x: 226, endPoint y: 90, distance: 60.6
click at [226, 90] on span "Main floor-639 Ontario St, Stratford, Ontario N5A 3J6, Canada" at bounding box center [248, 91] width 155 height 17
click at [1153, 52] on button "Administrator Notes" at bounding box center [1202, 54] width 127 height 23
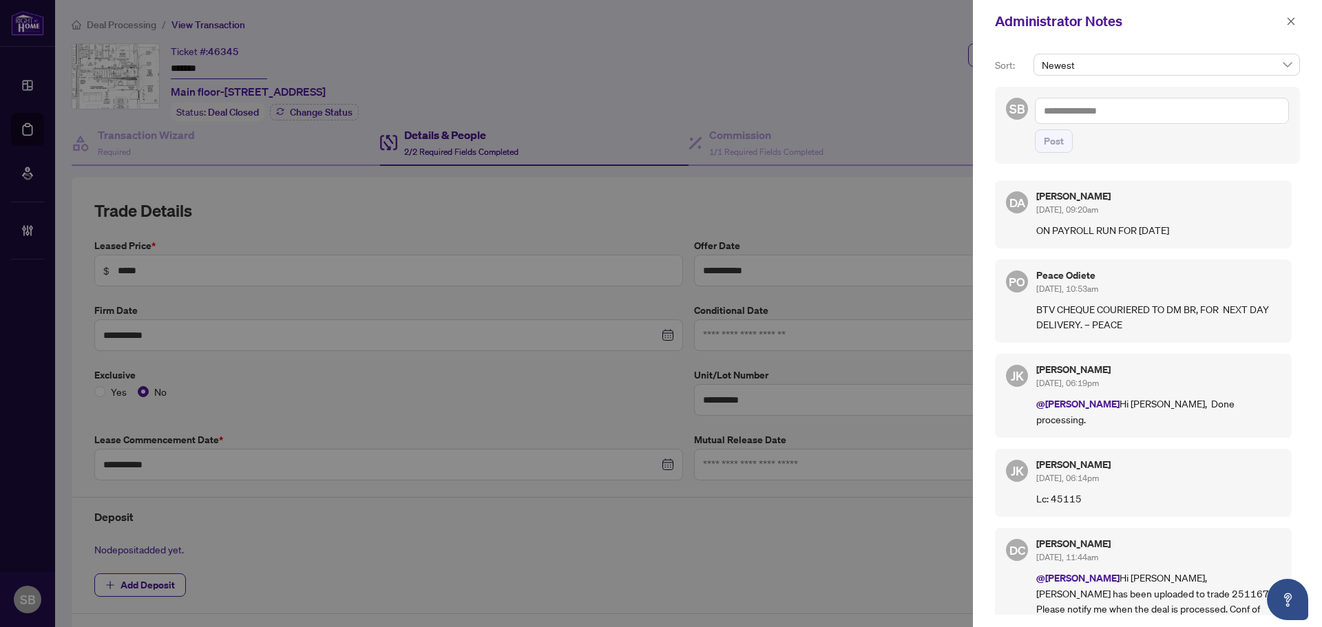
click at [1107, 92] on div "SB Post" at bounding box center [1147, 125] width 305 height 77
click at [1100, 114] on textarea at bounding box center [1162, 111] width 254 height 26
drag, startPoint x: 1085, startPoint y: 324, endPoint x: 1039, endPoint y: 310, distance: 47.5
click at [1039, 310] on p "BTV CHEQUE COURIERED TO DM BR, FOR NEXT DAY DELIVERY. – PEACE" at bounding box center [1158, 317] width 244 height 30
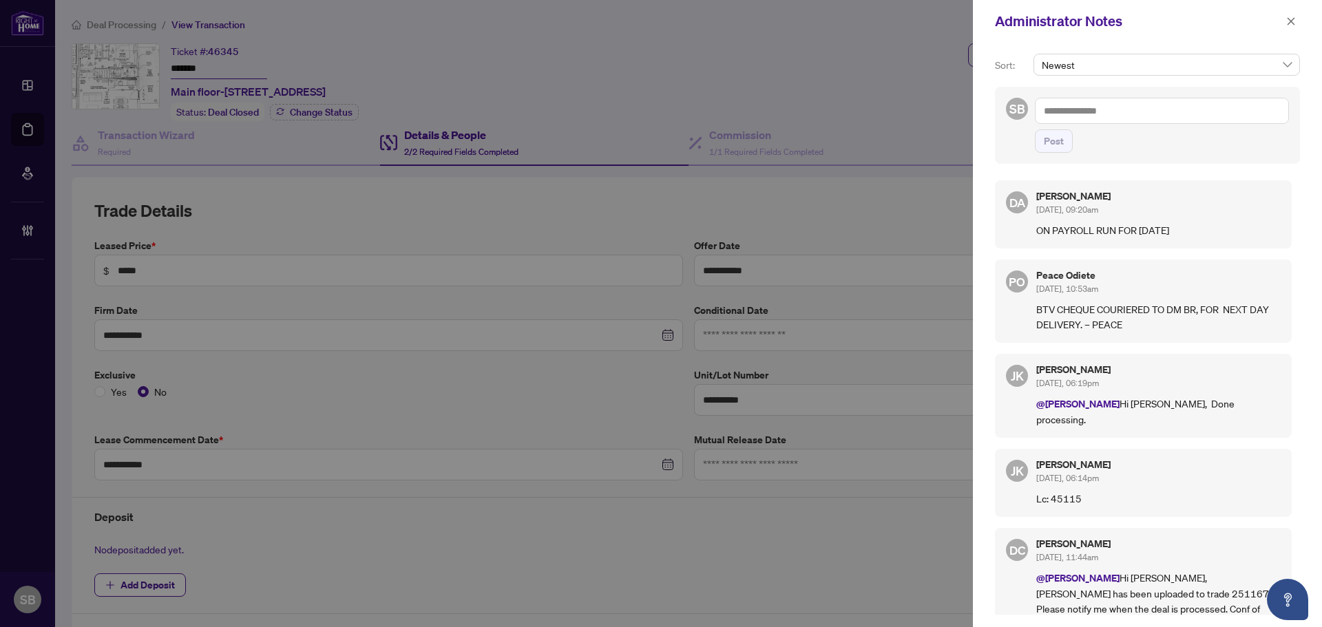
click at [1078, 110] on textarea at bounding box center [1162, 111] width 254 height 26
click at [1289, 28] on span "button" at bounding box center [1291, 21] width 10 height 22
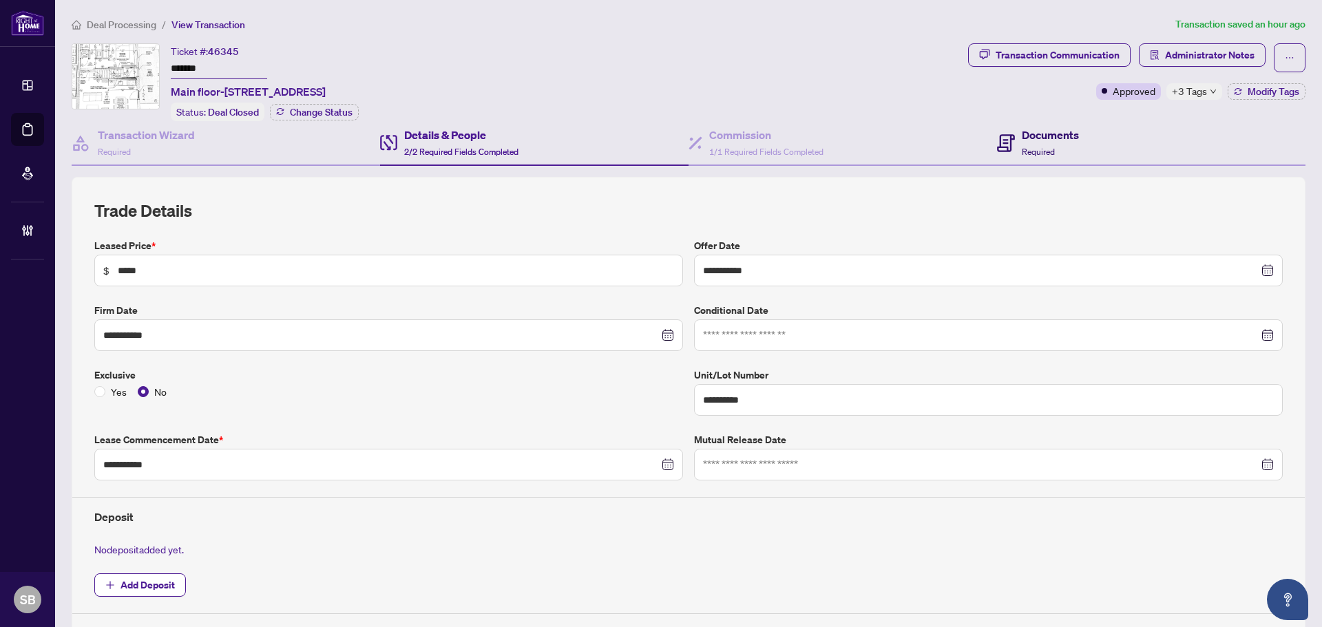
click at [1041, 134] on h4 "Documents" at bounding box center [1050, 135] width 57 height 17
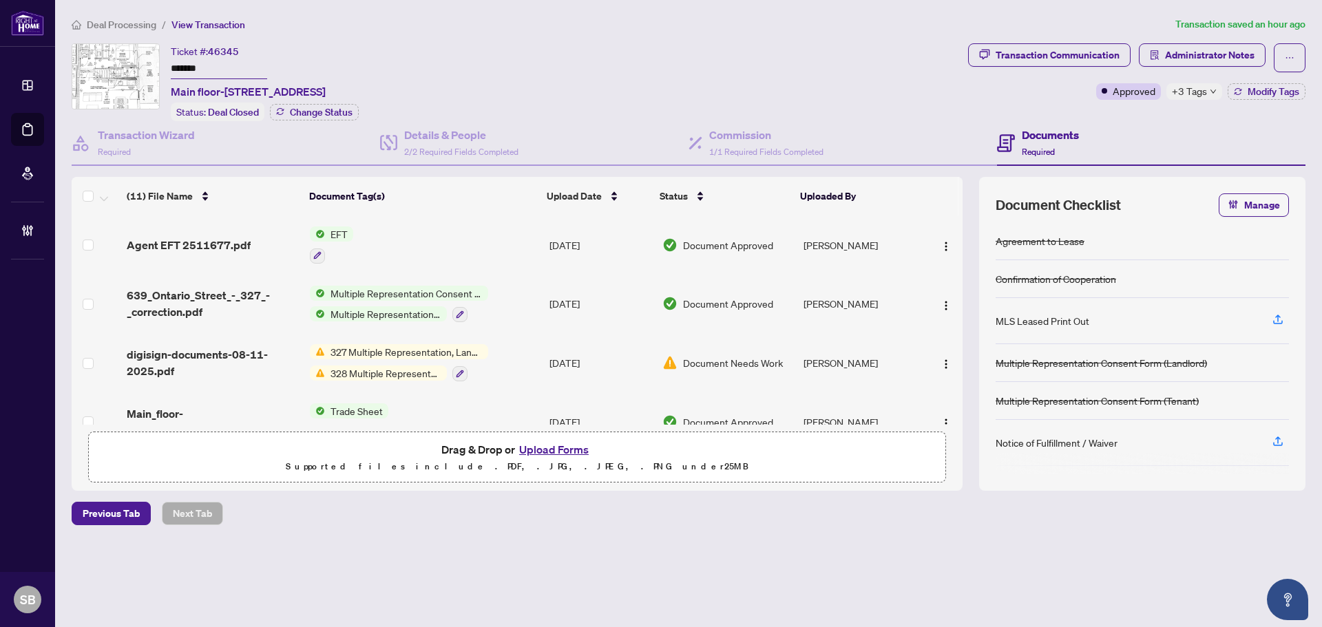
click at [148, 27] on span "Deal Processing" at bounding box center [122, 25] width 70 height 12
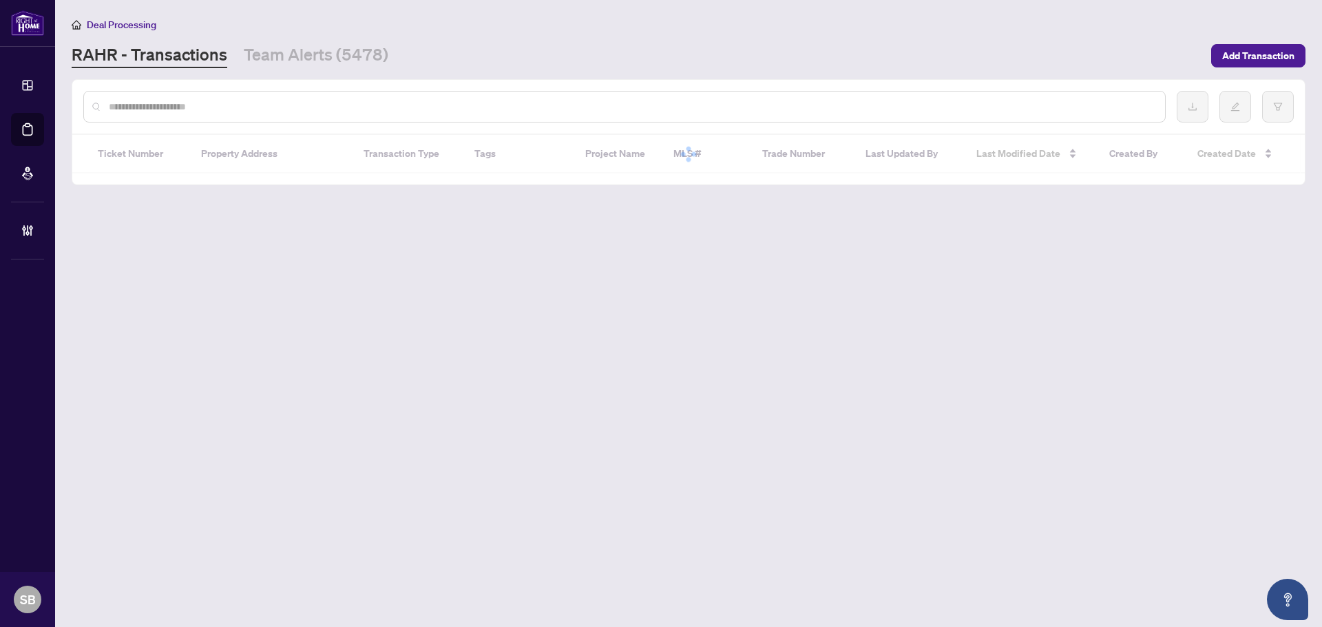
drag, startPoint x: 353, startPoint y: 118, endPoint x: 351, endPoint y: 106, distance: 12.7
click at [352, 114] on div at bounding box center [624, 107] width 1082 height 32
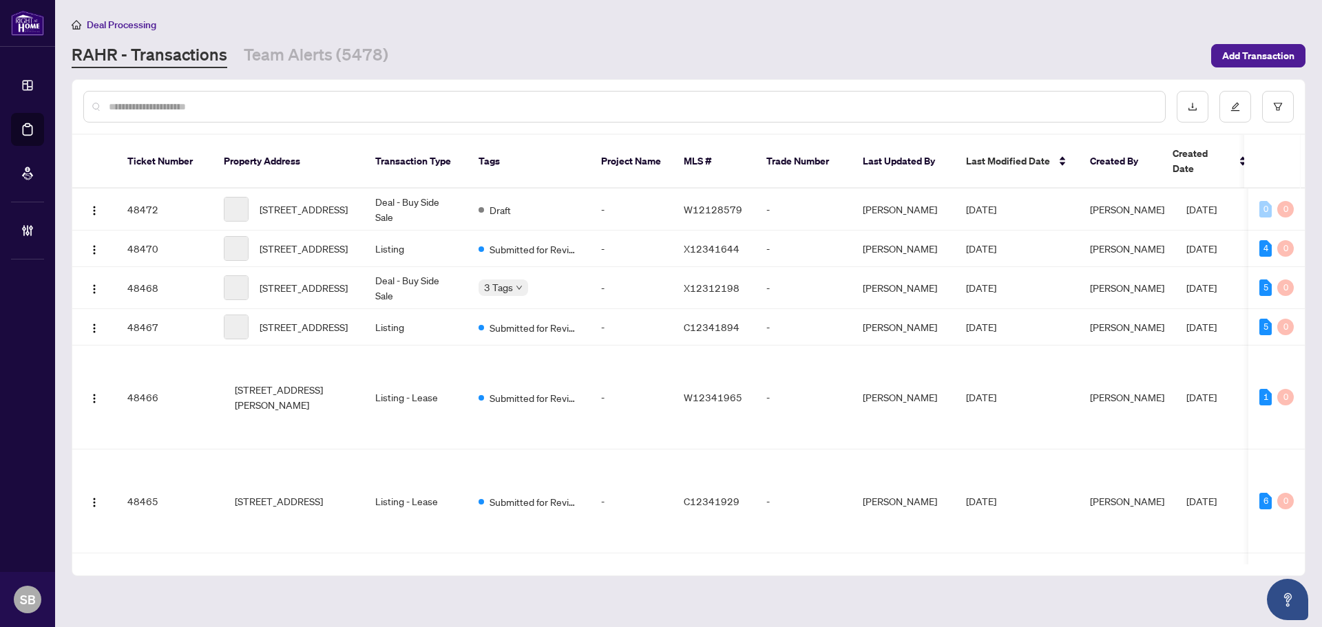
click at [351, 106] on input "text" at bounding box center [631, 106] width 1045 height 15
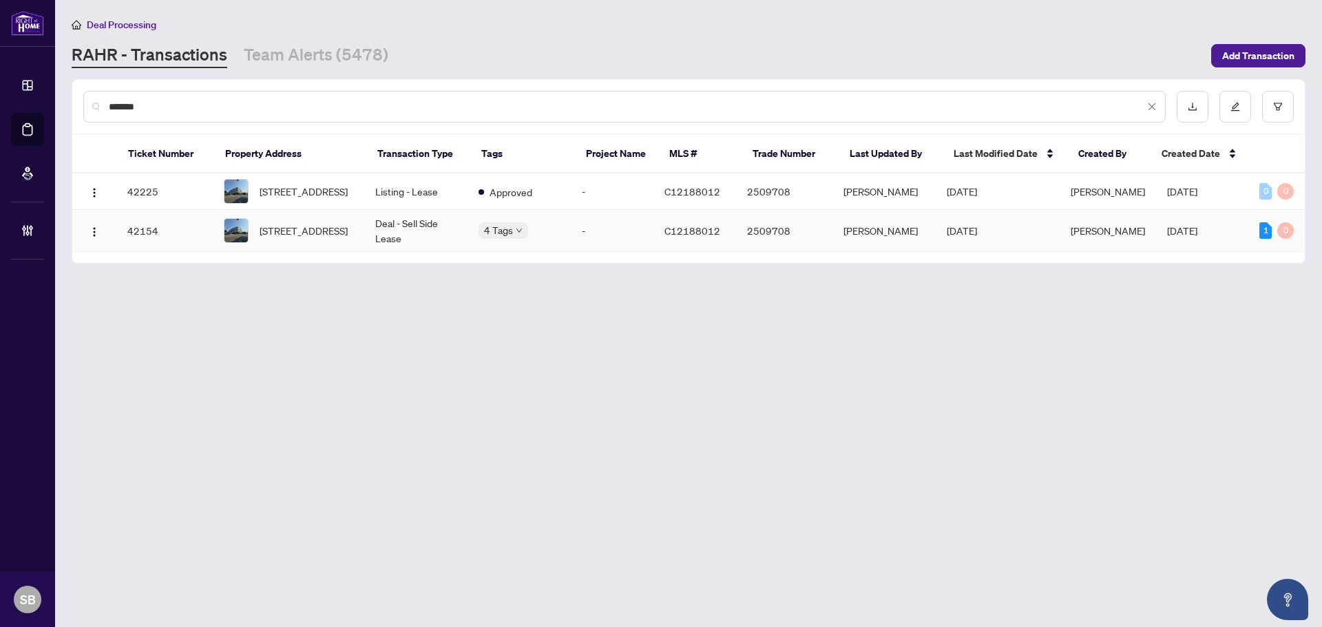
type input "*******"
click at [389, 247] on td "Deal - Sell Side Lease" at bounding box center [415, 231] width 103 height 42
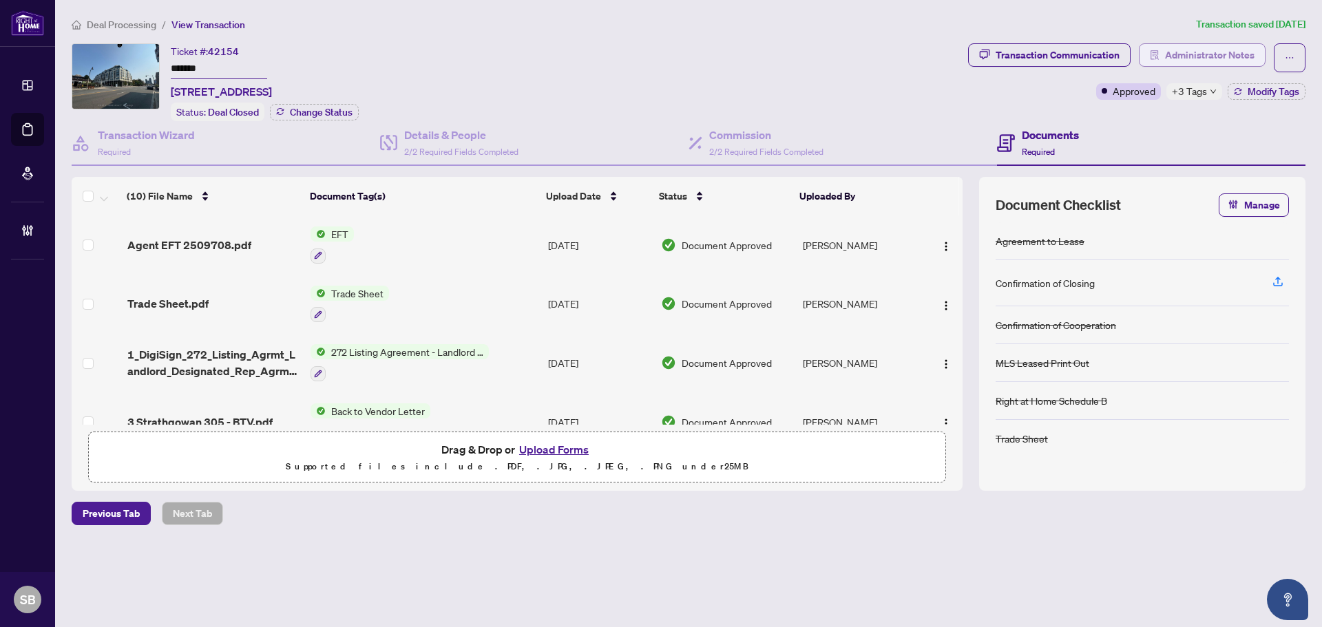
click at [1222, 54] on span "Administrator Notes" at bounding box center [1210, 55] width 90 height 22
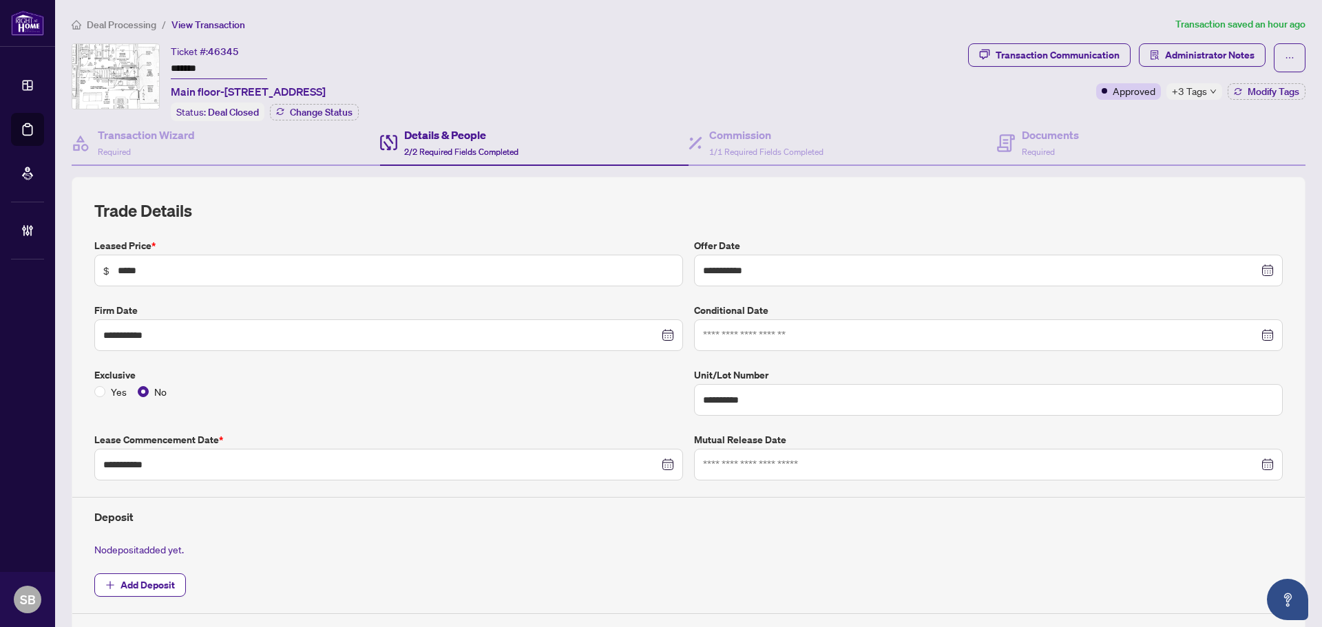
click at [127, 23] on span "Deal Processing" at bounding box center [122, 25] width 70 height 12
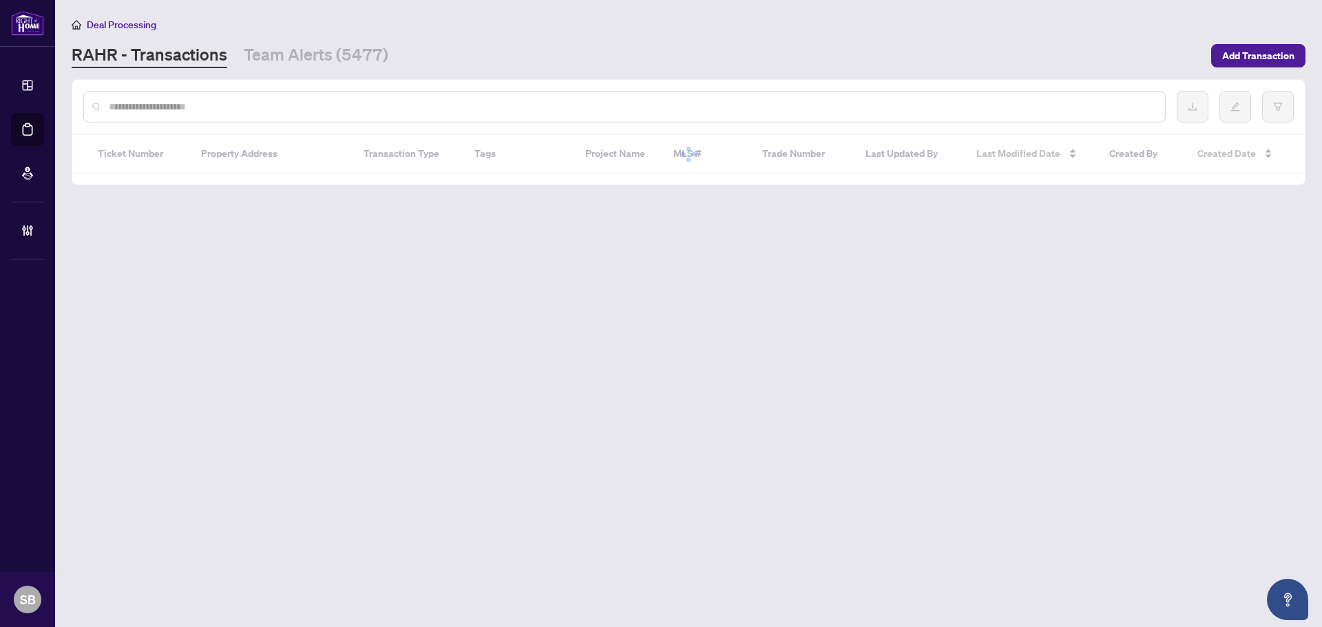
click at [415, 107] on input "text" at bounding box center [631, 106] width 1045 height 15
type input "*"
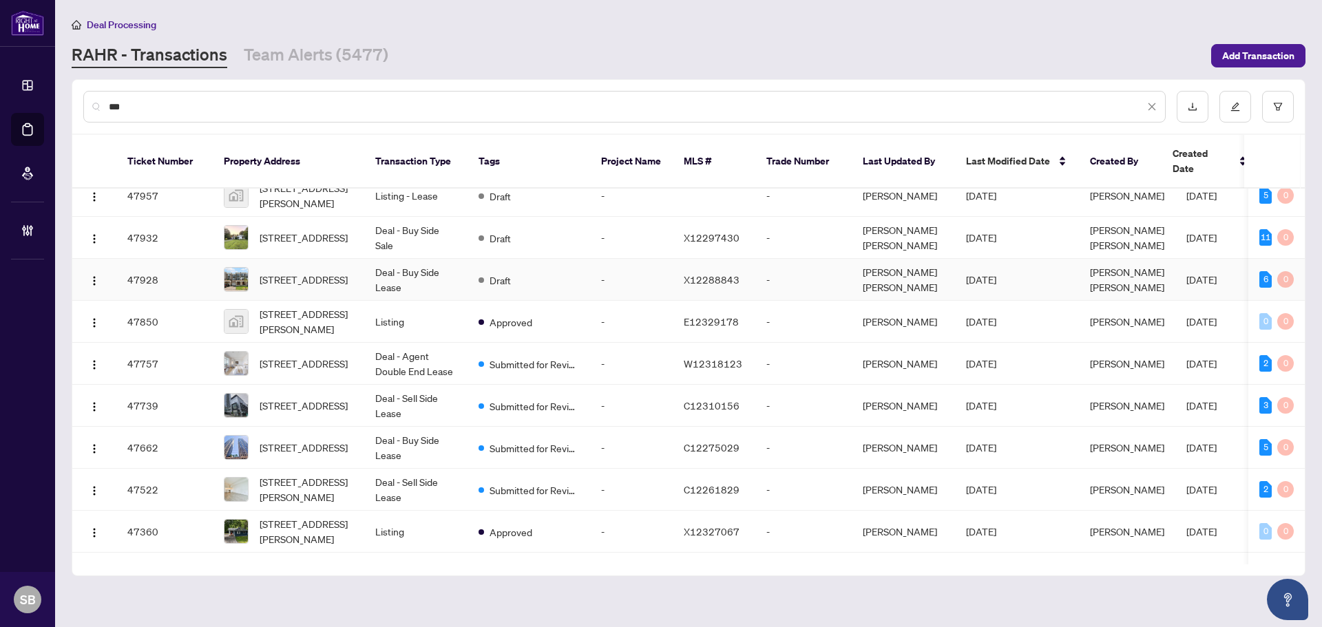
scroll to position [275, 0]
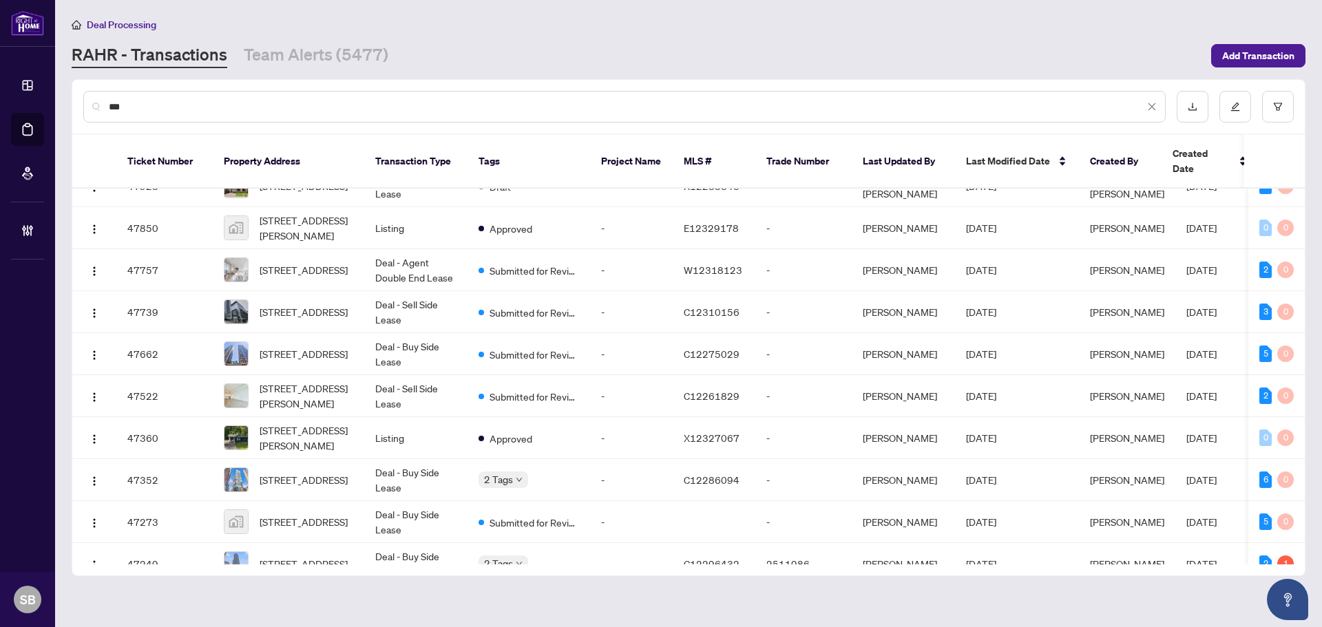
type input "***"
drag, startPoint x: 351, startPoint y: 97, endPoint x: 347, endPoint y: 105, distance: 9.0
click at [350, 100] on div "***" at bounding box center [624, 107] width 1082 height 32
drag, startPoint x: 344, startPoint y: 110, endPoint x: 328, endPoint y: 113, distance: 15.4
click at [340, 110] on input "***" at bounding box center [627, 106] width 1036 height 15
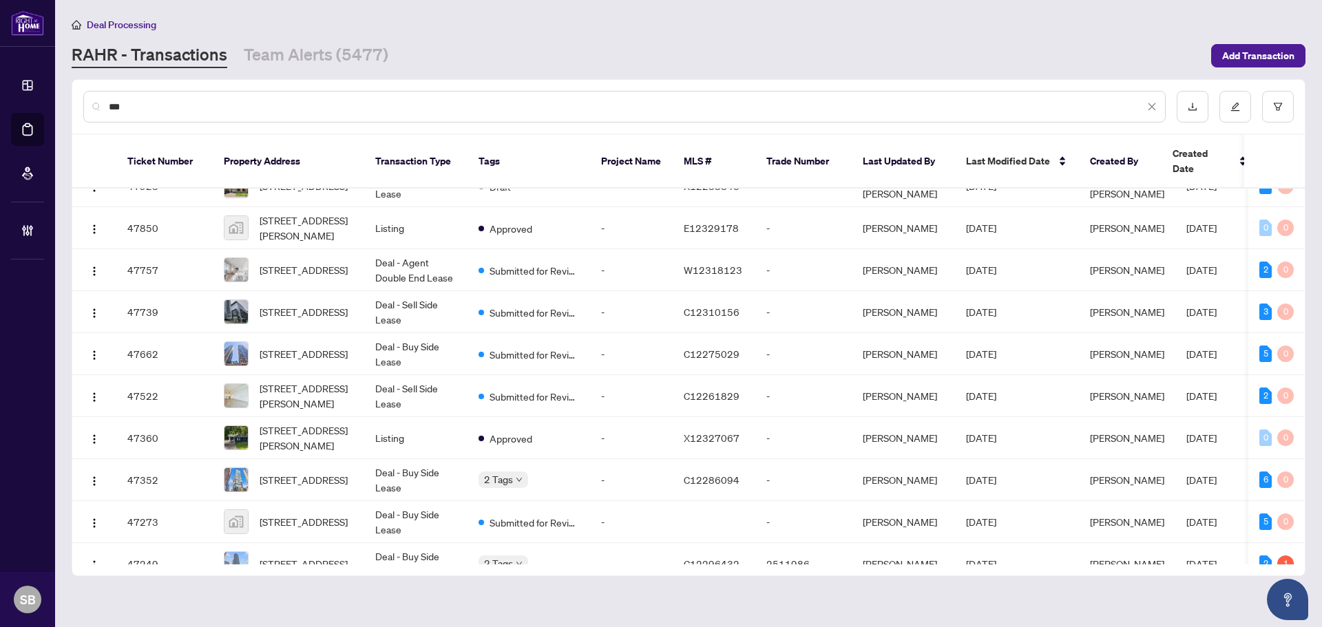
drag, startPoint x: 322, startPoint y: 112, endPoint x: 67, endPoint y: 110, distance: 254.8
click at [69, 110] on main "Deal Processing RAHR - Transactions Team Alerts (5477) Add Transaction *** Tick…" at bounding box center [688, 313] width 1267 height 627
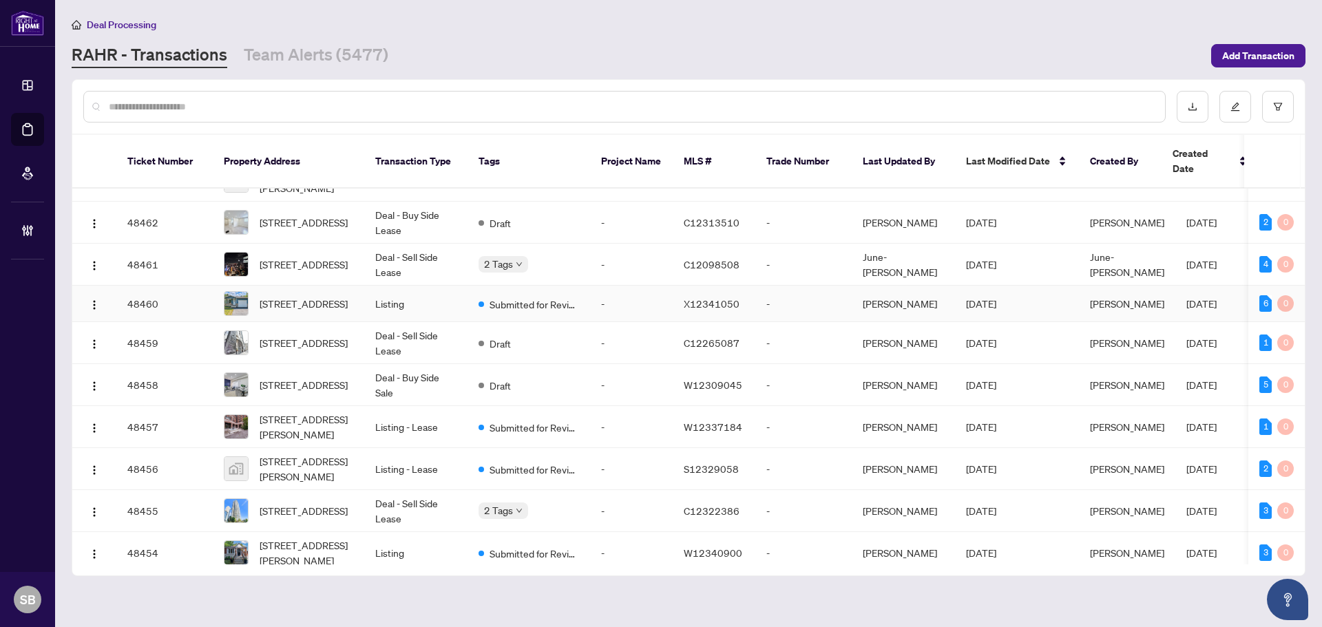
scroll to position [482, 0]
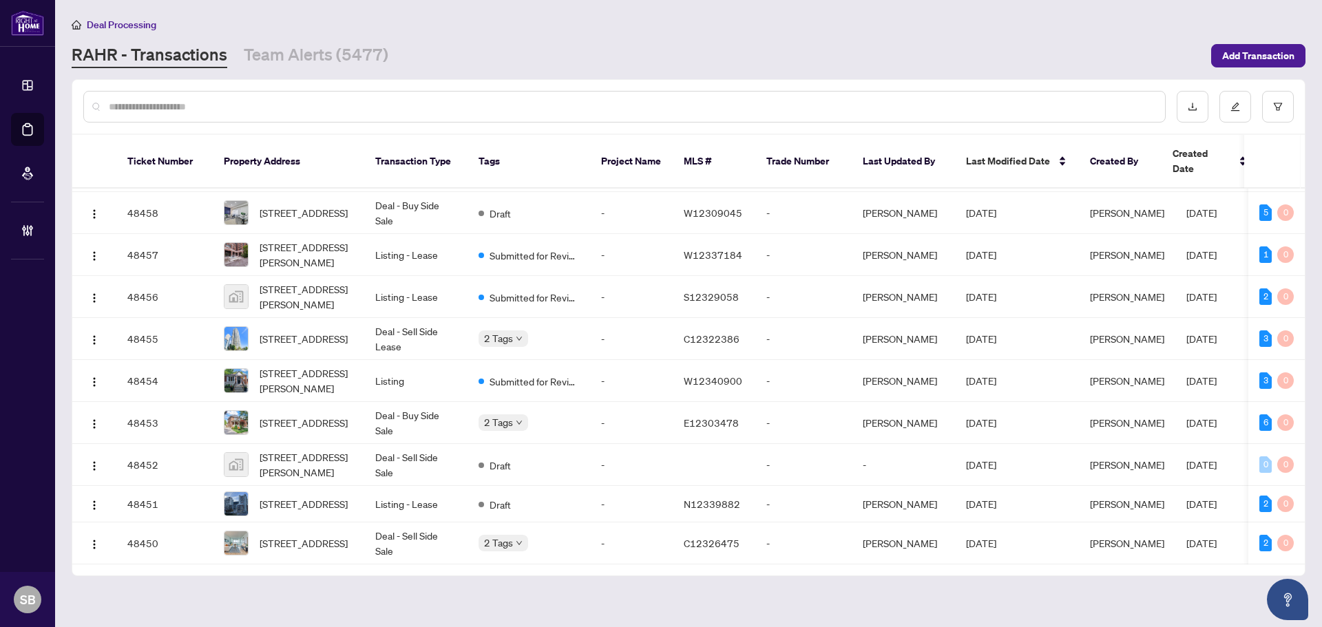
click at [262, 108] on input "text" at bounding box center [631, 106] width 1045 height 15
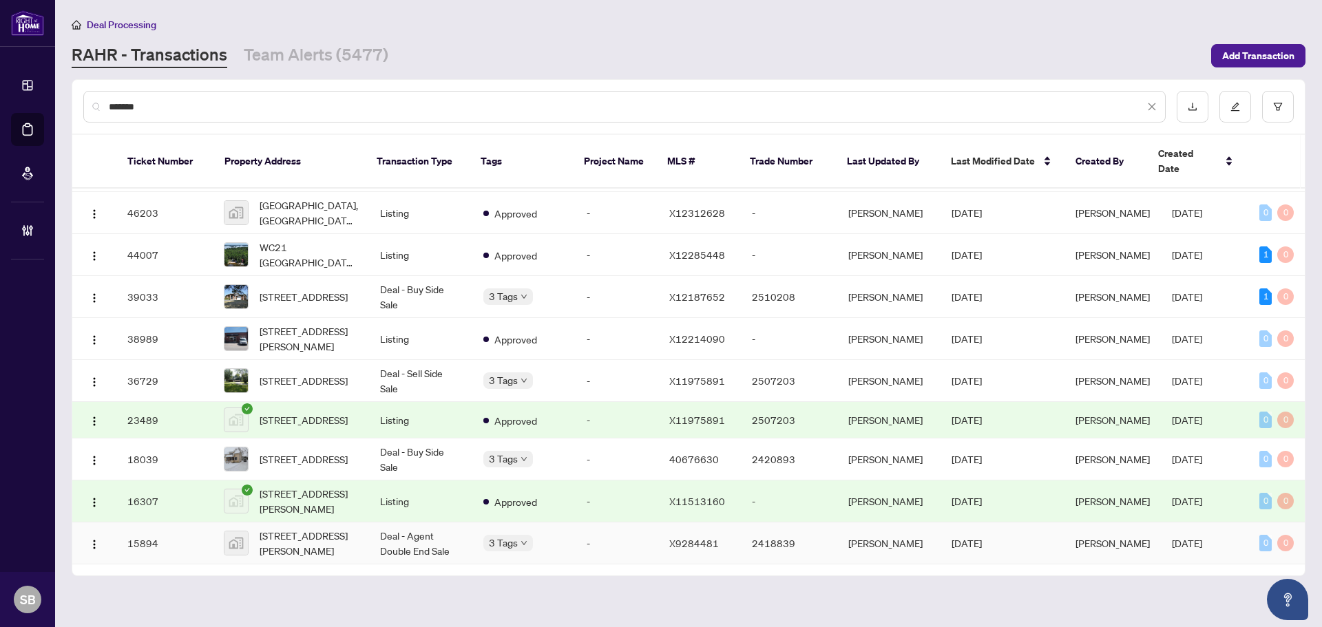
scroll to position [0, 0]
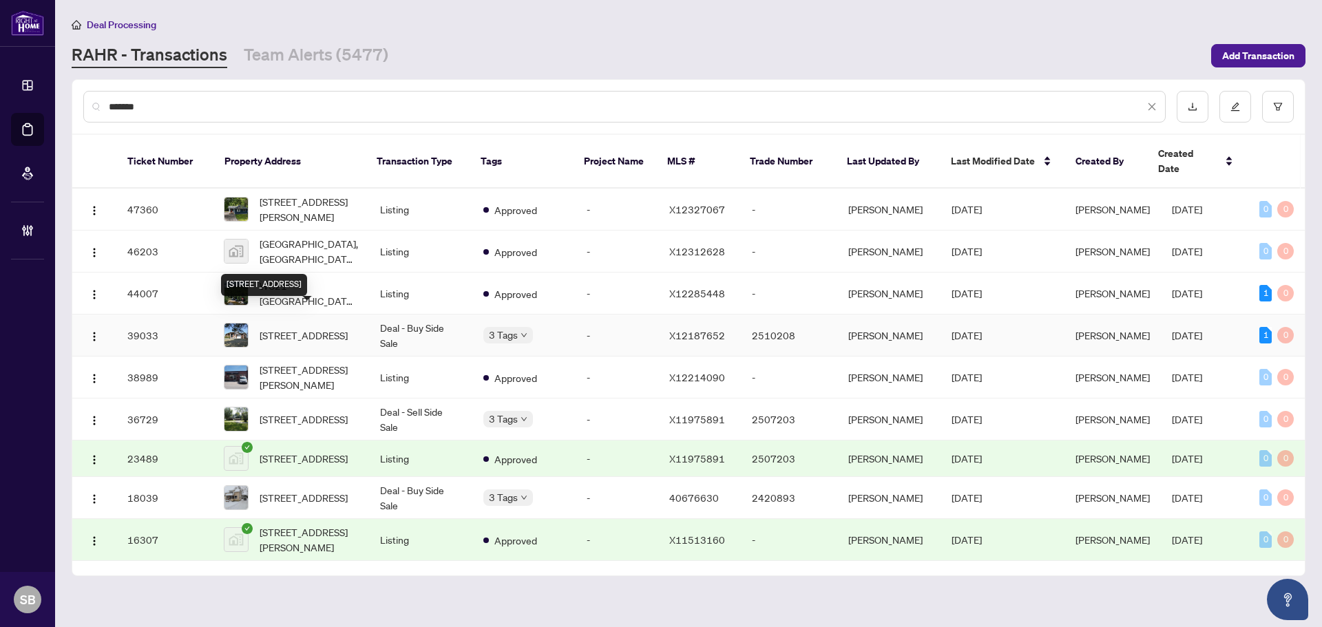
type input "*******"
click at [323, 328] on span "11704 64 Highway, West Nipissing, Ontario P0H 2M0, Canada" at bounding box center [304, 335] width 88 height 15
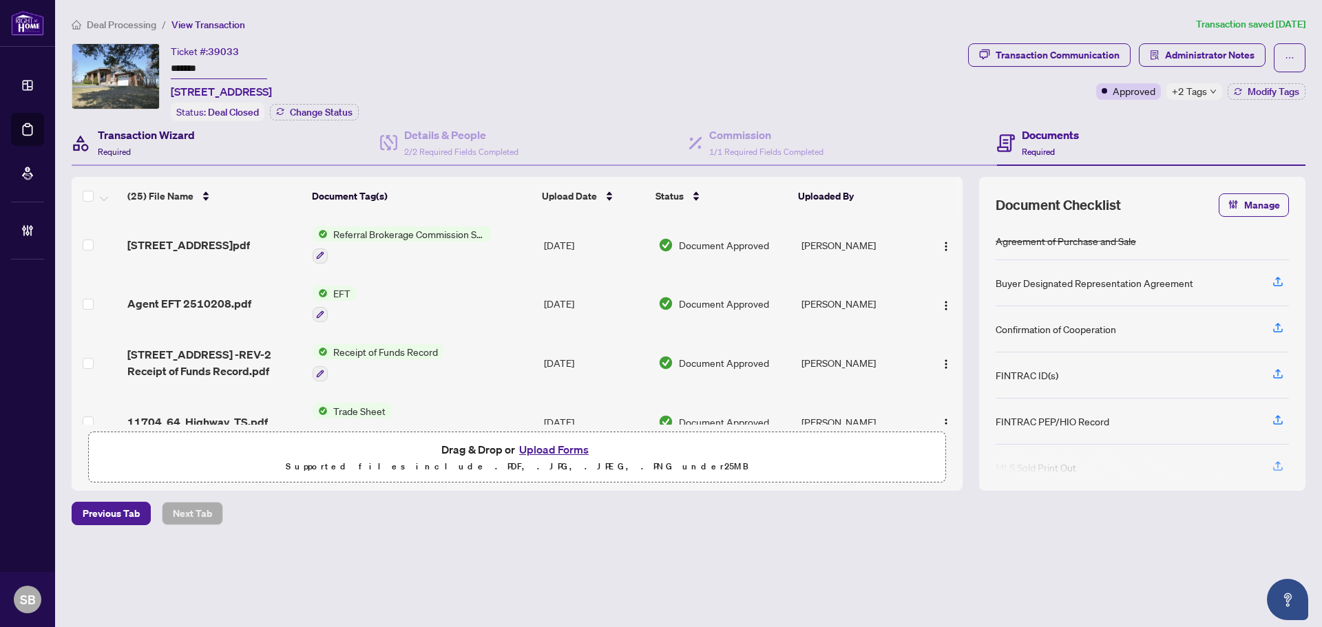
click at [171, 140] on h4 "Transaction Wizard" at bounding box center [146, 135] width 97 height 17
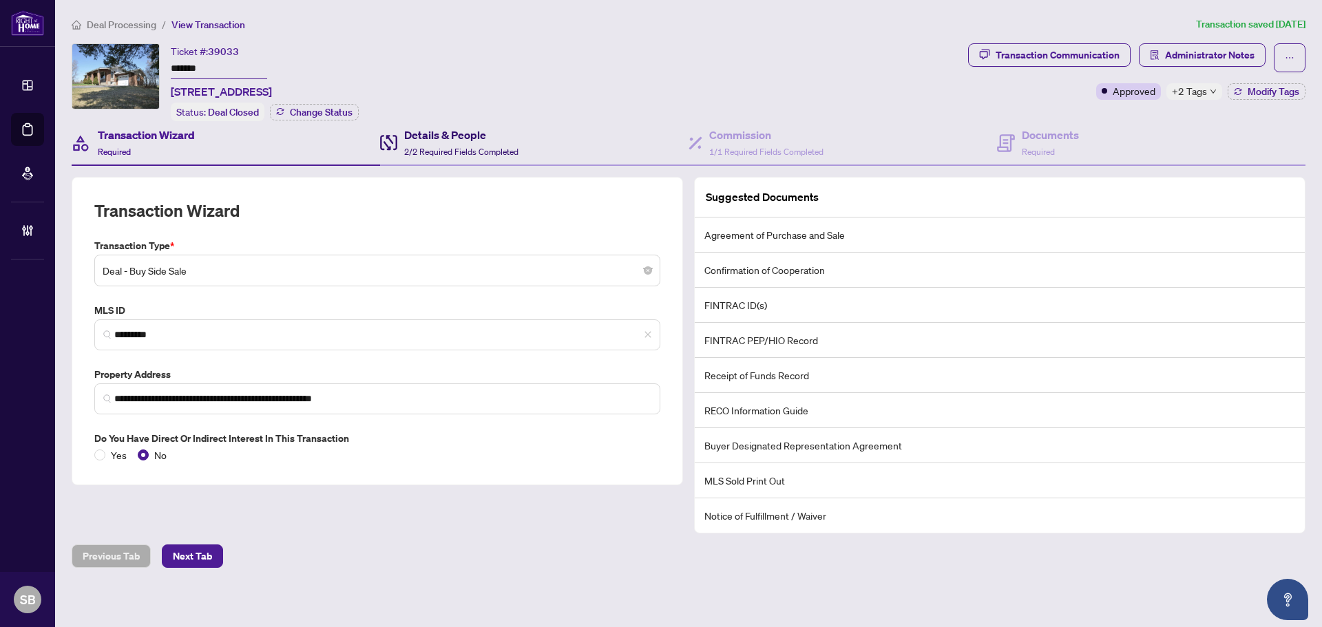
drag, startPoint x: 501, startPoint y: 143, endPoint x: 671, endPoint y: 138, distance: 169.5
click at [501, 143] on div "Details & People 2/2 Required Fields Completed" at bounding box center [461, 143] width 114 height 32
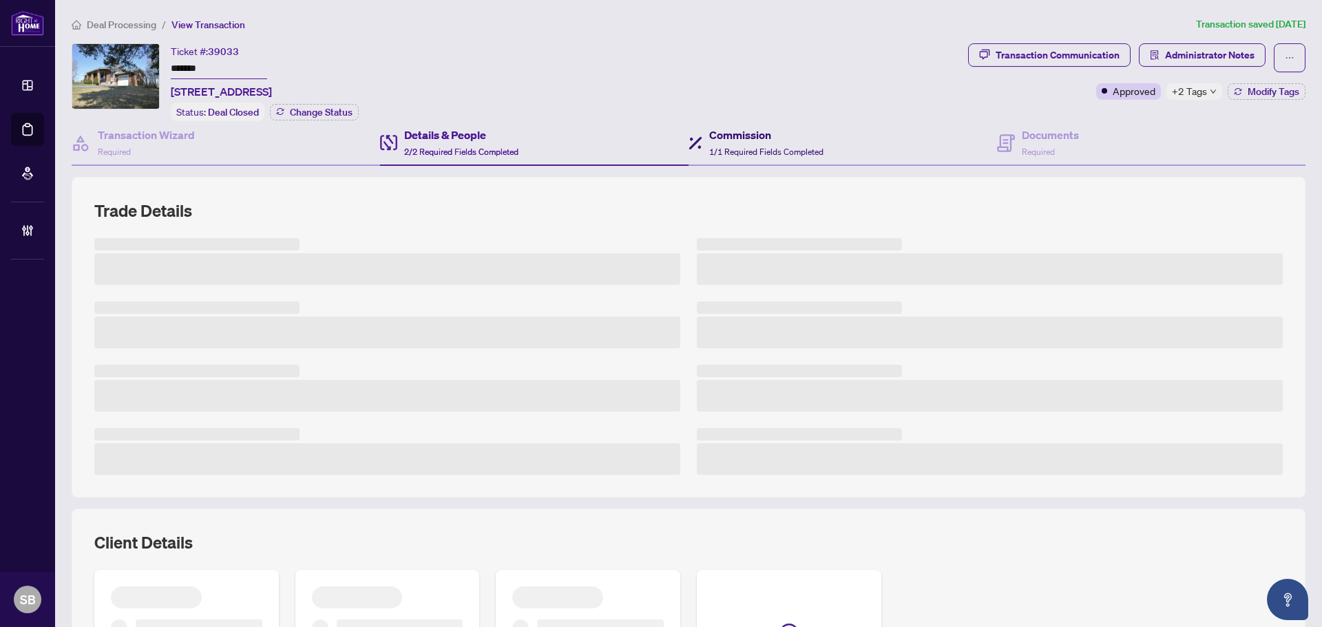
click at [749, 136] on h4 "Commission" at bounding box center [766, 135] width 114 height 17
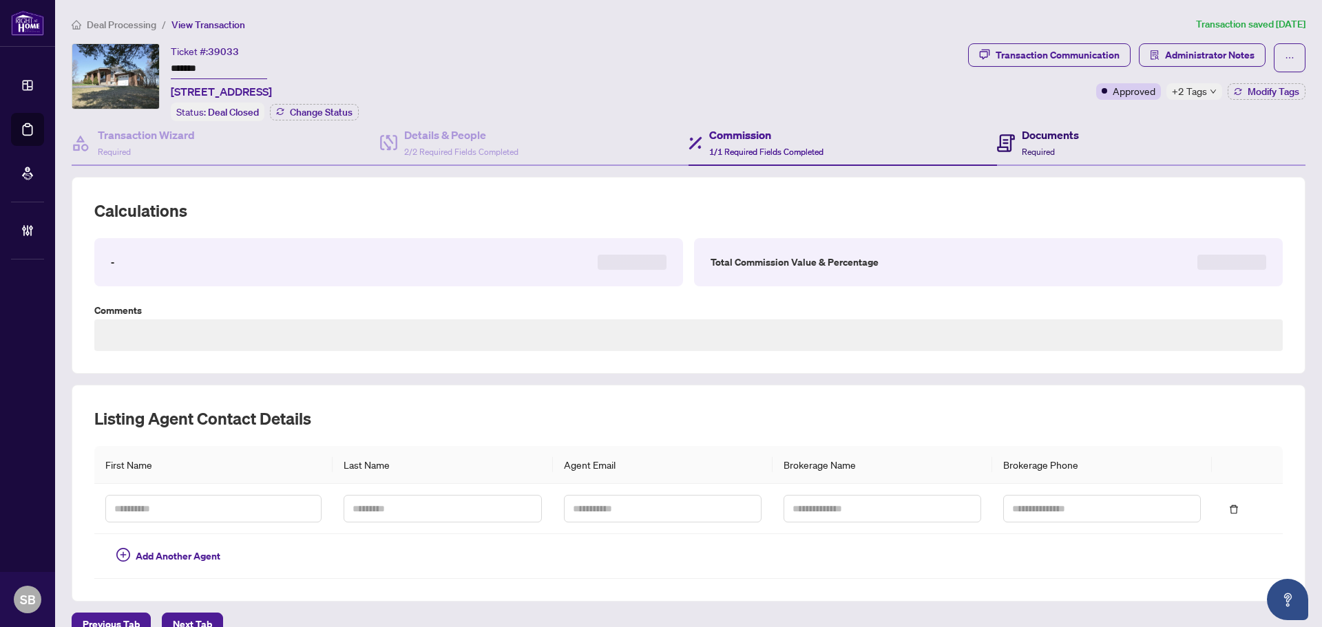
click at [1043, 127] on h4 "Documents" at bounding box center [1050, 135] width 57 height 17
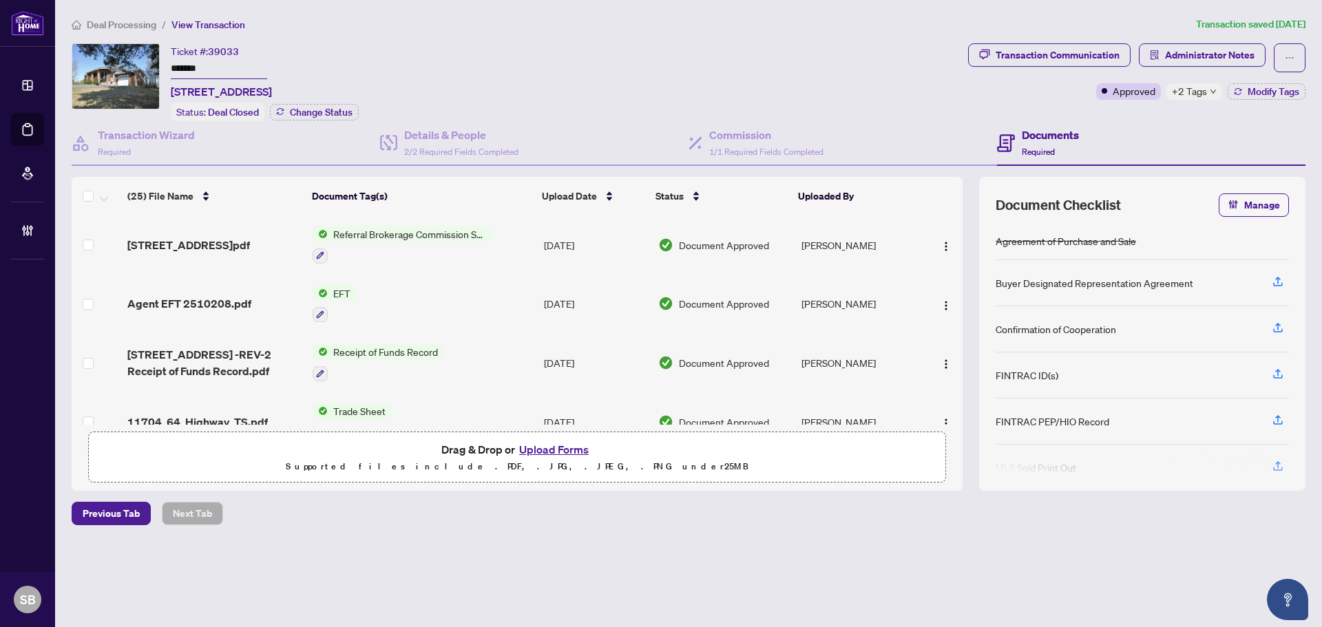
click at [551, 254] on td "Aug/11/2025" at bounding box center [595, 245] width 114 height 59
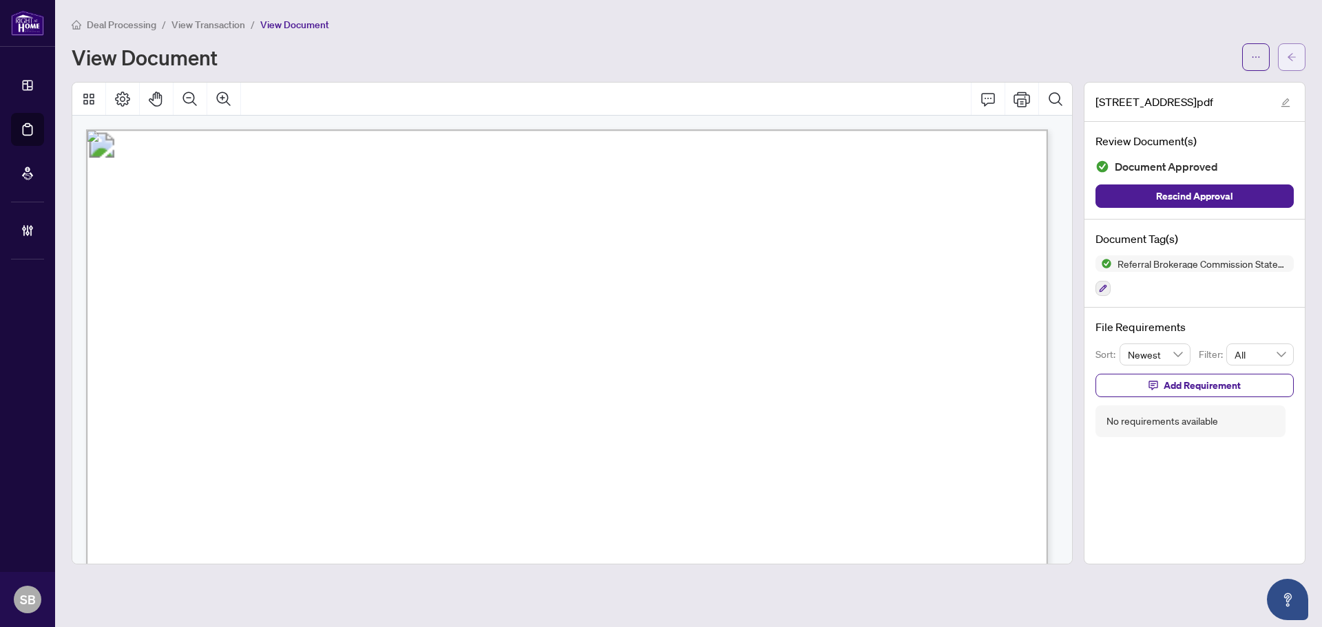
click at [1294, 59] on icon "arrow-left" at bounding box center [1292, 57] width 10 height 10
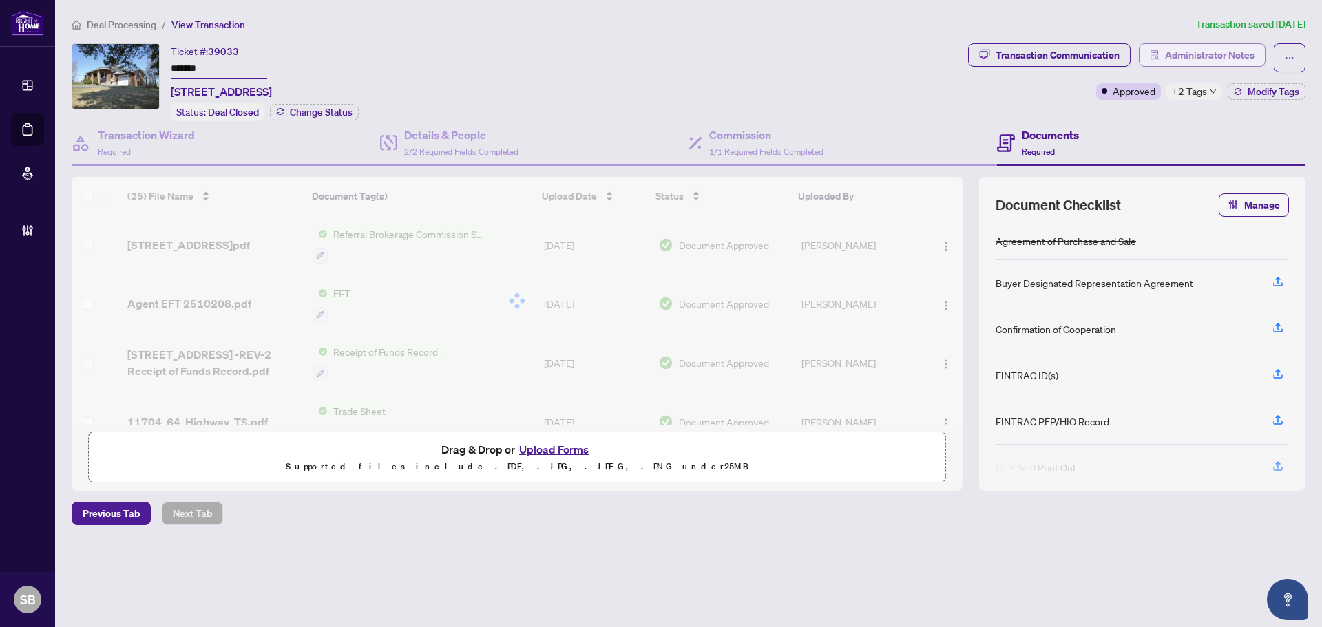
click at [1200, 52] on span "Administrator Notes" at bounding box center [1210, 55] width 90 height 22
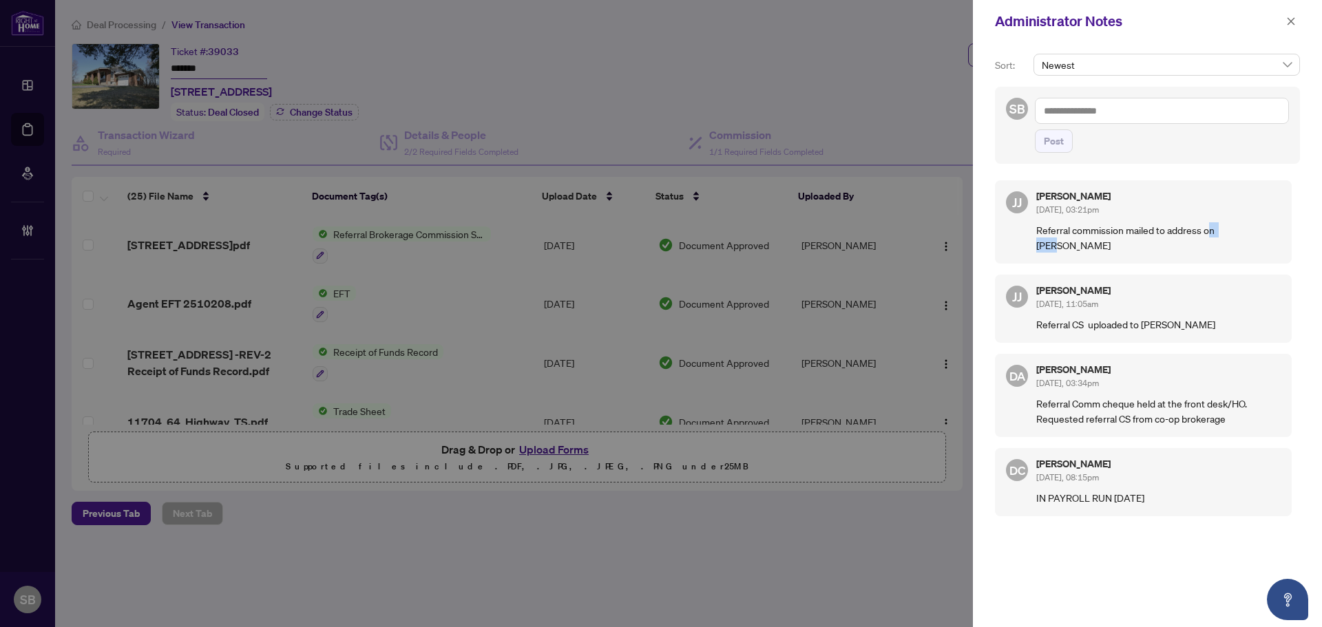
drag, startPoint x: 1221, startPoint y: 232, endPoint x: 1250, endPoint y: 236, distance: 29.2
click at [1241, 235] on p "Referral commission mailed to address on CS-Jamila" at bounding box center [1158, 237] width 244 height 30
click at [1251, 237] on p "Referral commission mailed to address on CS-Jamila" at bounding box center [1158, 237] width 244 height 30
click at [1288, 15] on span "button" at bounding box center [1291, 21] width 10 height 22
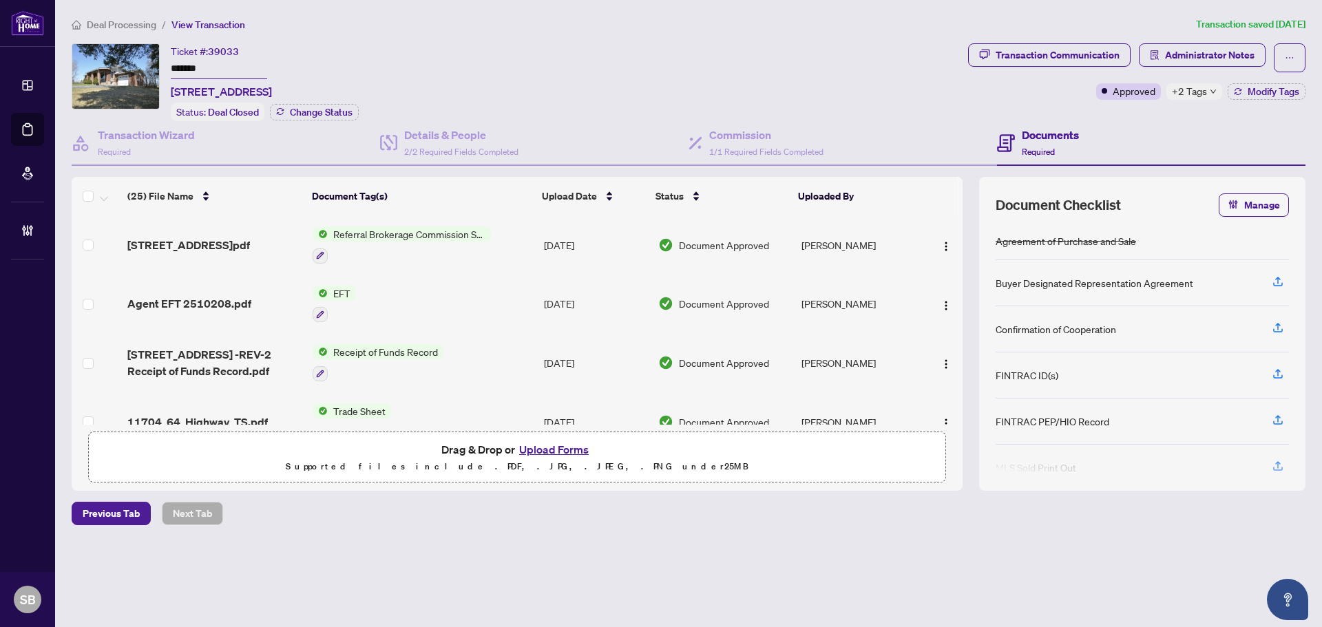
click at [540, 238] on td "Aug/11/2025" at bounding box center [595, 245] width 114 height 59
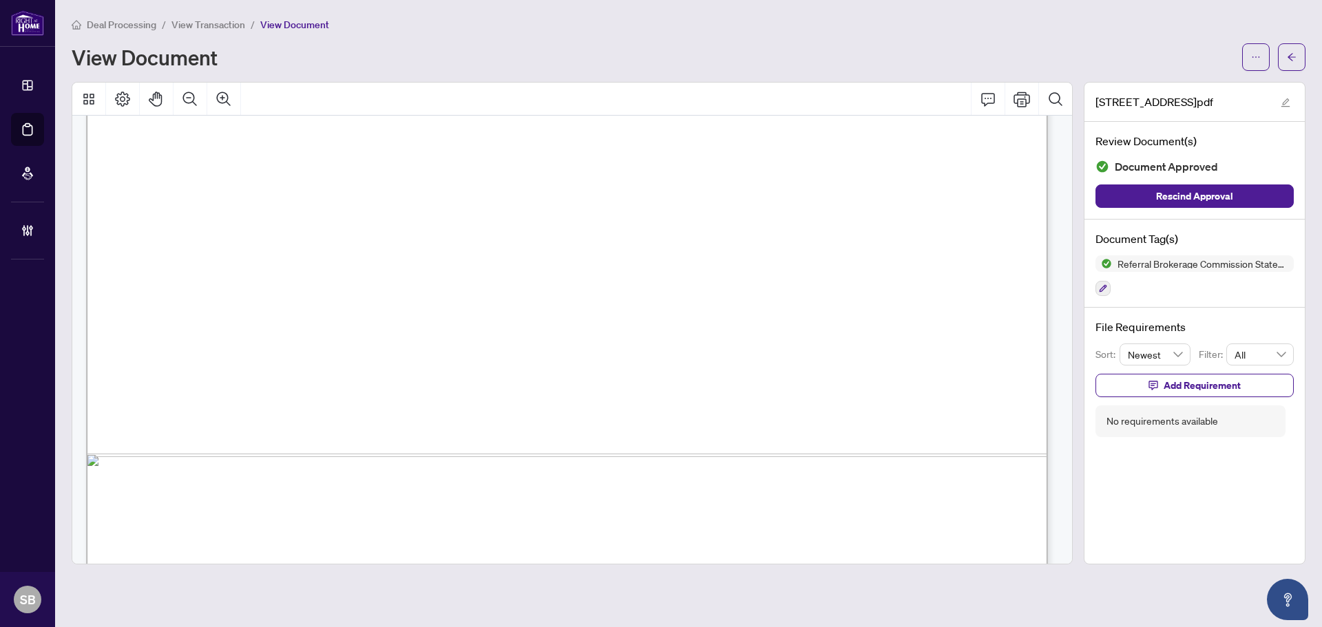
scroll to position [826, 0]
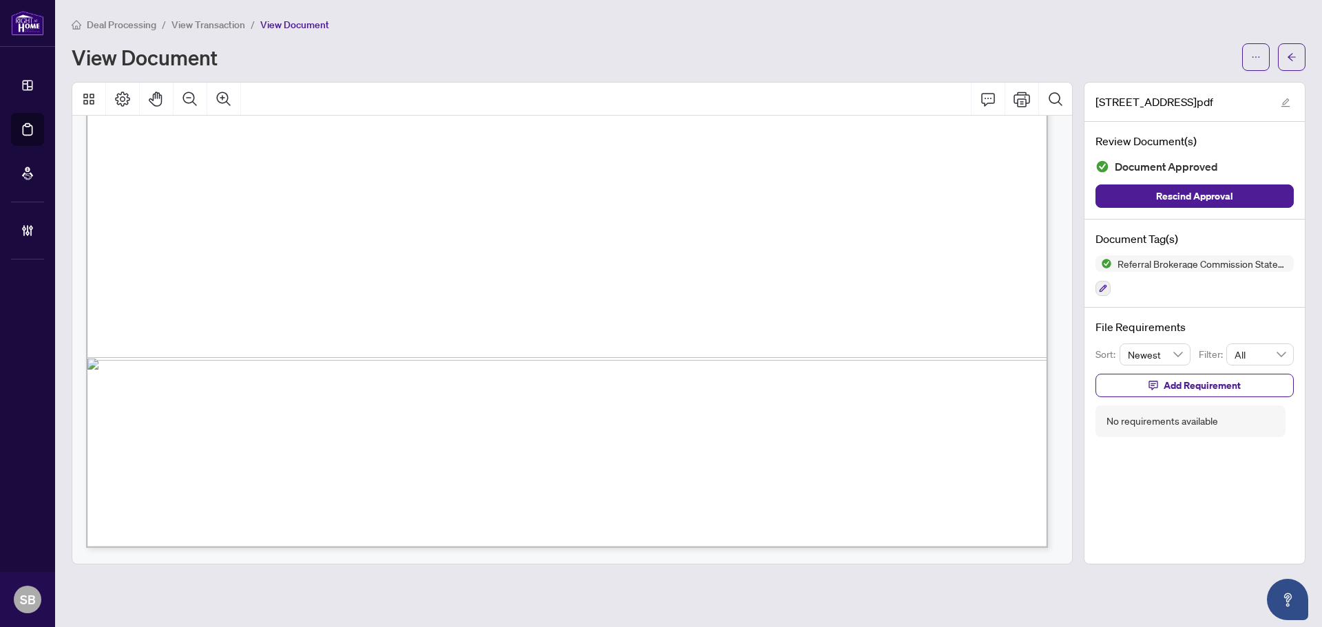
drag, startPoint x: 400, startPoint y: 245, endPoint x: 478, endPoint y: 257, distance: 78.7
click at [1288, 56] on icon "arrow-left" at bounding box center [1292, 57] width 10 height 10
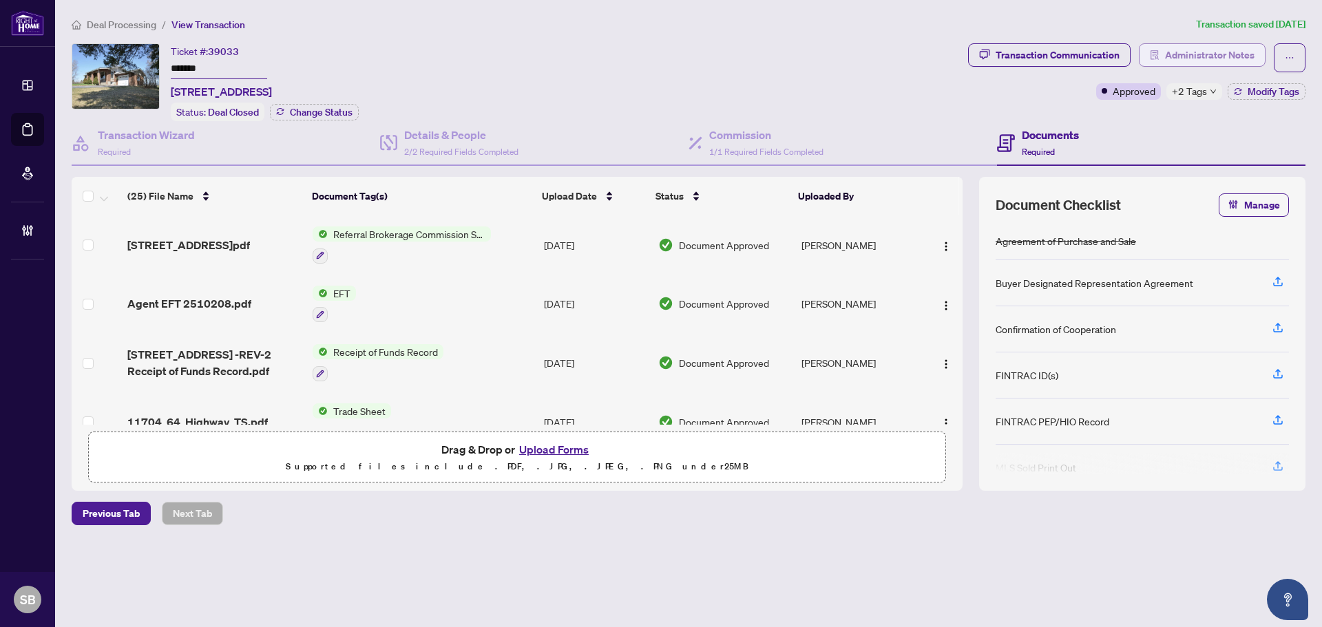
click at [1211, 54] on span "Administrator Notes" at bounding box center [1210, 55] width 90 height 22
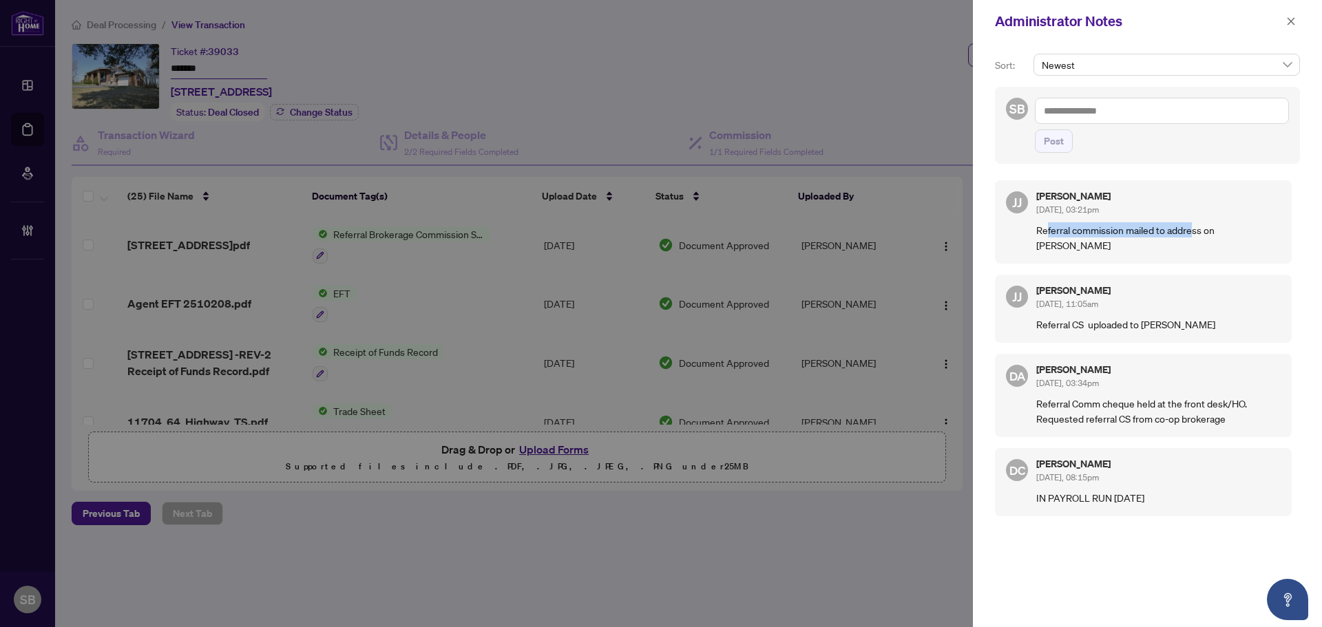
drag, startPoint x: 1046, startPoint y: 227, endPoint x: 1241, endPoint y: 251, distance: 196.4
click at [1227, 247] on div "JJ Jamila Johnson Aug/12/2025, 03:21pm Referral commission mailed to address on…" at bounding box center [1143, 221] width 297 height 83
click at [1242, 251] on div "JJ Jamila Johnson Aug/12/2025, 03:21pm Referral commission mailed to address on…" at bounding box center [1147, 393] width 305 height 443
click at [248, 55] on div at bounding box center [661, 313] width 1322 height 627
click at [1291, 23] on icon "close" at bounding box center [1291, 22] width 10 height 10
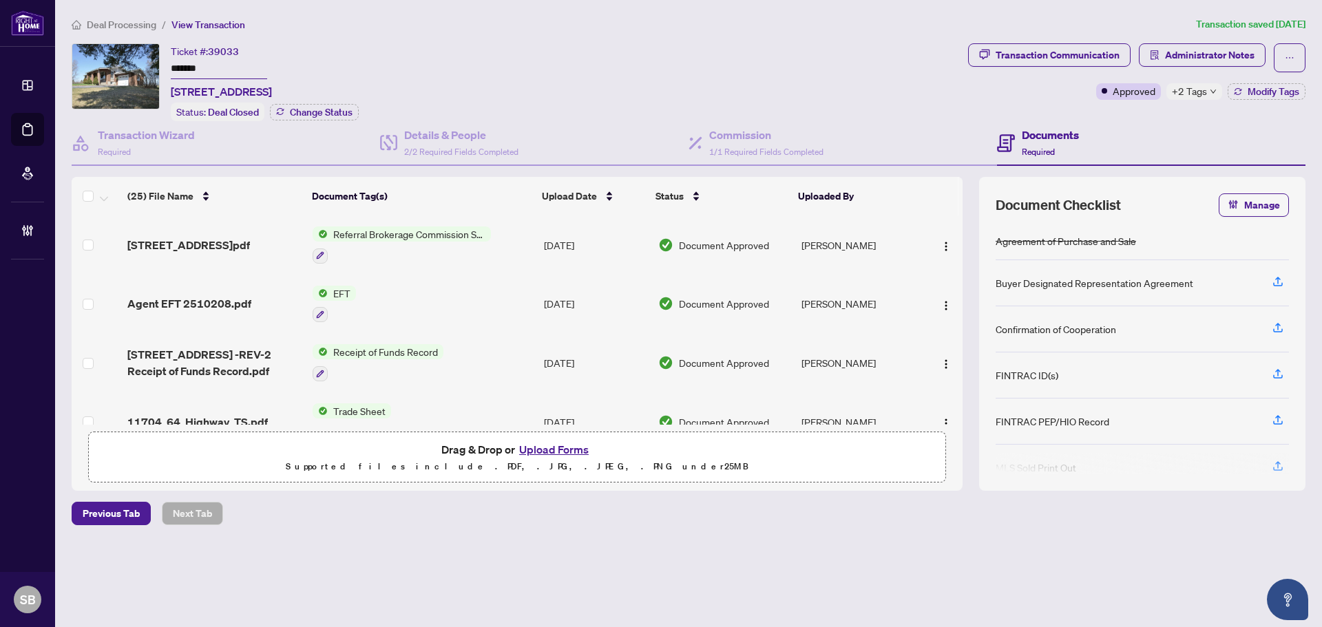
click at [136, 28] on span "Deal Processing" at bounding box center [122, 25] width 70 height 12
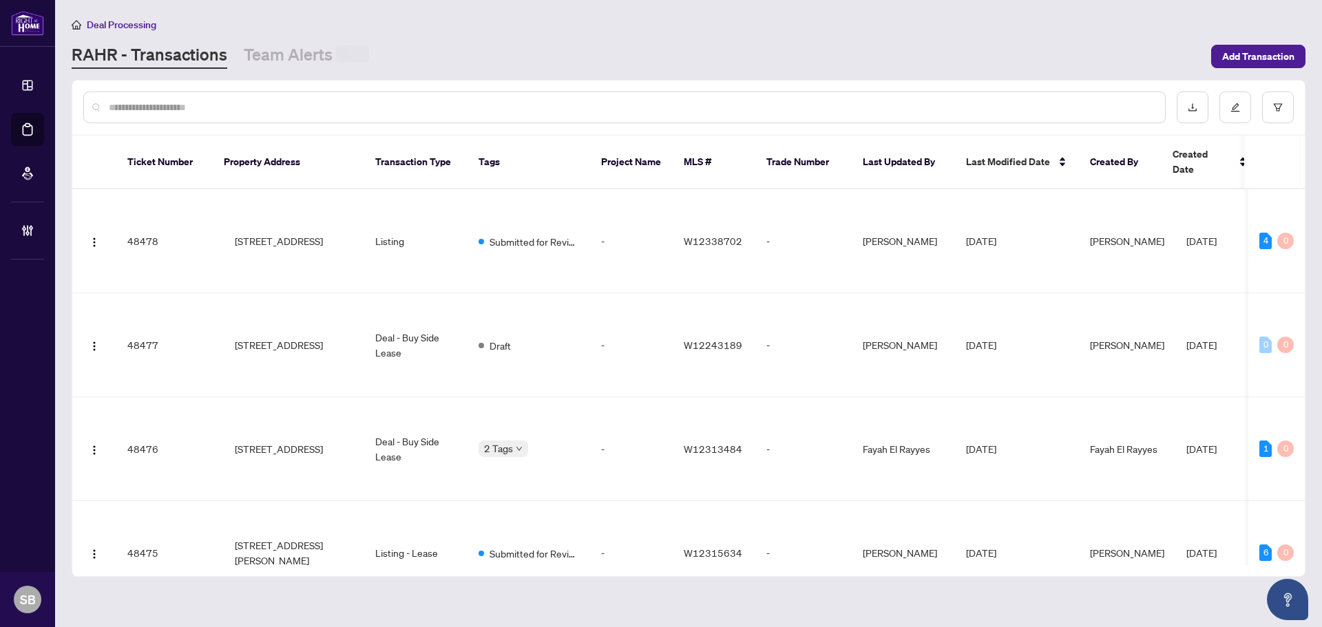
click at [207, 97] on div at bounding box center [624, 108] width 1082 height 32
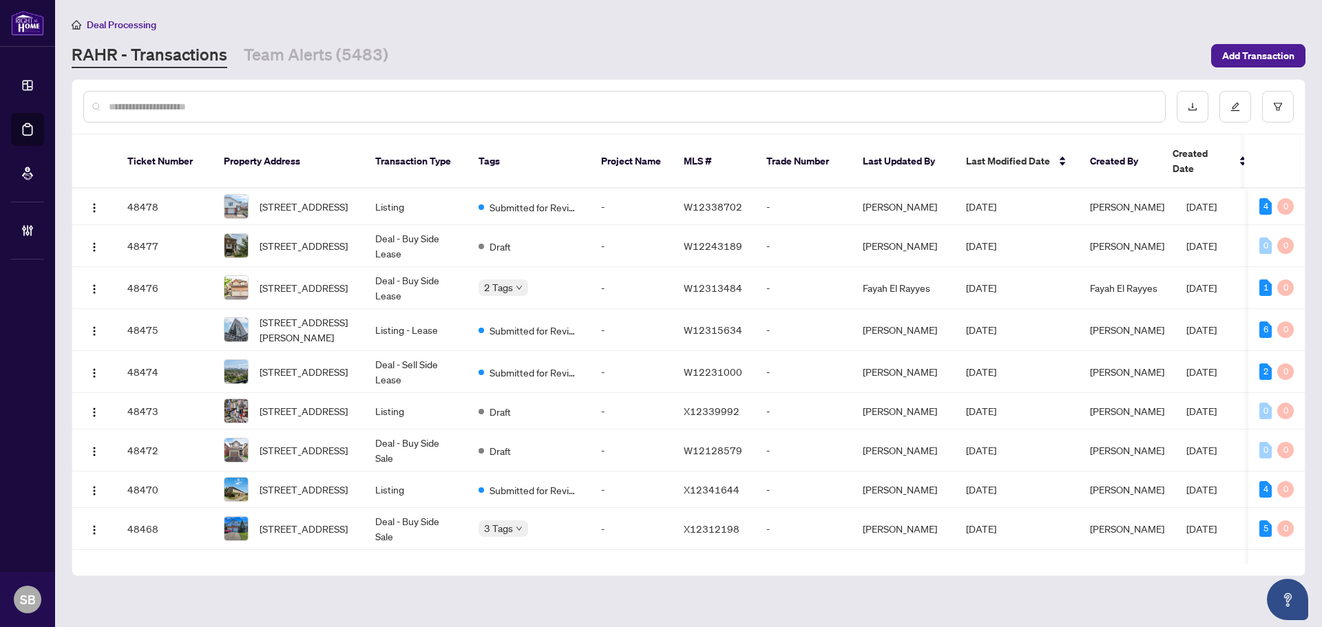
click at [207, 103] on input "text" at bounding box center [631, 106] width 1045 height 15
paste input "**********"
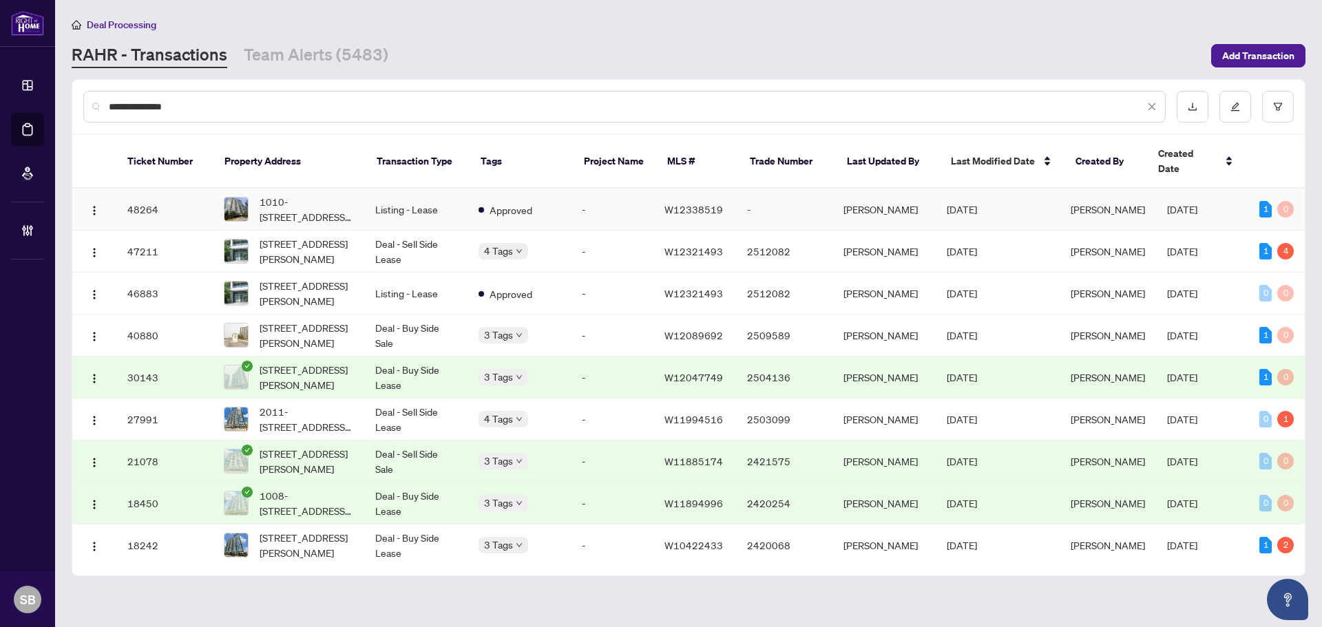
type input "**********"
click at [370, 189] on td "Listing - Lease" at bounding box center [415, 210] width 103 height 42
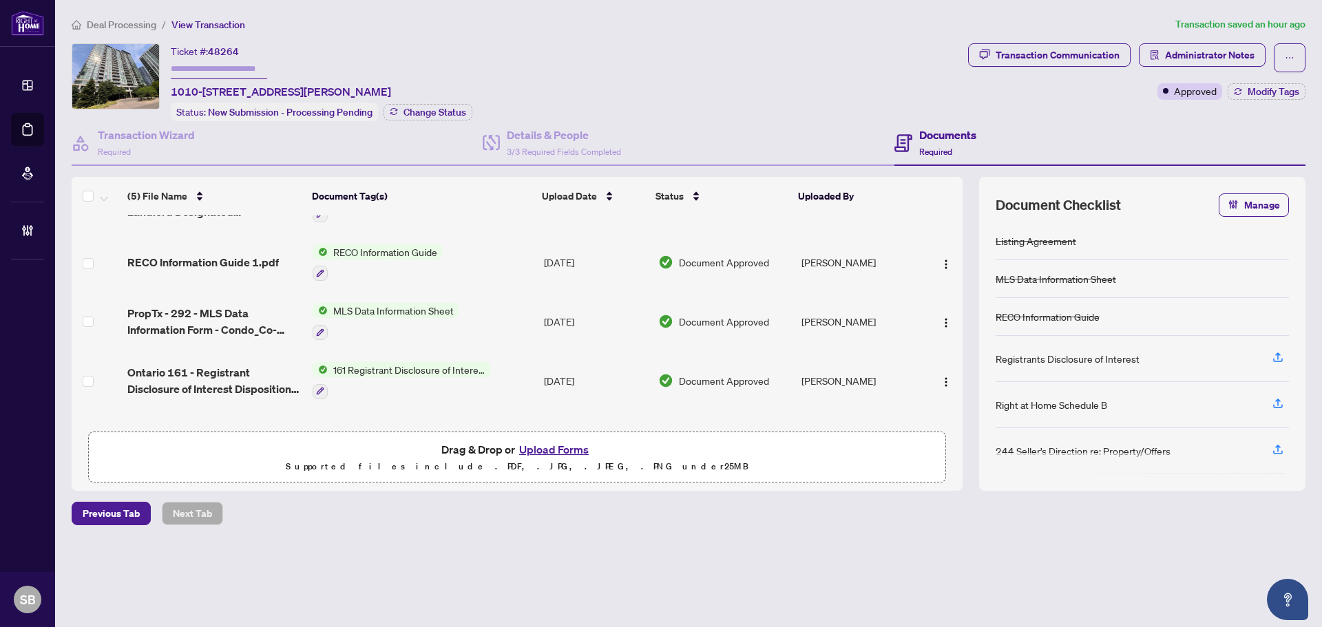
scroll to position [85, 0]
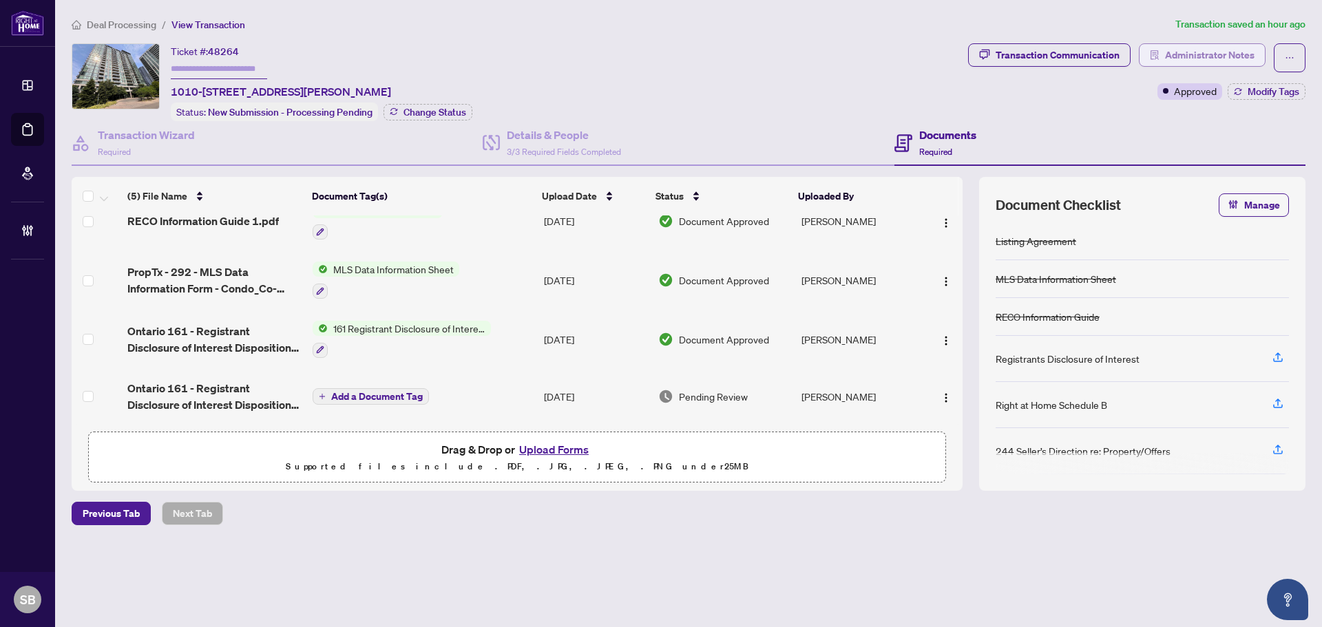
click at [1198, 52] on span "Administrator Notes" at bounding box center [1210, 55] width 90 height 22
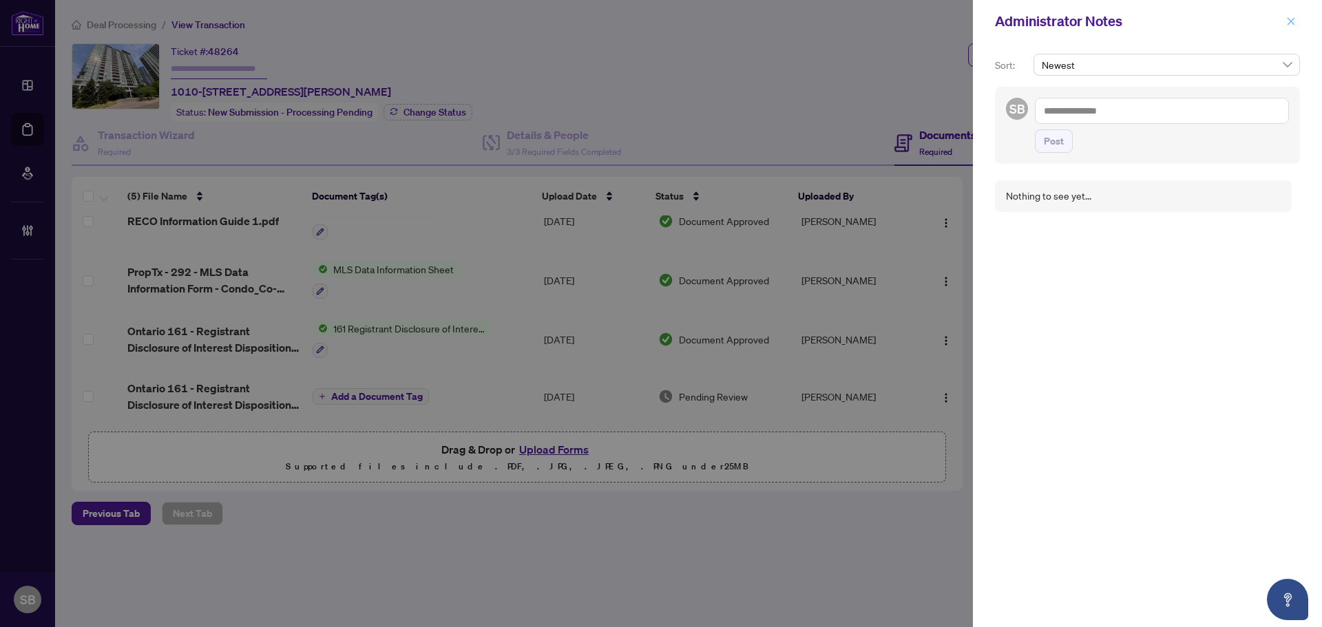
click at [1293, 25] on icon "close" at bounding box center [1291, 22] width 10 height 10
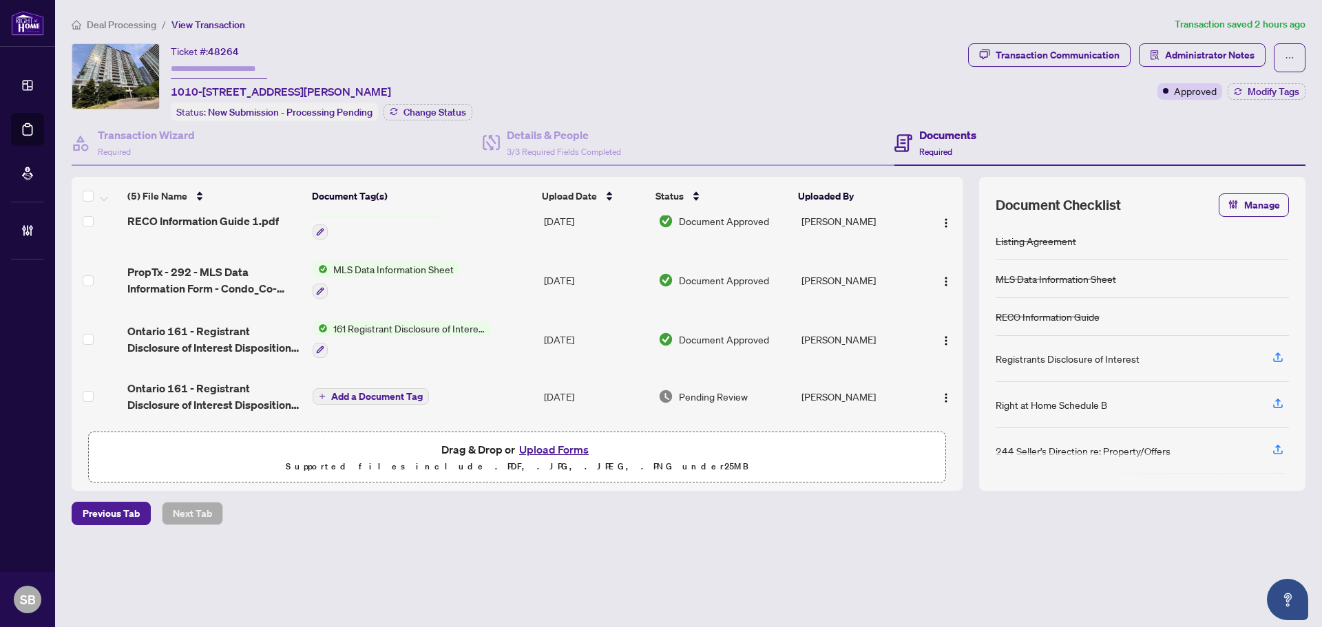
click at [134, 28] on span "Deal Processing" at bounding box center [122, 25] width 70 height 12
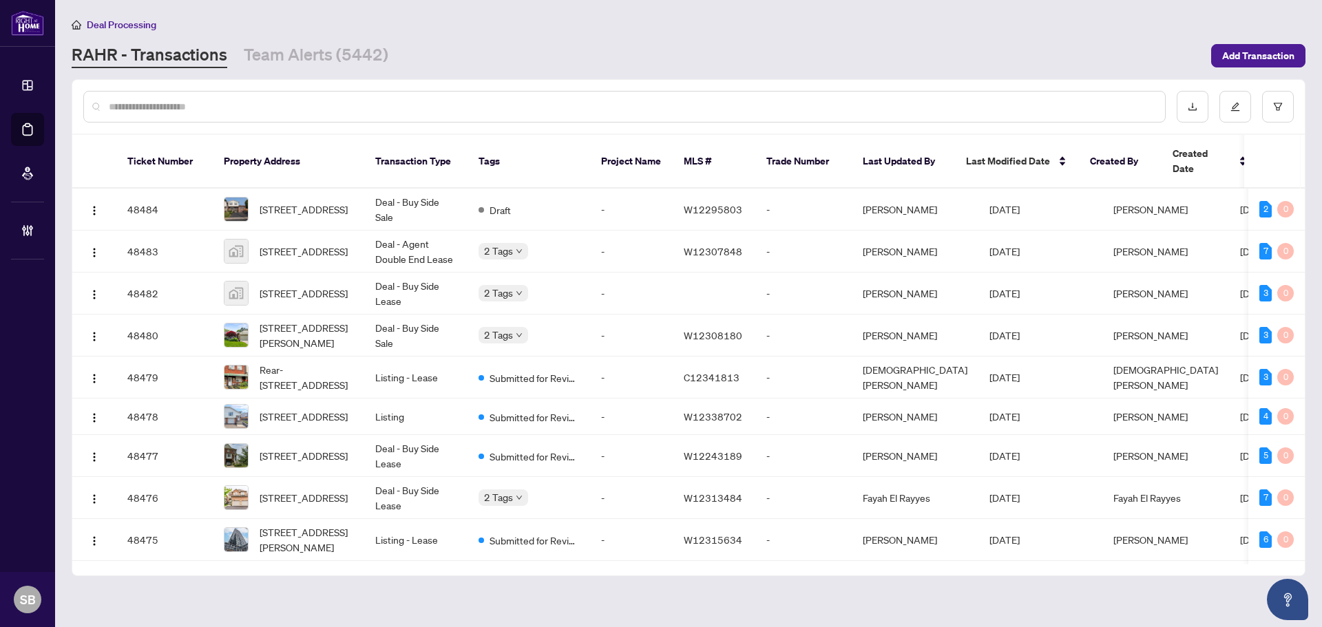
click at [295, 101] on input "text" at bounding box center [631, 106] width 1045 height 15
paste input "*********"
type input "*********"
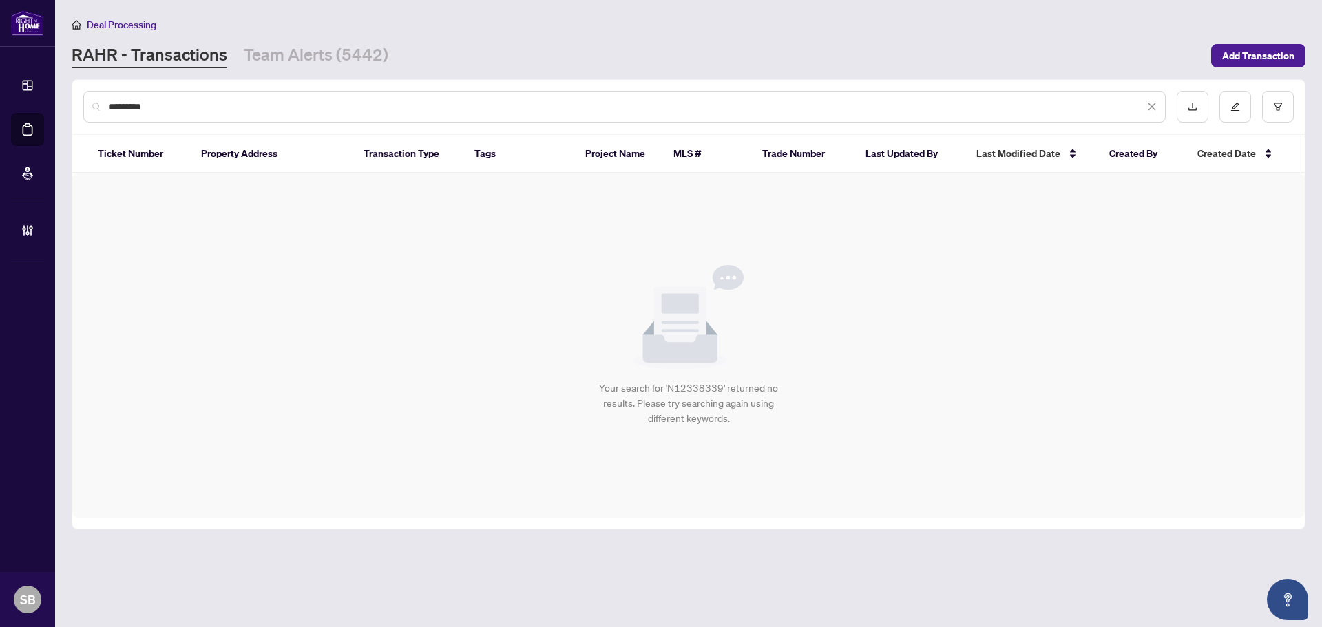
click at [257, 110] on input "*********" at bounding box center [627, 106] width 1036 height 15
drag, startPoint x: 193, startPoint y: 118, endPoint x: -4, endPoint y: 92, distance: 198.7
click at [0, 92] on html "Dashboard Deal Processing Mortgage Referrals Brokerage Management SB Shelly Bar…" at bounding box center [661, 313] width 1322 height 627
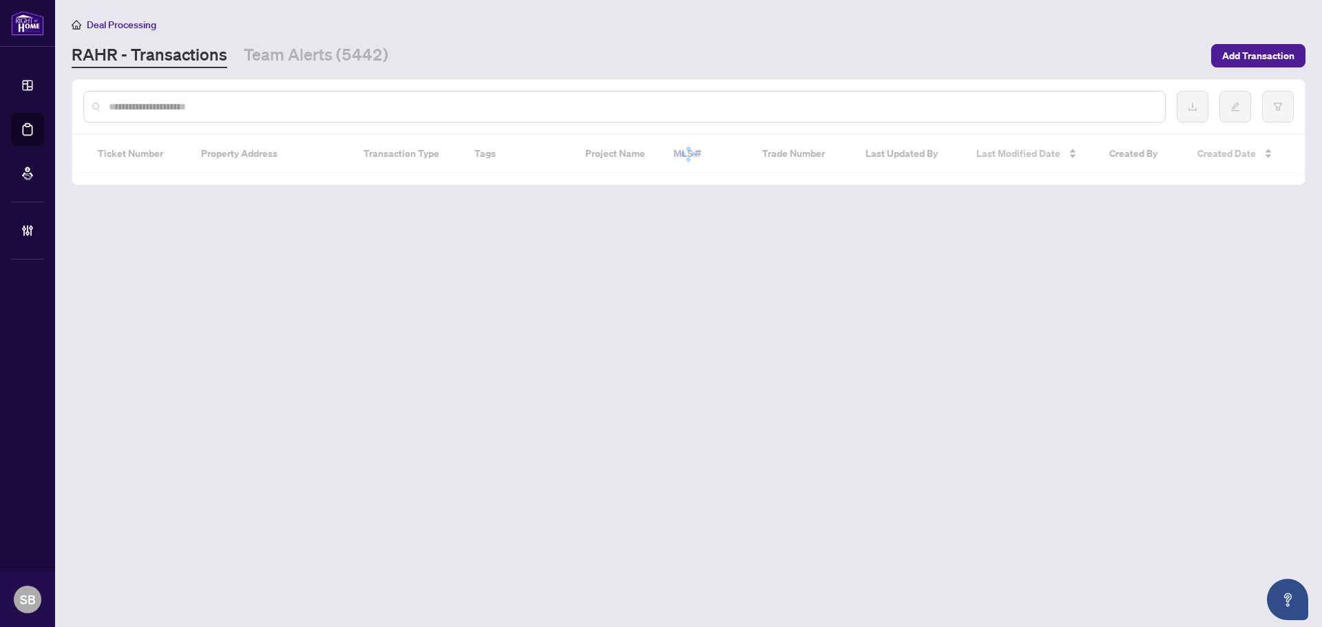
paste input "*********"
type input "*********"
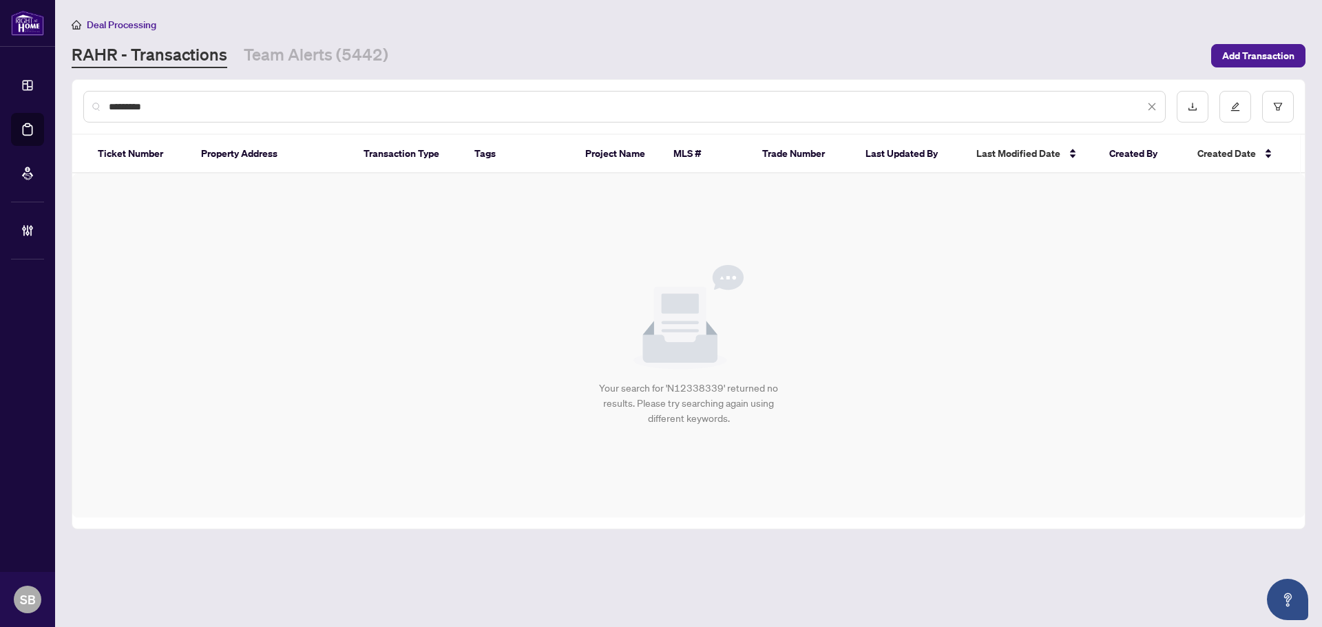
drag, startPoint x: 231, startPoint y: 107, endPoint x: -82, endPoint y: 96, distance: 313.5
click at [0, 96] on html "Dashboard Deal Processing Mortgage Referrals Brokerage Management SB Shelly Bar…" at bounding box center [661, 313] width 1322 height 627
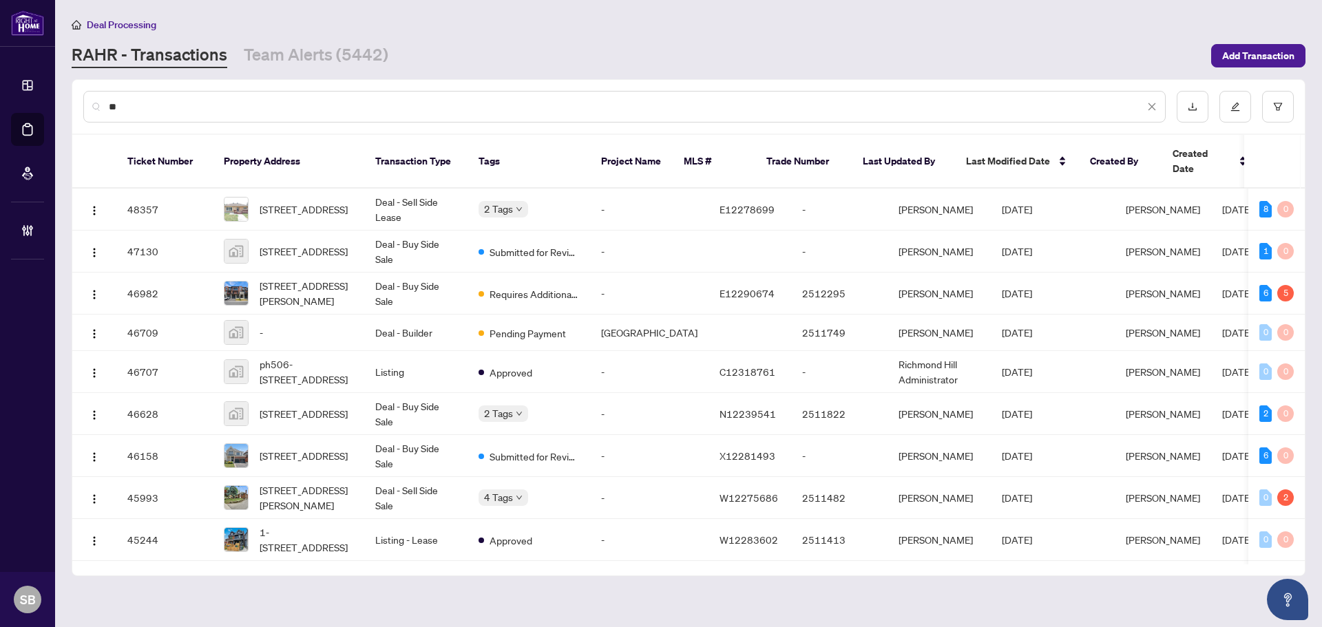
type input "*"
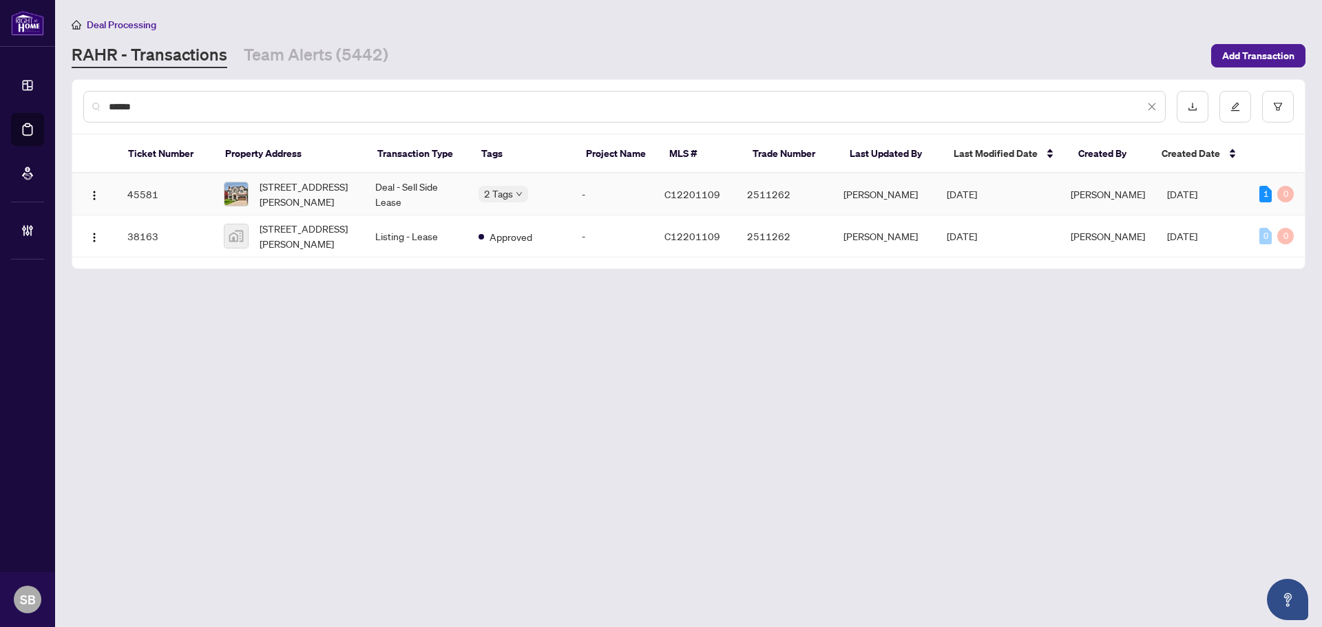
type input "******"
click at [398, 203] on td "Deal - Sell Side Lease" at bounding box center [415, 195] width 103 height 42
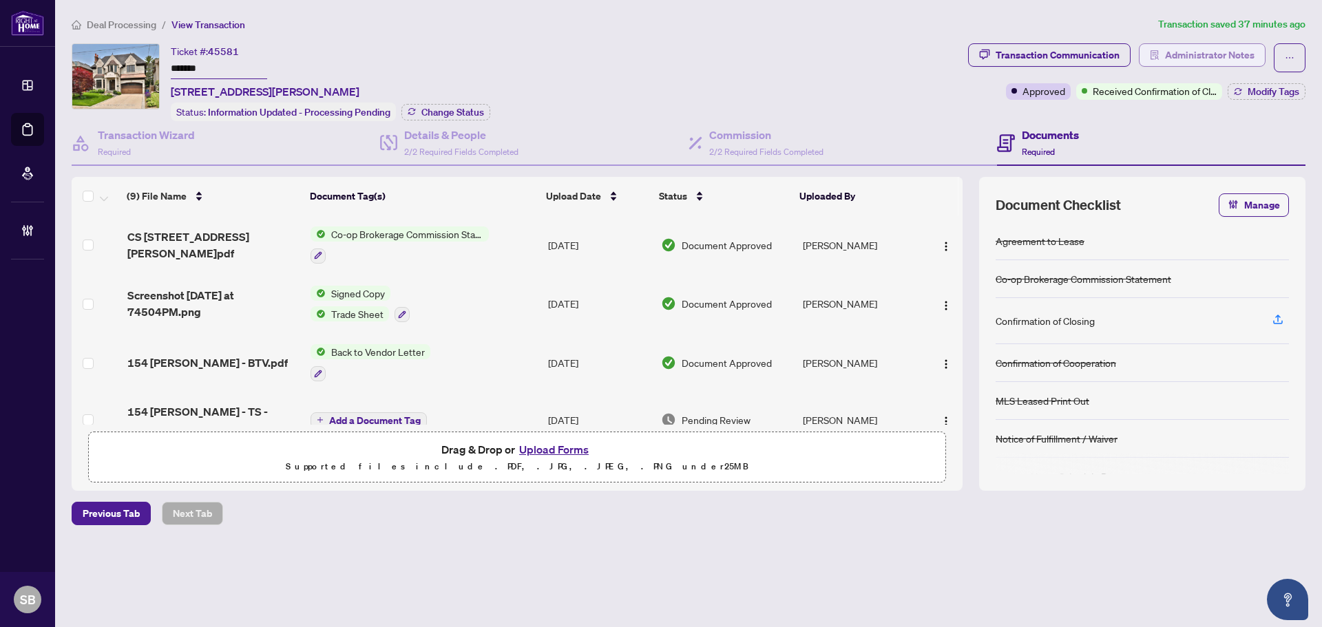
click at [1197, 55] on span "Administrator Notes" at bounding box center [1210, 55] width 90 height 22
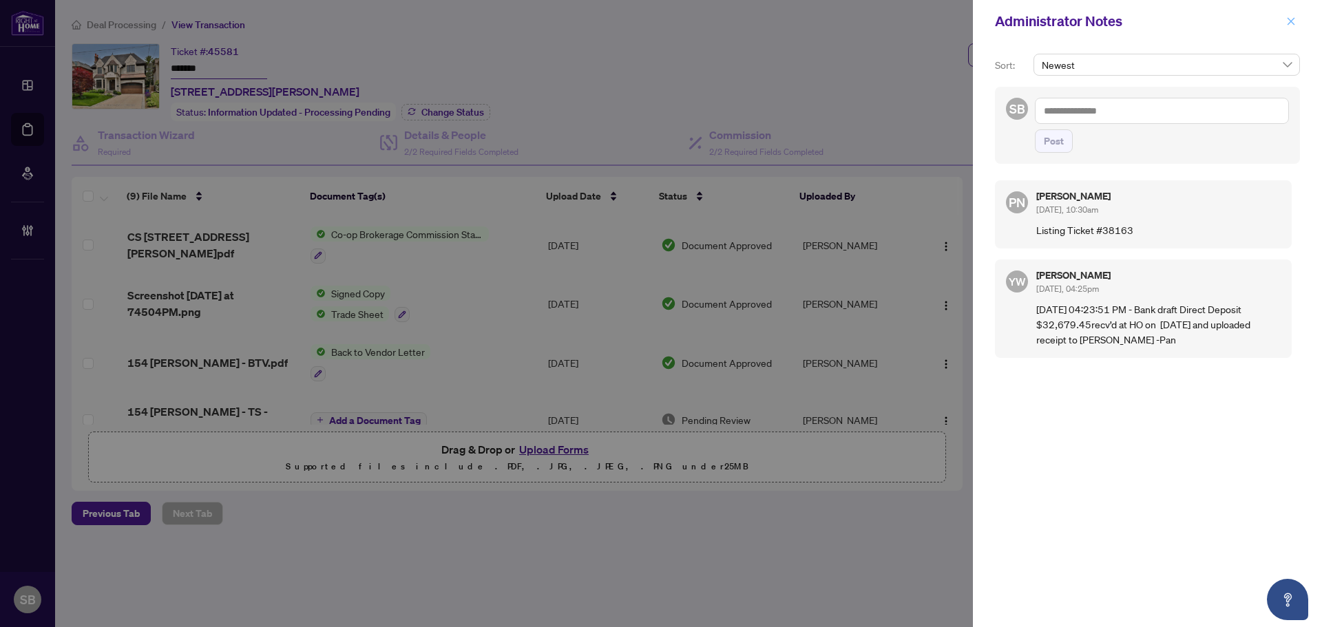
click at [1286, 25] on button "button" at bounding box center [1291, 21] width 18 height 17
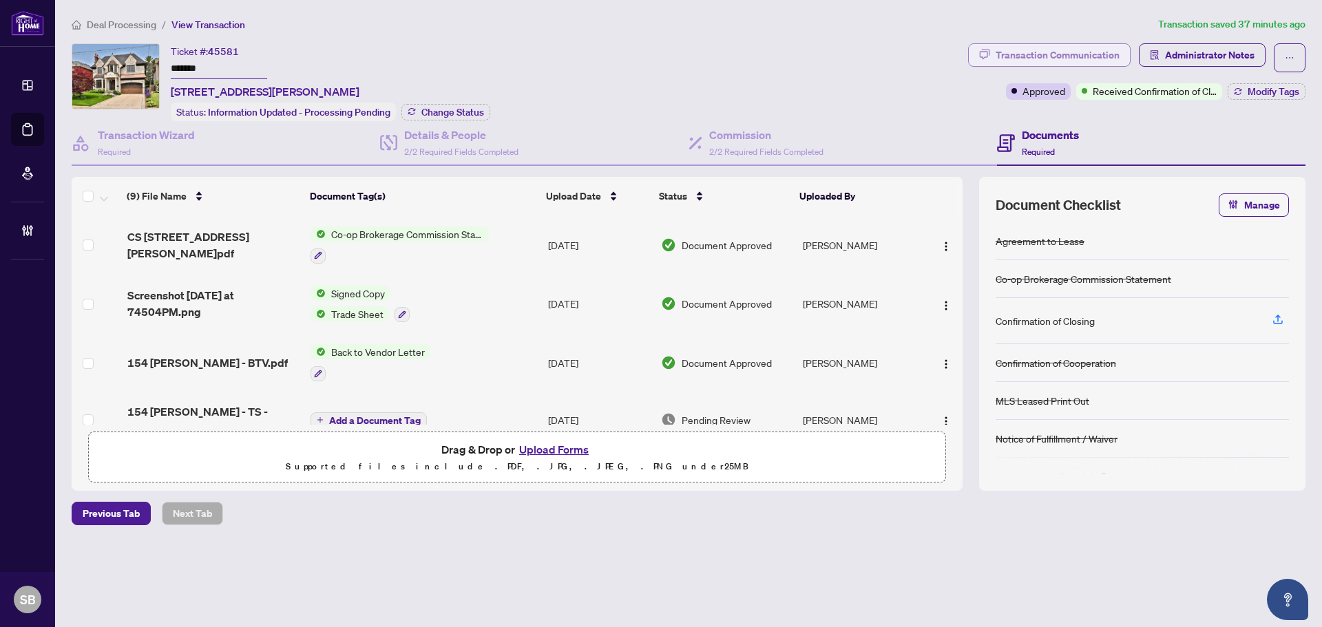
click at [1079, 49] on div "Transaction Communication" at bounding box center [1058, 55] width 124 height 22
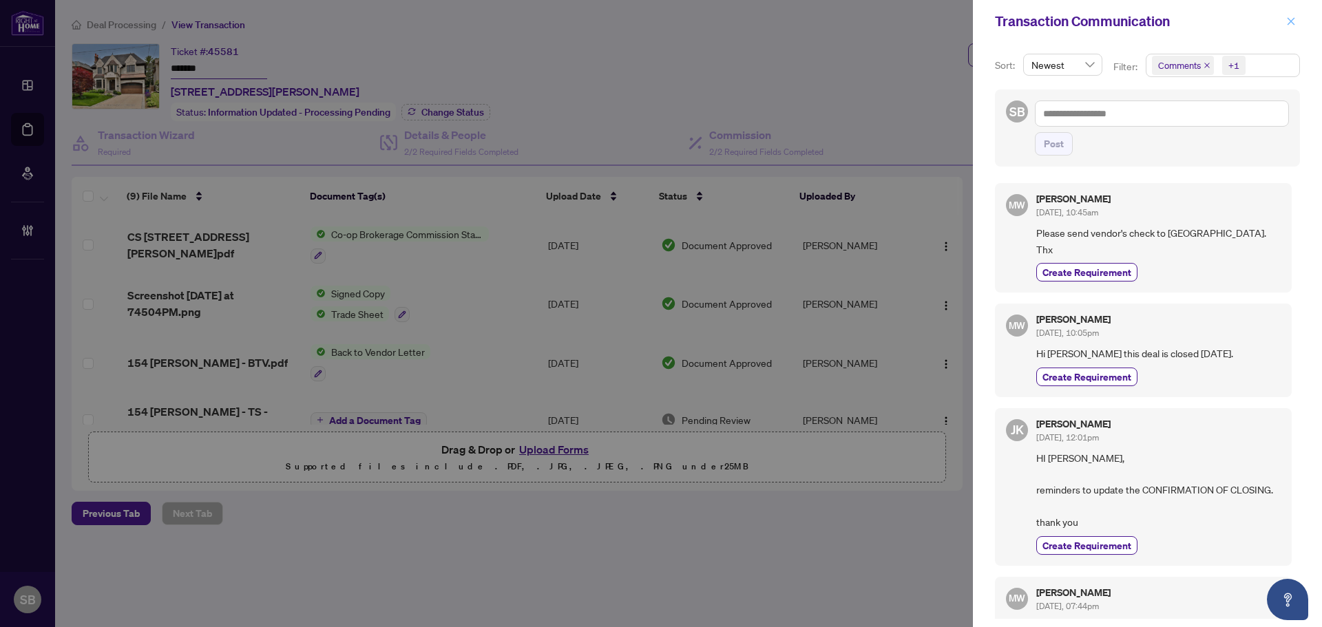
click at [1297, 23] on button "button" at bounding box center [1291, 21] width 18 height 17
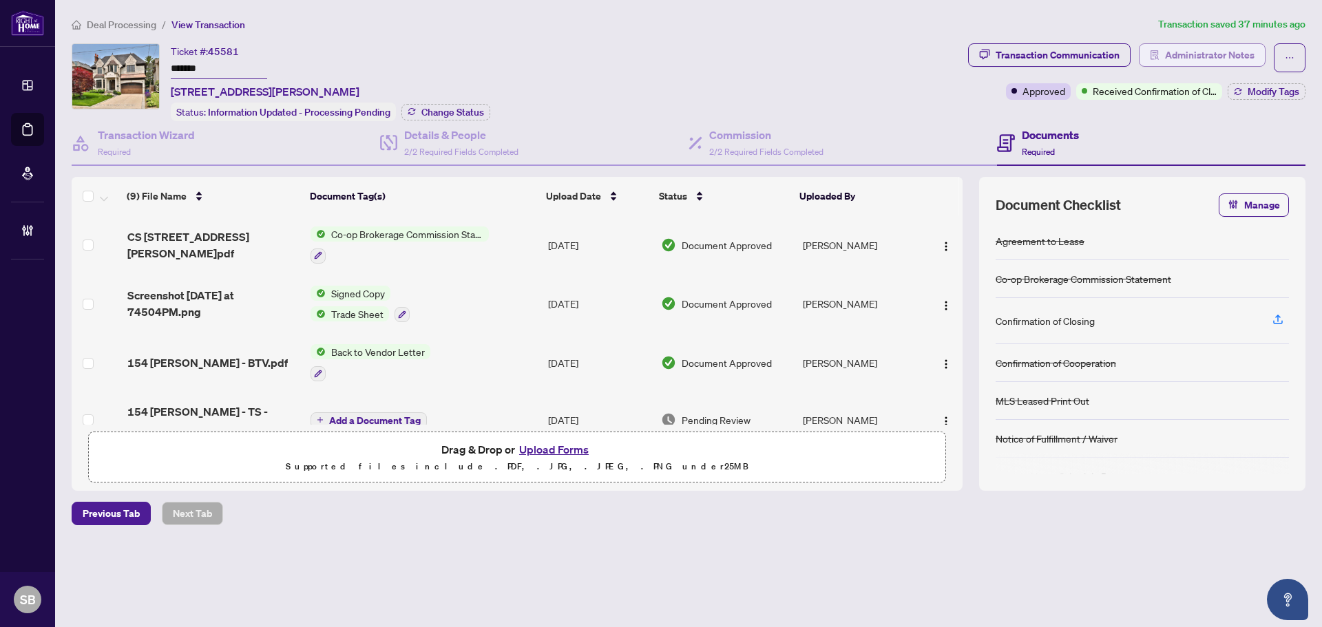
click at [1193, 56] on span "Administrator Notes" at bounding box center [1210, 55] width 90 height 22
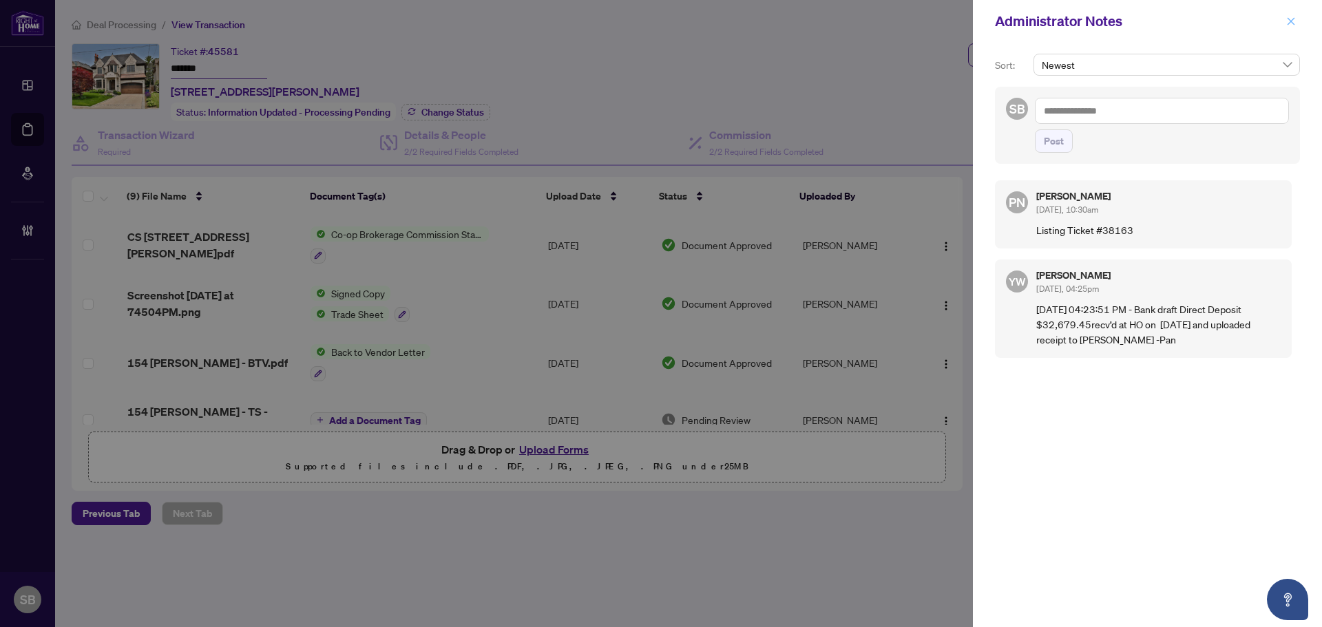
click at [1291, 23] on icon "close" at bounding box center [1291, 22] width 10 height 10
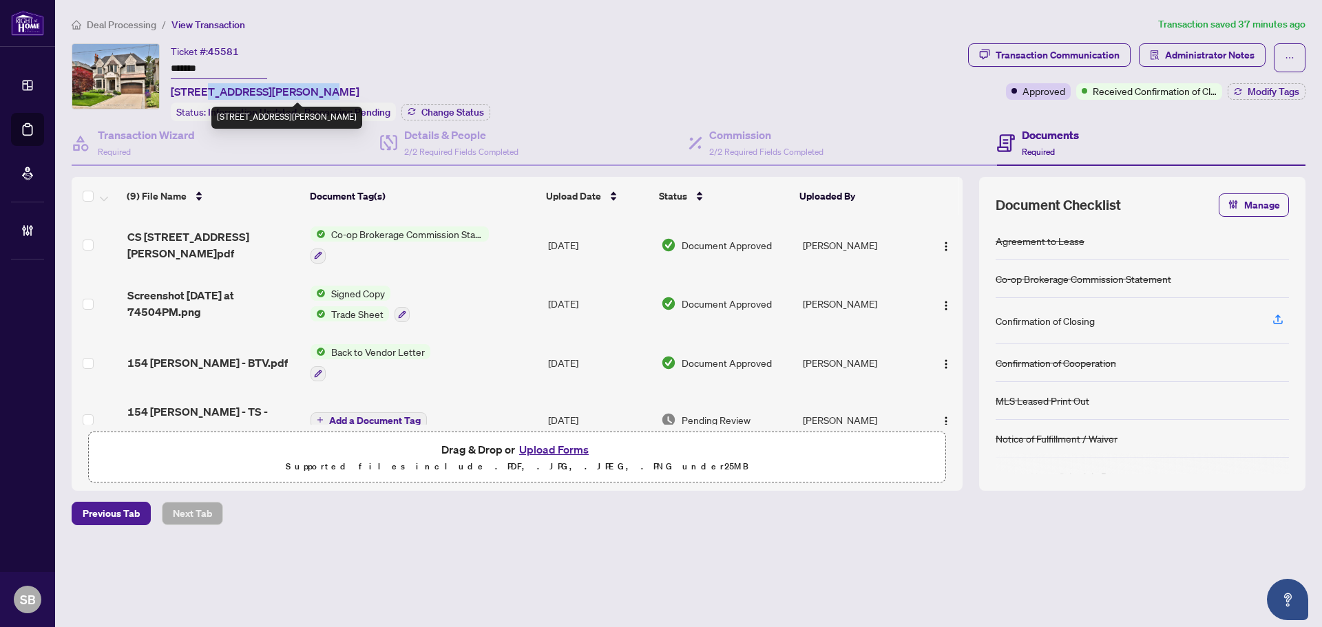
drag, startPoint x: 302, startPoint y: 91, endPoint x: 207, endPoint y: 91, distance: 95.0
click at [207, 92] on span "154 Munro Blvd, Toronto, Ontario M2P 1C8, Canada" at bounding box center [265, 91] width 189 height 17
click at [249, 96] on span "154 Munro Blvd, Toronto, Ontario M2P 1C8, Canada" at bounding box center [265, 91] width 189 height 17
click at [247, 91] on span "154 Munro Blvd, Toronto, Ontario M2P 1C8, Canada" at bounding box center [265, 91] width 189 height 17
drag, startPoint x: 260, startPoint y: 92, endPoint x: 169, endPoint y: 95, distance: 90.3
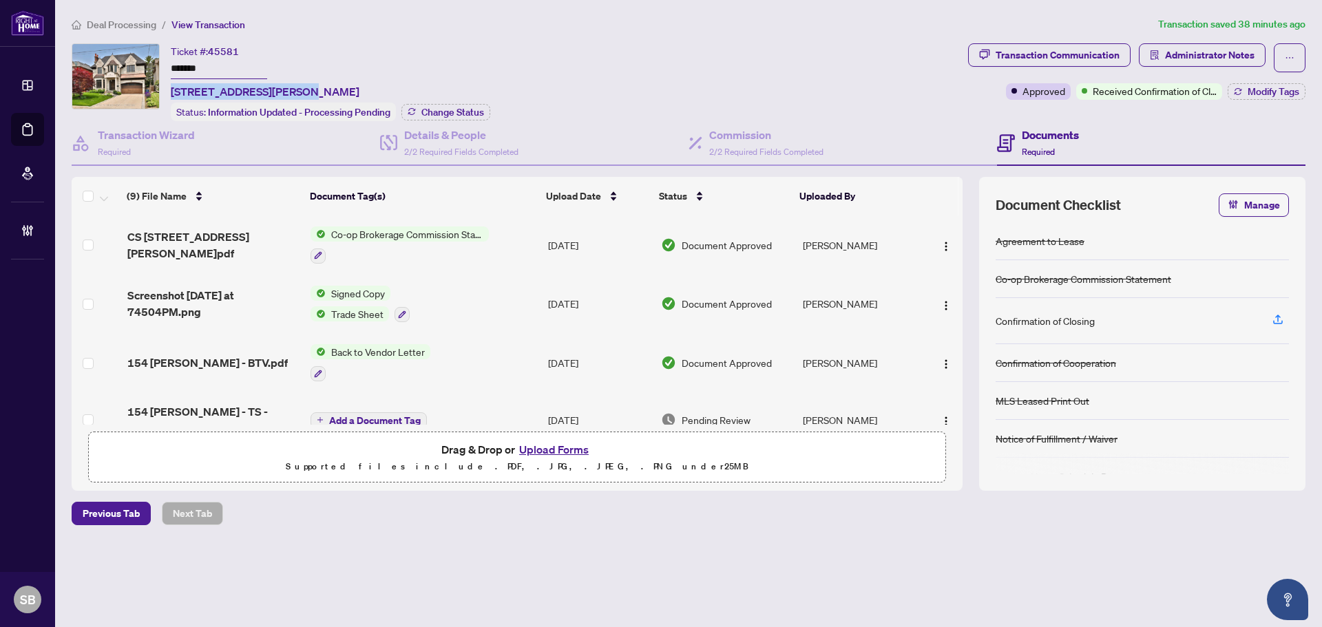
click at [169, 95] on div "Ticket #: 45581 ******* 154 Munro Blvd, Toronto, Ontario M2P 1C8, Canada Status…" at bounding box center [517, 82] width 891 height 78
click at [113, 21] on span "Deal Processing" at bounding box center [122, 25] width 70 height 12
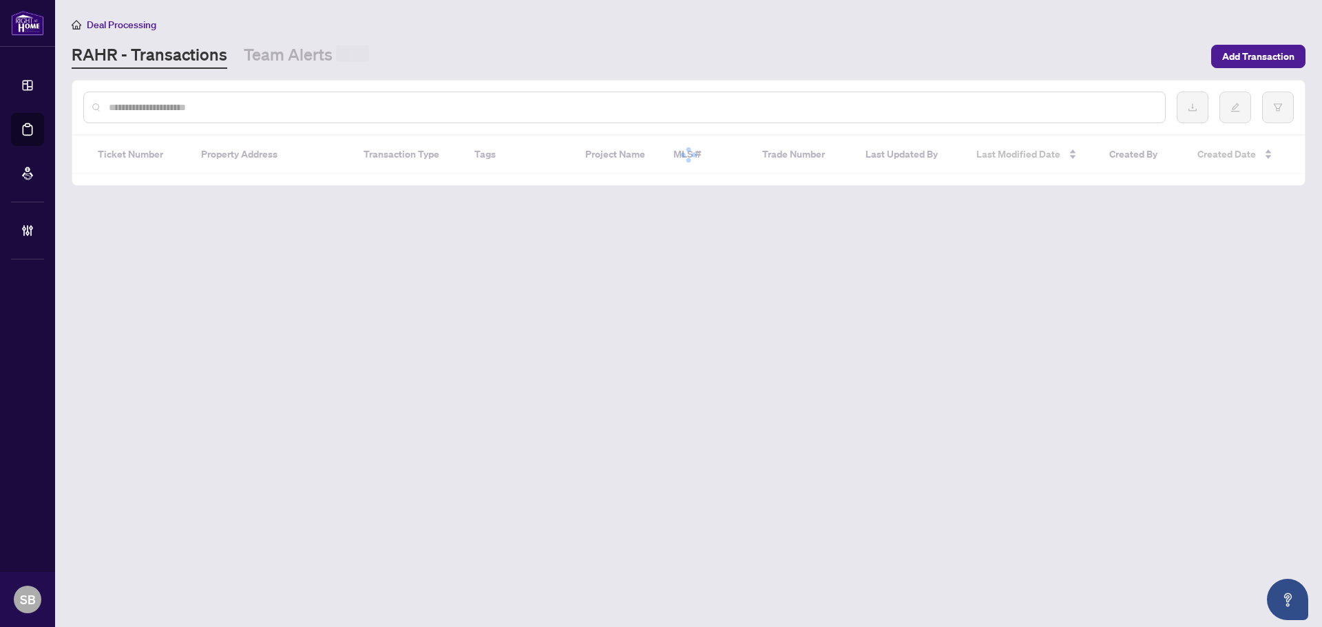
click at [228, 107] on input "text" at bounding box center [631, 107] width 1045 height 15
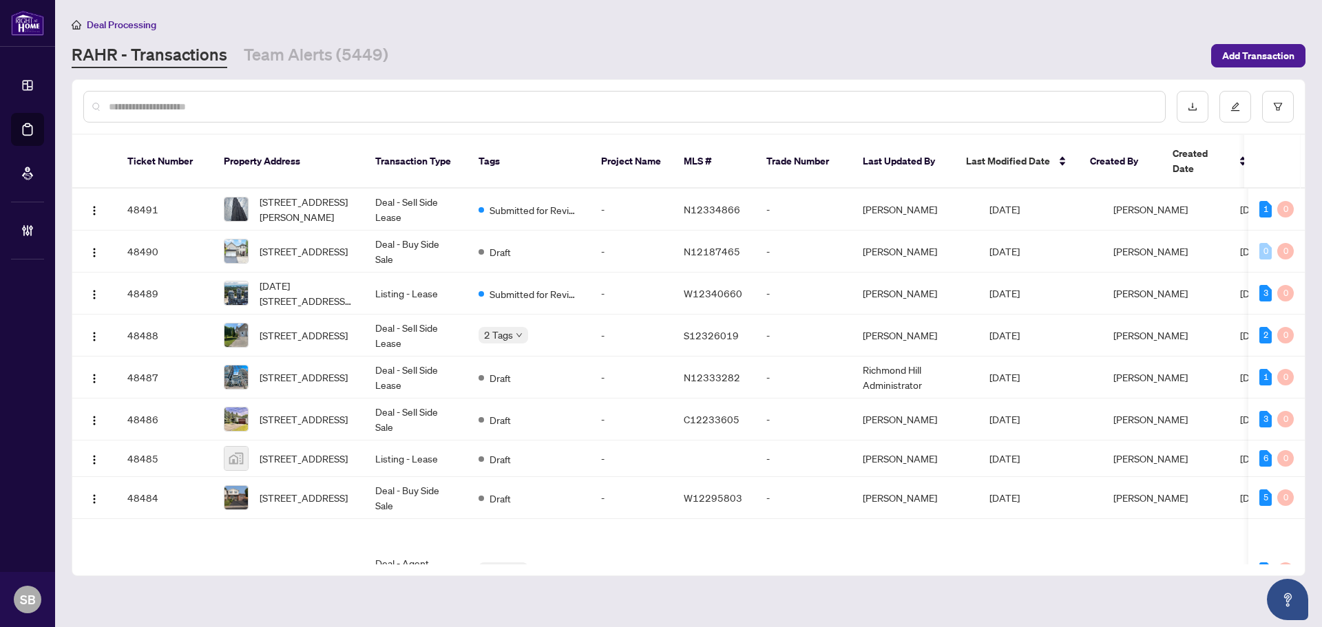
click at [252, 105] on input "text" at bounding box center [631, 106] width 1045 height 15
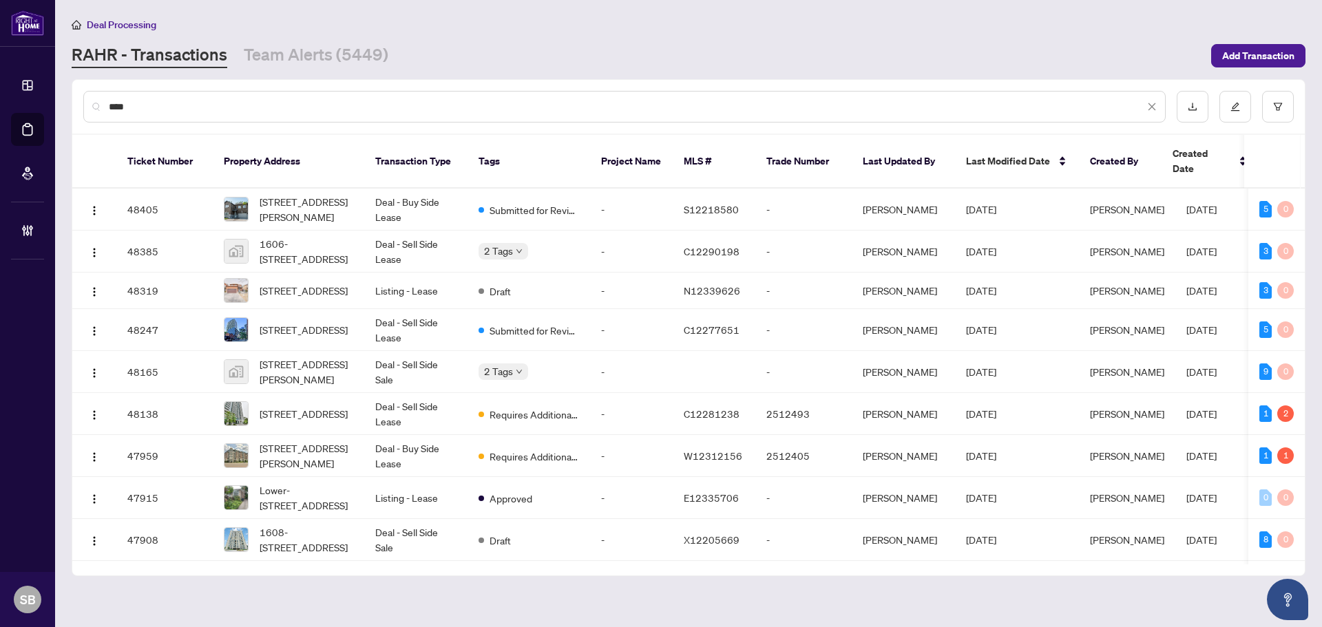
type input "***"
click at [134, 110] on input "***" at bounding box center [627, 106] width 1036 height 15
drag, startPoint x: 134, startPoint y: 110, endPoint x: 32, endPoint y: 107, distance: 102.0
click at [32, 107] on div "Dashboard Deal Processing Mortgage Referrals Brokerage Management SB Shelly Bar…" at bounding box center [661, 313] width 1322 height 627
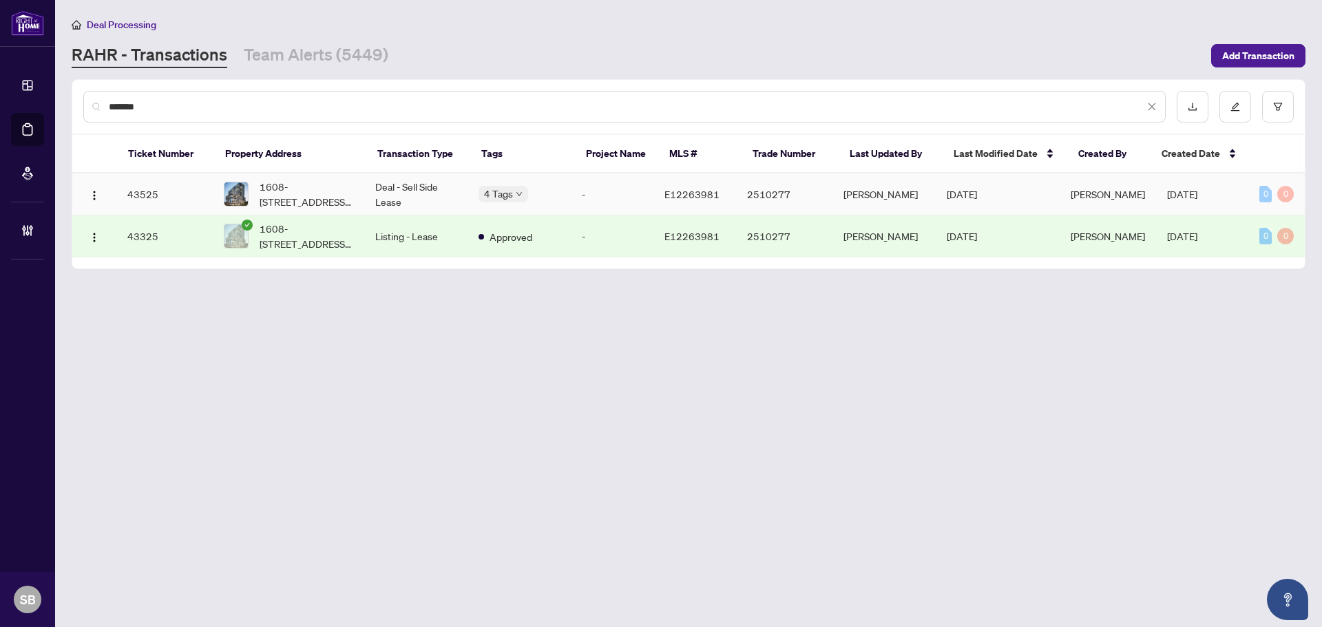
type input "*******"
click at [443, 185] on td "Deal - Sell Side Lease" at bounding box center [415, 195] width 103 height 42
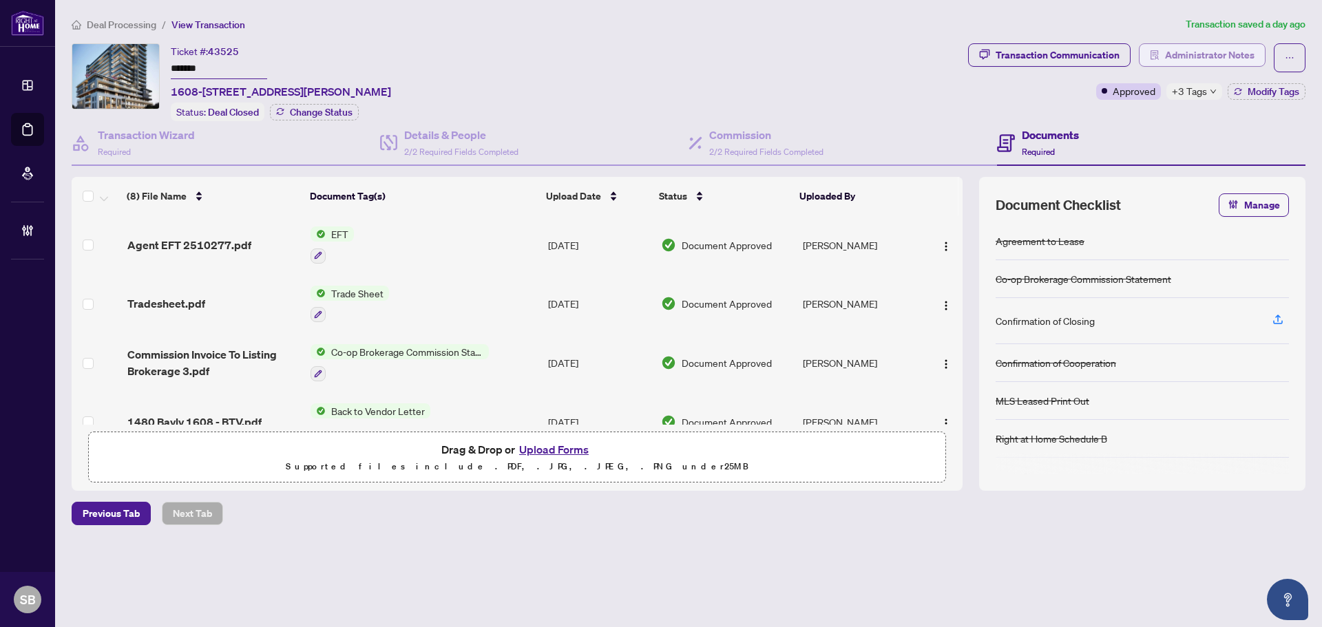
click at [1185, 61] on span "Administrator Notes" at bounding box center [1210, 55] width 90 height 22
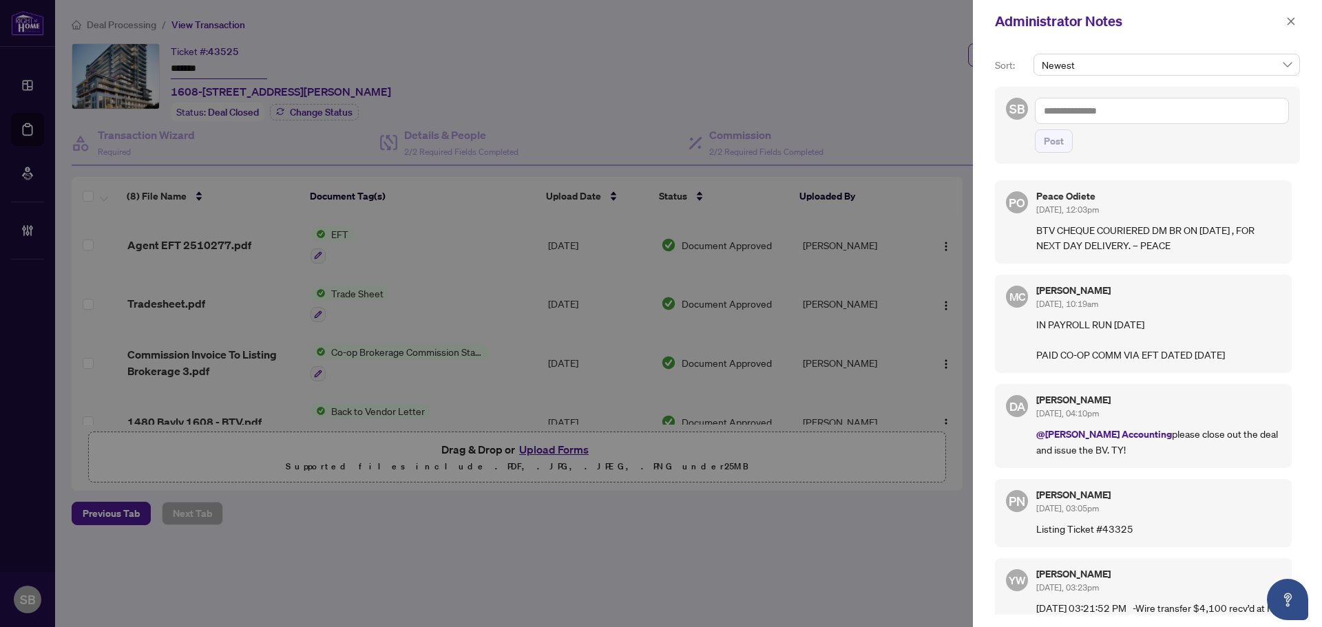
click at [1093, 115] on textarea at bounding box center [1162, 111] width 254 height 26
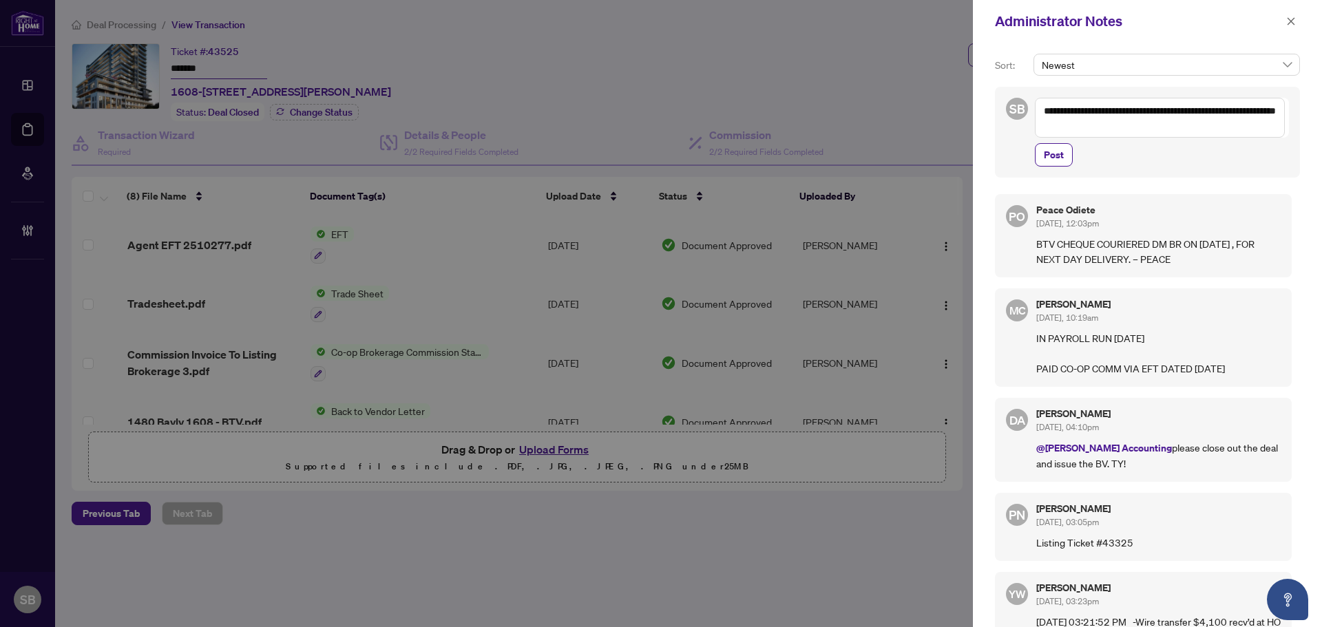
click at [1258, 114] on textarea "**********" at bounding box center [1160, 118] width 250 height 40
drag, startPoint x: 1063, startPoint y: 123, endPoint x: 1084, endPoint y: 130, distance: 22.0
click at [1063, 122] on textarea "**********" at bounding box center [1160, 118] width 250 height 40
click at [1067, 123] on textarea "**********" at bounding box center [1160, 118] width 250 height 40
drag, startPoint x: 1115, startPoint y: 127, endPoint x: 1124, endPoint y: 129, distance: 9.4
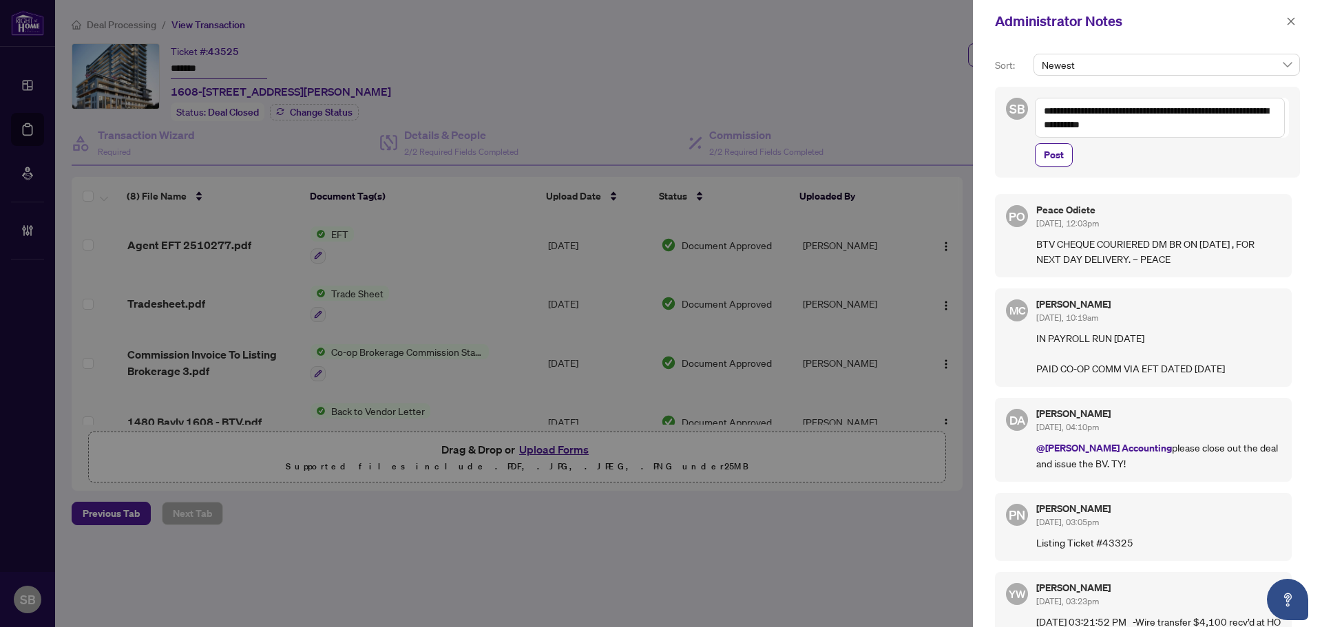
click at [1116, 127] on textarea "**********" at bounding box center [1160, 118] width 250 height 40
click at [1142, 123] on textarea "**********" at bounding box center [1160, 118] width 250 height 40
type textarea "**********"
click at [1065, 149] on button "Post" at bounding box center [1054, 154] width 38 height 23
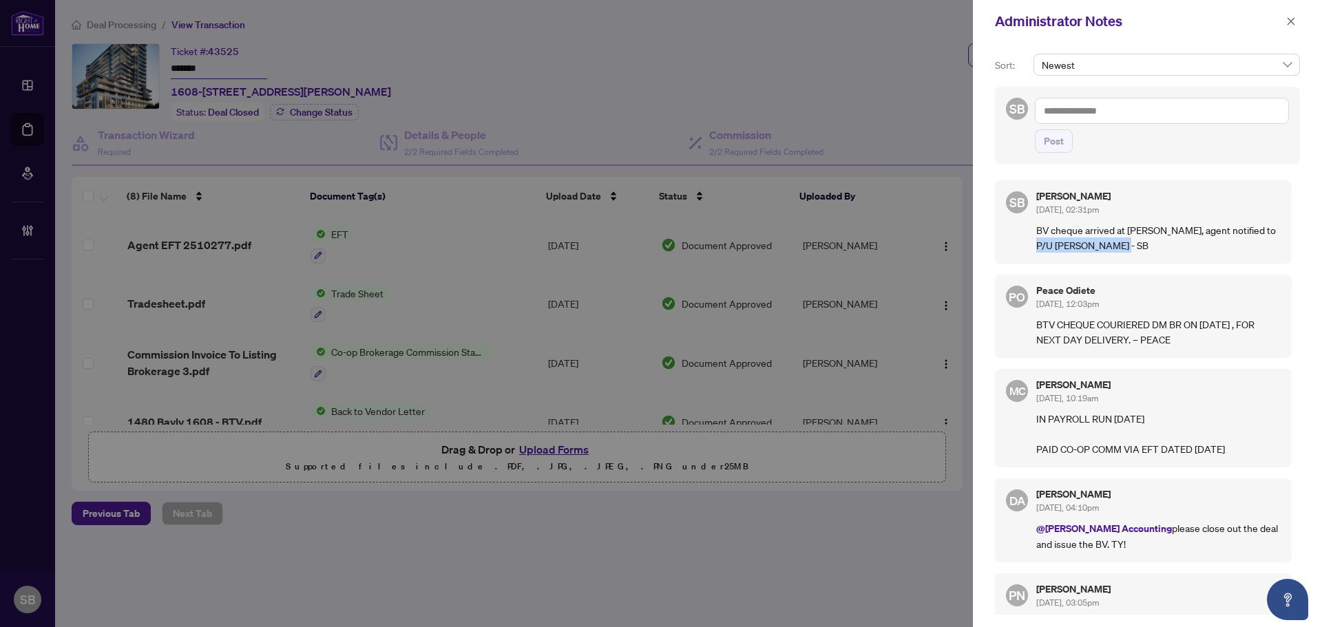
drag, startPoint x: 1117, startPoint y: 247, endPoint x: 1038, endPoint y: 245, distance: 78.5
click at [1038, 245] on p "BV cheque arrived at DM Branch, agent notified to P/U David Imastouninan - SB" at bounding box center [1158, 237] width 244 height 30
copy p "David Imastouninan"
click at [1290, 17] on icon "close" at bounding box center [1291, 22] width 10 height 10
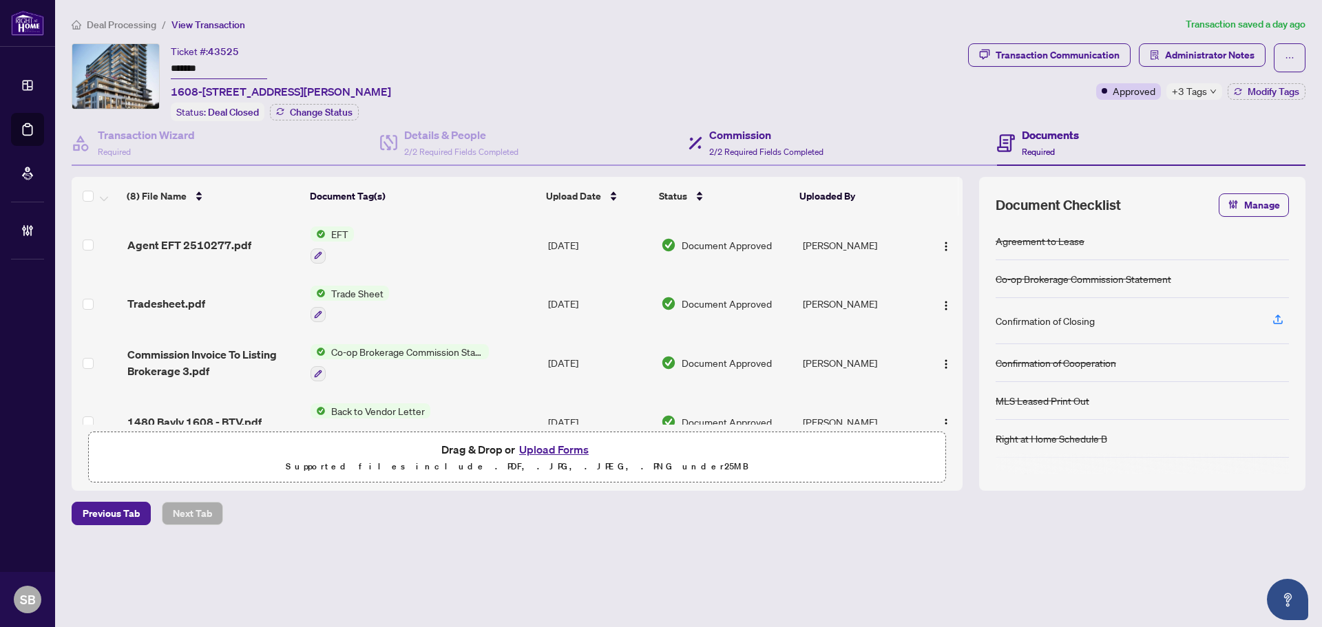
click at [753, 160] on div "Commission 2/2 Required Fields Completed" at bounding box center [843, 143] width 308 height 45
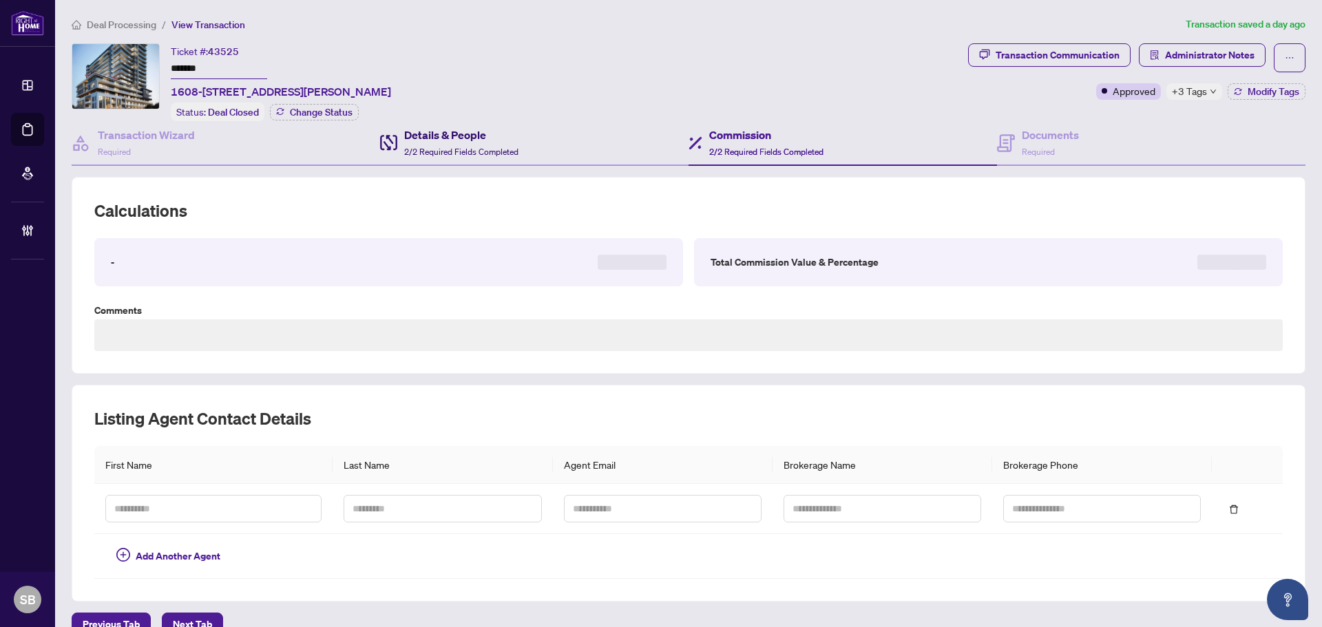
type textarea "**********"
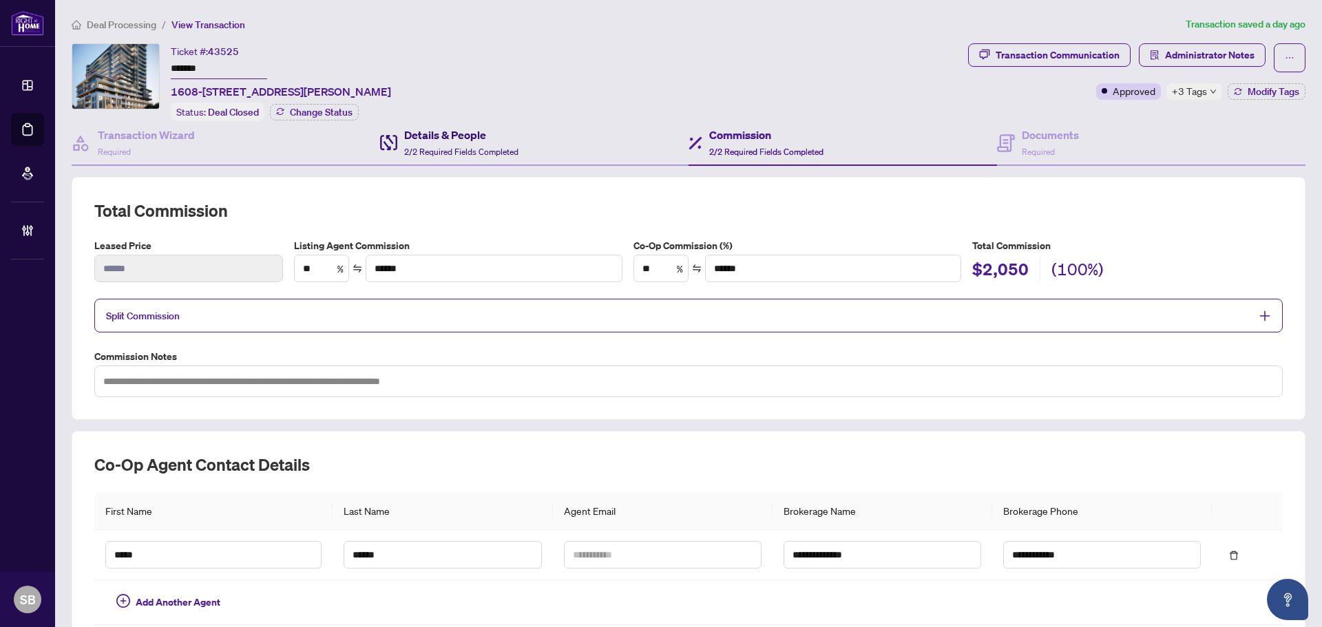
click at [415, 135] on h4 "Details & People" at bounding box center [461, 135] width 114 height 17
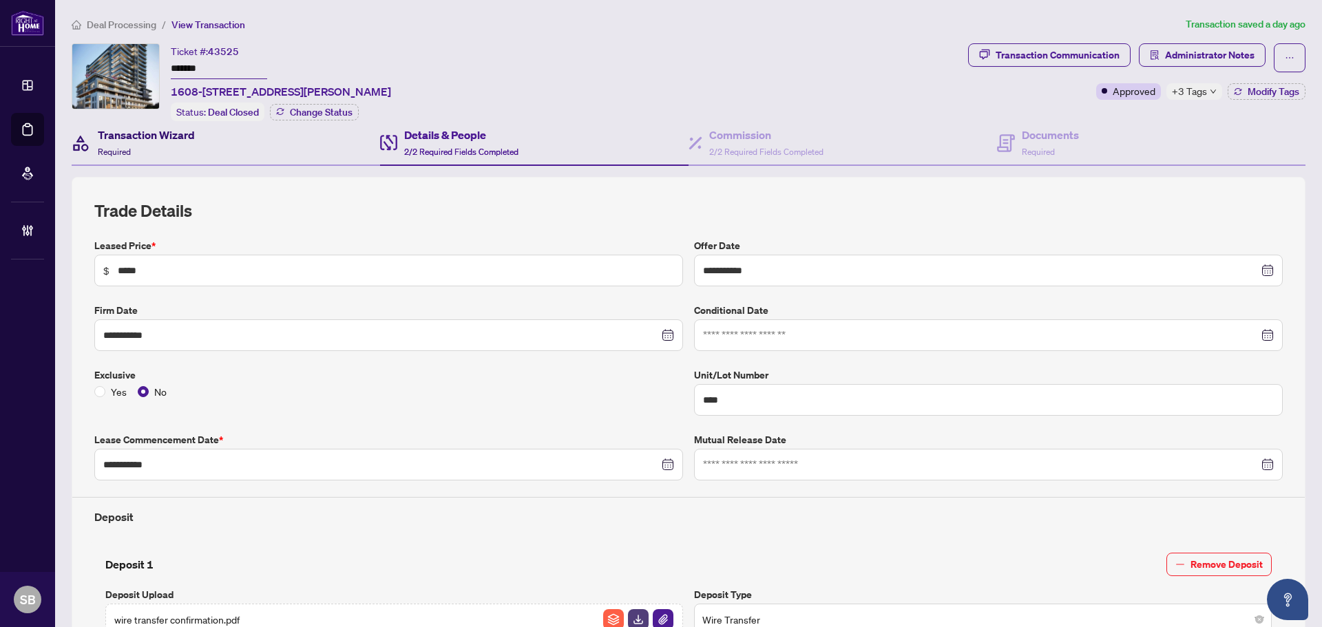
click at [161, 156] on div "Transaction Wizard Required" at bounding box center [146, 143] width 97 height 32
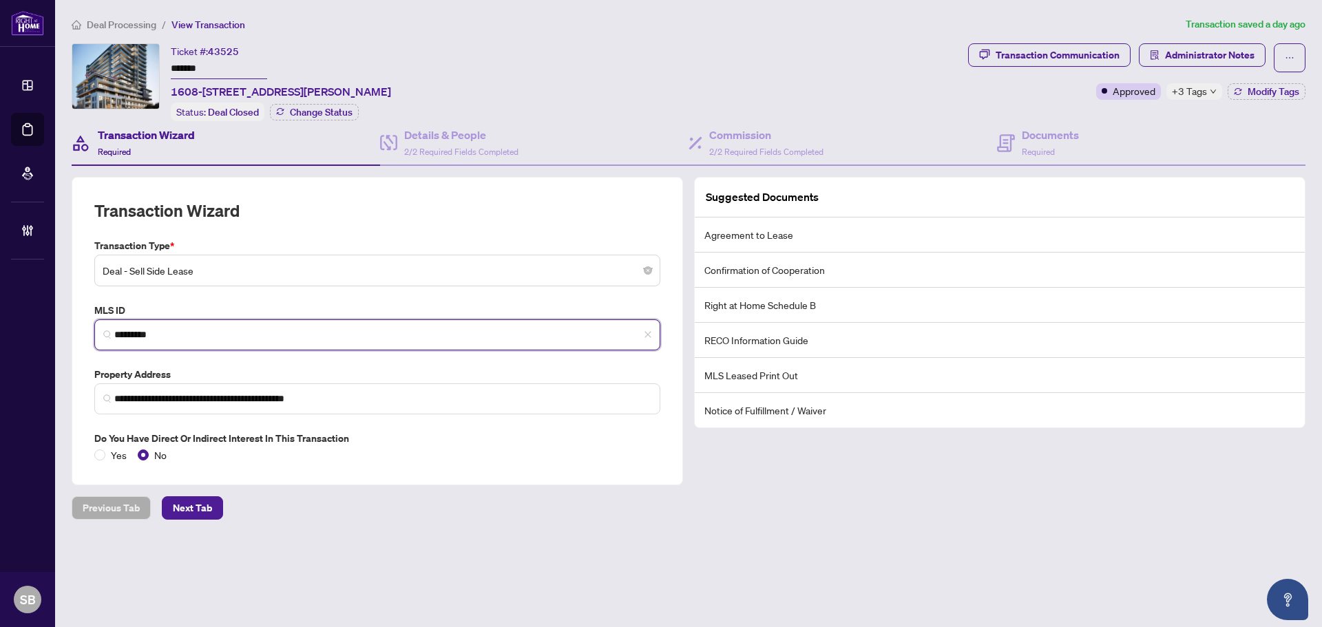
drag, startPoint x: 193, startPoint y: 332, endPoint x: 62, endPoint y: 329, distance: 130.9
click at [62, 329] on main "**********" at bounding box center [688, 313] width 1267 height 627
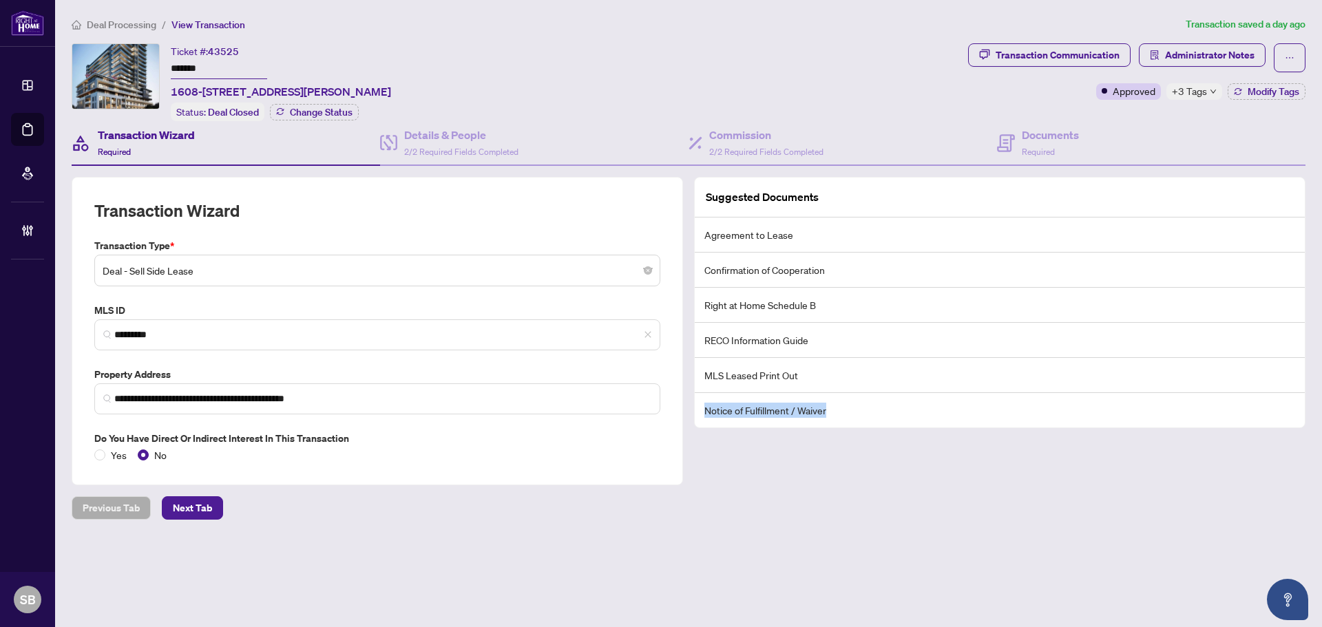
drag, startPoint x: 828, startPoint y: 411, endPoint x: 700, endPoint y: 415, distance: 128.1
click at [700, 415] on li "Notice of Fulfillment / Waiver" at bounding box center [1000, 410] width 610 height 34
copy li "Notice of Fulfillment / Waiver"
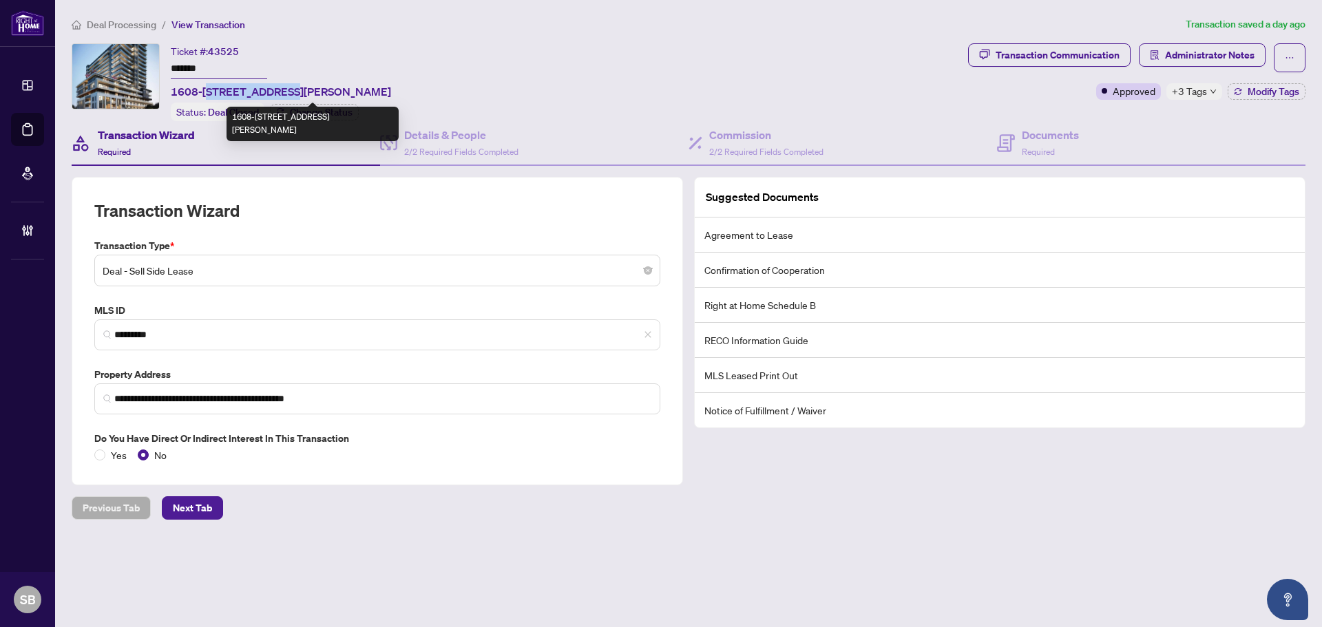
drag, startPoint x: 278, startPoint y: 92, endPoint x: 257, endPoint y: 77, distance: 26.2
click at [207, 83] on span "1608-1480 Bayly St, Pickering, Ontario L1W 0C2, Canada" at bounding box center [281, 91] width 220 height 17
click at [258, 77] on input "*******" at bounding box center [219, 69] width 96 height 20
drag, startPoint x: 321, startPoint y: 92, endPoint x: 170, endPoint y: 89, distance: 150.8
click at [170, 89] on div "Ticket #: 43525 ******* 1608-1480 Bayly St, Pickering, Ontario L1W 0C2, Canada …" at bounding box center [517, 82] width 891 height 78
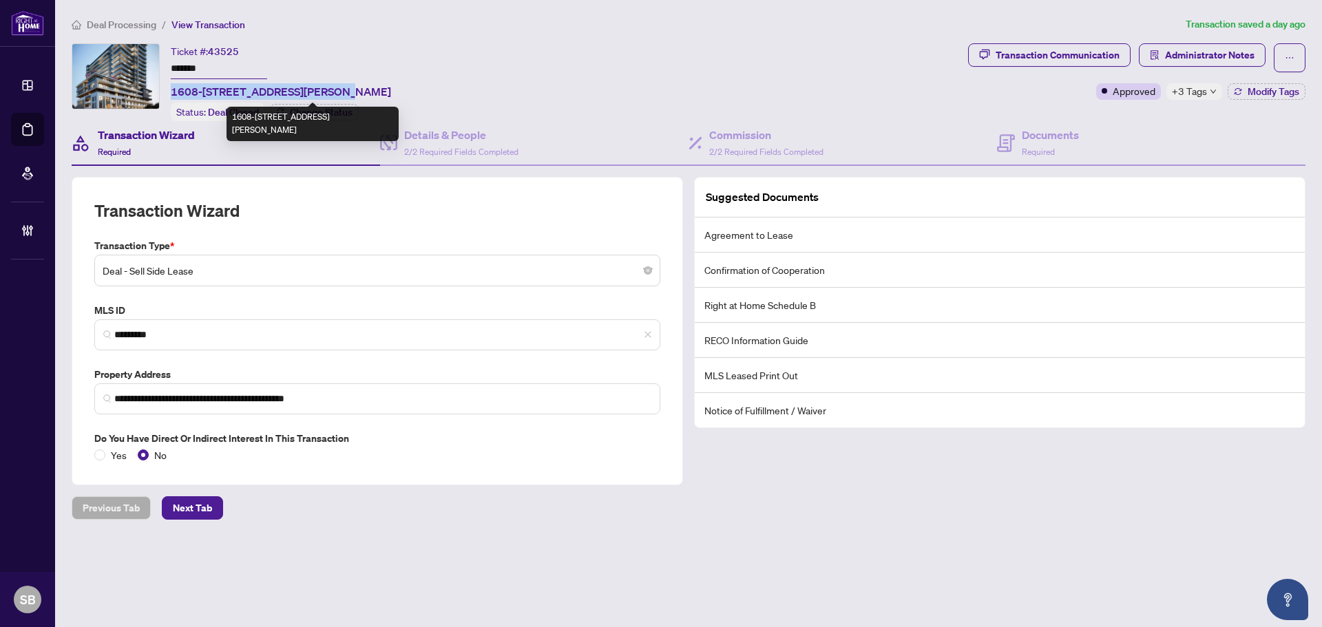
copy span "1608-1480 Bayly St, Pickering"
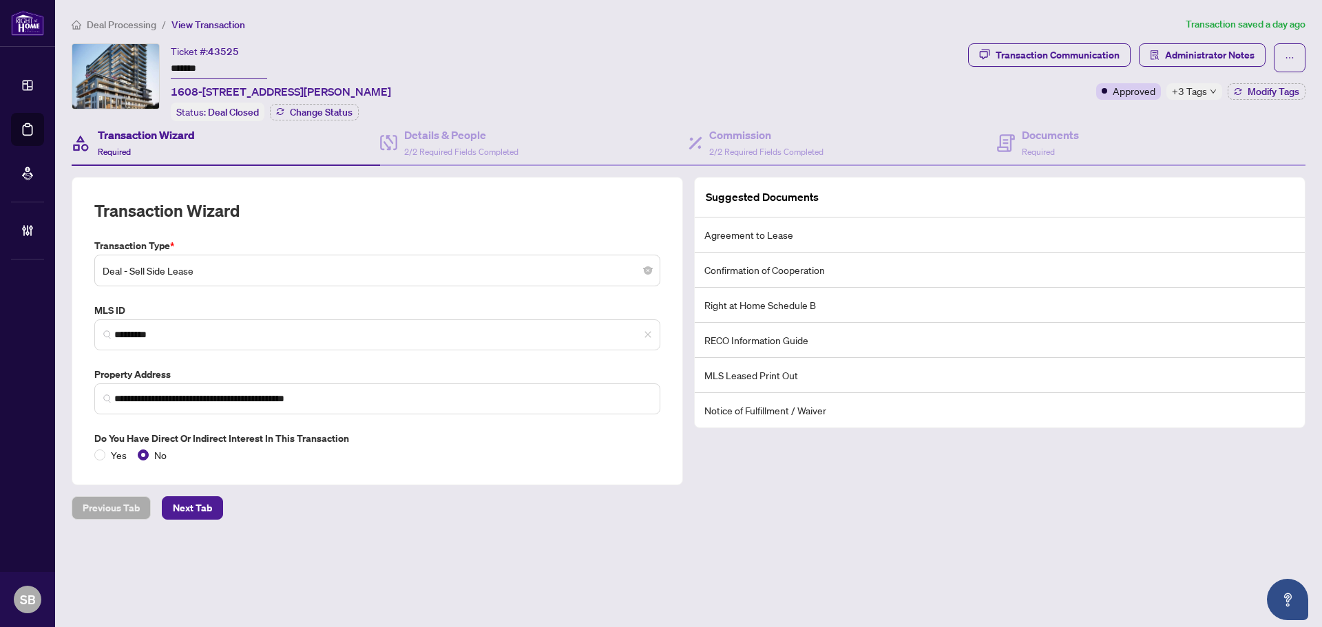
click at [174, 138] on h4 "Transaction Wizard" at bounding box center [146, 135] width 97 height 17
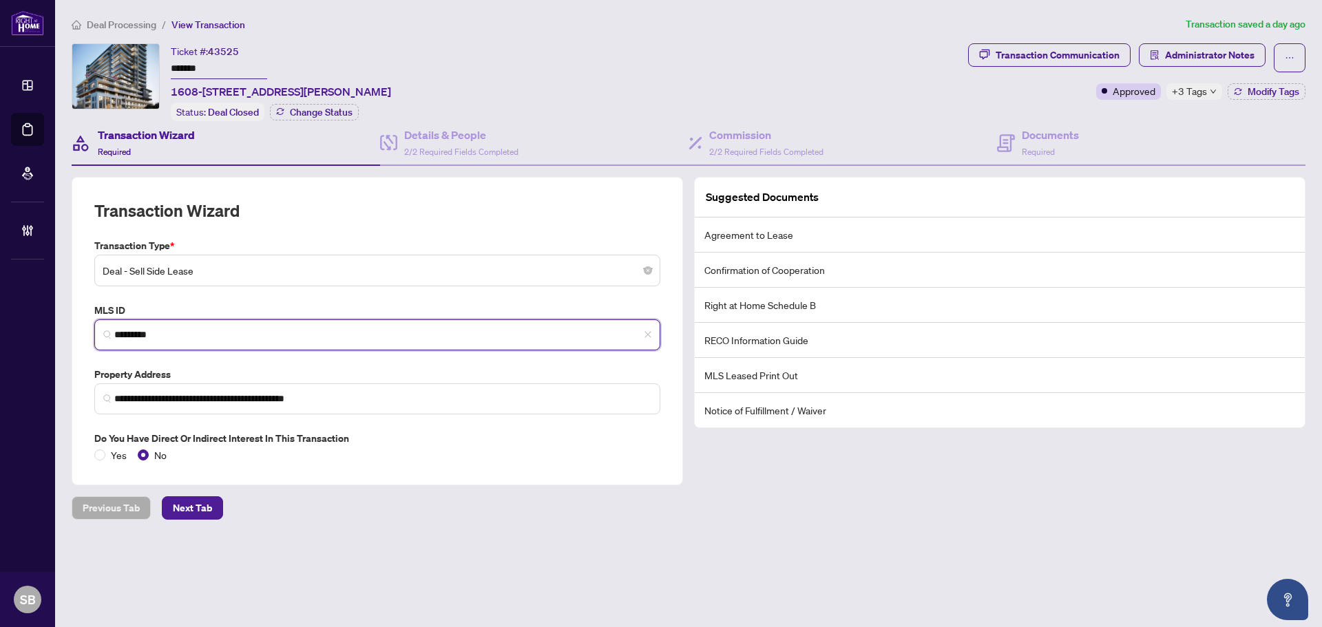
drag, startPoint x: 148, startPoint y: 327, endPoint x: 101, endPoint y: 328, distance: 47.5
click at [88, 324] on div "**********" at bounding box center [377, 331] width 611 height 308
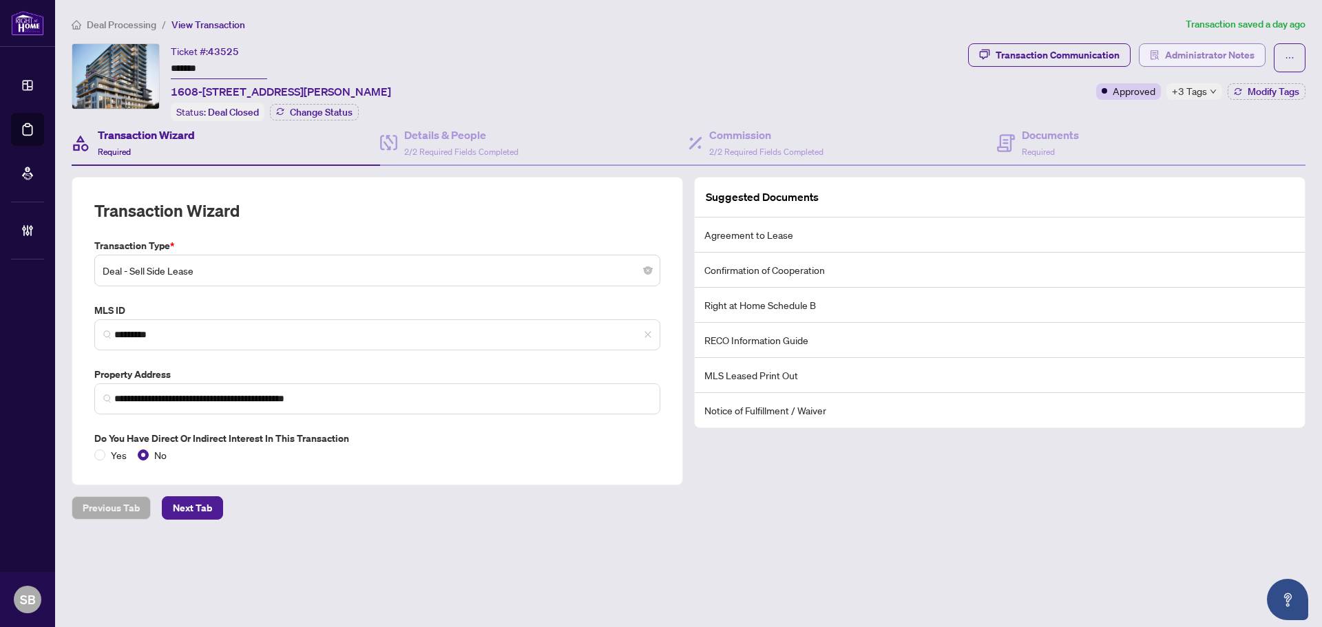
click at [1224, 64] on button "Administrator Notes" at bounding box center [1202, 54] width 127 height 23
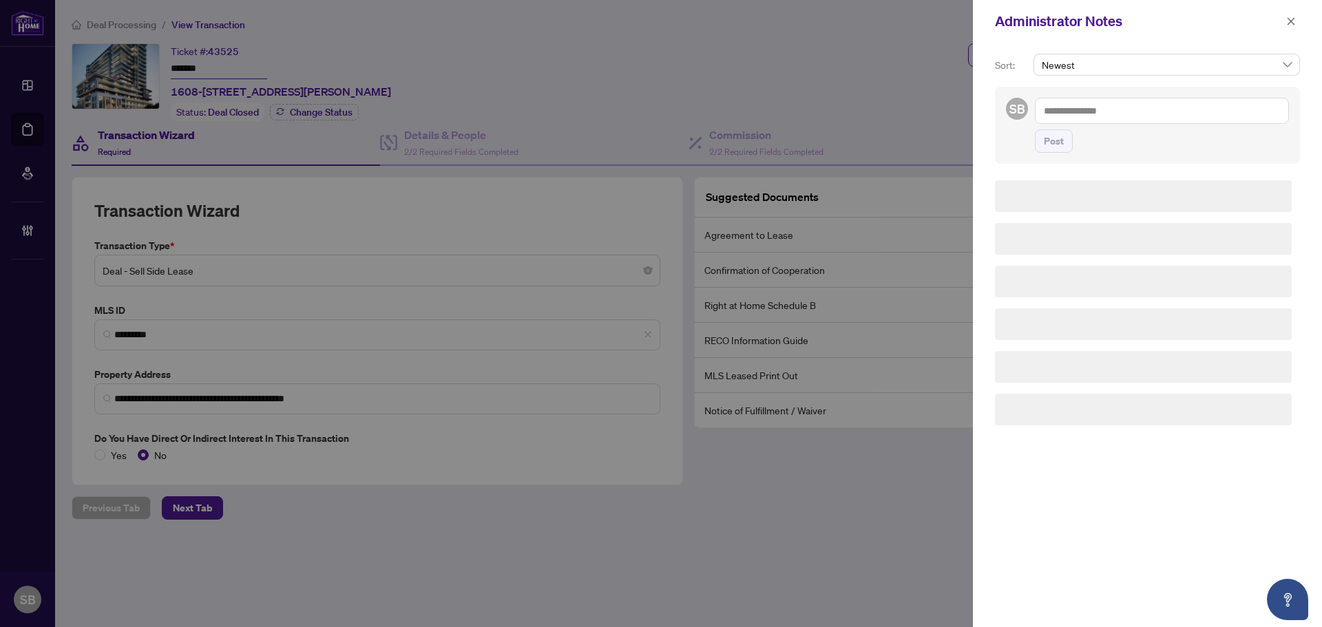
click at [1221, 53] on div "Sort: Newest SB Post" at bounding box center [1147, 335] width 349 height 585
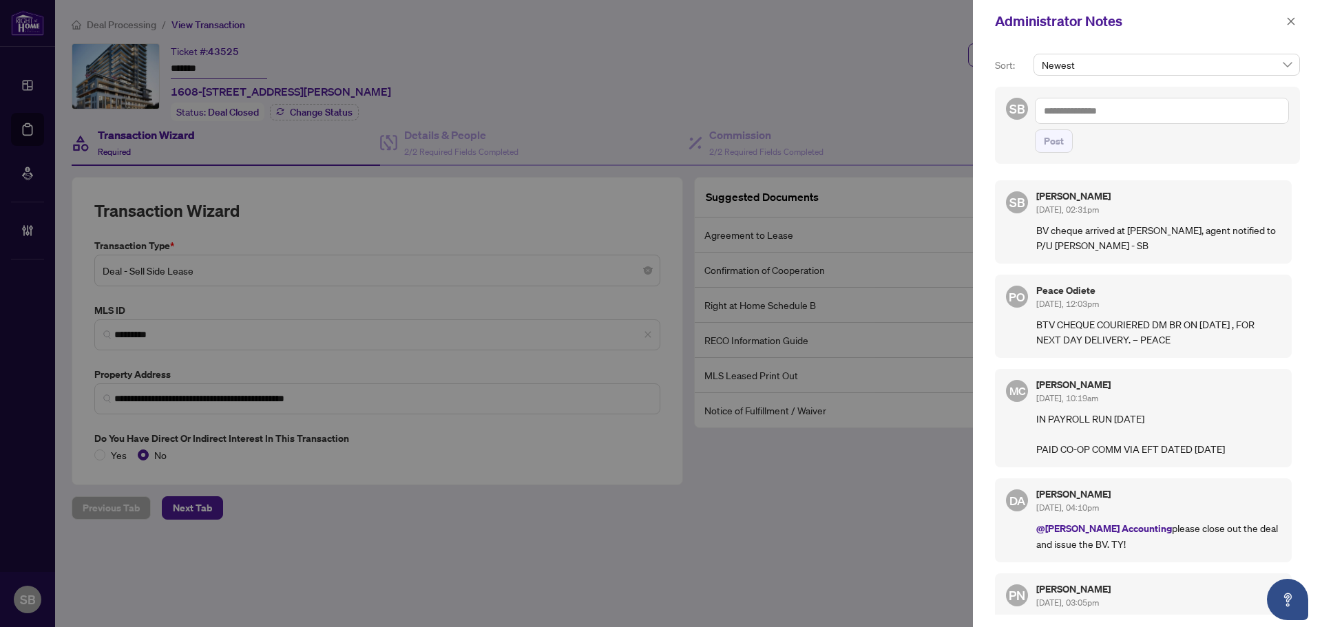
drag, startPoint x: 1147, startPoint y: 249, endPoint x: 1033, endPoint y: 228, distance: 116.2
click at [1033, 228] on div "SB Shelly Barry Aug/13/2025, 02:31pm BV cheque arrived at DM Branch, agent noti…" at bounding box center [1143, 221] width 297 height 83
copy p "BV cheque arrived at DM Branch, agent notified to P/U David Imastouninan - SB"
click at [1293, 27] on span "button" at bounding box center [1291, 21] width 10 height 22
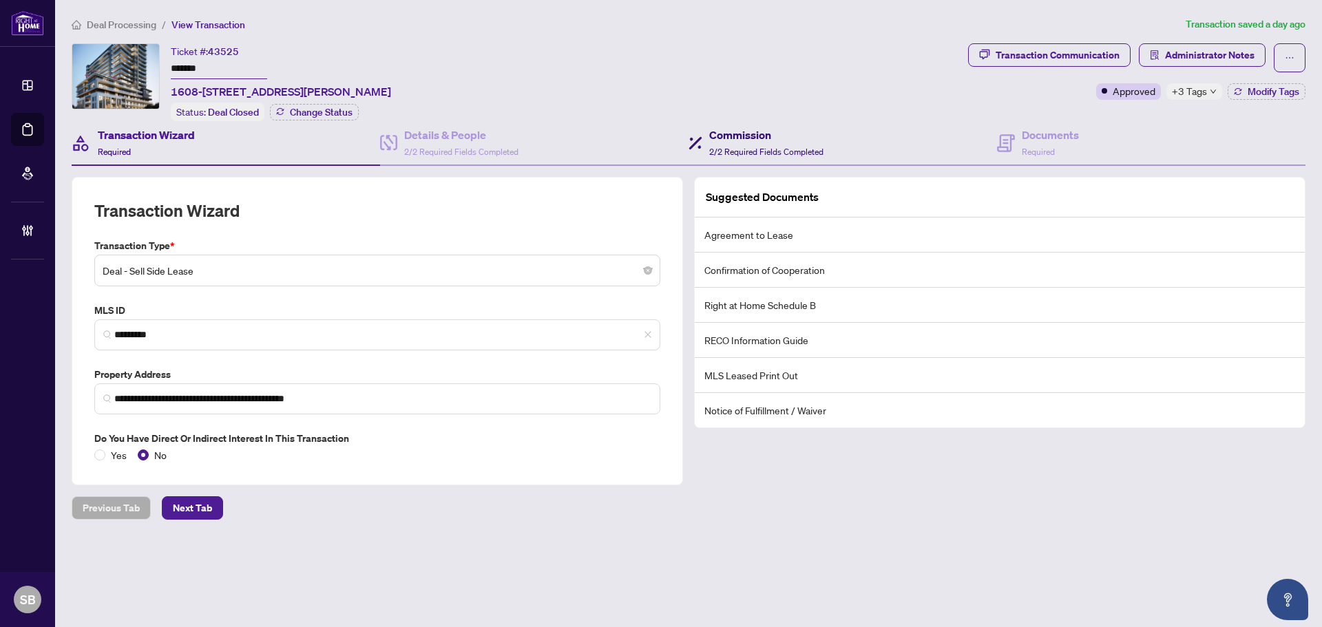
click at [726, 149] on span "2/2 Required Fields Completed" at bounding box center [766, 152] width 114 height 10
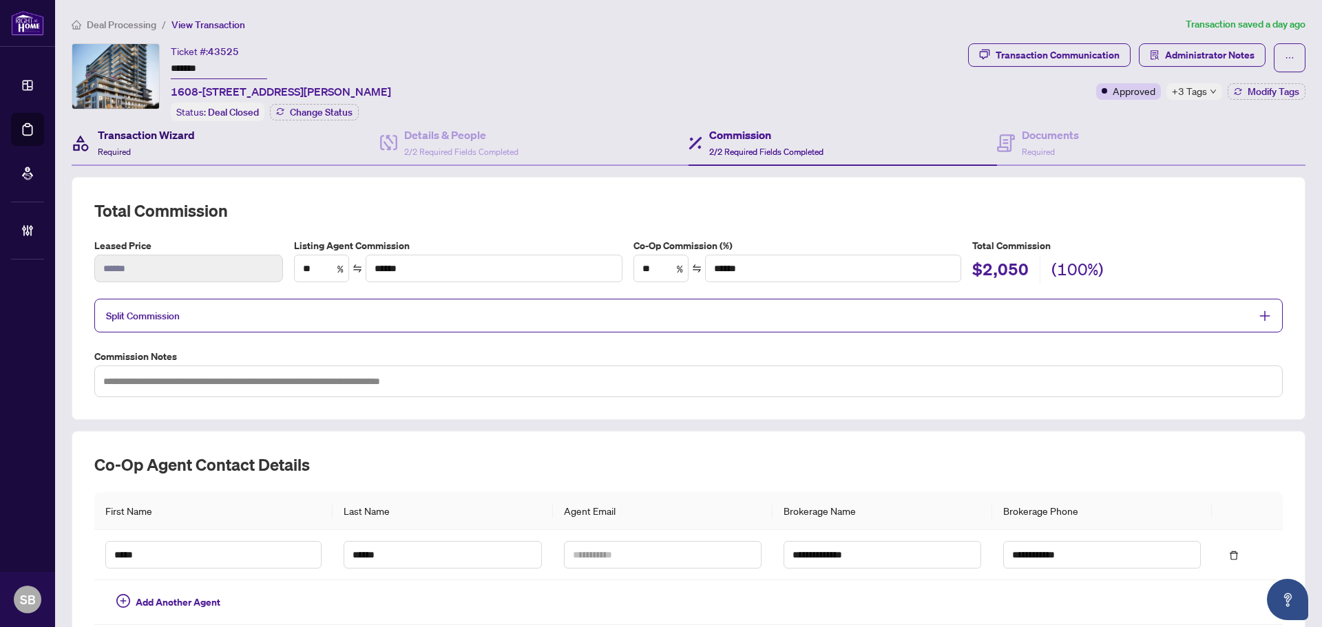
click at [165, 140] on div "Transaction Wizard Required" at bounding box center [146, 143] width 97 height 32
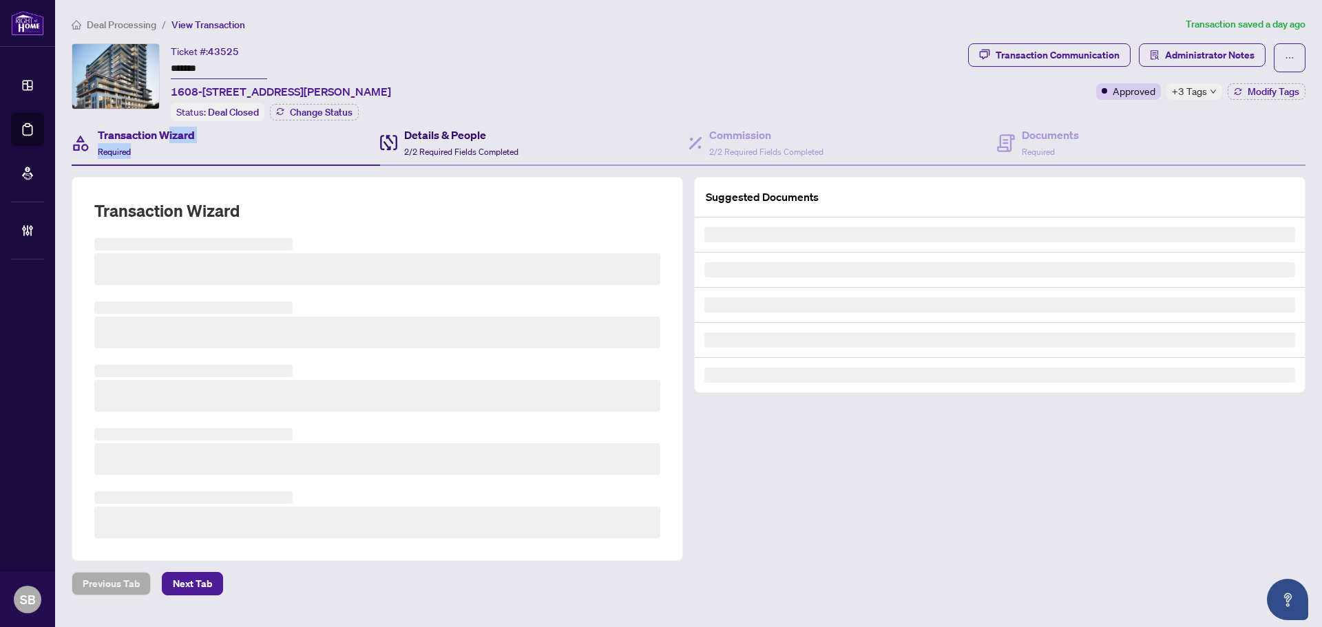
click at [441, 134] on h4 "Details & People" at bounding box center [461, 135] width 114 height 17
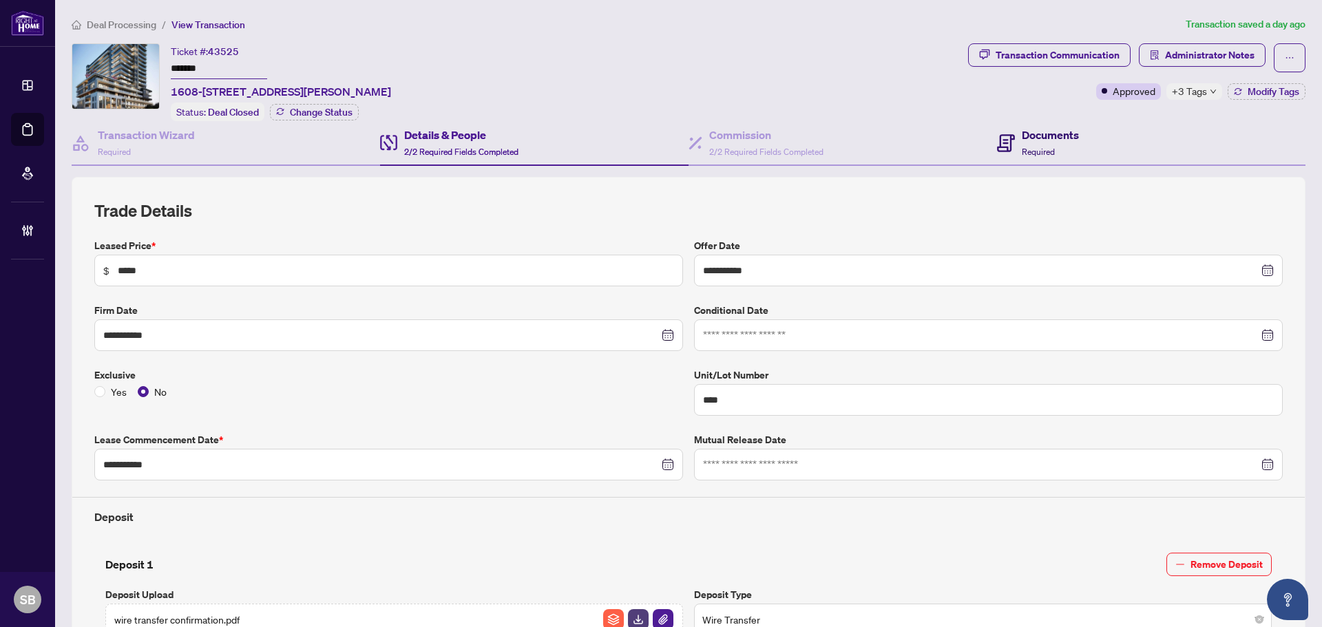
click at [1032, 143] on div "Documents Required" at bounding box center [1050, 143] width 57 height 32
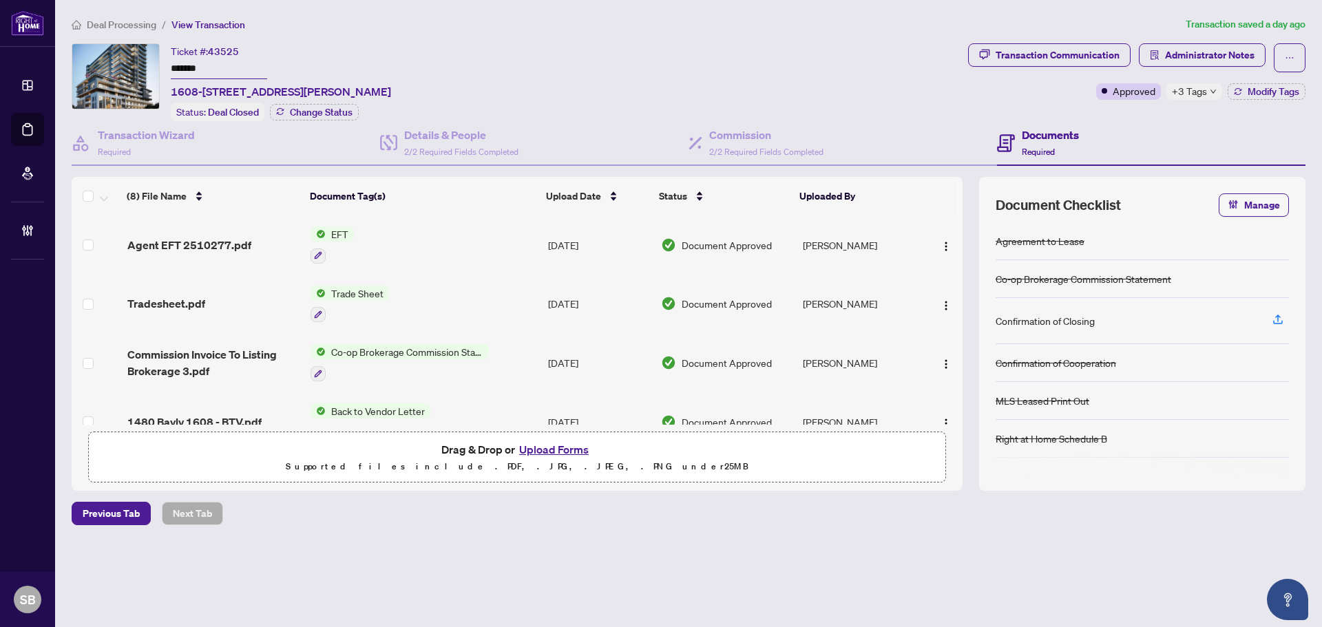
click at [150, 23] on span "Deal Processing" at bounding box center [122, 25] width 70 height 12
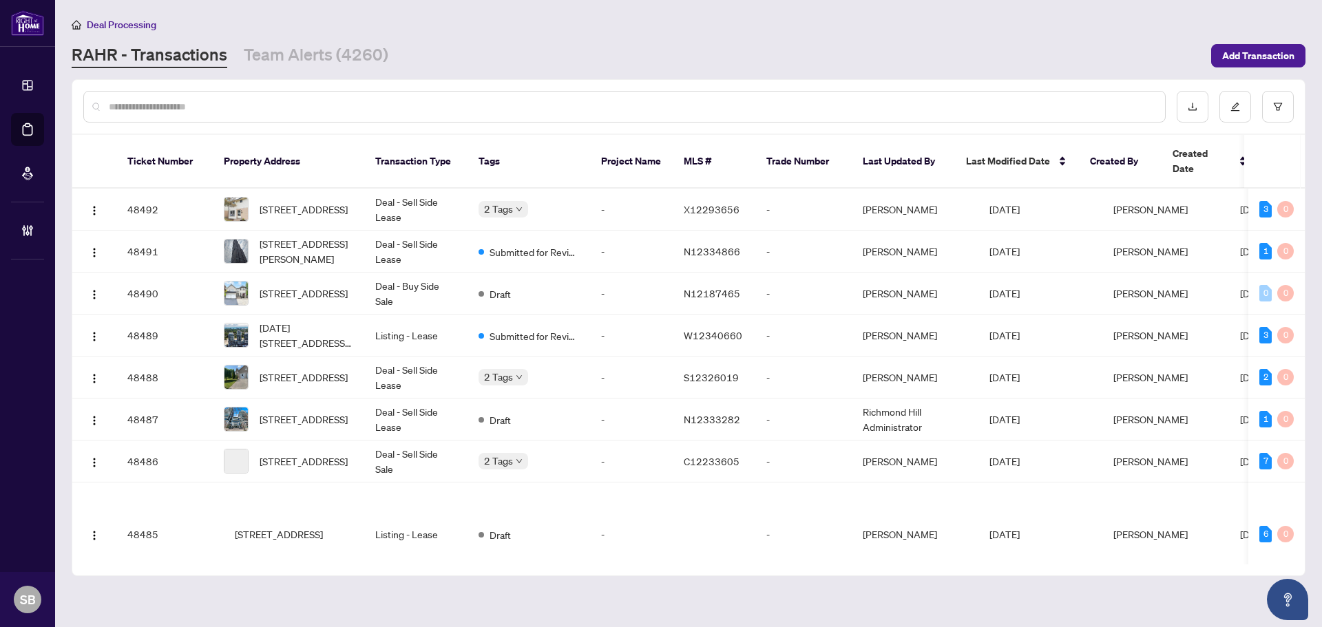
click at [331, 114] on div at bounding box center [624, 107] width 1082 height 32
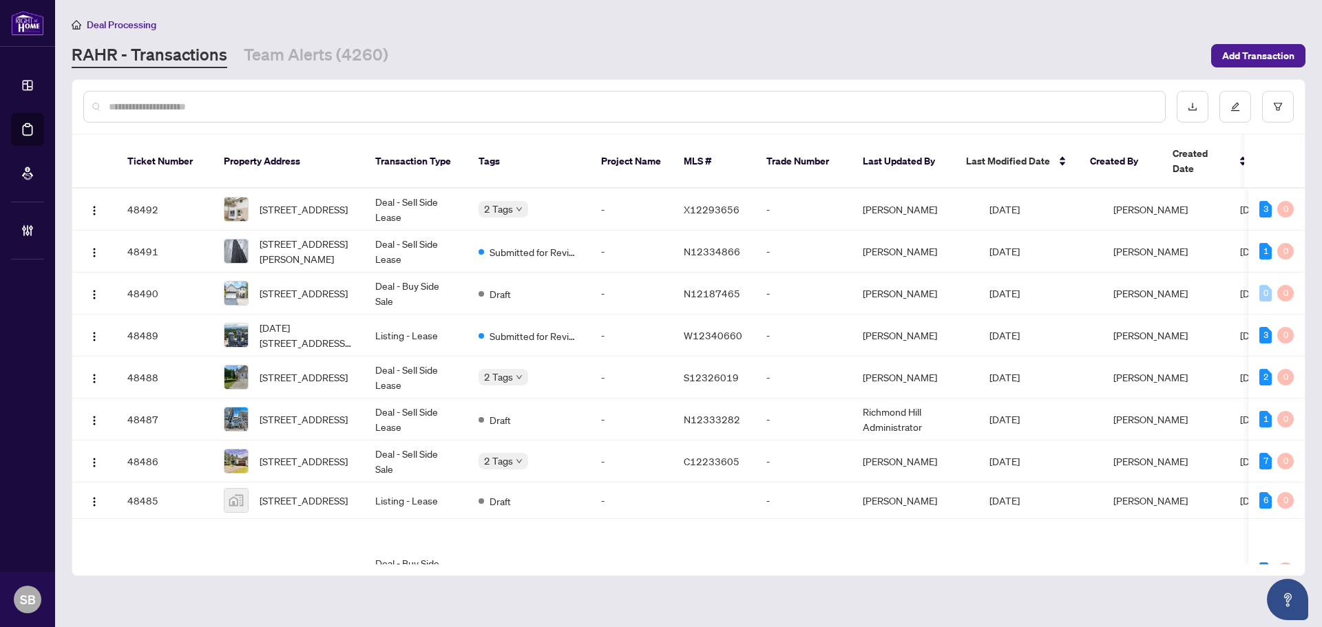
click at [329, 101] on input "text" at bounding box center [631, 106] width 1045 height 15
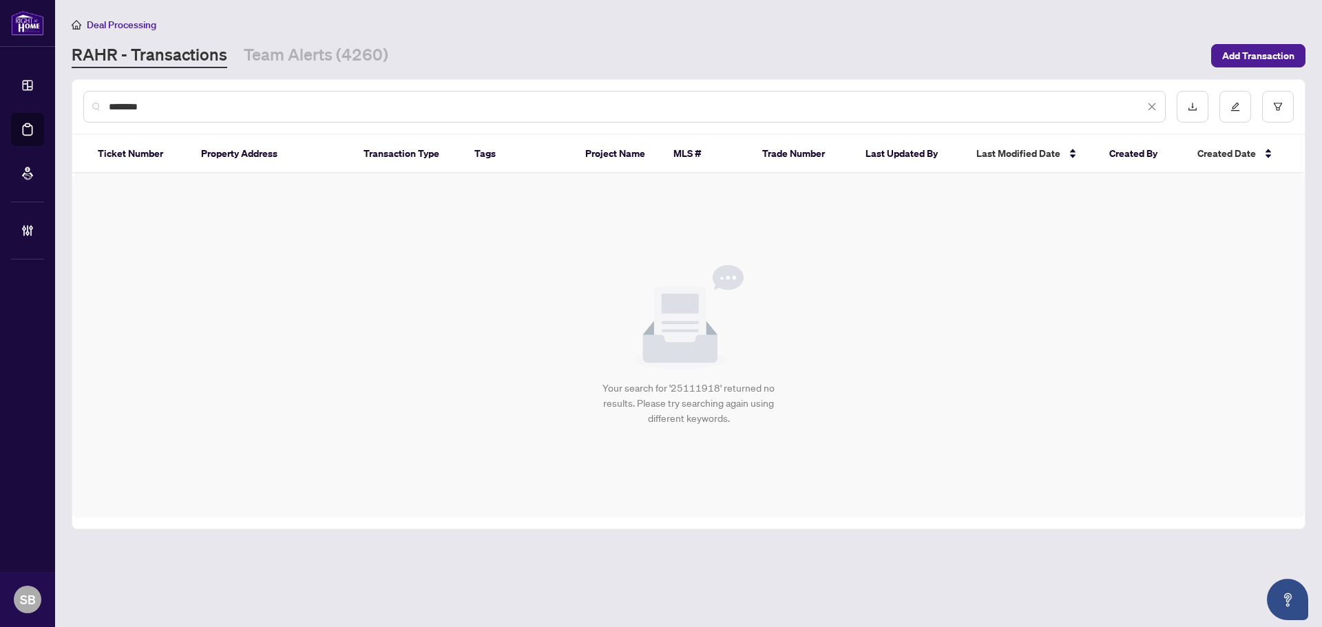
click at [132, 107] on input "********" at bounding box center [627, 106] width 1036 height 15
click at [128, 107] on input "********" at bounding box center [627, 106] width 1036 height 15
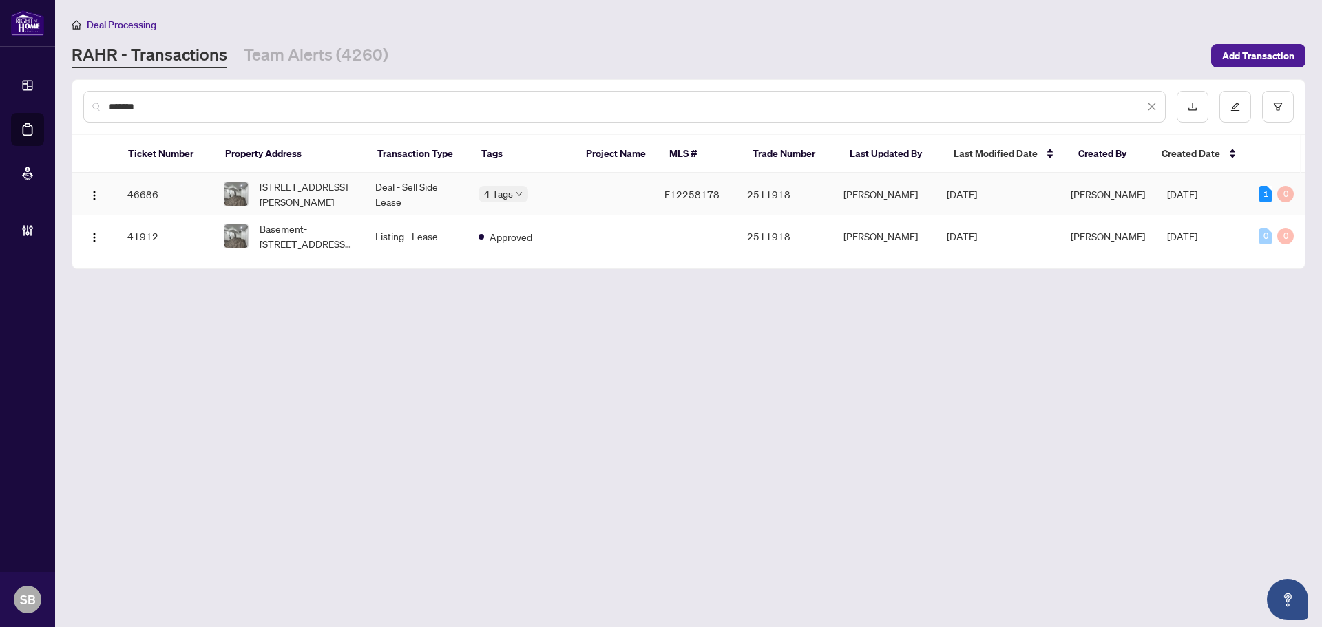
type input "*******"
click at [441, 189] on td "Deal - Sell Side Lease" at bounding box center [415, 195] width 103 height 42
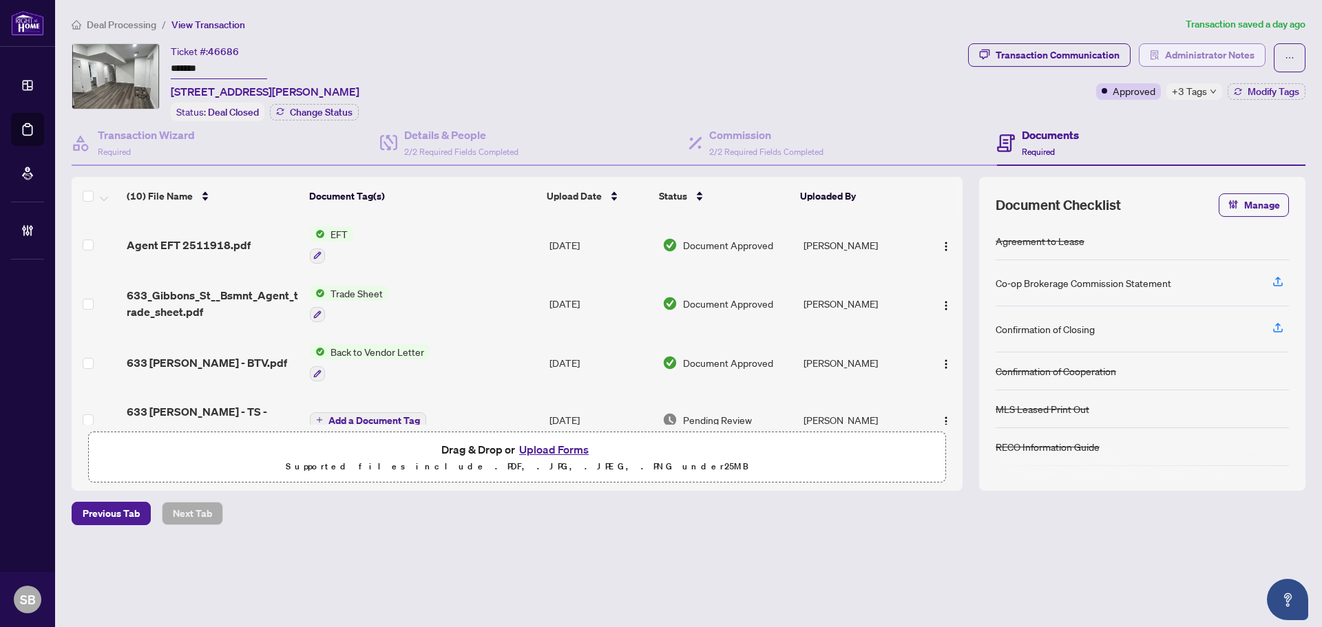
click at [1198, 53] on span "Administrator Notes" at bounding box center [1210, 55] width 90 height 22
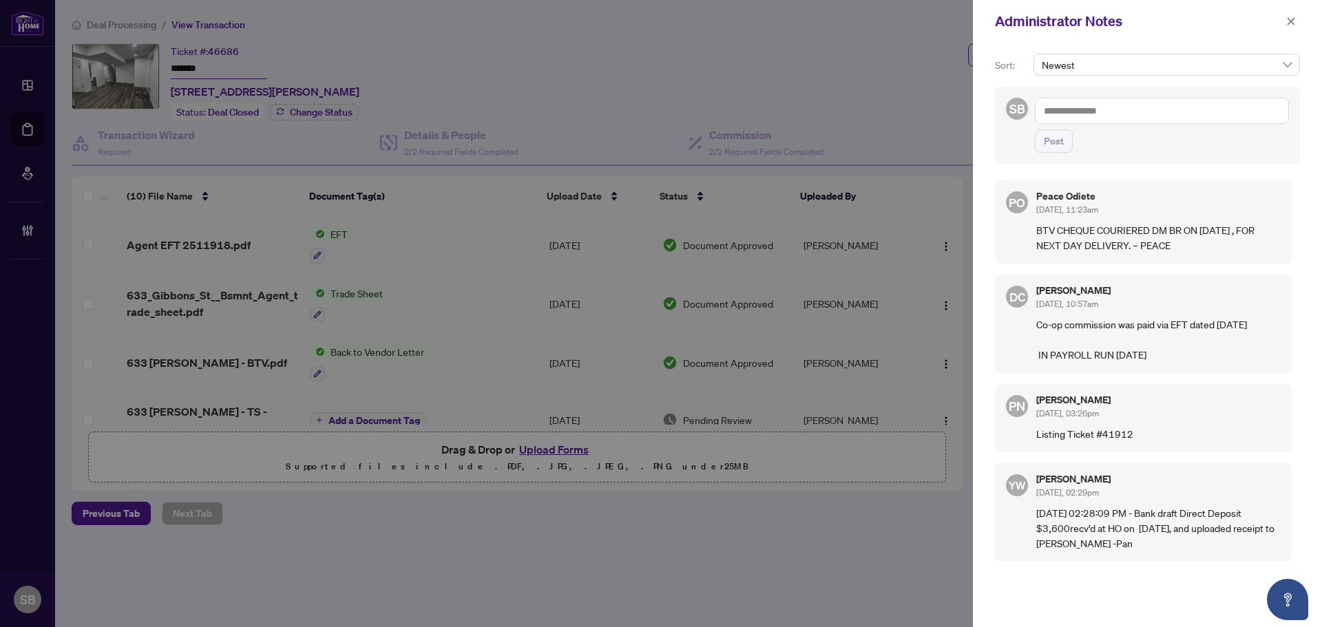
click at [1105, 112] on textarea at bounding box center [1162, 111] width 254 height 26
paste textarea "**********"
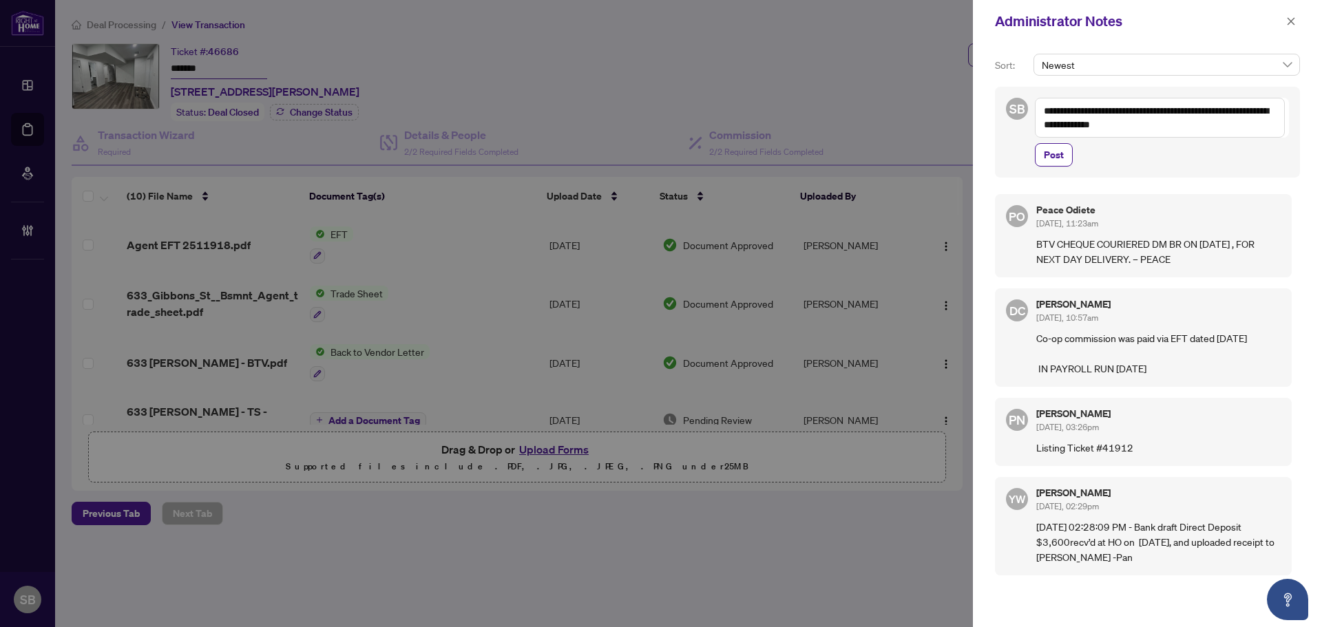
drag, startPoint x: 1129, startPoint y: 125, endPoint x: 1204, endPoint y: 115, distance: 75.8
click at [1204, 115] on textarea "**********" at bounding box center [1160, 118] width 250 height 40
click at [1137, 128] on textarea "**********" at bounding box center [1160, 118] width 250 height 40
drag, startPoint x: 1127, startPoint y: 125, endPoint x: 1156, endPoint y: 205, distance: 85.8
click at [1047, 127] on textarea "**********" at bounding box center [1160, 118] width 250 height 40
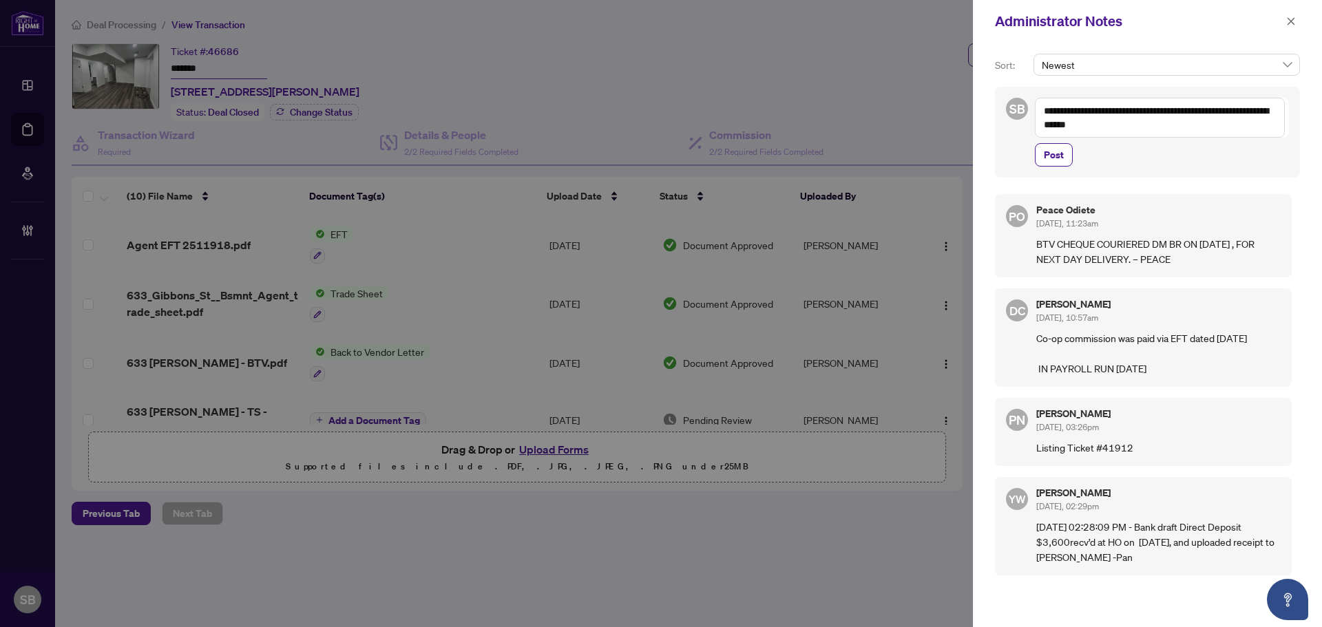
drag, startPoint x: 1232, startPoint y: 110, endPoint x: 1270, endPoint y: 113, distance: 38.0
click at [1270, 113] on textarea "**********" at bounding box center [1160, 118] width 250 height 40
click at [1233, 103] on textarea "**********" at bounding box center [1160, 118] width 250 height 40
drag, startPoint x: 1215, startPoint y: 111, endPoint x: 1256, endPoint y: 115, distance: 41.5
click at [1277, 113] on textarea "**********" at bounding box center [1160, 118] width 250 height 40
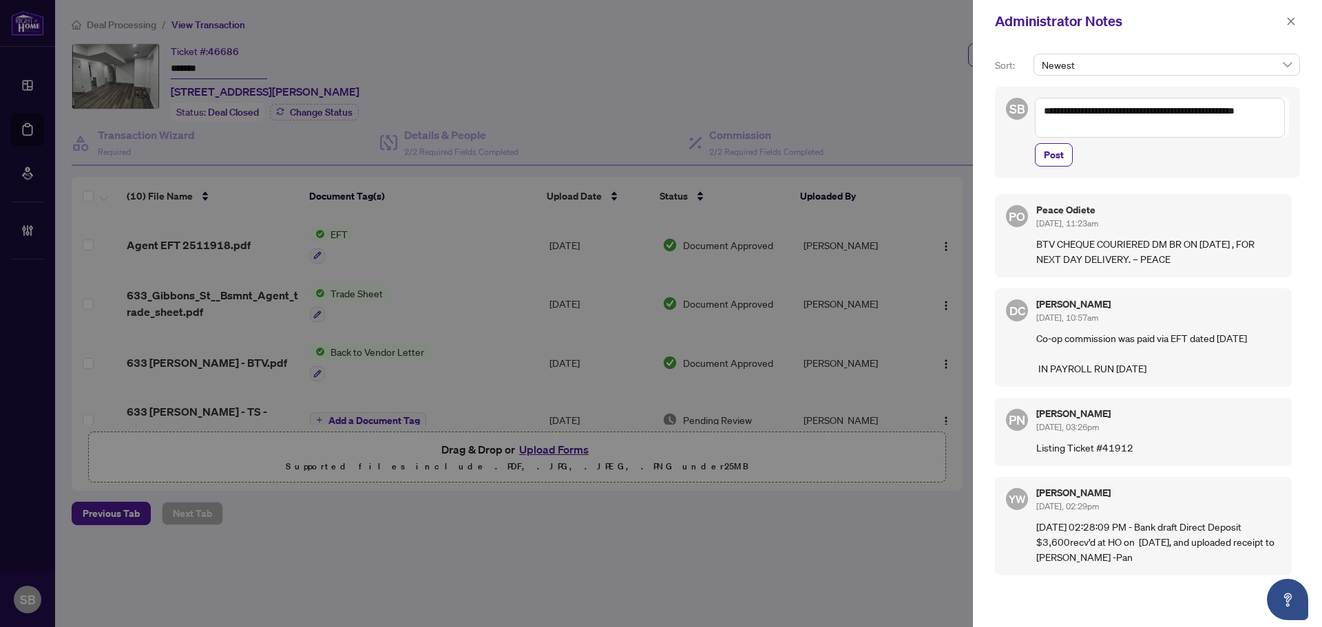
drag, startPoint x: 1273, startPoint y: 109, endPoint x: 1286, endPoint y: 116, distance: 14.2
click at [1274, 109] on textarea "**********" at bounding box center [1160, 118] width 250 height 40
paste textarea "**********"
type textarea "**********"
click at [1043, 149] on button "Post" at bounding box center [1054, 154] width 38 height 23
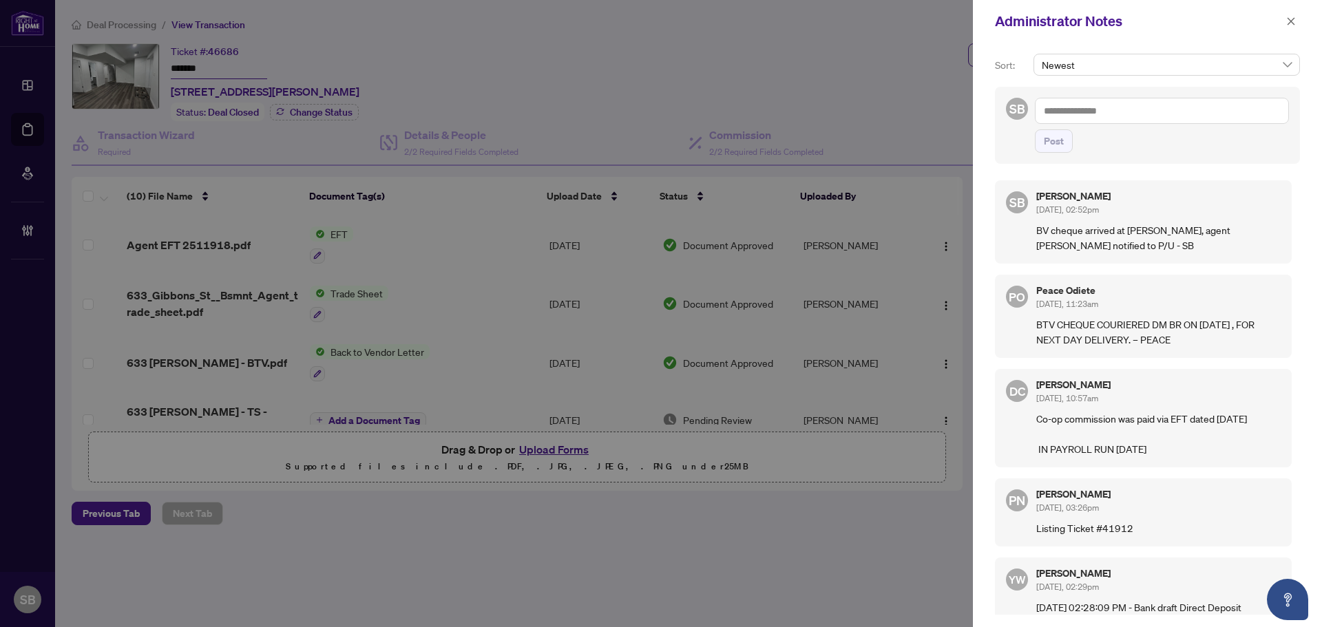
click at [1304, 23] on div "Administrator Notes" at bounding box center [1147, 21] width 349 height 43
click at [1297, 19] on button "button" at bounding box center [1291, 21] width 18 height 17
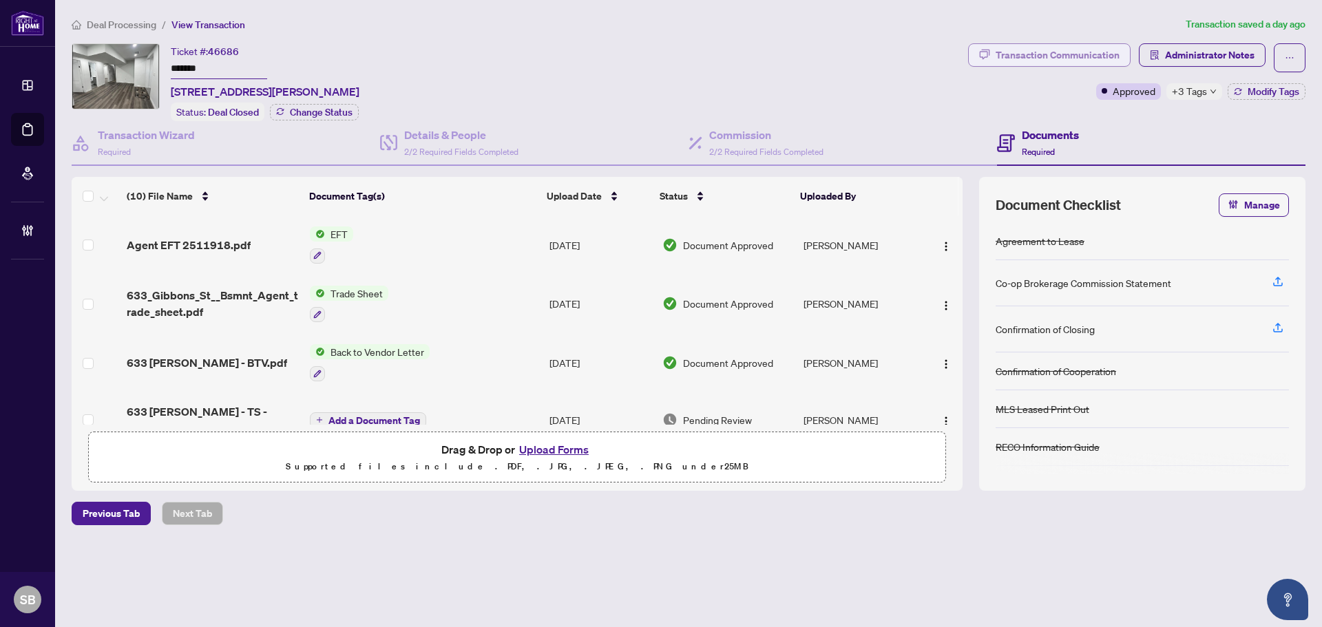
click at [1040, 45] on div "Transaction Communication" at bounding box center [1058, 55] width 124 height 22
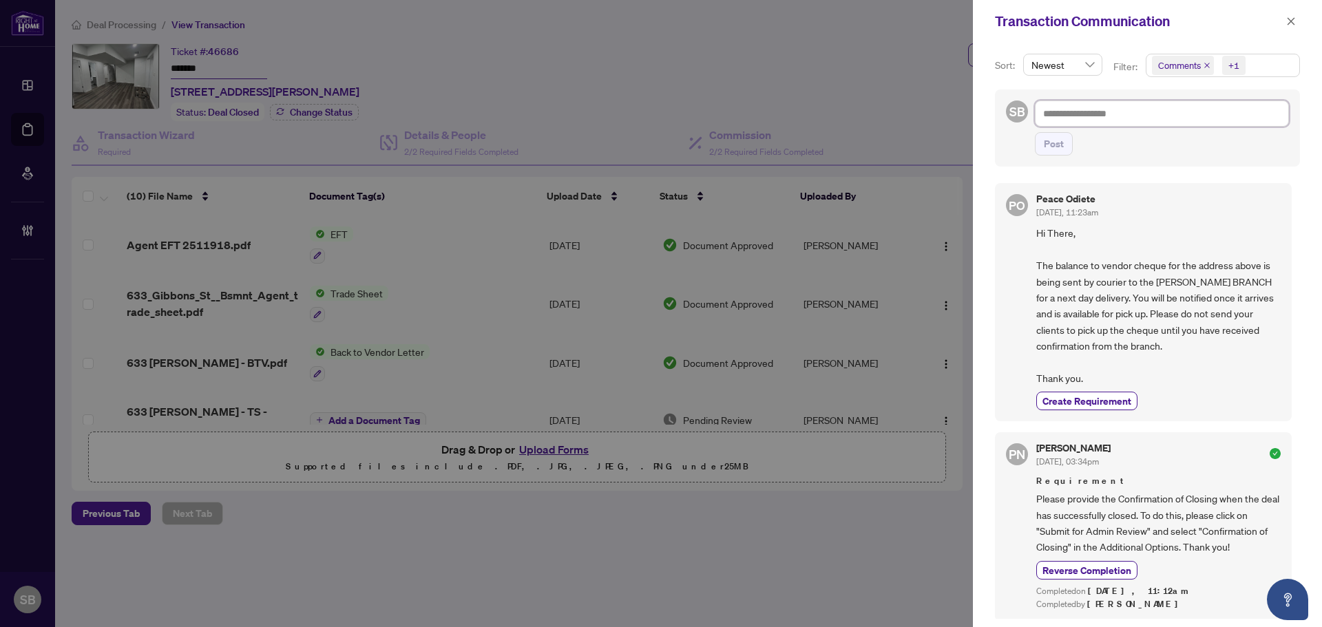
click at [1151, 110] on textarea at bounding box center [1162, 114] width 254 height 26
paste textarea "**********"
type textarea "**********"
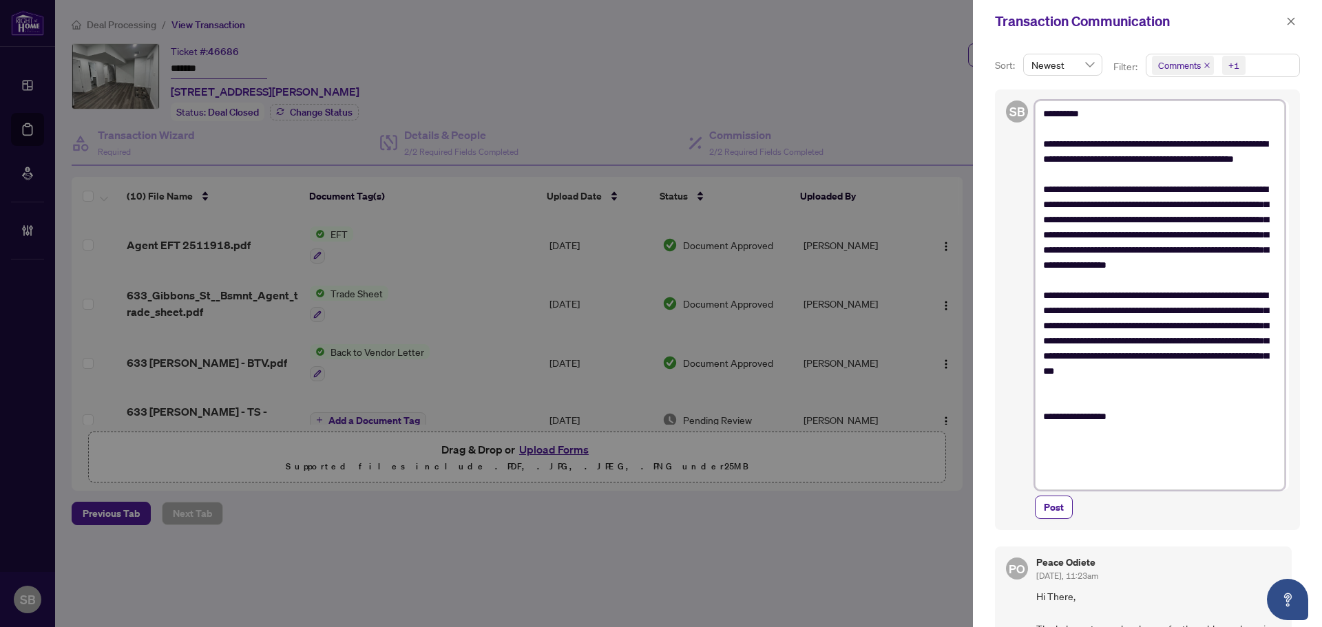
click at [1078, 116] on textarea "**********" at bounding box center [1160, 296] width 250 height 390
type textarea "**********"
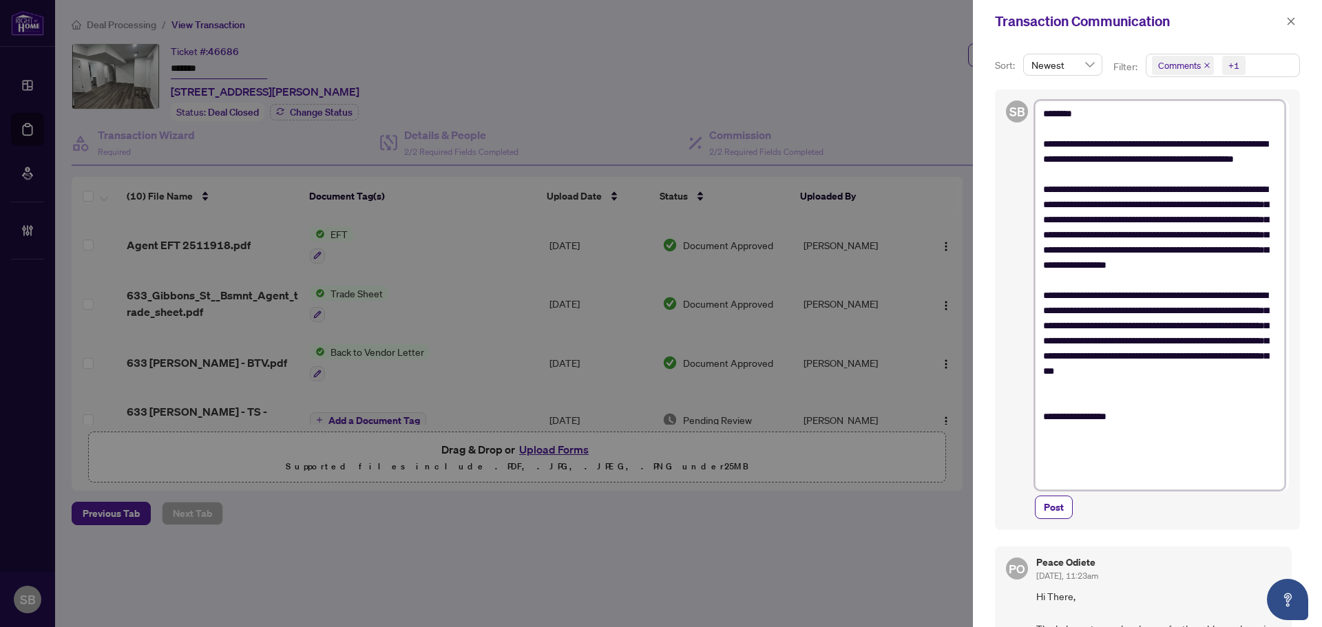
type textarea "**********"
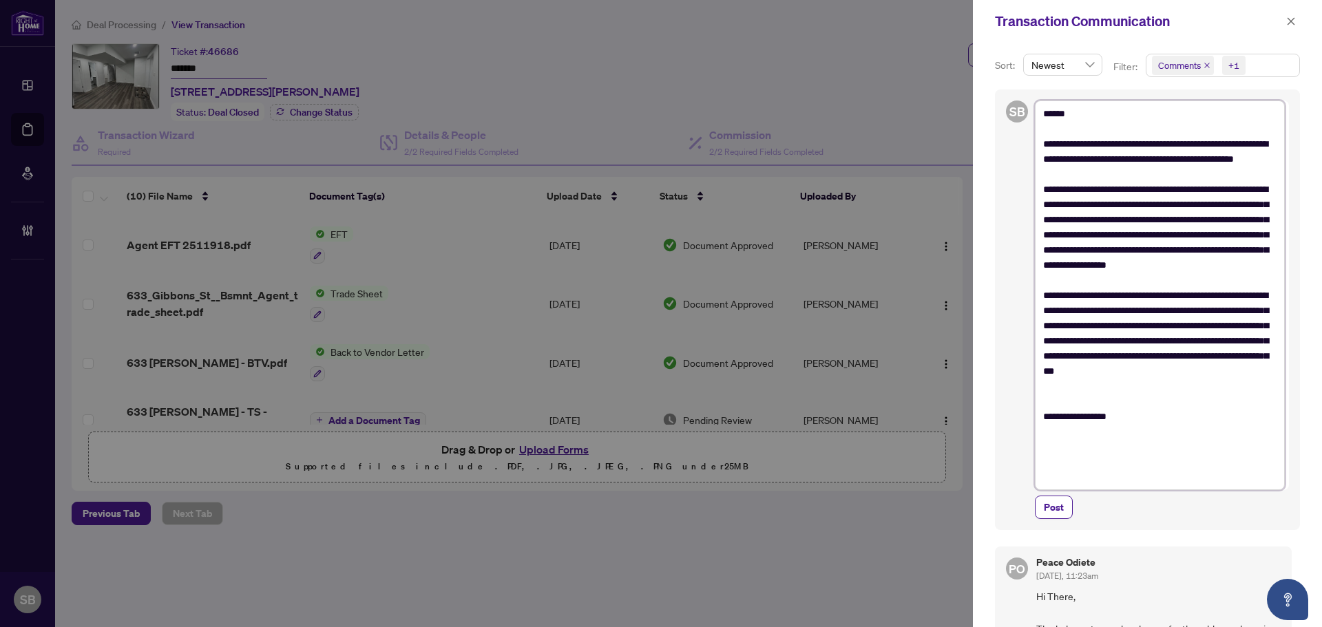
type textarea "**********"
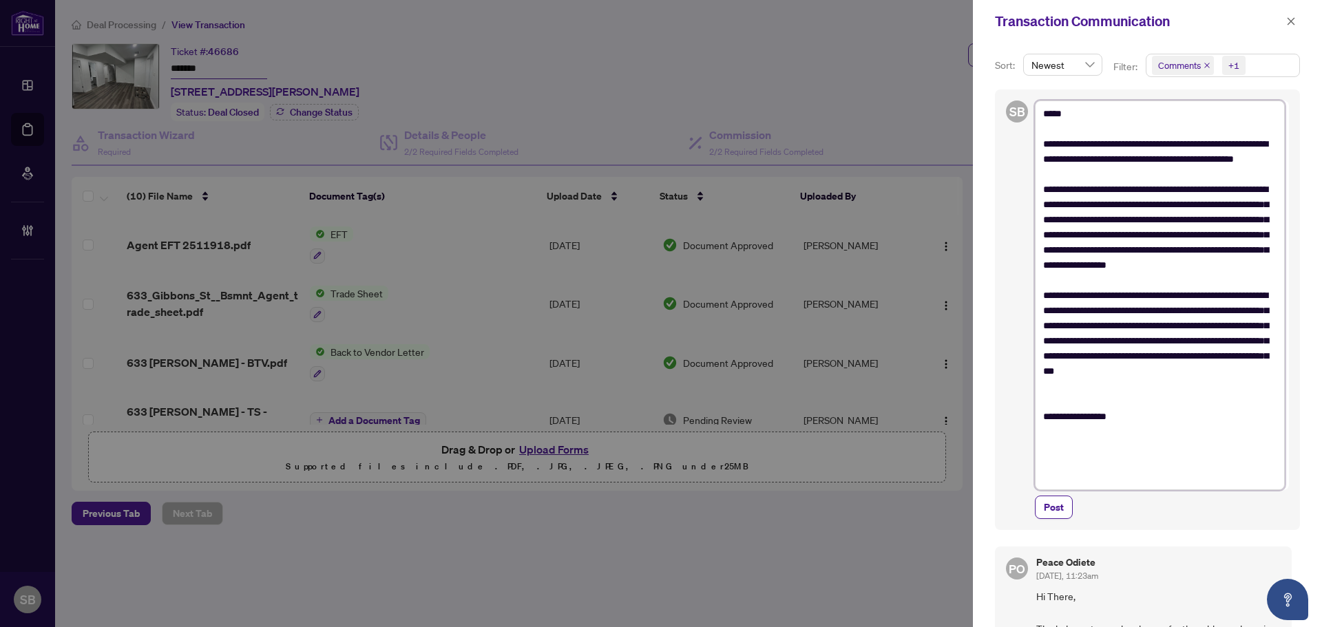
type textarea "**********"
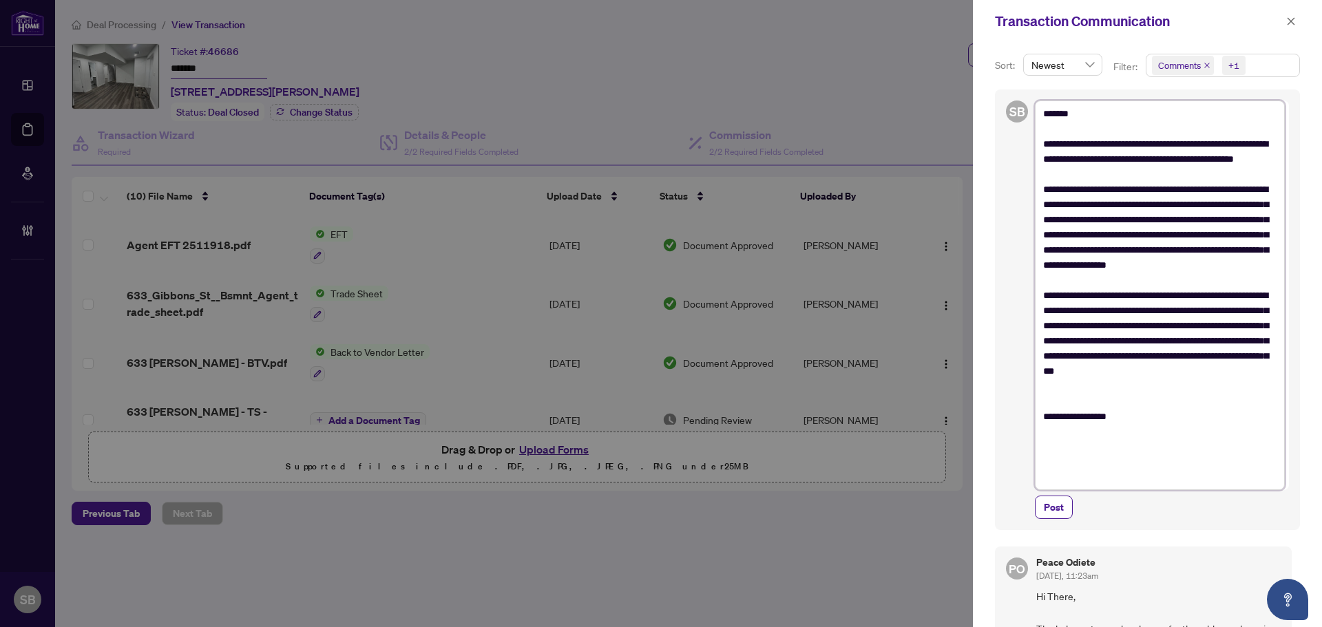
type textarea "**********"
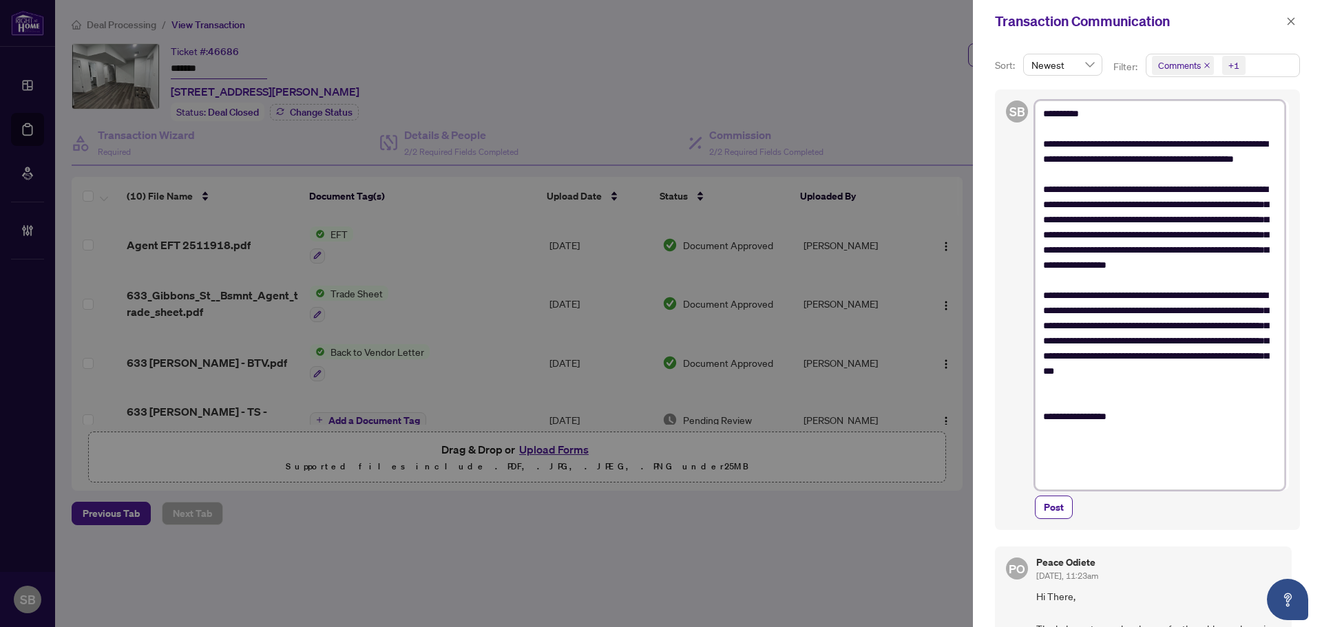
drag, startPoint x: 1197, startPoint y: 146, endPoint x: 1135, endPoint y: 146, distance: 62.0
click at [1135, 146] on textarea "**********" at bounding box center [1160, 296] width 250 height 390
drag, startPoint x: 1248, startPoint y: 145, endPoint x: 1156, endPoint y: 150, distance: 91.8
click at [1156, 150] on textarea "**********" at bounding box center [1160, 296] width 250 height 390
drag, startPoint x: 1253, startPoint y: 140, endPoint x: 1129, endPoint y: 145, distance: 124.0
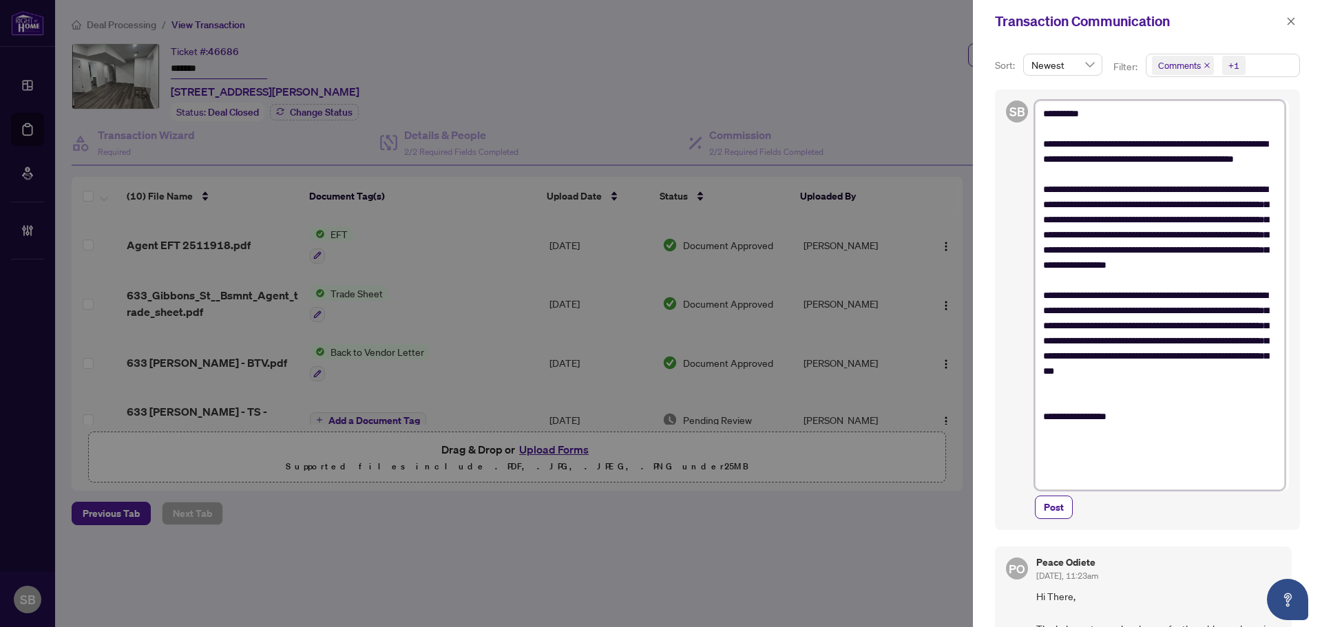
click at [1129, 145] on textarea "**********" at bounding box center [1160, 296] width 250 height 390
type textarea "**********"
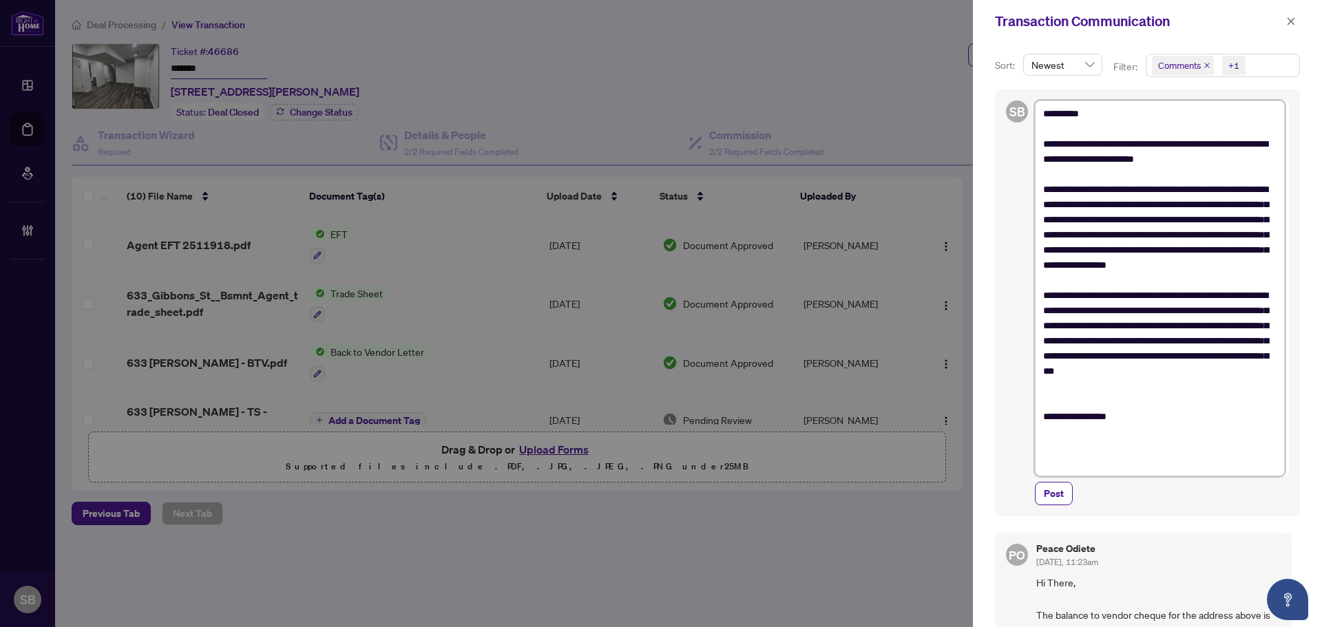
type textarea "**********"
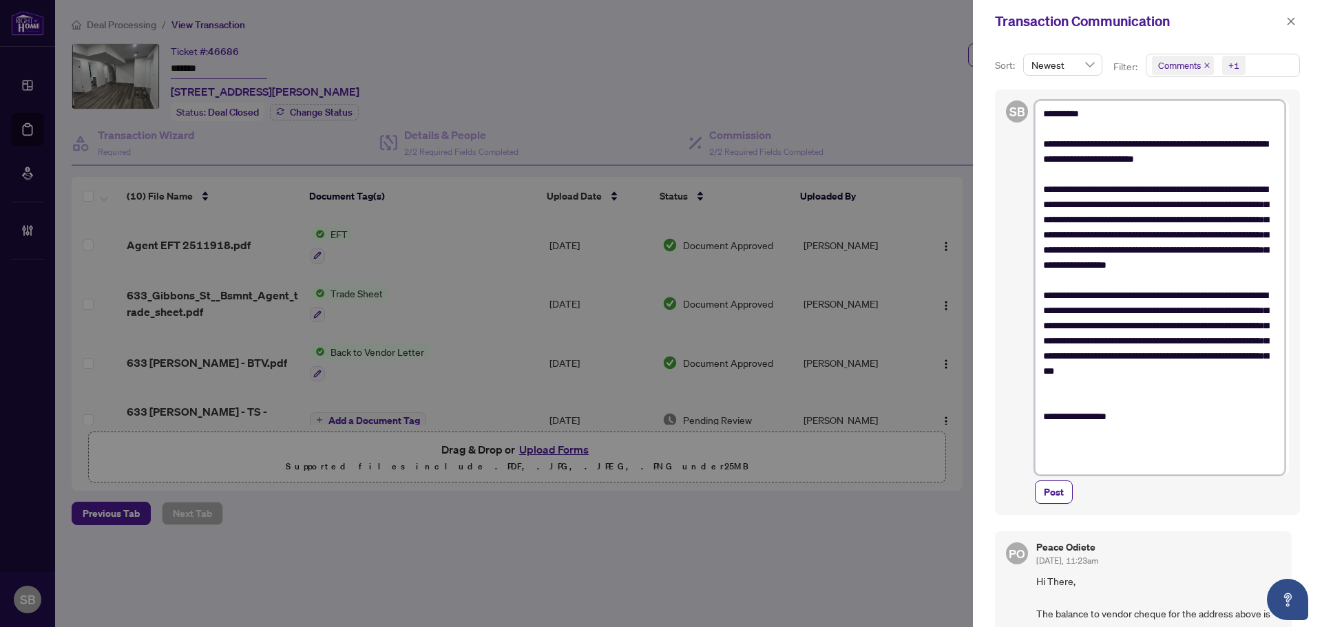
type textarea "**********"
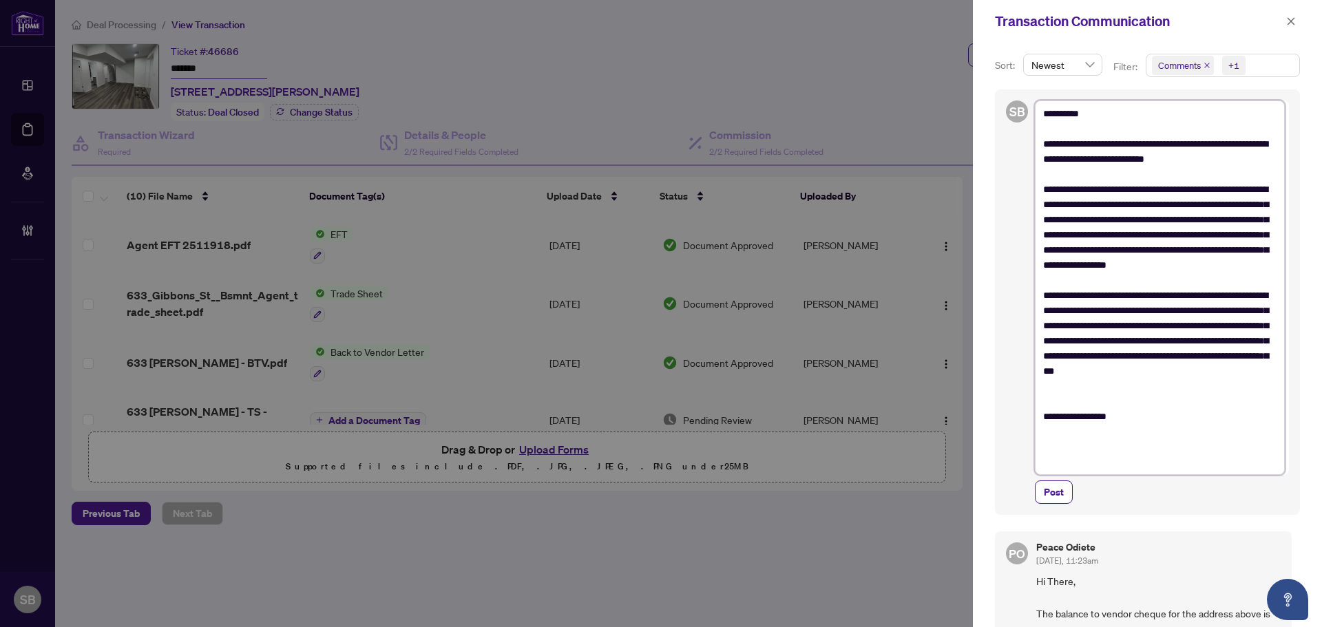
type textarea "**********"
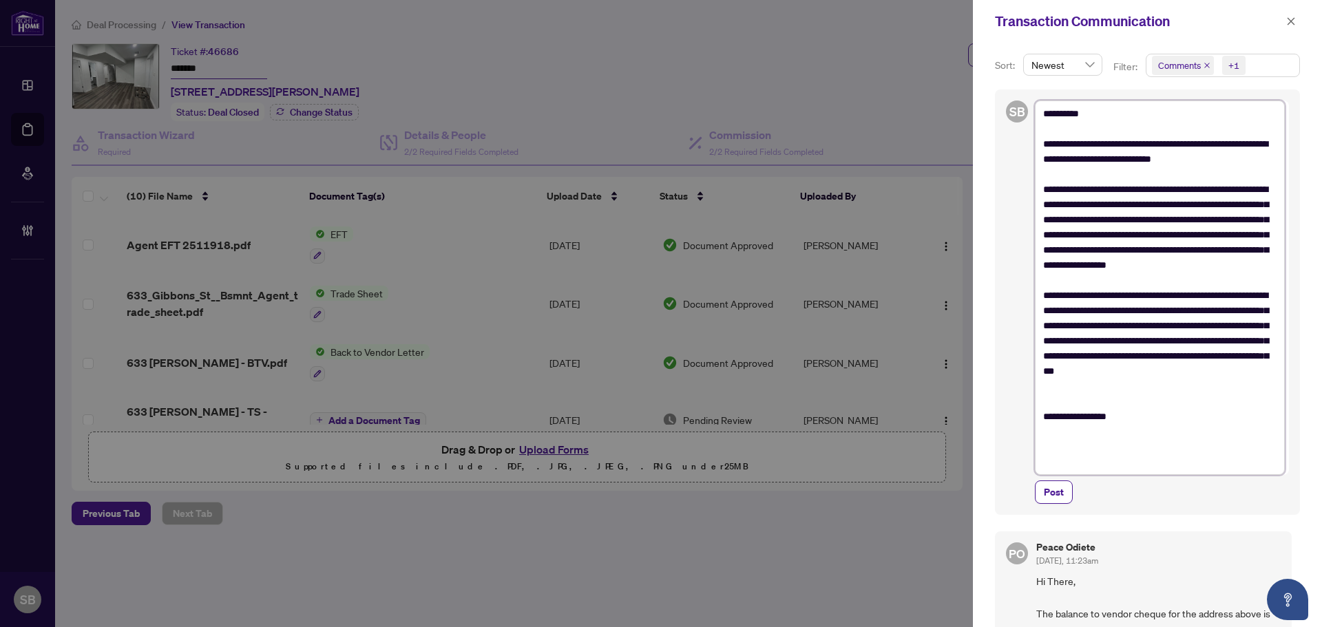
type textarea "**********"
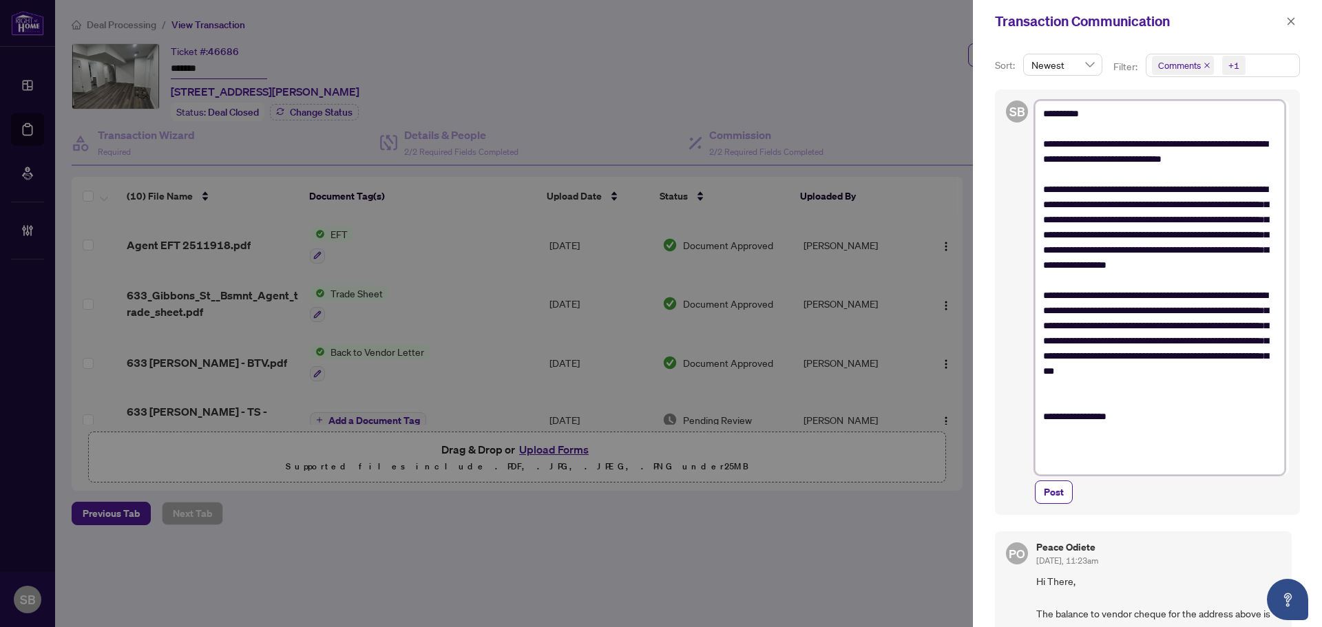
type textarea "**********"
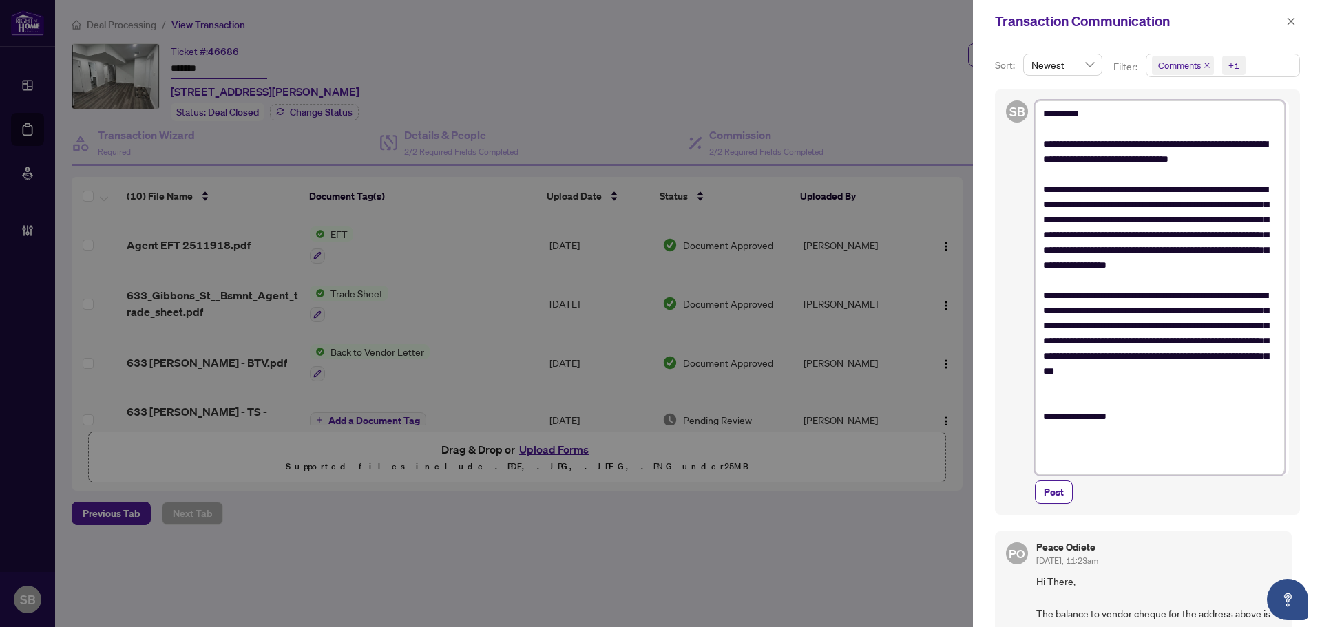
type textarea "**********"
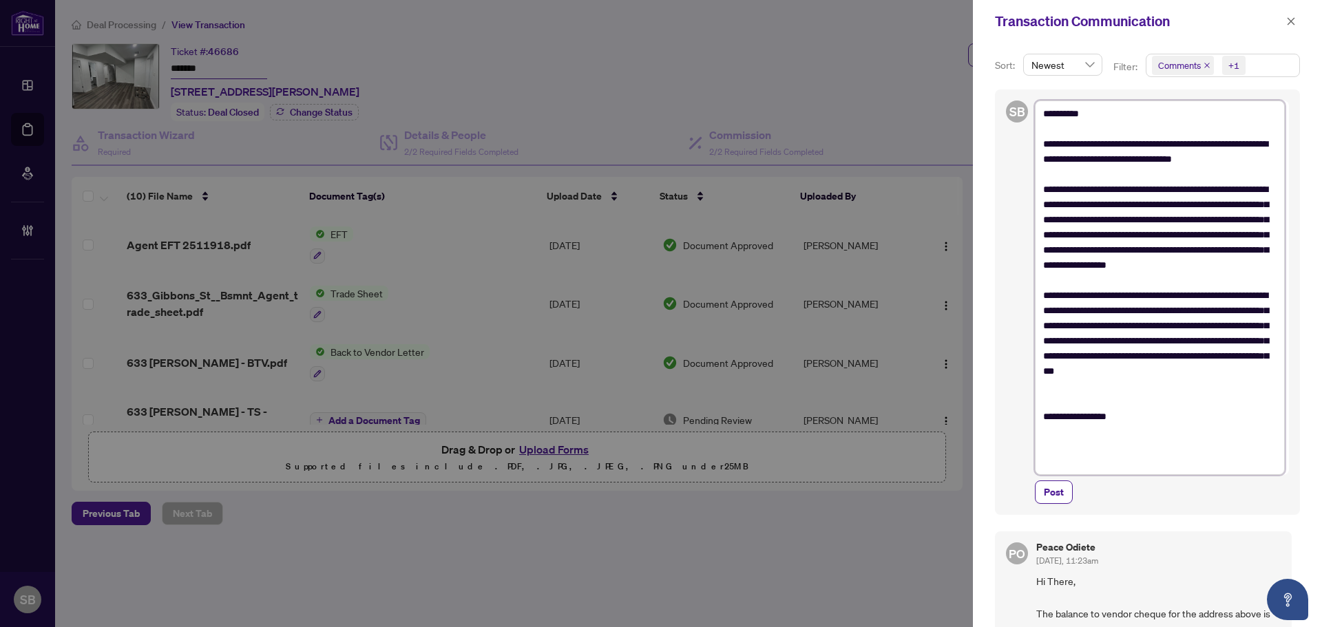
type textarea "**********"
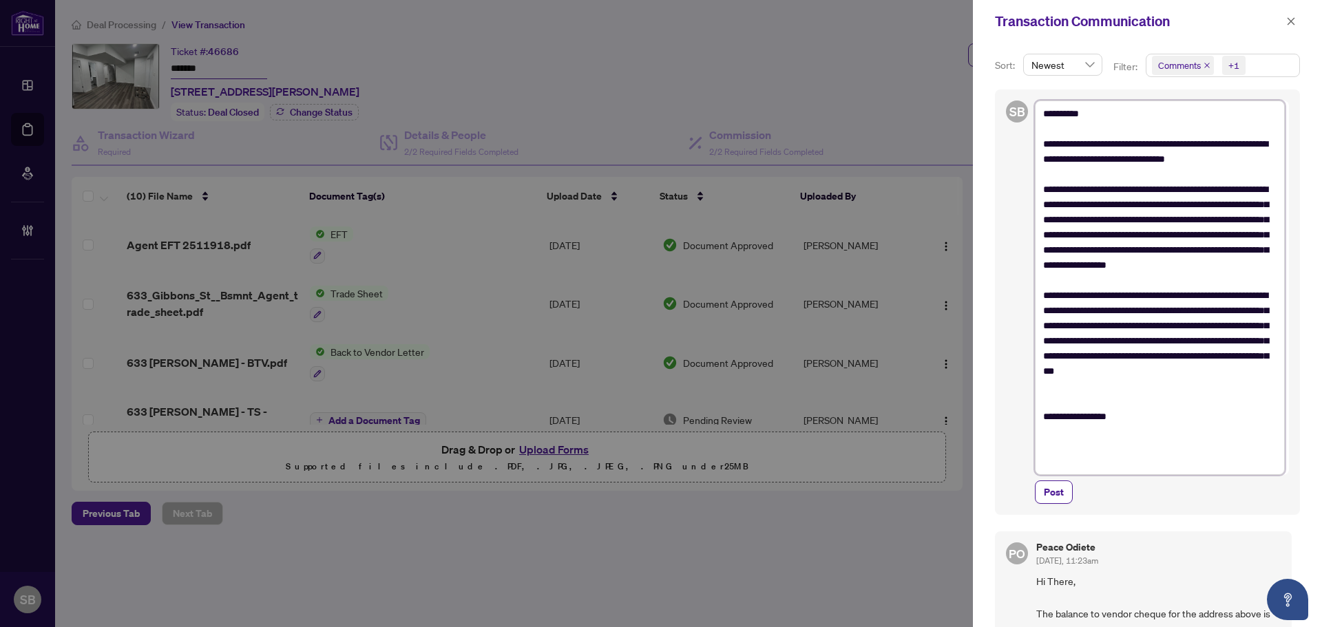
type textarea "**********"
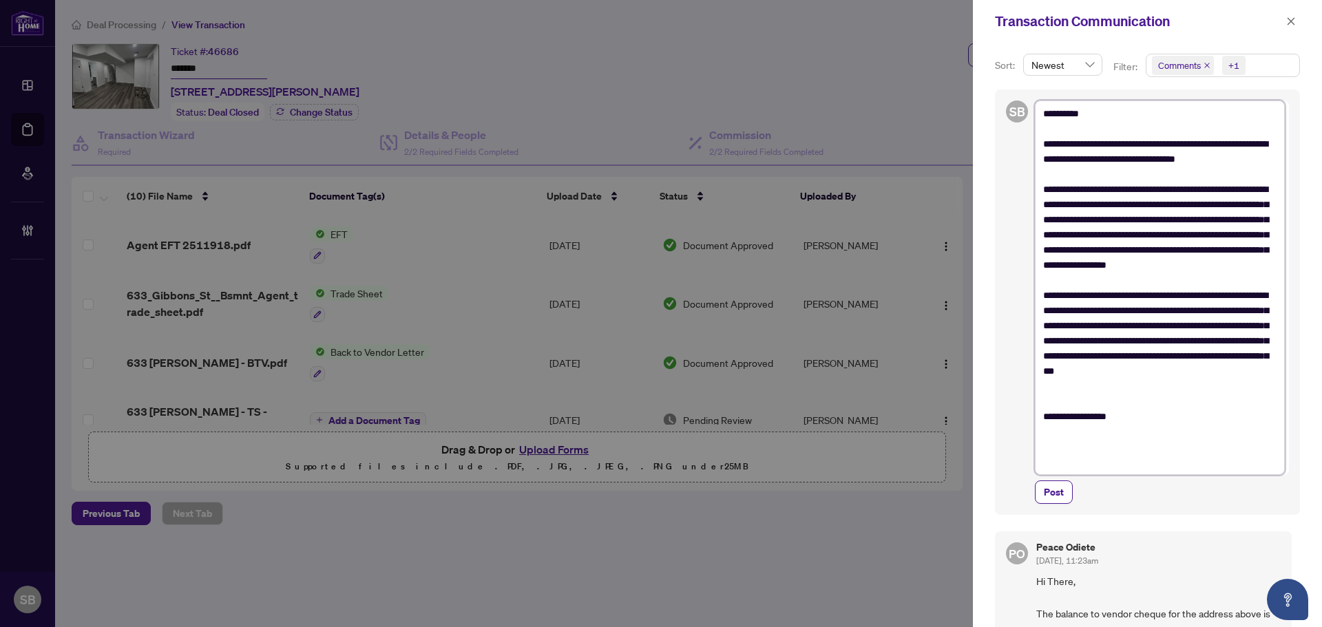
type textarea "**********"
click at [1133, 455] on textarea "**********" at bounding box center [1160, 288] width 250 height 375
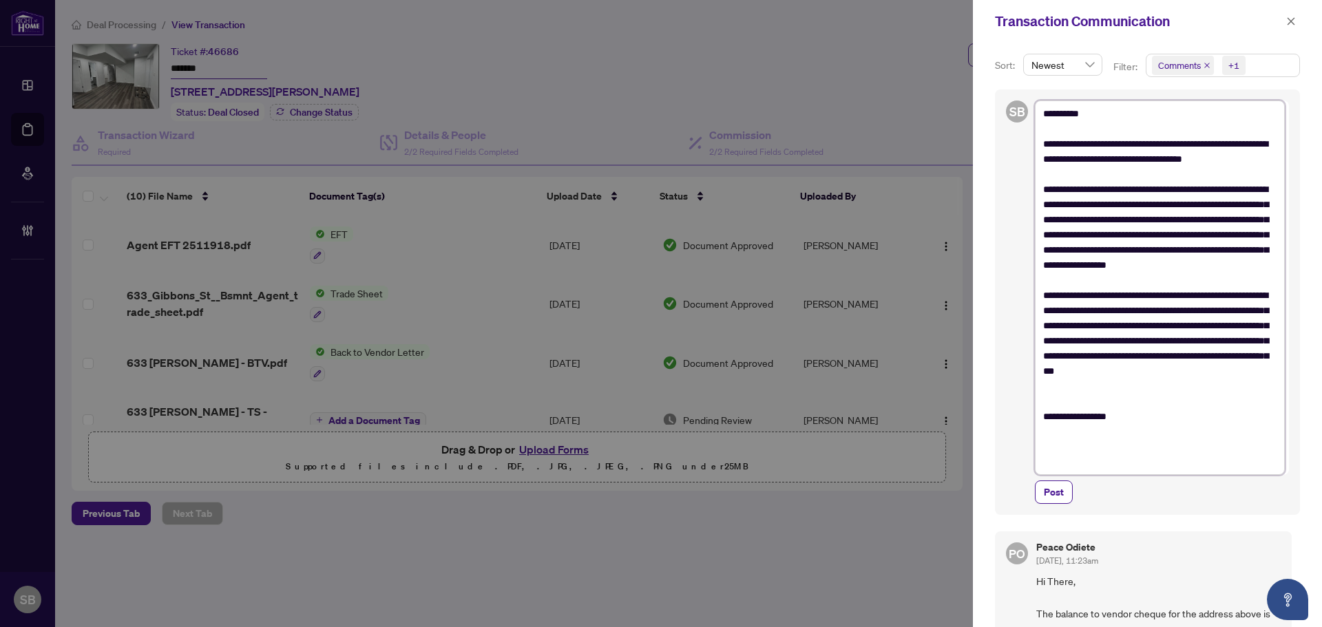
type textarea "**********"
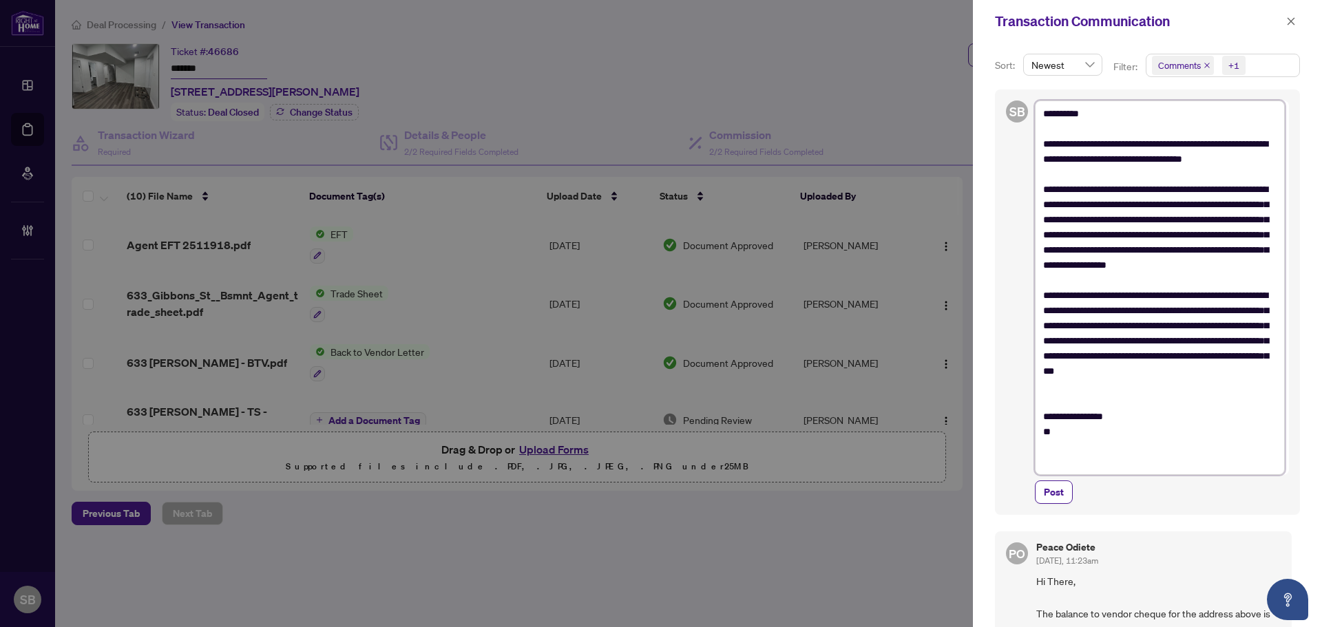
type textarea "**********"
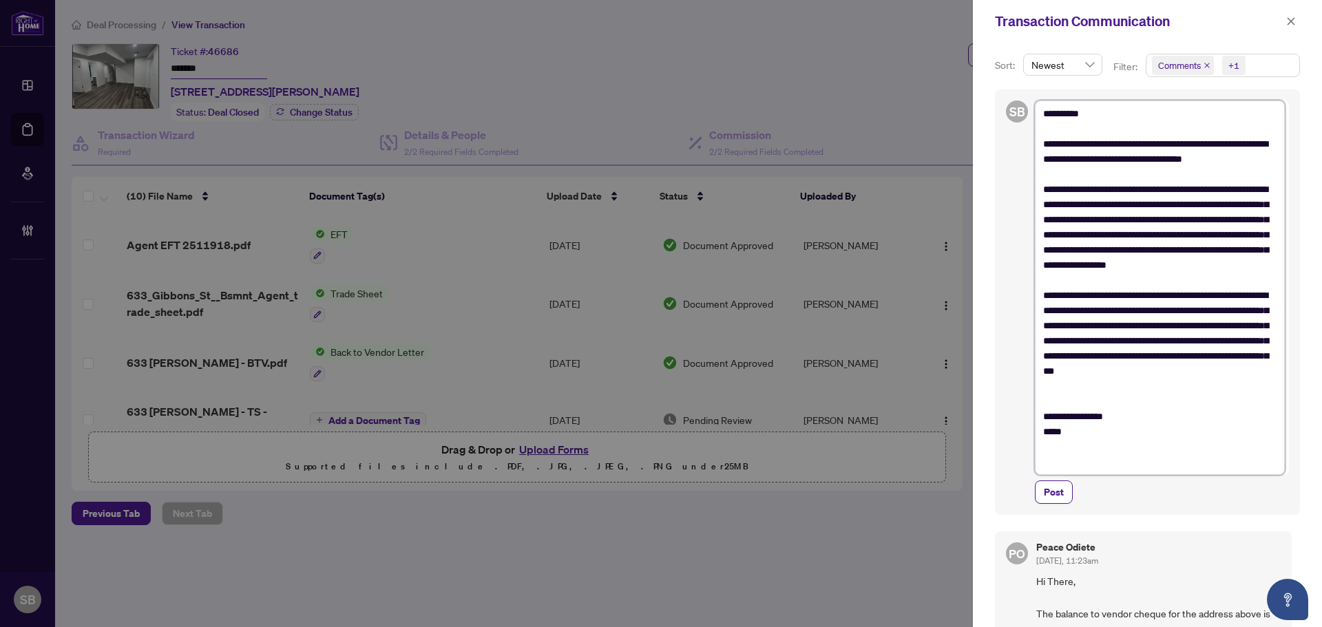
type textarea "**********"
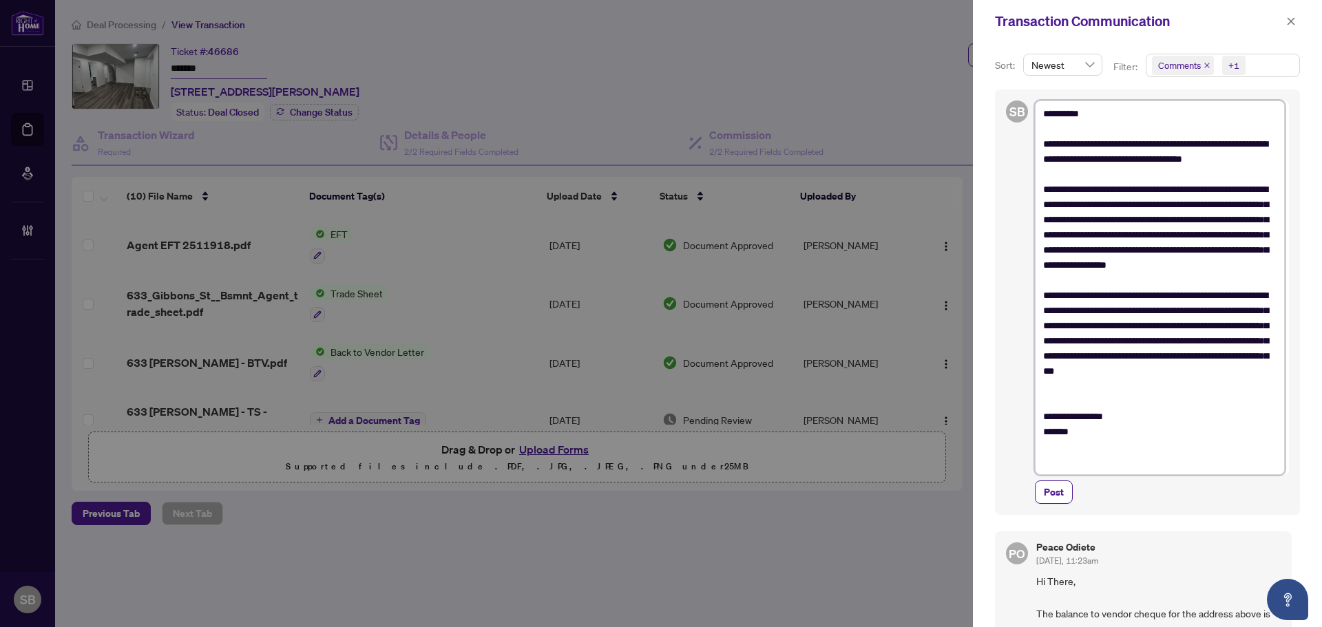
type textarea "**********"
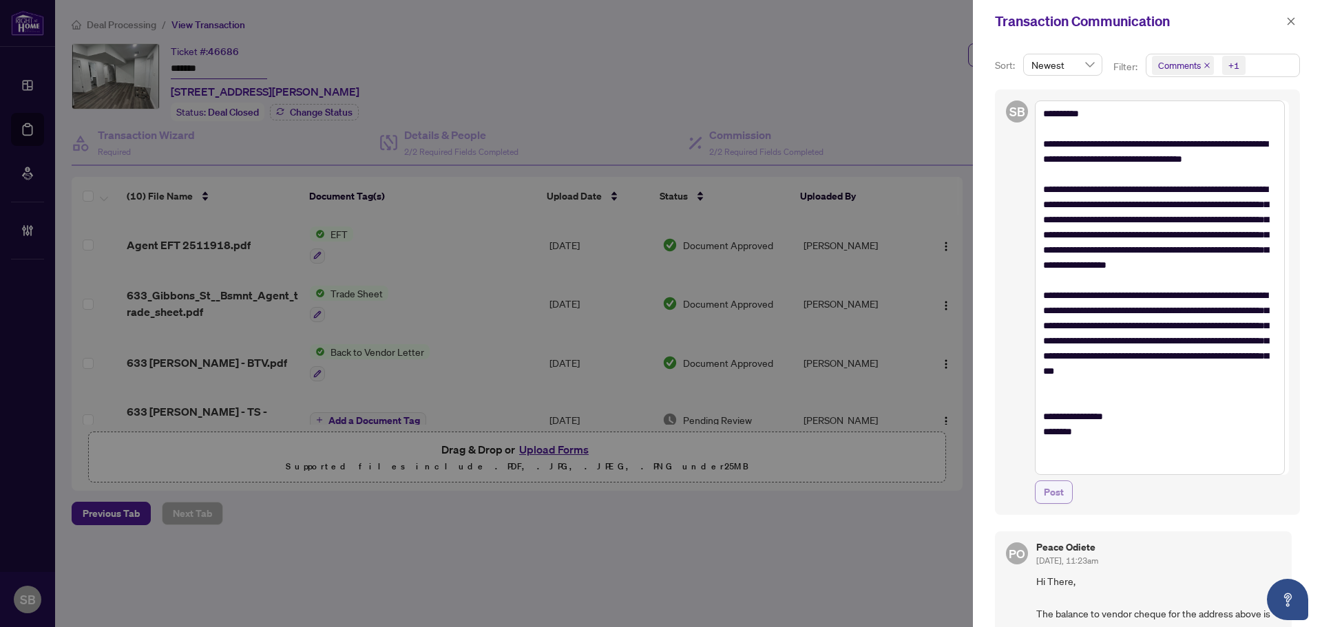
click at [1052, 494] on span "Post" at bounding box center [1054, 492] width 20 height 22
type textarea "**********"
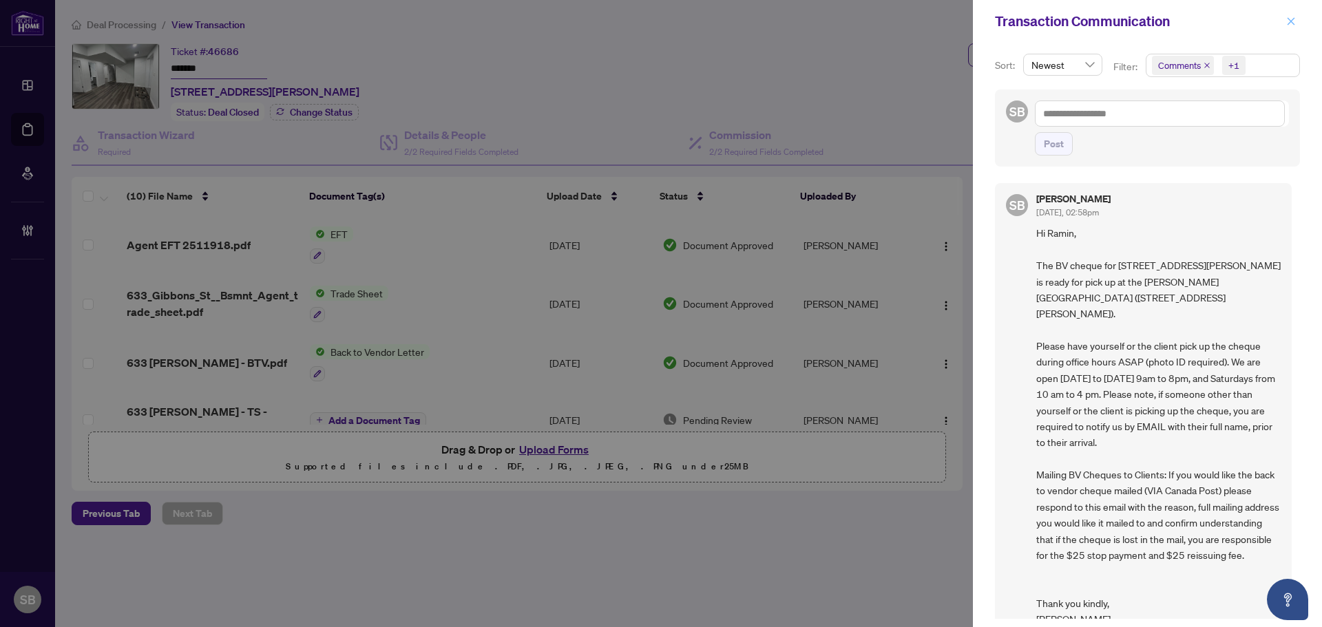
click at [1292, 23] on icon "close" at bounding box center [1291, 22] width 10 height 10
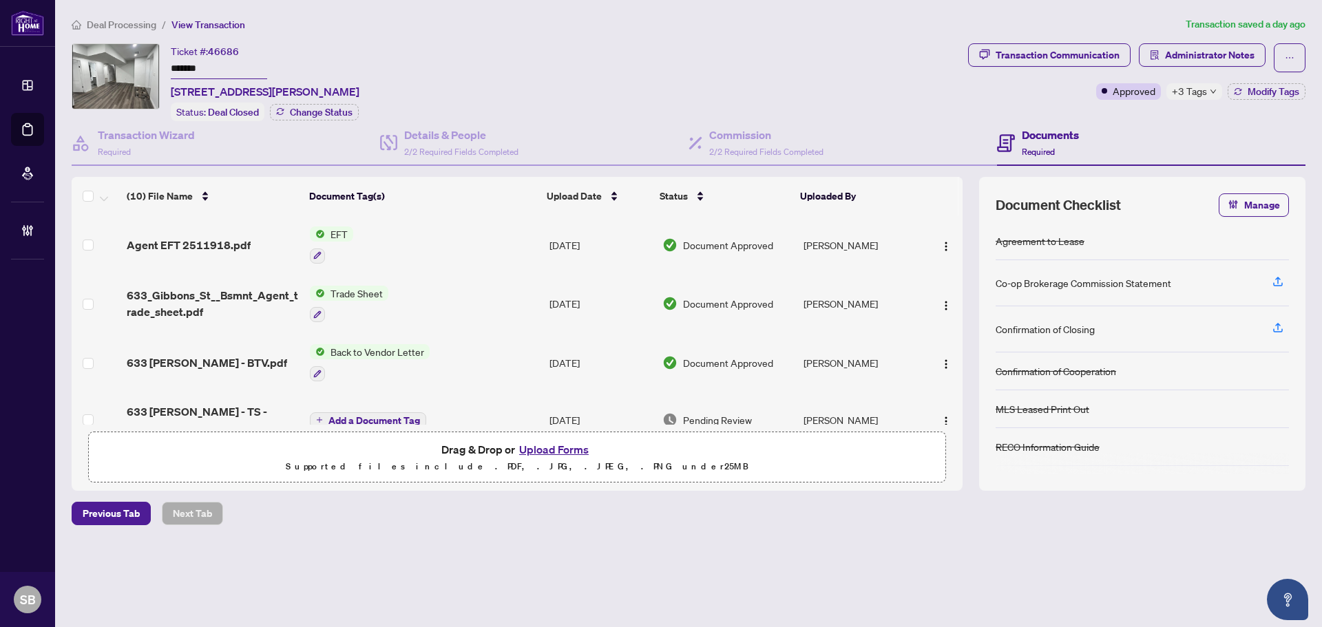
click at [1175, 68] on span "Administrator Notes" at bounding box center [1202, 57] width 127 height 29
click at [1167, 59] on span "Administrator Notes" at bounding box center [1210, 55] width 90 height 22
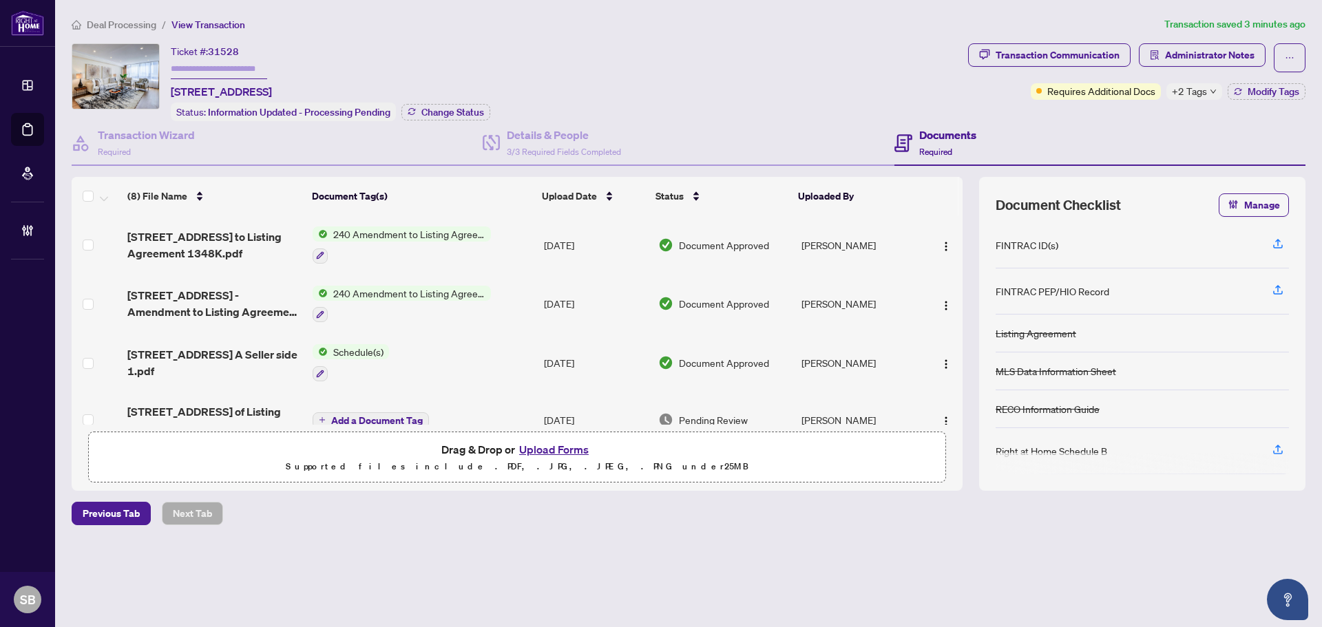
click at [116, 21] on span "Deal Processing" at bounding box center [122, 25] width 70 height 12
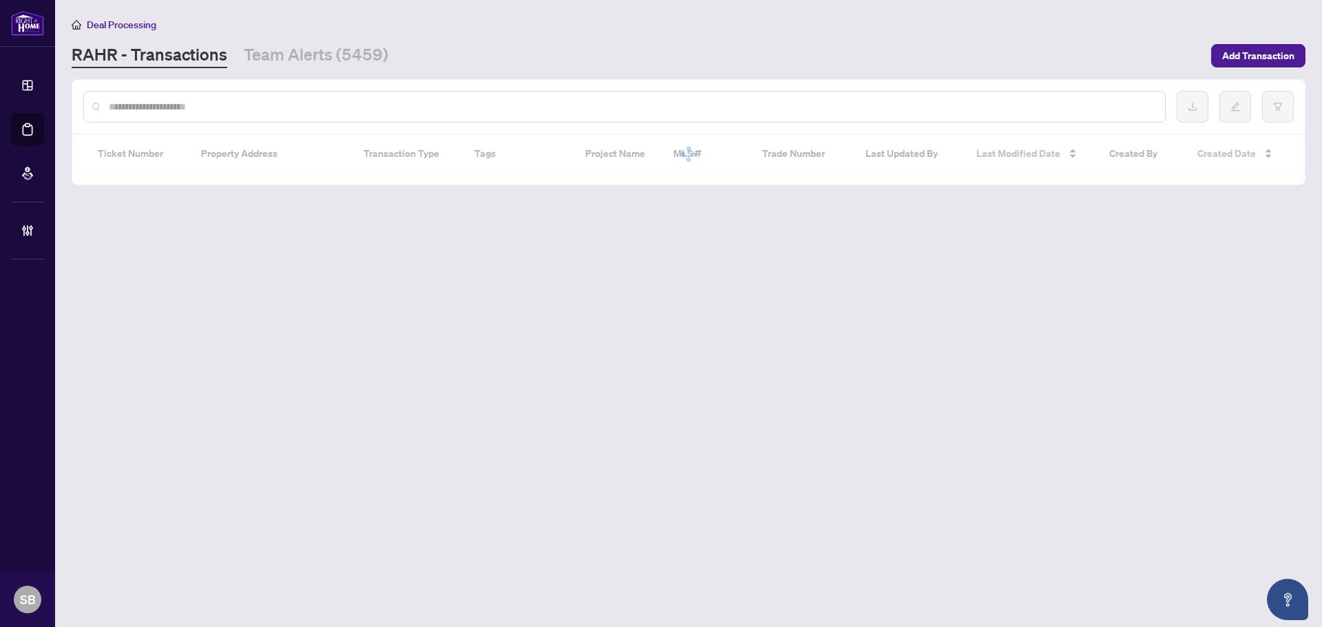
click at [242, 103] on input "text" at bounding box center [631, 106] width 1045 height 15
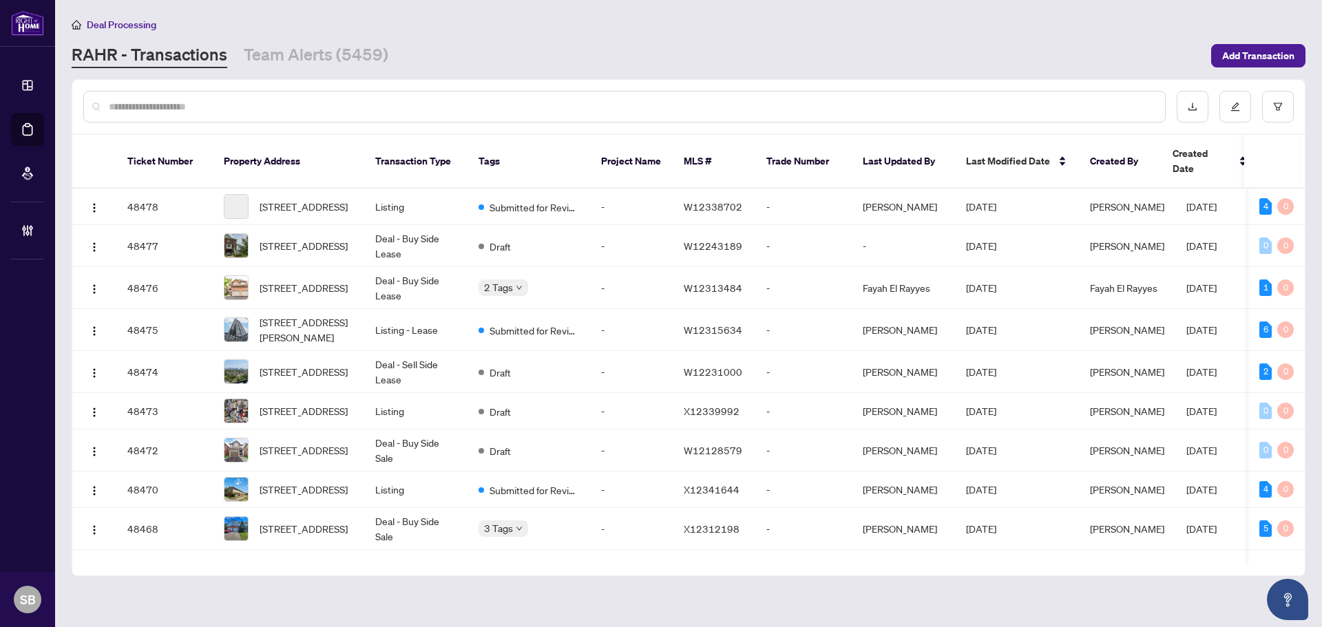
paste input "**********"
type input "**********"
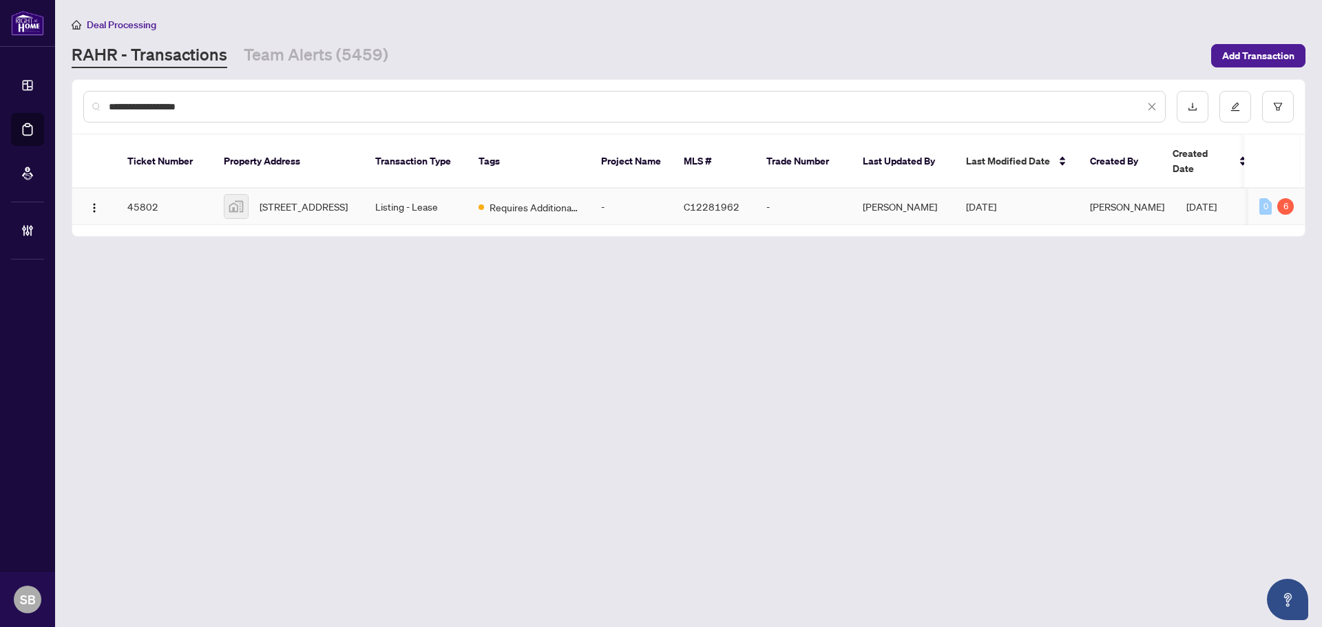
click at [401, 199] on td "Listing - Lease" at bounding box center [415, 207] width 103 height 36
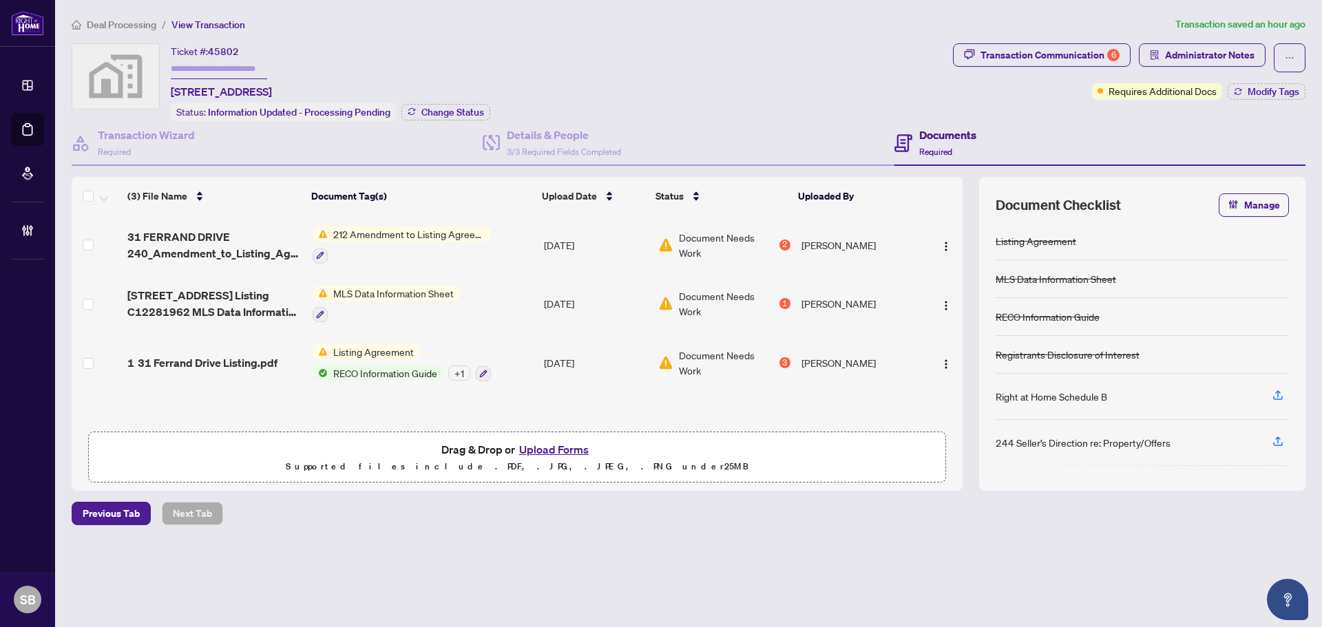
click at [515, 233] on td "212 Amendment to Listing Agreement - Authority to Offer for Lease Price Change/…" at bounding box center [422, 245] width 231 height 59
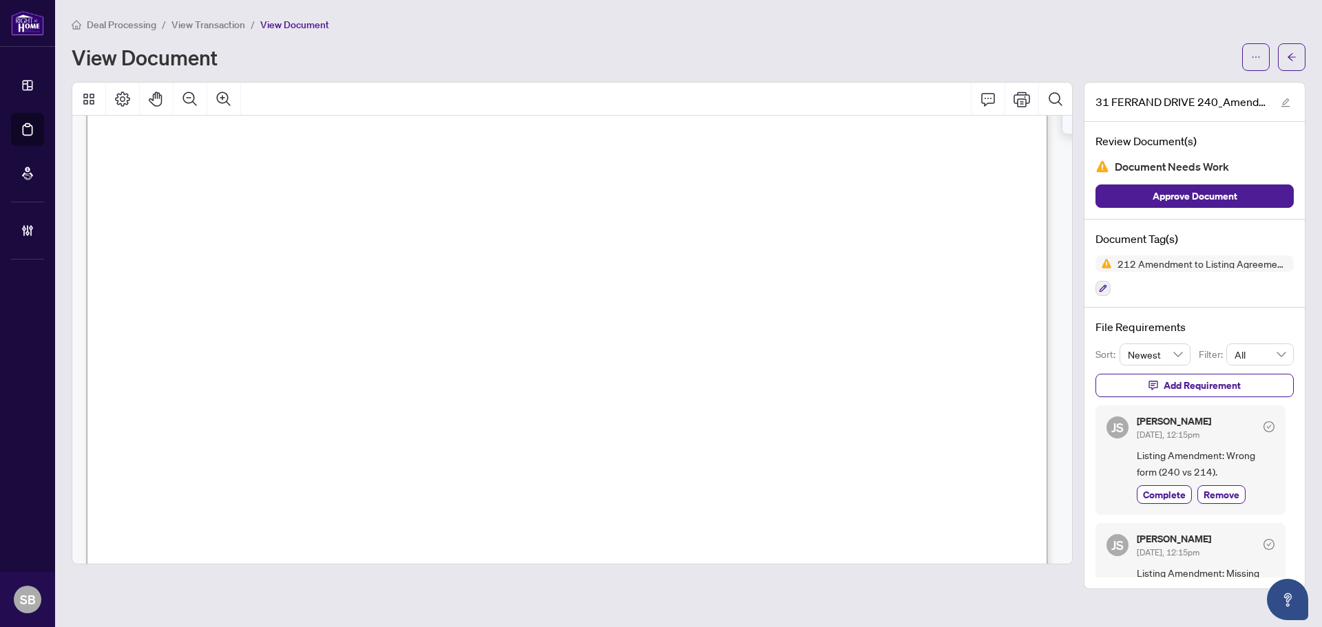
scroll to position [138, 0]
click at [185, 98] on icon "Zoom Out" at bounding box center [190, 99] width 17 height 17
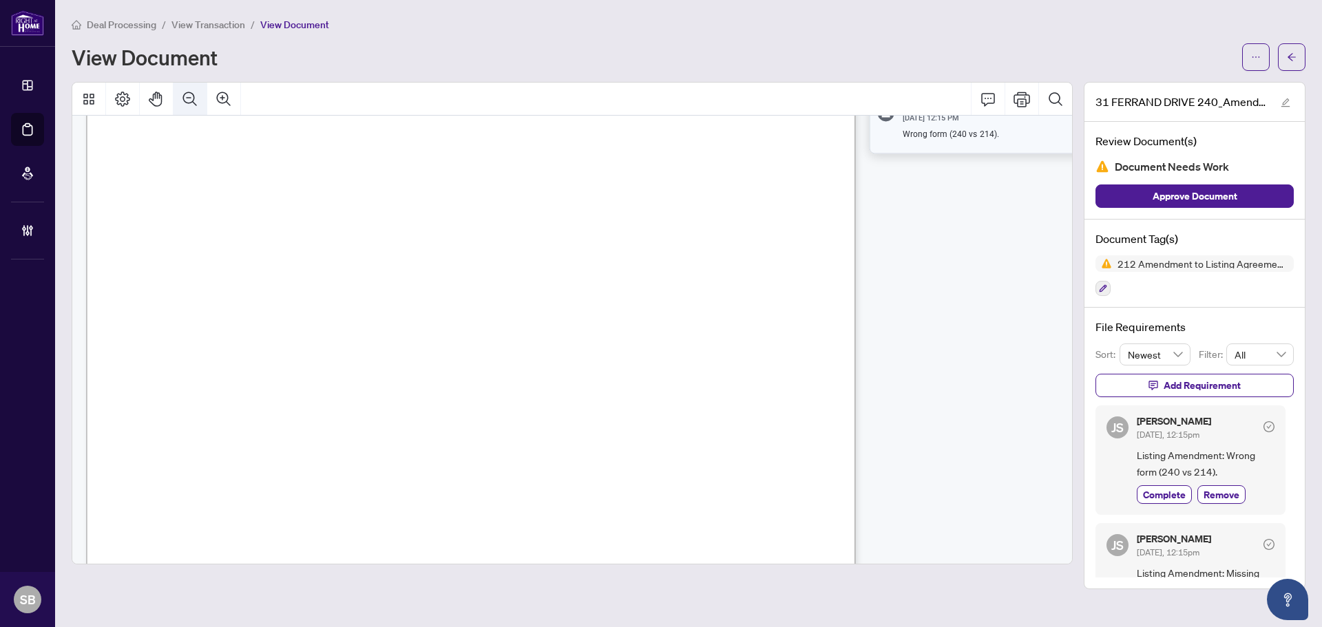
click at [185, 98] on icon "Zoom Out" at bounding box center [190, 99] width 17 height 17
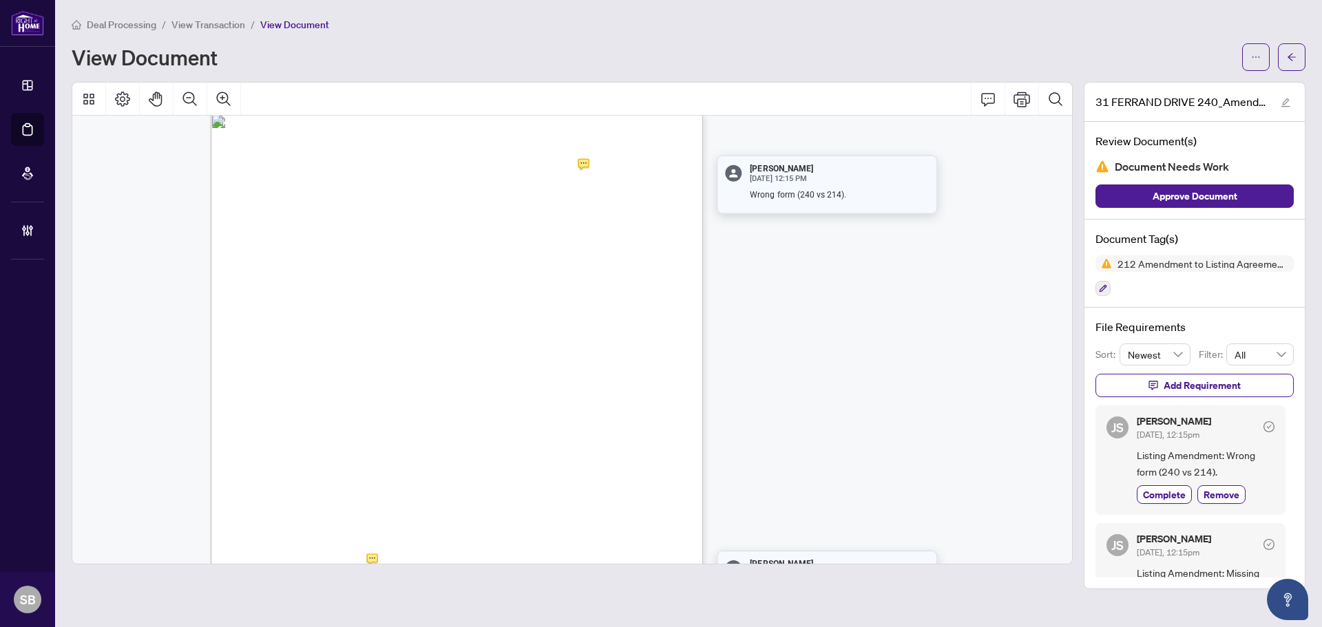
scroll to position [0, 0]
click at [1293, 52] on icon "arrow-left" at bounding box center [1292, 57] width 10 height 10
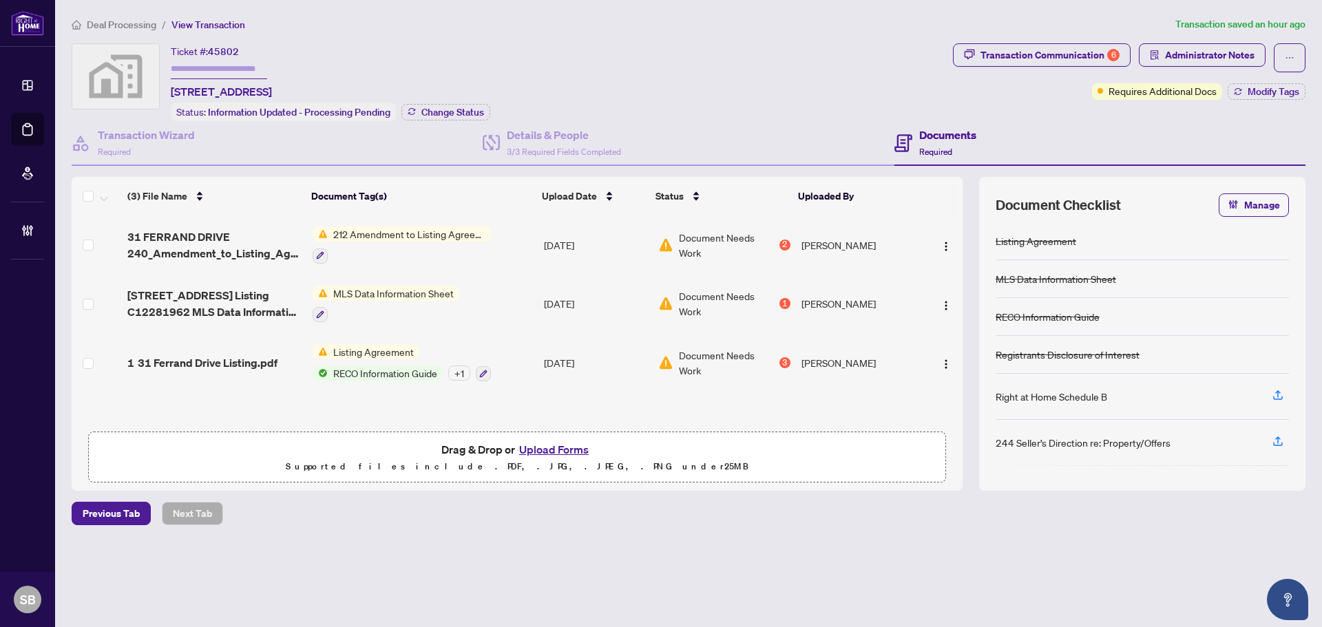
scroll to position [1, 0]
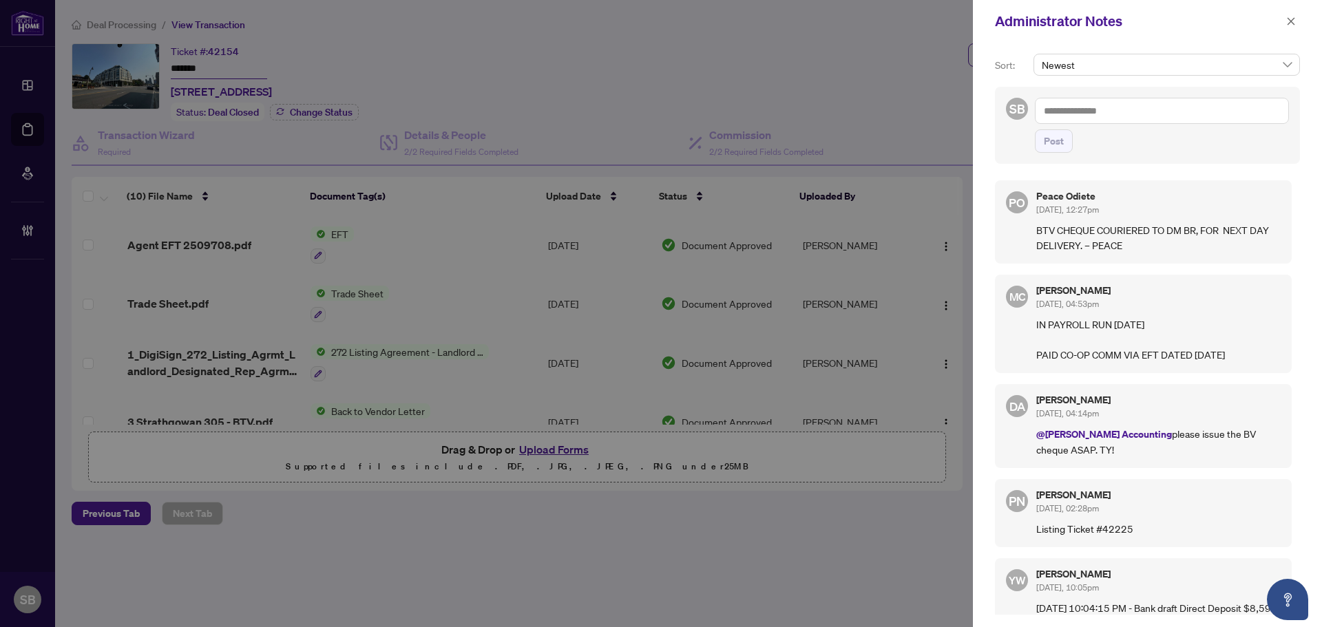
click at [1281, 12] on div "Administrator Notes" at bounding box center [1138, 21] width 287 height 21
click at [1286, 14] on button "button" at bounding box center [1291, 21] width 18 height 17
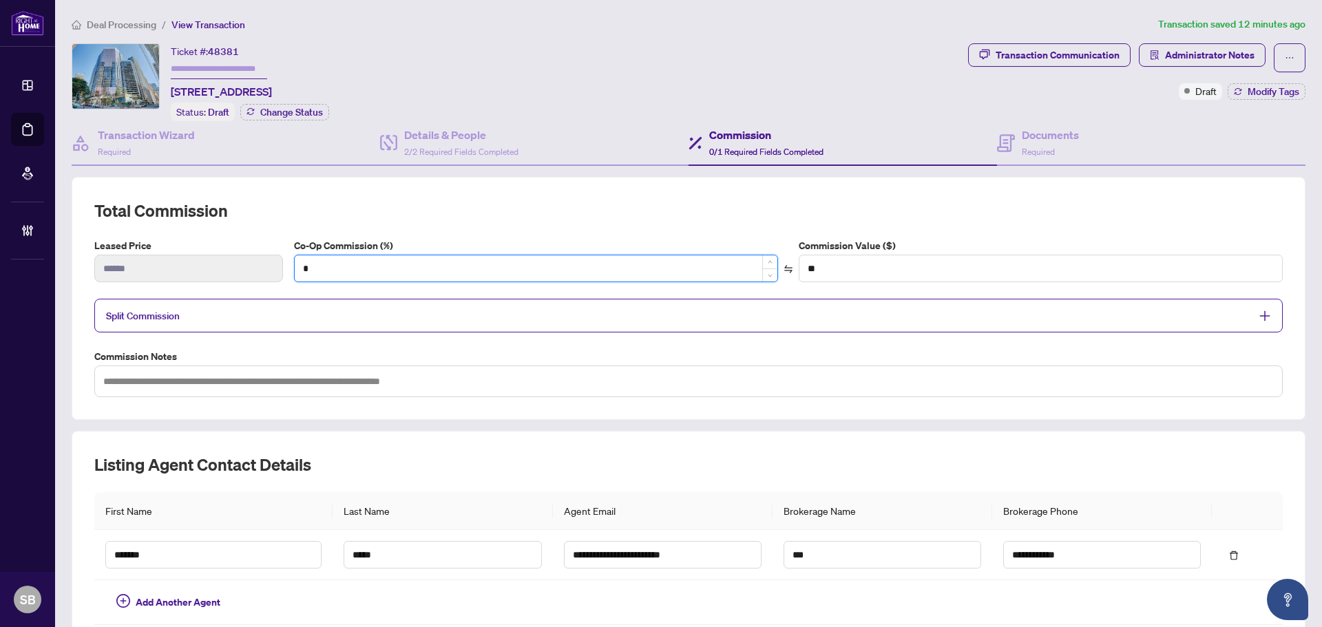
click at [417, 256] on input "*" at bounding box center [536, 268] width 483 height 26
type input "*"
type input "***"
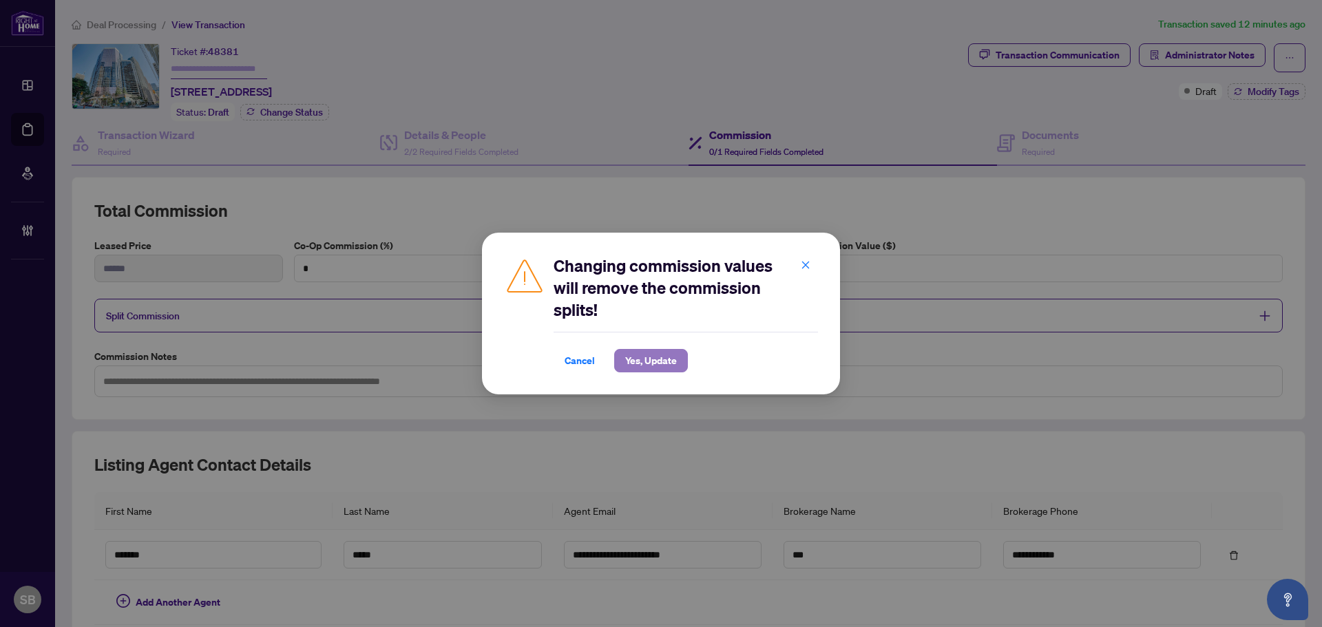
click at [653, 367] on span "Yes, Update" at bounding box center [651, 361] width 52 height 22
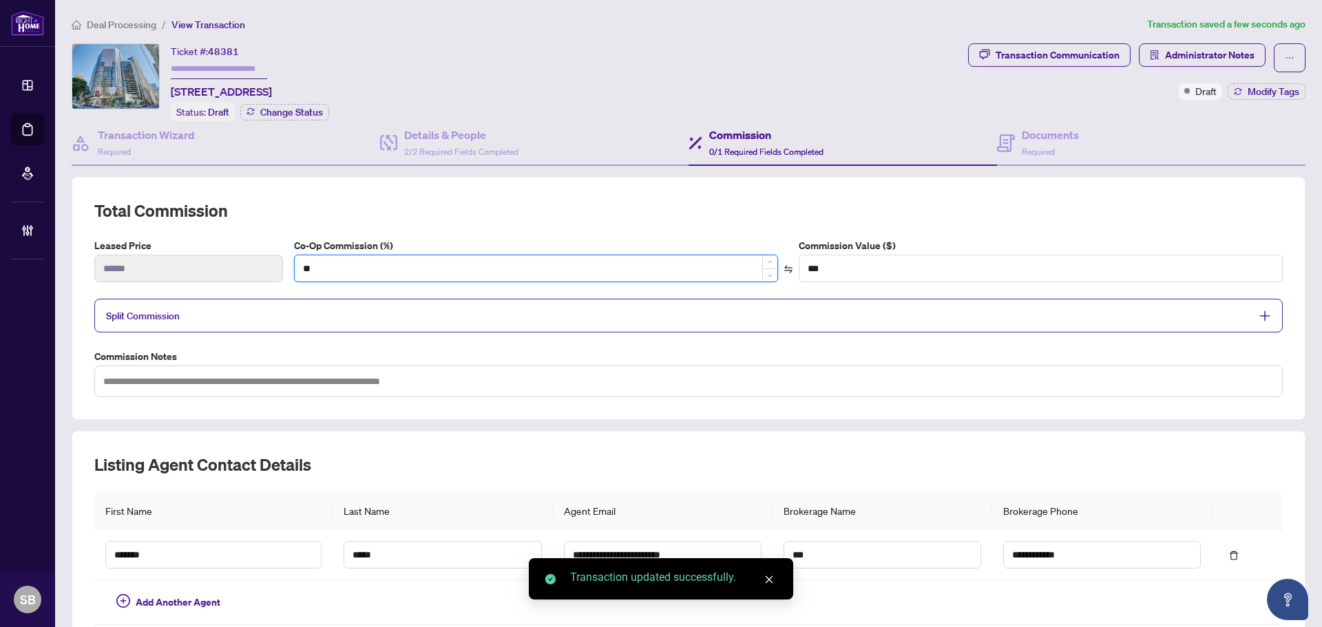
type input "***"
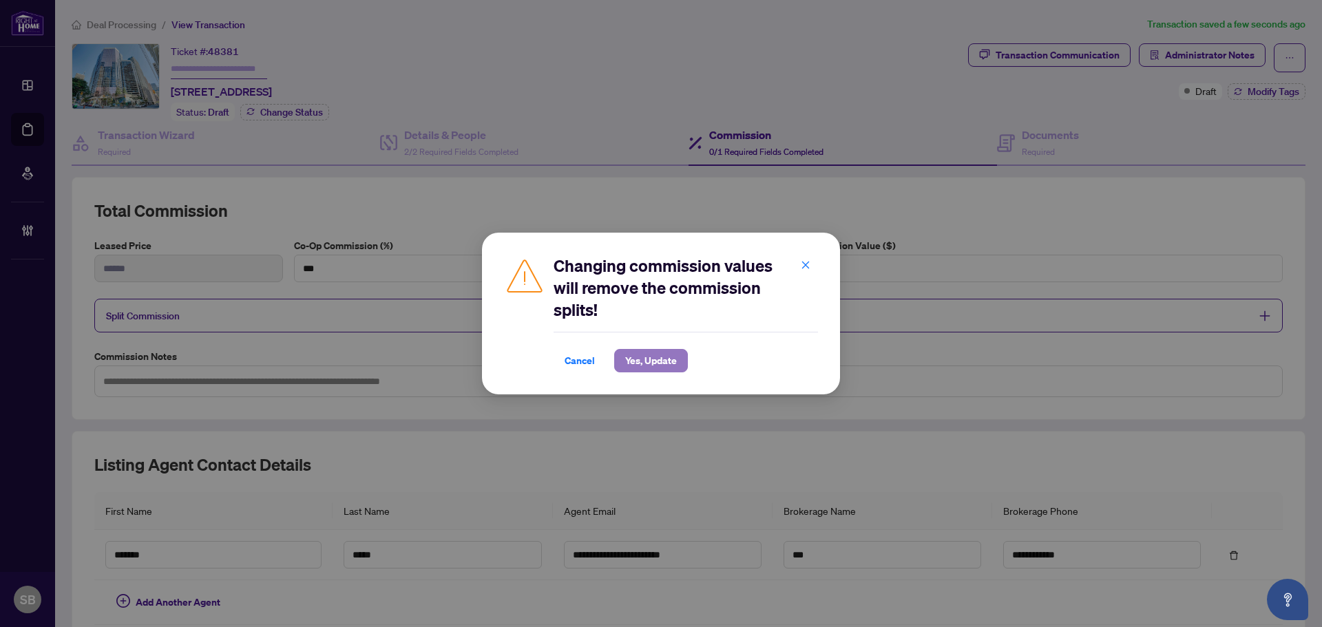
click at [672, 352] on span "Yes, Update" at bounding box center [651, 361] width 52 height 22
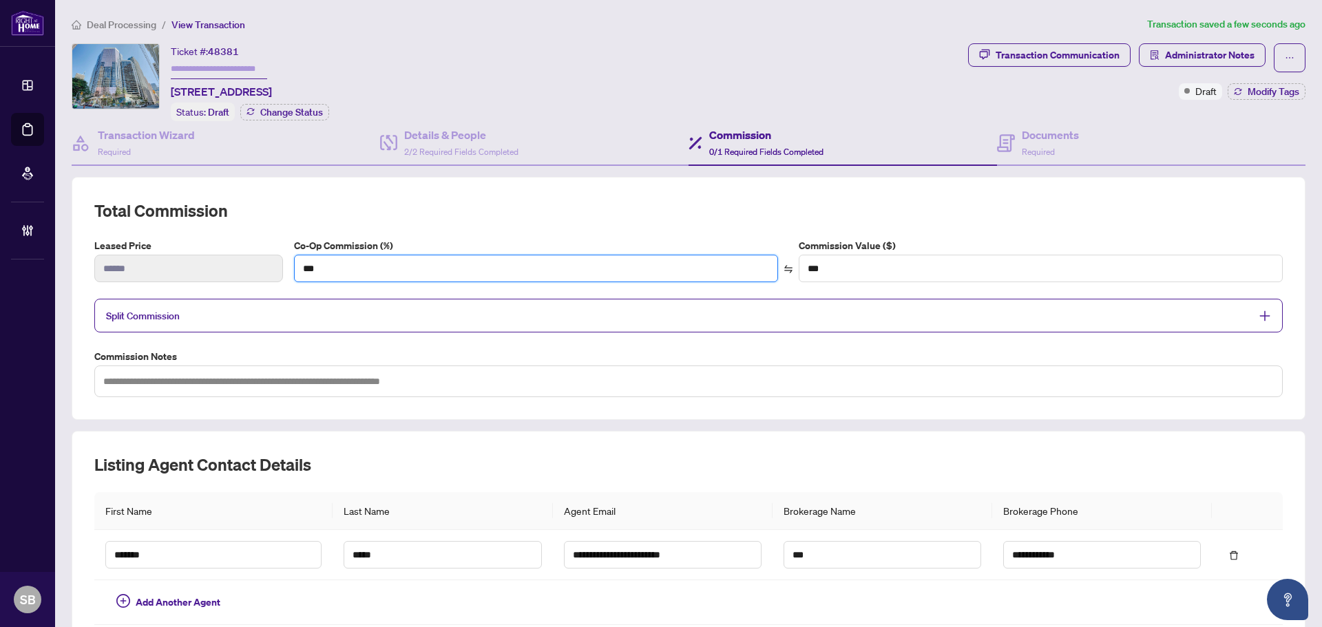
drag, startPoint x: 382, startPoint y: 255, endPoint x: 304, endPoint y: 250, distance: 78.0
click at [304, 250] on div "Co-Op Commission (%) ***" at bounding box center [536, 260] width 490 height 44
click at [382, 269] on input "***" at bounding box center [536, 268] width 483 height 26
click at [278, 263] on div "Leased Price ****** Co-Op Commission (%) *** Commission Value ($) ***" at bounding box center [689, 265] width 1200 height 55
type input "*"
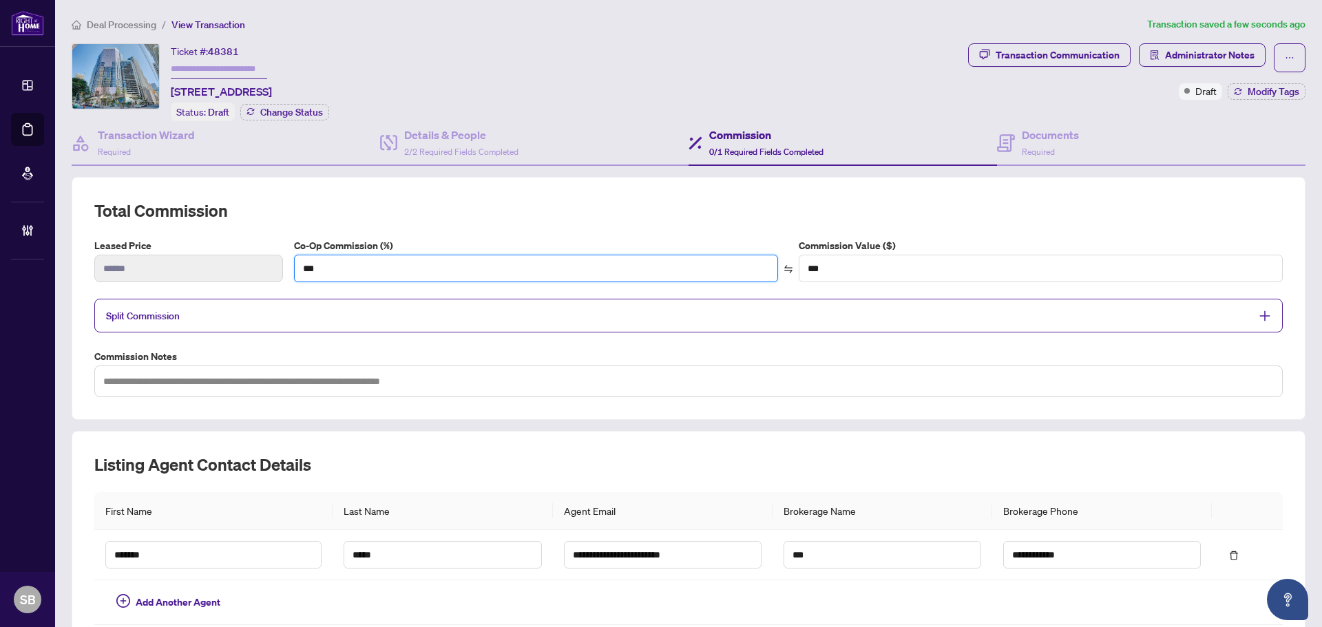
type input "**"
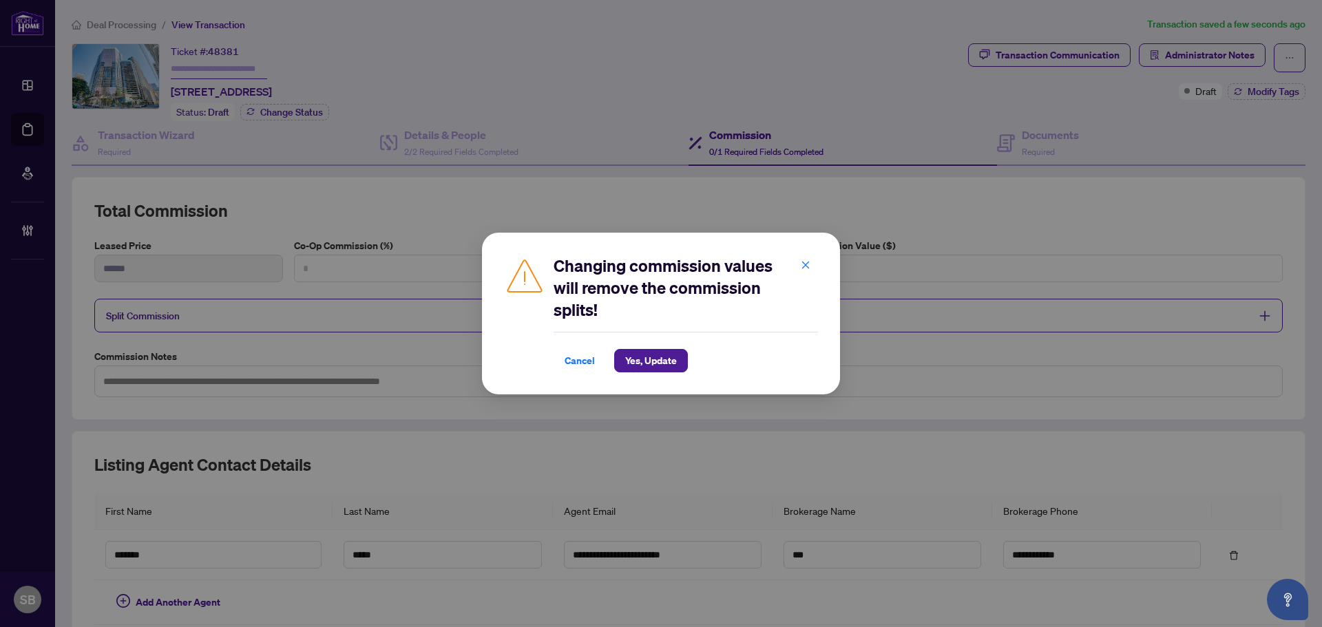
type input "*"
click at [640, 365] on span "Yes, Update" at bounding box center [651, 361] width 52 height 22
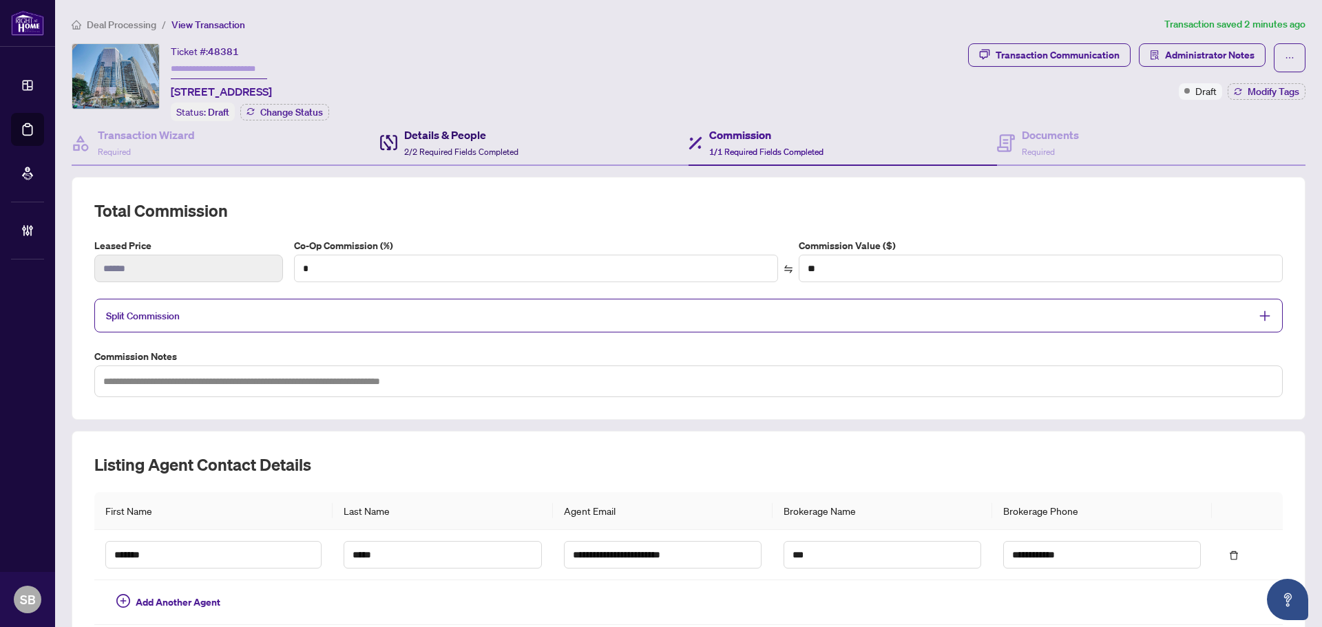
click at [459, 155] on div "Details & People 2/2 Required Fields Completed" at bounding box center [461, 143] width 114 height 32
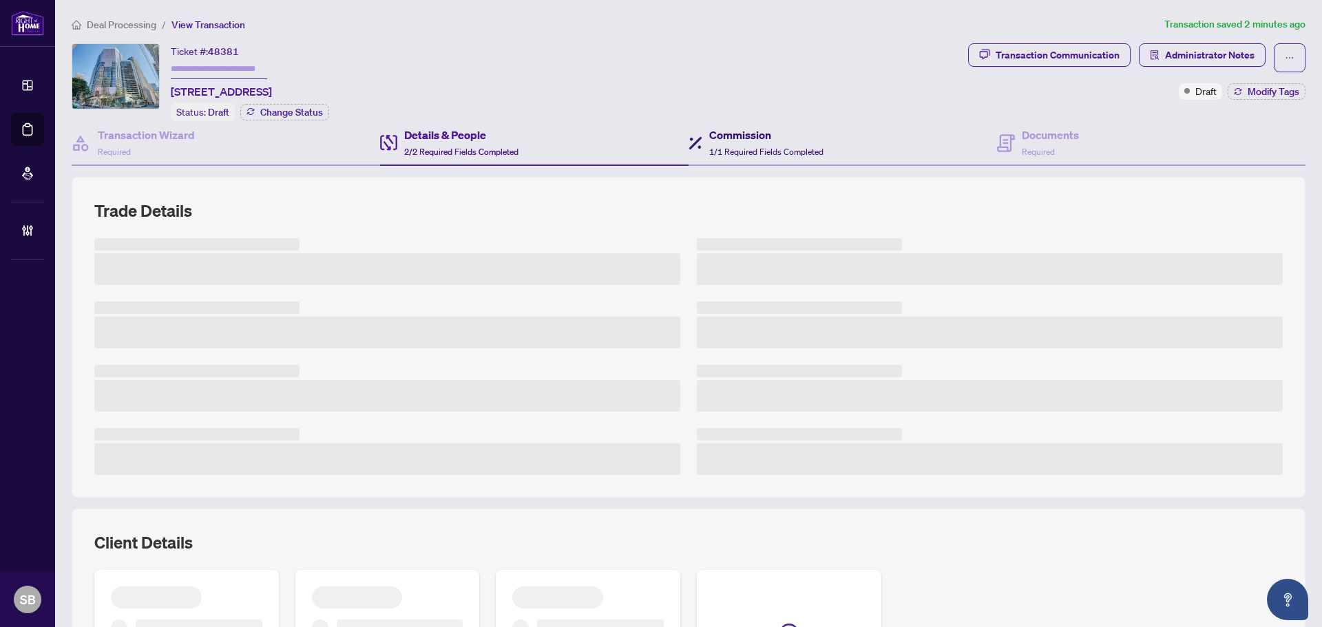
click at [709, 143] on div "Commission 1/1 Required Fields Completed" at bounding box center [766, 143] width 114 height 32
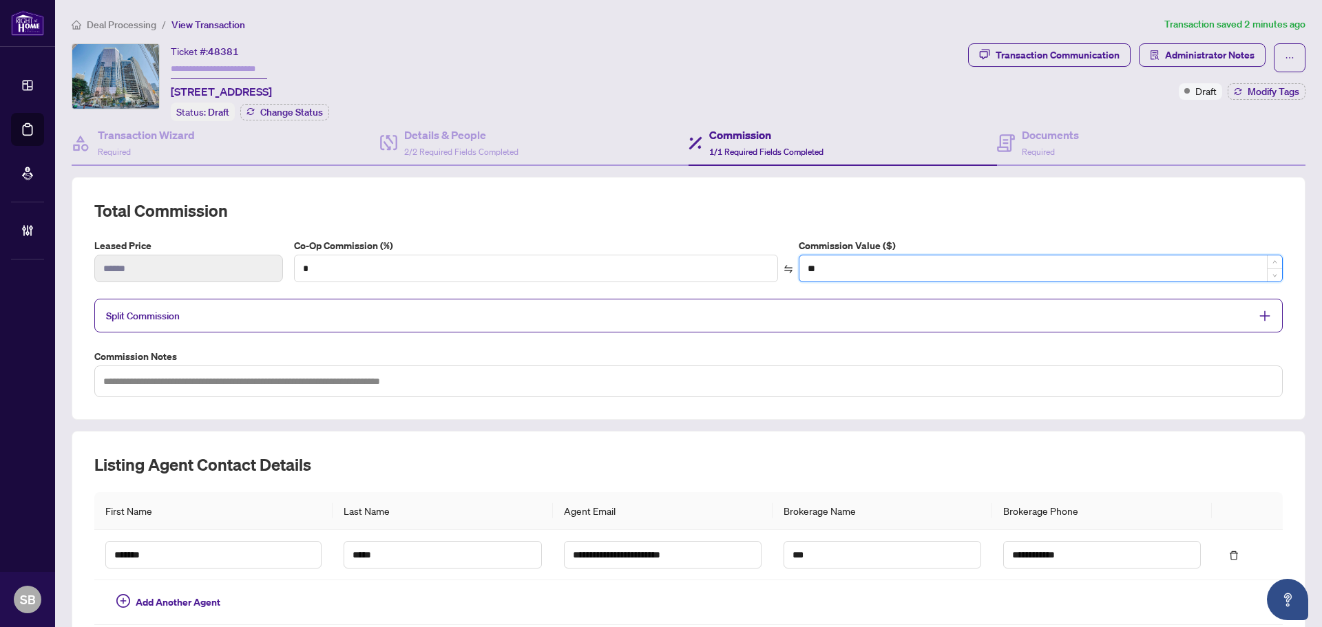
click at [867, 271] on input "**" at bounding box center [1040, 268] width 483 height 26
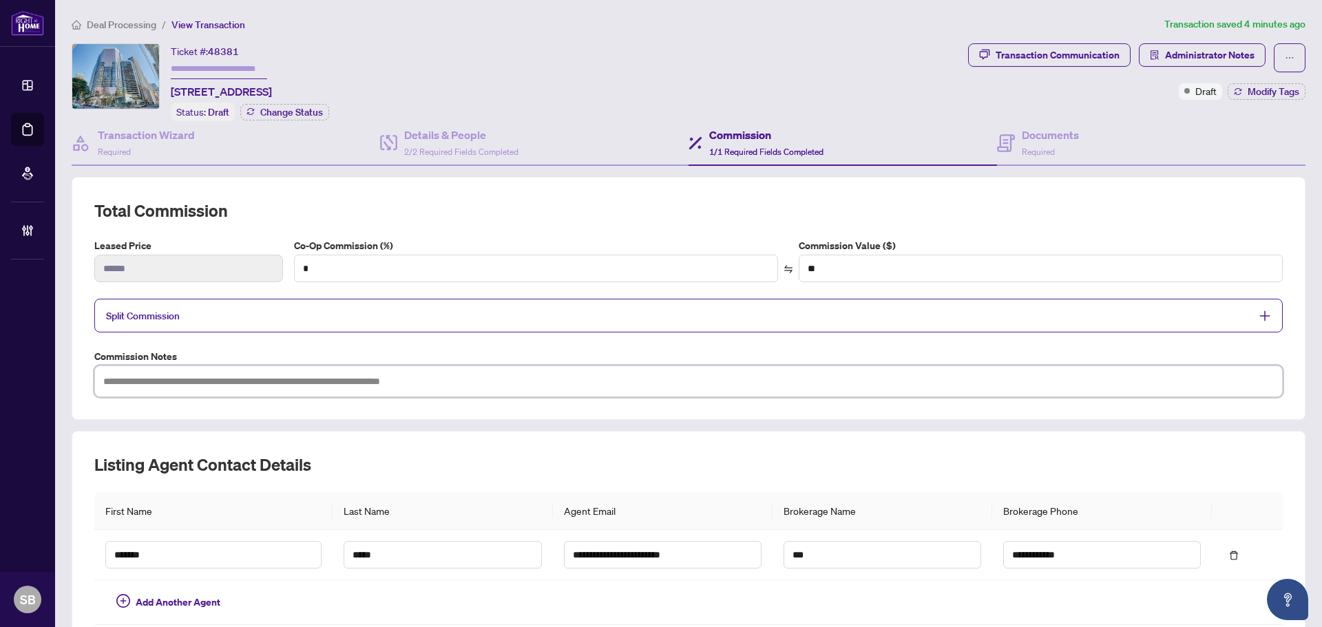
click at [497, 385] on textarea at bounding box center [688, 382] width 1189 height 32
drag, startPoint x: 99, startPoint y: 379, endPoint x: 468, endPoint y: 389, distance: 369.2
click at [468, 389] on textarea at bounding box center [688, 382] width 1189 height 32
click at [457, 389] on textarea at bounding box center [688, 382] width 1189 height 32
click at [457, 388] on textarea at bounding box center [688, 382] width 1189 height 32
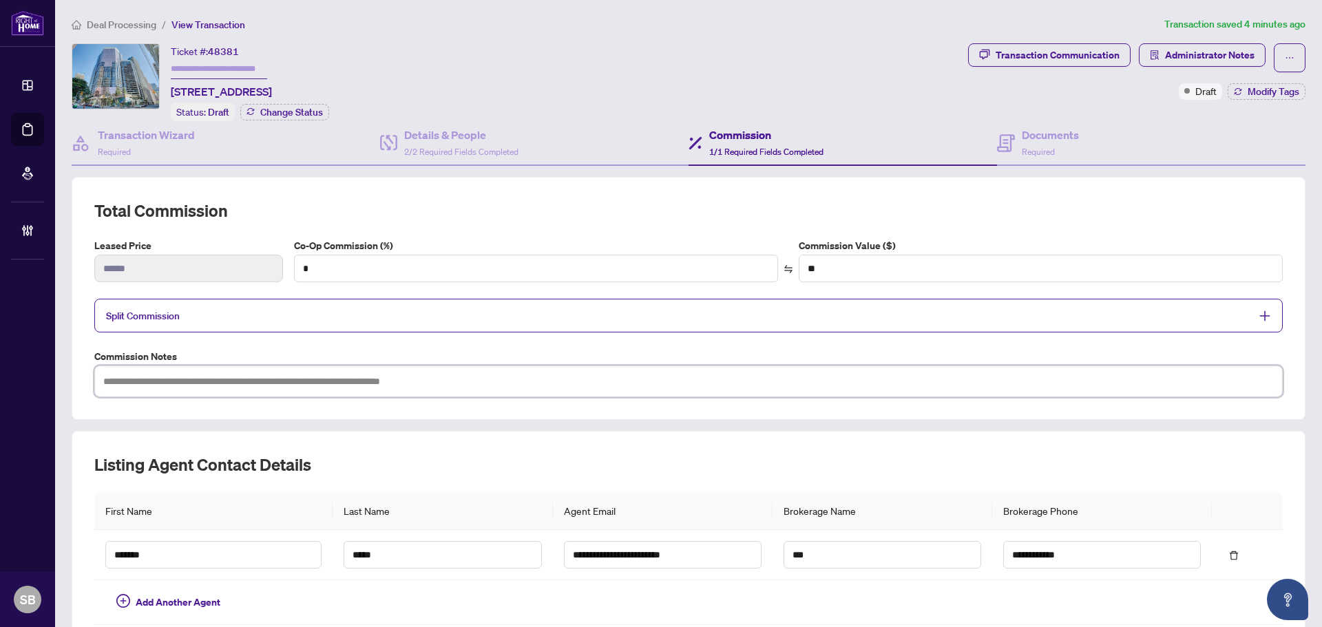
click at [388, 388] on textarea at bounding box center [688, 382] width 1189 height 32
click at [387, 388] on textarea at bounding box center [688, 382] width 1189 height 32
click at [386, 386] on textarea at bounding box center [688, 382] width 1189 height 32
drag, startPoint x: 119, startPoint y: 377, endPoint x: 143, endPoint y: 376, distance: 23.4
click at [121, 377] on textarea at bounding box center [688, 382] width 1189 height 32
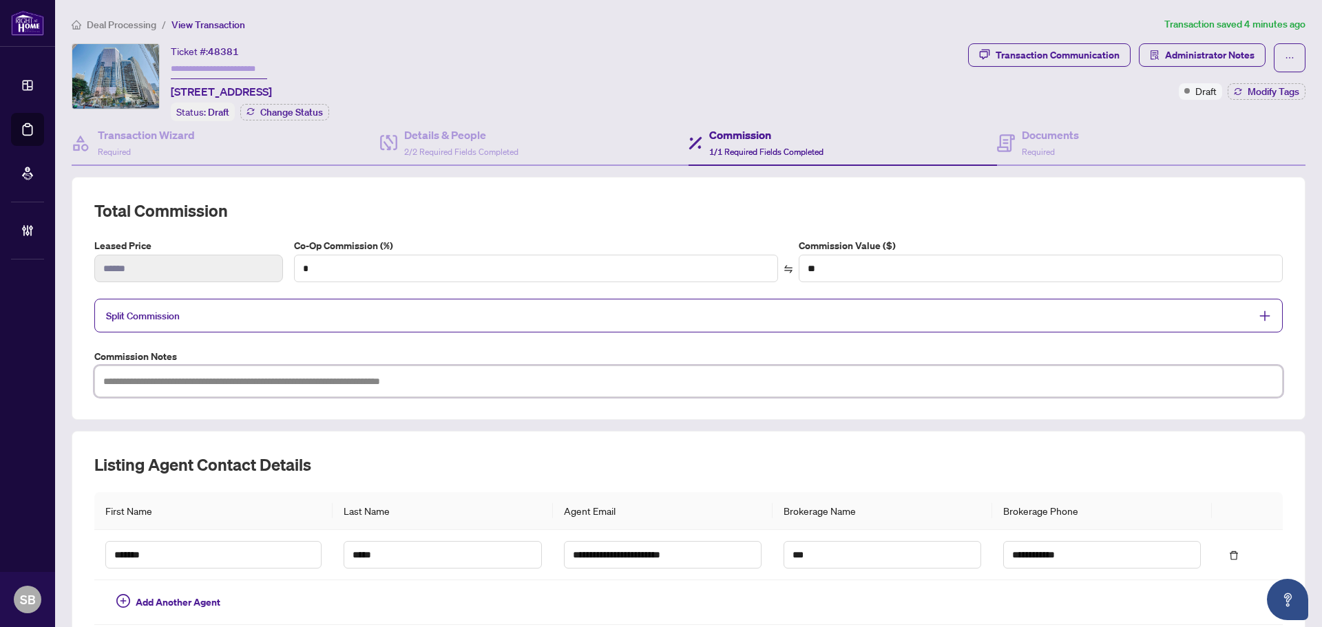
click at [144, 377] on textarea at bounding box center [688, 382] width 1189 height 32
drag, startPoint x: 141, startPoint y: 352, endPoint x: 192, endPoint y: 352, distance: 51.0
click at [187, 352] on label "Commission Notes" at bounding box center [688, 356] width 1189 height 15
click at [194, 352] on label "Commission Notes" at bounding box center [688, 356] width 1189 height 15
drag, startPoint x: 127, startPoint y: 355, endPoint x: 205, endPoint y: 355, distance: 77.8
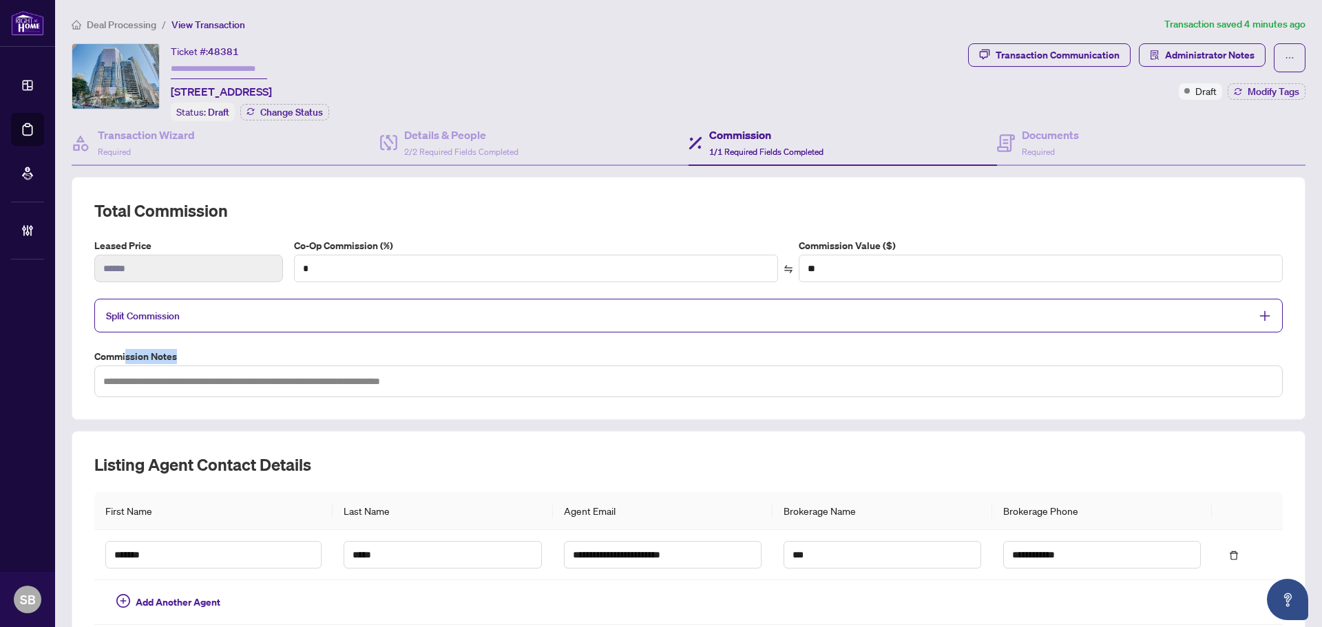
click at [201, 355] on label "Commission Notes" at bounding box center [688, 356] width 1189 height 15
click at [205, 355] on label "Commission Notes" at bounding box center [688, 356] width 1189 height 15
drag, startPoint x: 155, startPoint y: 353, endPoint x: 207, endPoint y: 353, distance: 51.6
click at [203, 353] on label "Commission Notes" at bounding box center [688, 356] width 1189 height 15
click at [111, 382] on textarea at bounding box center [688, 382] width 1189 height 32
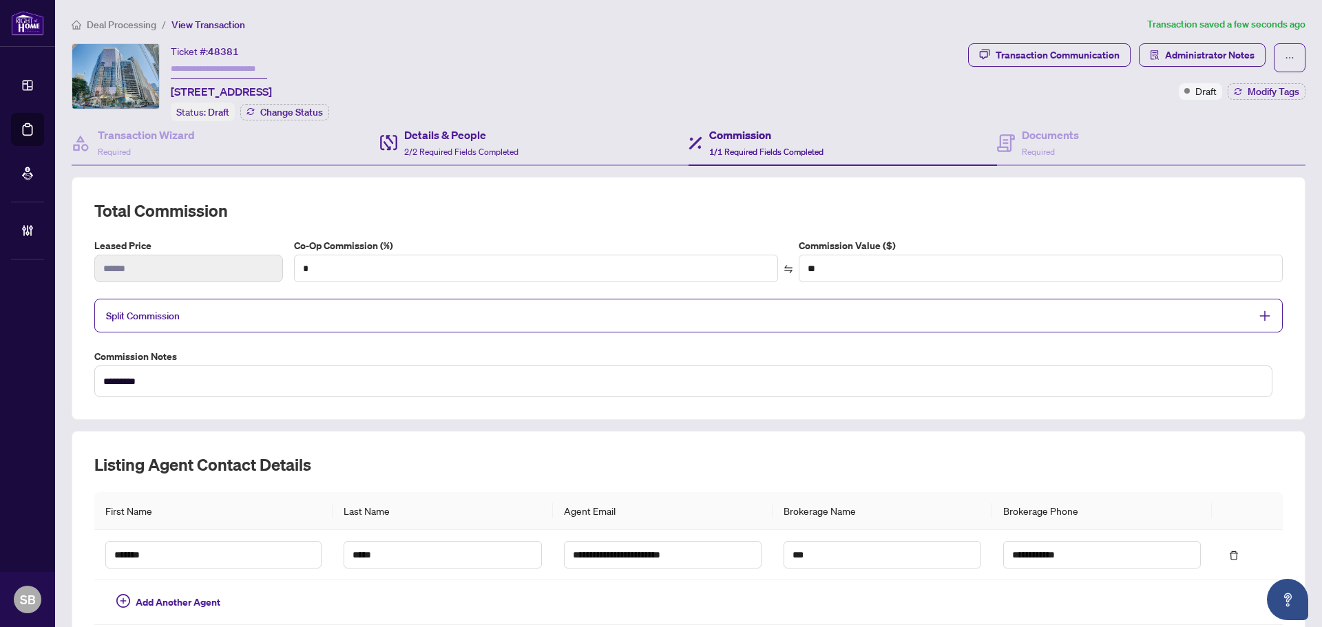
click at [397, 122] on div "Details & People 2/2 Required Fields Completed" at bounding box center [534, 143] width 308 height 45
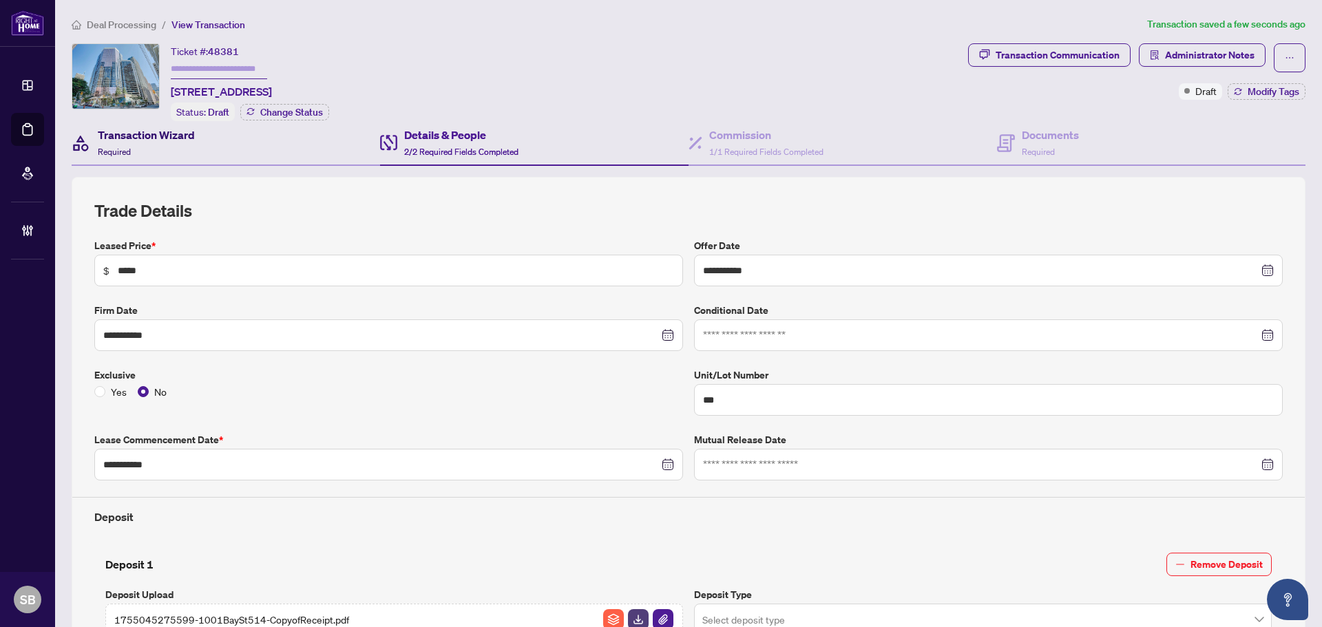
click at [144, 143] on div "Transaction Wizard Required" at bounding box center [146, 143] width 97 height 32
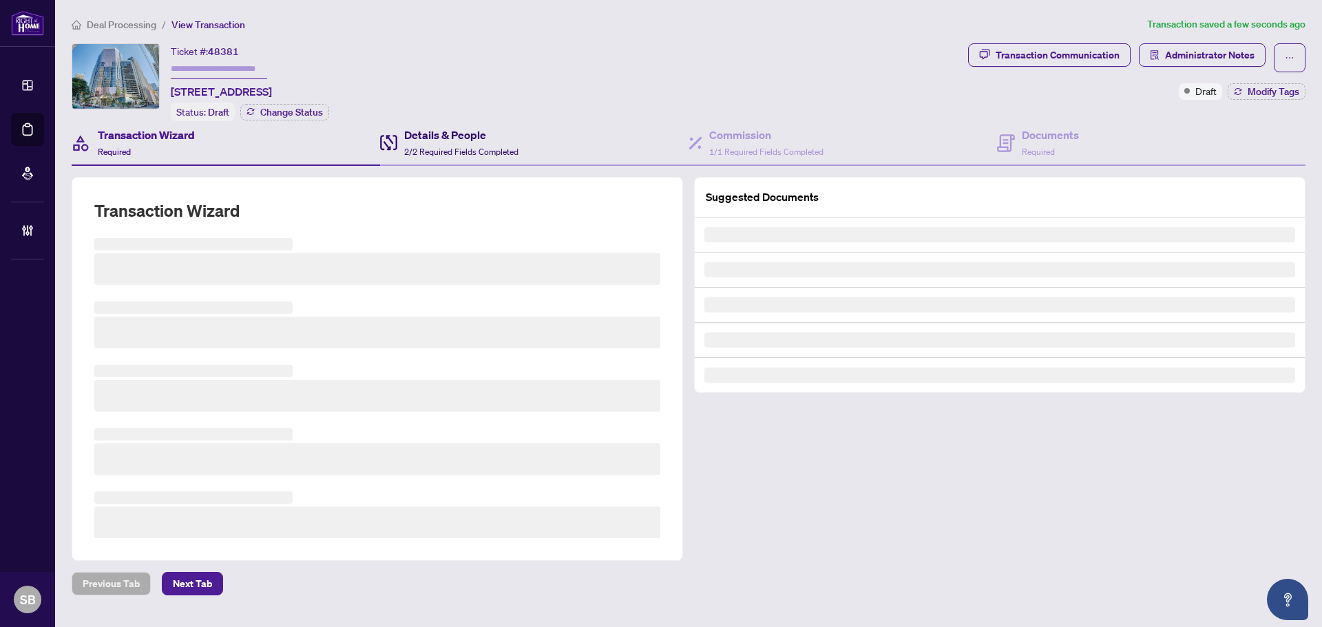
click at [491, 140] on h4 "Details & People" at bounding box center [461, 135] width 114 height 17
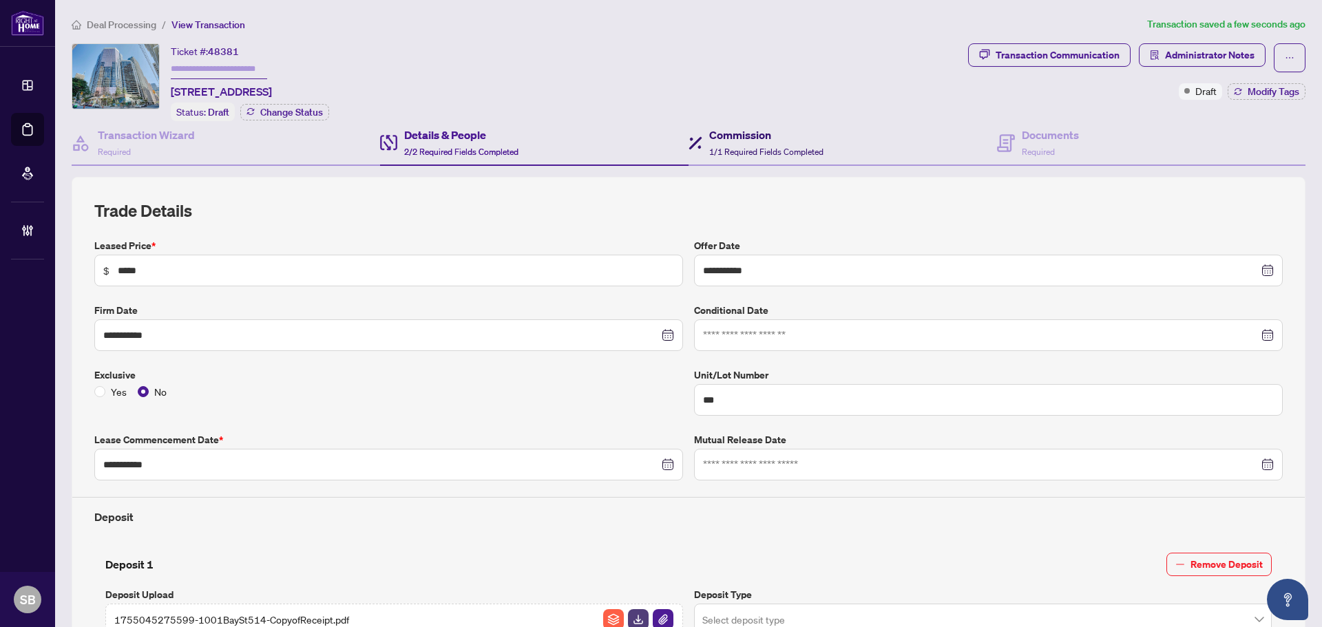
click at [725, 144] on div "Commission 1/1 Required Fields Completed" at bounding box center [766, 143] width 114 height 32
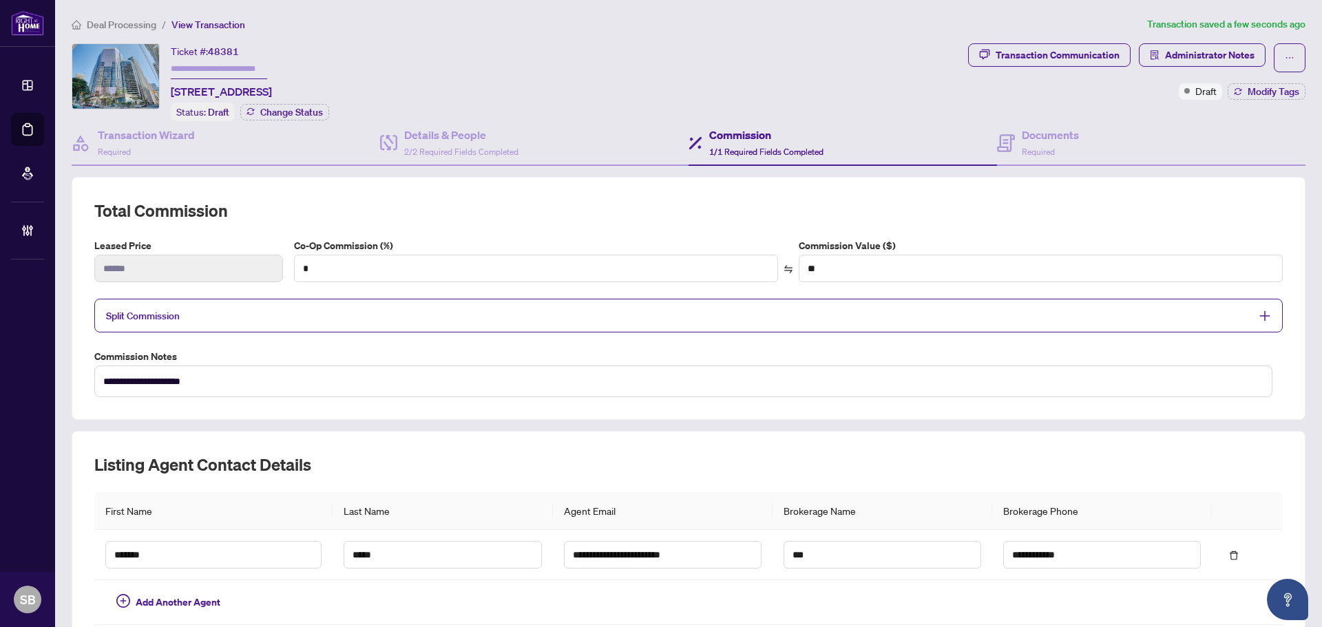
scroll to position [69, 0]
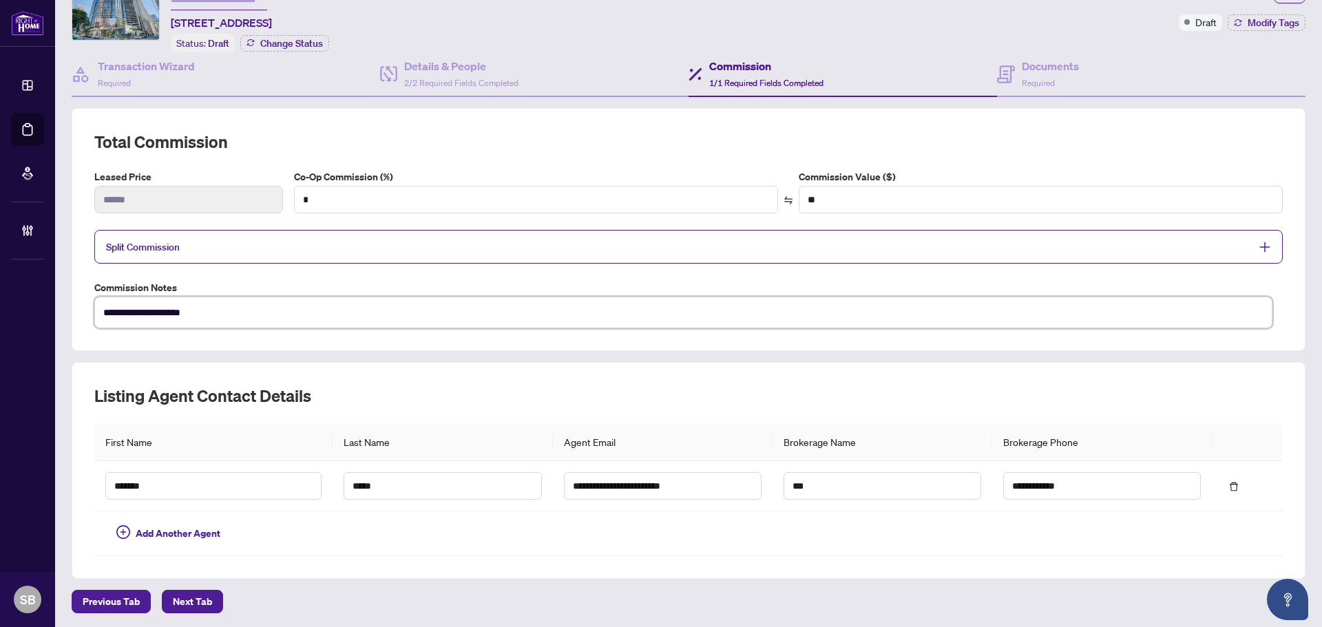
click at [162, 311] on textarea "**********" at bounding box center [683, 313] width 1178 height 32
type textarea "**********"
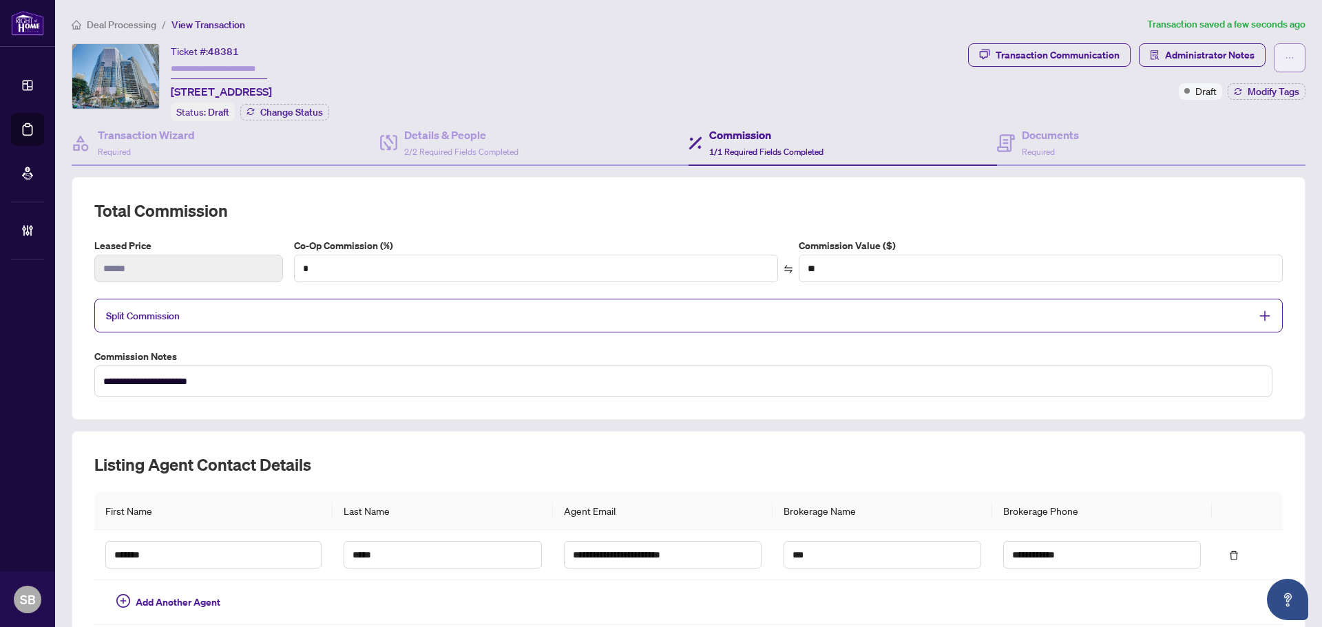
click at [1274, 56] on button "button" at bounding box center [1290, 57] width 32 height 29
click at [846, 63] on div "Ticket #: 48381 [STREET_ADDRESS] Status: Draft Change Status" at bounding box center [517, 82] width 891 height 78
click at [1286, 64] on button "button" at bounding box center [1290, 57] width 32 height 29
click at [978, 155] on div "Commission 1/1 Required Fields Completed" at bounding box center [843, 143] width 308 height 45
click at [1023, 130] on h4 "Documents" at bounding box center [1050, 135] width 57 height 17
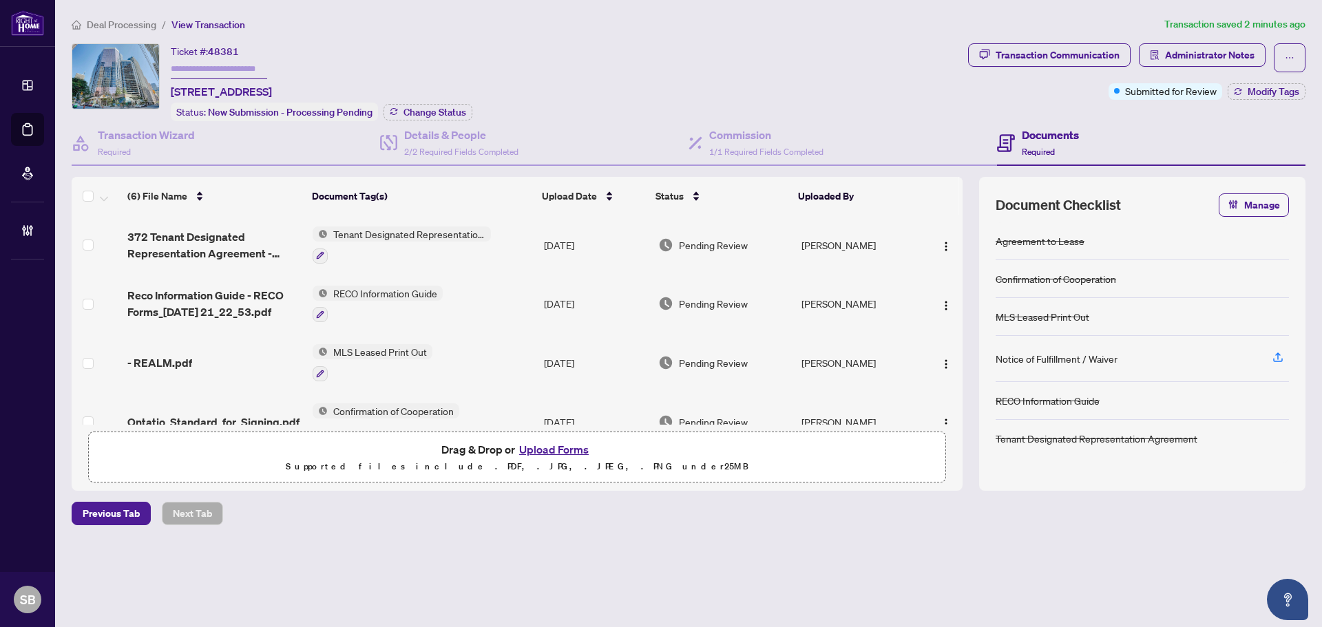
click at [138, 25] on span "Deal Processing" at bounding box center [122, 25] width 70 height 12
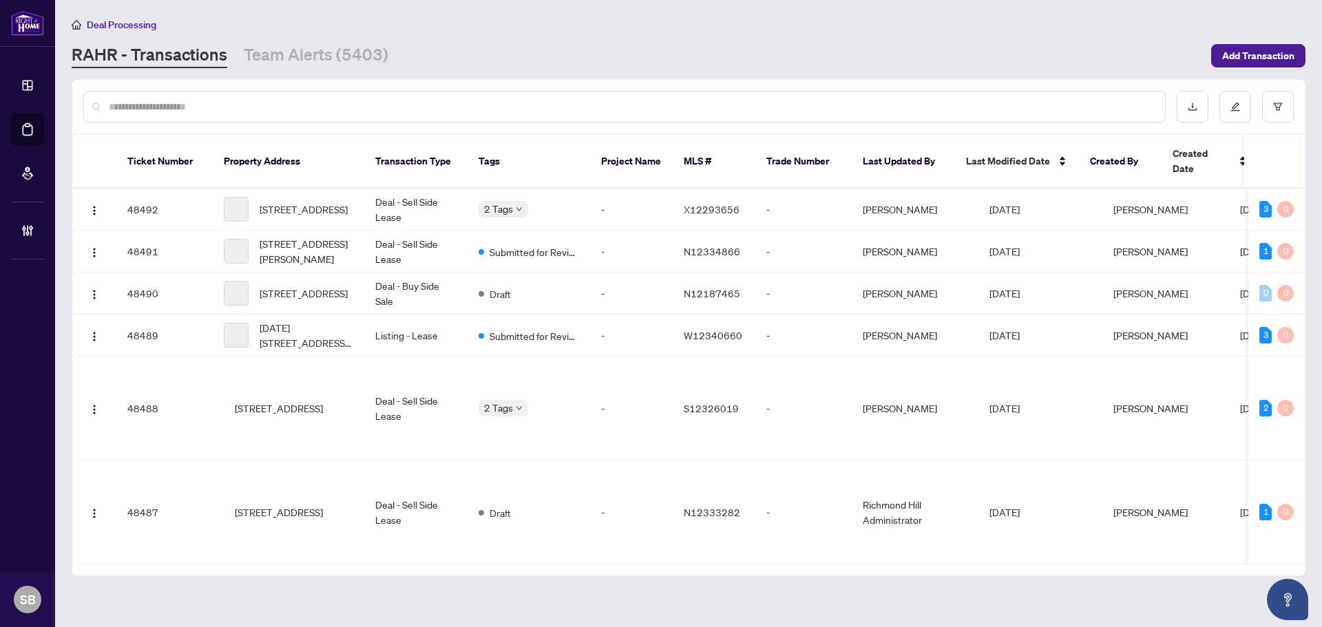
click at [353, 98] on div at bounding box center [624, 107] width 1082 height 32
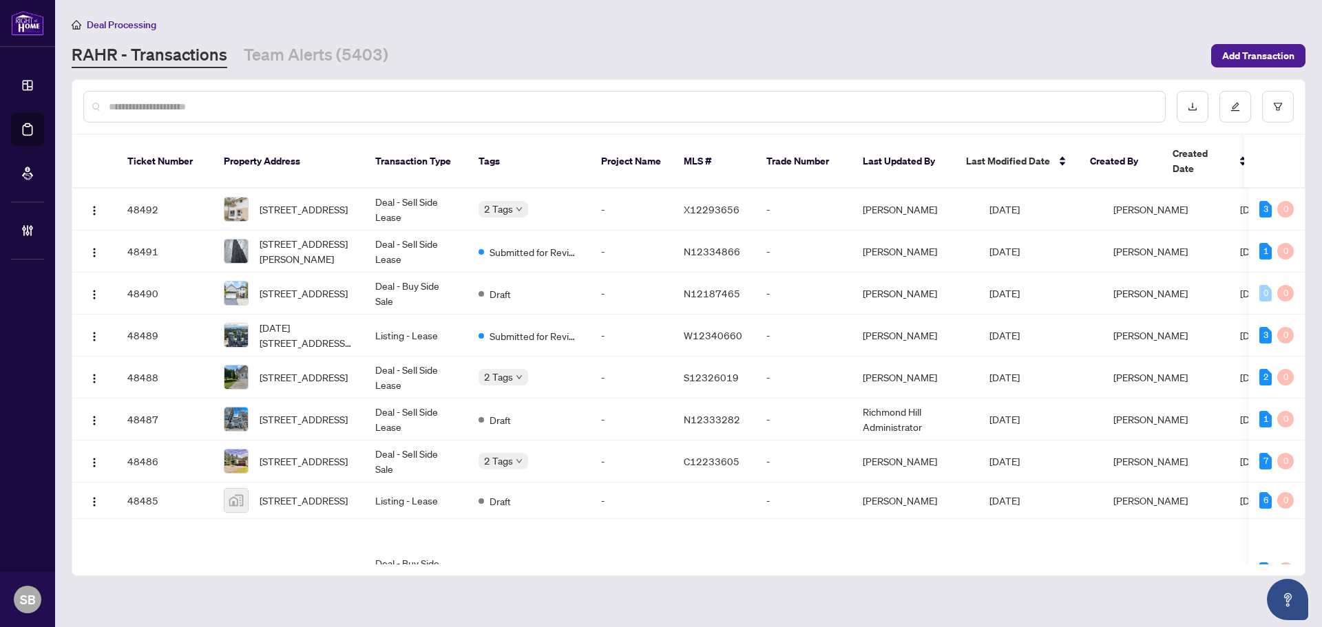
click at [358, 103] on input "text" at bounding box center [631, 106] width 1045 height 15
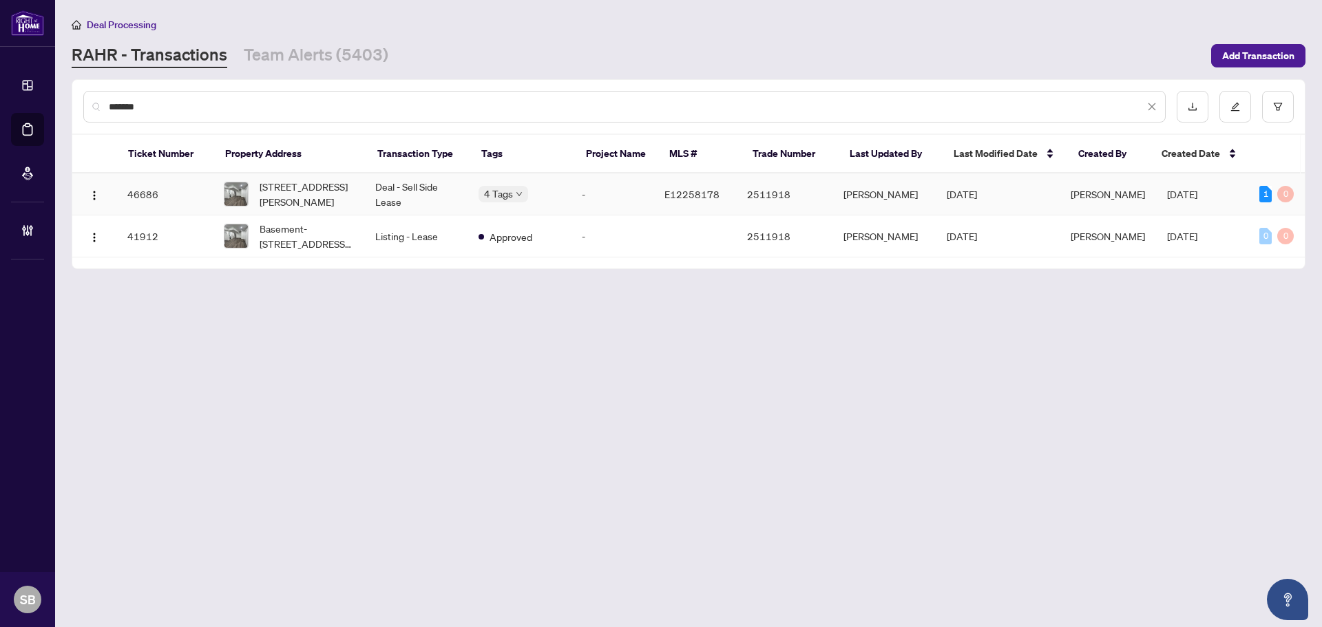
type input "*******"
click at [383, 192] on td "Deal - Sell Side Lease" at bounding box center [415, 195] width 103 height 42
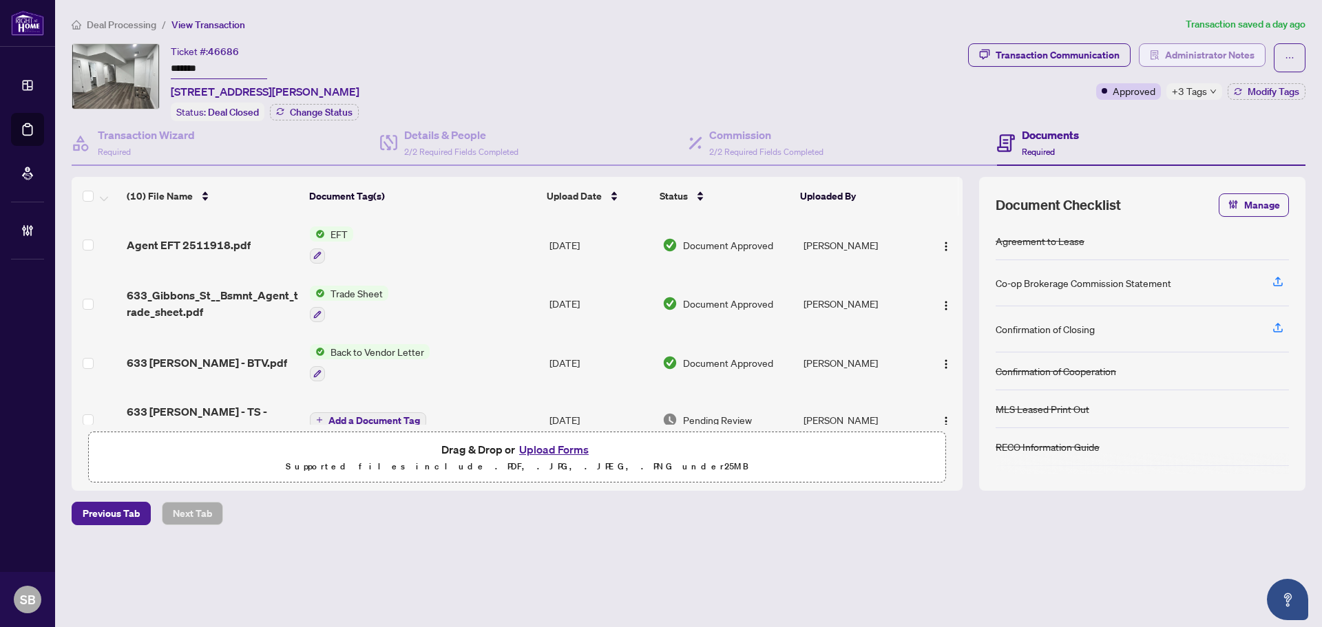
click at [1199, 48] on span "Administrator Notes" at bounding box center [1210, 55] width 90 height 22
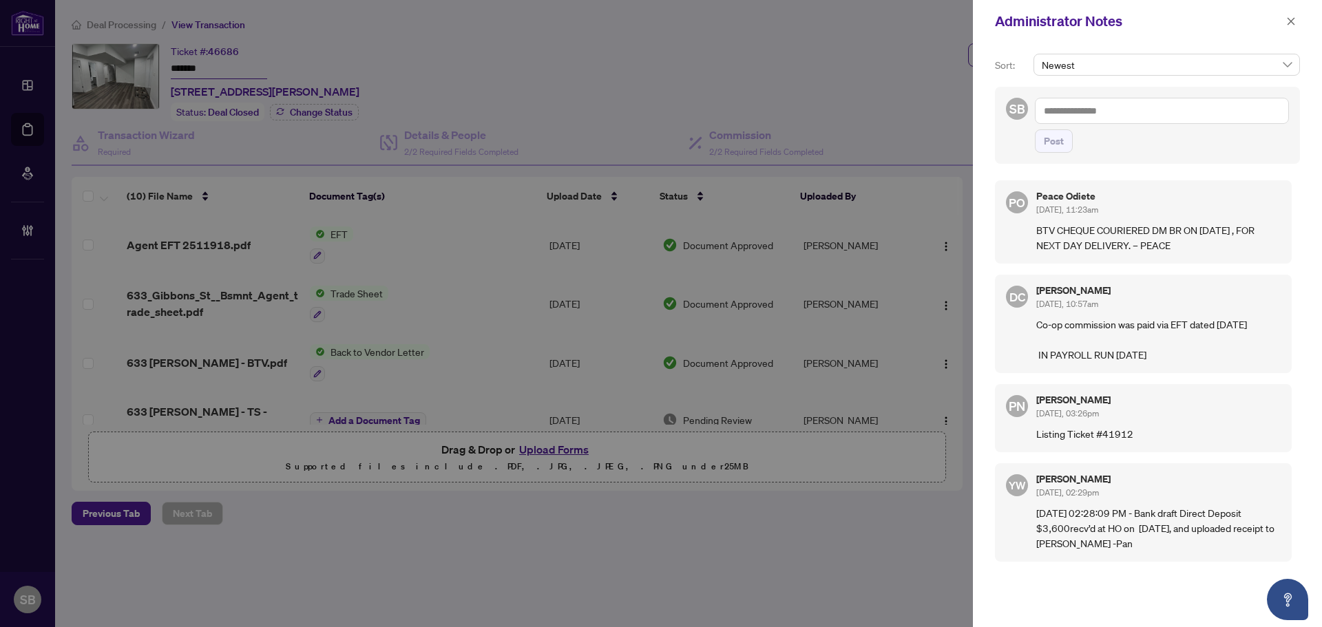
click at [1107, 109] on textarea at bounding box center [1162, 111] width 254 height 26
type textarea "*"
type textarea "**********"
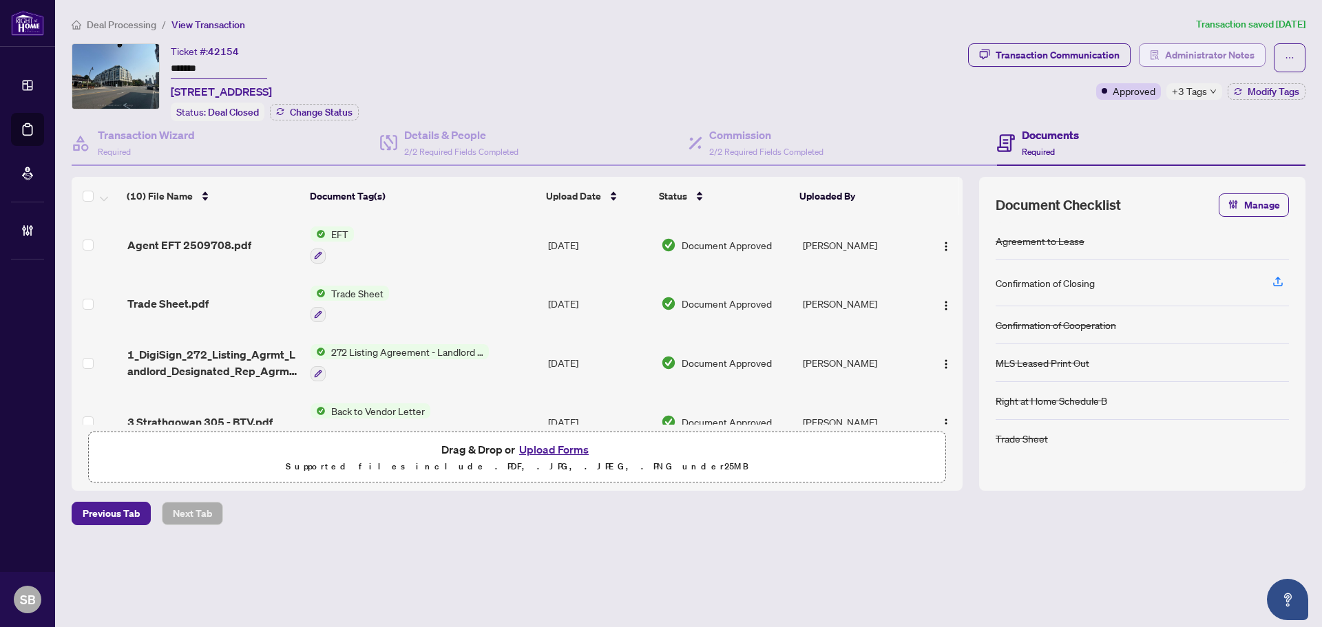
click at [1198, 57] on span "Administrator Notes" at bounding box center [1210, 55] width 90 height 22
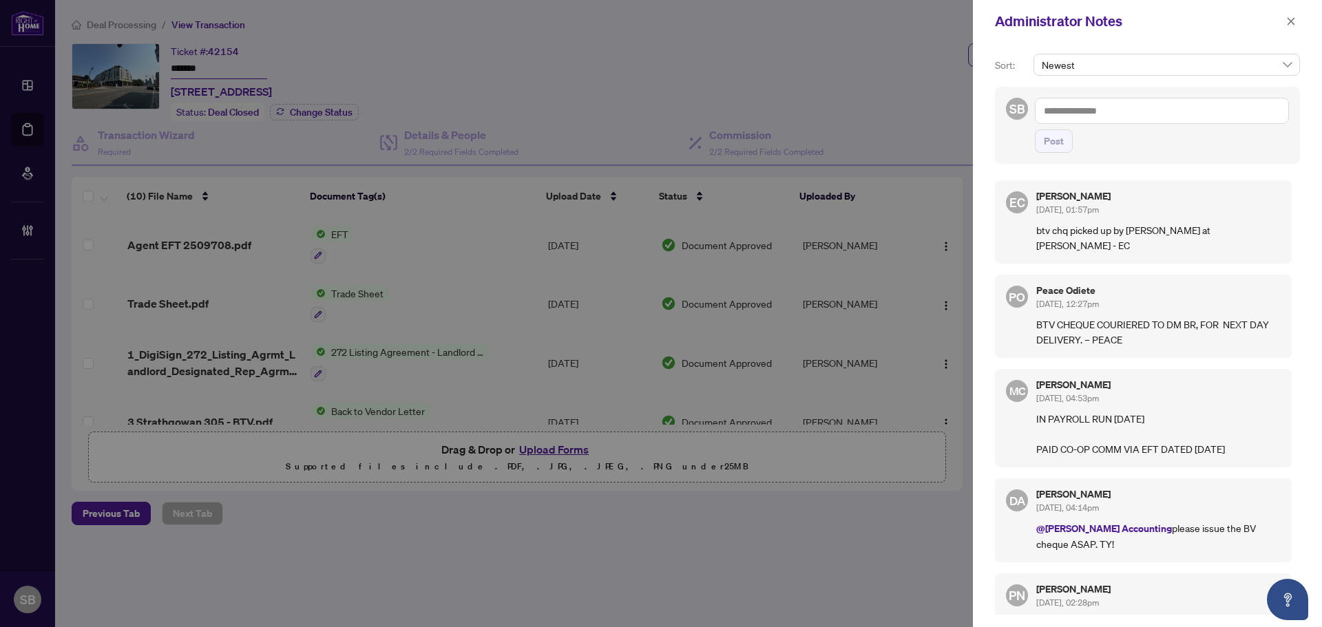
drag, startPoint x: 1272, startPoint y: 20, endPoint x: 1279, endPoint y: 25, distance: 9.4
click at [1273, 20] on div "Administrator Notes" at bounding box center [1138, 21] width 287 height 21
click at [1287, 18] on icon "close" at bounding box center [1291, 22] width 10 height 10
